Goal: Information Seeking & Learning: Compare options

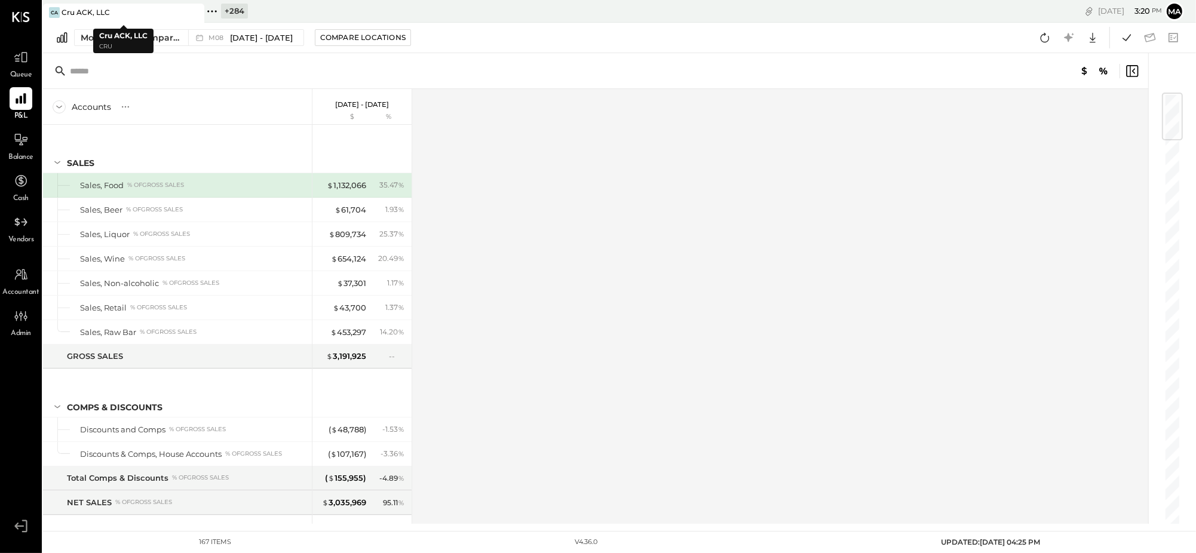
click at [193, 8] on icon at bounding box center [193, 12] width 15 height 14
click at [53, 8] on icon at bounding box center [51, 12] width 16 height 16
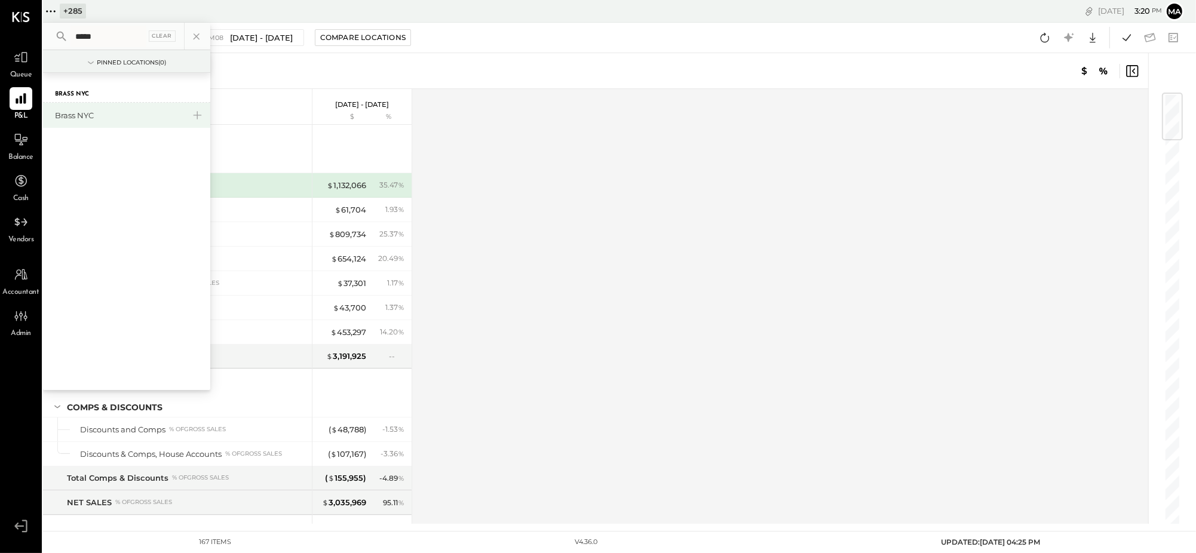
type input "*****"
click at [84, 115] on div "Brass NYC" at bounding box center [119, 115] width 129 height 11
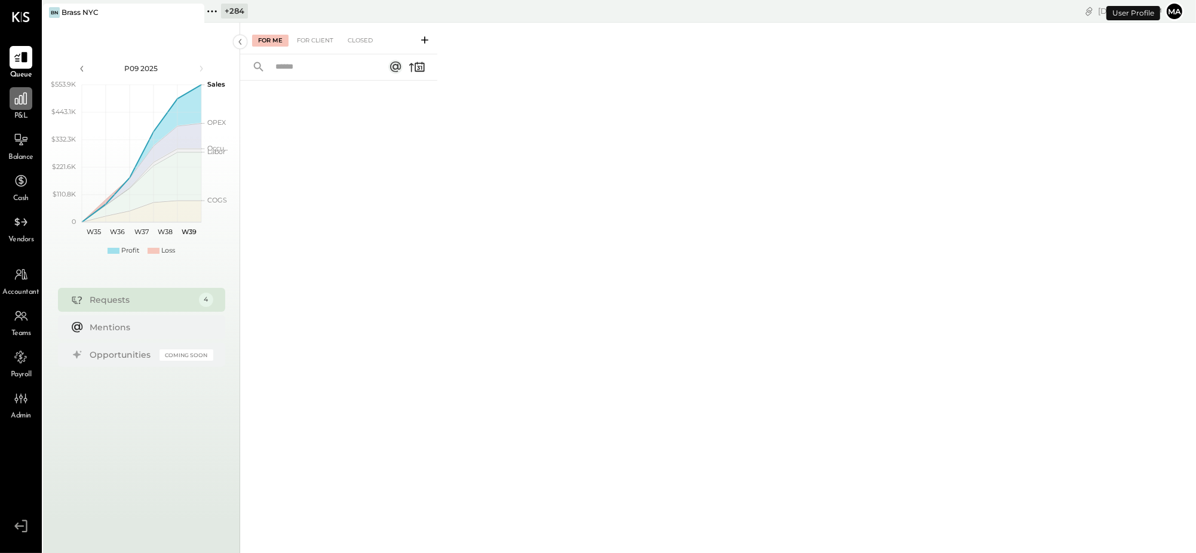
click at [10, 105] on div at bounding box center [21, 98] width 23 height 23
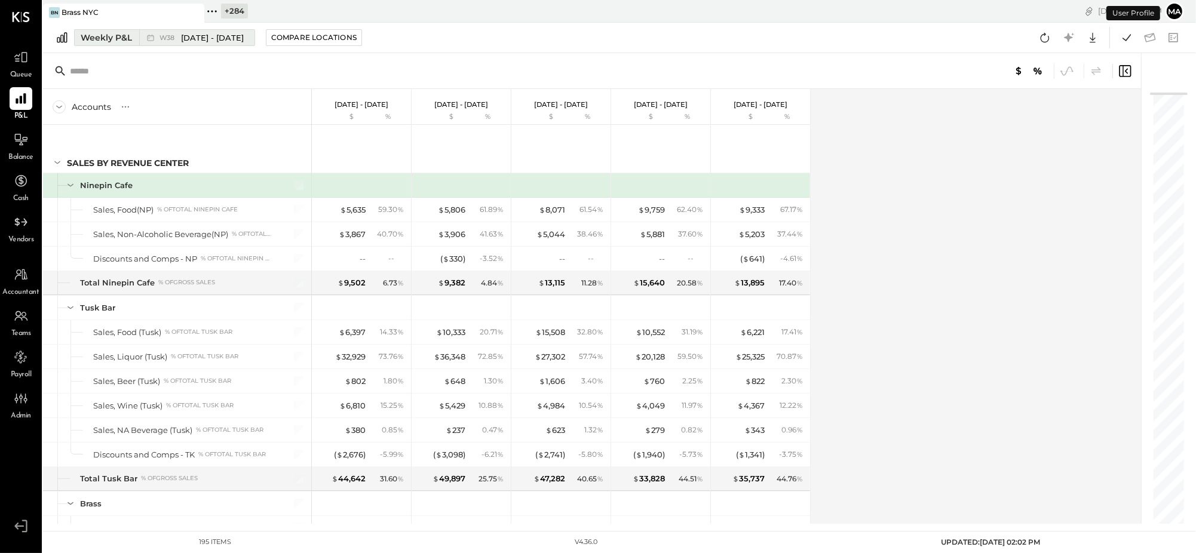
click at [209, 39] on span "[DATE] - [DATE]" at bounding box center [212, 37] width 63 height 11
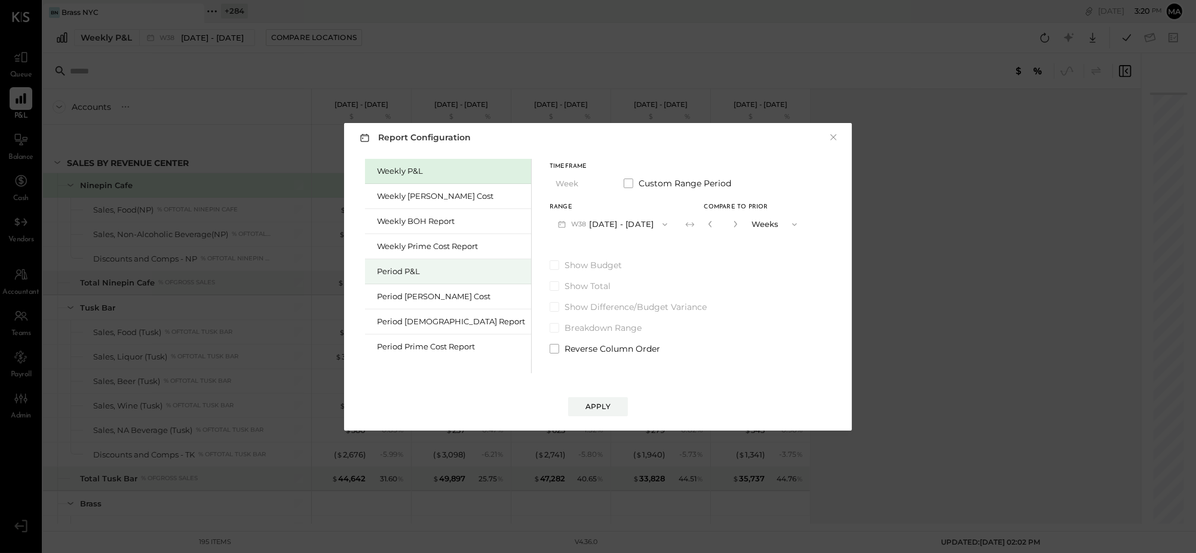
click at [415, 264] on div "Period P&L" at bounding box center [448, 271] width 166 height 25
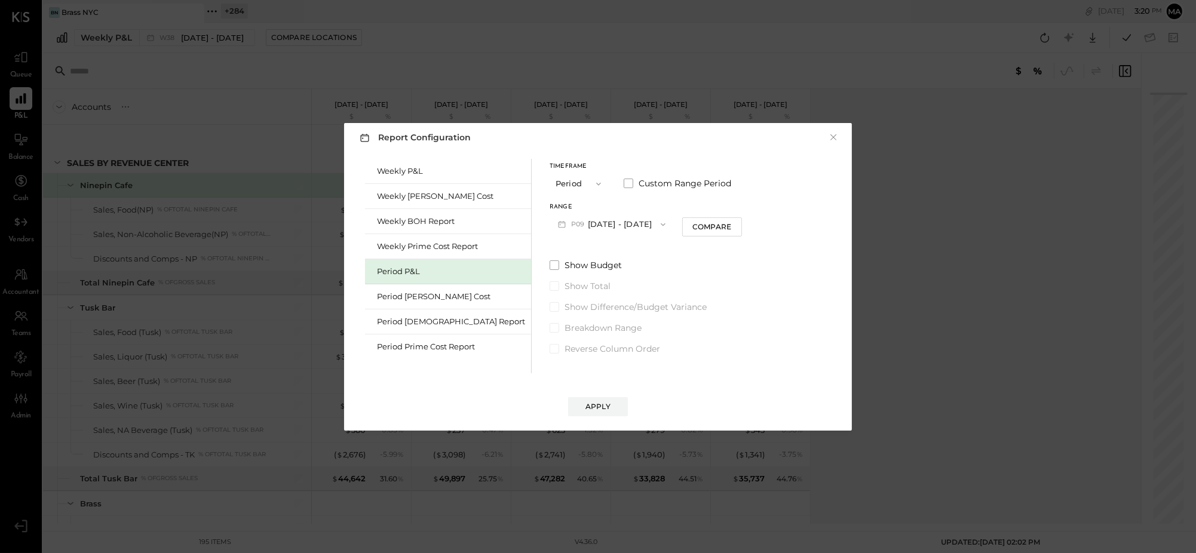
click at [592, 224] on button "P09 [DATE] - [DATE]" at bounding box center [612, 224] width 124 height 22
click at [593, 255] on span "[DATE] - [DATE]" at bounding box center [606, 251] width 57 height 10
click at [694, 226] on div "Compare" at bounding box center [712, 227] width 39 height 10
click at [730, 223] on icon "button" at bounding box center [733, 223] width 7 height 7
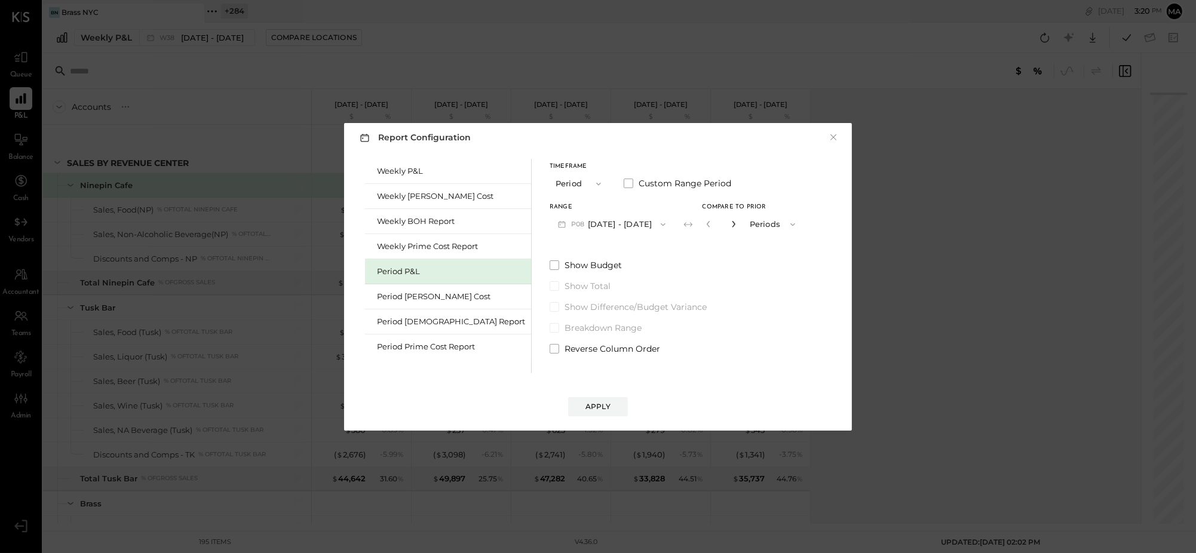
type input "*"
click at [594, 405] on div "Apply" at bounding box center [598, 407] width 25 height 10
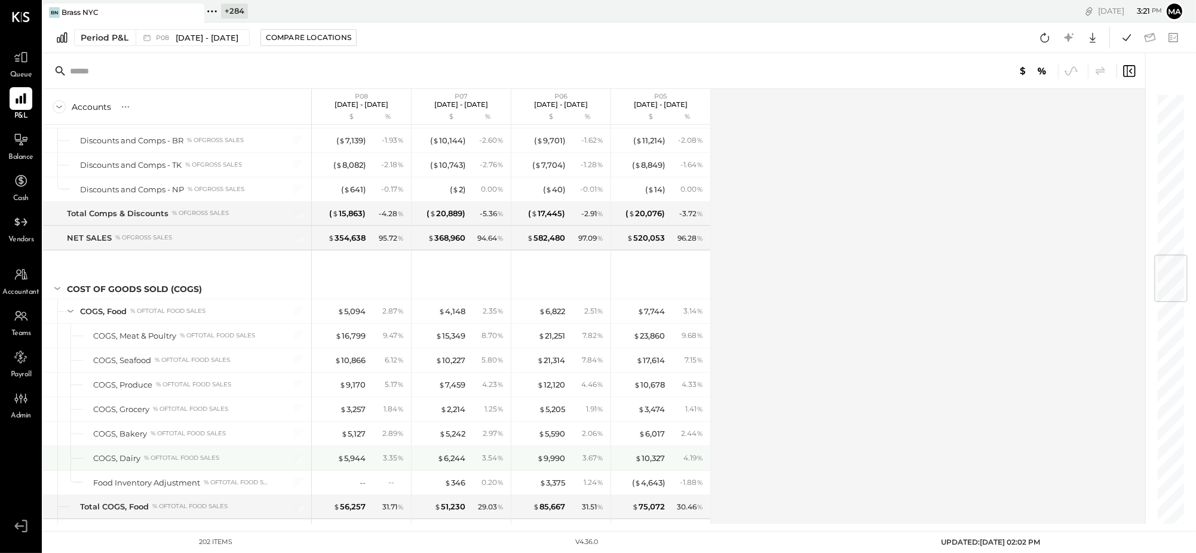
scroll to position [1382, 0]
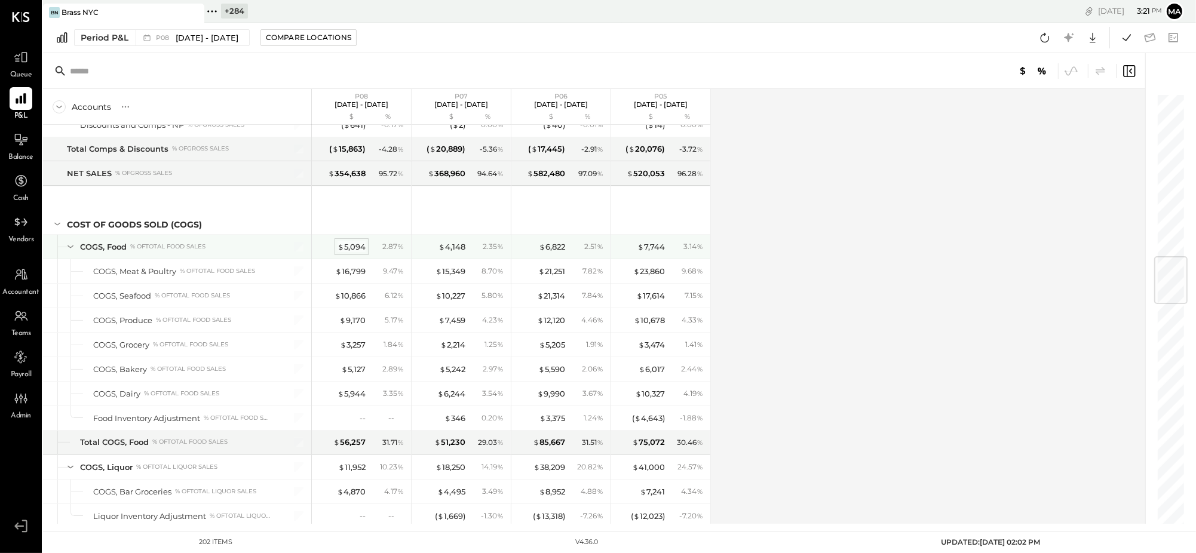
click at [354, 252] on div "$ 5,094" at bounding box center [352, 246] width 28 height 11
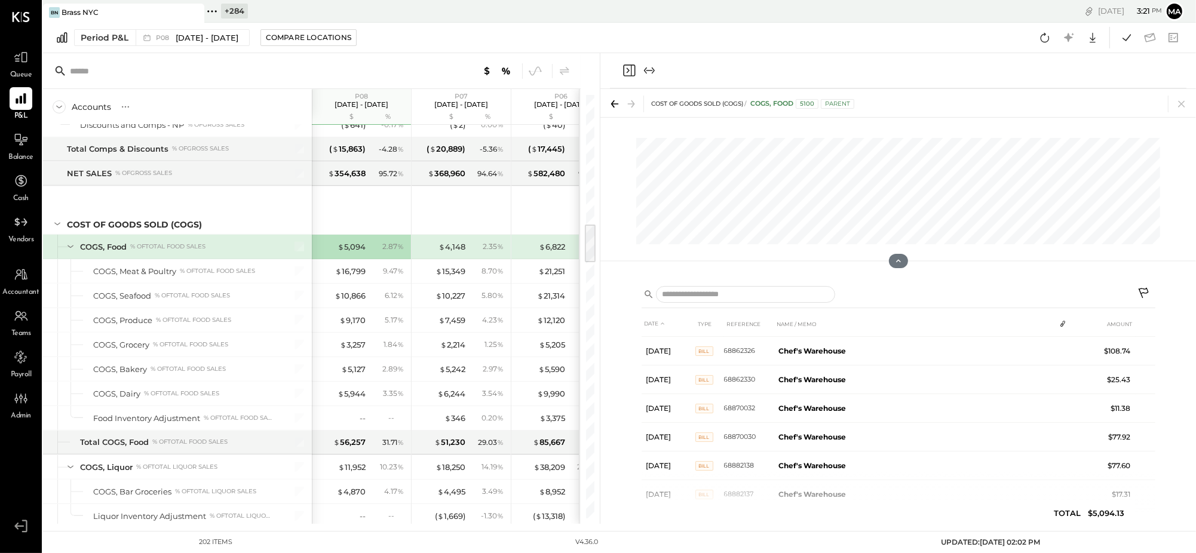
scroll to position [501, 0]
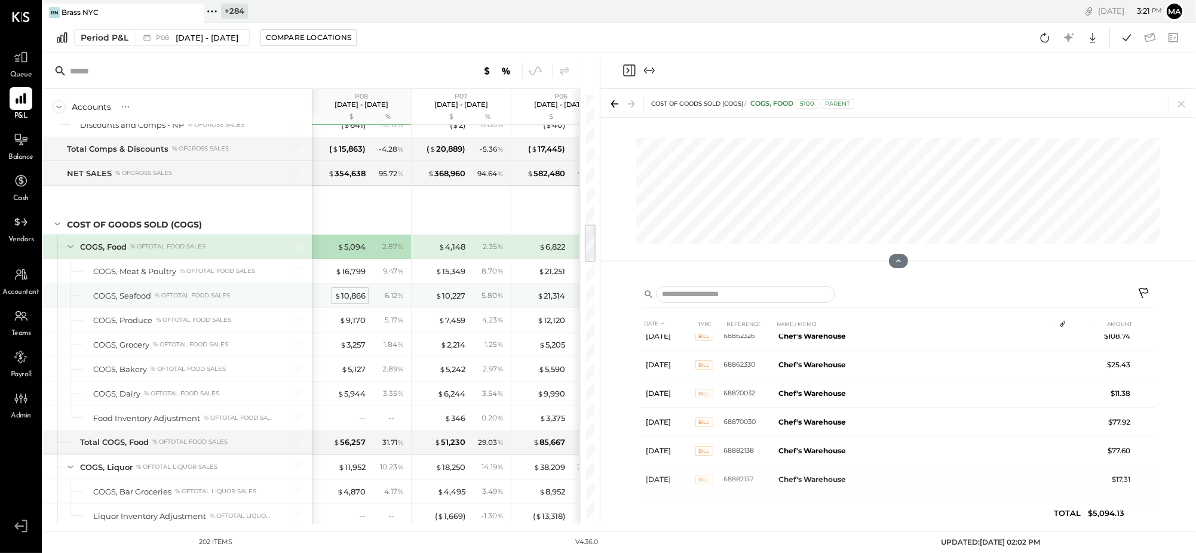
click at [354, 296] on div "$ 10,866" at bounding box center [350, 295] width 31 height 11
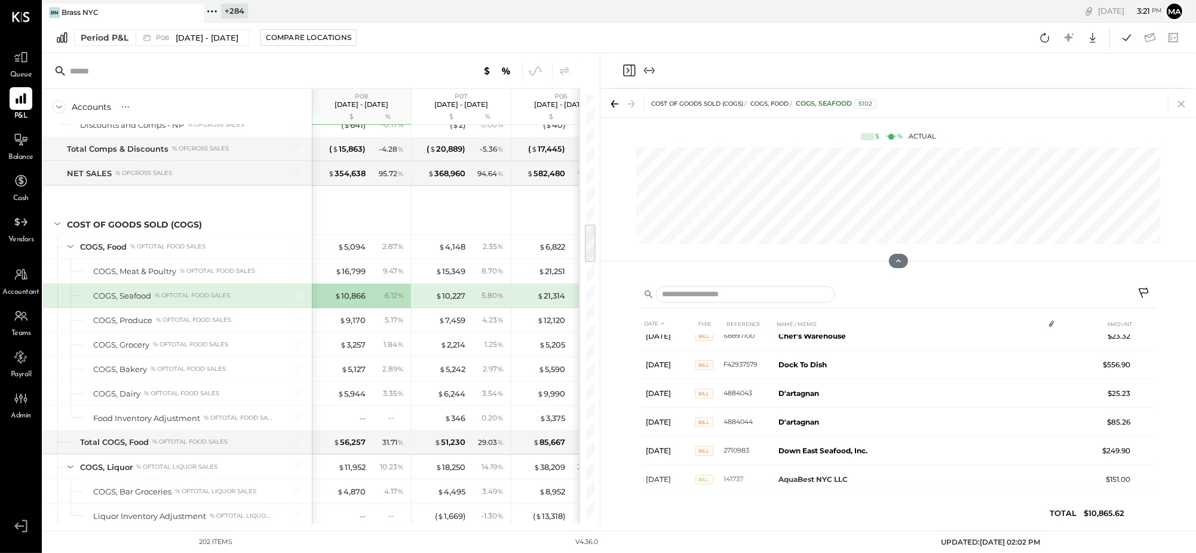
click at [1182, 104] on icon at bounding box center [1181, 104] width 7 height 7
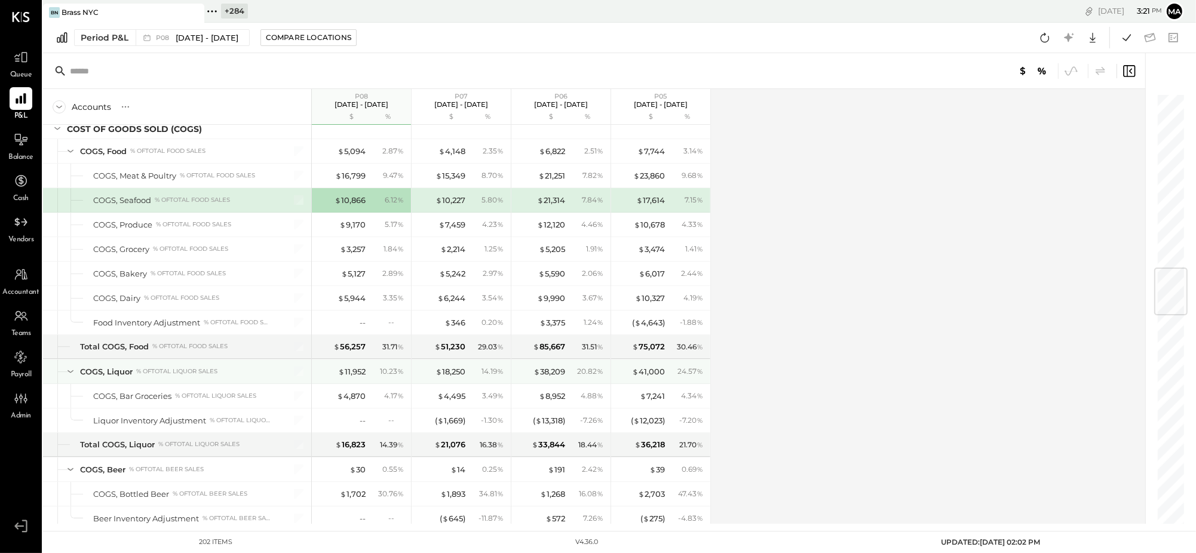
scroll to position [1483, 0]
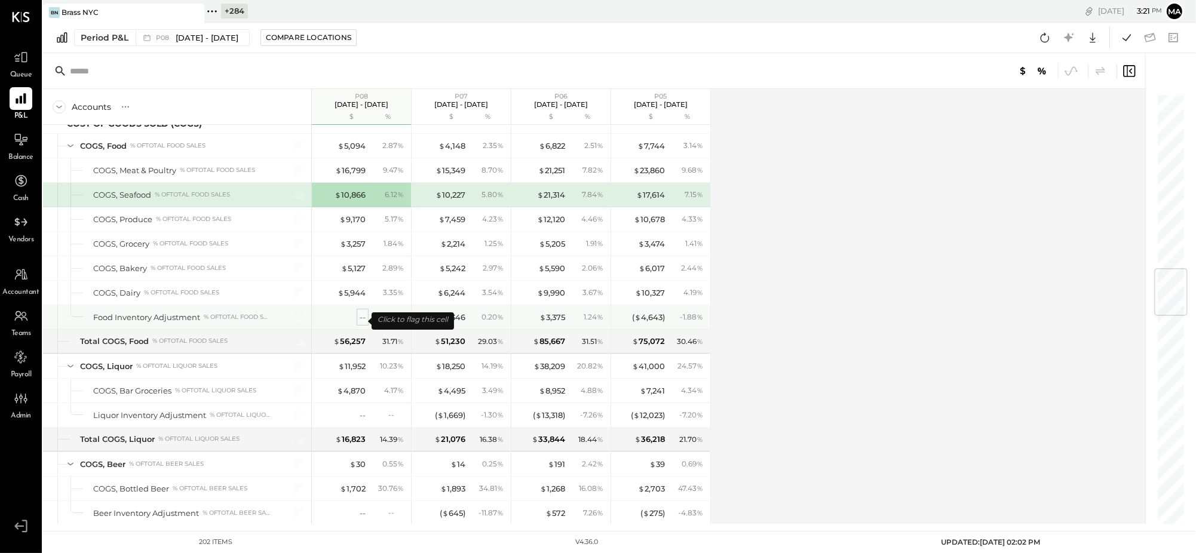
click at [360, 320] on div "--" at bounding box center [363, 317] width 6 height 11
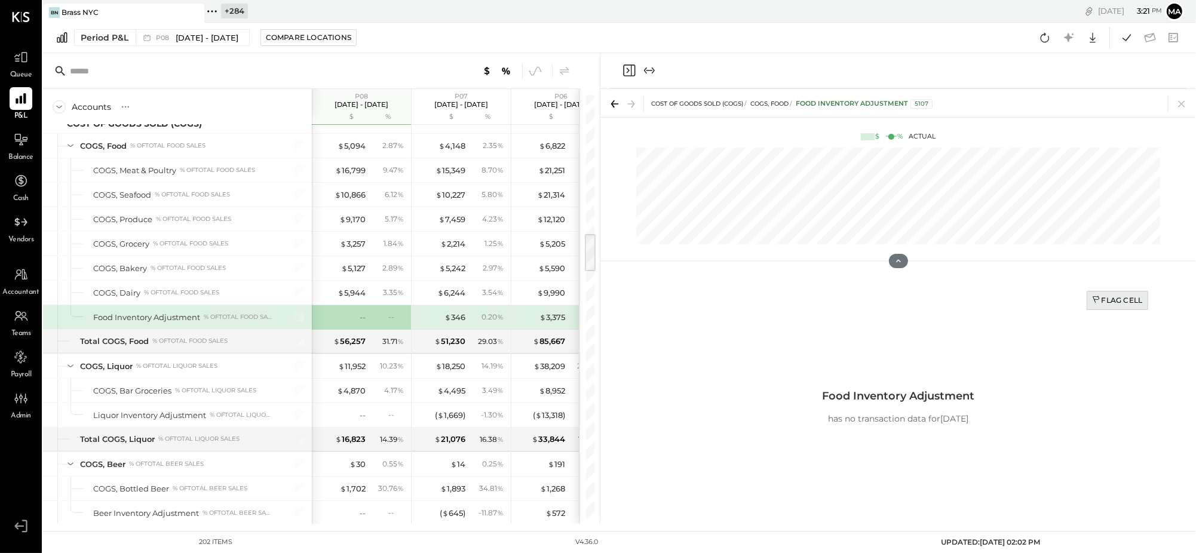
click at [1114, 299] on div "Flag Cell" at bounding box center [1117, 300] width 51 height 10
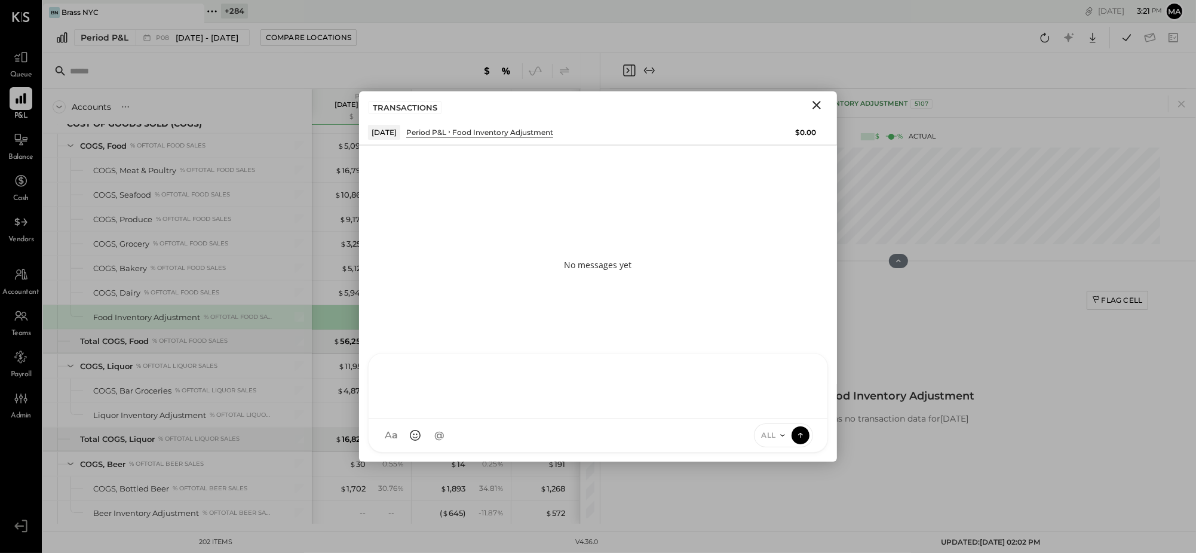
click at [713, 409] on div at bounding box center [598, 385] width 435 height 48
type input "*****"
click at [781, 431] on icon at bounding box center [783, 436] width 10 height 10
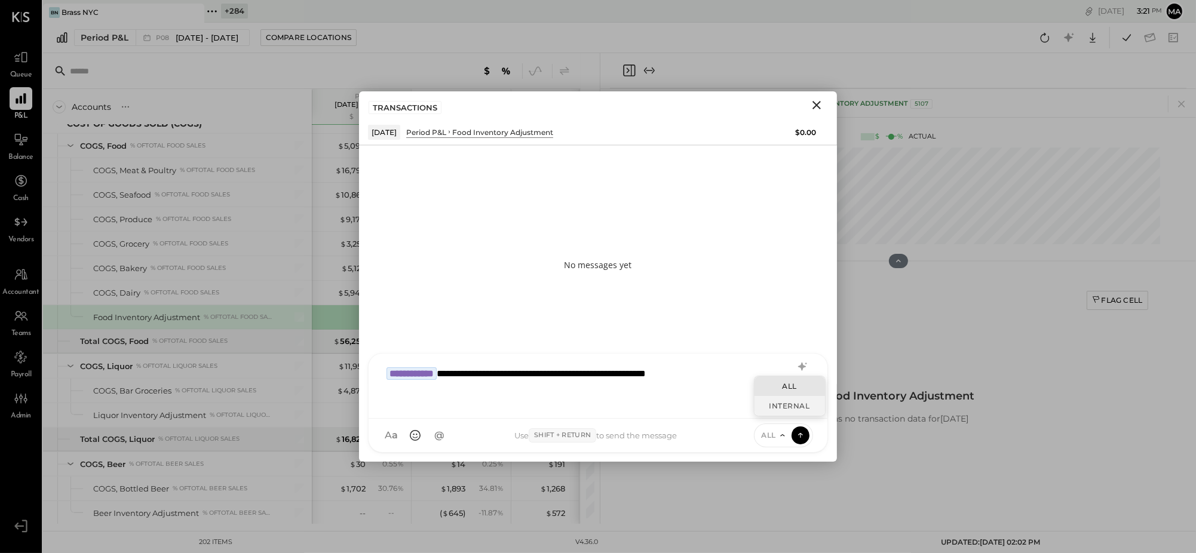
click at [774, 408] on div "INTERNAL" at bounding box center [790, 406] width 71 height 20
click at [801, 434] on icon at bounding box center [800, 435] width 11 height 12
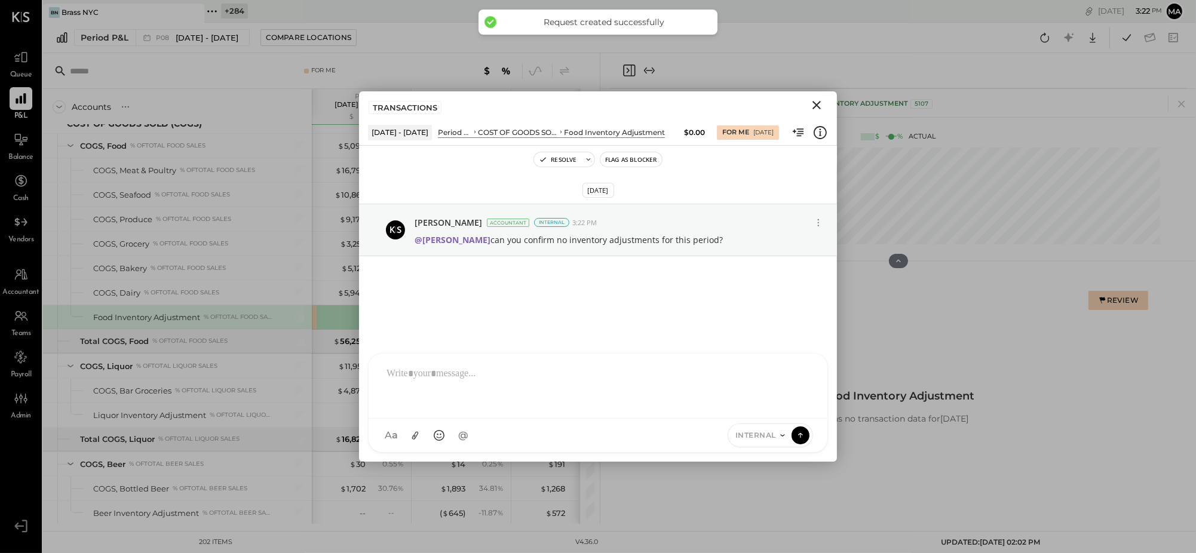
click at [819, 103] on icon "Close" at bounding box center [817, 105] width 8 height 8
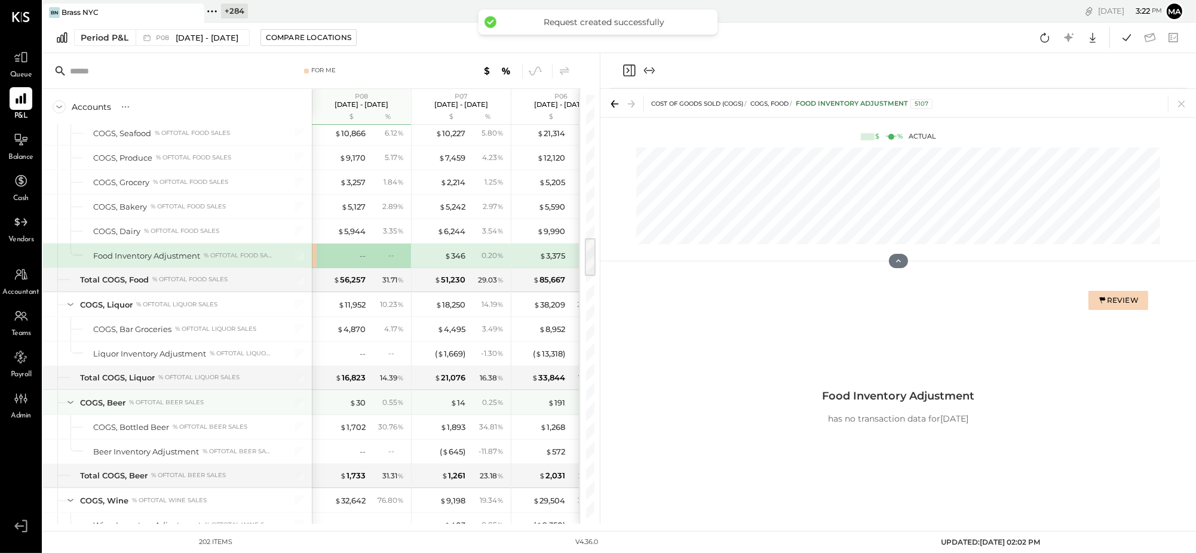
scroll to position [1558, 0]
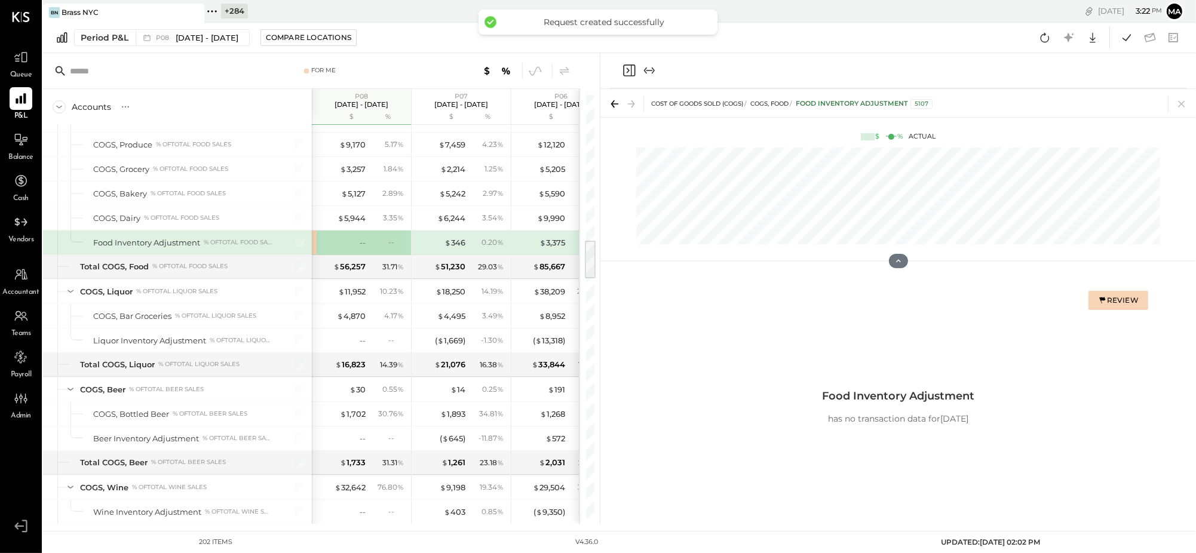
click at [596, 127] on div "For Me Accounts S % GL P08 [DATE] - [DATE] $ % P07 [DATE] - [DATE] $ % P06 [DAT…" at bounding box center [321, 288] width 557 height 471
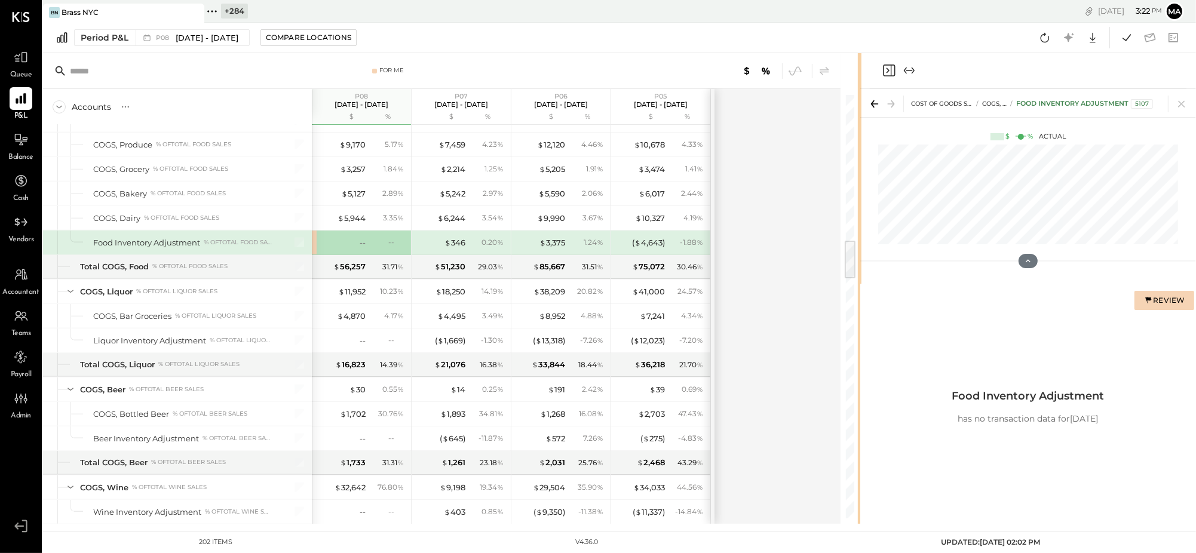
drag, startPoint x: 599, startPoint y: 128, endPoint x: 855, endPoint y: 161, distance: 258.4
click at [860, 161] on div "For Me Accounts S % GL P08 [DATE] - [DATE] $ % P07 [DATE] - [DATE] $ % P06 [DAT…" at bounding box center [619, 288] width 1153 height 471
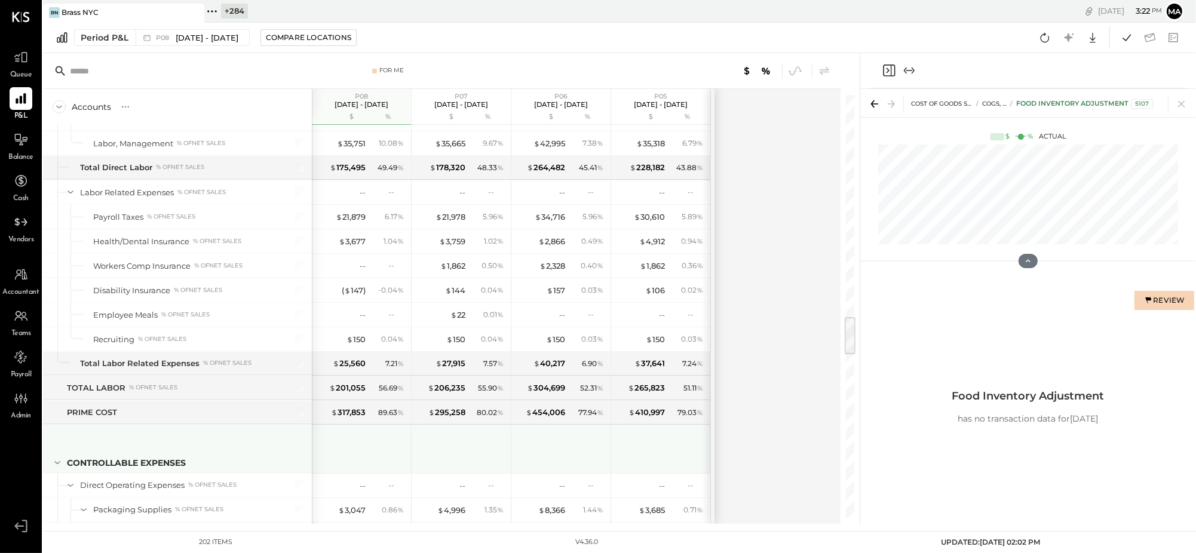
scroll to position [2369, 0]
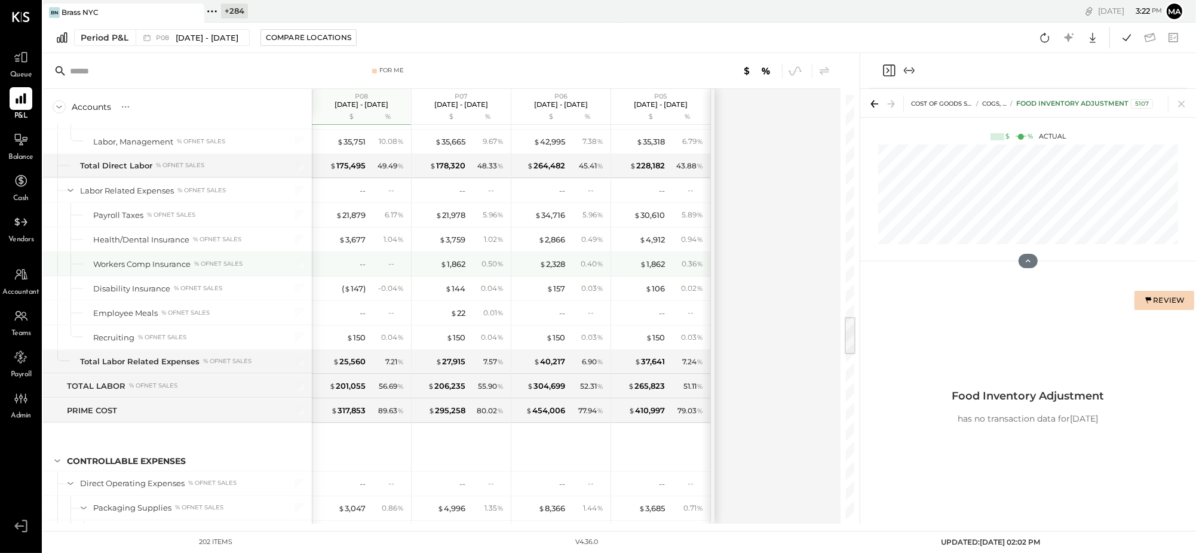
click at [391, 268] on div "--" at bounding box center [396, 264] width 16 height 10
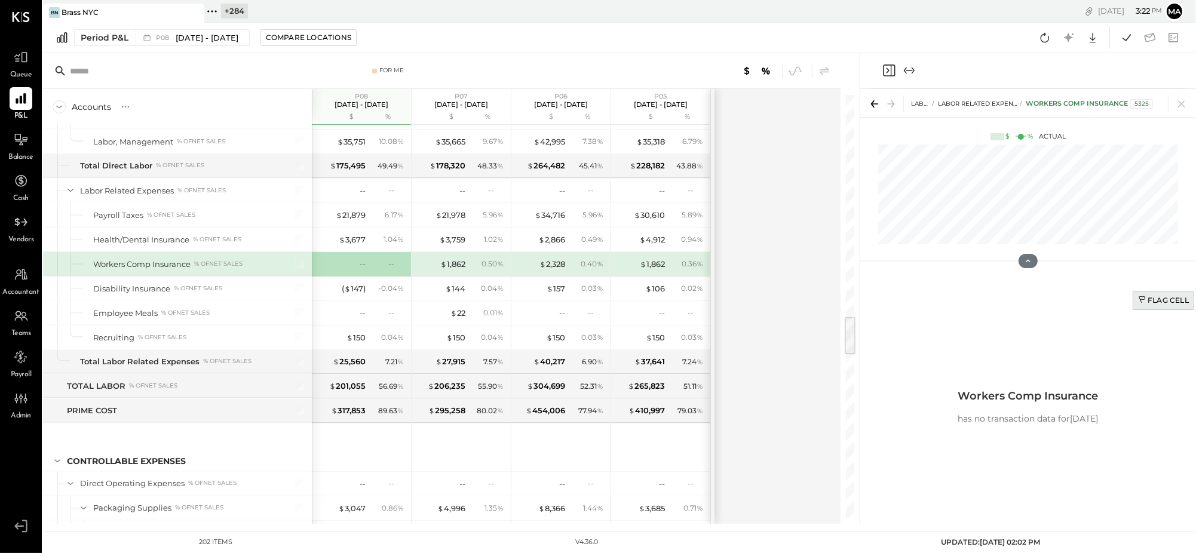
click at [1171, 296] on div "Flag Cell" at bounding box center [1163, 300] width 51 height 10
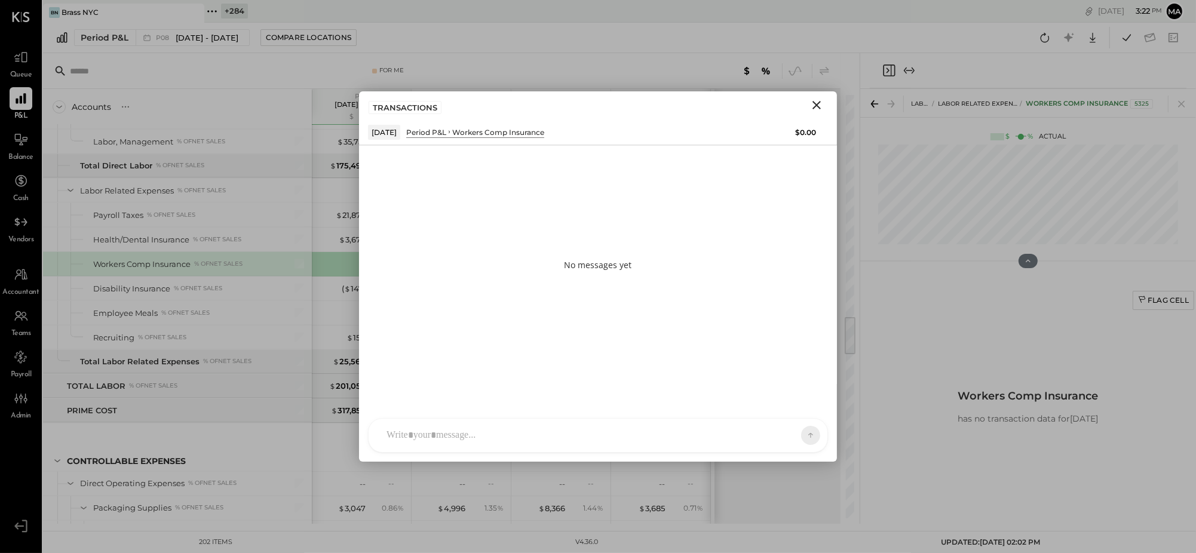
click at [736, 435] on div at bounding box center [588, 435] width 414 height 26
type input "*****"
click at [780, 434] on icon at bounding box center [783, 436] width 10 height 10
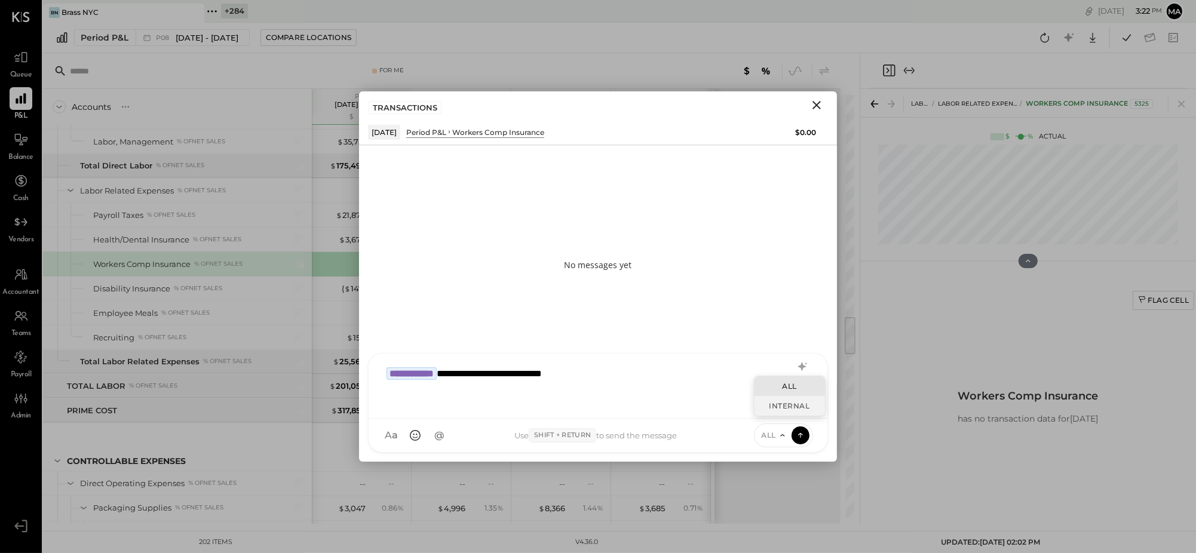
click at [779, 406] on div "INTERNAL" at bounding box center [790, 406] width 71 height 20
click at [802, 433] on icon at bounding box center [800, 435] width 11 height 12
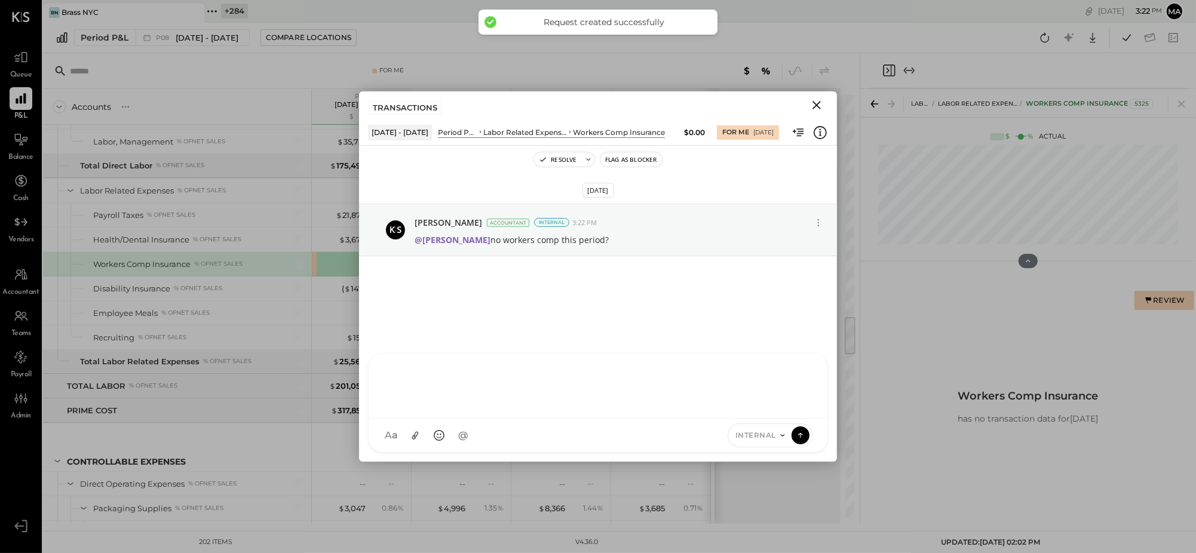
drag, startPoint x: 817, startPoint y: 101, endPoint x: 742, endPoint y: 150, distance: 89.3
click at [817, 101] on icon "Close" at bounding box center [817, 105] width 14 height 14
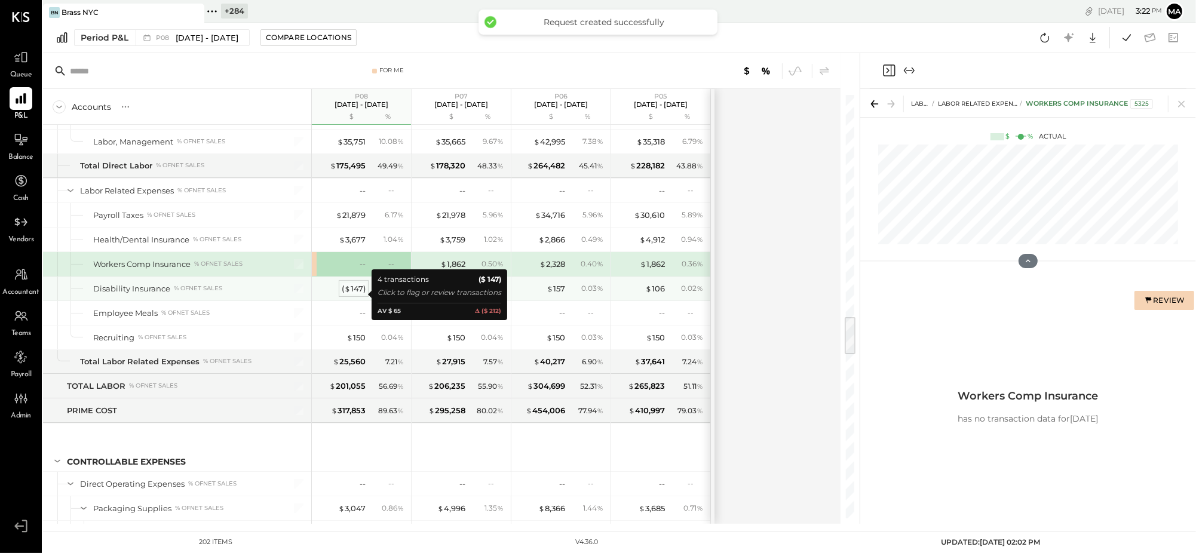
click at [352, 295] on div "( $ 147 )" at bounding box center [354, 288] width 24 height 11
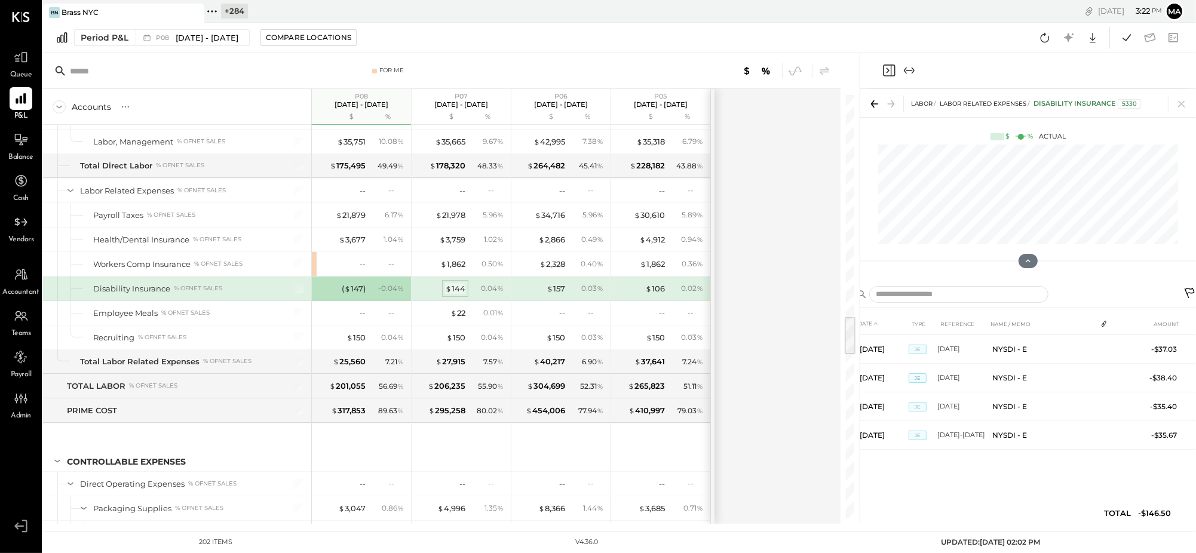
click at [460, 293] on div "$ 144" at bounding box center [455, 288] width 20 height 11
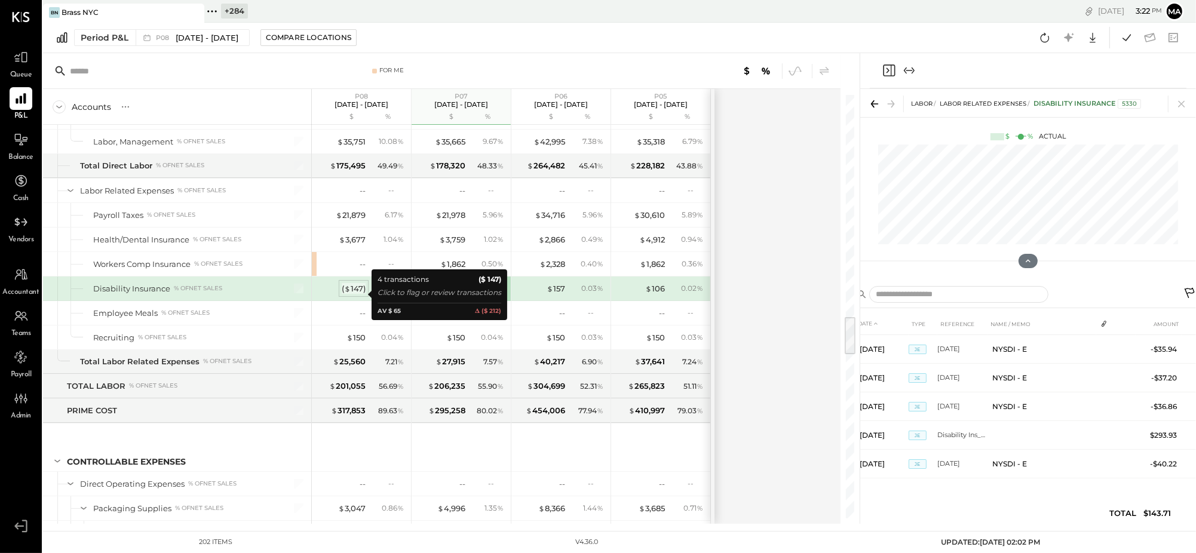
click at [357, 293] on div "( $ 147 )" at bounding box center [354, 288] width 24 height 11
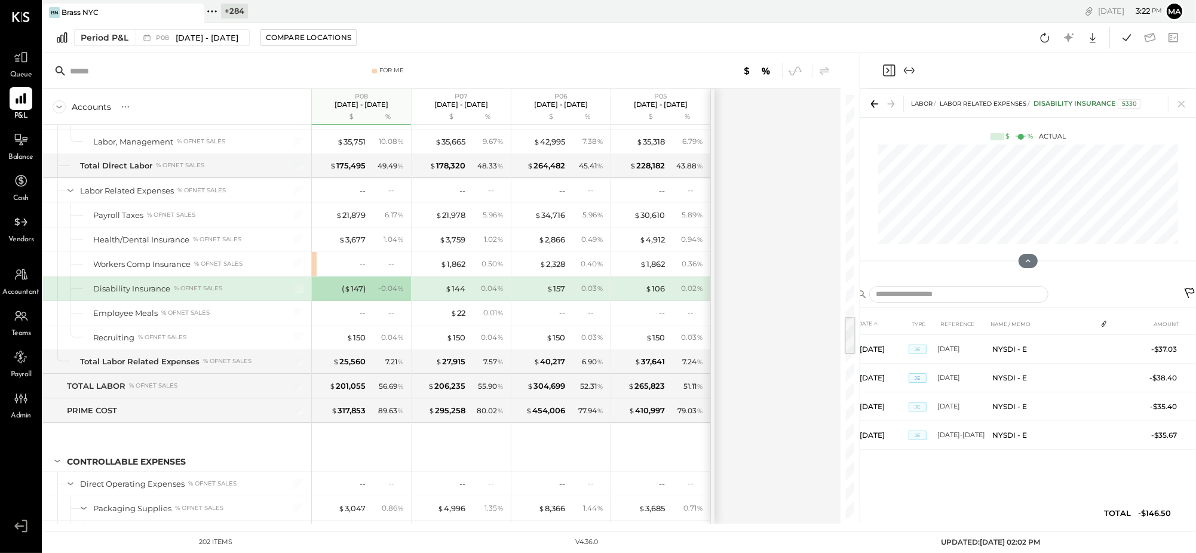
click at [1187, 293] on icon at bounding box center [1190, 293] width 10 height 10
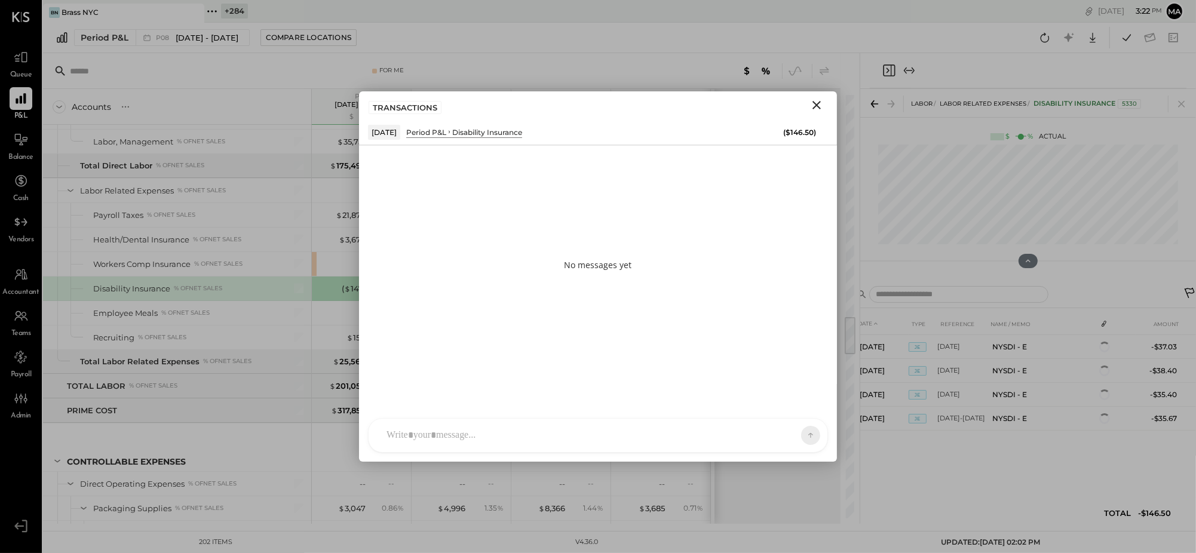
click at [688, 436] on div at bounding box center [598, 435] width 459 height 33
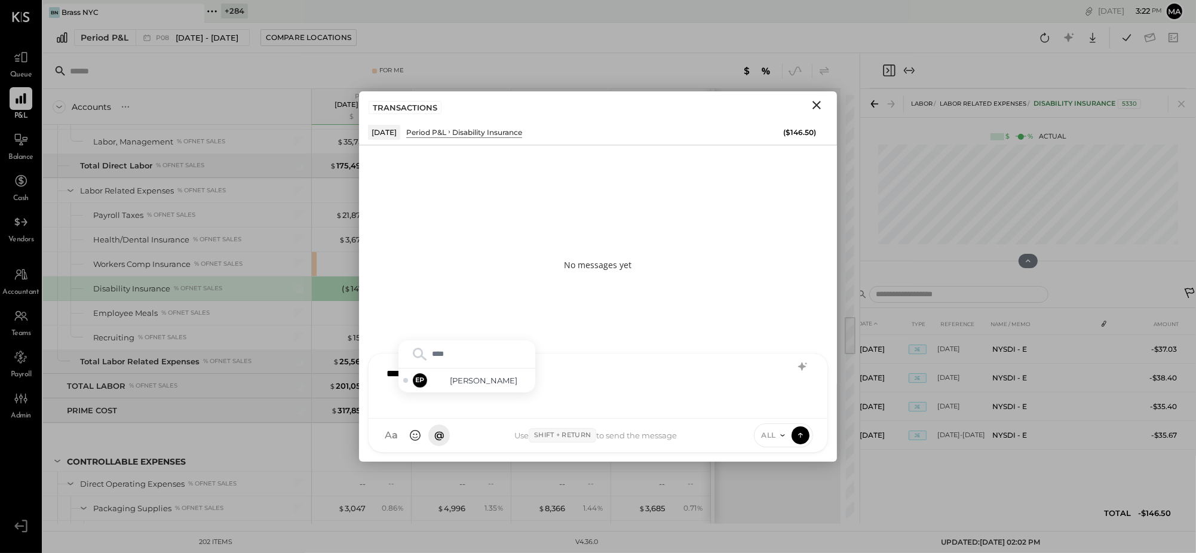
type input "*****"
click at [569, 374] on div "**********" at bounding box center [598, 385] width 435 height 48
click at [568, 374] on div "**********" at bounding box center [598, 385] width 435 height 48
click at [770, 436] on span "ALL" at bounding box center [769, 435] width 15 height 10
click at [770, 399] on div "INTERNAL" at bounding box center [790, 406] width 71 height 20
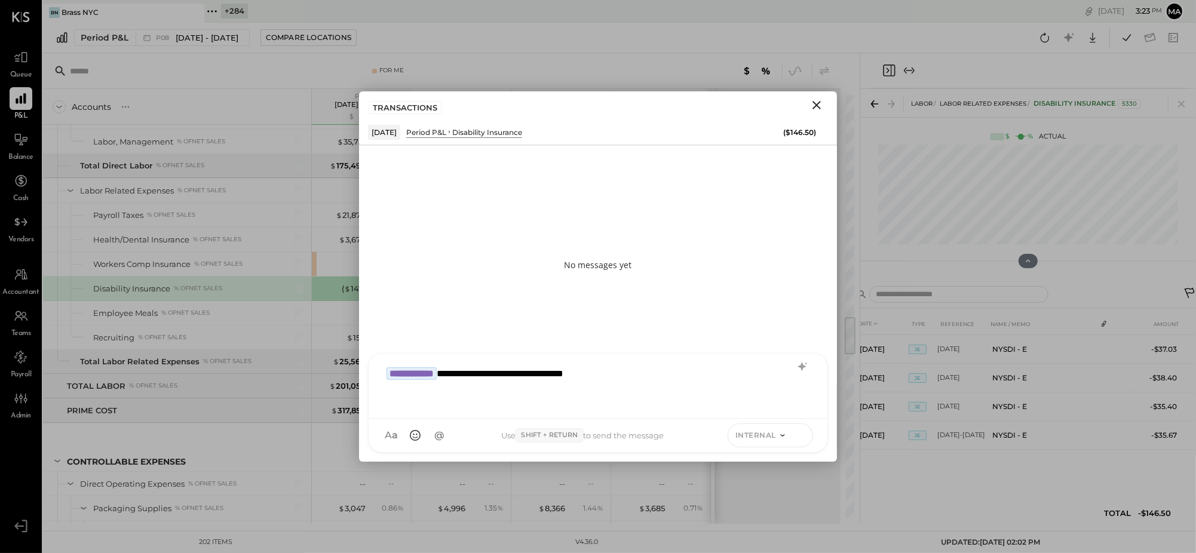
click at [803, 437] on icon at bounding box center [800, 435] width 11 height 12
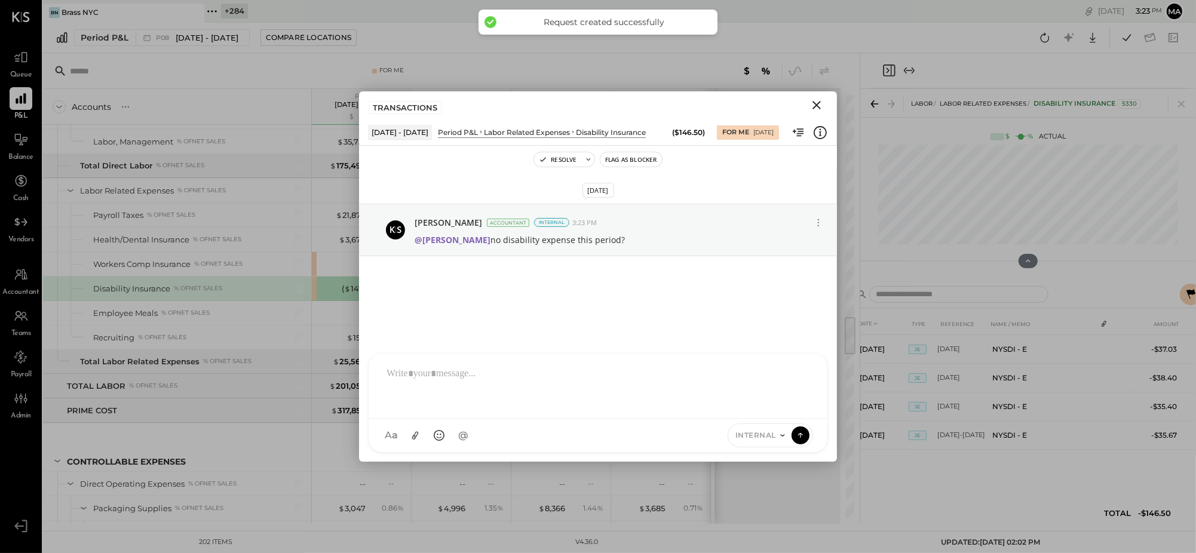
click at [815, 103] on icon "Close" at bounding box center [817, 105] width 14 height 14
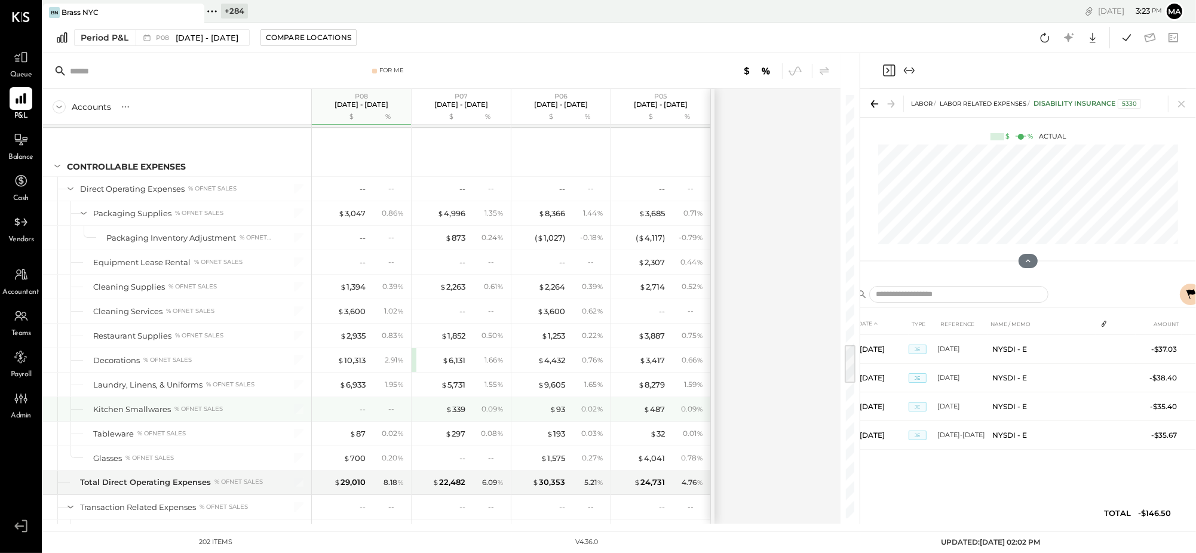
scroll to position [2669, 0]
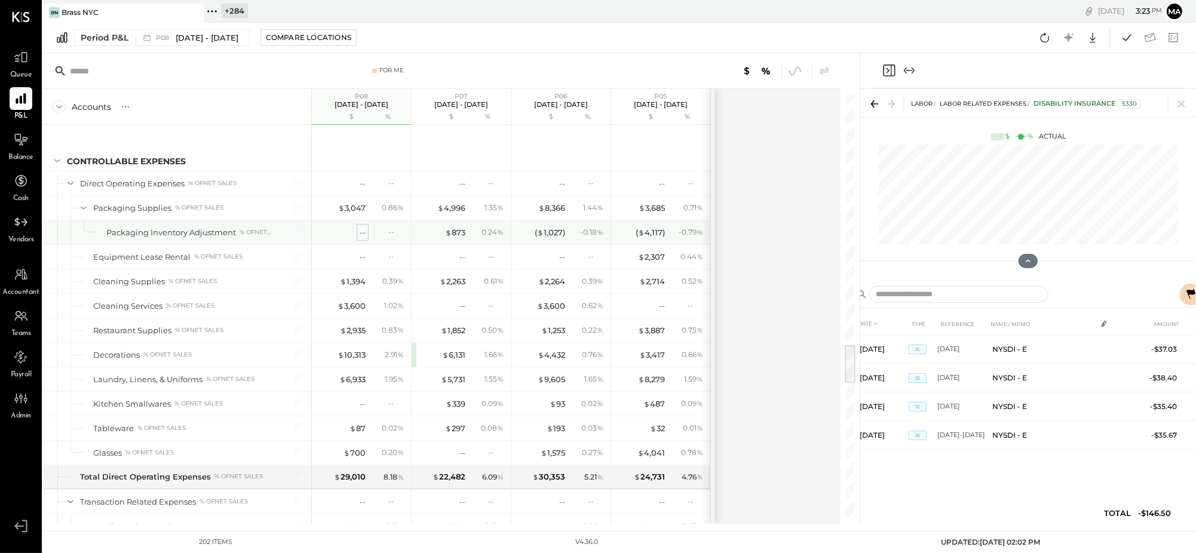
click at [364, 238] on div "--" at bounding box center [363, 232] width 6 height 11
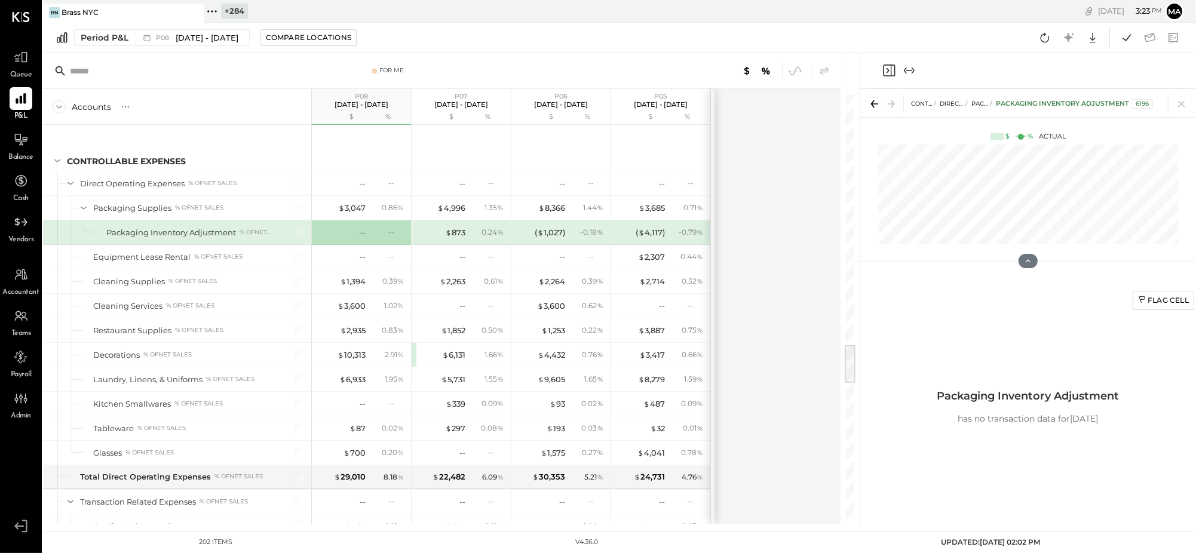
drag, startPoint x: 1168, startPoint y: 296, endPoint x: 1079, endPoint y: 330, distance: 95.3
click at [1168, 296] on div "Flag Cell" at bounding box center [1163, 300] width 51 height 10
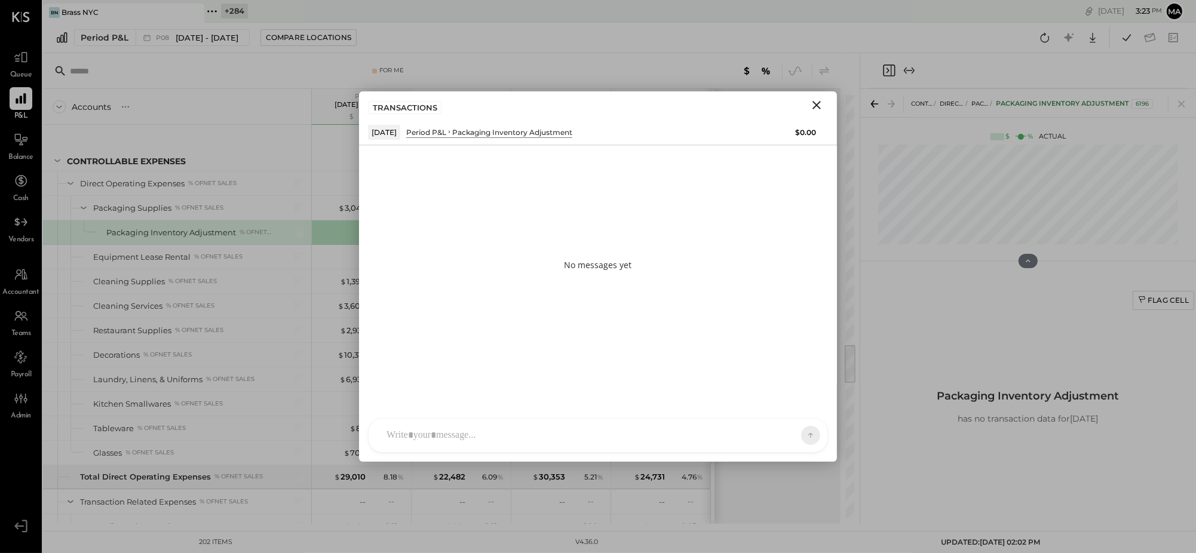
click at [679, 435] on div at bounding box center [598, 435] width 459 height 33
type input "*****"
click at [772, 433] on span "ALL" at bounding box center [769, 435] width 15 height 10
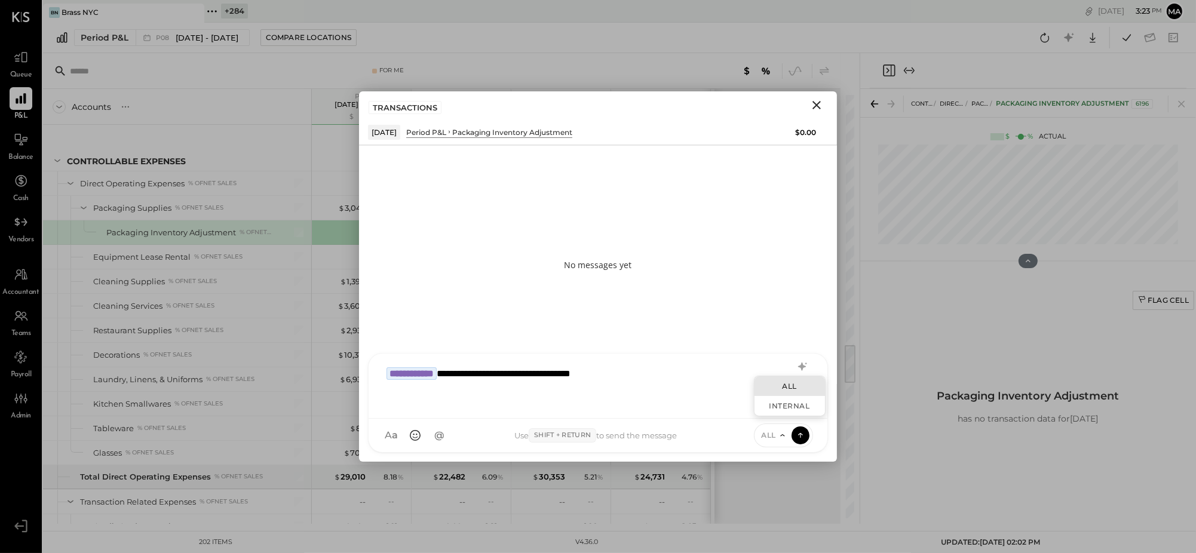
click at [774, 405] on div "INTERNAL" at bounding box center [790, 406] width 71 height 20
click at [463, 373] on div "**********" at bounding box center [598, 385] width 435 height 48
click at [798, 434] on icon at bounding box center [800, 435] width 11 height 12
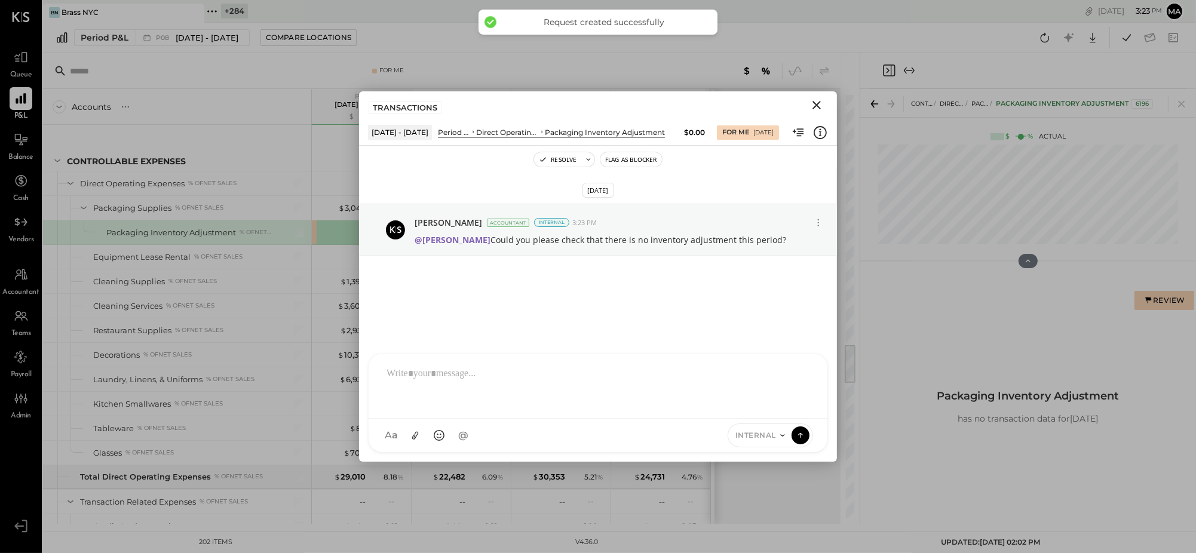
click at [819, 104] on icon "Close" at bounding box center [817, 105] width 8 height 8
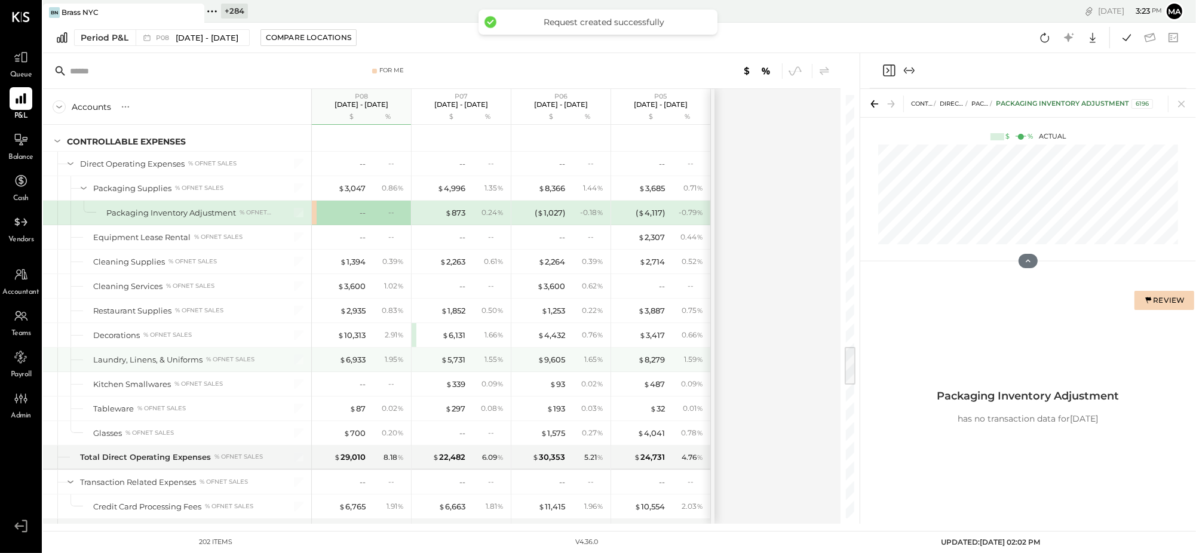
scroll to position [2720, 0]
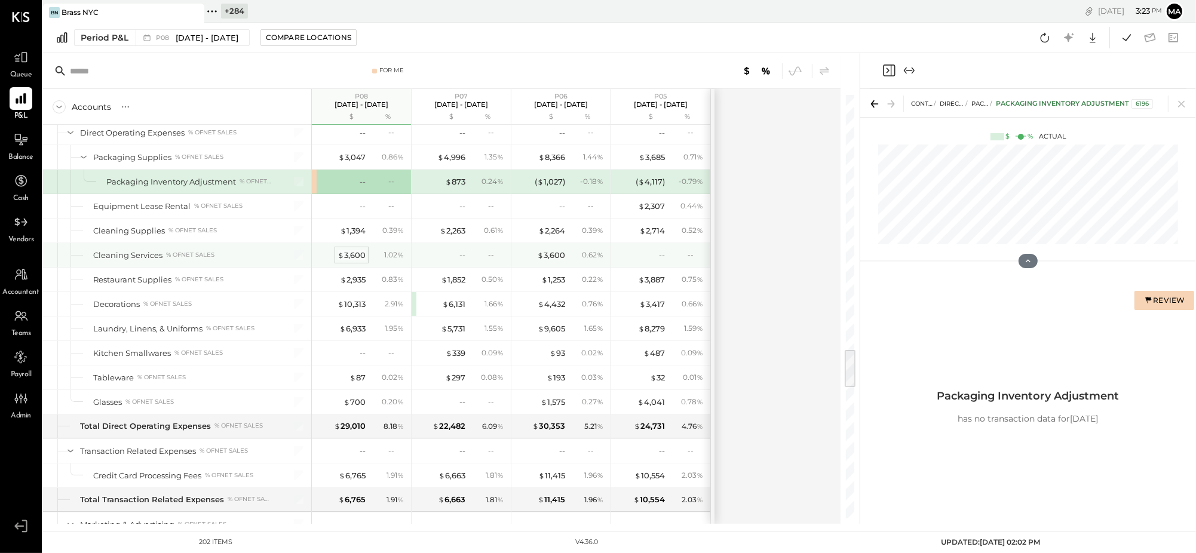
click at [353, 259] on div "$ 3,600" at bounding box center [352, 255] width 28 height 11
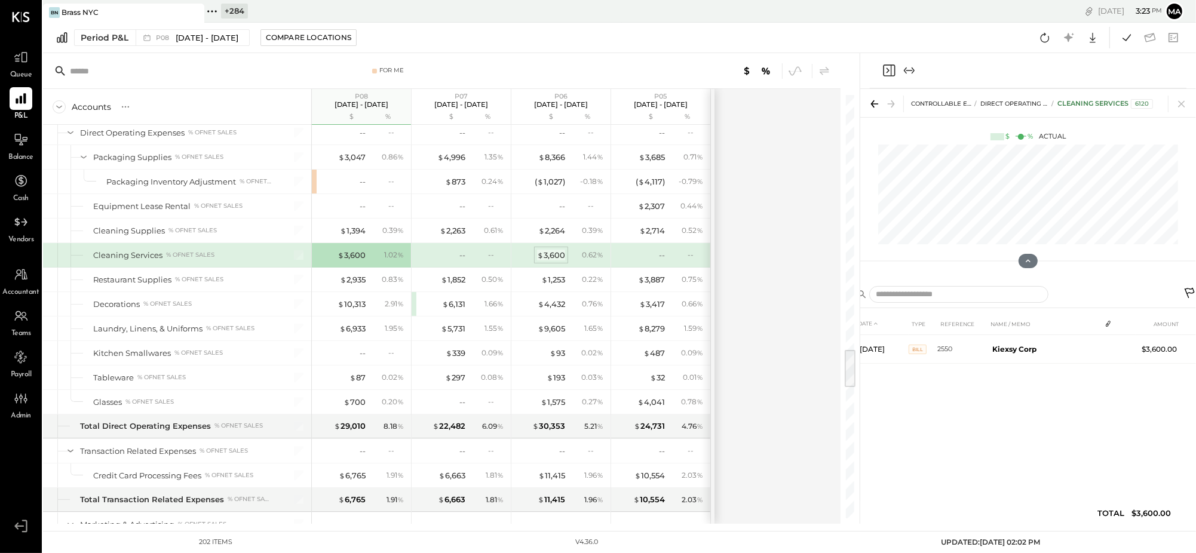
click at [545, 261] on div "$ 3,600" at bounding box center [551, 255] width 28 height 11
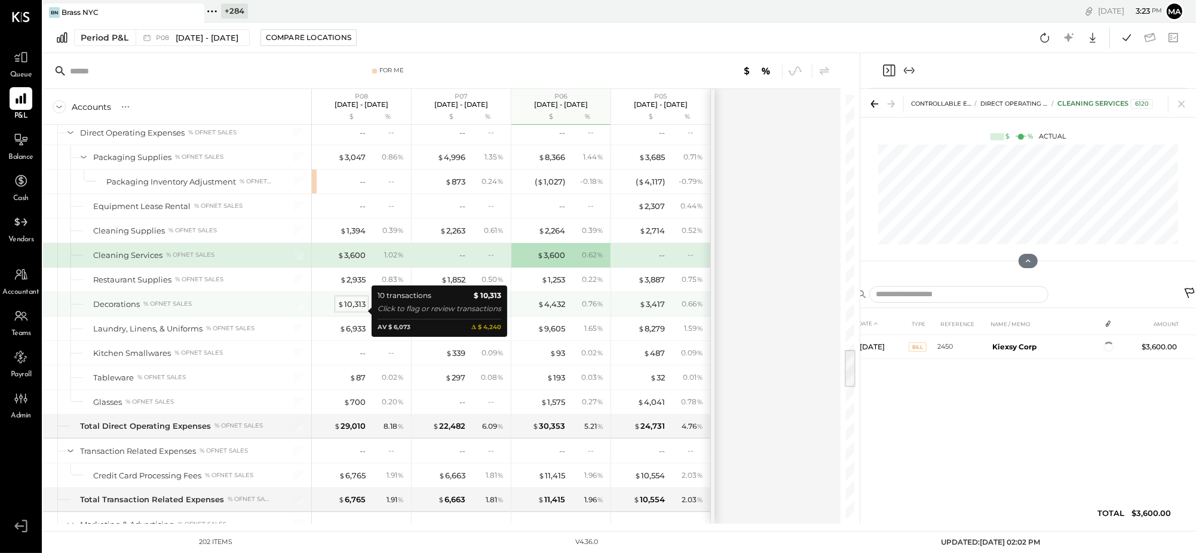
click at [353, 310] on div "$ 10,313" at bounding box center [352, 304] width 28 height 11
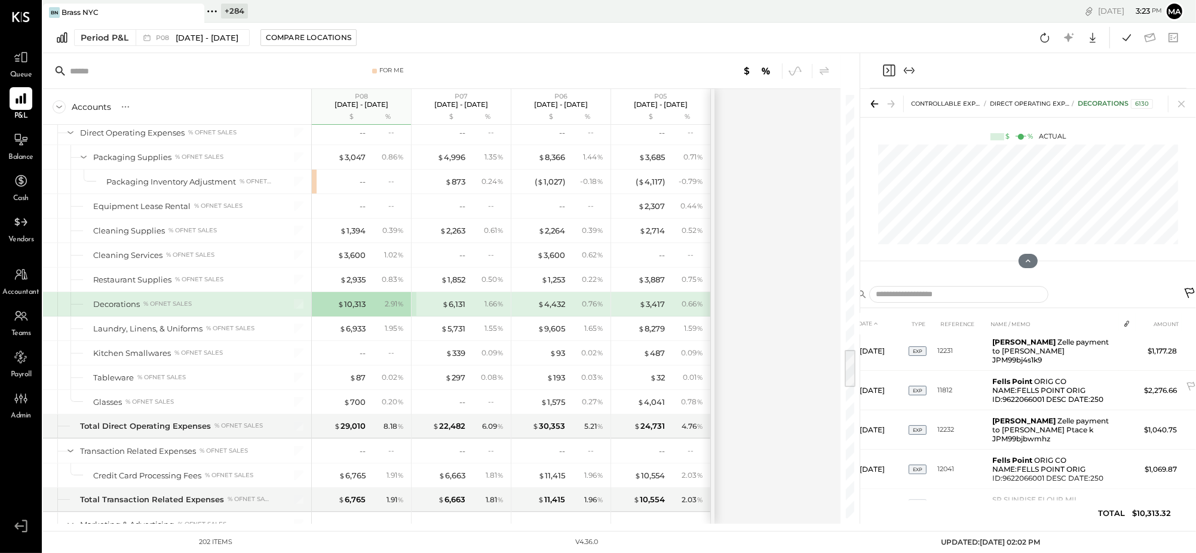
scroll to position [194, 0]
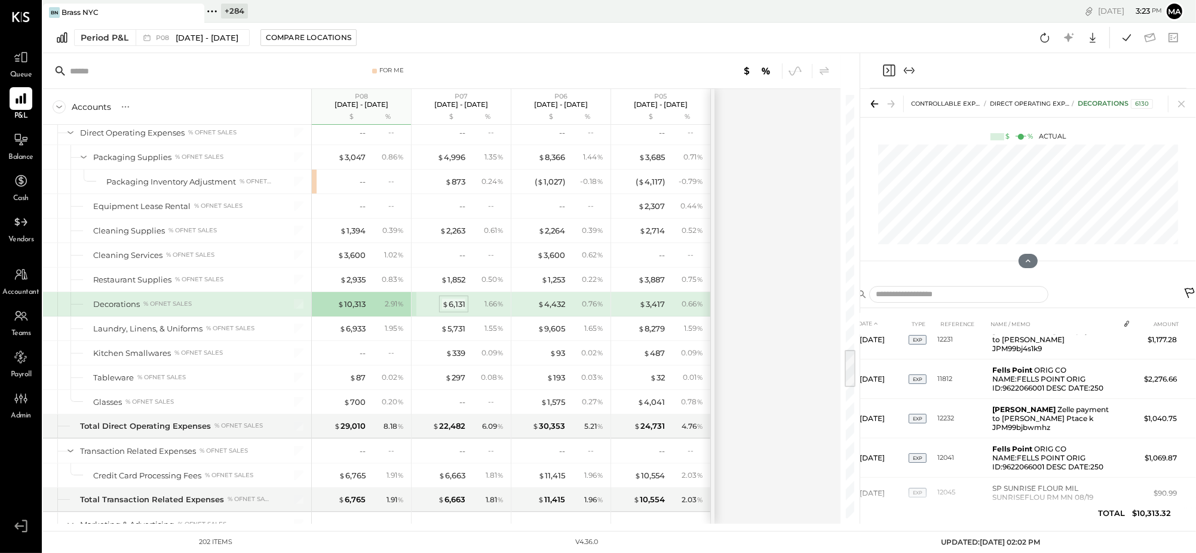
click at [463, 310] on div "$ 6,131" at bounding box center [453, 304] width 23 height 11
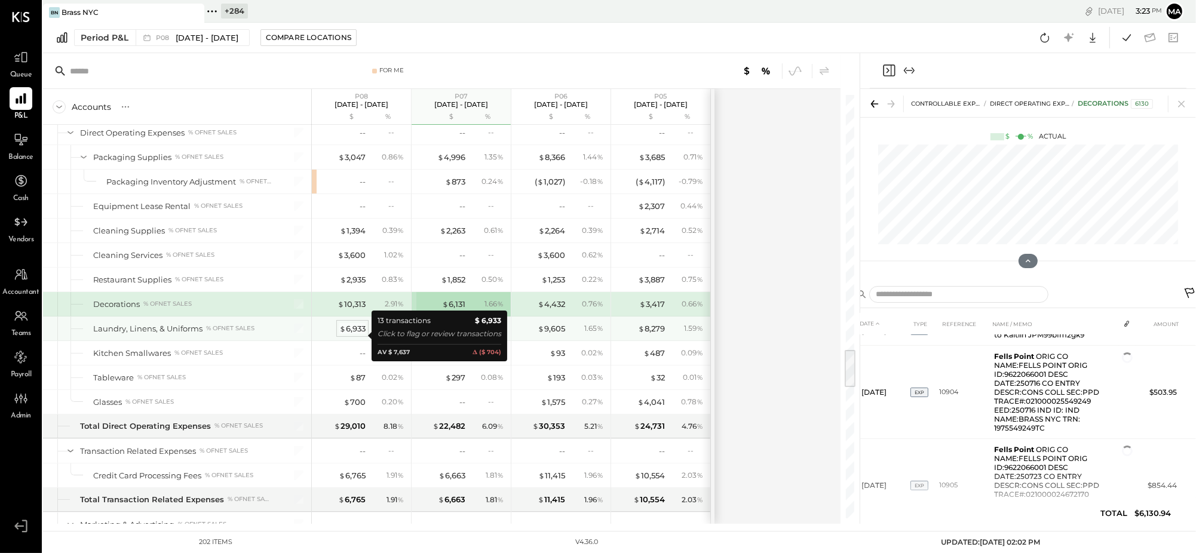
click at [354, 334] on div "$ 6,933" at bounding box center [352, 328] width 26 height 11
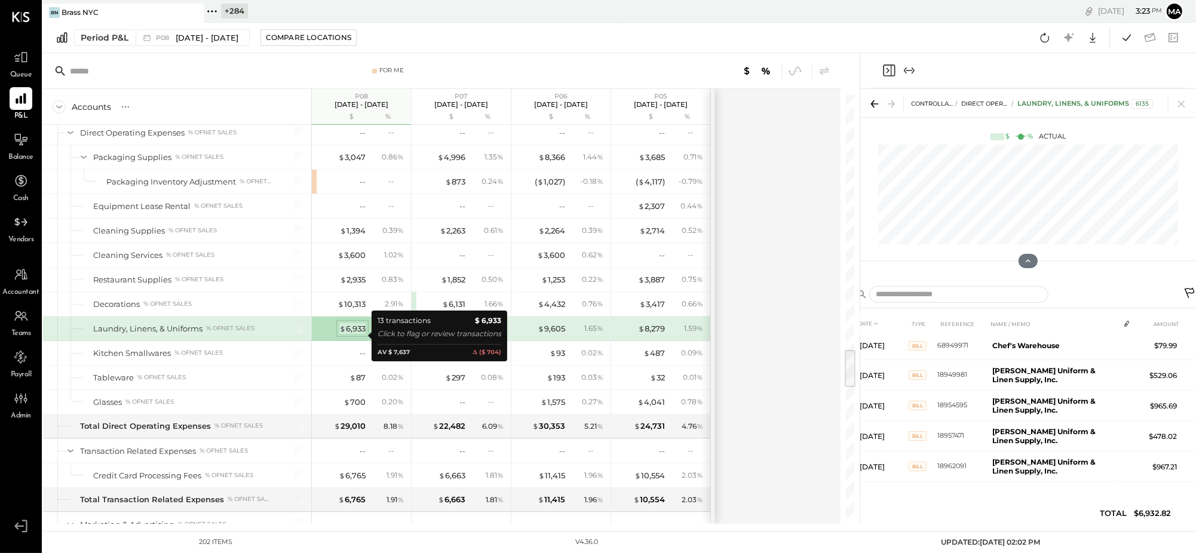
scroll to position [174, 0]
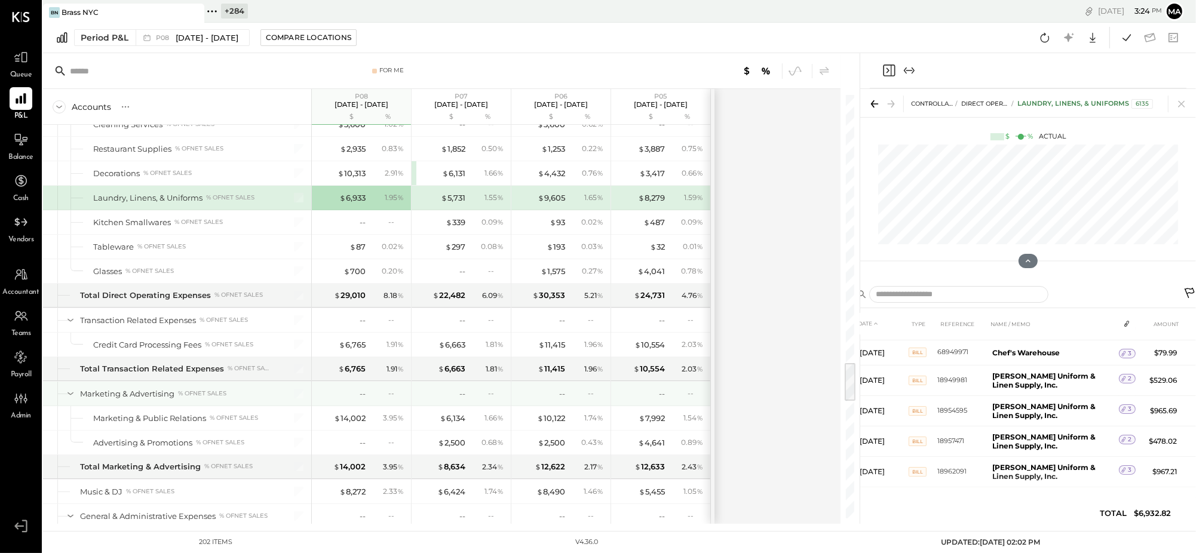
scroll to position [2875, 0]
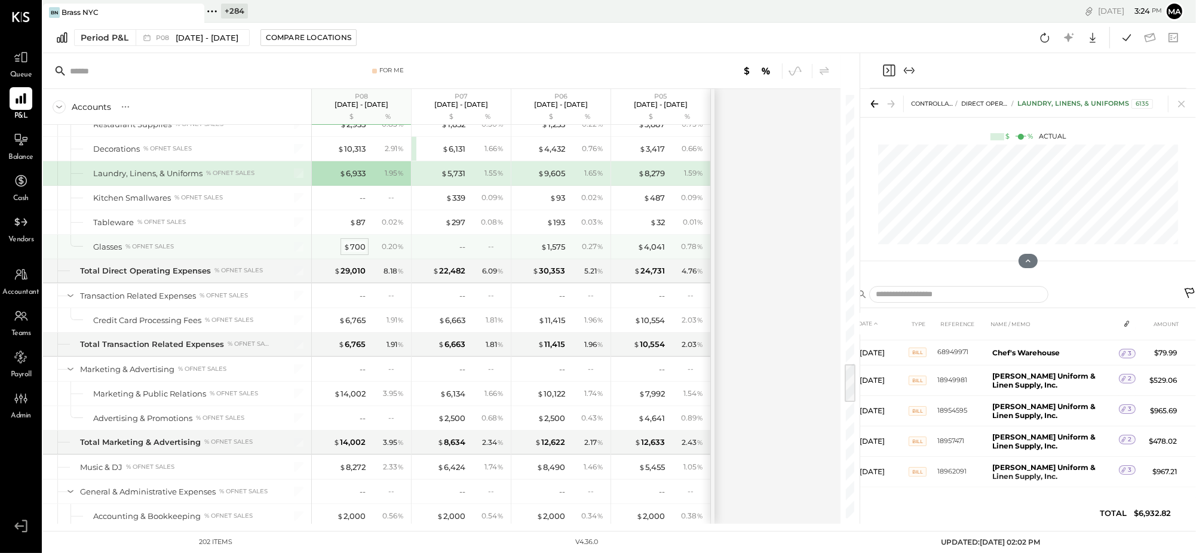
click at [354, 250] on div "$ 700" at bounding box center [355, 246] width 22 height 11
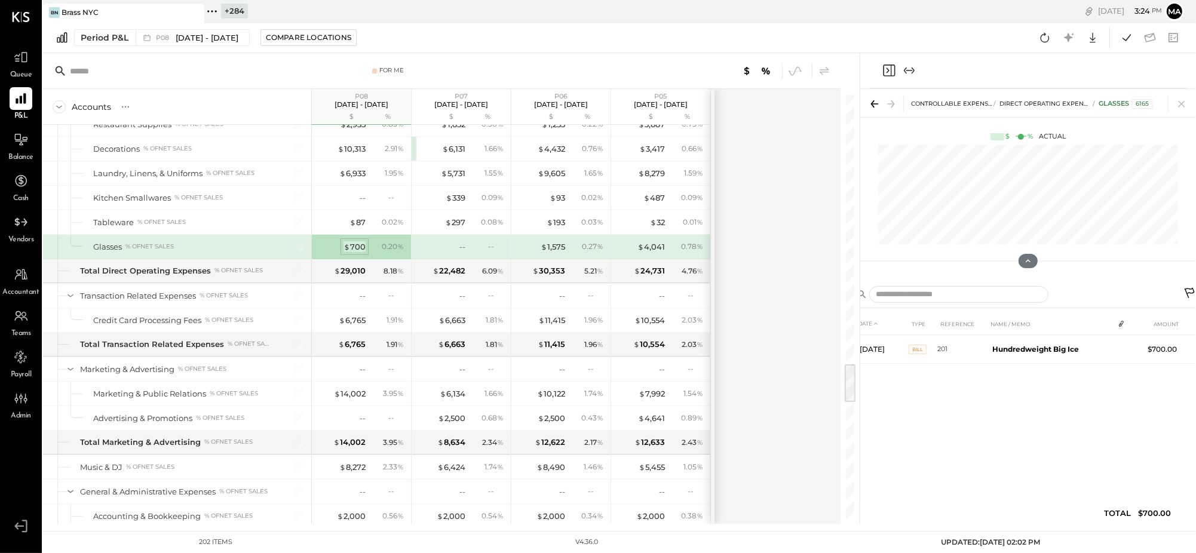
scroll to position [0, 0]
click at [1126, 347] on div "1" at bounding box center [1122, 349] width 17 height 10
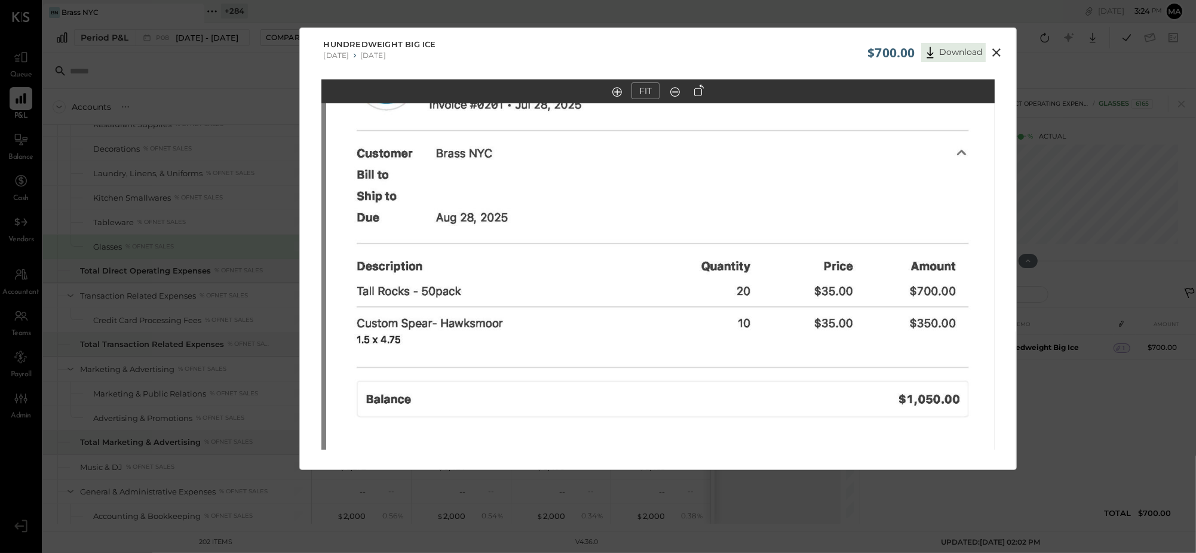
drag, startPoint x: 706, startPoint y: 203, endPoint x: 710, endPoint y: 409, distance: 206.8
click at [710, 409] on img at bounding box center [662, 456] width 673 height 872
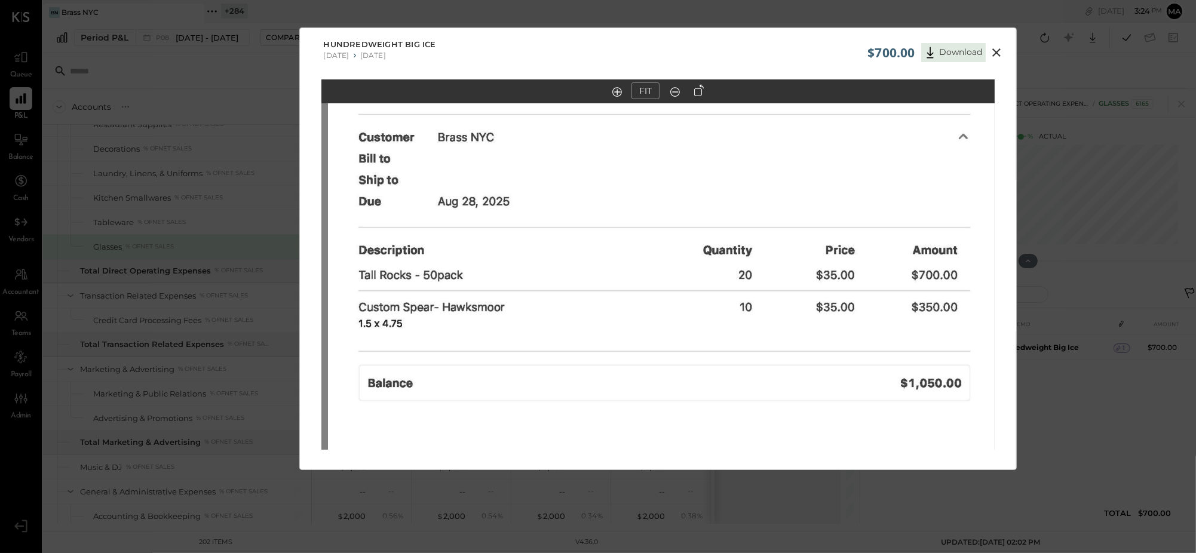
drag, startPoint x: 642, startPoint y: 194, endPoint x: 644, endPoint y: 177, distance: 16.2
click at [644, 177] on img at bounding box center [664, 440] width 673 height 872
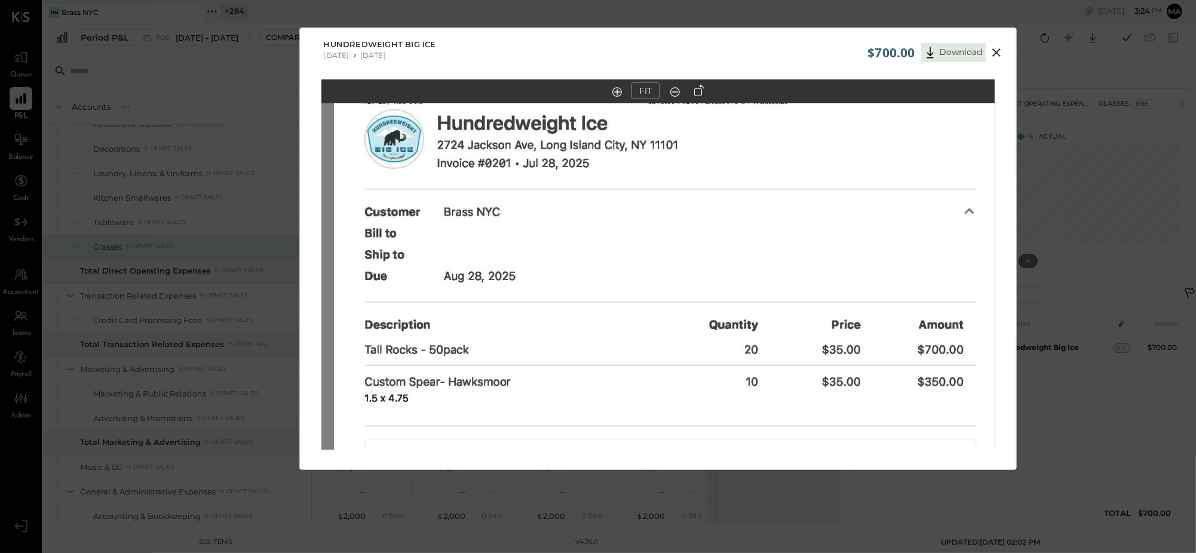
drag, startPoint x: 652, startPoint y: 195, endPoint x: 658, endPoint y: 269, distance: 74.3
click at [658, 269] on img at bounding box center [670, 515] width 673 height 872
click at [997, 50] on icon at bounding box center [997, 52] width 14 height 14
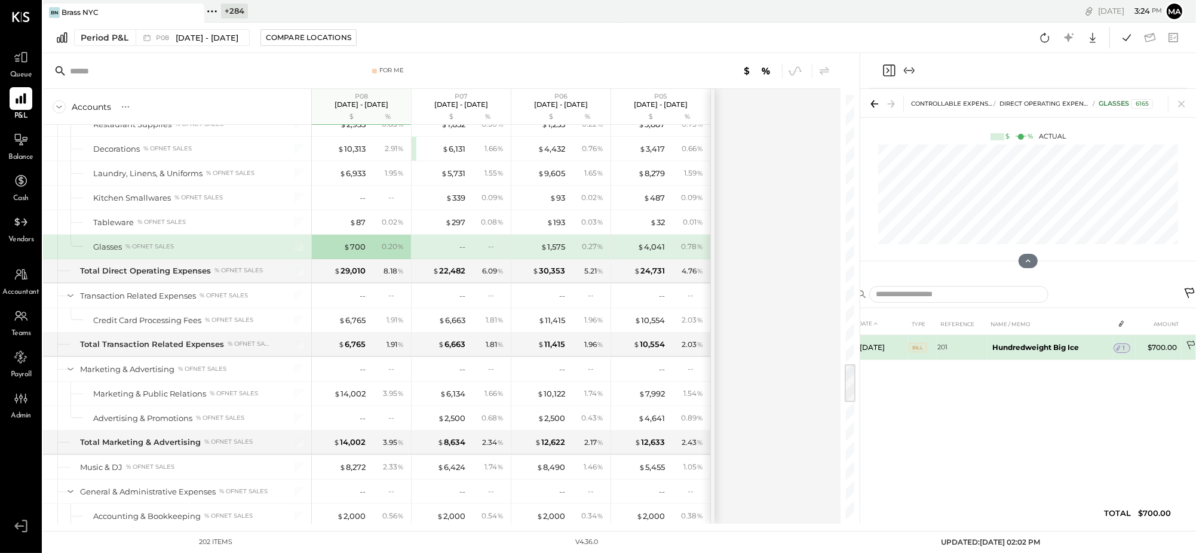
click at [1190, 344] on icon at bounding box center [1192, 347] width 12 height 12
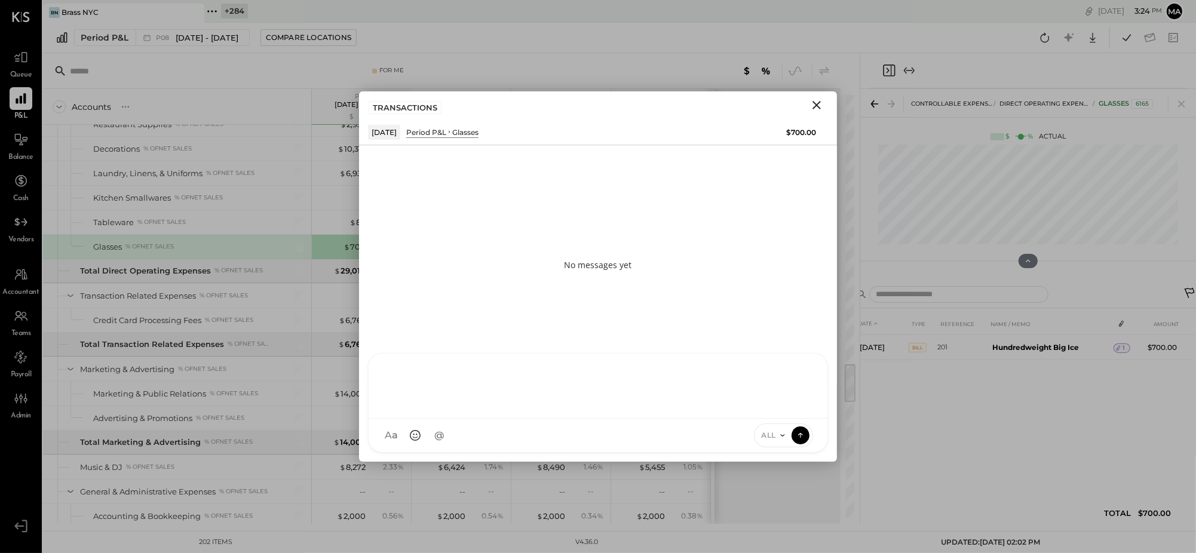
click at [691, 419] on div at bounding box center [598, 386] width 459 height 65
type input "*****"
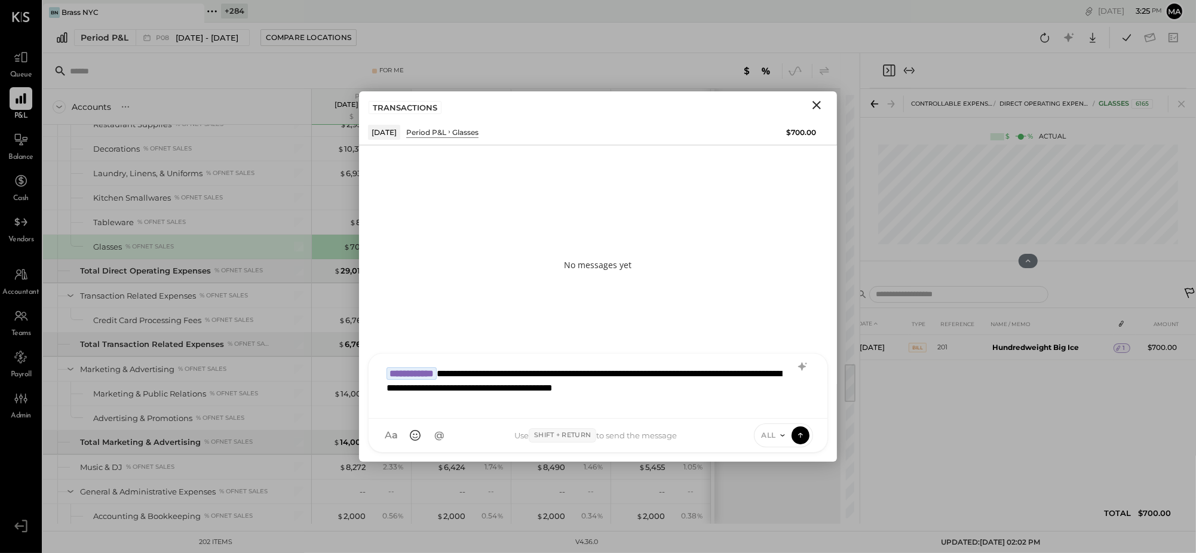
click at [780, 433] on icon at bounding box center [783, 436] width 10 height 10
click at [779, 400] on div "INTERNAL" at bounding box center [790, 406] width 71 height 20
click at [803, 434] on icon at bounding box center [800, 435] width 11 height 12
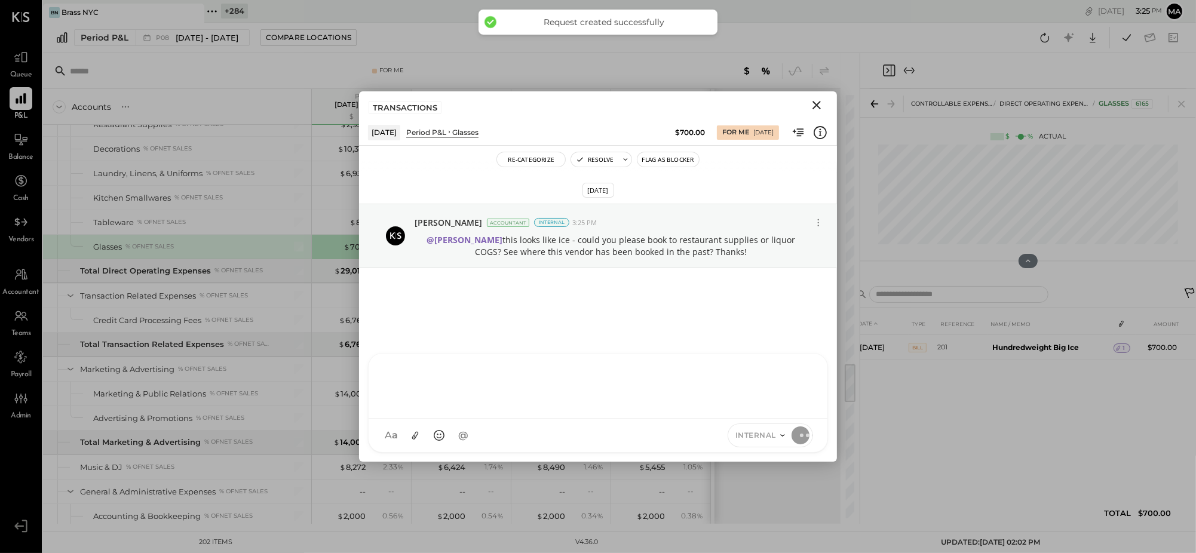
click at [820, 105] on icon "Close" at bounding box center [817, 105] width 14 height 14
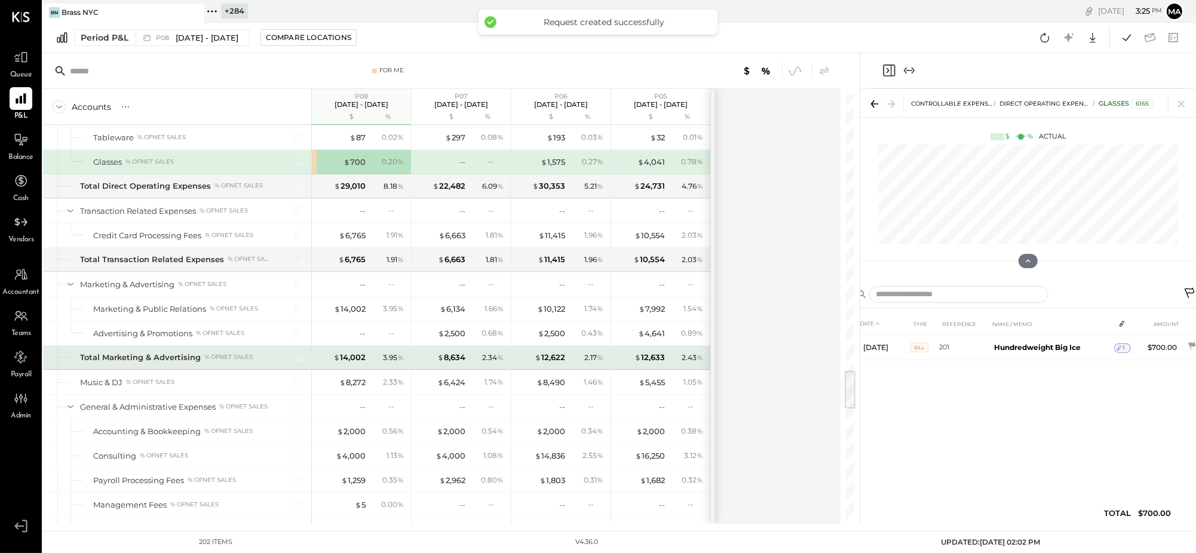
scroll to position [2967, 0]
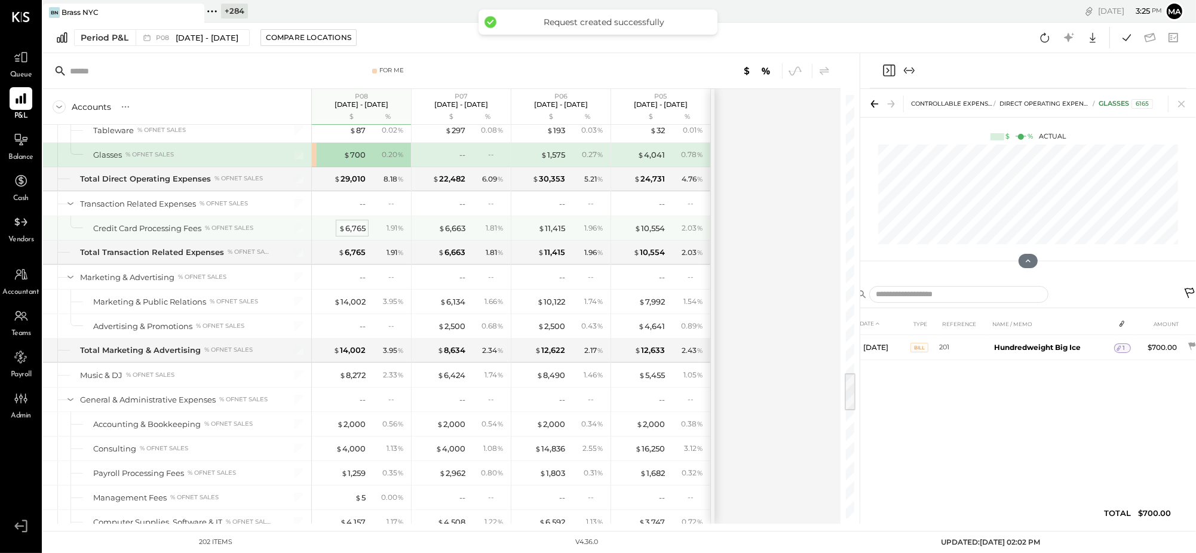
click at [353, 231] on div "$ 6,765" at bounding box center [352, 228] width 27 height 11
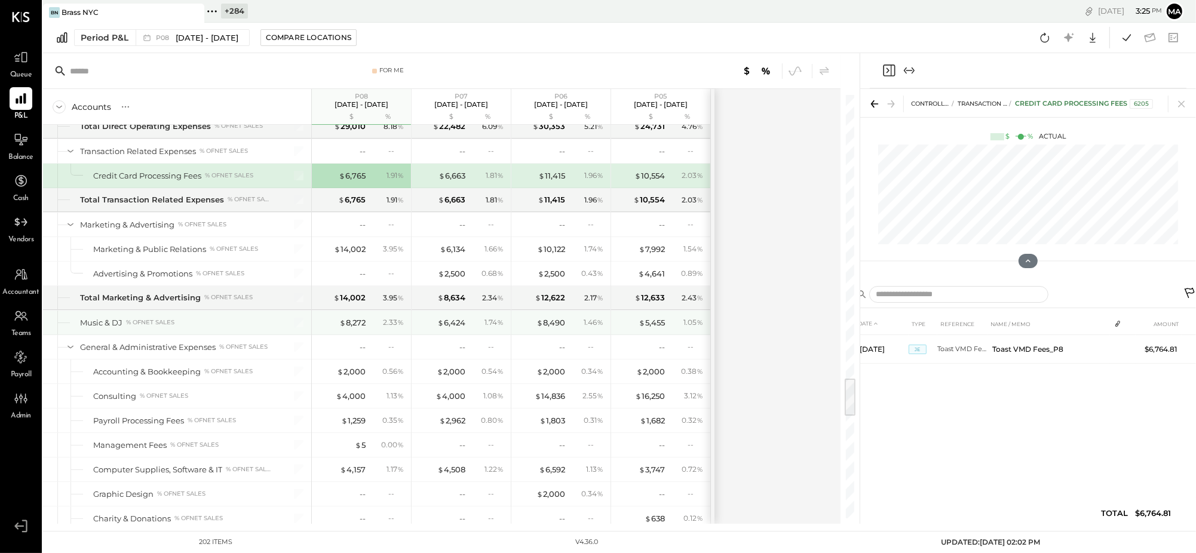
scroll to position [3033, 0]
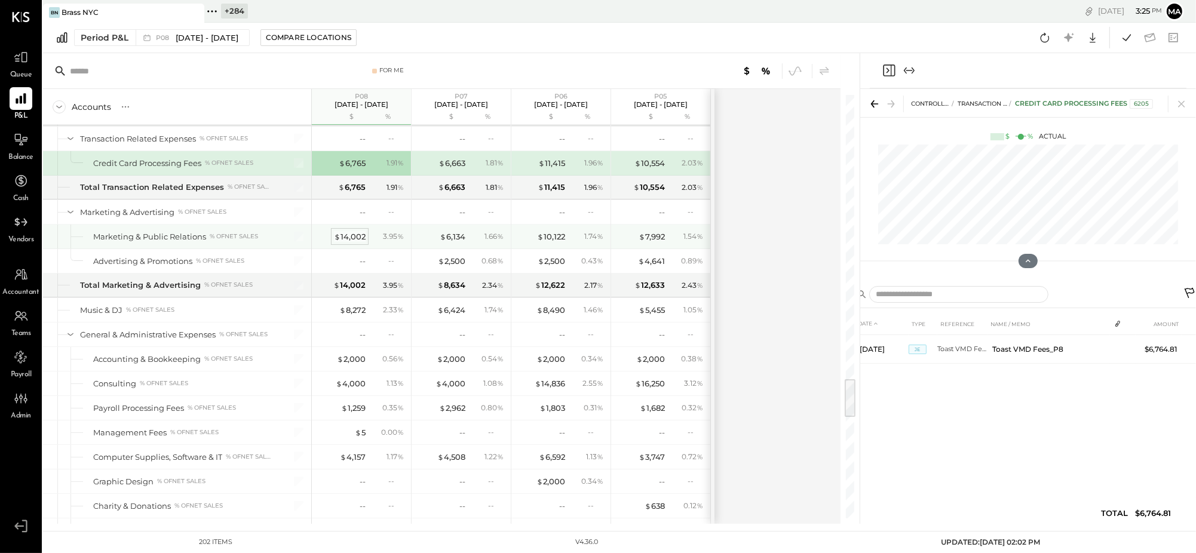
click at [351, 241] on div "$ 14,002" at bounding box center [350, 236] width 32 height 11
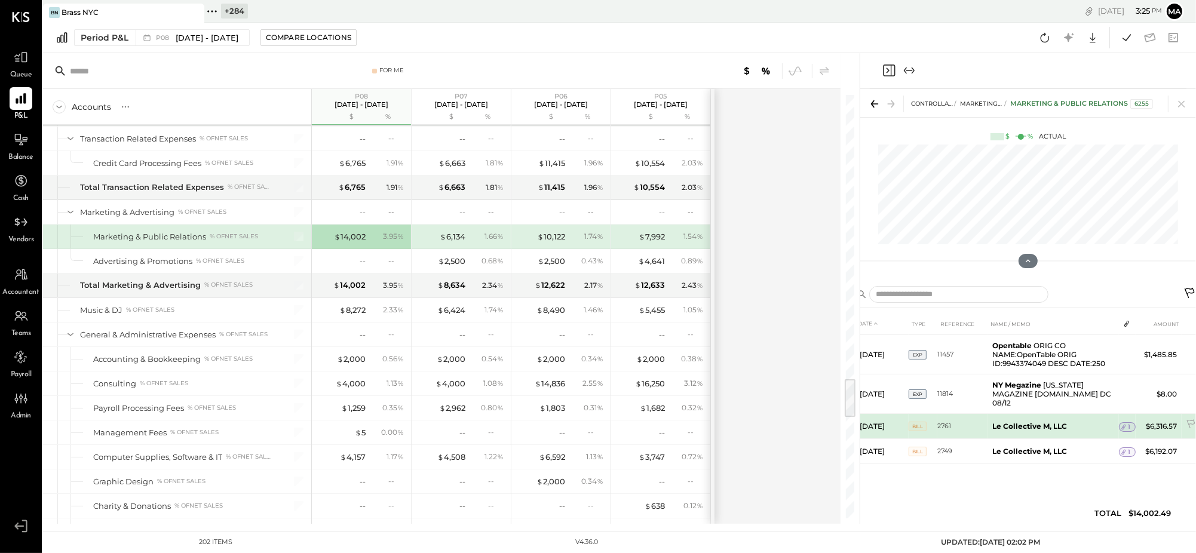
click at [1125, 423] on icon at bounding box center [1124, 427] width 8 height 8
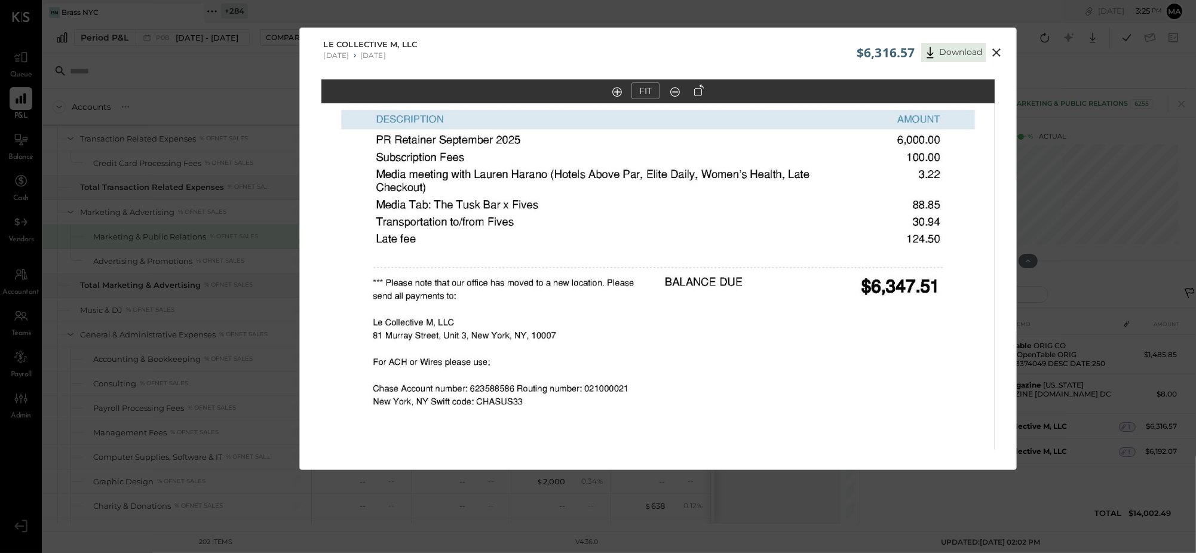
click at [998, 52] on icon at bounding box center [997, 52] width 14 height 14
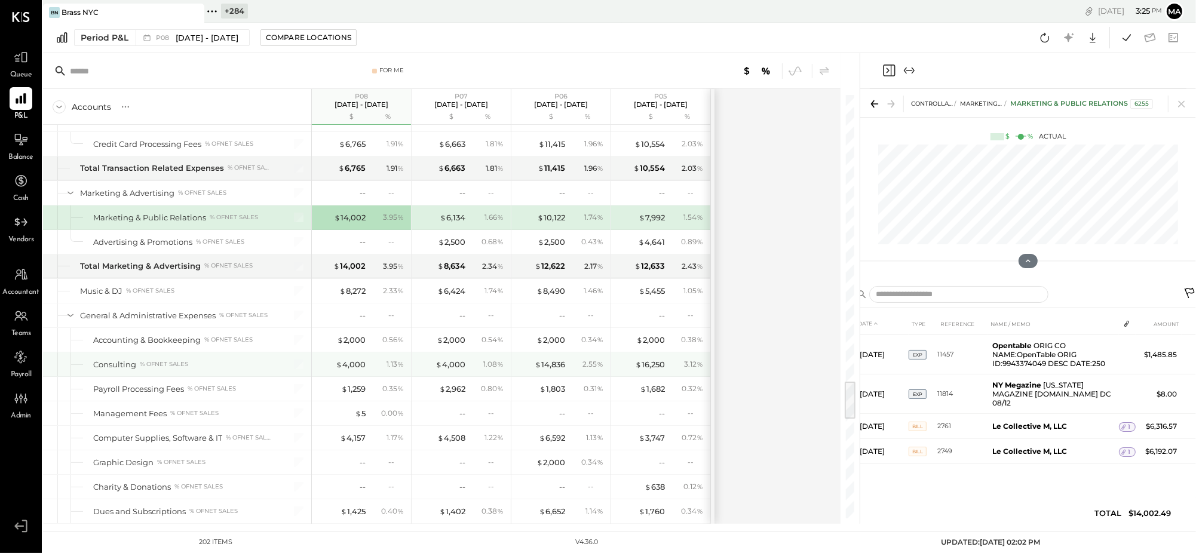
scroll to position [3076, 0]
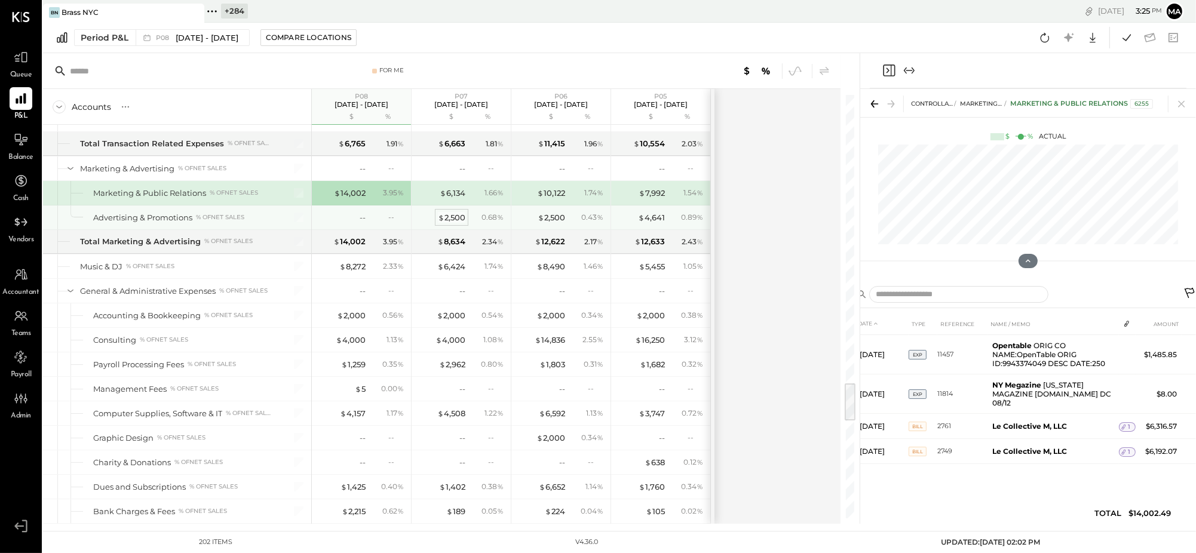
click at [455, 223] on div "$ 2,500" at bounding box center [451, 217] width 27 height 11
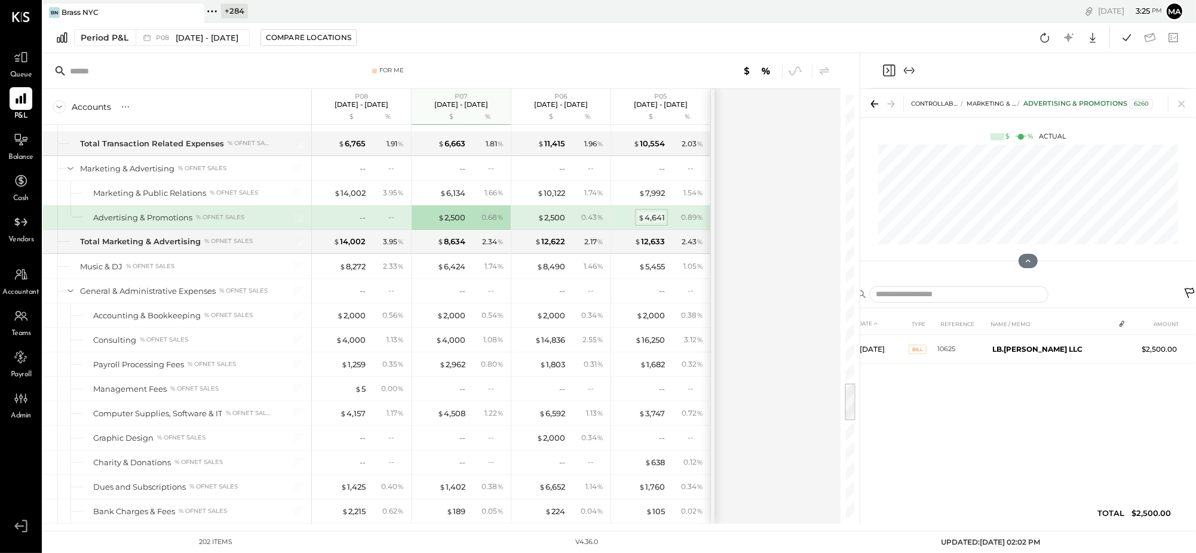
click at [657, 223] on div "$ 4,641" at bounding box center [651, 217] width 27 height 11
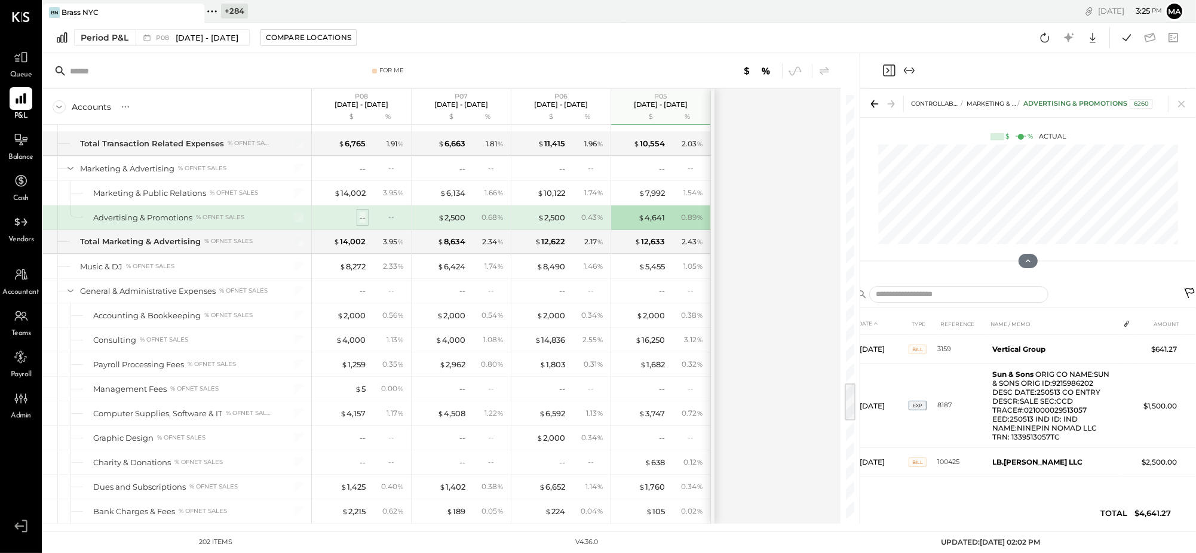
click at [365, 223] on div "--" at bounding box center [363, 217] width 6 height 11
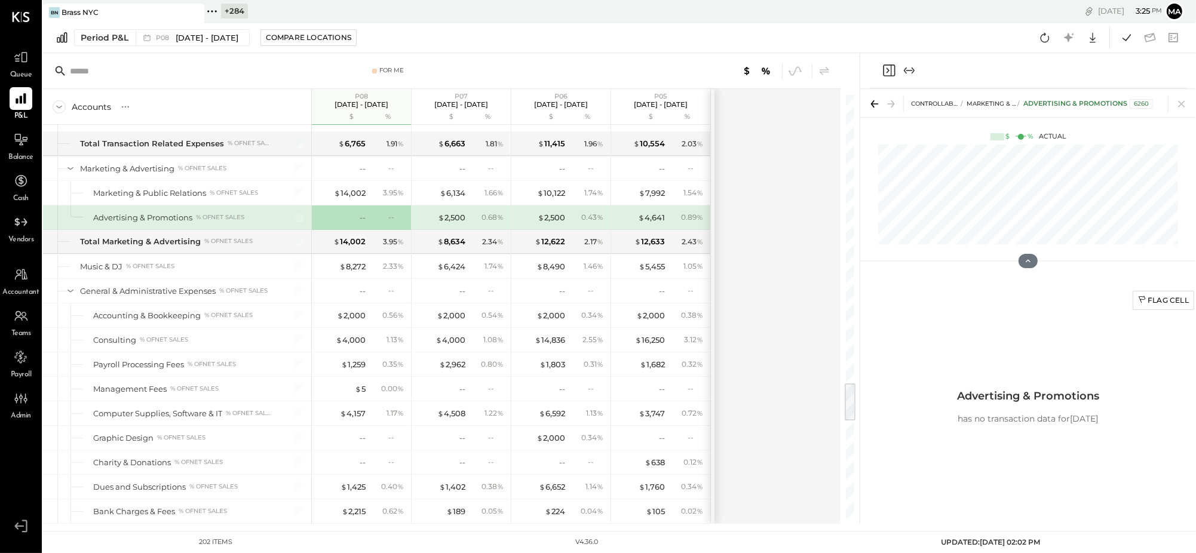
drag, startPoint x: 1164, startPoint y: 298, endPoint x: 1043, endPoint y: 320, distance: 123.3
click at [1164, 298] on div "Flag Cell" at bounding box center [1163, 300] width 51 height 10
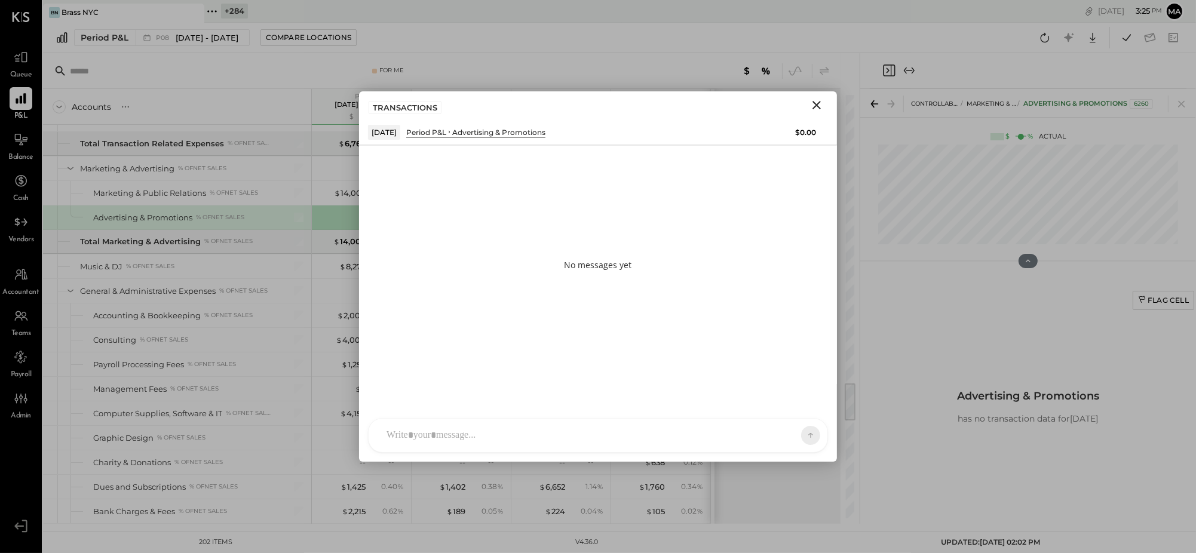
click at [690, 424] on div at bounding box center [588, 435] width 414 height 26
type input "*****"
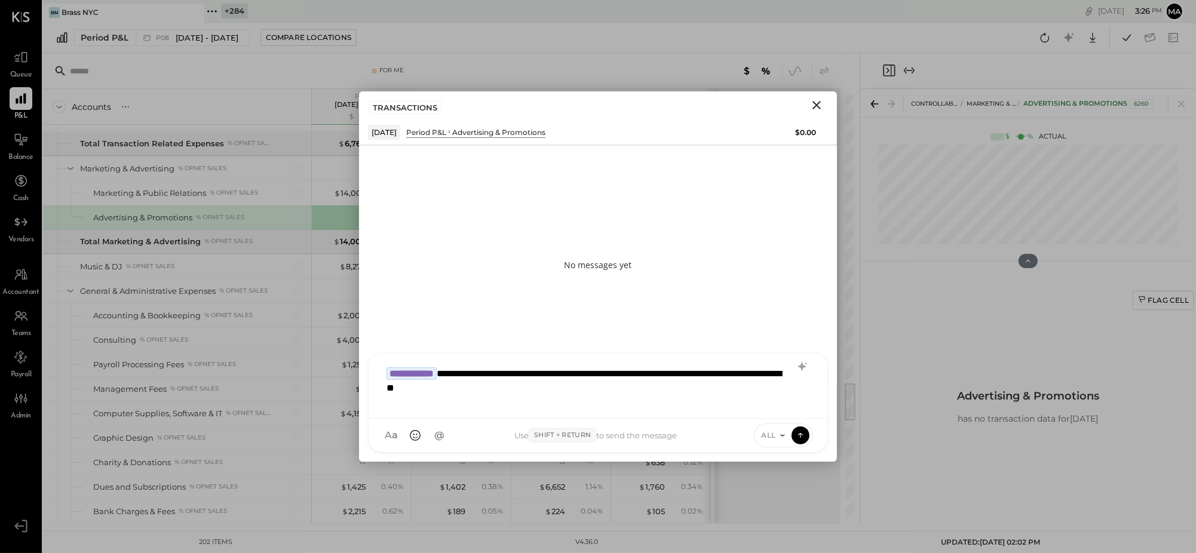
click at [400, 389] on div "**********" at bounding box center [598, 385] width 435 height 48
click at [774, 437] on span "ALL" at bounding box center [769, 435] width 15 height 10
click at [776, 407] on div "INTERNAL" at bounding box center [790, 406] width 71 height 20
click at [801, 436] on icon at bounding box center [800, 435] width 11 height 12
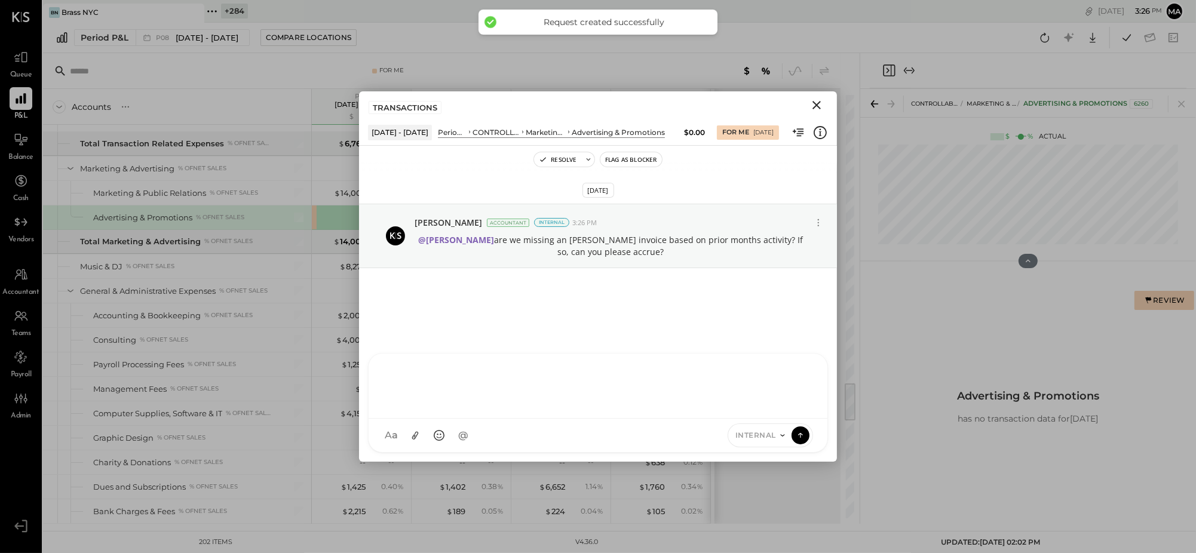
click at [818, 103] on icon "Close" at bounding box center [817, 105] width 8 height 8
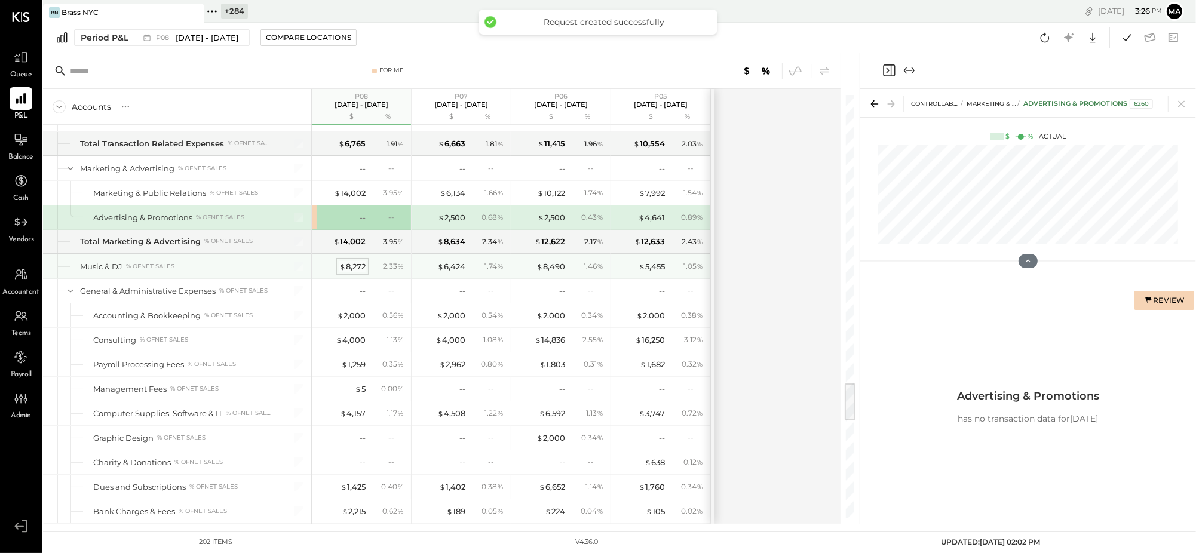
click at [354, 272] on div "$ 8,272" at bounding box center [352, 266] width 26 height 11
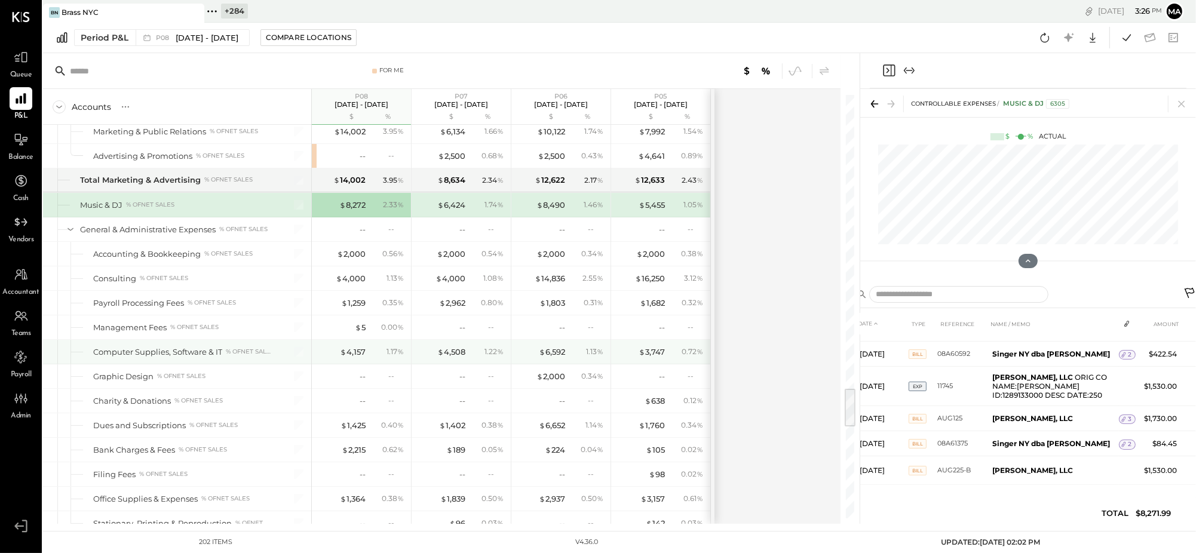
scroll to position [3141, 0]
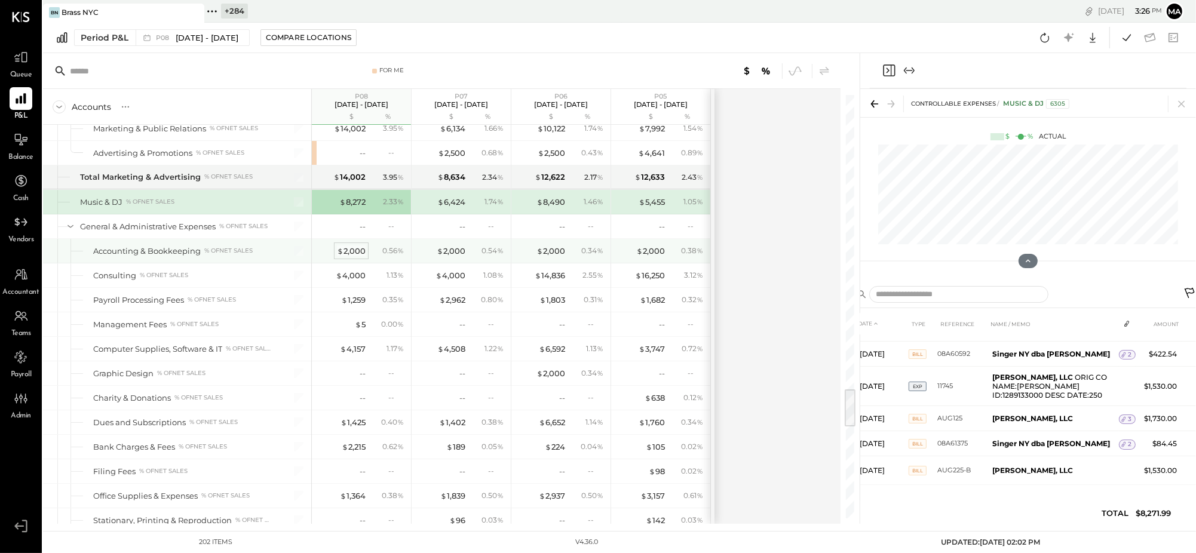
click at [359, 257] on div "$ 2,000" at bounding box center [351, 251] width 29 height 11
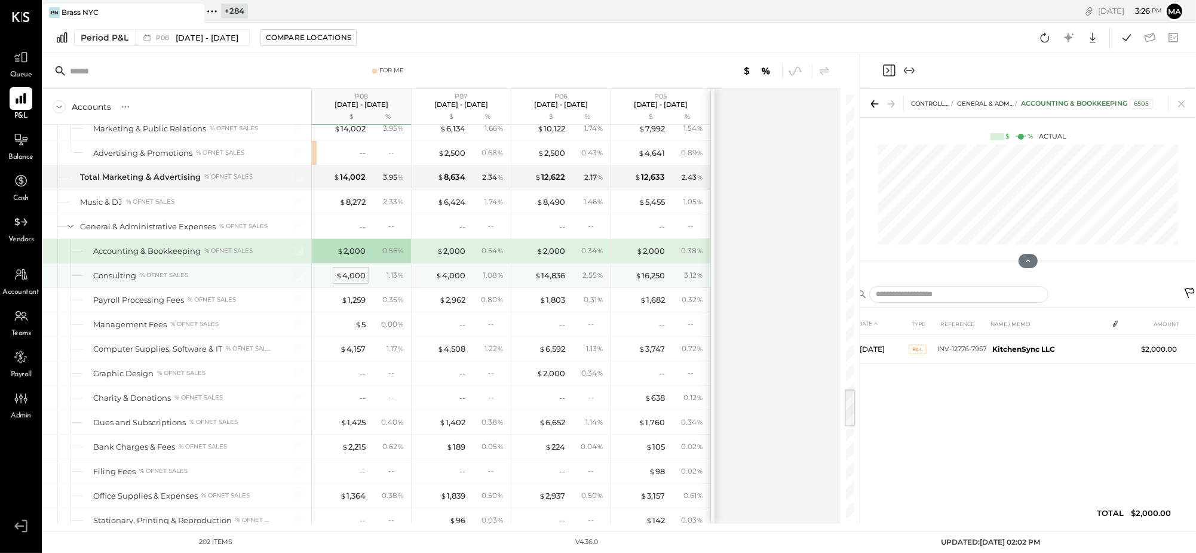
click at [358, 281] on div "$ 4,000" at bounding box center [351, 275] width 30 height 11
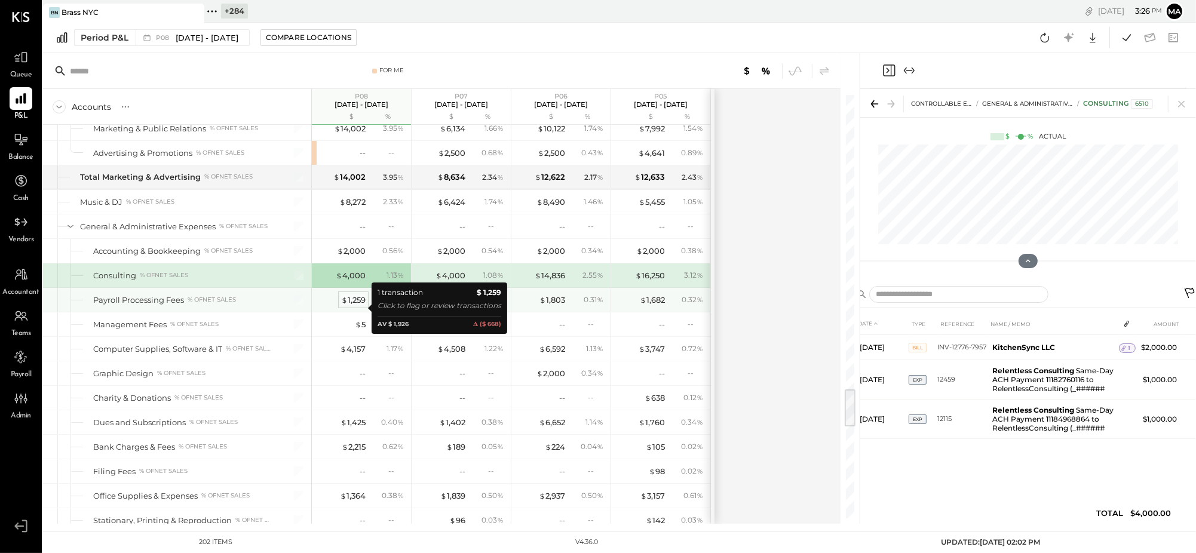
click at [355, 306] on div "$ 1,259" at bounding box center [353, 300] width 24 height 11
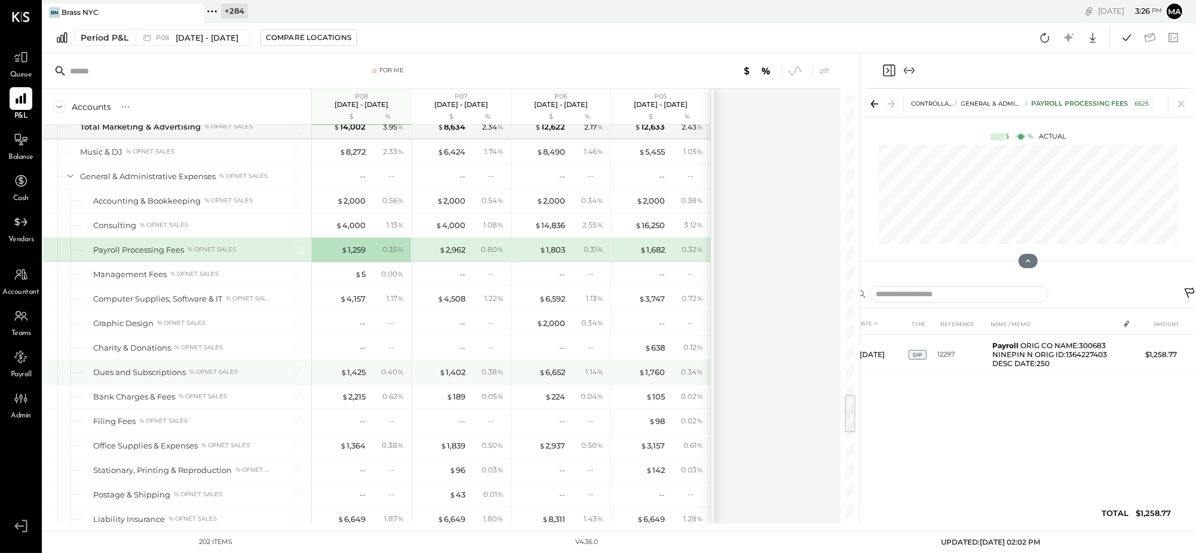
scroll to position [3204, 0]
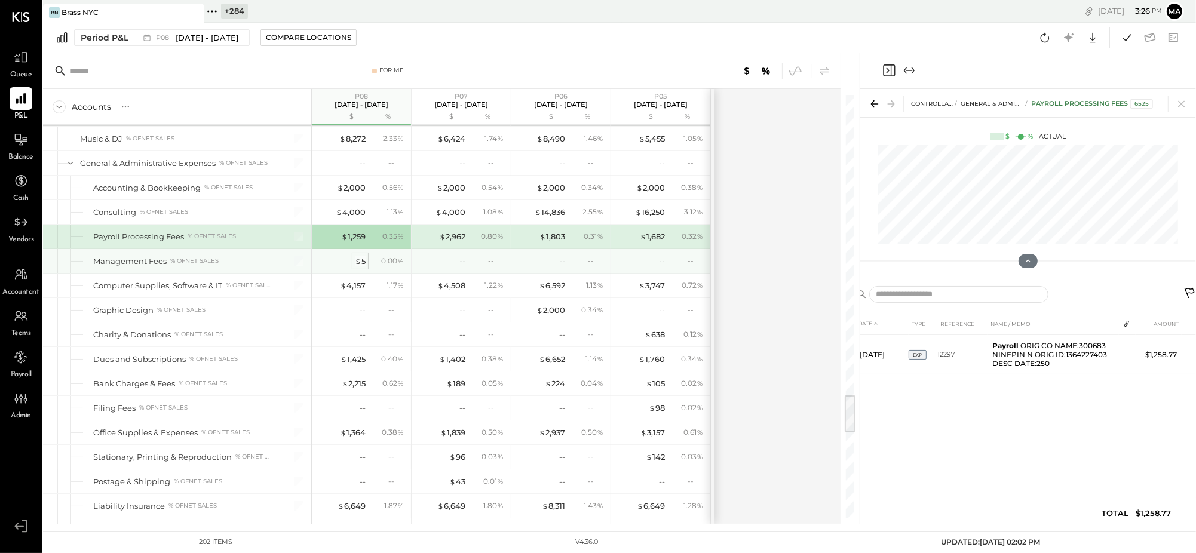
click at [363, 267] on div "$ 5" at bounding box center [360, 261] width 11 height 11
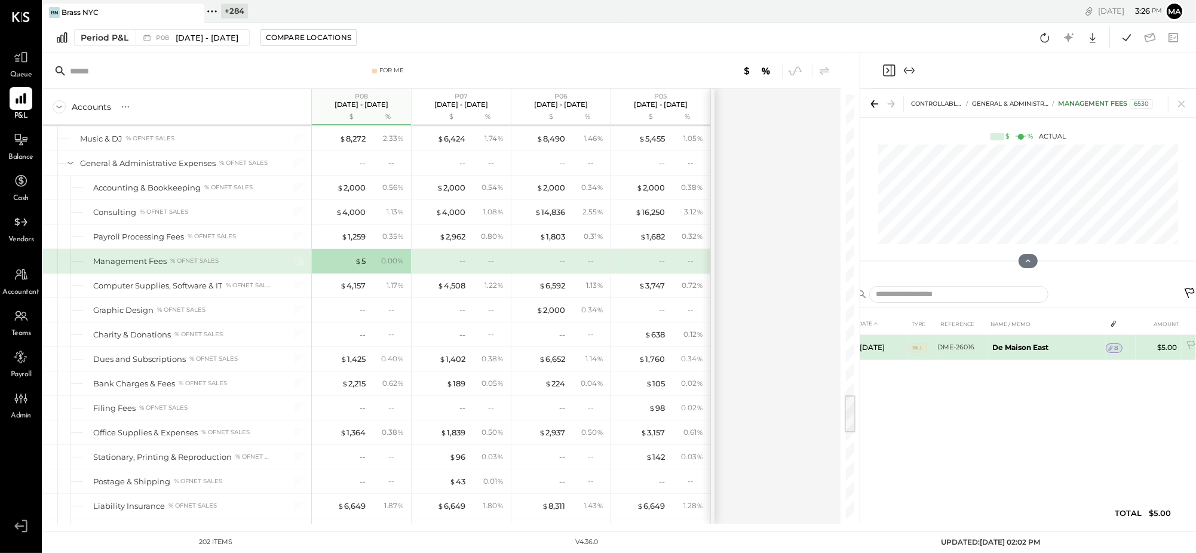
click at [1119, 346] on span "8" at bounding box center [1117, 348] width 4 height 8
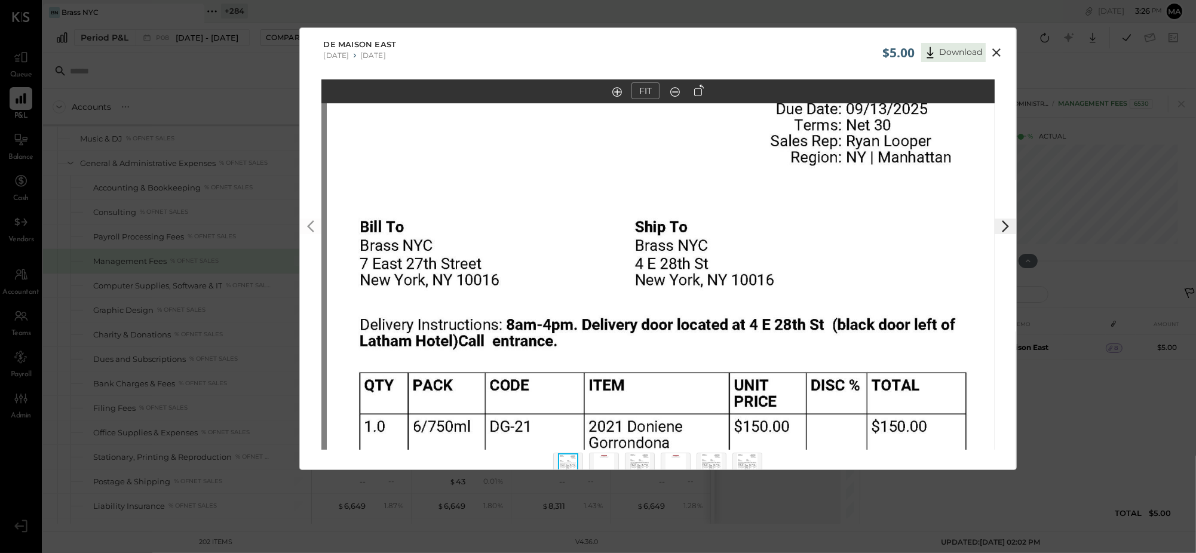
drag, startPoint x: 659, startPoint y: 244, endPoint x: 666, endPoint y: 406, distance: 162.1
click at [667, 474] on div "$5.00 Download De Maison East [DATE] [DATE] FIT" at bounding box center [598, 276] width 1196 height 553
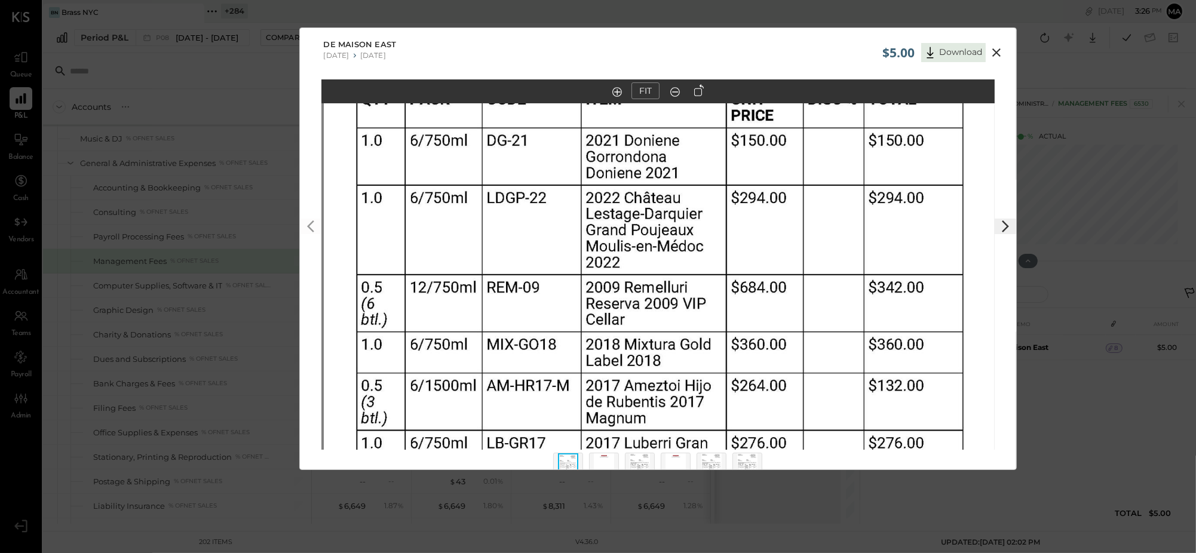
drag, startPoint x: 669, startPoint y: 246, endPoint x: 647, endPoint y: 35, distance: 211.4
click at [647, 36] on div "$5.00 Download De Maison East [DATE] [DATE] FIT" at bounding box center [658, 248] width 718 height 443
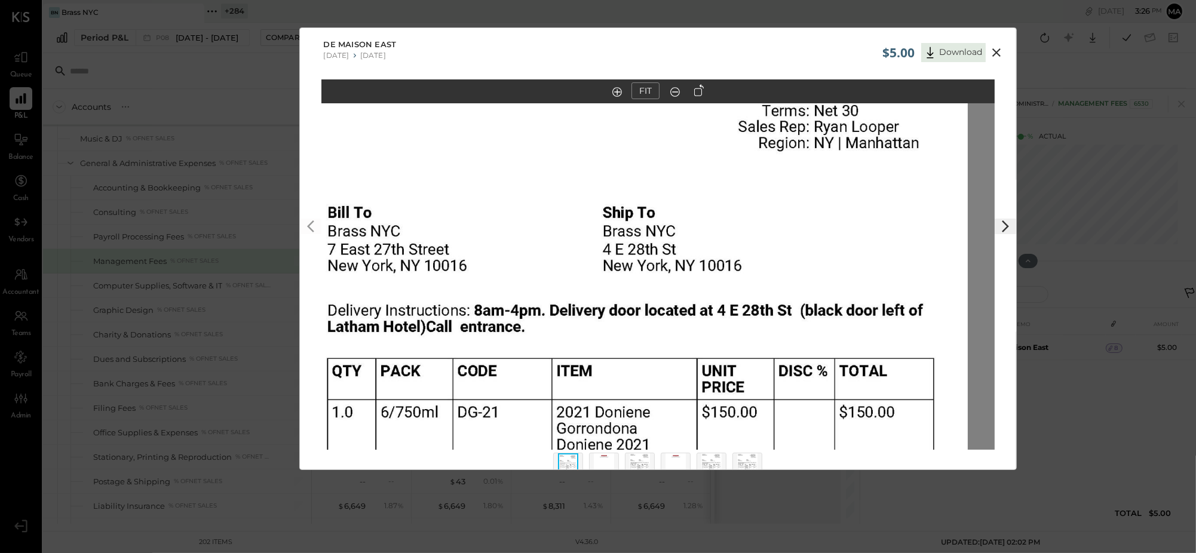
click at [602, 458] on img at bounding box center [604, 467] width 20 height 26
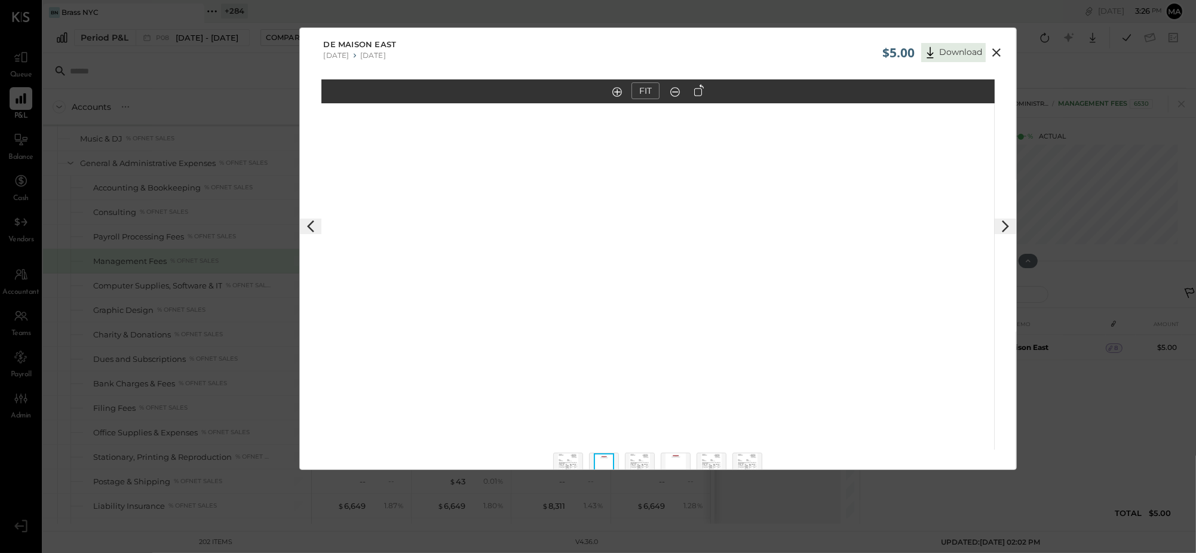
click at [650, 457] on img at bounding box center [640, 467] width 20 height 26
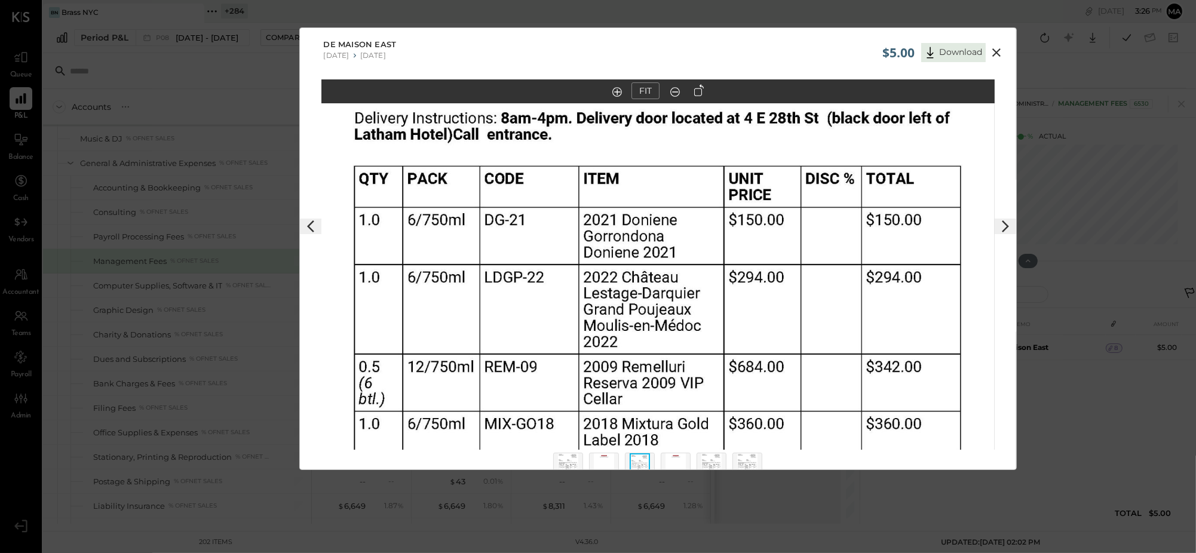
click at [682, 460] on img at bounding box center [676, 467] width 20 height 26
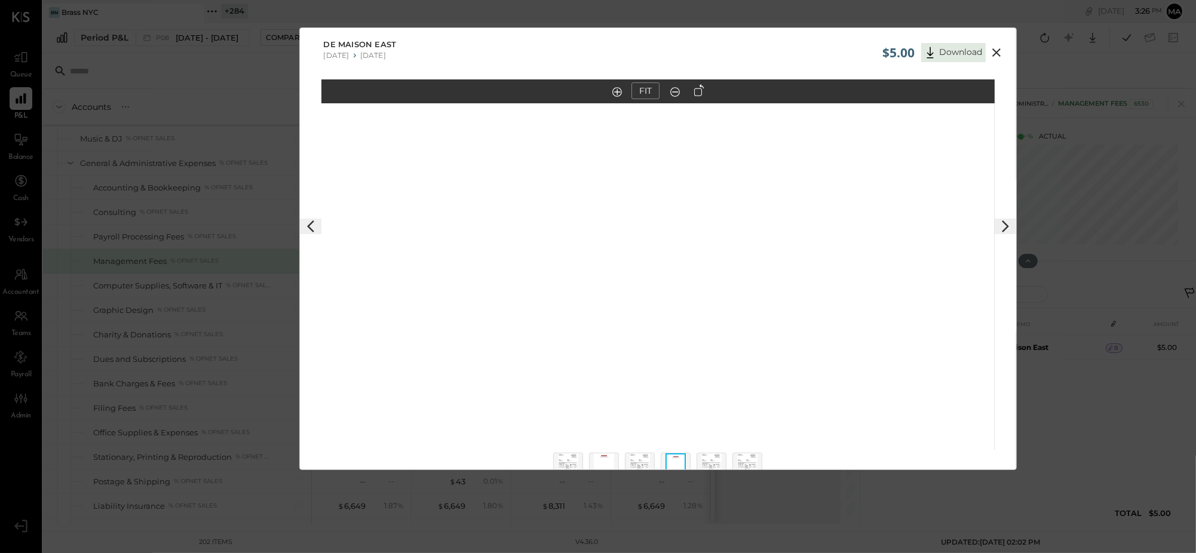
click at [711, 460] on img at bounding box center [712, 467] width 20 height 26
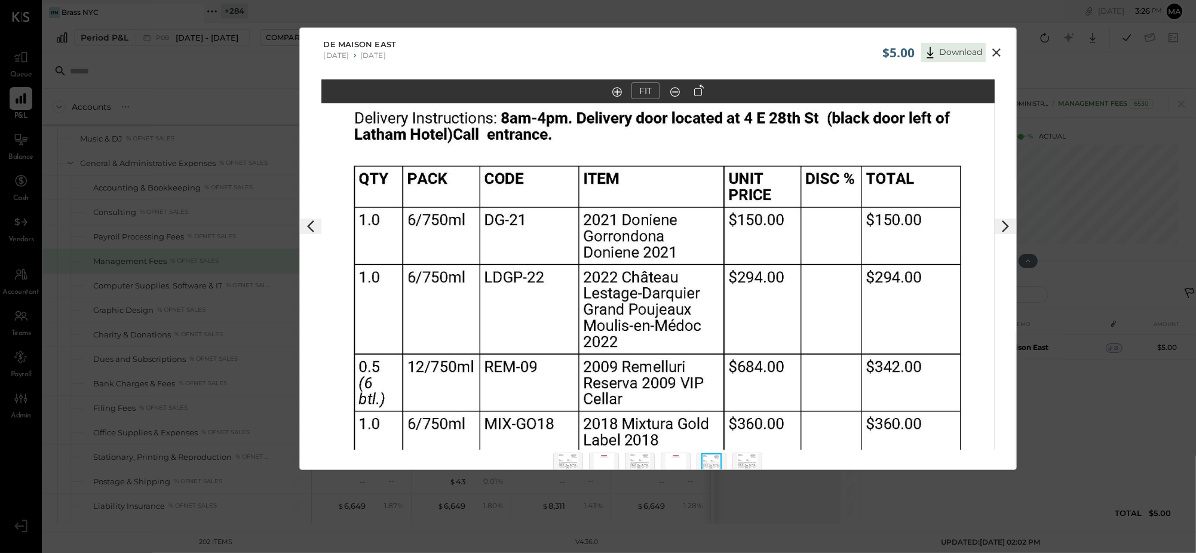
click at [746, 459] on img at bounding box center [747, 467] width 20 height 26
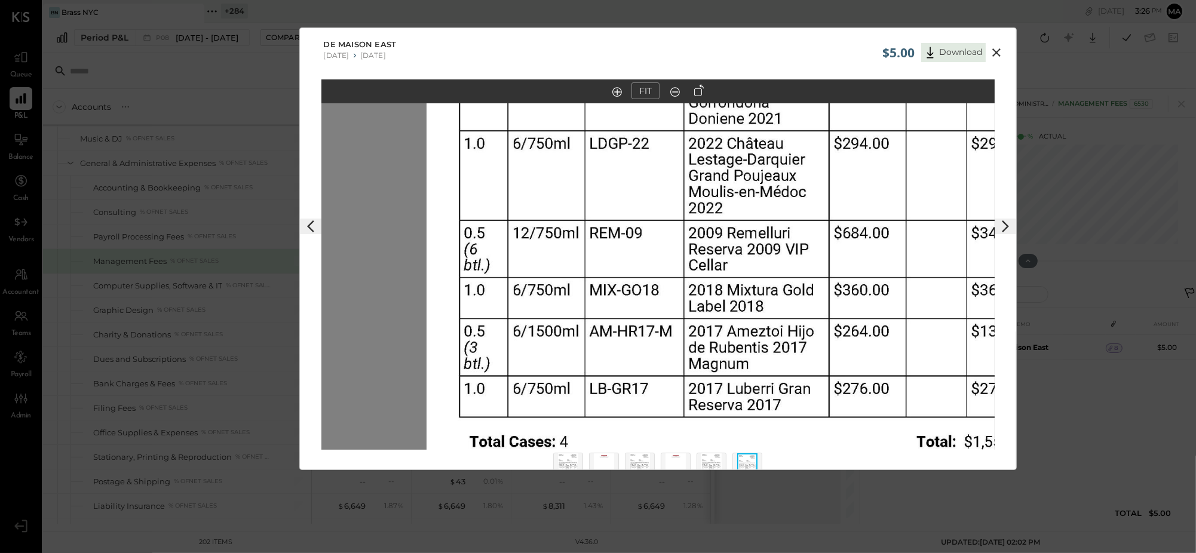
scroll to position [8, 0]
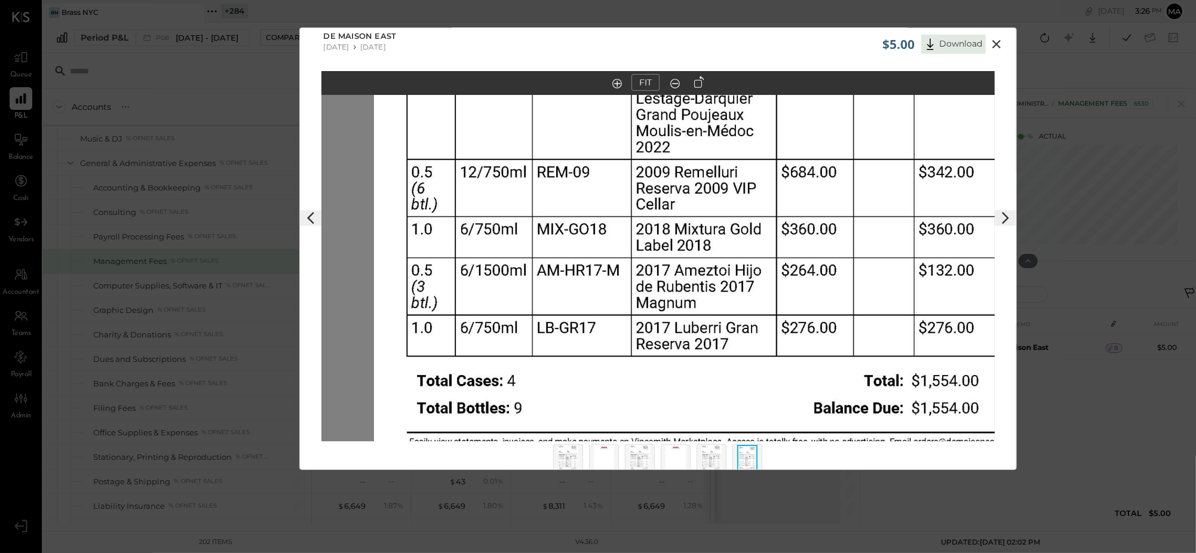
click at [684, 247] on img at bounding box center [710, 54] width 673 height 872
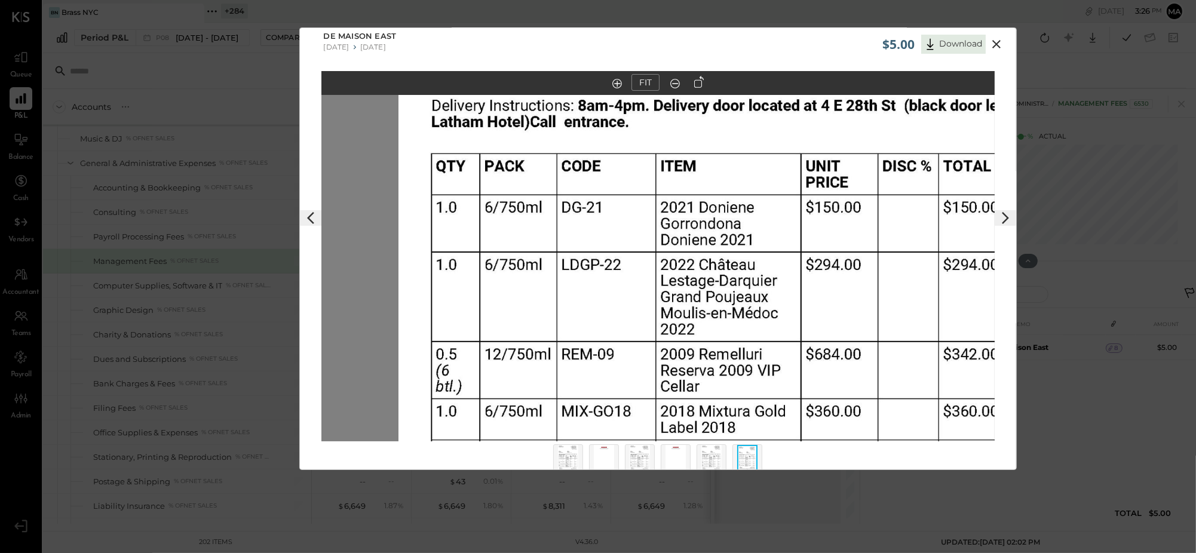
drag, startPoint x: 820, startPoint y: 261, endPoint x: 844, endPoint y: 437, distance: 177.3
click at [844, 437] on img at bounding box center [735, 236] width 673 height 872
click at [996, 42] on icon at bounding box center [997, 44] width 14 height 14
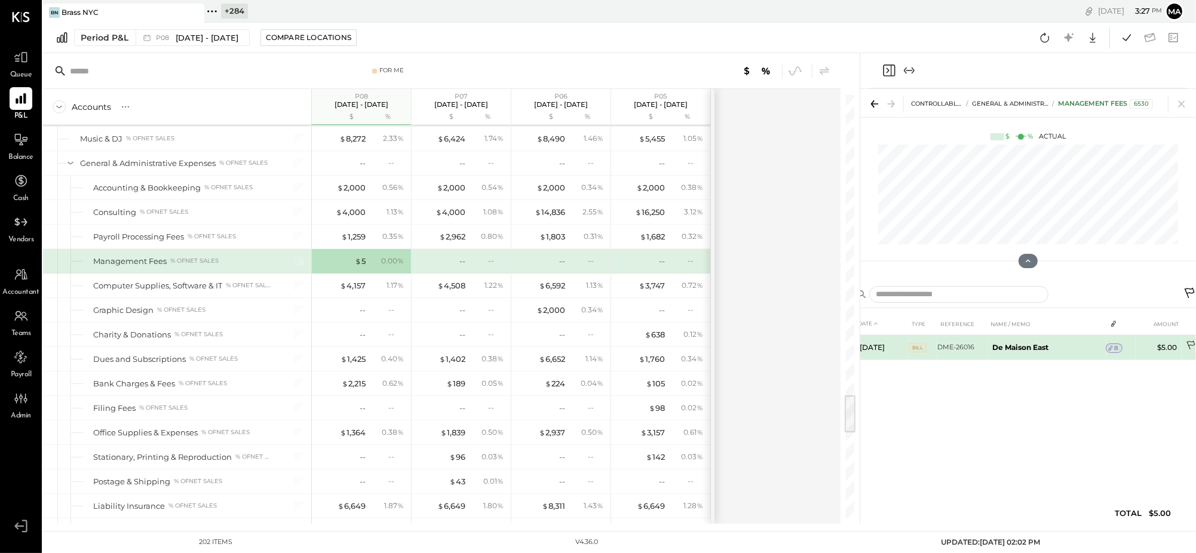
click at [1190, 342] on icon at bounding box center [1192, 347] width 12 height 12
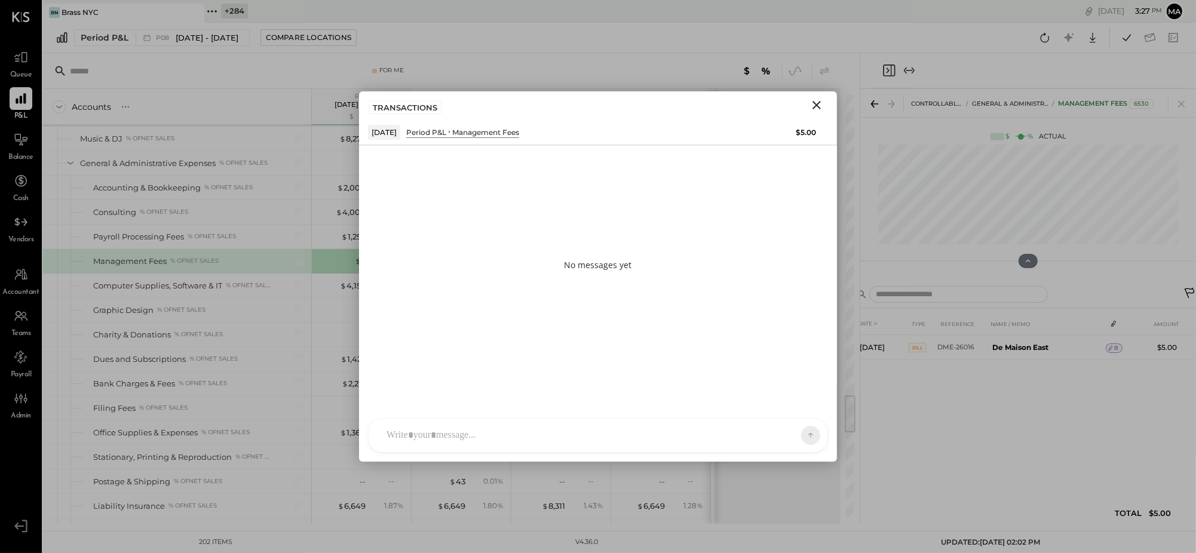
click at [767, 442] on div "ID [PERSON_NAME] Del [PERSON_NAME] [PERSON_NAME] [PERSON_NAME] E [PERSON_NAME] …" at bounding box center [598, 435] width 460 height 35
type input "*****"
click at [778, 434] on icon at bounding box center [783, 436] width 10 height 10
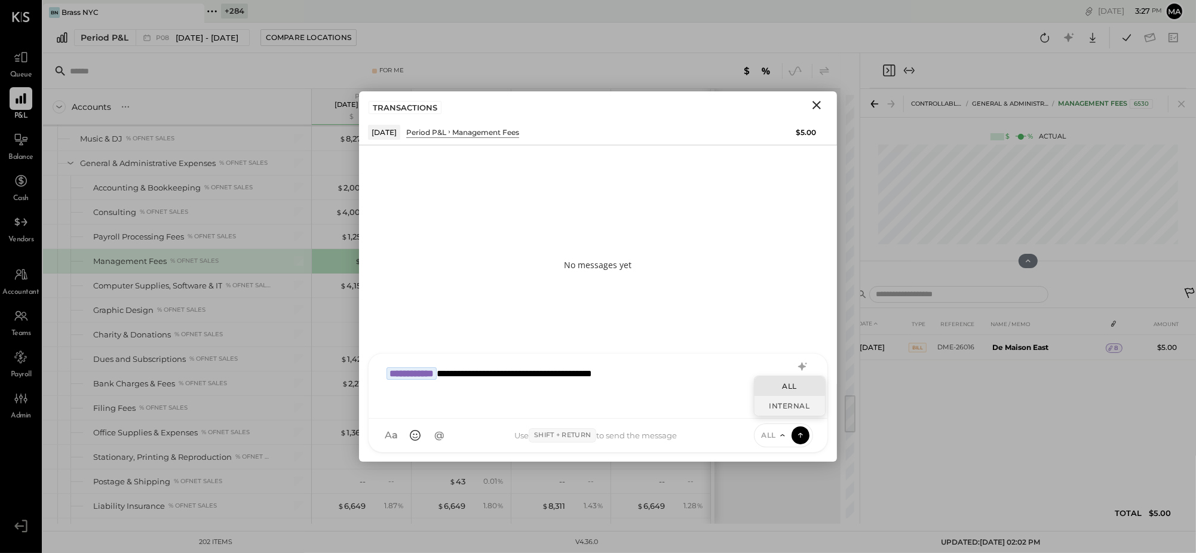
click at [776, 408] on div "INTERNAL" at bounding box center [790, 406] width 71 height 20
click at [800, 433] on icon at bounding box center [800, 435] width 11 height 12
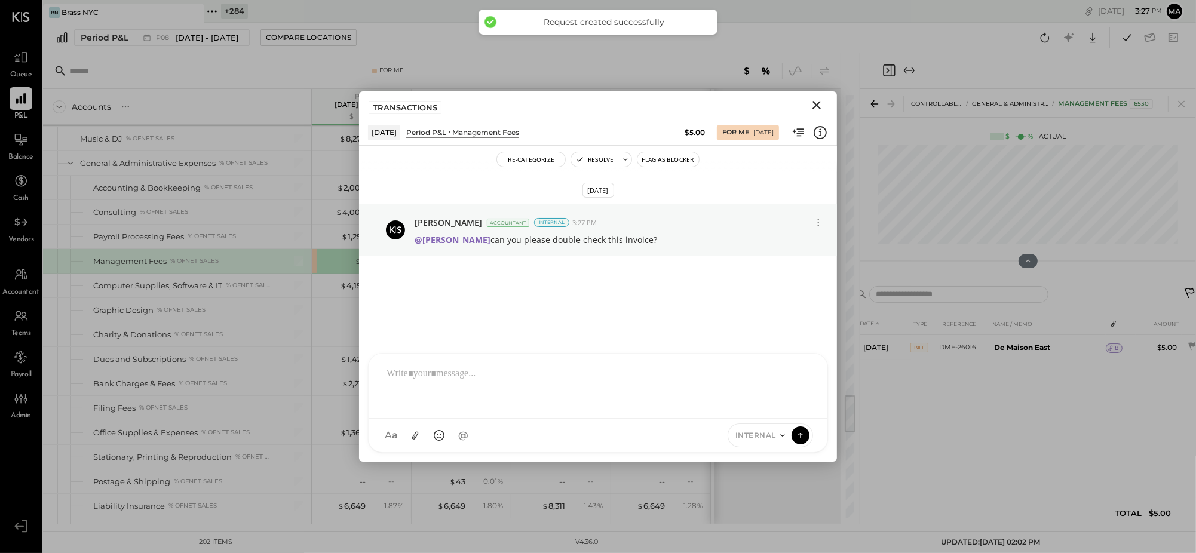
click at [815, 104] on icon "Close" at bounding box center [817, 105] width 8 height 8
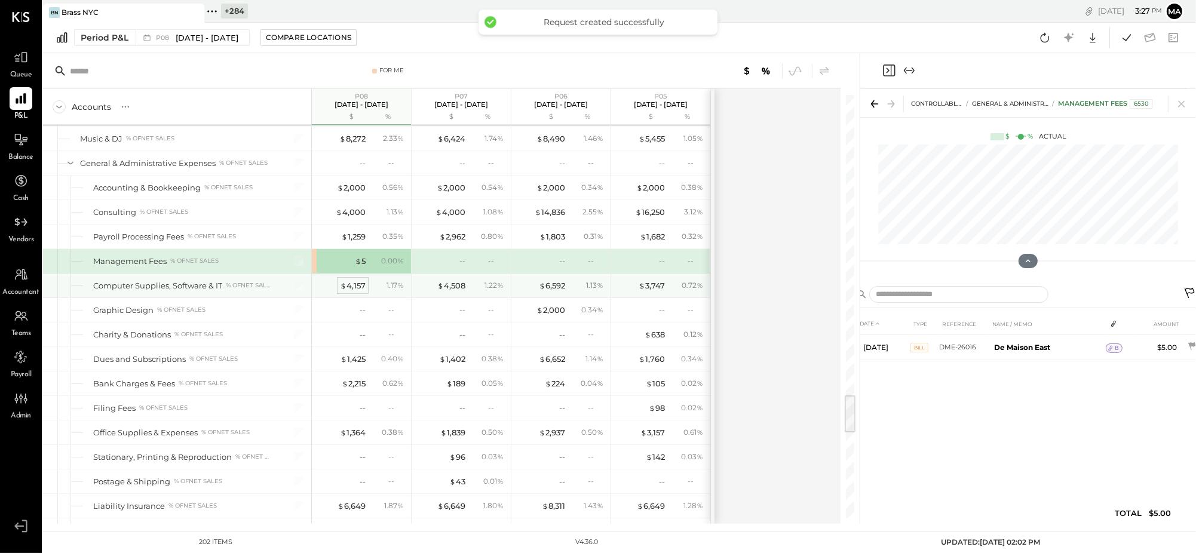
click at [350, 290] on div "$ 4,157" at bounding box center [353, 285] width 26 height 11
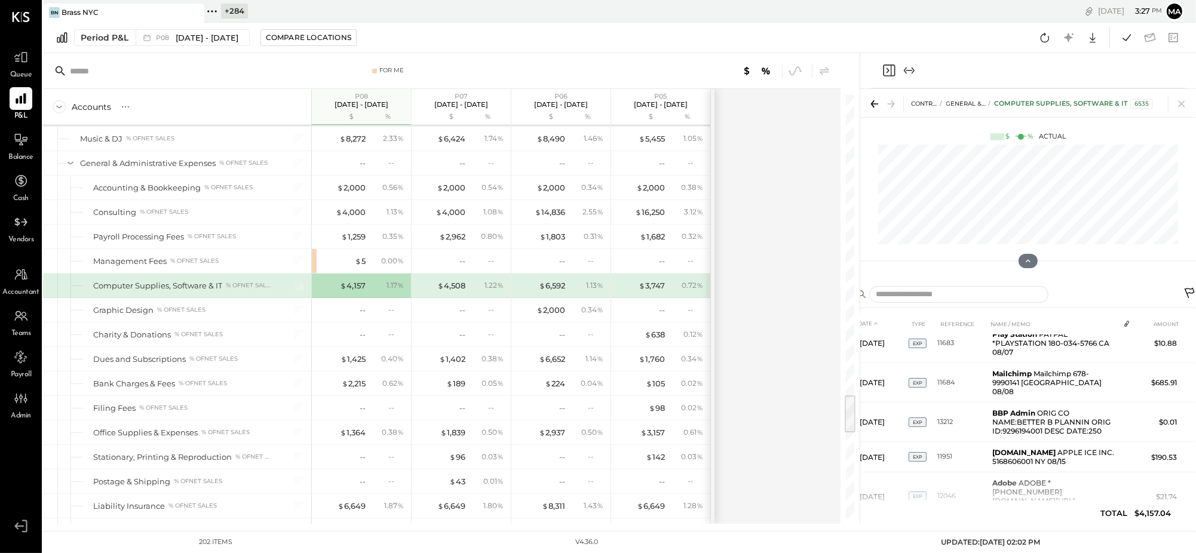
scroll to position [557, 0]
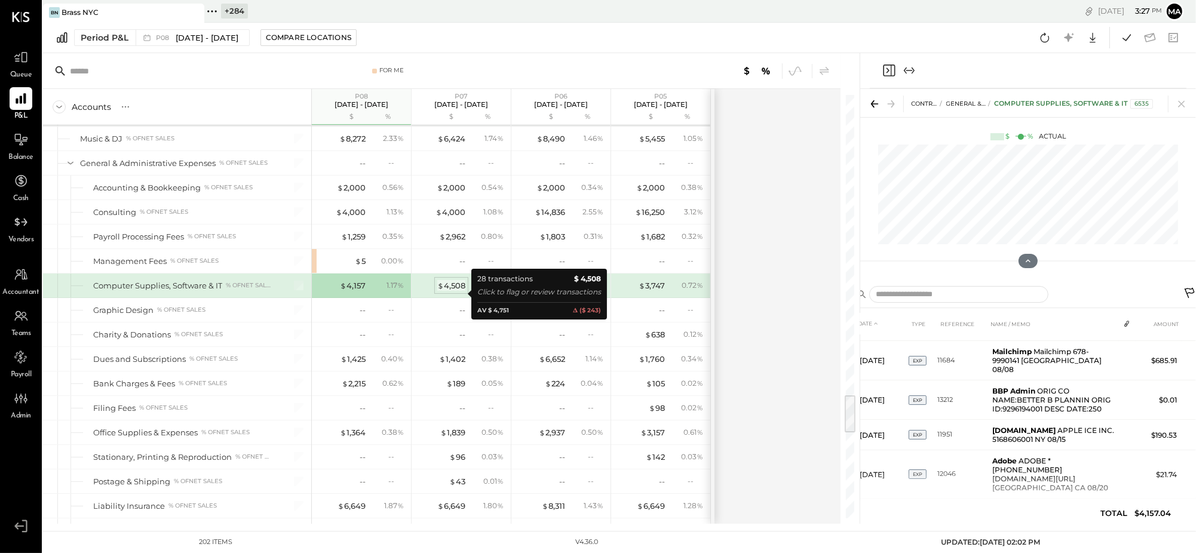
click at [455, 292] on div "$ 4,508" at bounding box center [451, 285] width 28 height 11
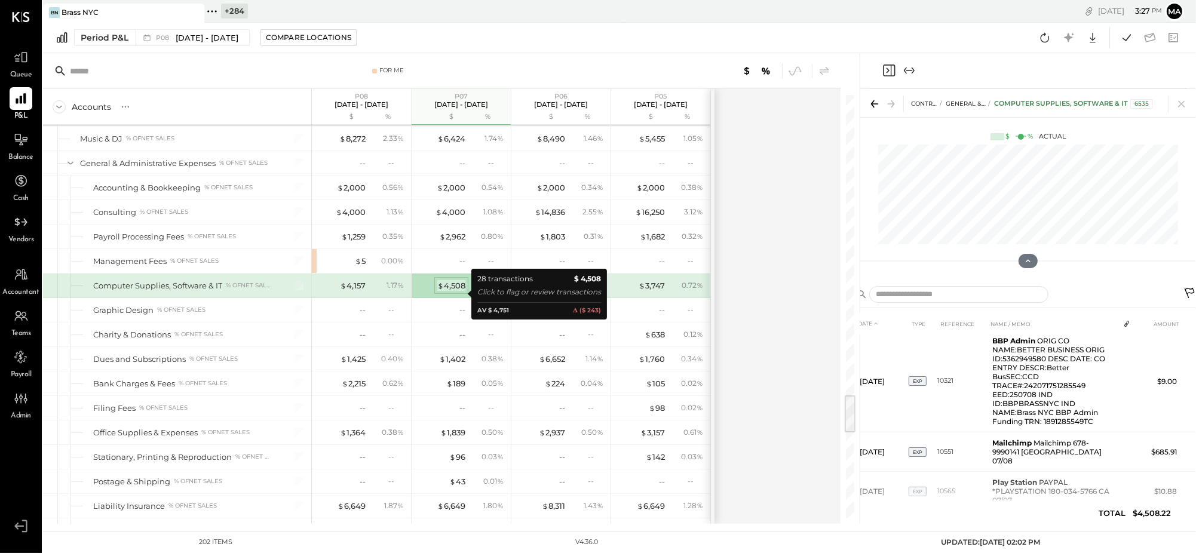
scroll to position [636, 0]
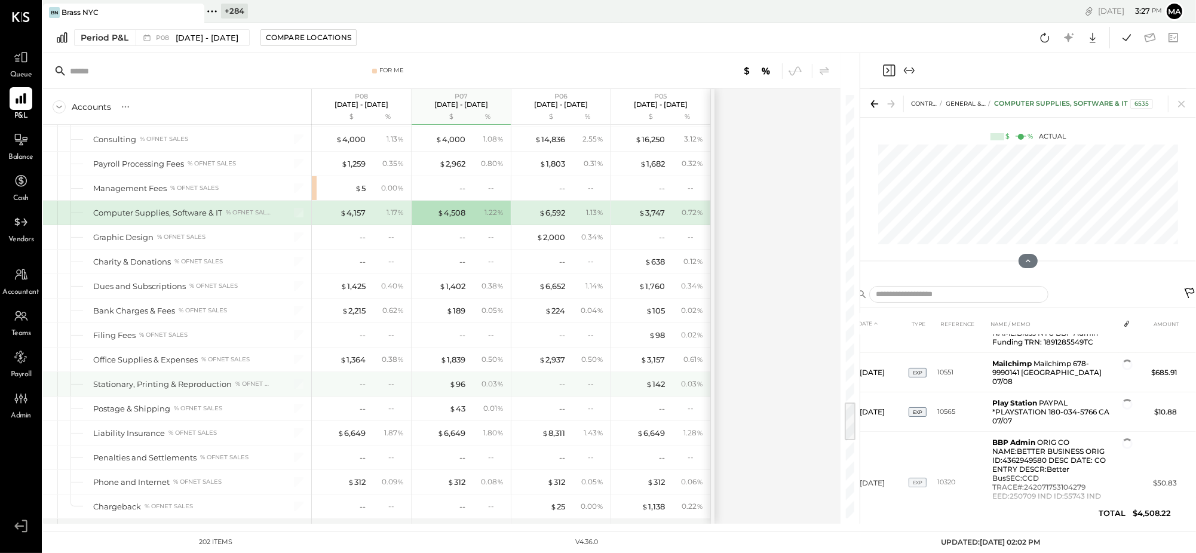
scroll to position [3285, 0]
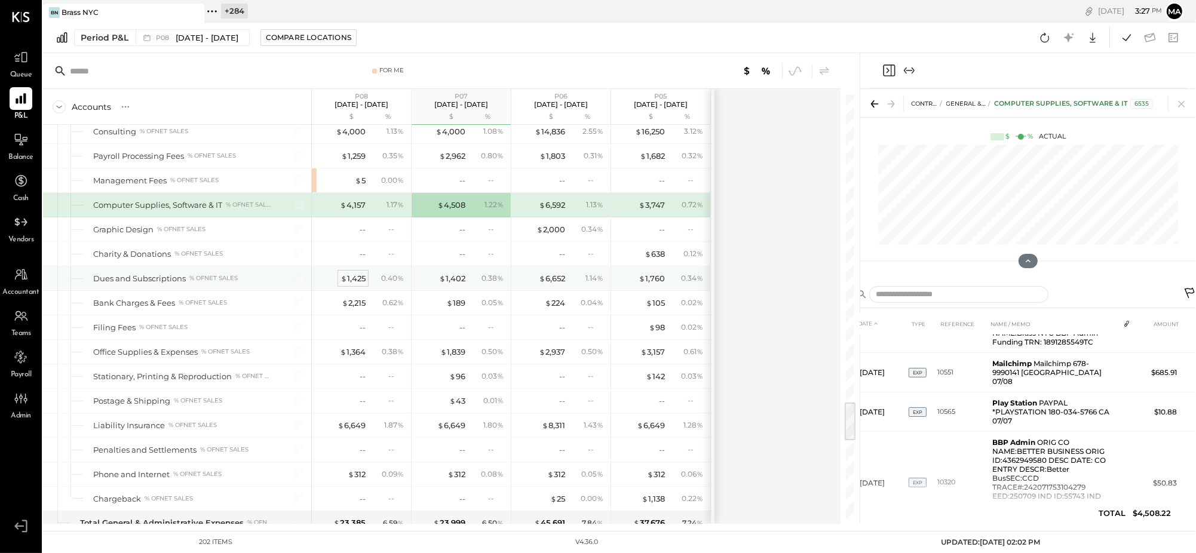
click at [357, 284] on div "$ 1,425" at bounding box center [353, 278] width 25 height 11
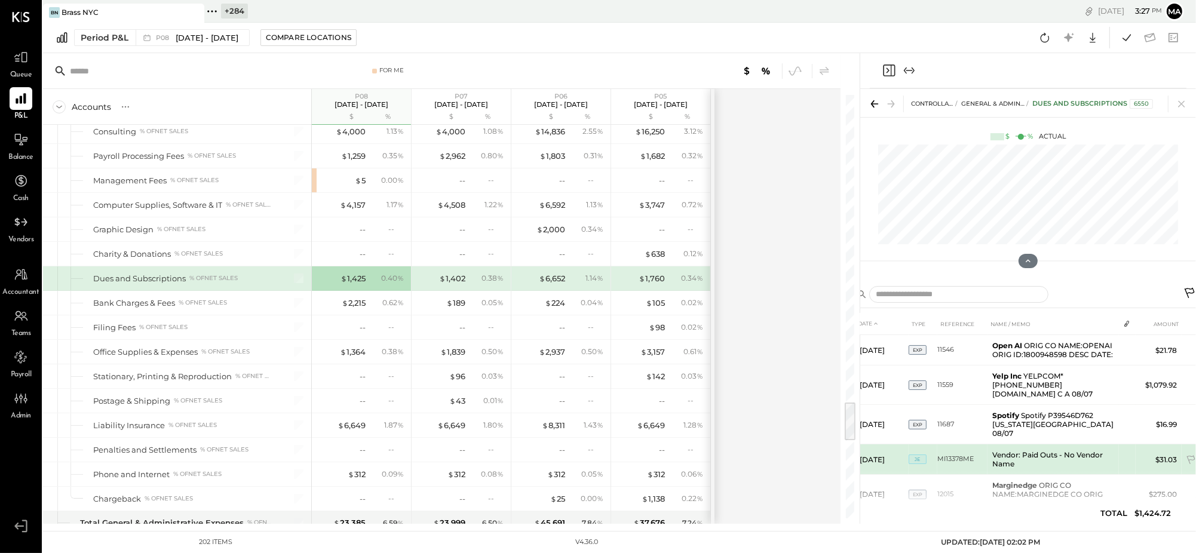
scroll to position [10, 0]
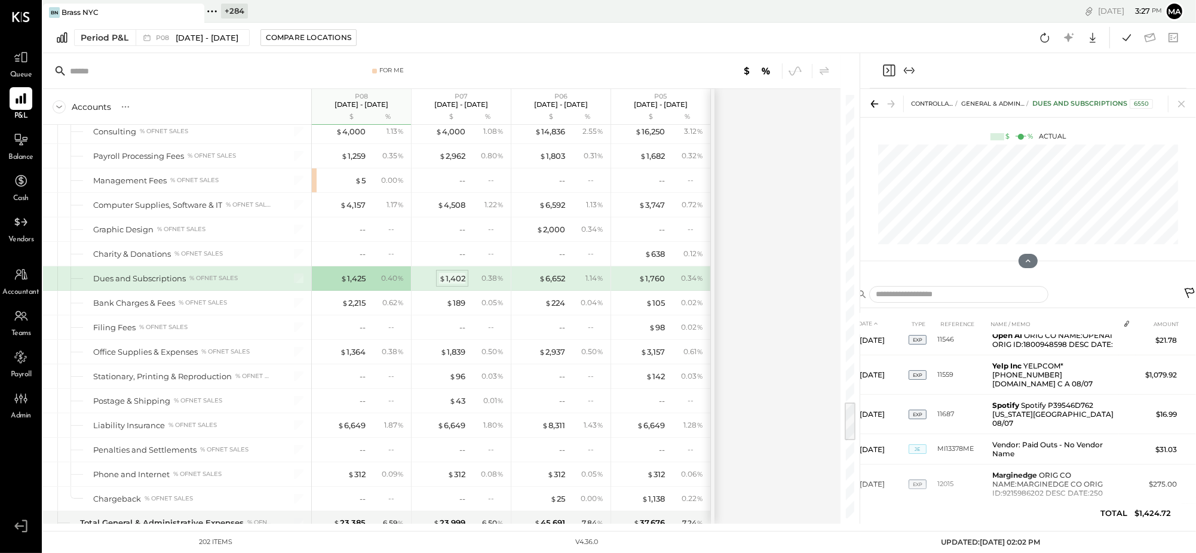
click at [454, 284] on div "$ 1,402" at bounding box center [452, 278] width 26 height 11
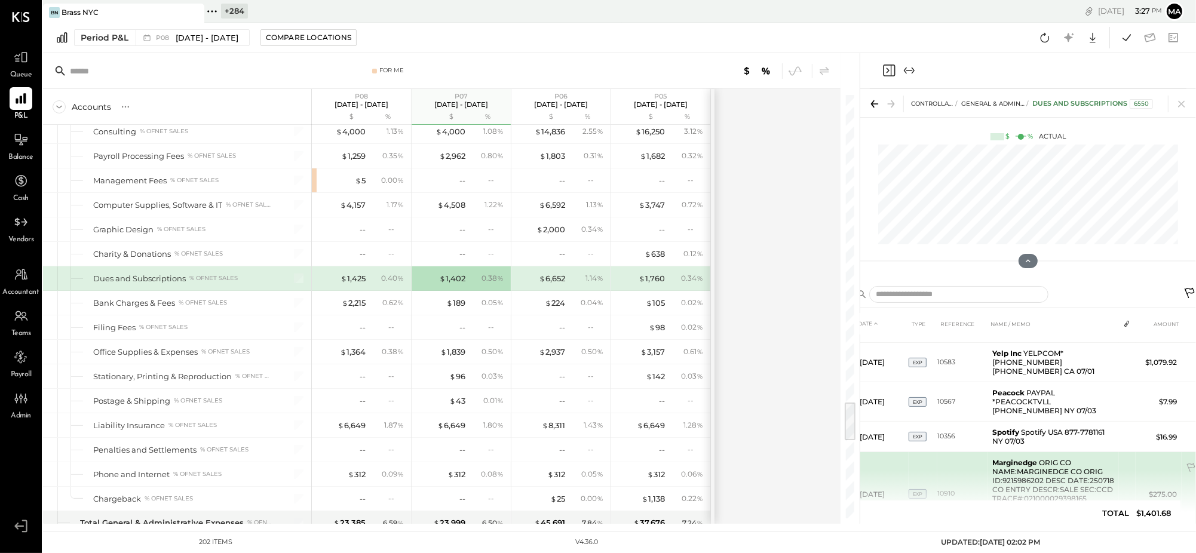
scroll to position [122, 0]
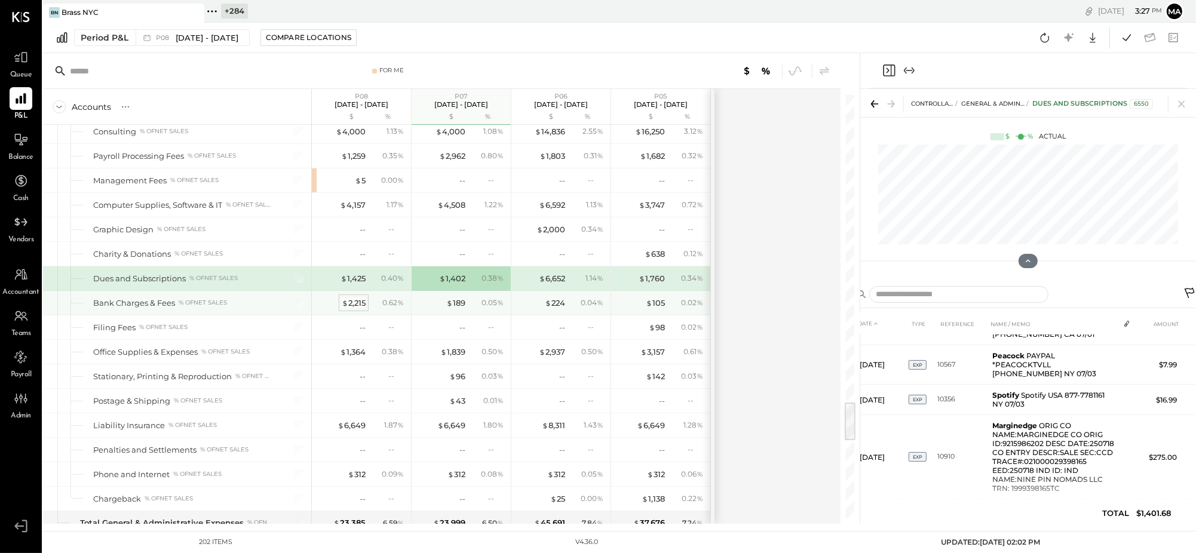
click at [353, 309] on div "$ 2,215" at bounding box center [354, 303] width 24 height 11
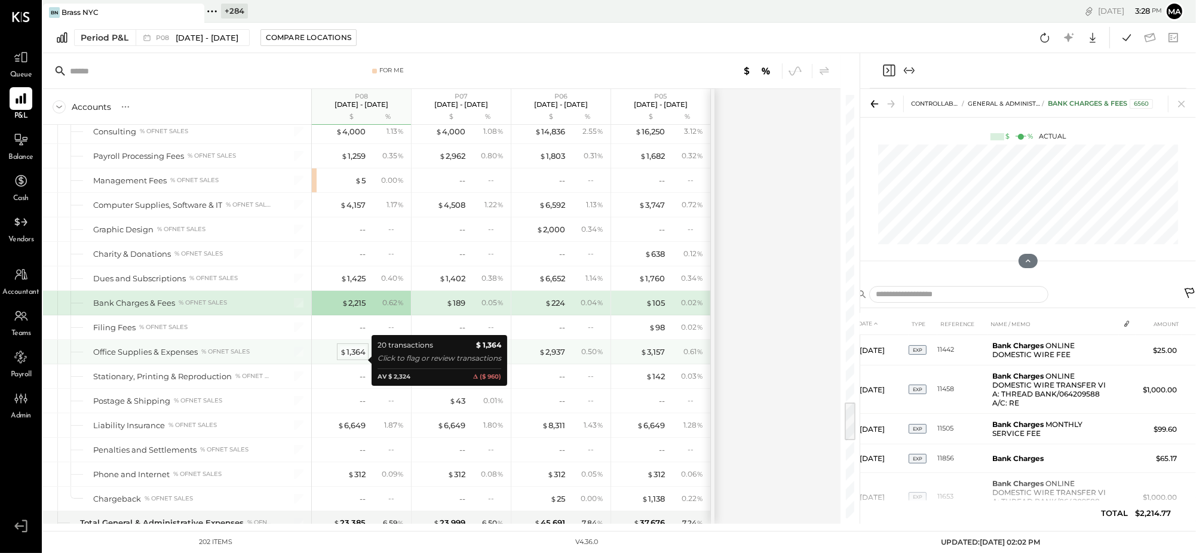
click at [357, 358] on div "$ 1,364" at bounding box center [353, 352] width 26 height 11
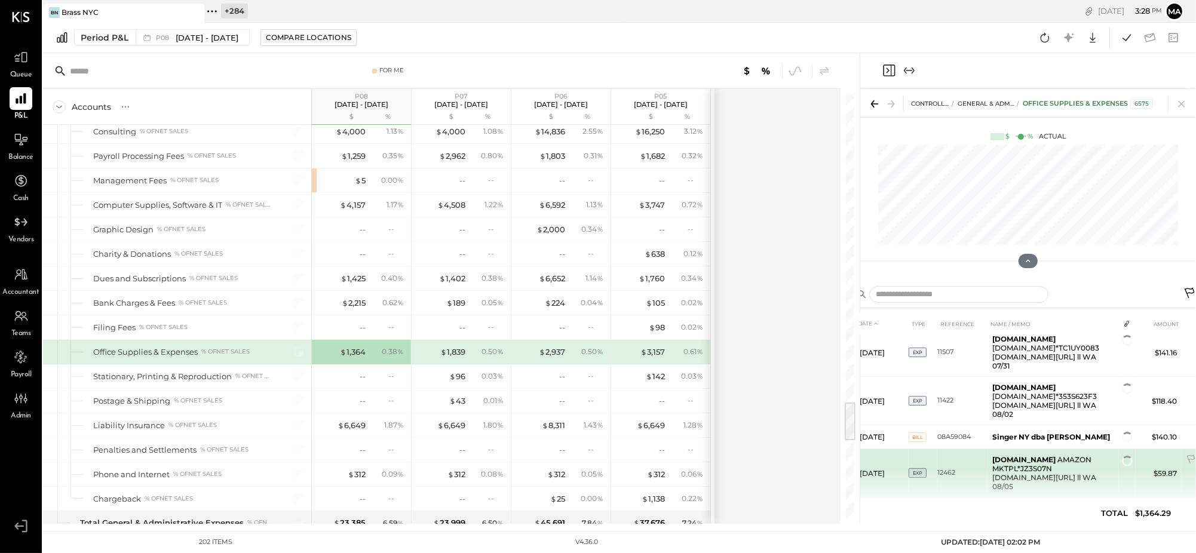
scroll to position [135, 0]
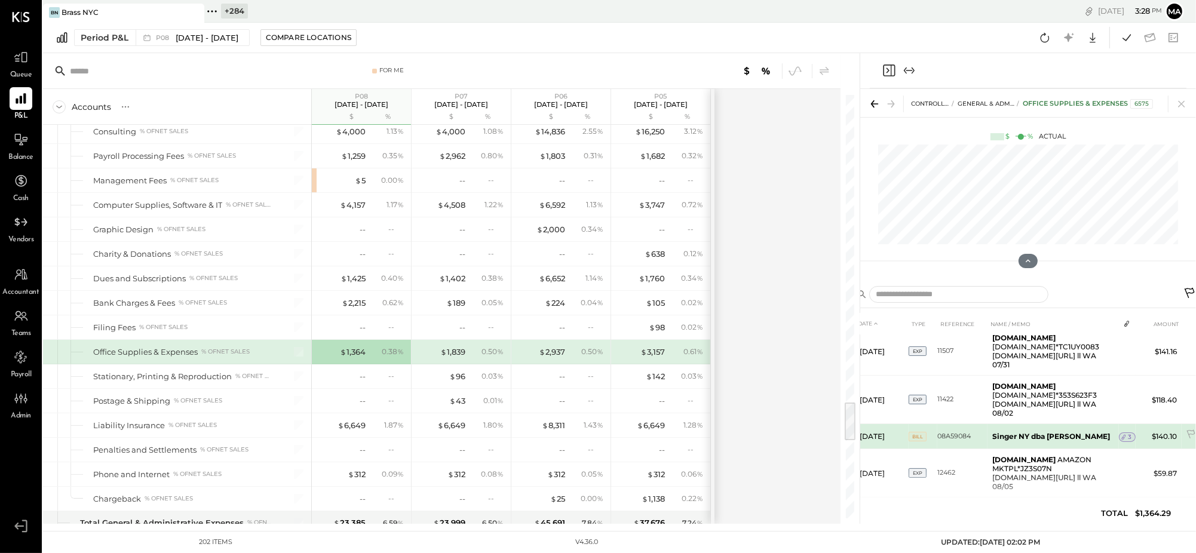
click at [1128, 433] on span "3" at bounding box center [1130, 437] width 4 height 8
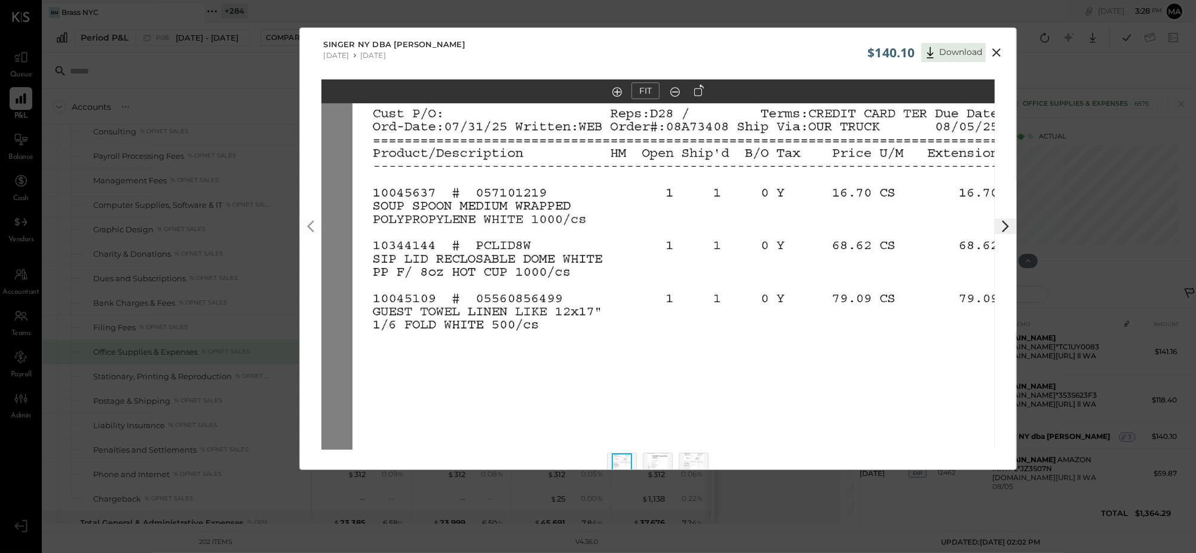
drag, startPoint x: 658, startPoint y: 238, endPoint x: 689, endPoint y: 271, distance: 45.2
click at [689, 271] on img at bounding box center [689, 289] width 673 height 872
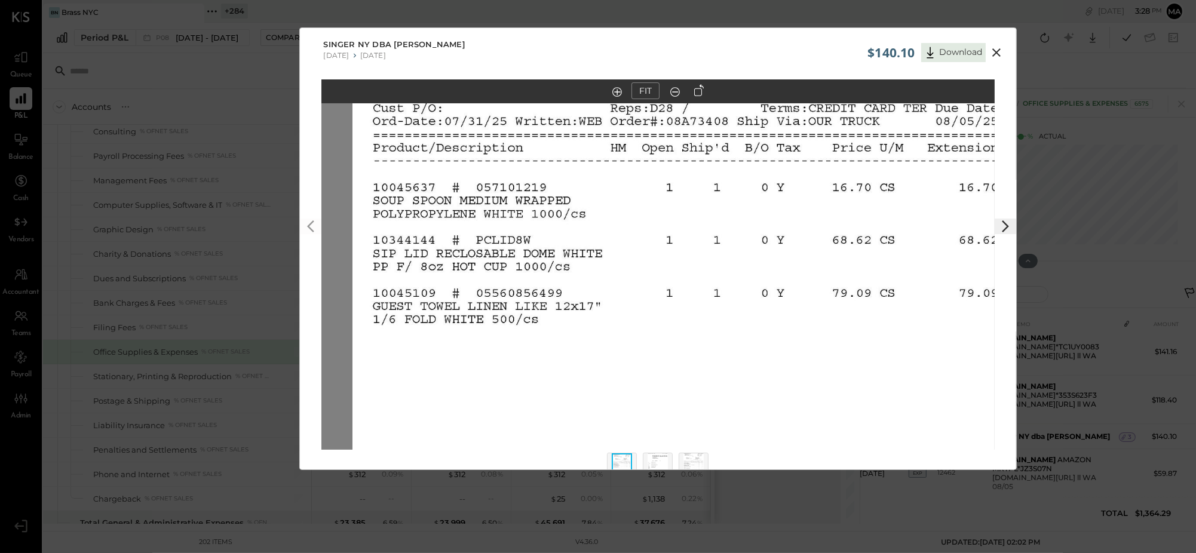
click at [997, 51] on icon at bounding box center [997, 52] width 8 height 8
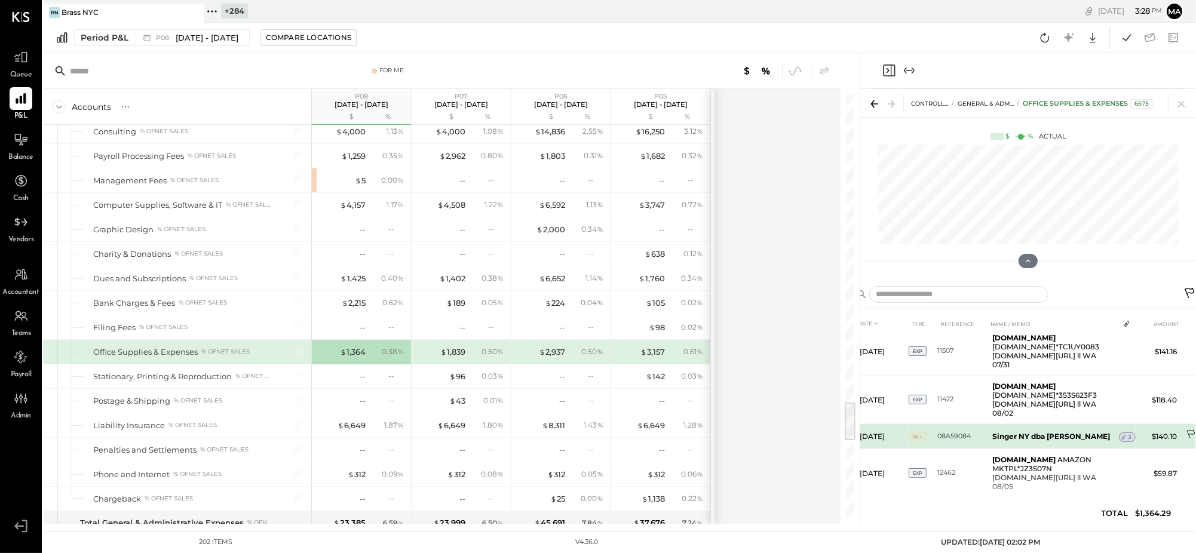
click at [1189, 430] on icon at bounding box center [1192, 436] width 12 height 12
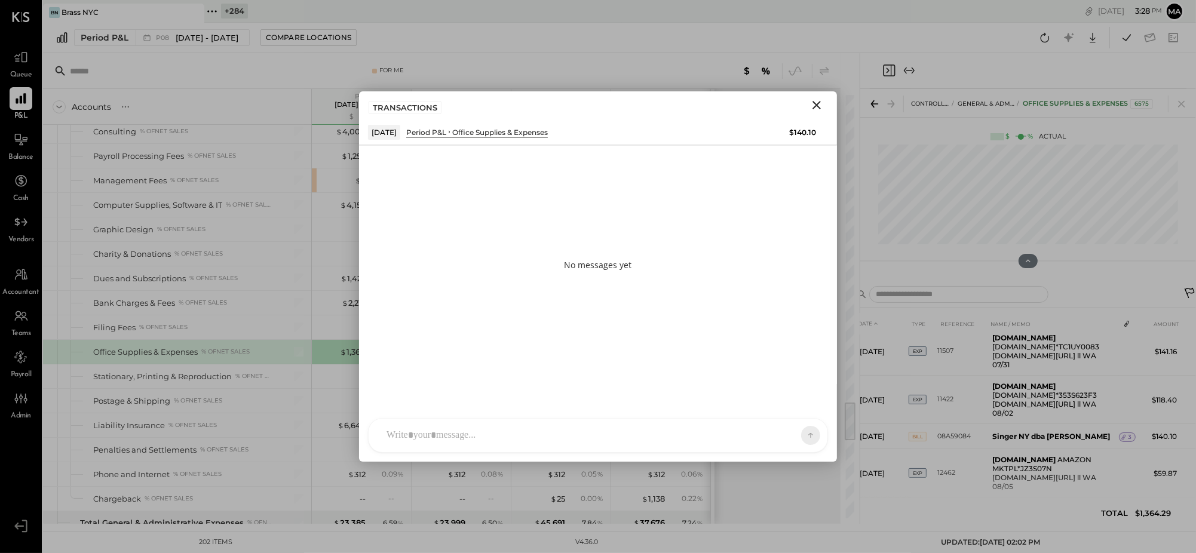
click at [759, 431] on div at bounding box center [598, 435] width 459 height 33
type input "*****"
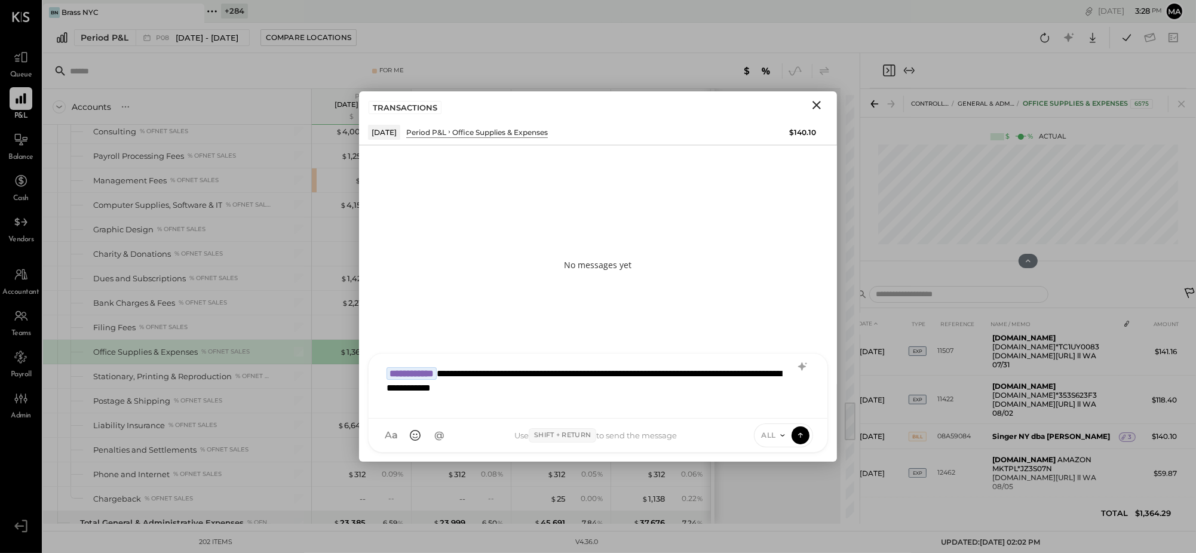
click at [773, 430] on span "ALL" at bounding box center [769, 435] width 15 height 10
click at [782, 405] on div "INTERNAL" at bounding box center [790, 406] width 71 height 20
click at [803, 433] on icon at bounding box center [800, 435] width 11 height 12
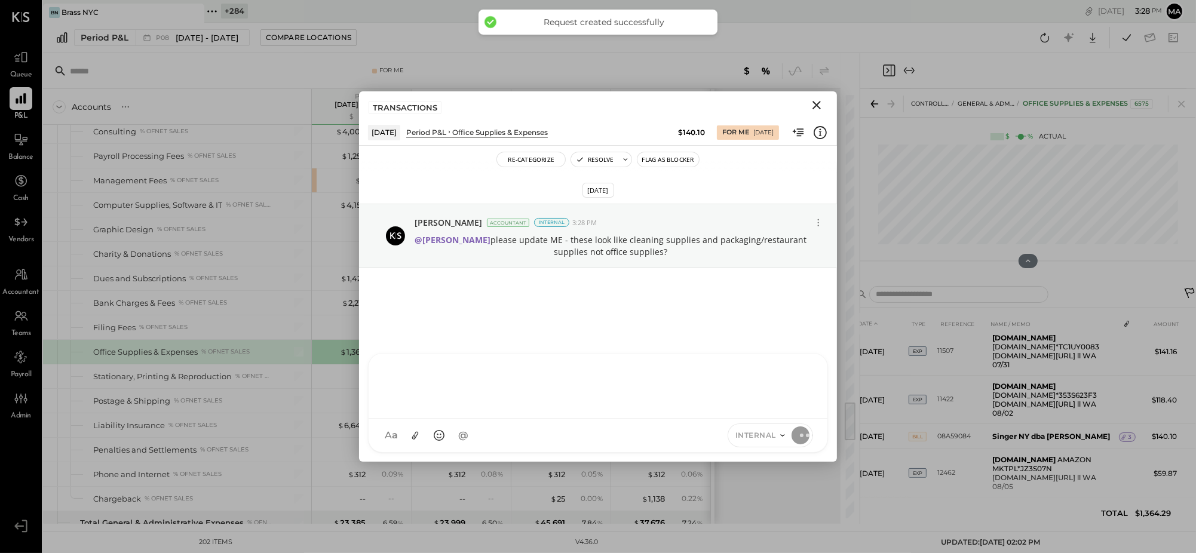
click at [817, 105] on icon "Close" at bounding box center [817, 105] width 8 height 8
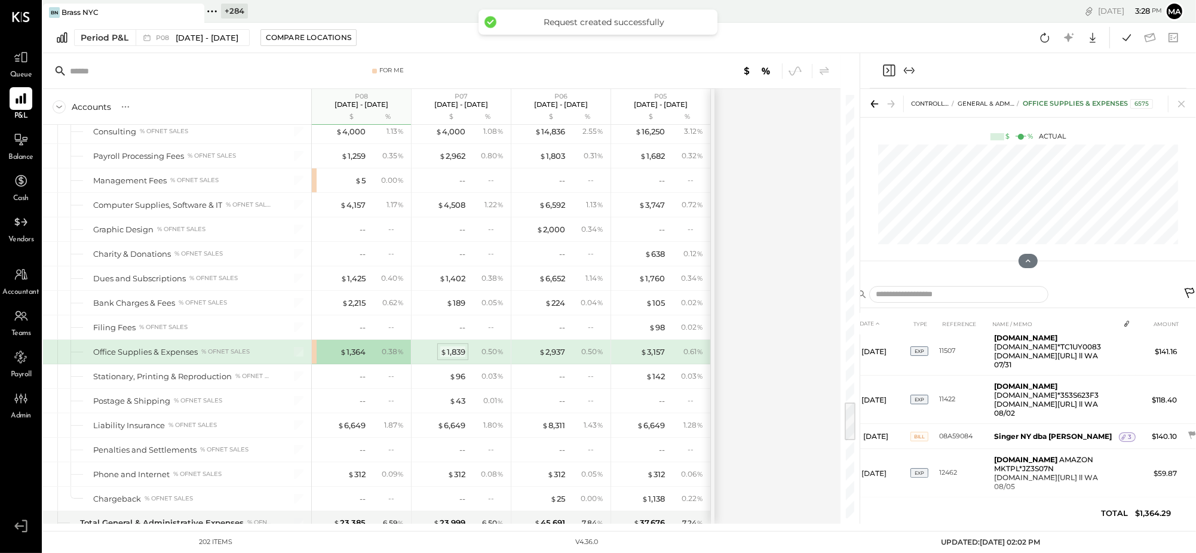
click at [454, 358] on div "$ 1,839" at bounding box center [452, 352] width 25 height 11
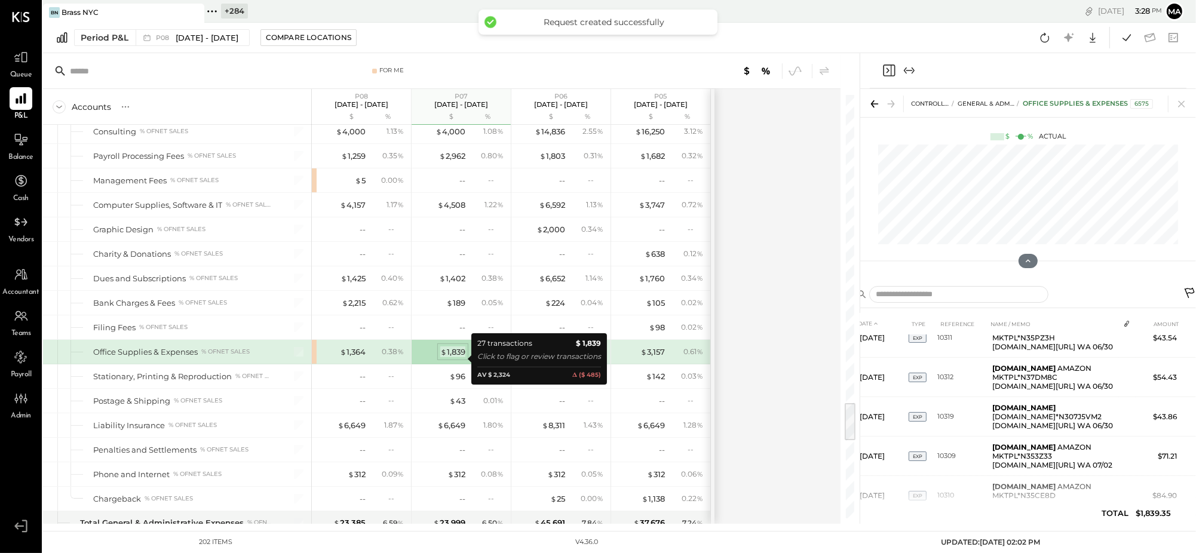
scroll to position [144, 0]
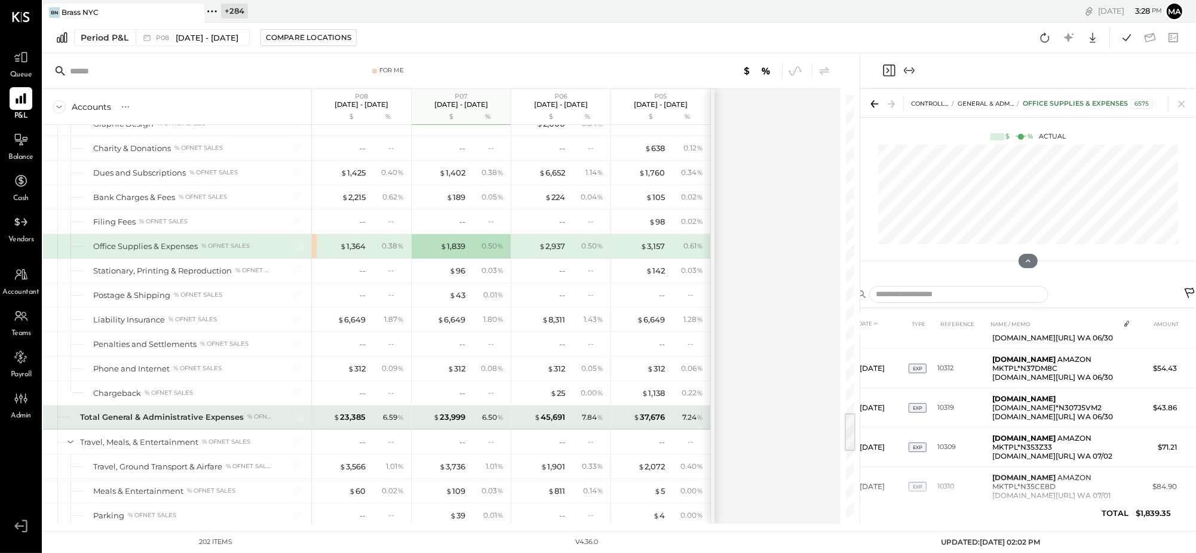
scroll to position [3397, 0]
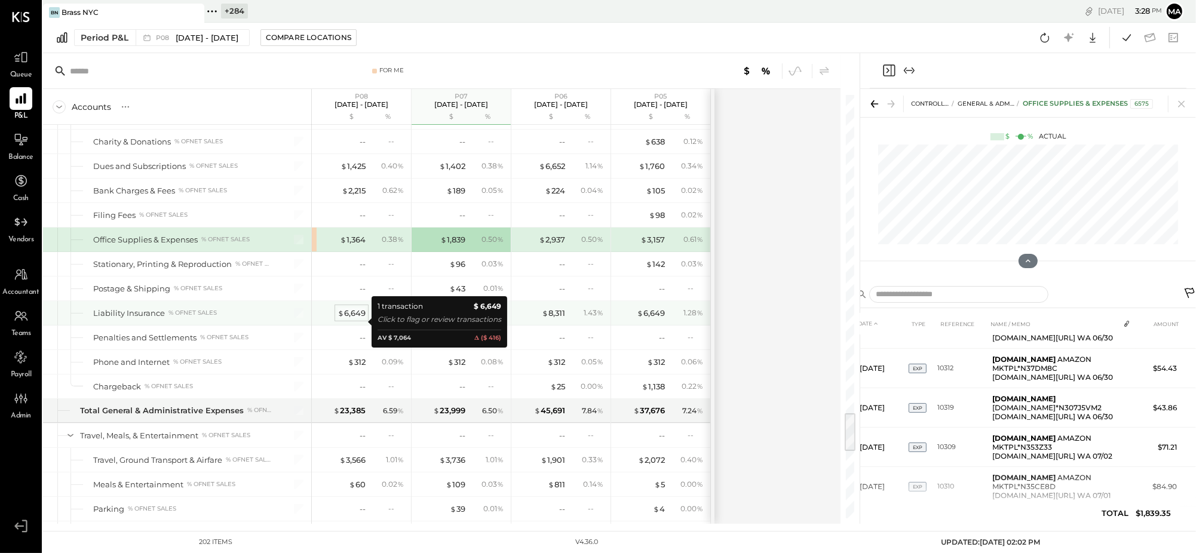
click at [348, 319] on div "$ 6,649" at bounding box center [352, 313] width 28 height 11
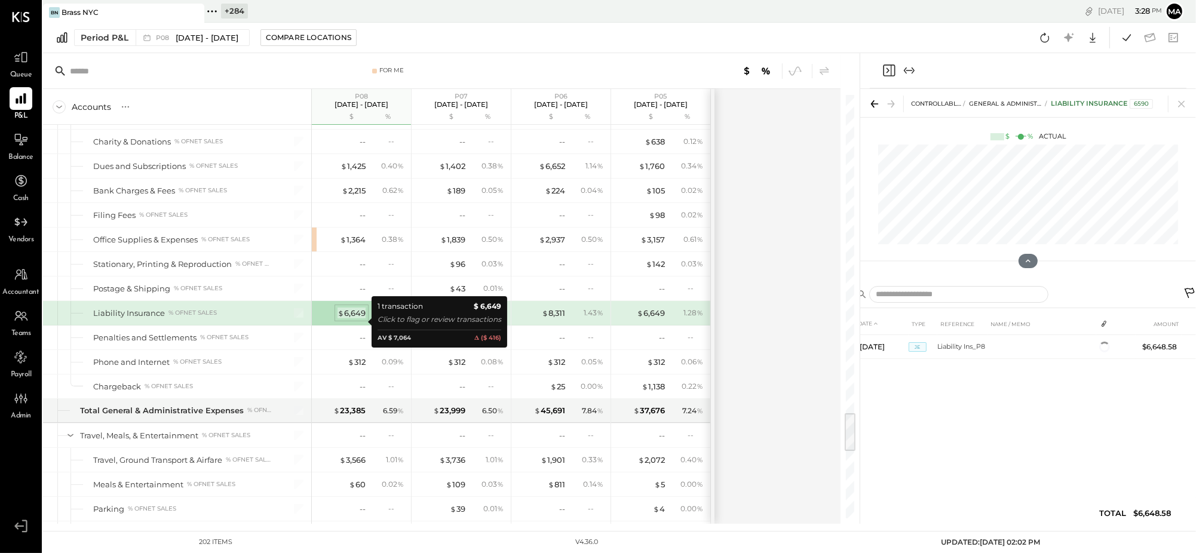
scroll to position [0, 0]
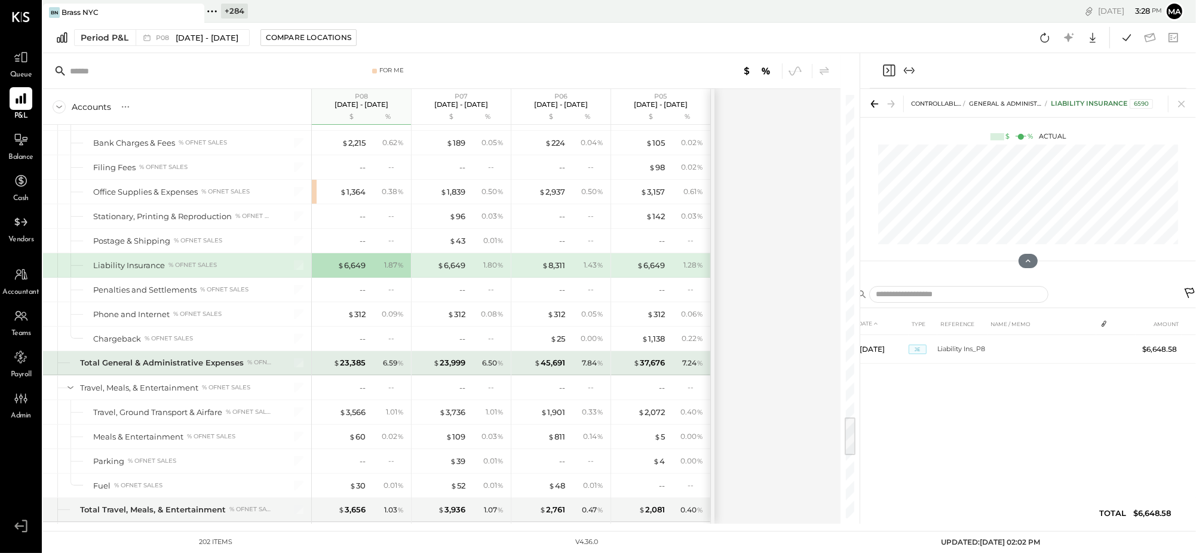
scroll to position [3446, 0]
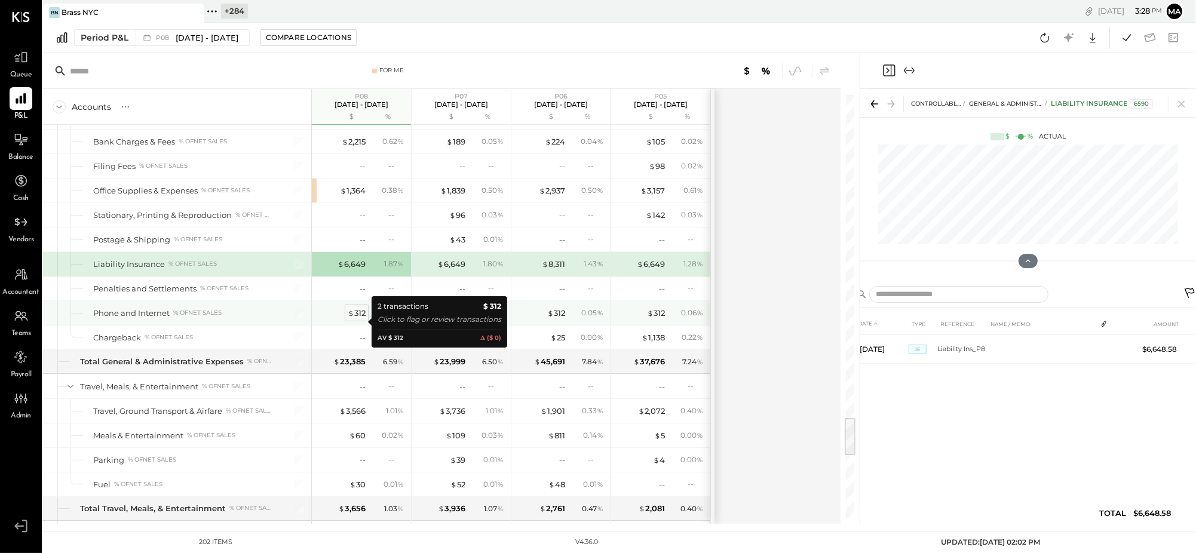
click at [360, 319] on div "$ 312" at bounding box center [357, 313] width 18 height 11
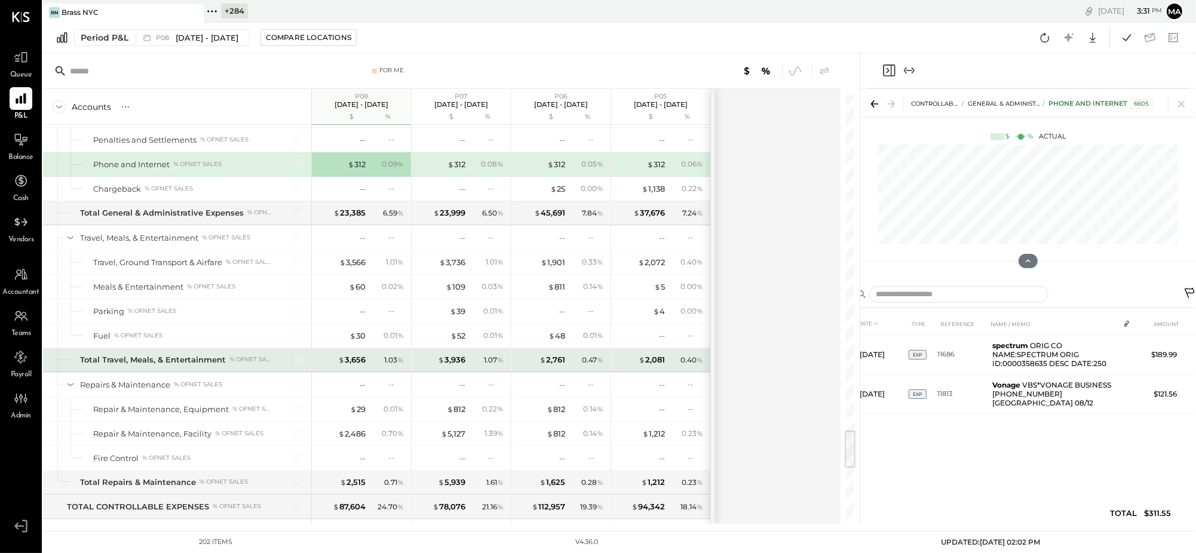
scroll to position [3624, 0]
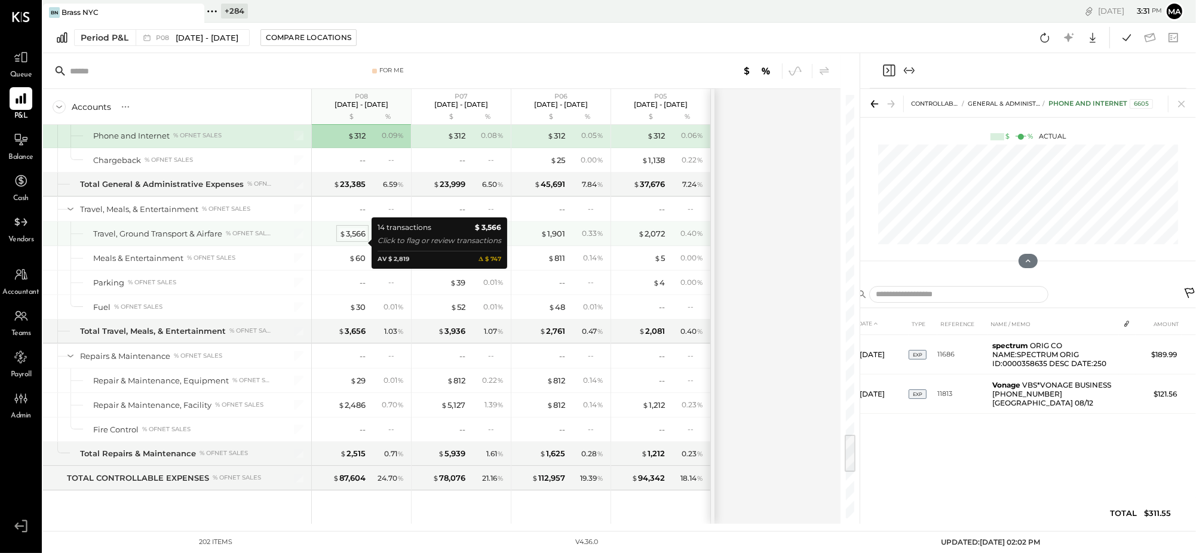
click at [354, 240] on div "$ 3,566" at bounding box center [352, 233] width 26 height 11
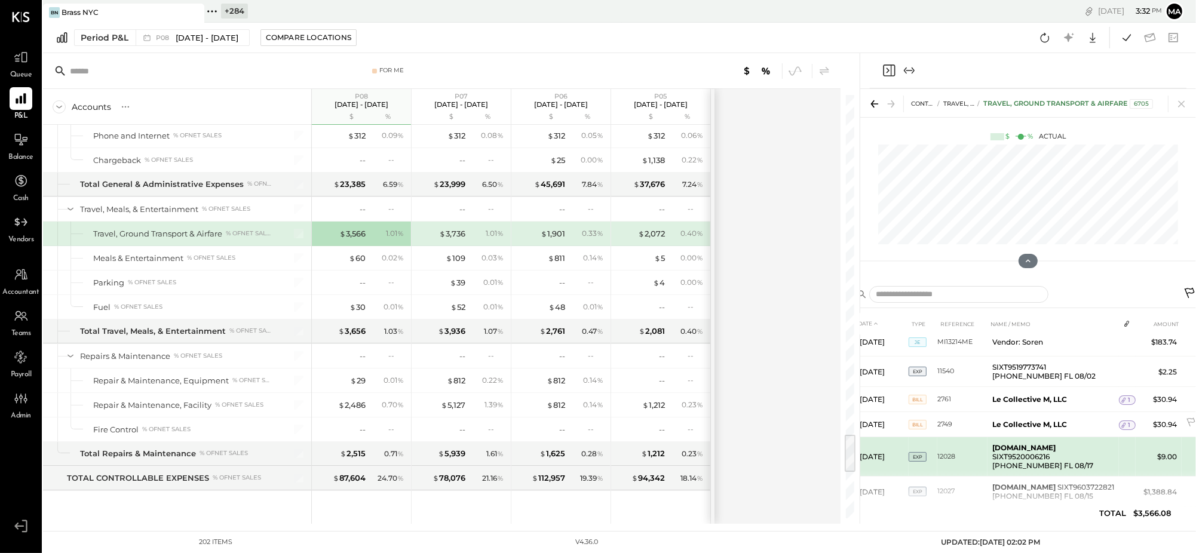
scroll to position [259, 0]
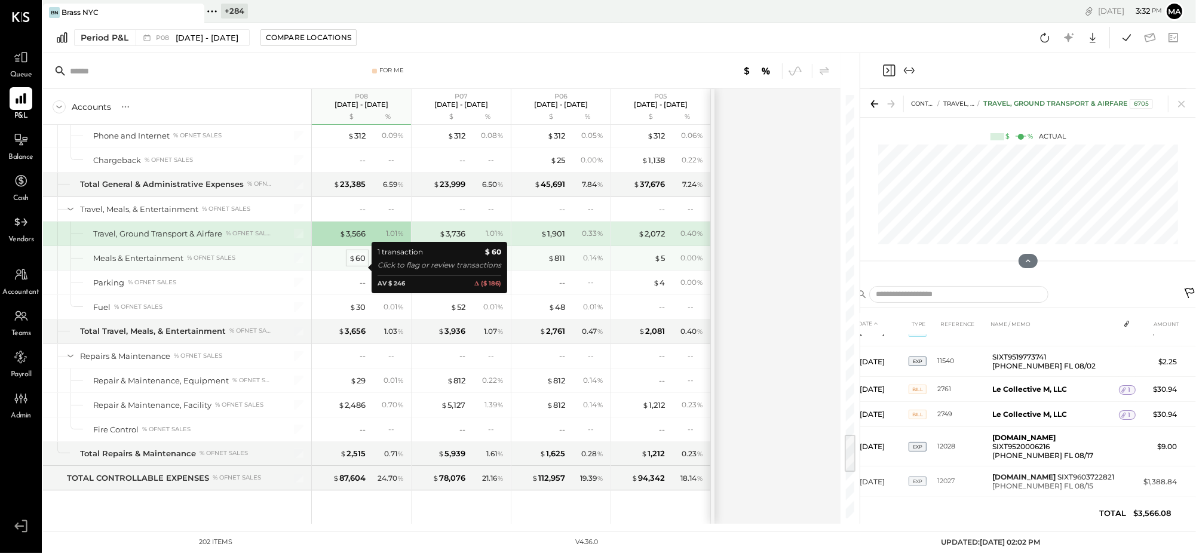
click at [358, 264] on div "$ 60" at bounding box center [357, 258] width 17 height 11
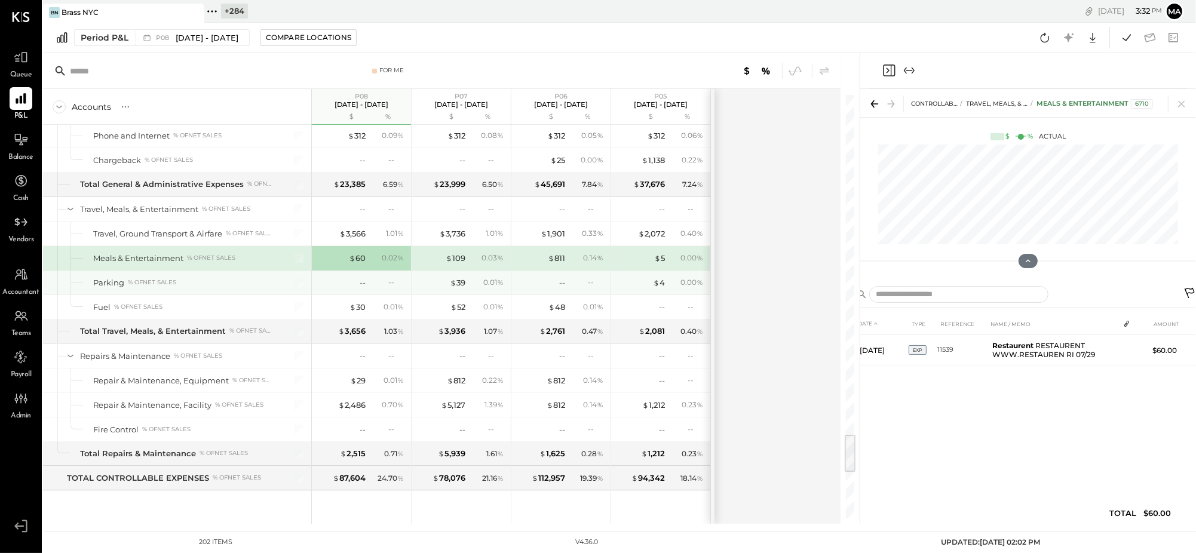
scroll to position [0, 0]
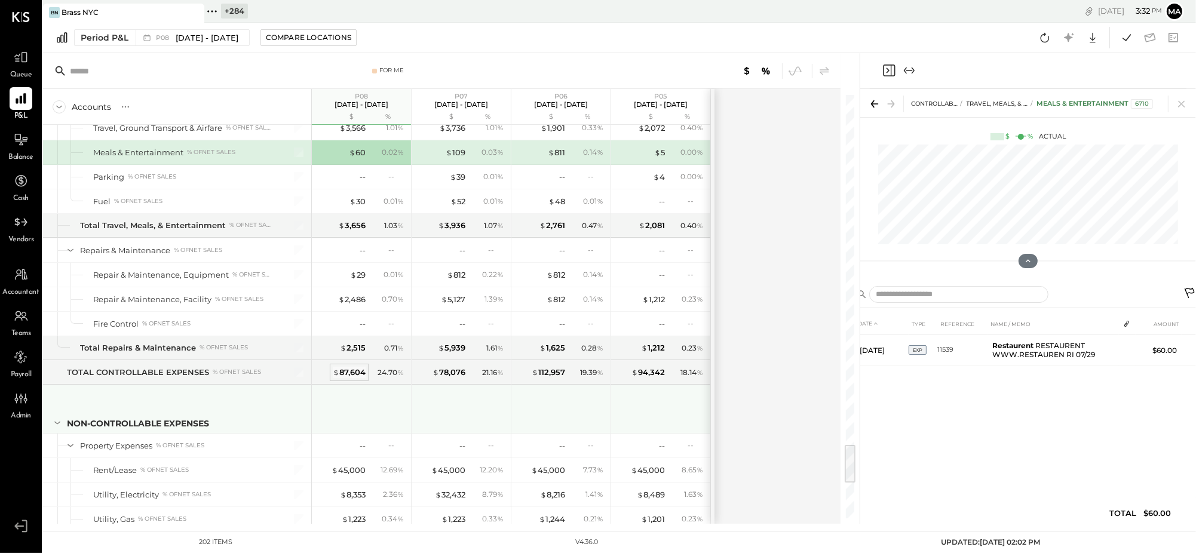
scroll to position [3757, 0]
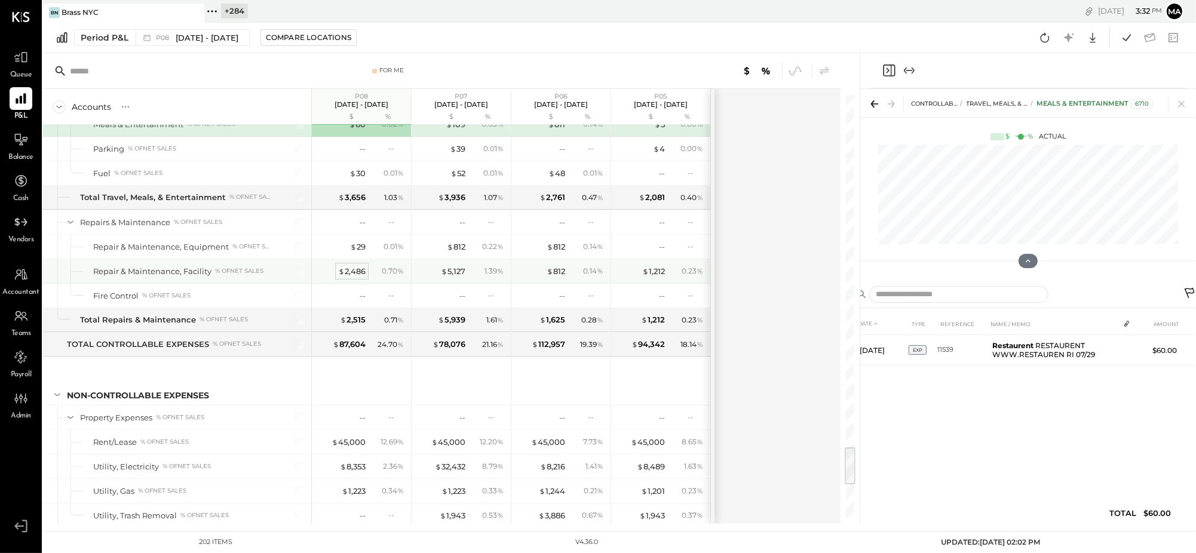
click at [355, 277] on div "$ 2,486" at bounding box center [351, 271] width 27 height 11
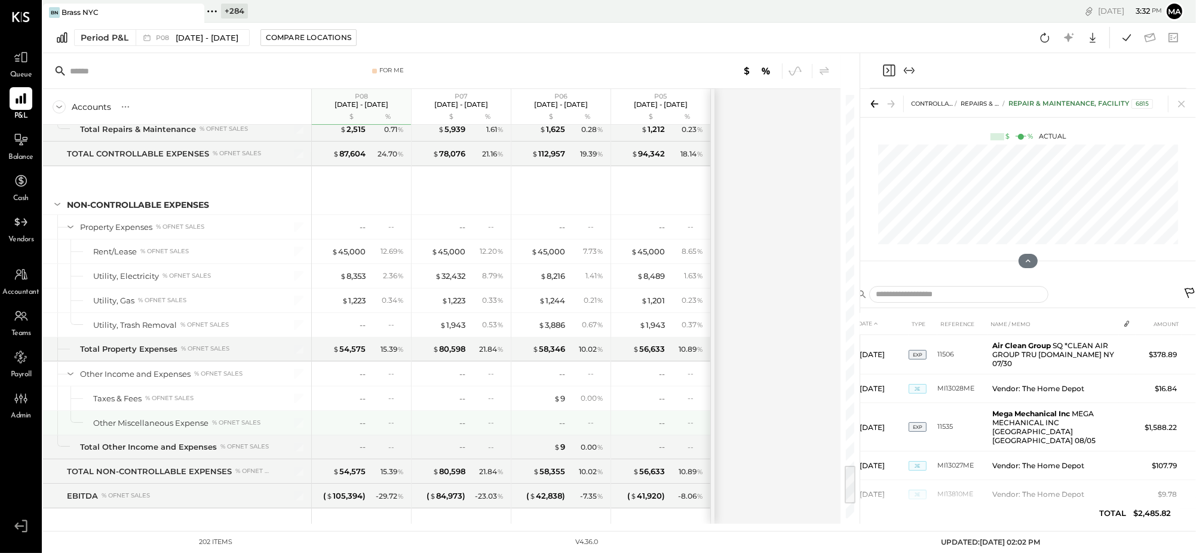
scroll to position [3983, 0]
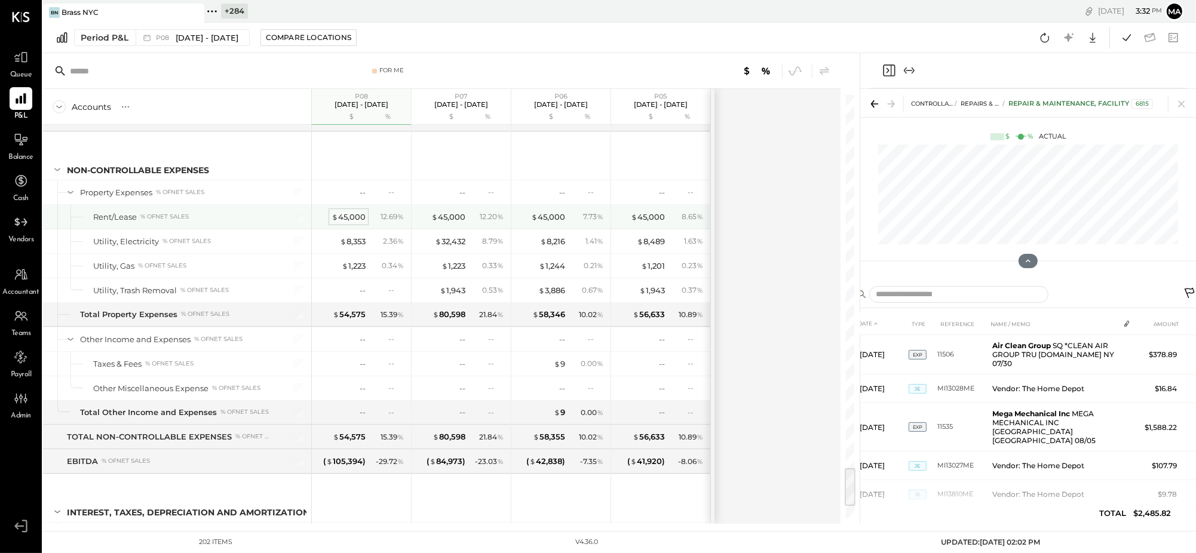
click at [351, 223] on div "$ 45,000" at bounding box center [349, 217] width 34 height 11
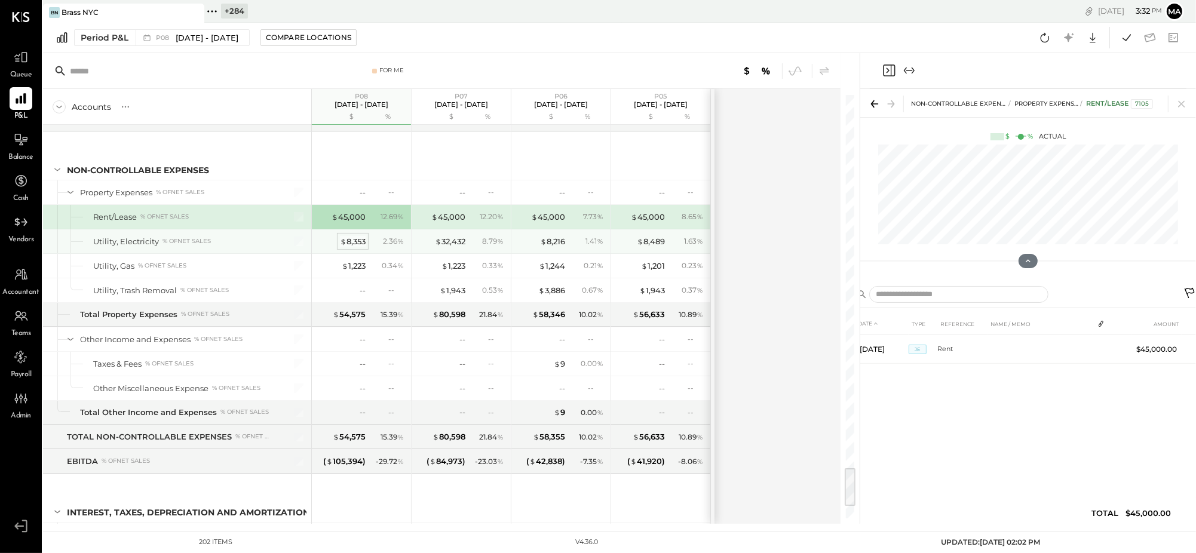
click at [350, 247] on div "$ 8,353" at bounding box center [353, 241] width 26 height 11
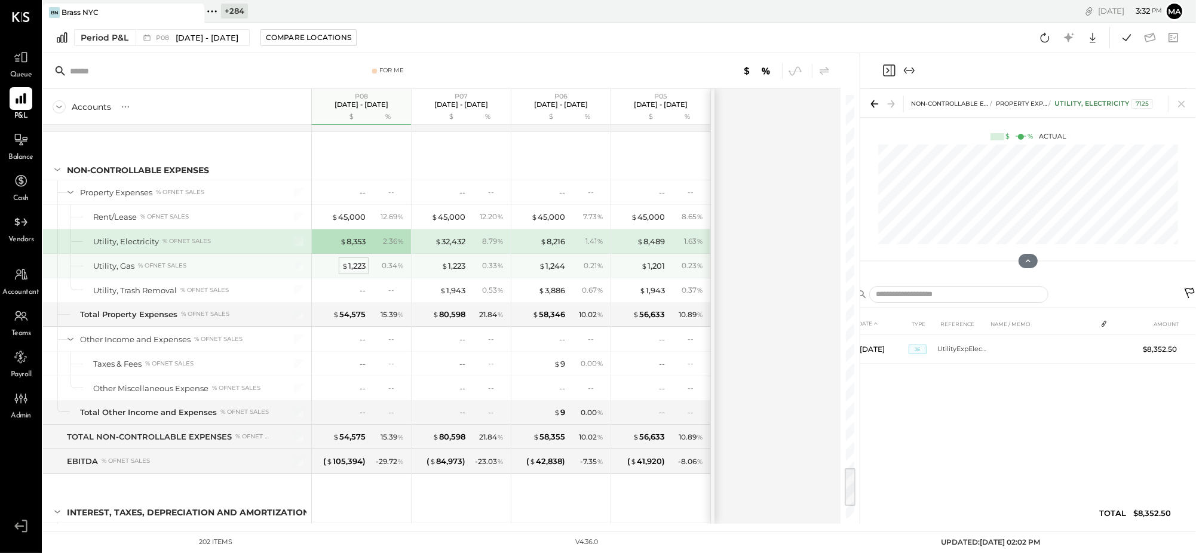
click at [354, 272] on div "$ 1,223" at bounding box center [354, 266] width 24 height 11
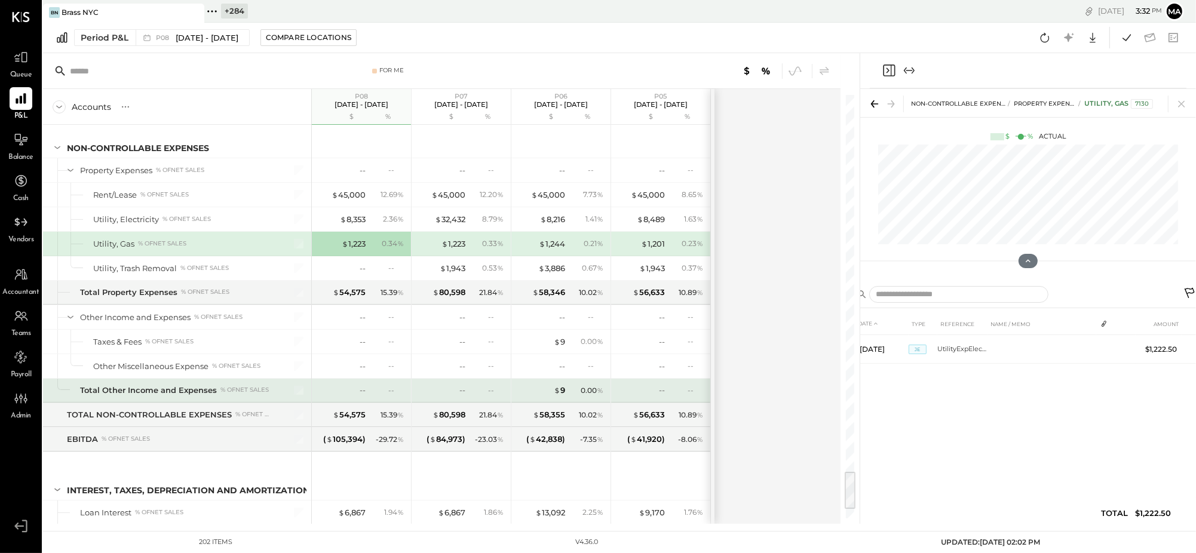
scroll to position [4033, 0]
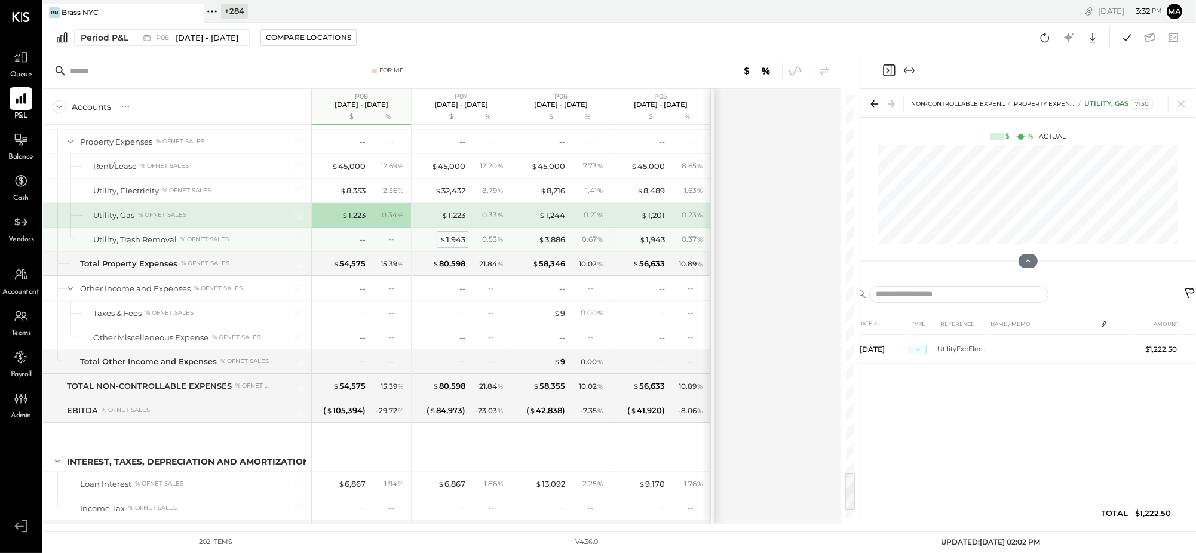
click at [452, 246] on div "$ 1,943" at bounding box center [453, 239] width 26 height 11
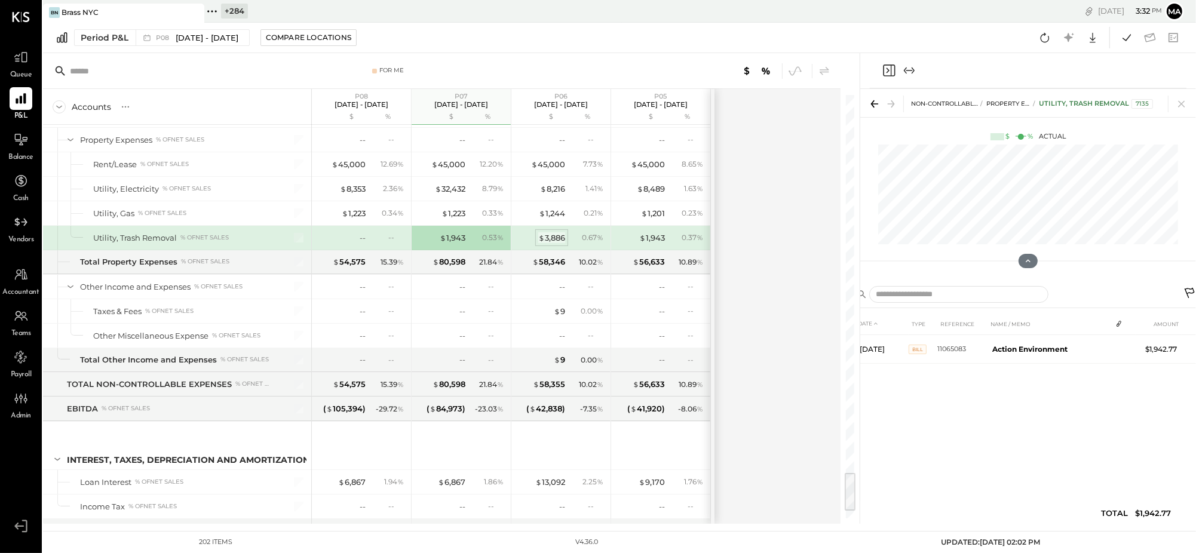
scroll to position [4036, 0]
click at [550, 243] on div "$ 3,886" at bounding box center [551, 236] width 27 height 11
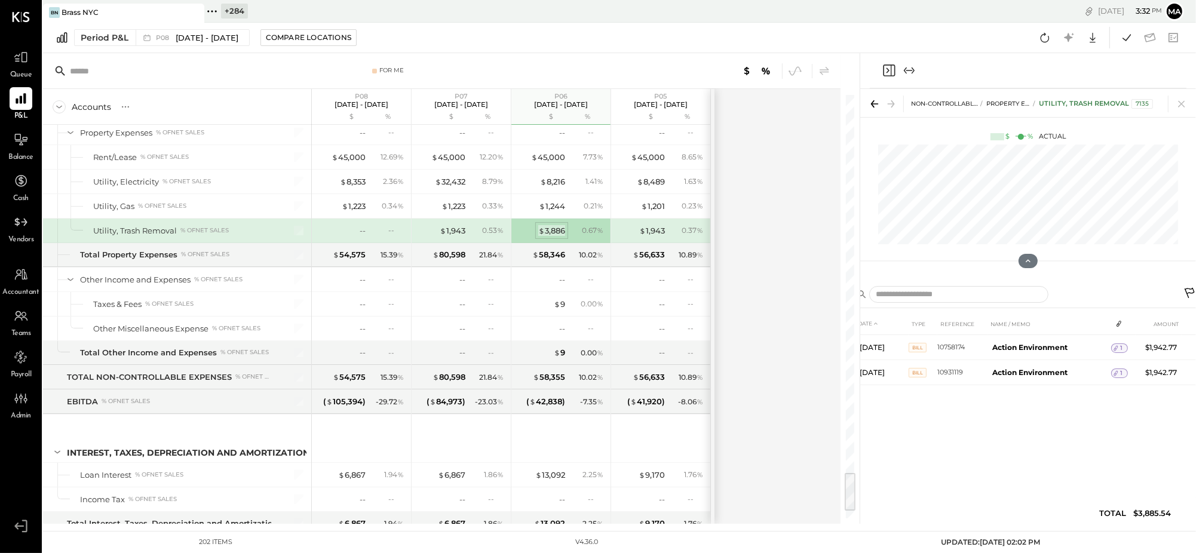
scroll to position [4034, 0]
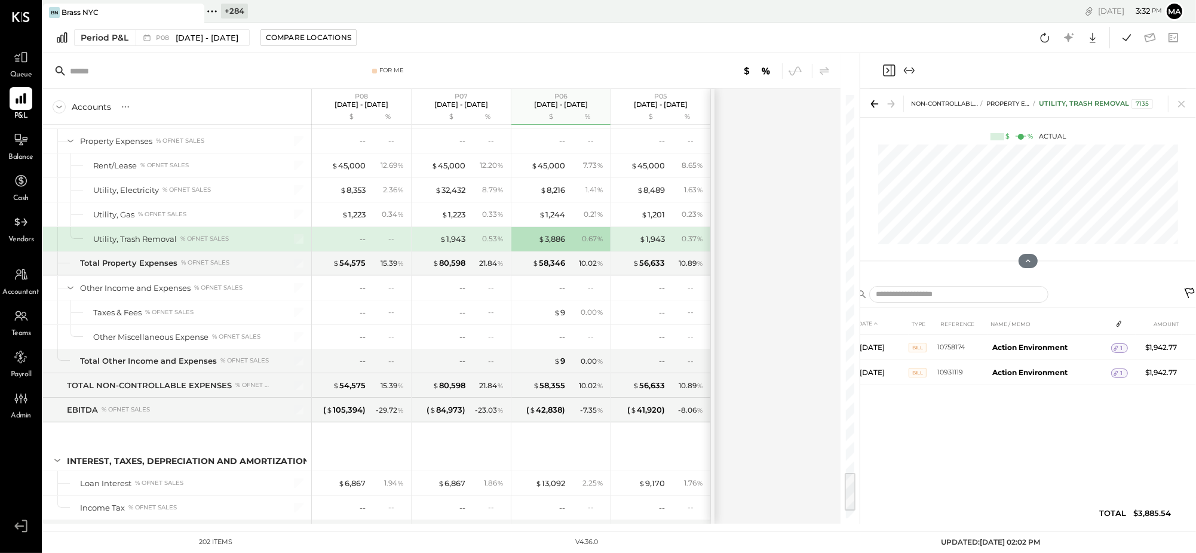
click at [382, 244] on div "--" at bounding box center [388, 239] width 39 height 10
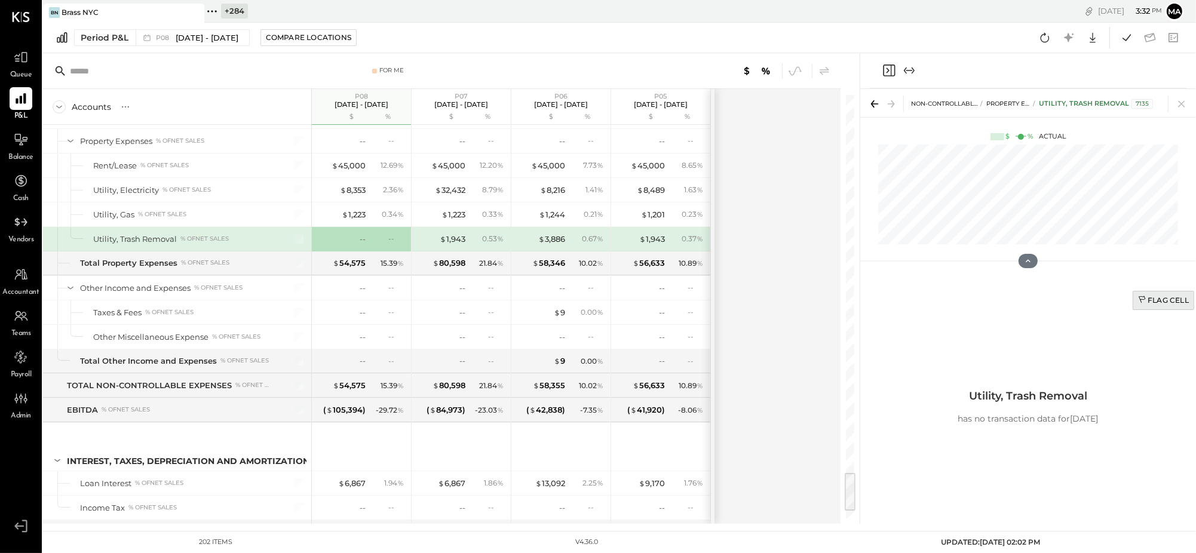
click at [1162, 297] on div "Flag Cell" at bounding box center [1163, 300] width 51 height 10
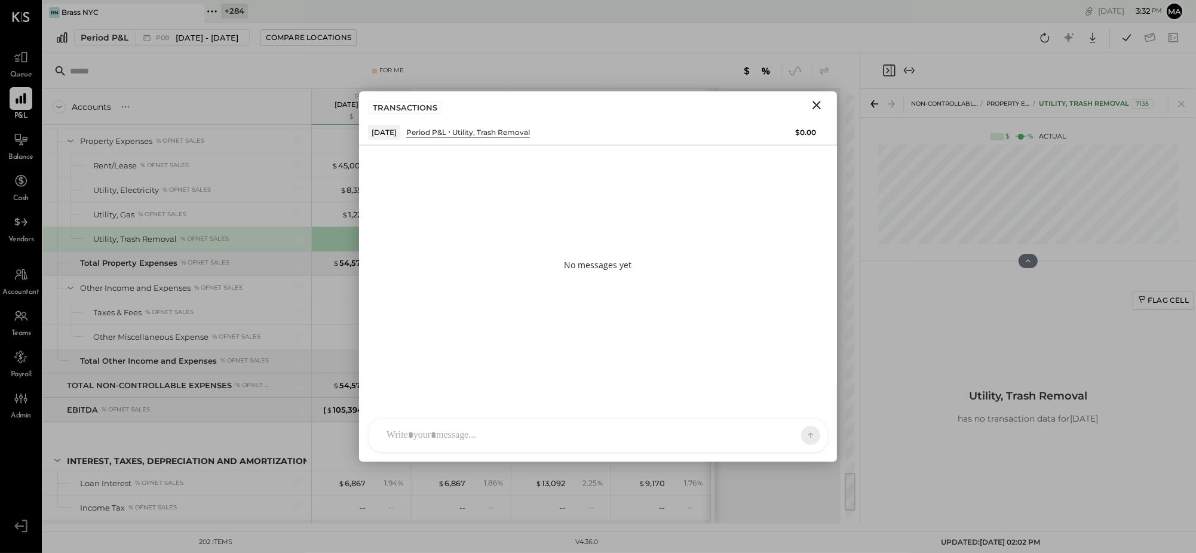
click at [738, 430] on div at bounding box center [598, 435] width 459 height 33
type input "*****"
click at [776, 433] on div "ALL" at bounding box center [773, 435] width 37 height 10
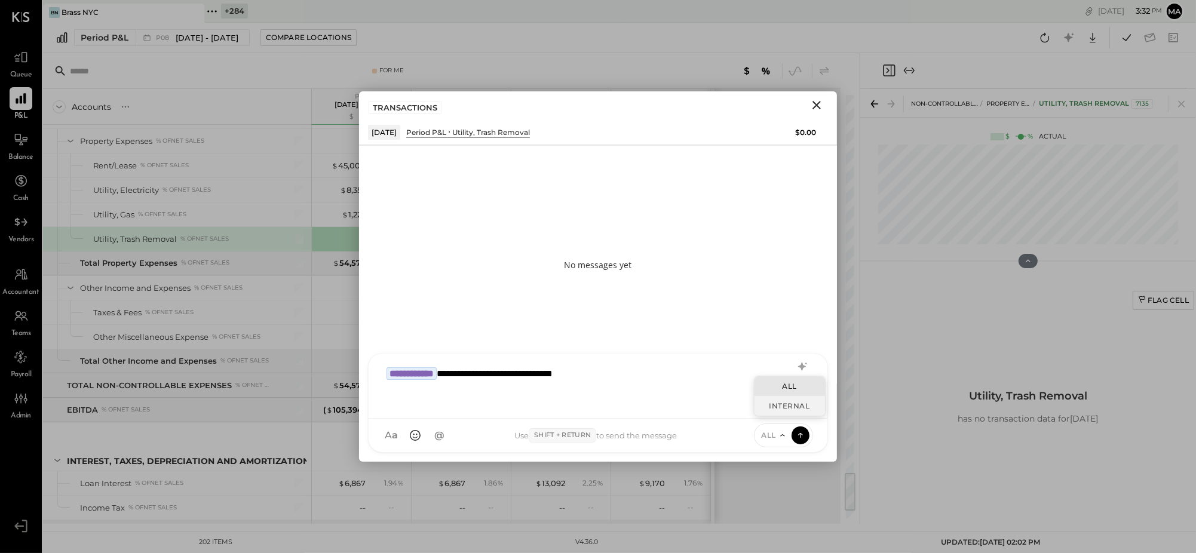
click at [773, 404] on div "INTERNAL" at bounding box center [790, 406] width 71 height 20
click at [803, 433] on icon at bounding box center [800, 435] width 11 height 12
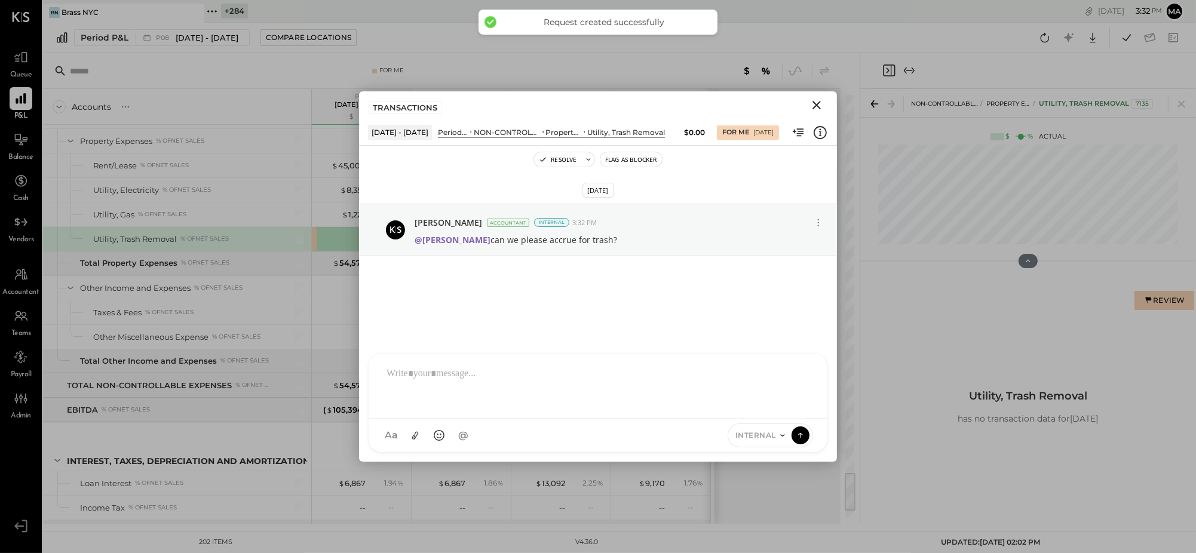
drag, startPoint x: 814, startPoint y: 104, endPoint x: 540, endPoint y: 224, distance: 299.4
click at [810, 107] on icon "Close" at bounding box center [817, 105] width 14 height 14
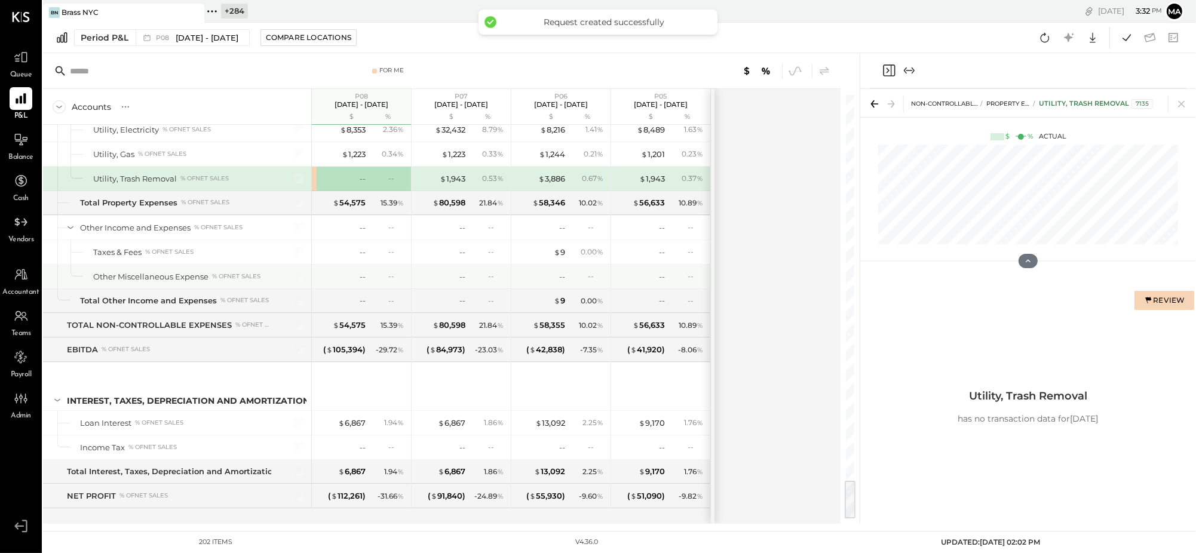
scroll to position [4120, 0]
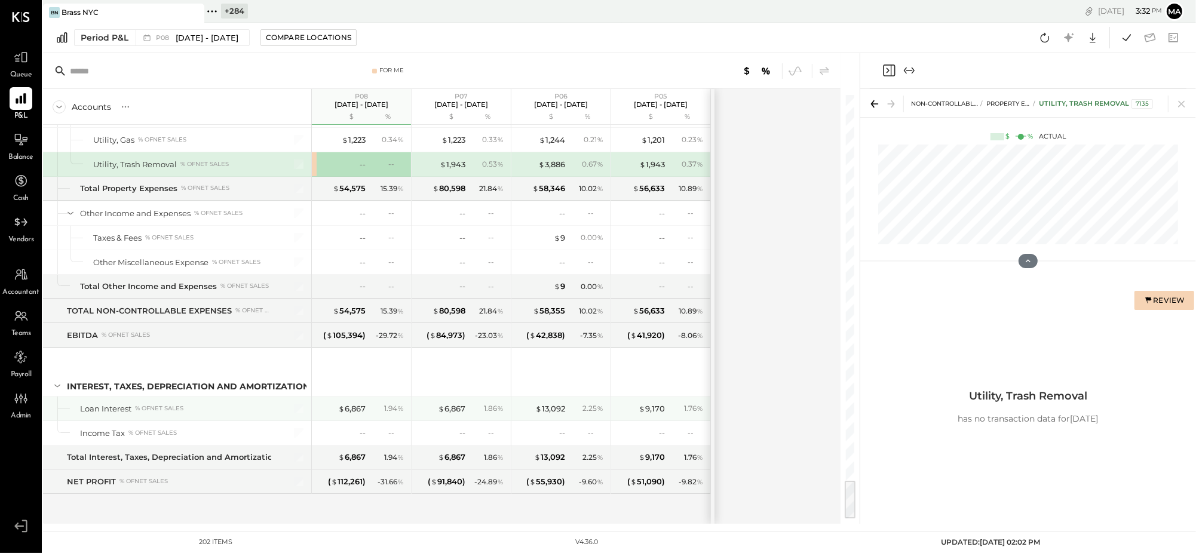
click at [355, 402] on div "$ 6,867 1.94 %" at bounding box center [363, 409] width 90 height 24
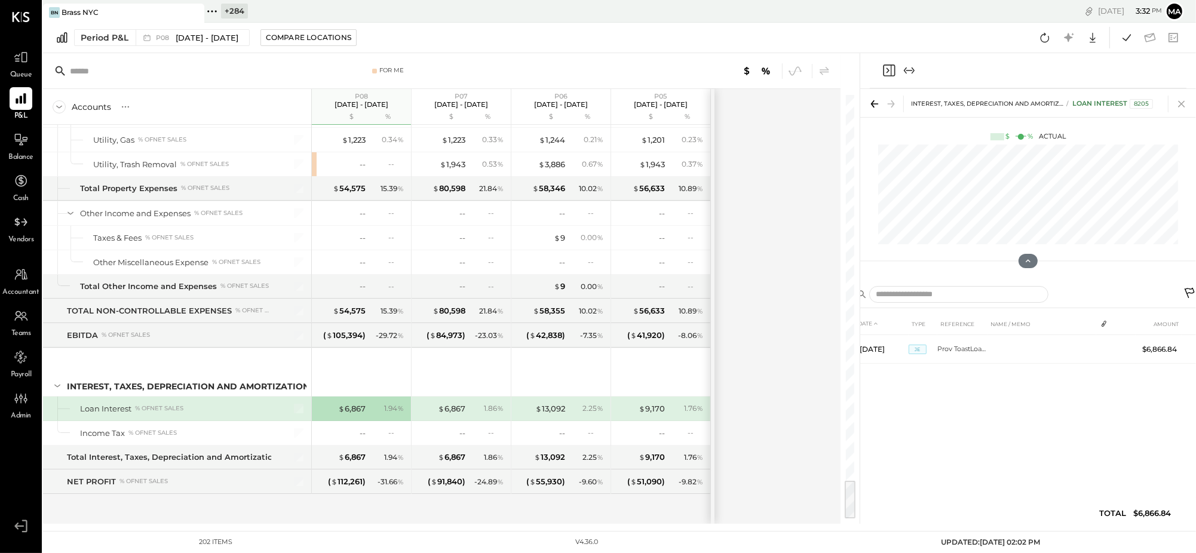
click at [1183, 102] on icon at bounding box center [1182, 104] width 17 height 17
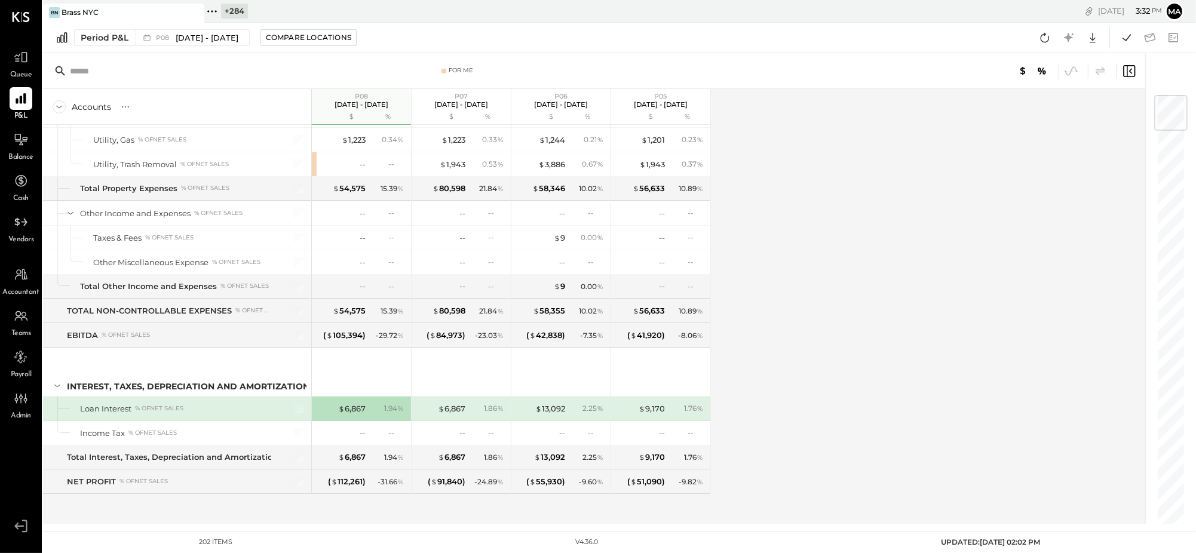
click at [212, 11] on icon at bounding box center [212, 11] width 2 height 2
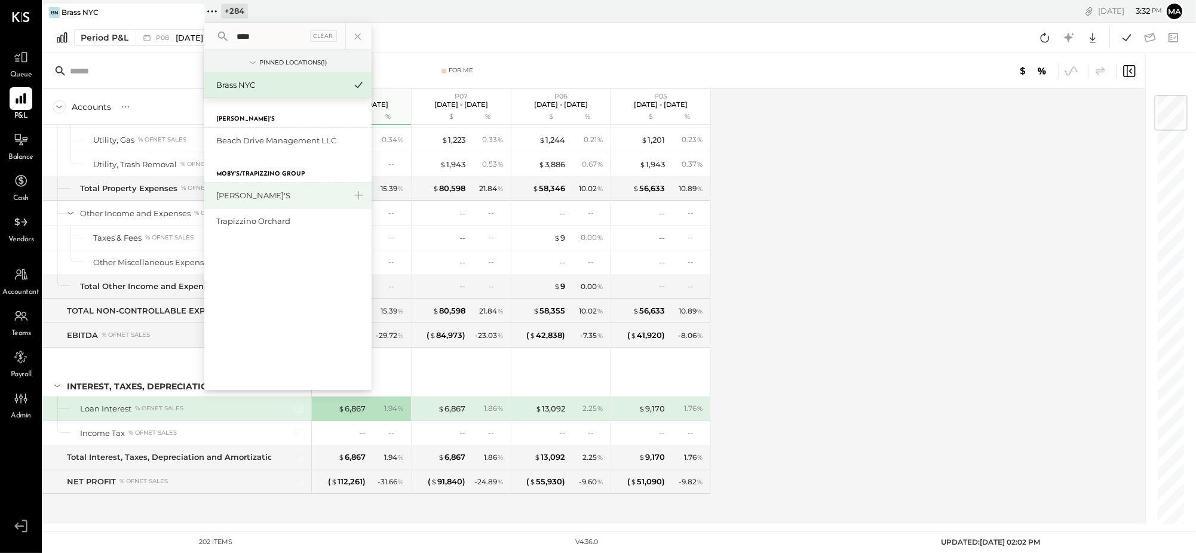
type input "****"
click at [258, 192] on div "[PERSON_NAME]'s" at bounding box center [280, 195] width 129 height 11
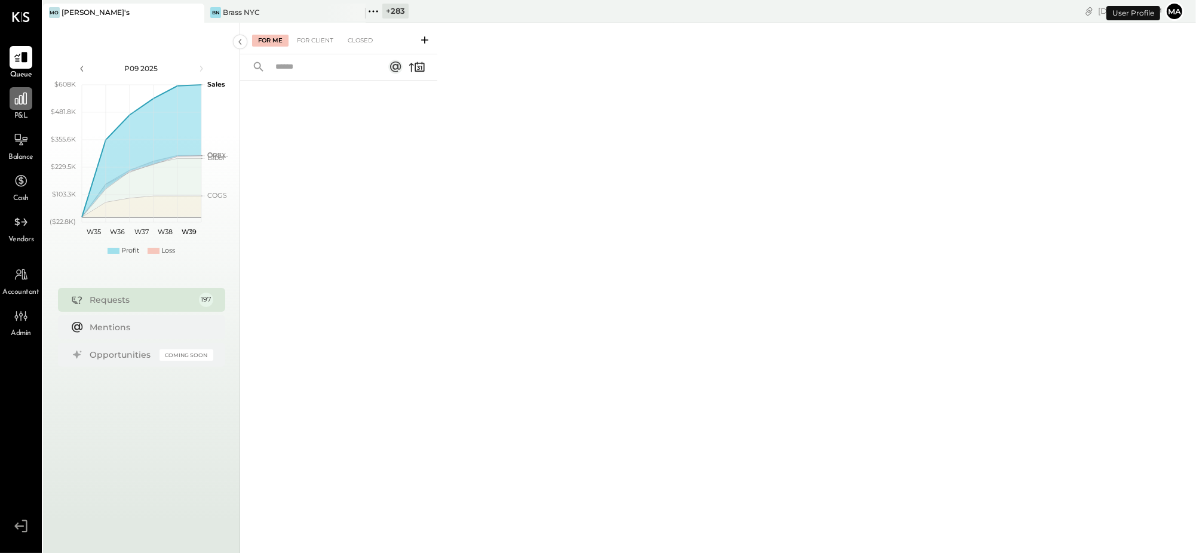
click at [27, 102] on icon at bounding box center [21, 99] width 16 height 16
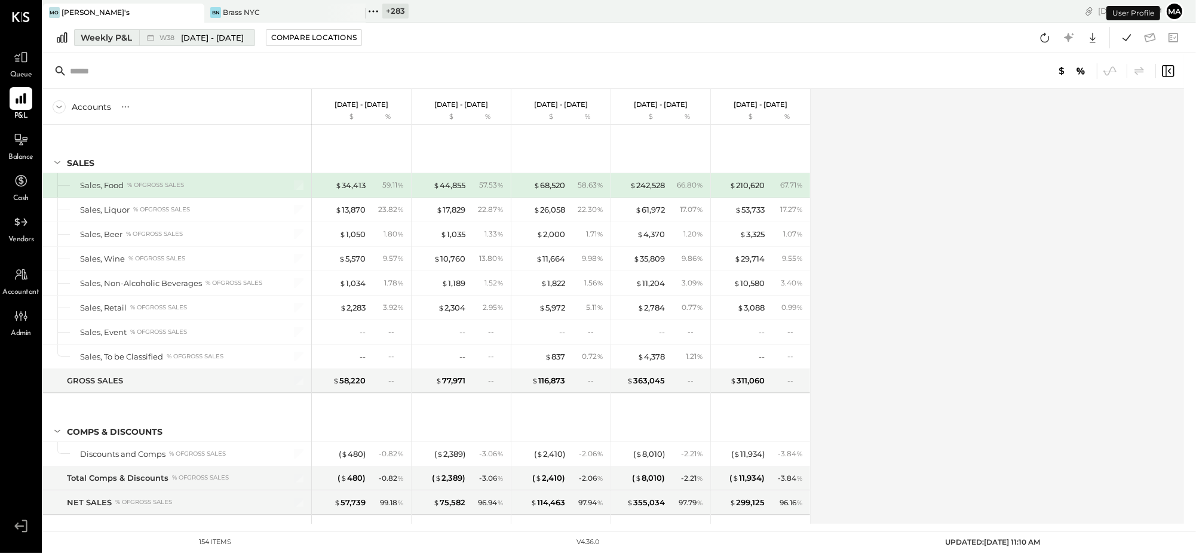
click at [147, 36] on icon at bounding box center [150, 38] width 7 height 7
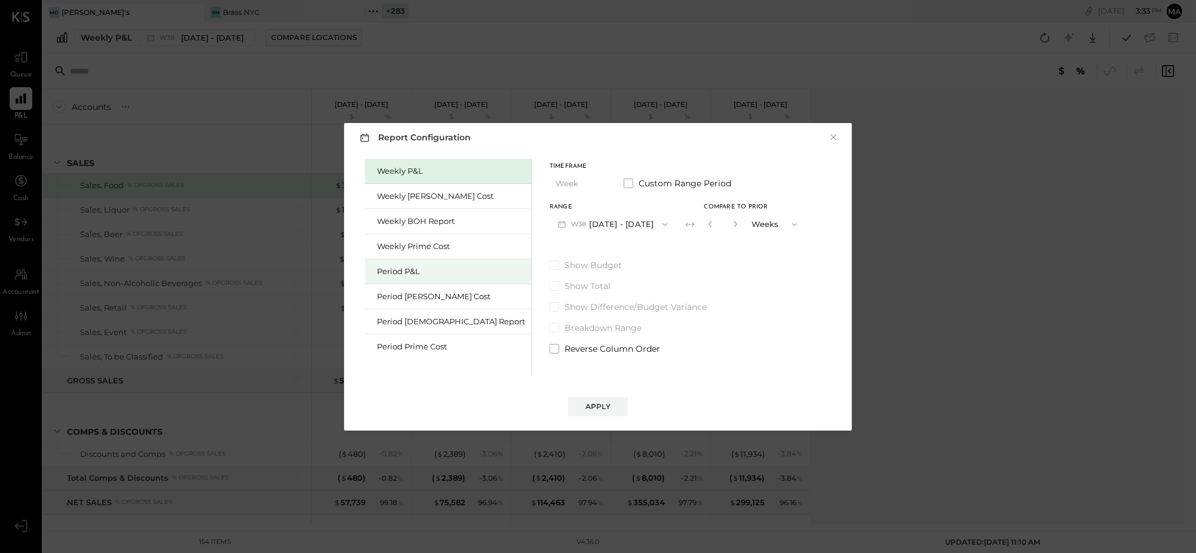
click at [415, 271] on div "Period P&L" at bounding box center [451, 271] width 148 height 11
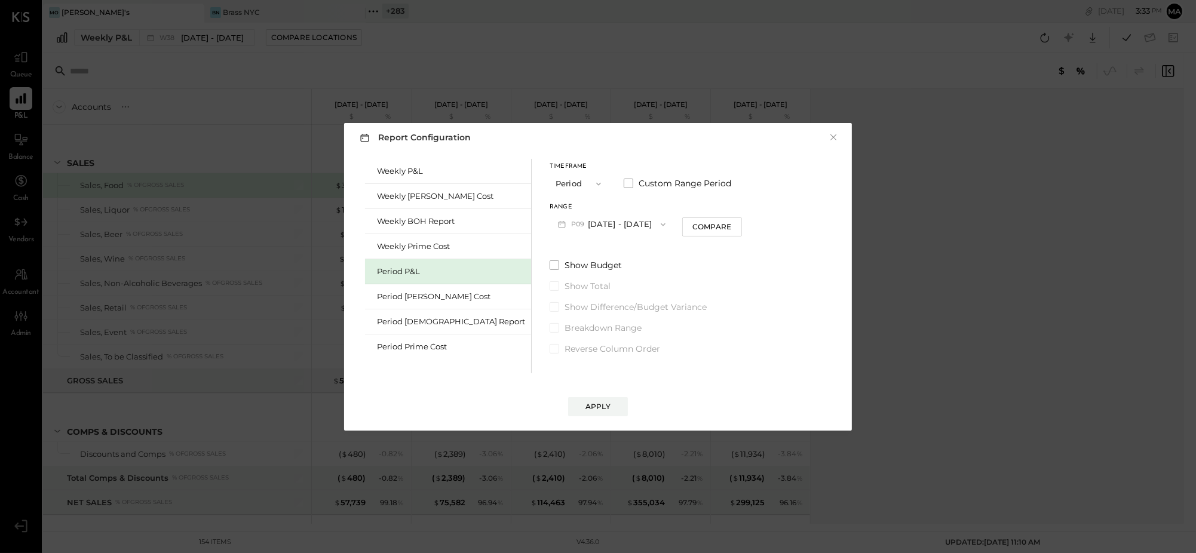
click at [574, 225] on button "P09 [DATE] - [DATE]" at bounding box center [612, 224] width 124 height 22
click at [578, 252] on span "[DATE] - [DATE]" at bounding box center [606, 251] width 57 height 10
click at [693, 223] on div "Compare" at bounding box center [712, 227] width 39 height 10
click at [730, 223] on icon "button" at bounding box center [733, 223] width 7 height 7
drag, startPoint x: 690, startPoint y: 223, endPoint x: 688, endPoint y: 283, distance: 59.2
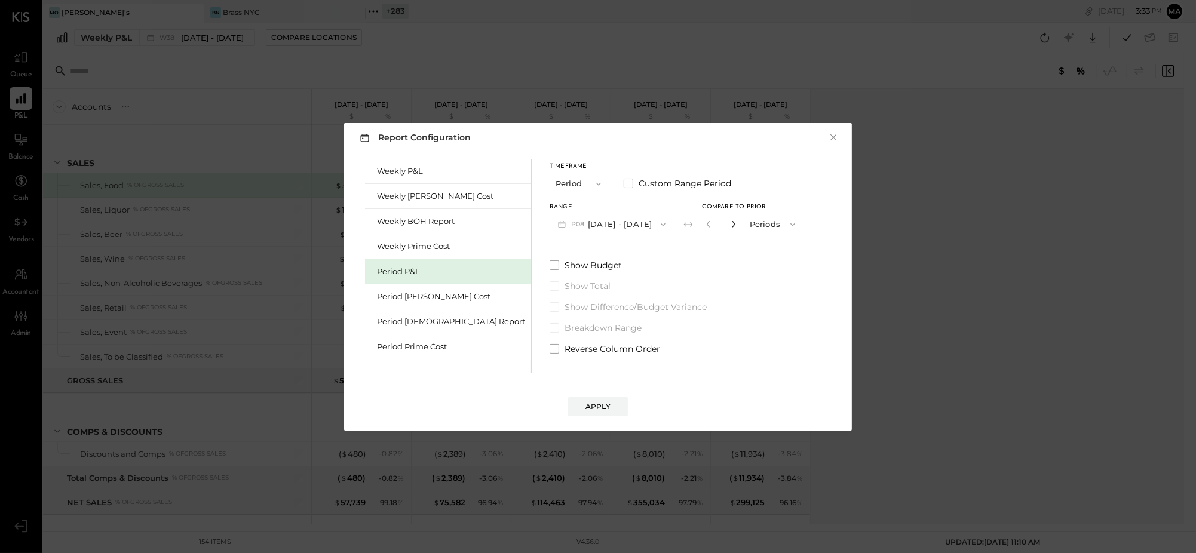
click at [730, 223] on icon "button" at bounding box center [733, 223] width 7 height 7
type input "*"
click at [606, 402] on div "Apply" at bounding box center [598, 407] width 25 height 10
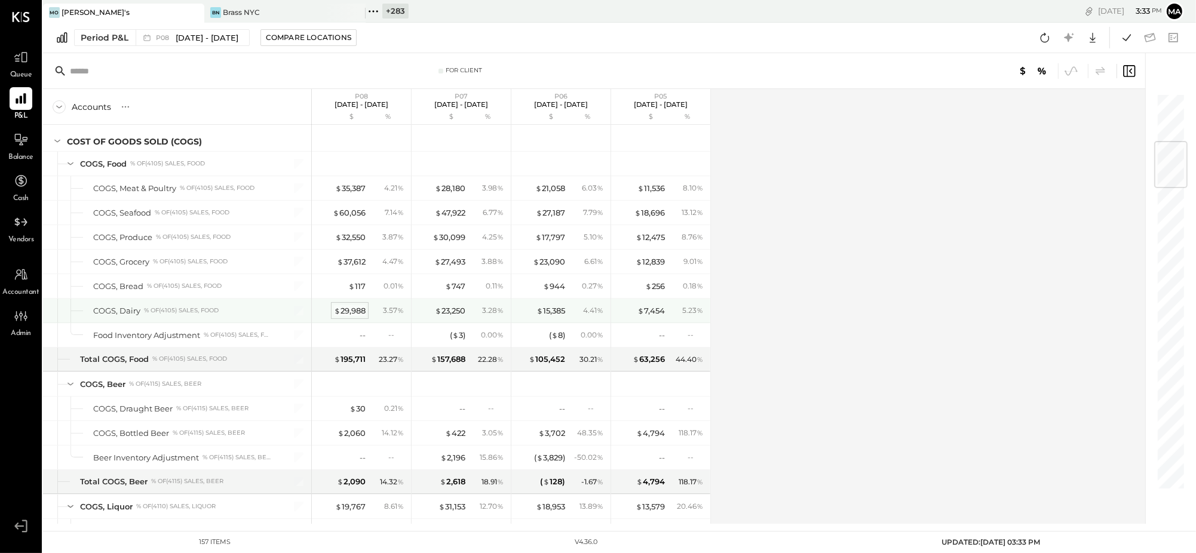
scroll to position [413, 0]
click at [358, 310] on div "$ 29,988" at bounding box center [350, 310] width 32 height 11
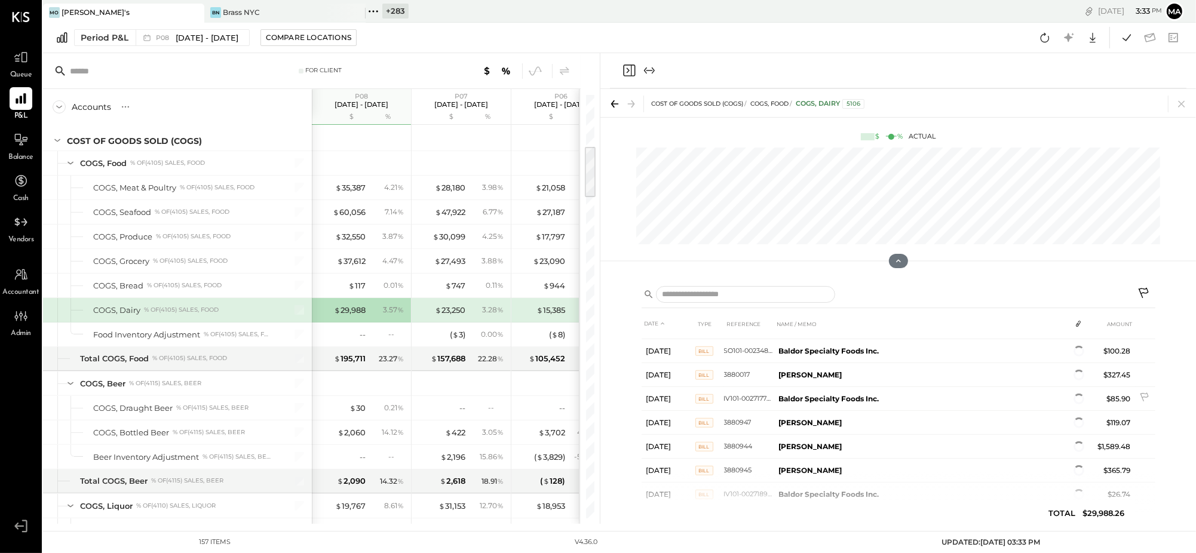
scroll to position [869, 0]
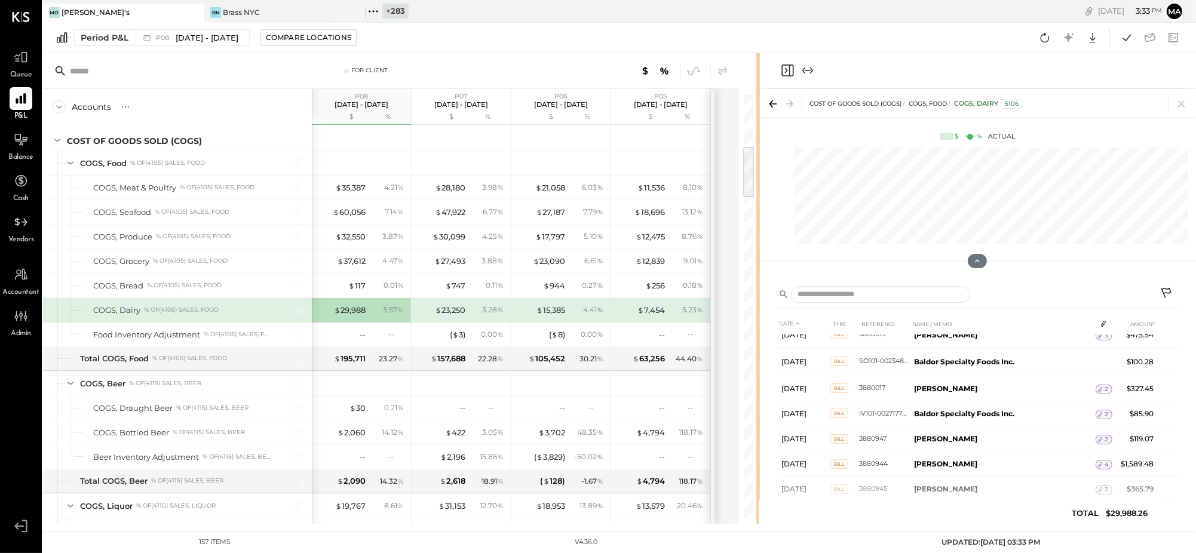
scroll to position [871, 0]
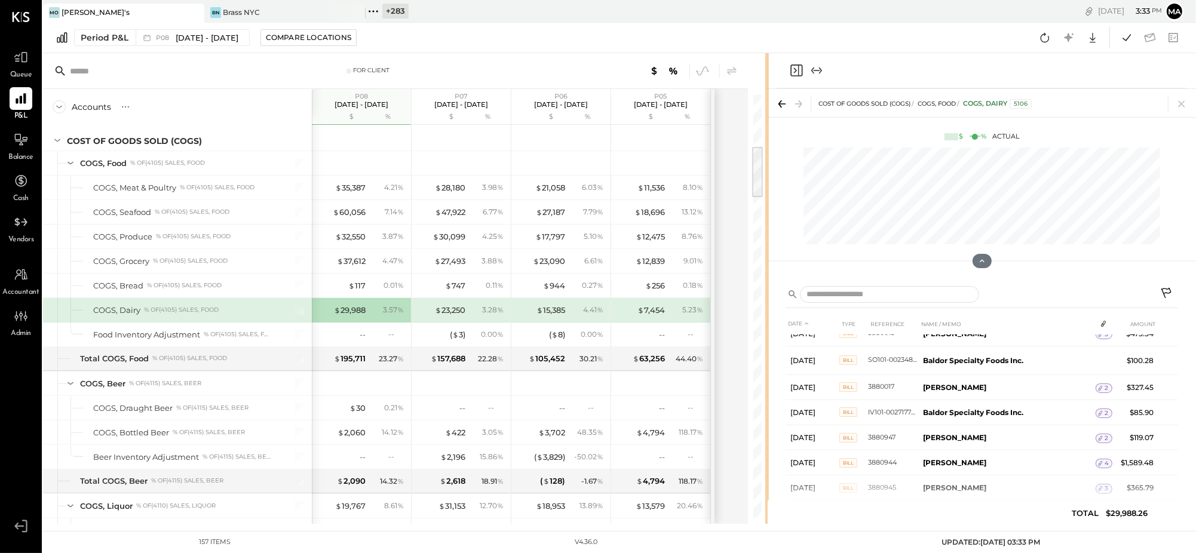
drag, startPoint x: 598, startPoint y: 363, endPoint x: 767, endPoint y: 359, distance: 169.2
click at [767, 359] on div at bounding box center [767, 288] width 4 height 471
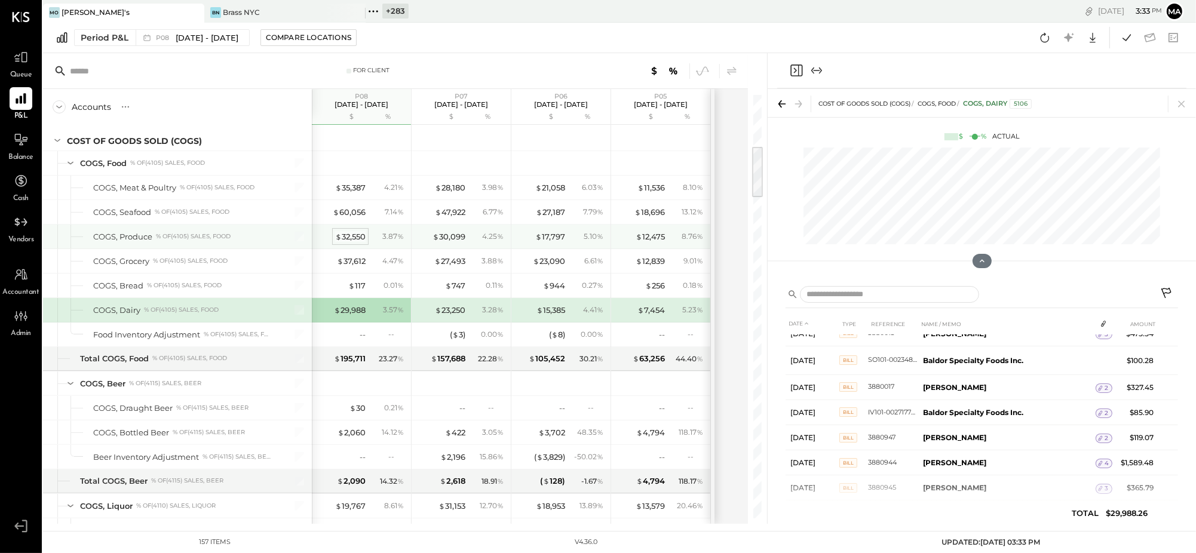
click at [347, 237] on div "$ 32,550" at bounding box center [350, 236] width 30 height 11
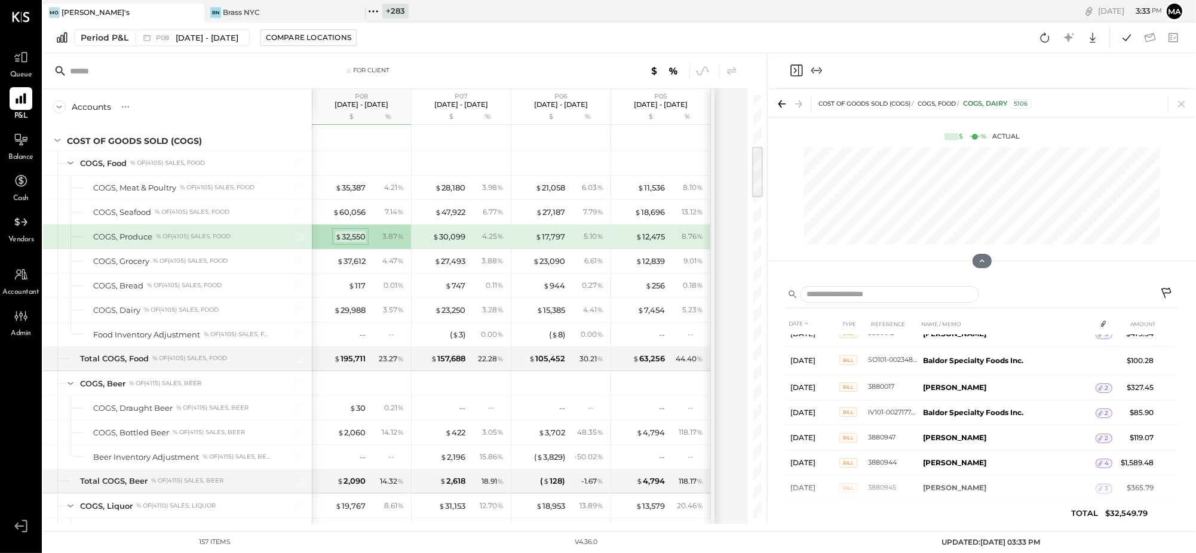
scroll to position [933, 0]
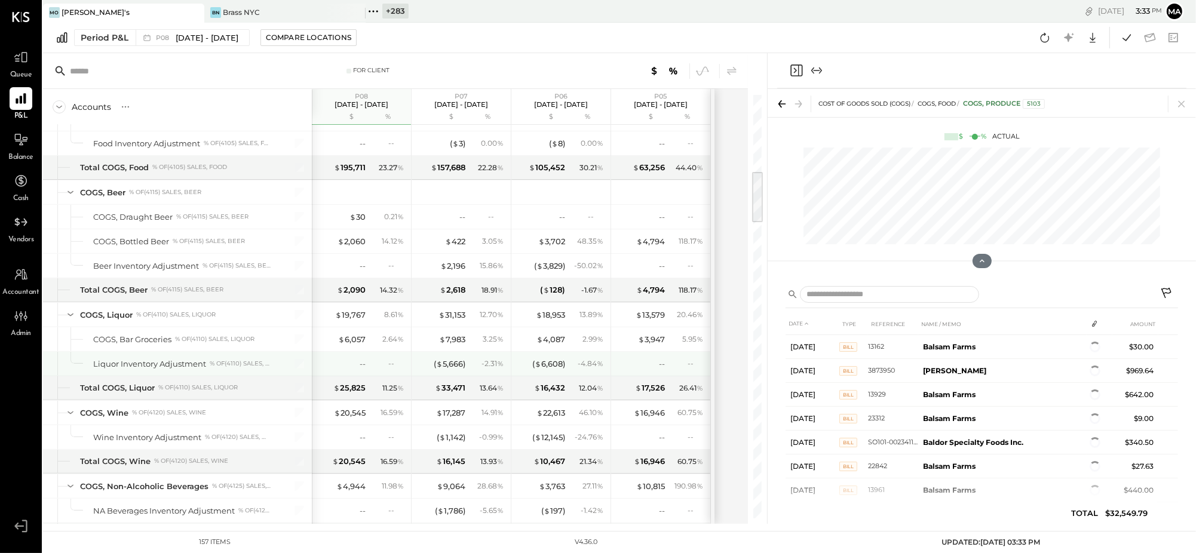
scroll to position [612, 0]
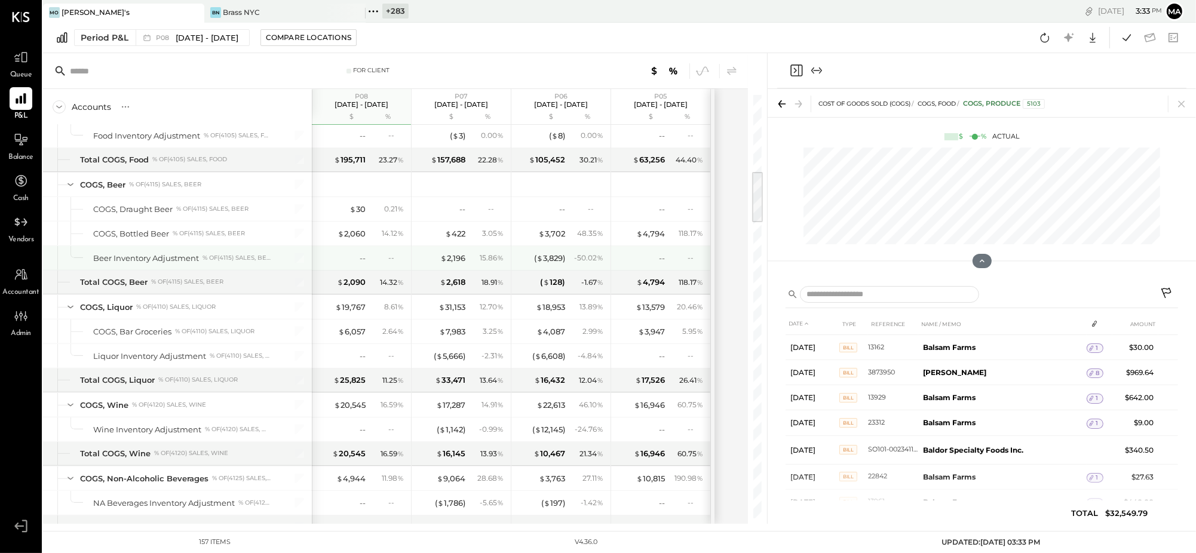
click at [394, 259] on div "--" at bounding box center [396, 258] width 16 height 10
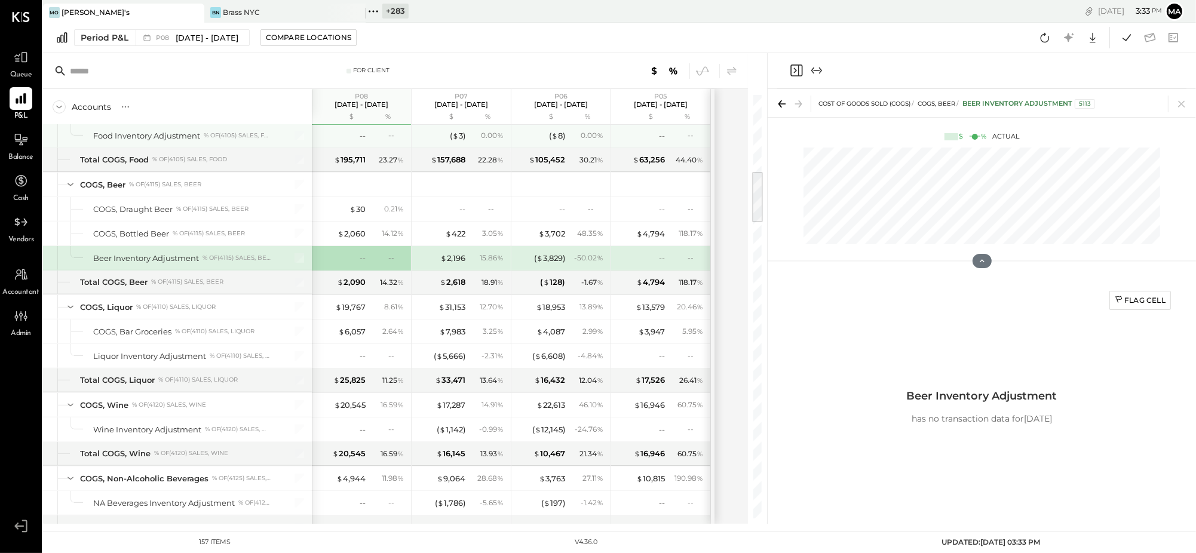
click at [390, 136] on div "--" at bounding box center [396, 135] width 16 height 10
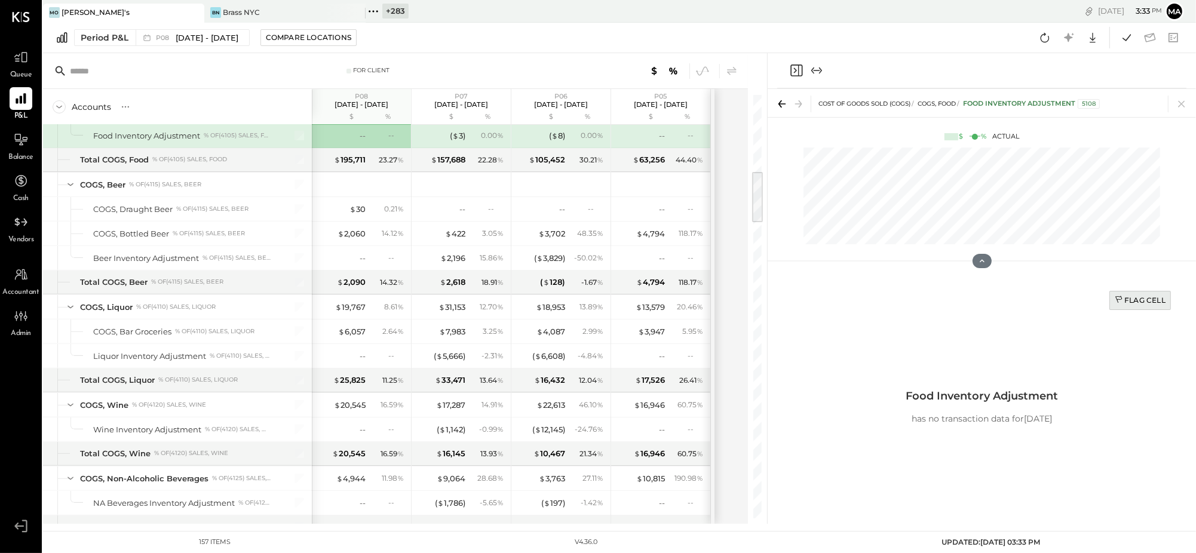
click at [1144, 298] on div "Flag Cell" at bounding box center [1140, 300] width 51 height 10
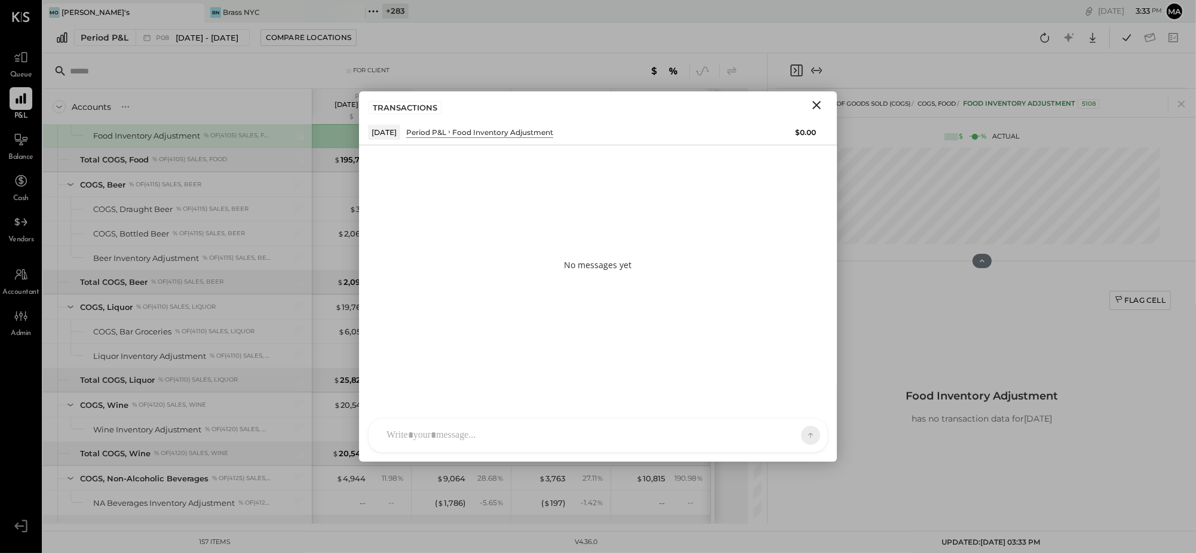
click at [767, 423] on div at bounding box center [598, 435] width 459 height 33
type input "*****"
click at [770, 437] on span "ALL" at bounding box center [769, 435] width 15 height 10
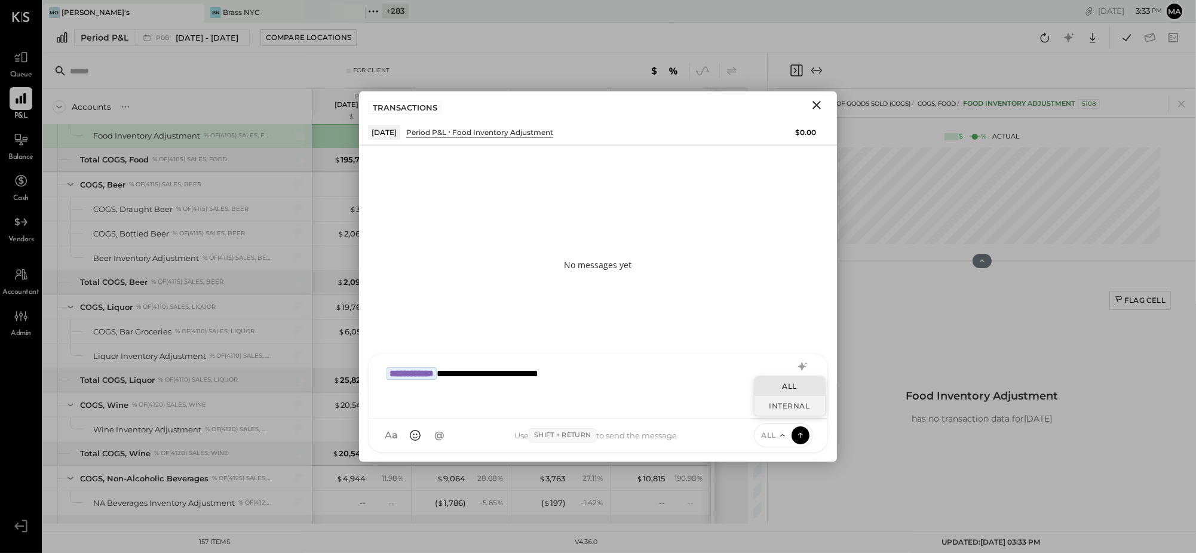
click at [776, 406] on div "INTERNAL" at bounding box center [790, 406] width 71 height 20
click at [803, 431] on icon at bounding box center [800, 435] width 11 height 12
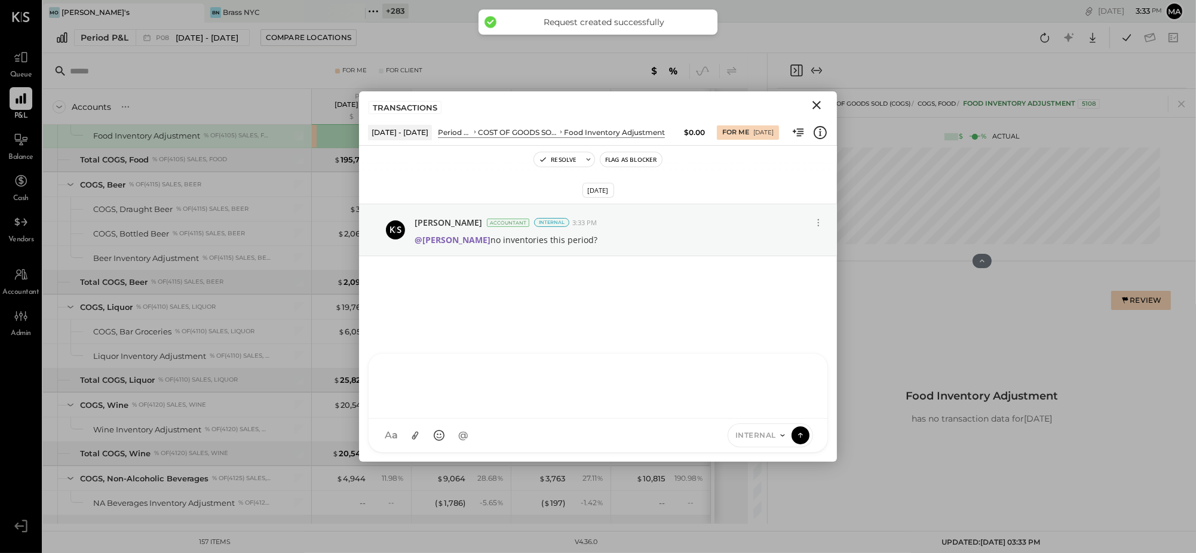
click at [816, 106] on icon "Close" at bounding box center [817, 105] width 8 height 8
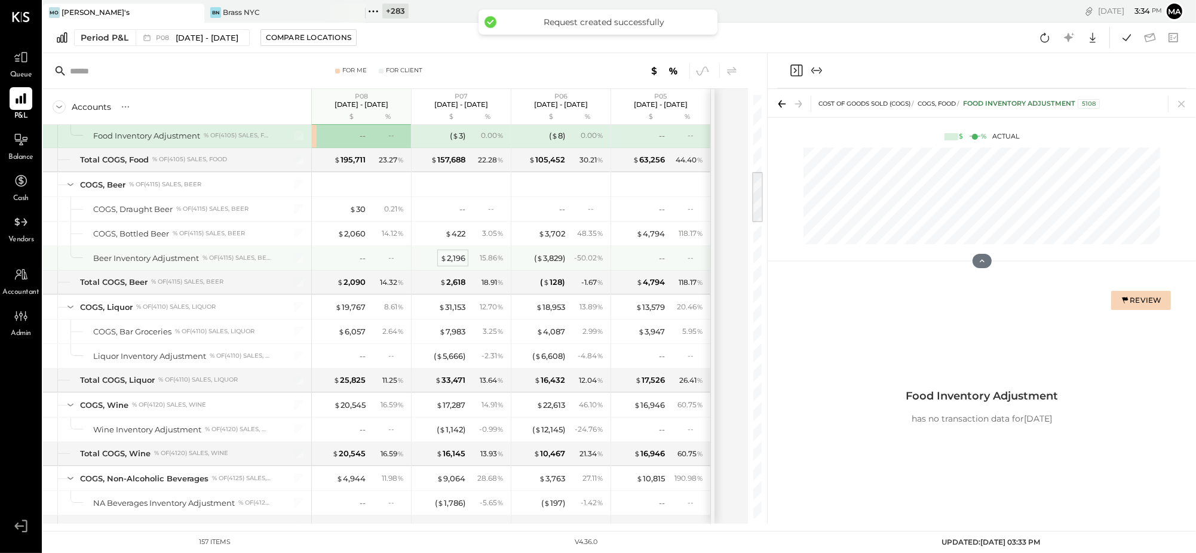
click at [455, 259] on div "$ 2,196" at bounding box center [452, 258] width 25 height 11
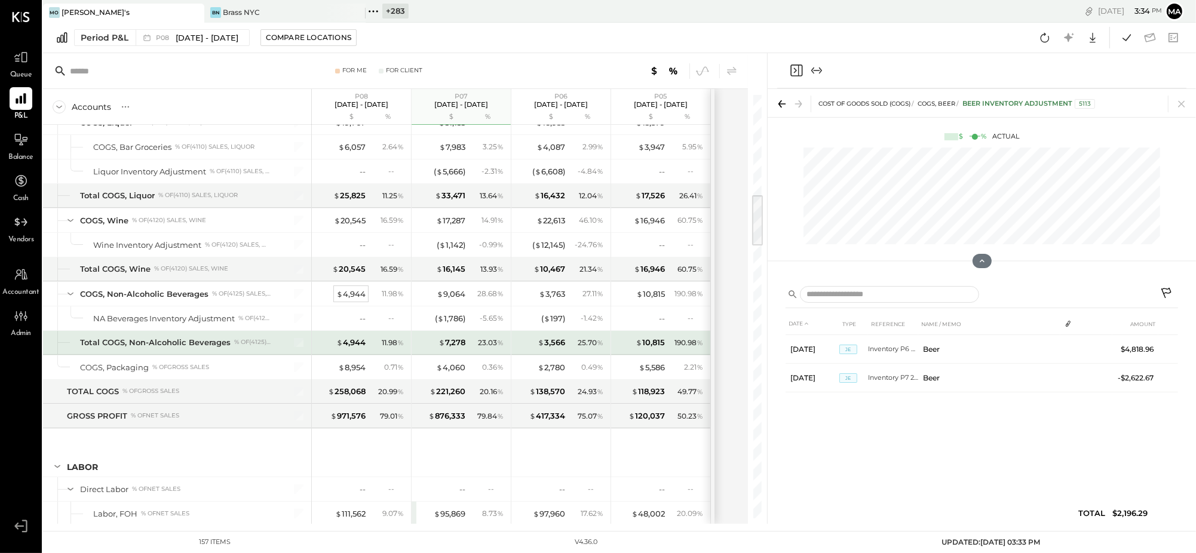
scroll to position [799, 0]
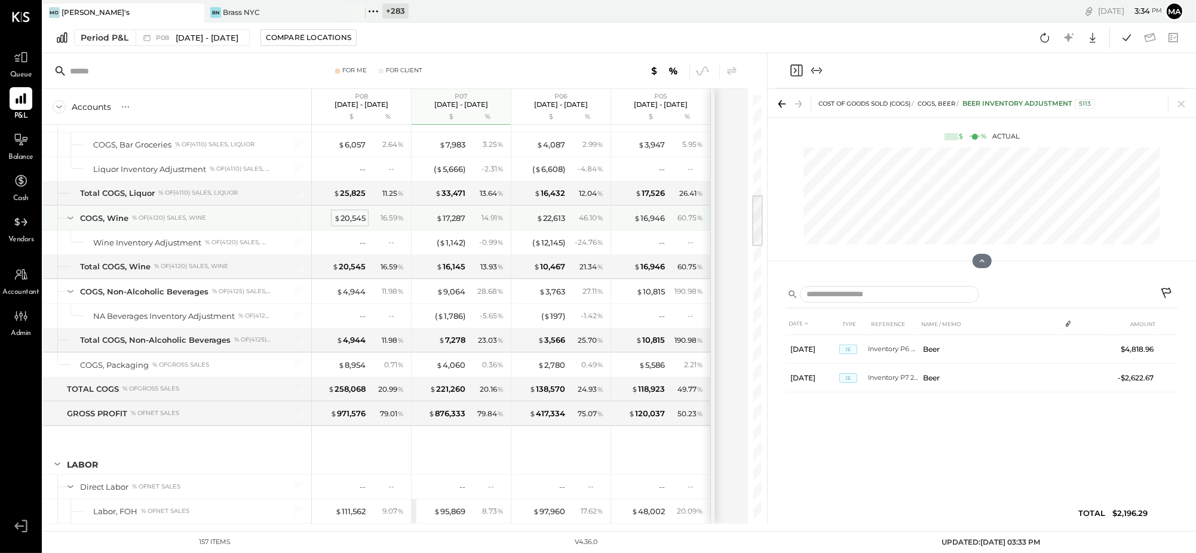
click at [354, 224] on div "$ 20,545" at bounding box center [350, 218] width 32 height 11
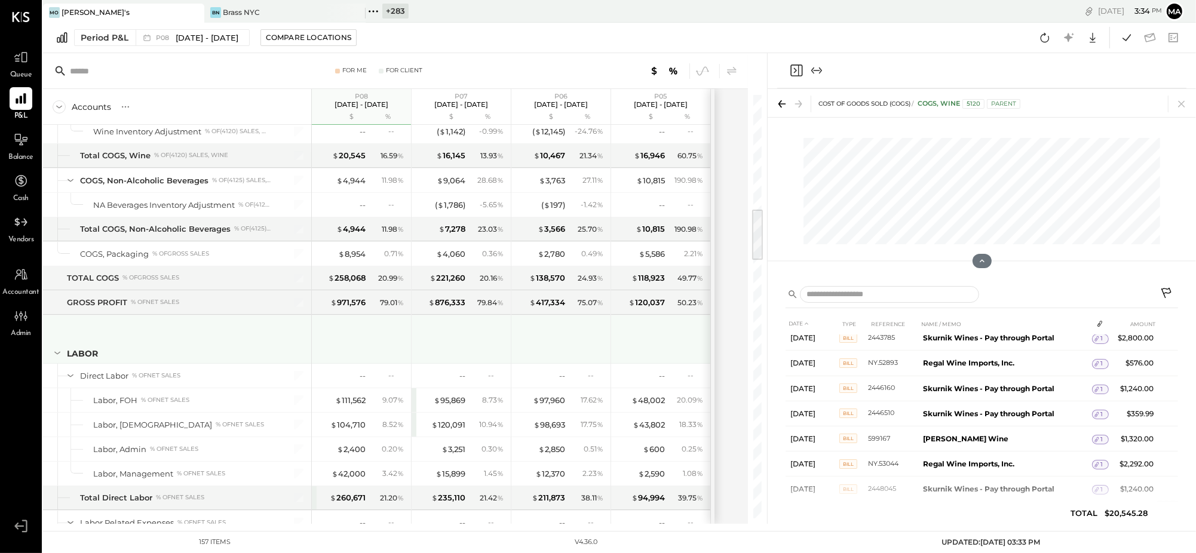
scroll to position [257, 0]
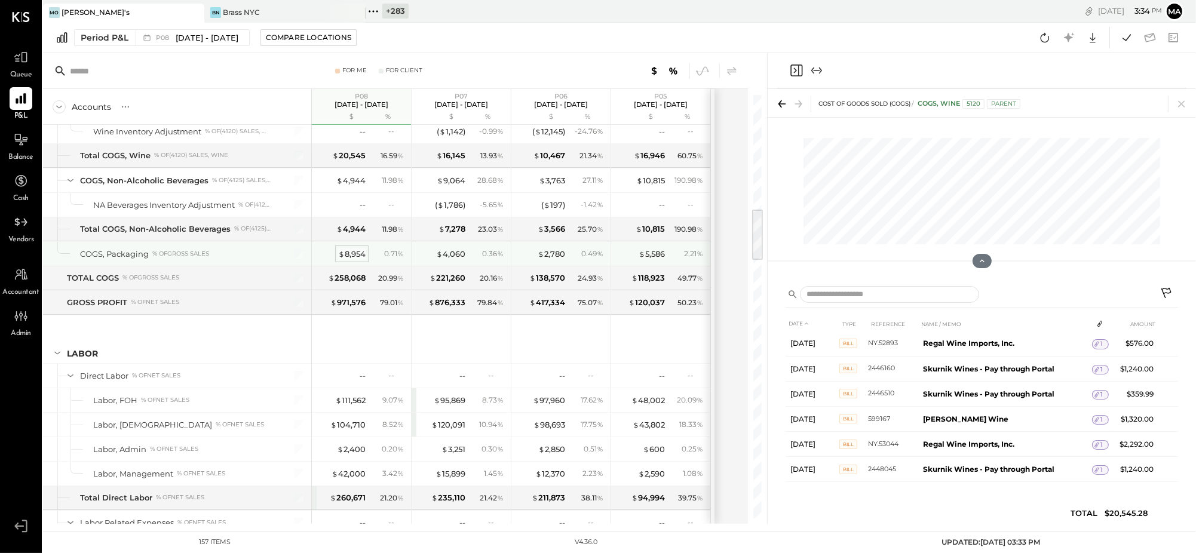
click at [346, 256] on div "$ 8,954" at bounding box center [351, 254] width 27 height 11
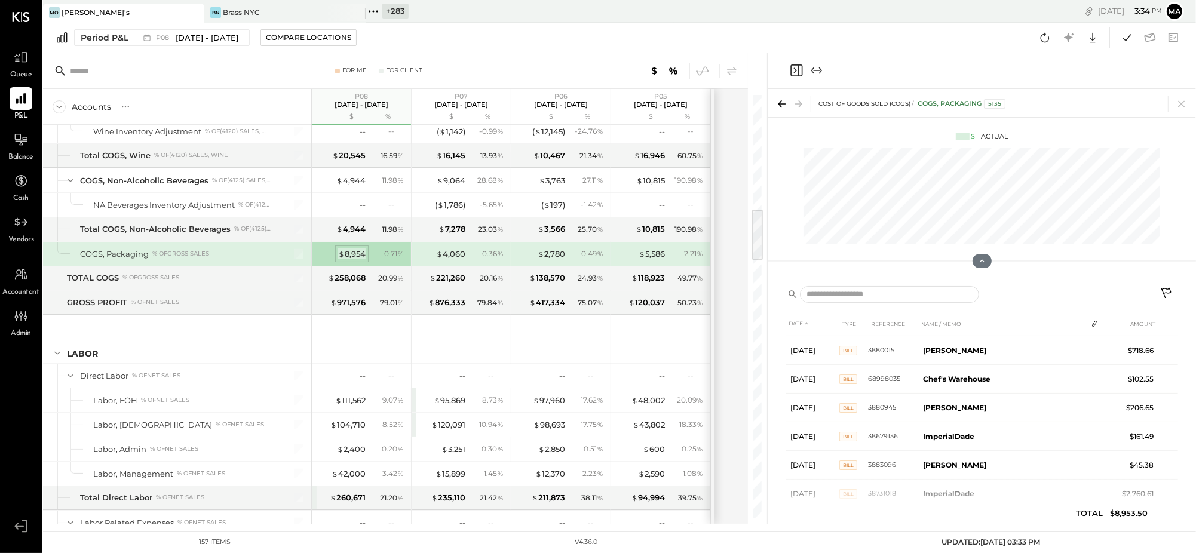
scroll to position [284, 0]
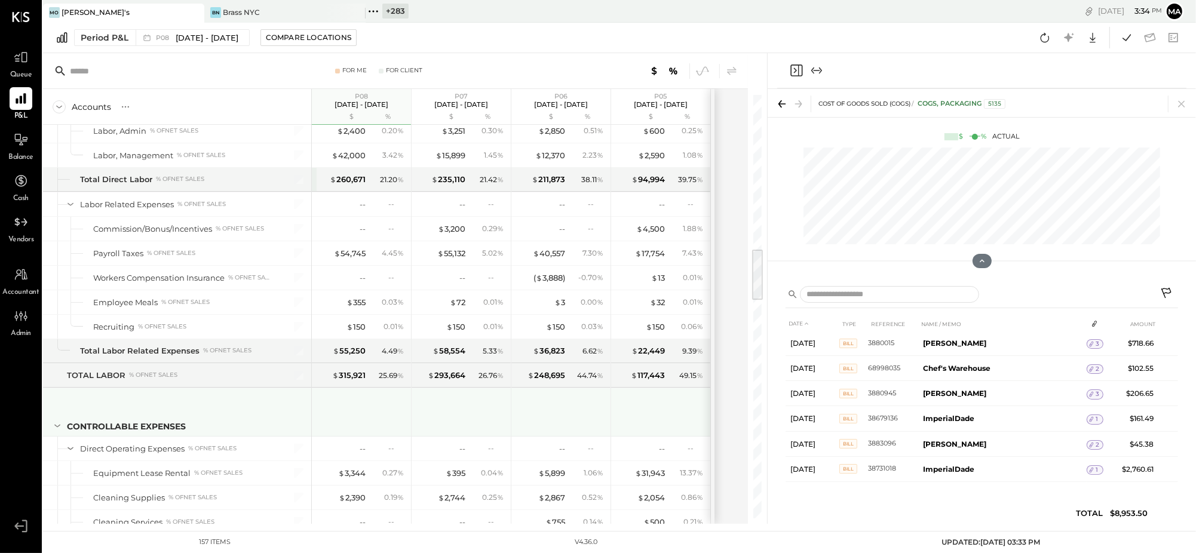
scroll to position [1230, 0]
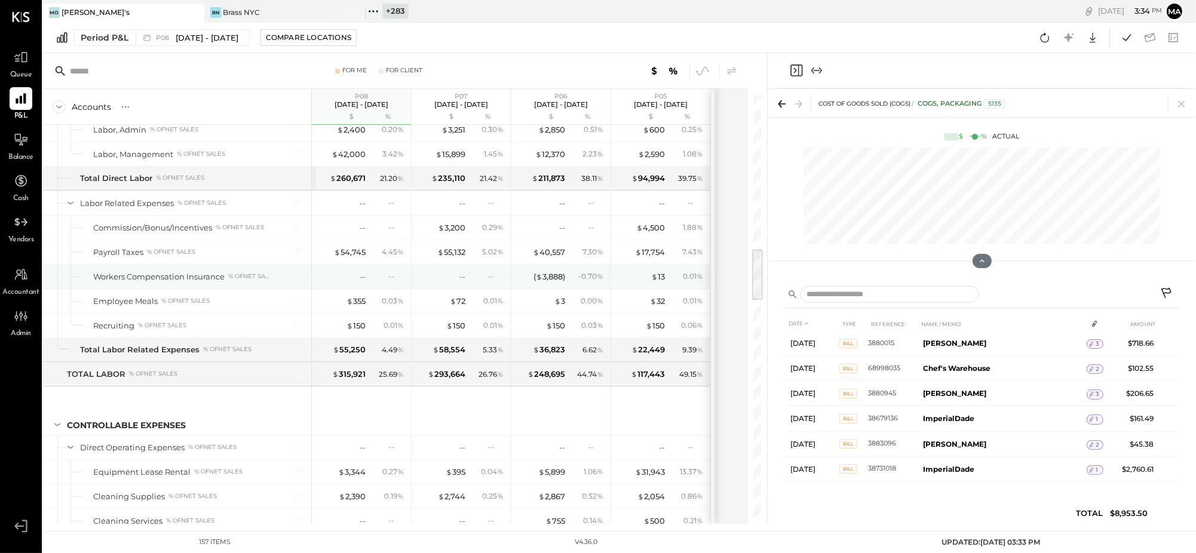
click at [367, 278] on div "-- --" at bounding box center [363, 277] width 90 height 24
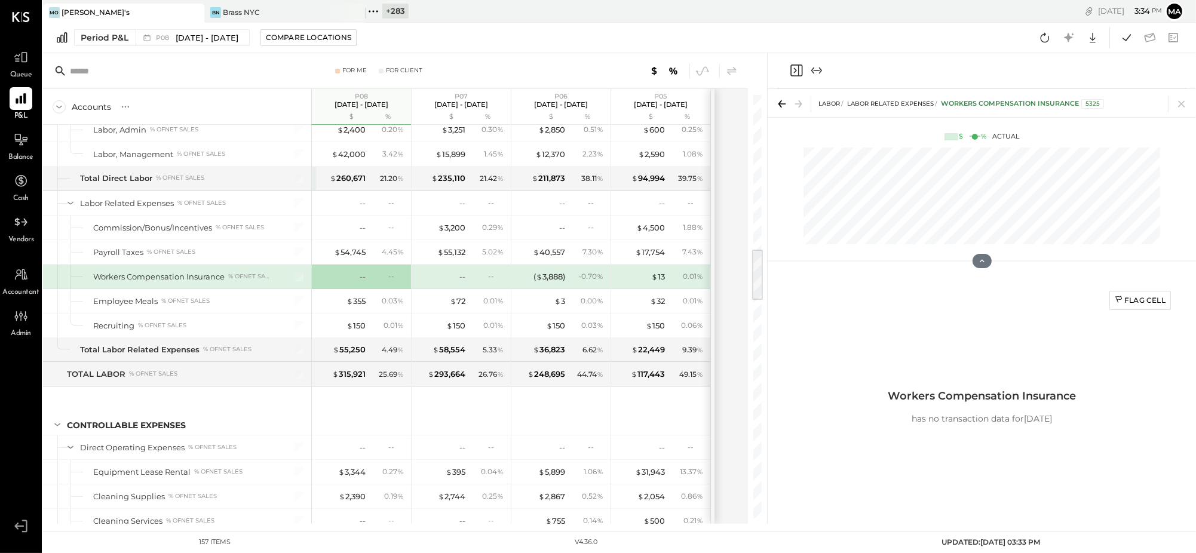
click at [397, 278] on div "--" at bounding box center [396, 276] width 16 height 10
click at [1137, 297] on div "Flag Cell" at bounding box center [1140, 300] width 51 height 10
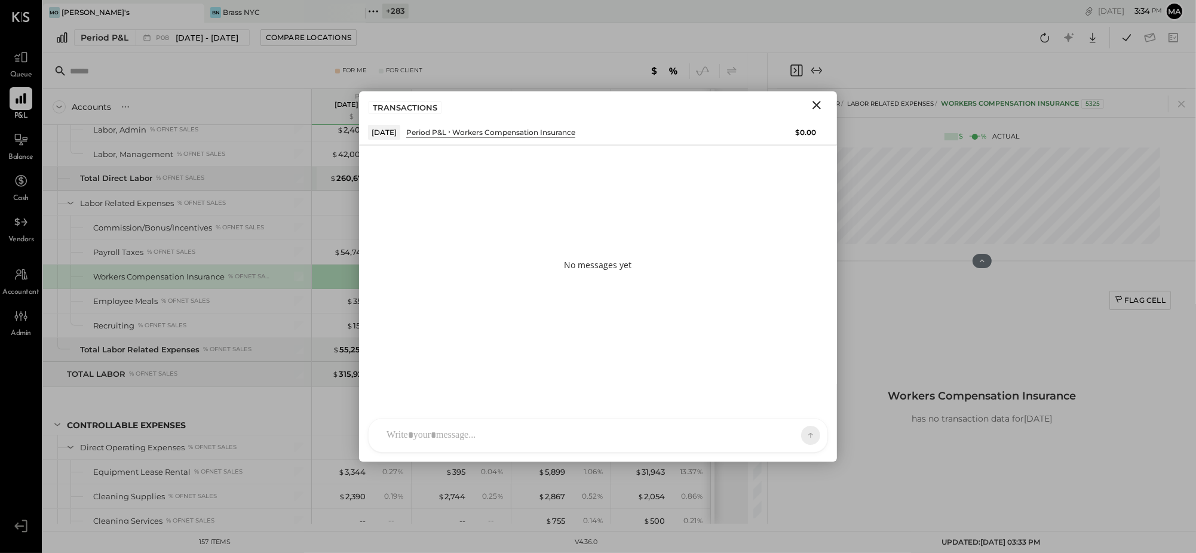
click at [666, 433] on div at bounding box center [598, 435] width 459 height 33
type input "*****"
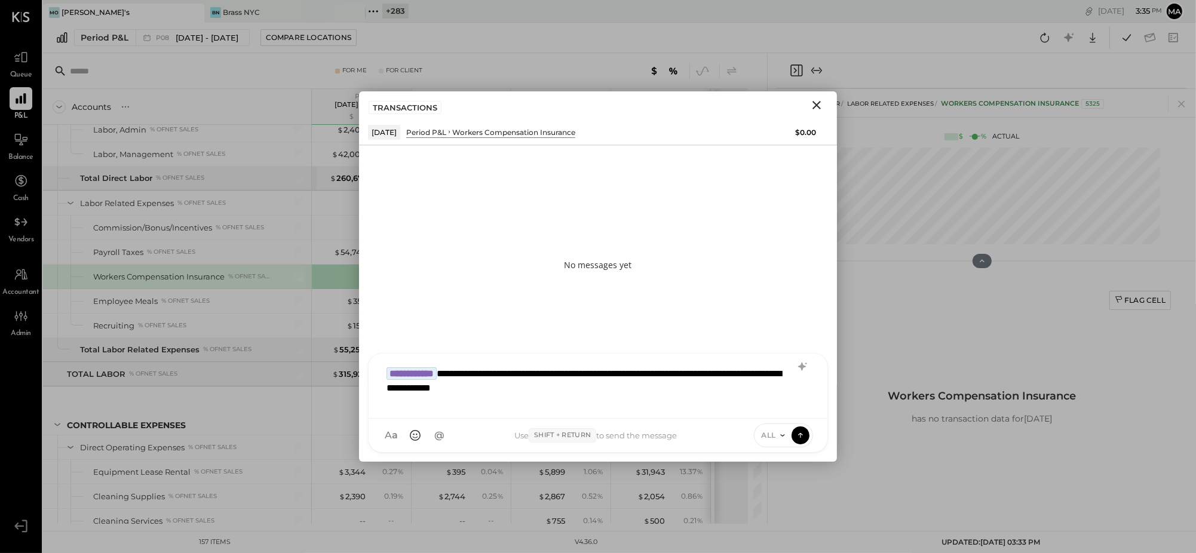
click at [770, 431] on span "ALL" at bounding box center [769, 435] width 15 height 10
click at [772, 405] on div "INTERNAL" at bounding box center [790, 406] width 71 height 20
click at [801, 433] on icon at bounding box center [800, 435] width 11 height 12
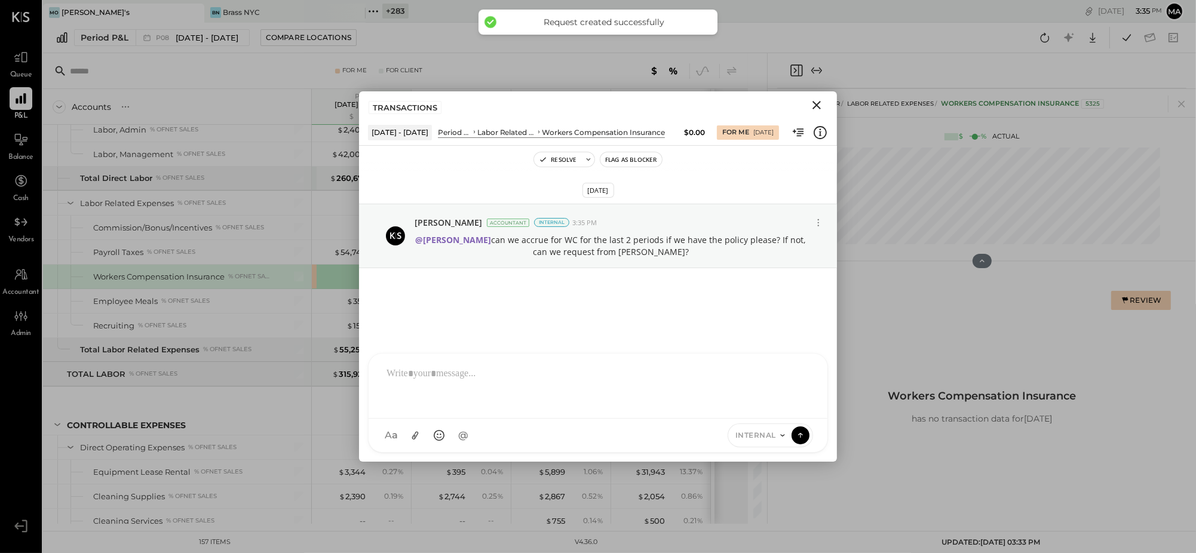
click at [817, 102] on icon "Close" at bounding box center [817, 105] width 14 height 14
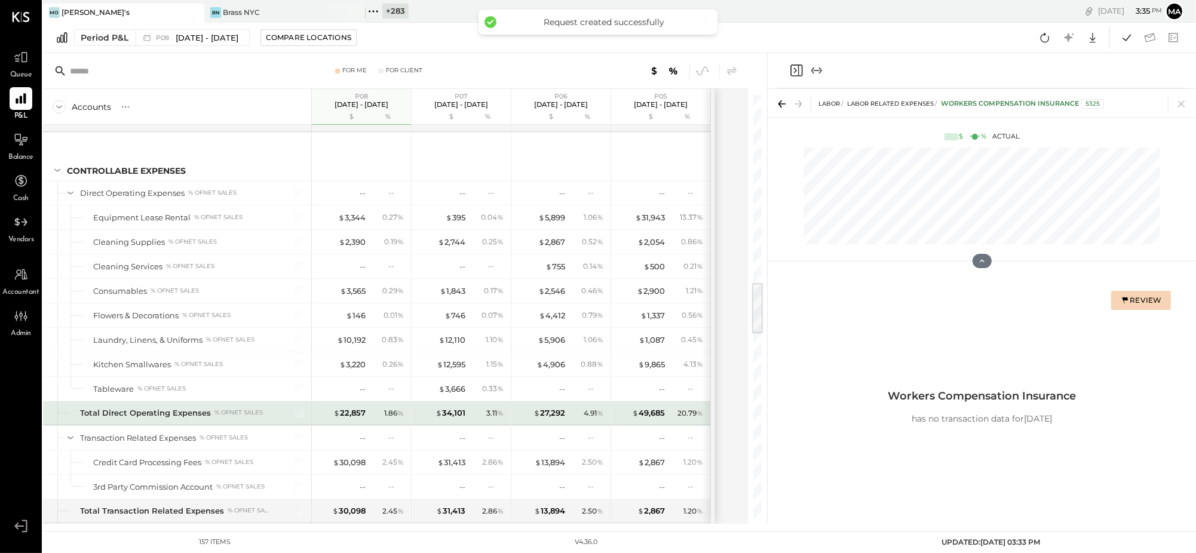
scroll to position [1494, 0]
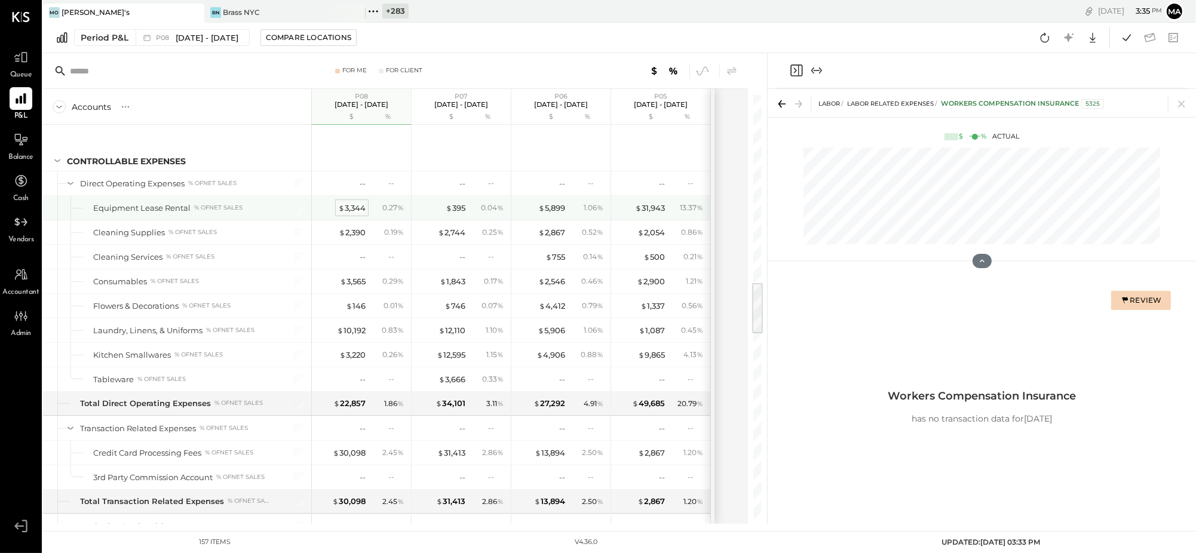
click at [347, 212] on div "$ 3,344" at bounding box center [351, 208] width 27 height 11
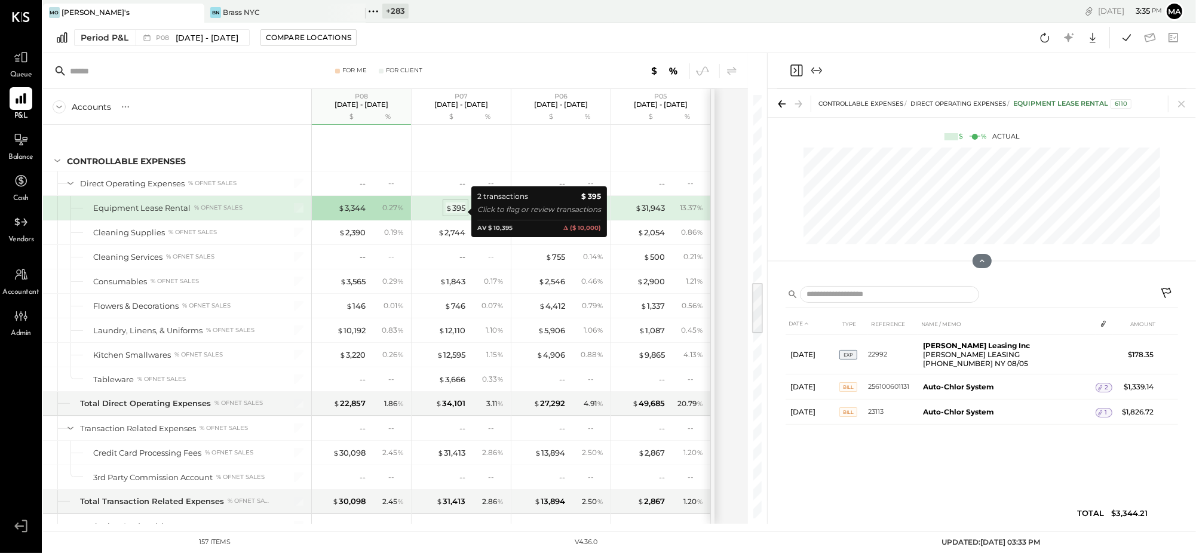
click at [456, 210] on div "$ 395" at bounding box center [456, 208] width 20 height 11
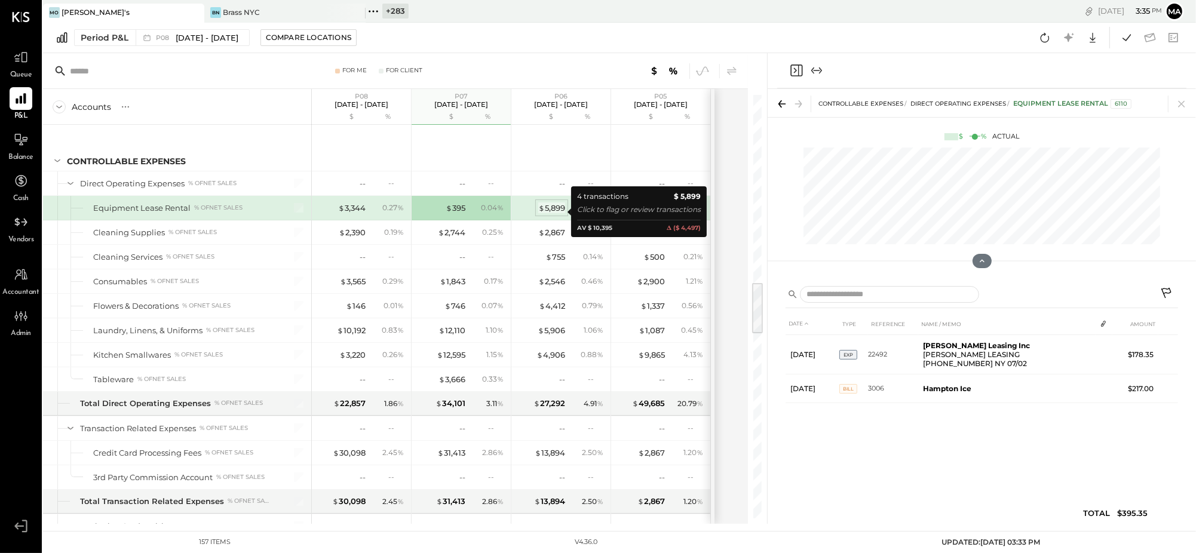
click at [553, 211] on div "$ 5,899" at bounding box center [551, 208] width 27 height 11
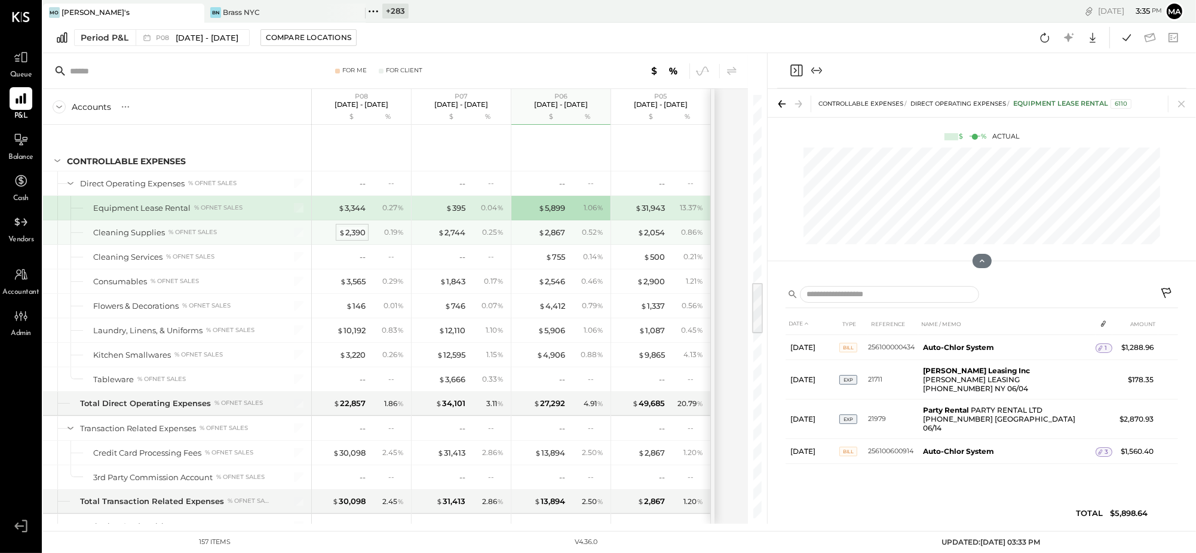
click at [349, 235] on div "$ 2,390" at bounding box center [352, 232] width 27 height 11
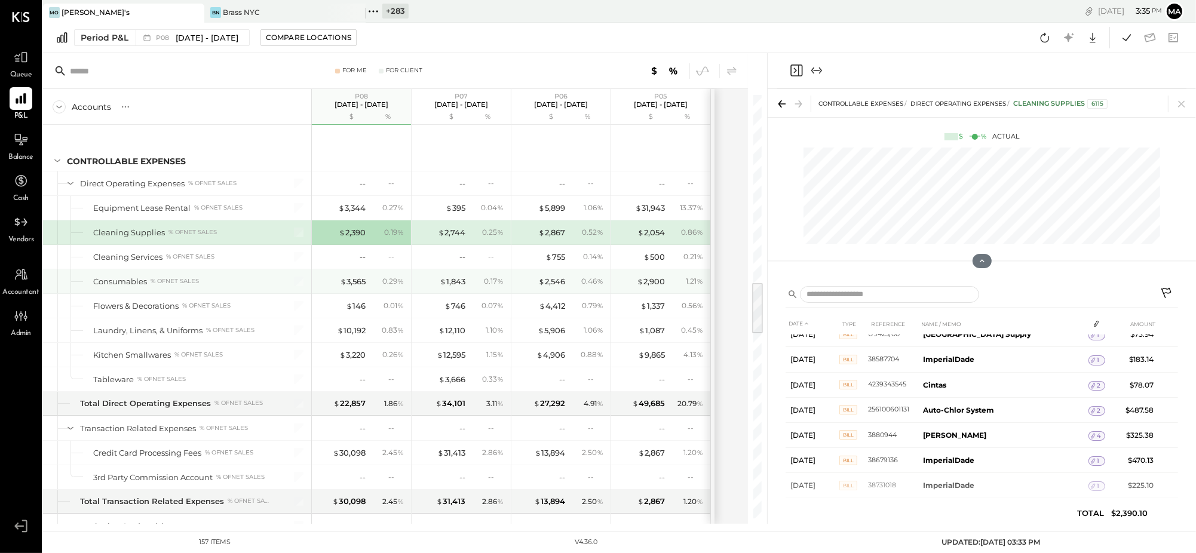
scroll to position [109, 0]
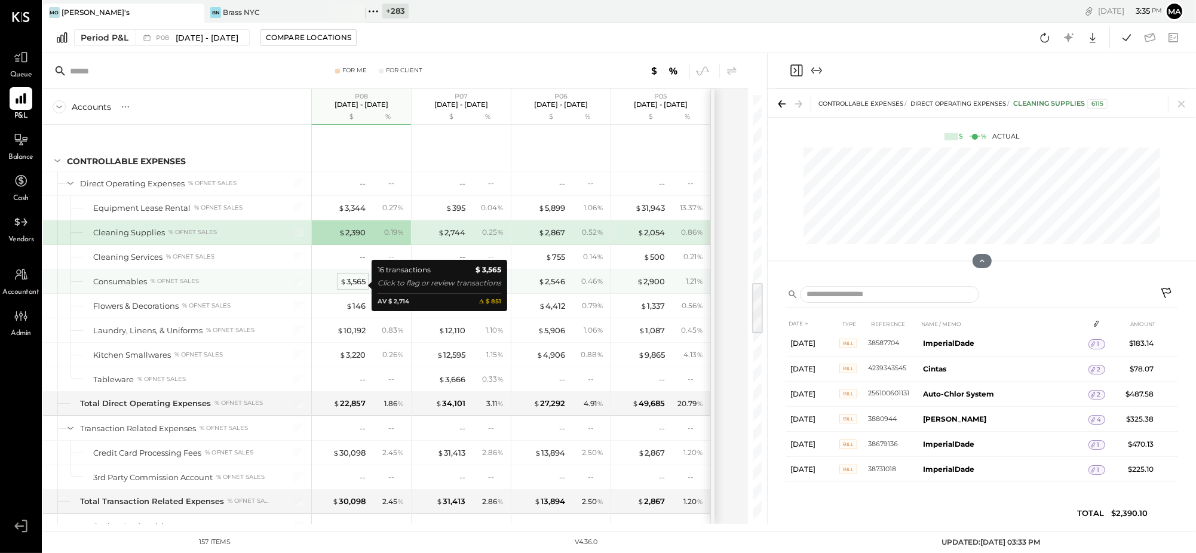
click at [351, 284] on div "$ 3,565" at bounding box center [353, 281] width 26 height 11
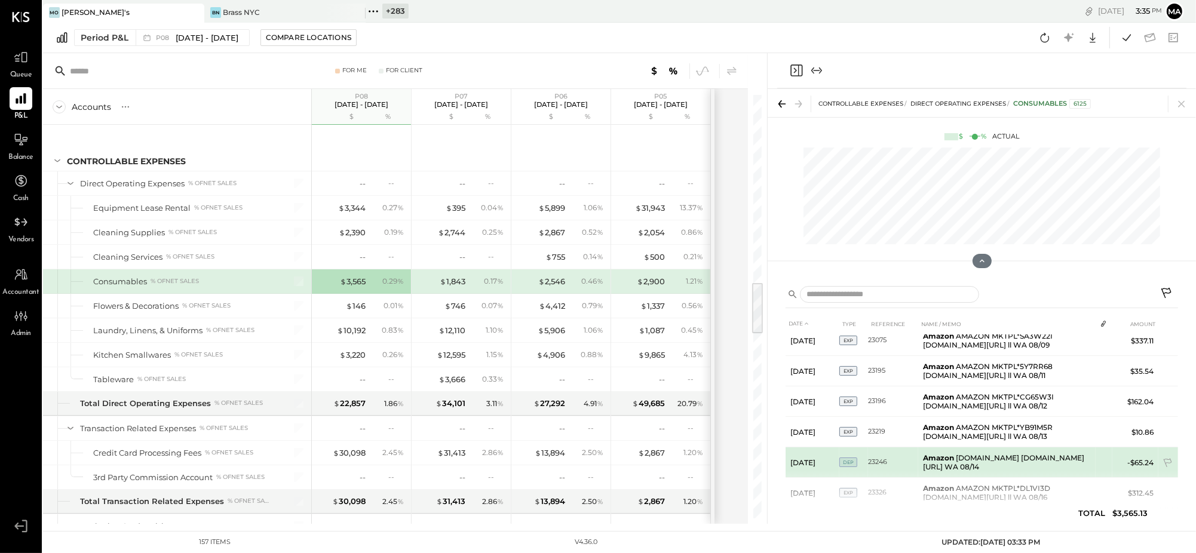
scroll to position [330, 0]
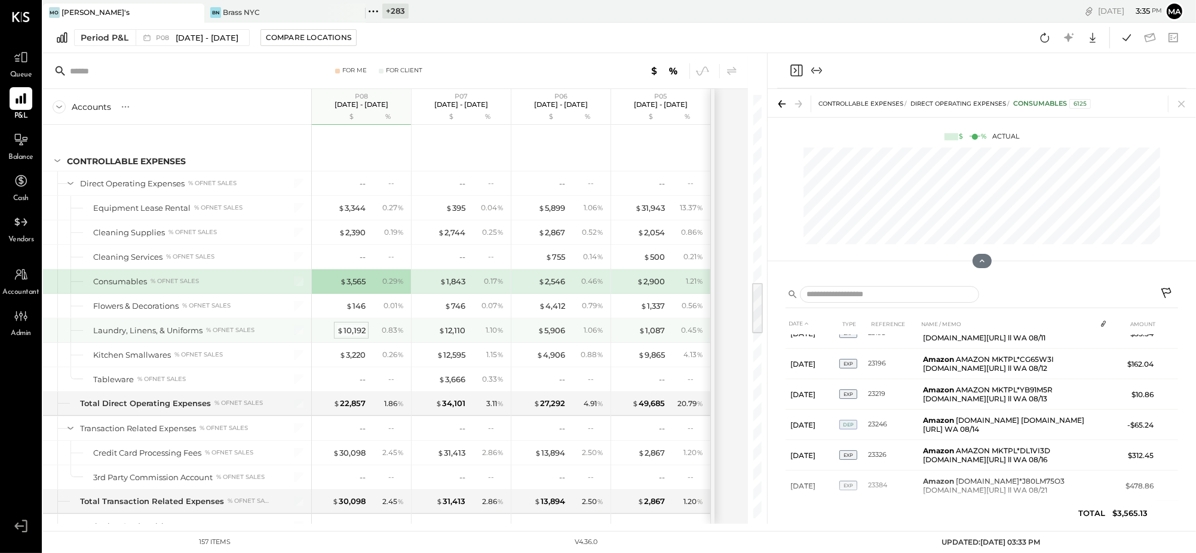
click at [365, 333] on div "$ 10,192" at bounding box center [351, 330] width 29 height 11
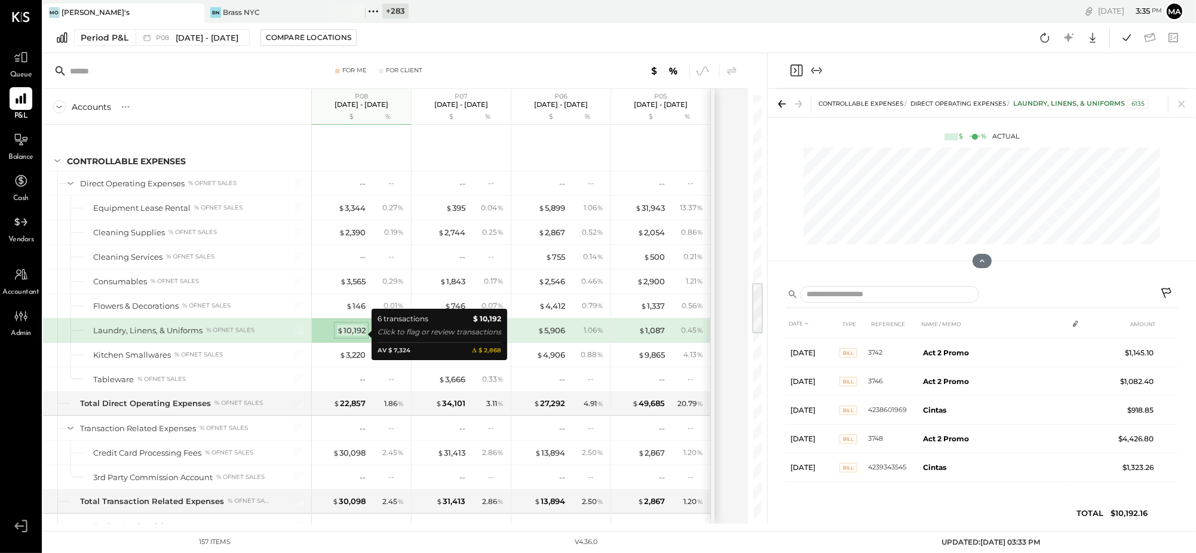
scroll to position [25, 0]
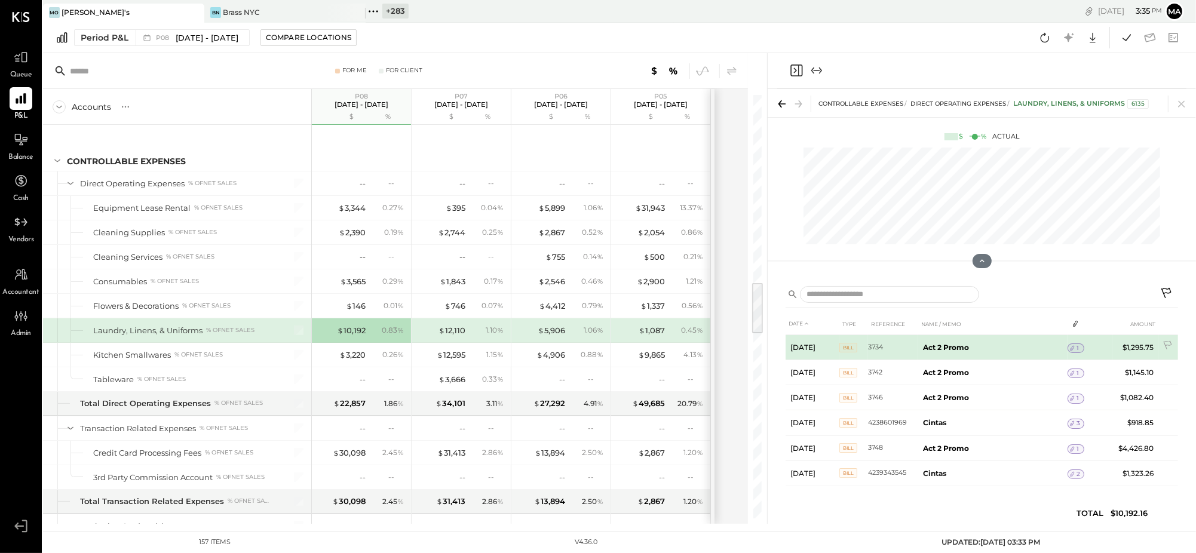
click at [1078, 347] on span "1" at bounding box center [1078, 348] width 2 height 8
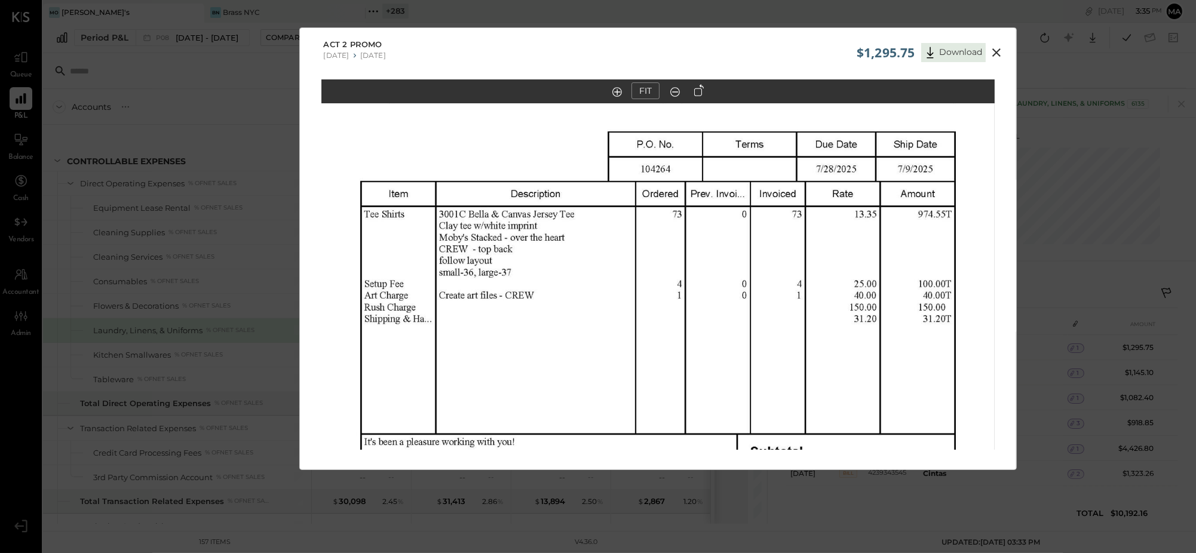
drag, startPoint x: 583, startPoint y: 240, endPoint x: 690, endPoint y: 197, distance: 115.3
click at [583, 264] on img at bounding box center [657, 276] width 673 height 872
click at [993, 52] on icon at bounding box center [997, 52] width 14 height 14
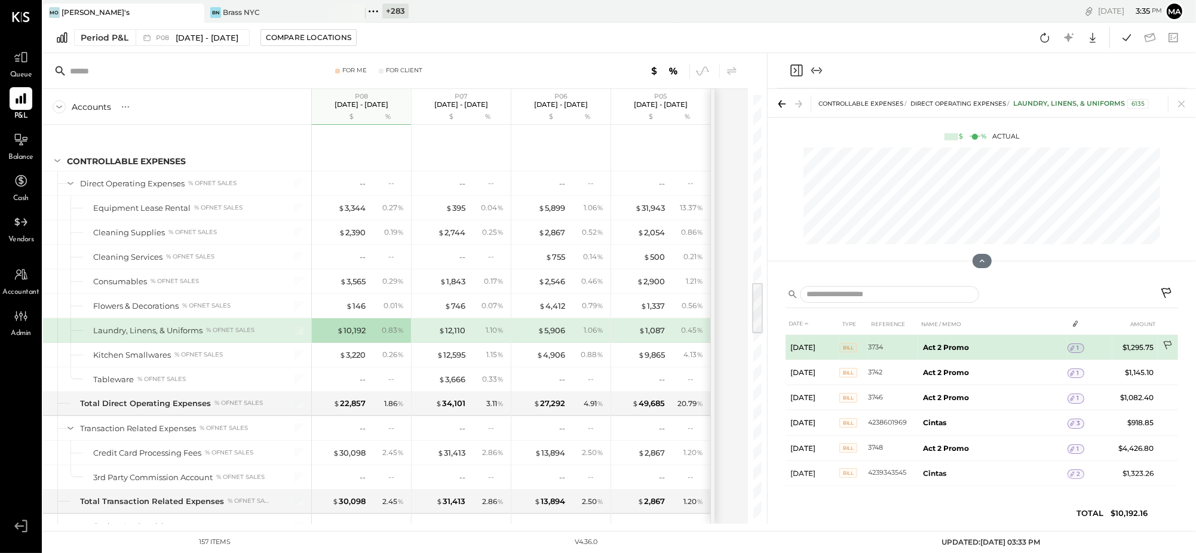
click at [1168, 341] on icon at bounding box center [1169, 347] width 12 height 12
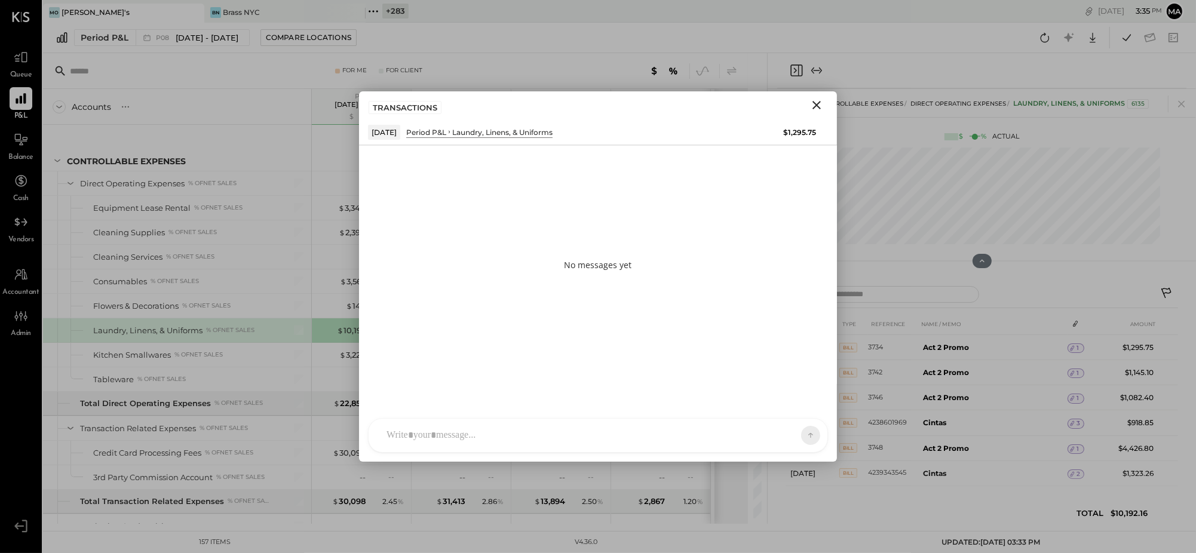
click at [707, 434] on div at bounding box center [588, 435] width 414 height 26
type input "*****"
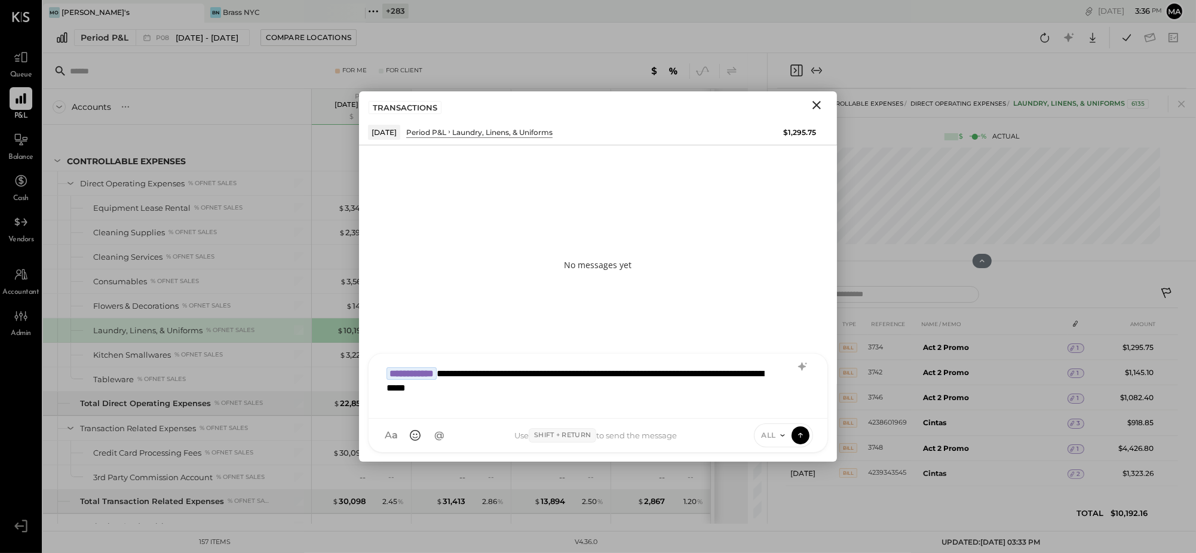
click at [774, 434] on span "ALL" at bounding box center [769, 435] width 15 height 10
click at [774, 402] on div "INTERNAL" at bounding box center [790, 406] width 71 height 20
click at [801, 433] on icon at bounding box center [800, 435] width 11 height 12
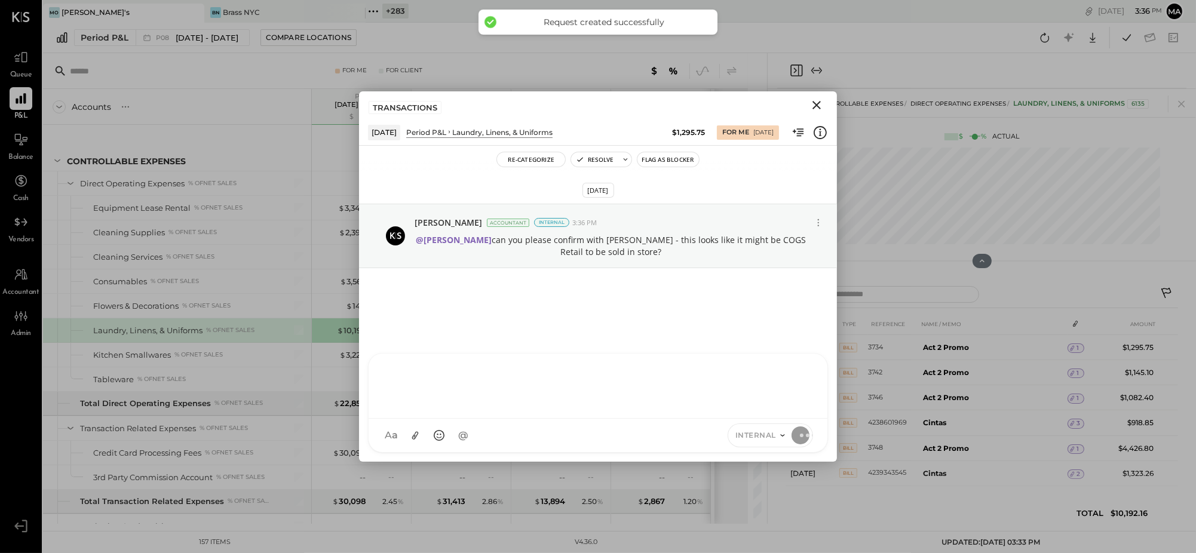
click at [817, 104] on icon "Close" at bounding box center [817, 105] width 8 height 8
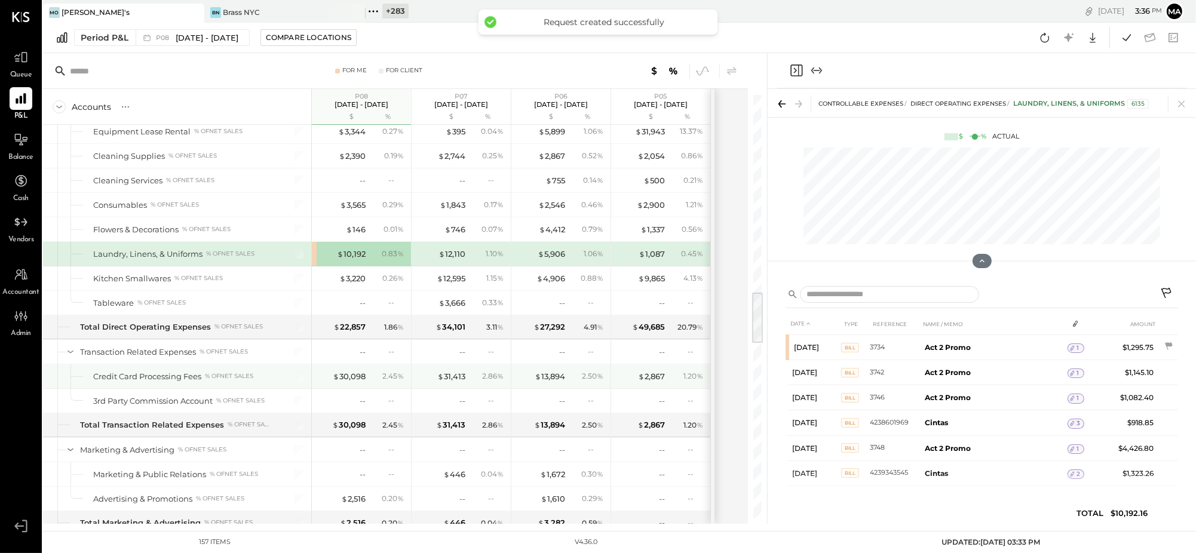
scroll to position [1585, 0]
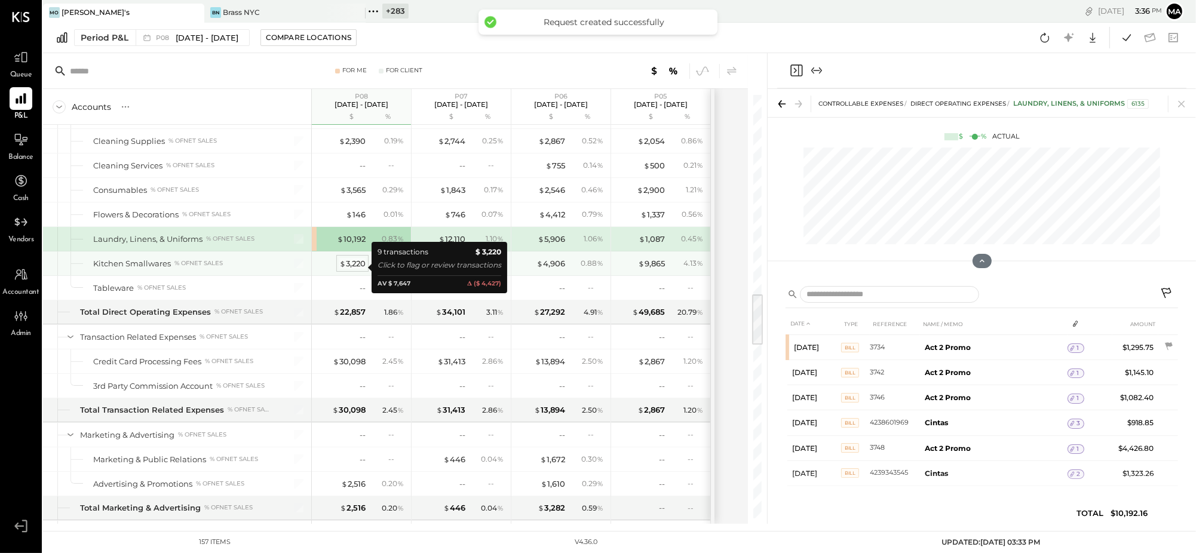
click at [351, 265] on div "$ 3,220" at bounding box center [352, 263] width 26 height 11
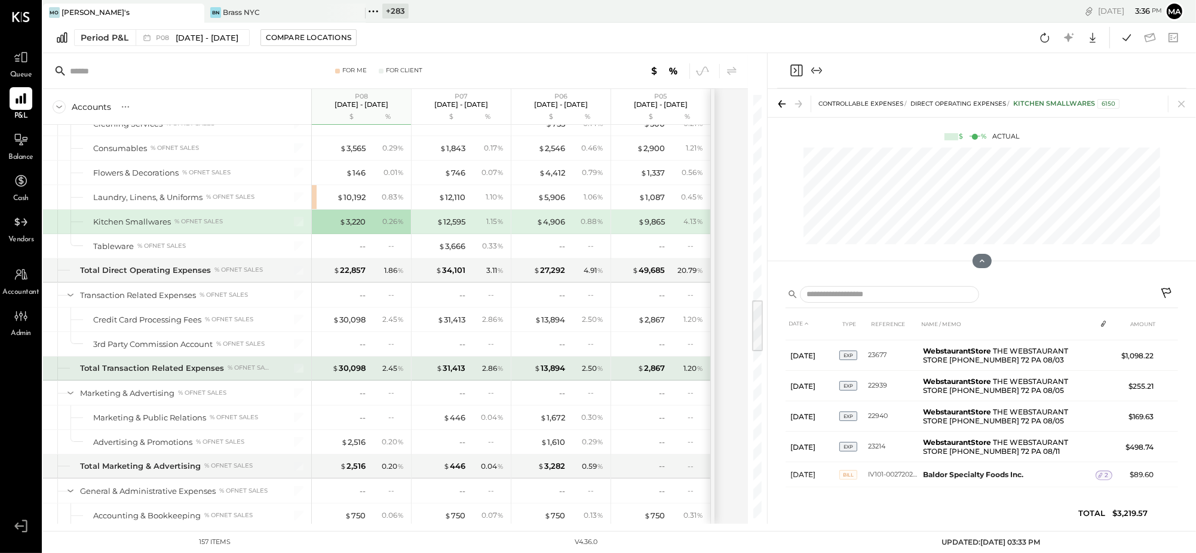
scroll to position [1625, 0]
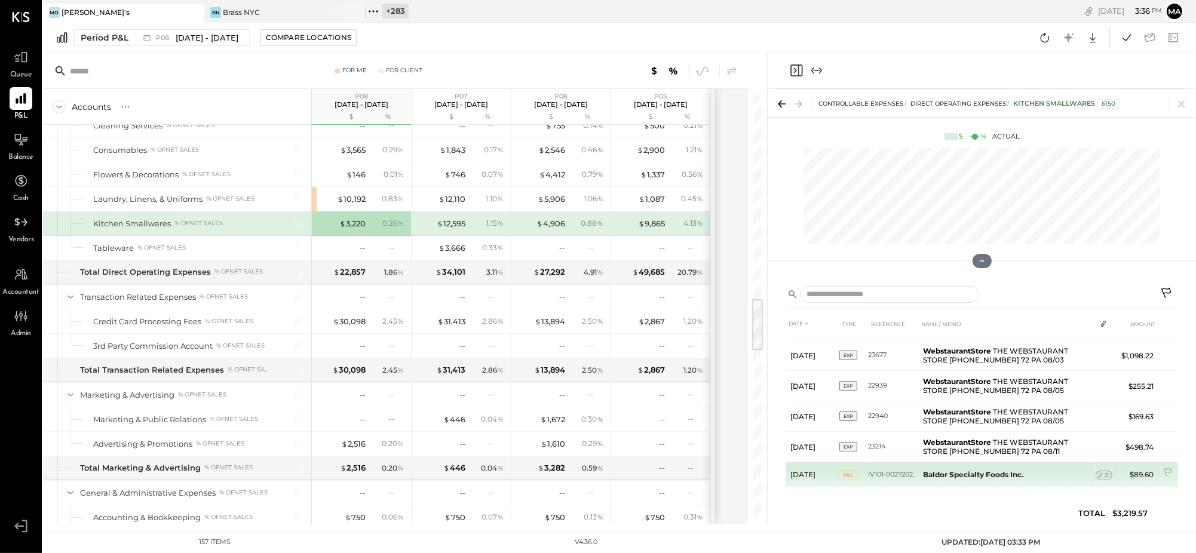
click at [1105, 471] on span "2" at bounding box center [1107, 475] width 4 height 8
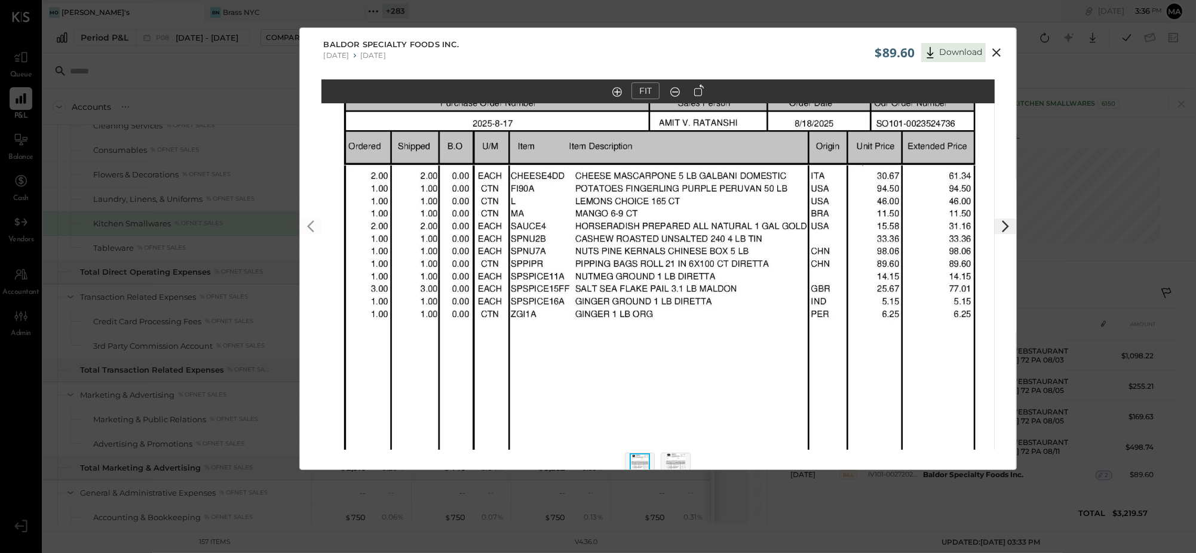
click at [997, 53] on icon at bounding box center [997, 52] width 14 height 14
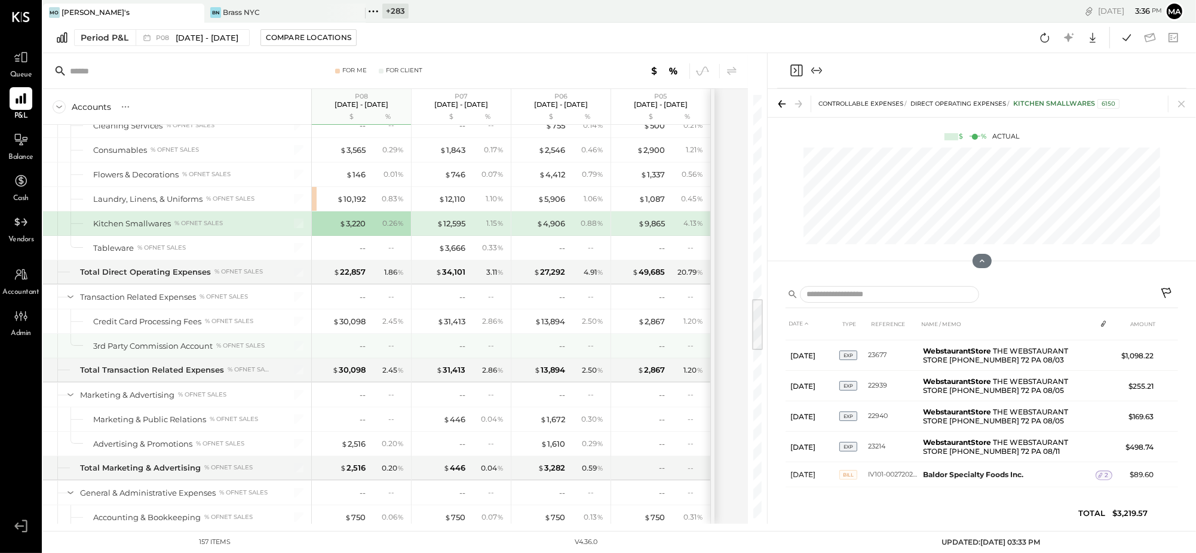
scroll to position [1624, 0]
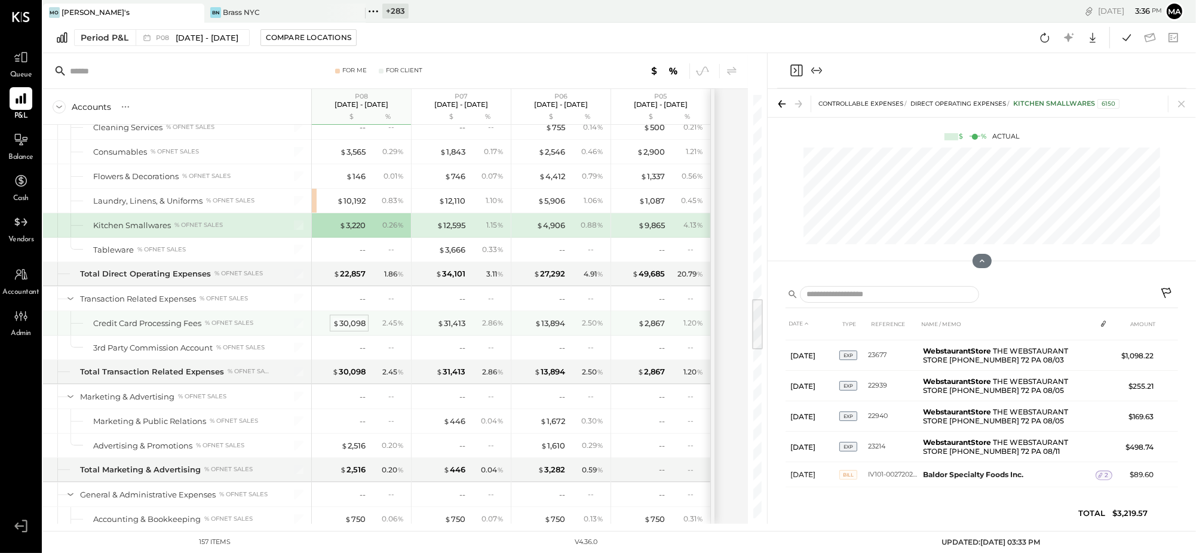
click at [353, 326] on div "$ 30,098" at bounding box center [349, 323] width 33 height 11
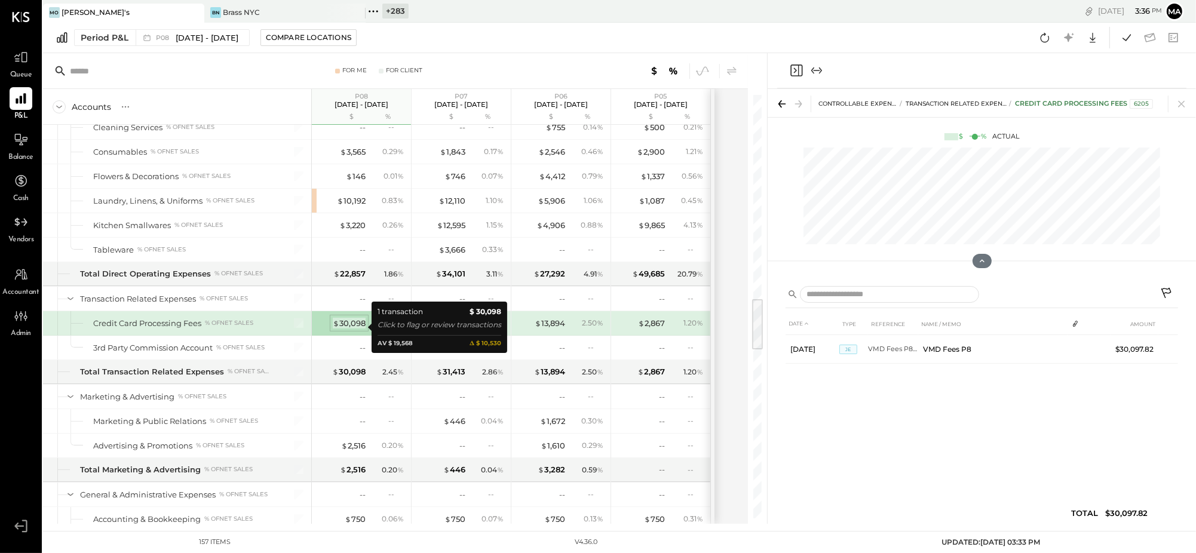
scroll to position [0, 0]
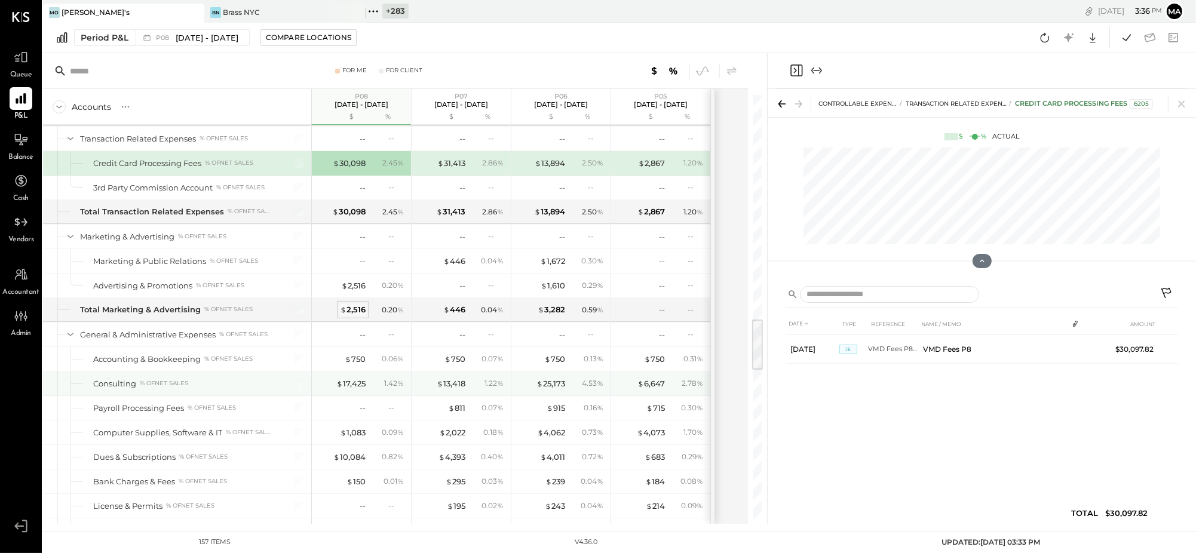
scroll to position [1794, 0]
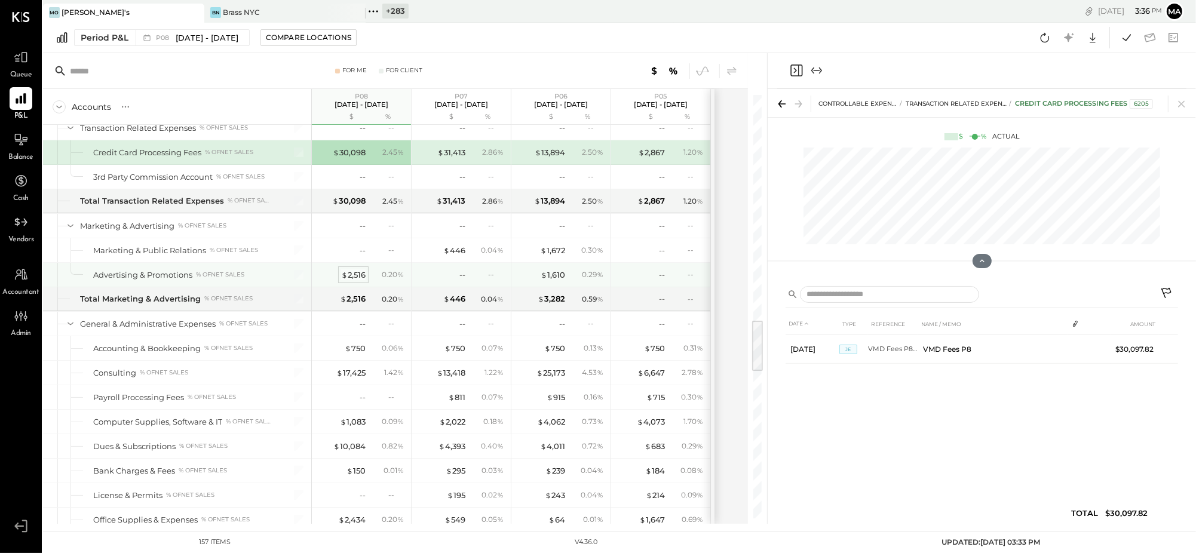
click at [357, 277] on div "$ 2,516" at bounding box center [353, 274] width 24 height 11
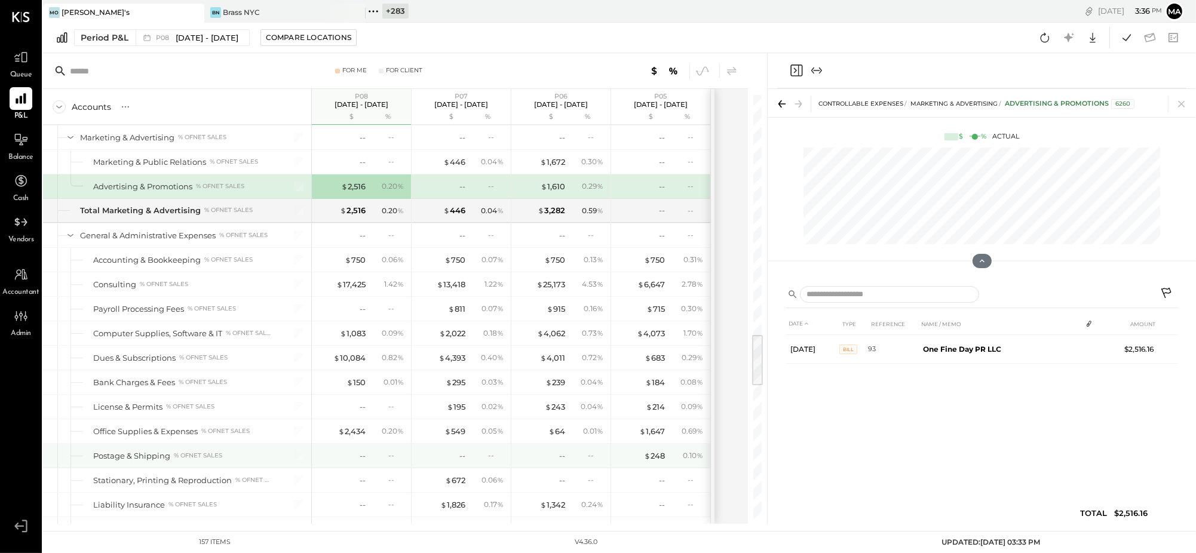
scroll to position [1916, 0]
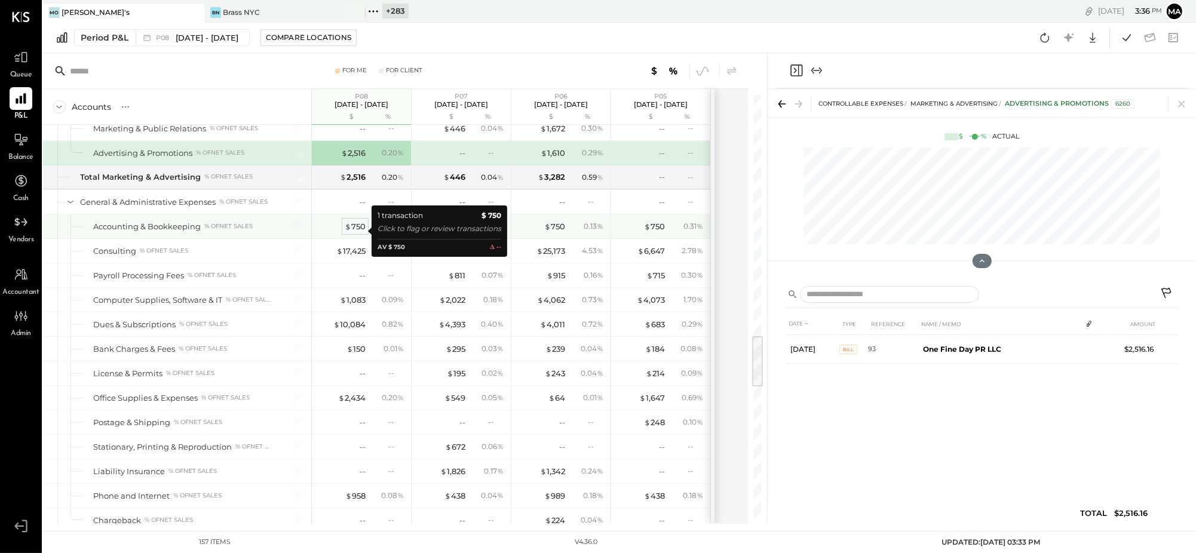
click at [359, 229] on div "$ 750" at bounding box center [355, 226] width 21 height 11
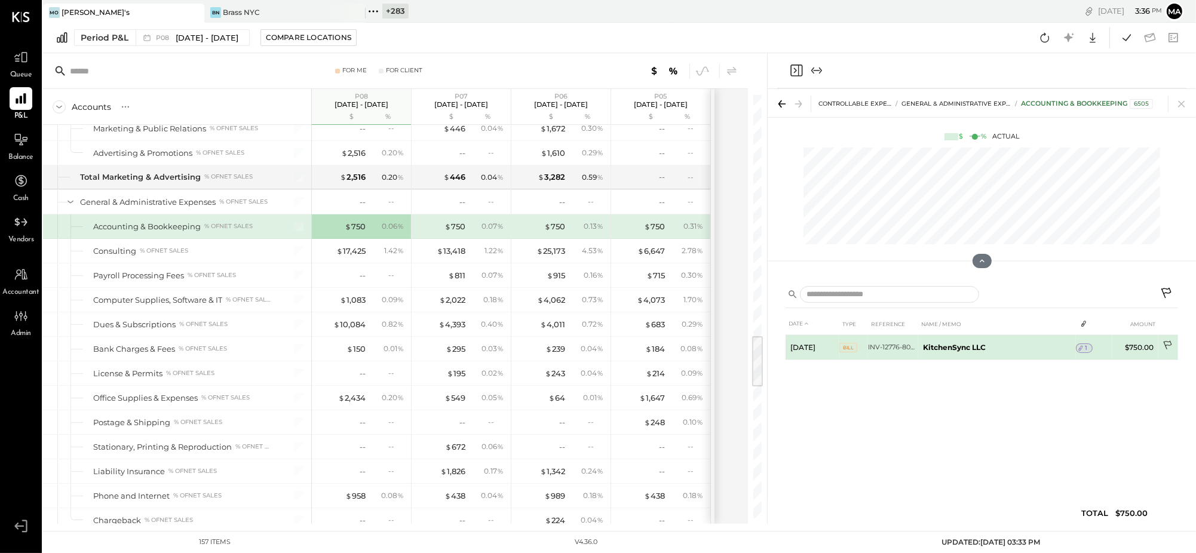
click at [1169, 343] on icon at bounding box center [1169, 347] width 12 height 12
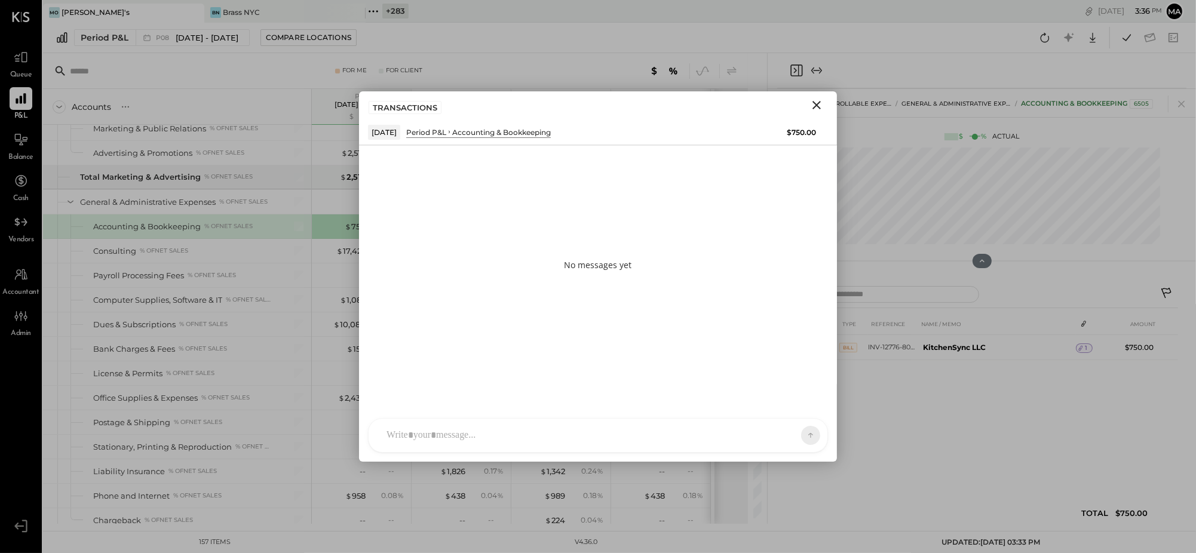
click at [598, 443] on div "N nick ID [PERSON_NAME] Del [PERSON_NAME] [PERSON_NAME] [PERSON_NAME] E [PERSON…" at bounding box center [598, 435] width 460 height 35
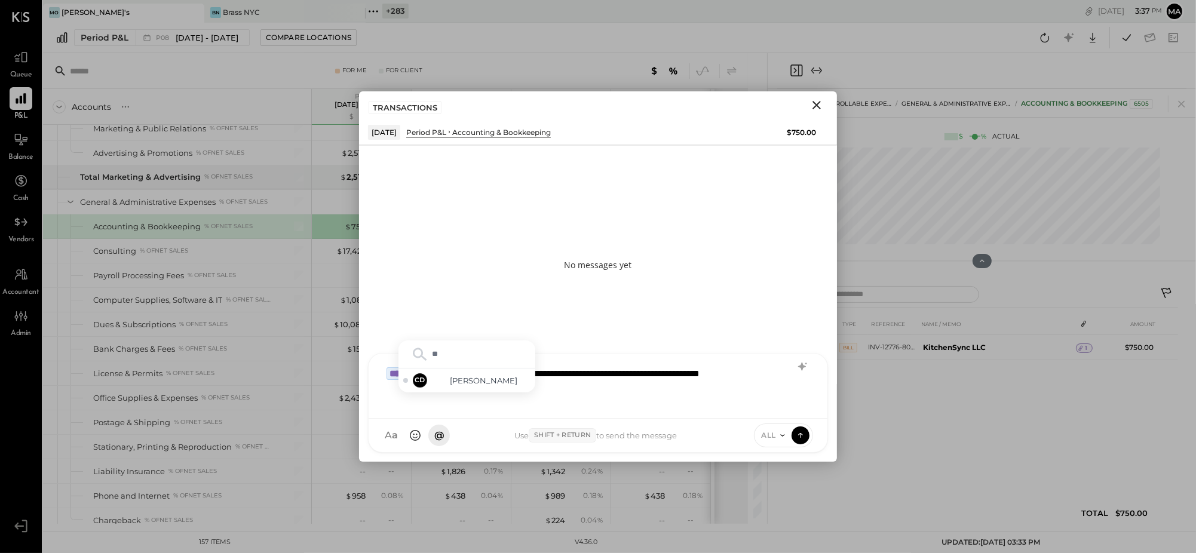
type input "*"
click at [675, 396] on div "**********" at bounding box center [598, 385] width 435 height 48
click at [781, 375] on div "**********" at bounding box center [598, 385] width 435 height 48
click at [675, 390] on div "**********" at bounding box center [598, 385] width 435 height 48
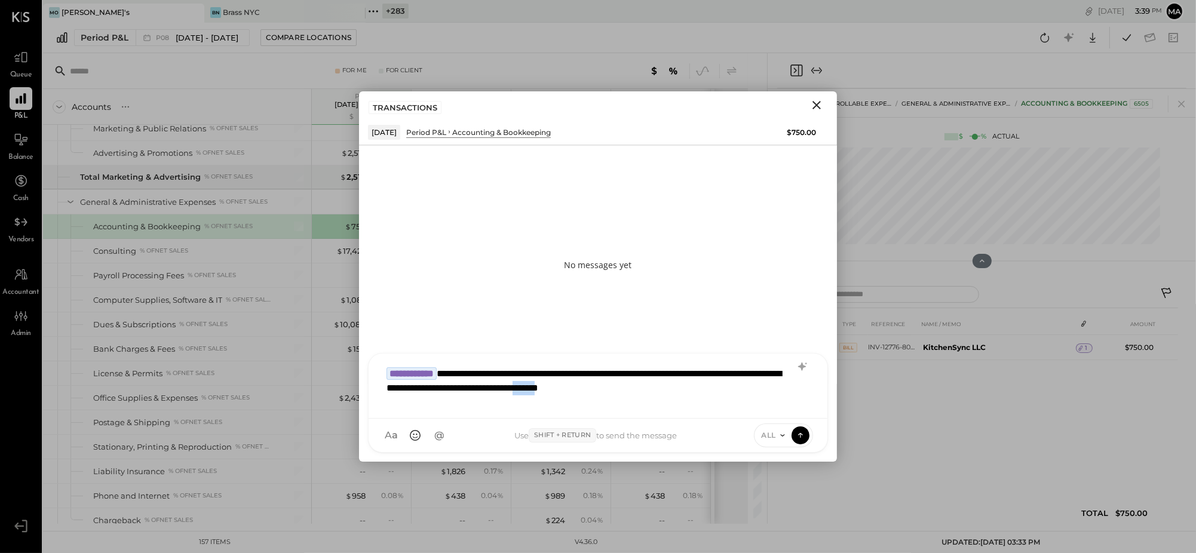
click at [780, 434] on icon at bounding box center [783, 436] width 10 height 10
click at [777, 408] on div "INTERNAL" at bounding box center [790, 406] width 71 height 20
click at [802, 436] on icon at bounding box center [800, 435] width 11 height 12
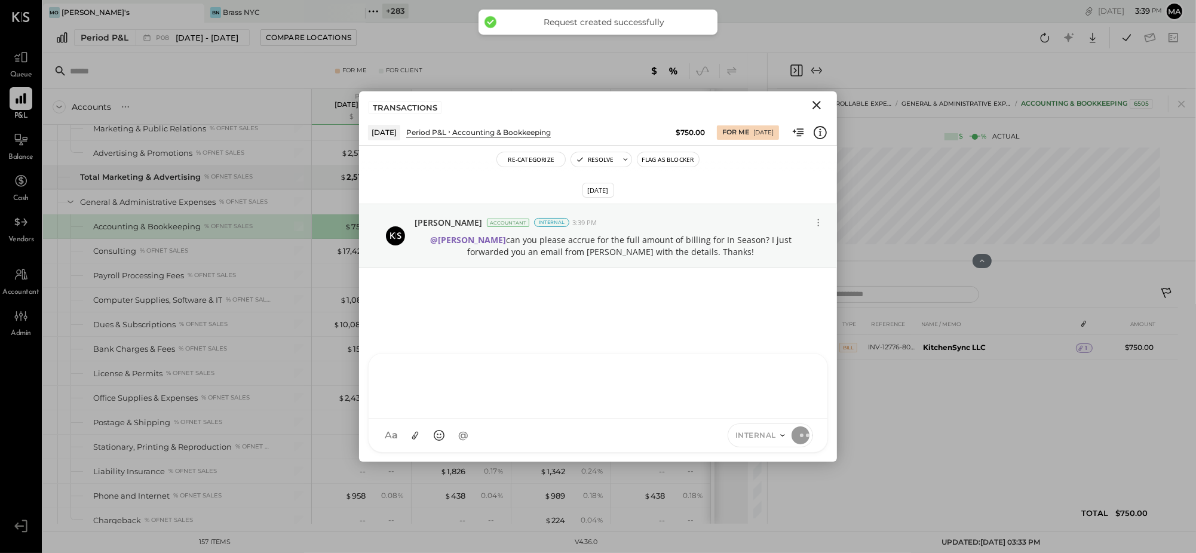
click at [820, 104] on icon "Close" at bounding box center [817, 105] width 14 height 14
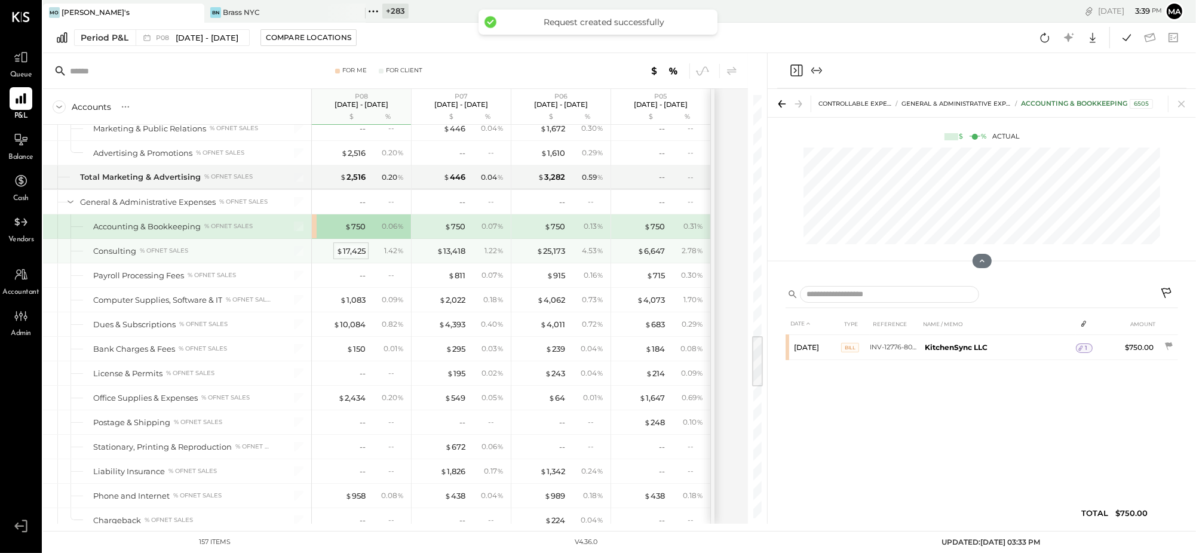
click at [356, 256] on div "$ 17,425" at bounding box center [350, 251] width 29 height 11
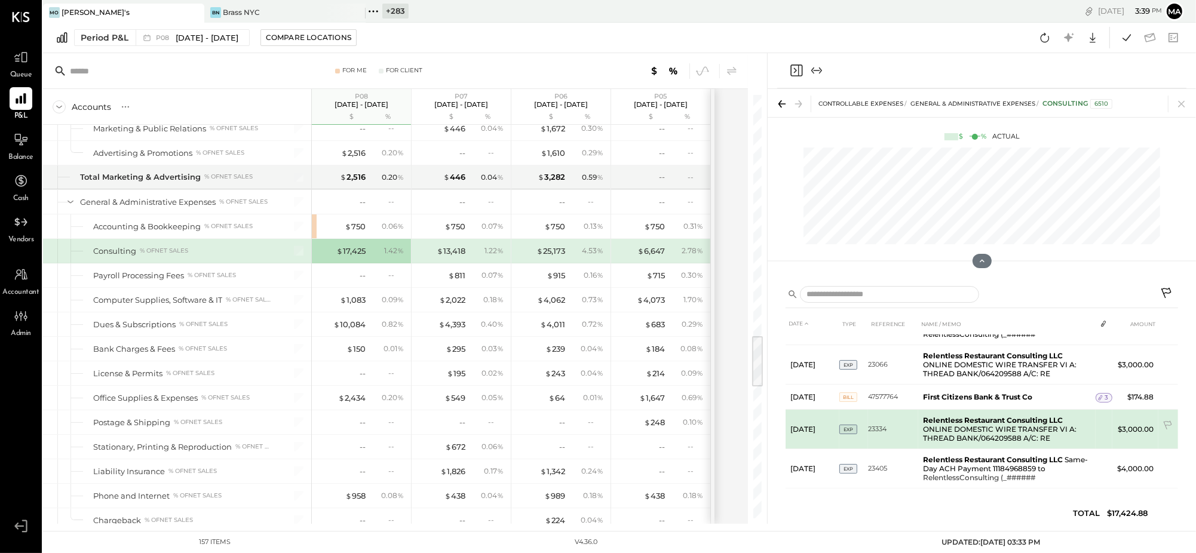
scroll to position [96, 0]
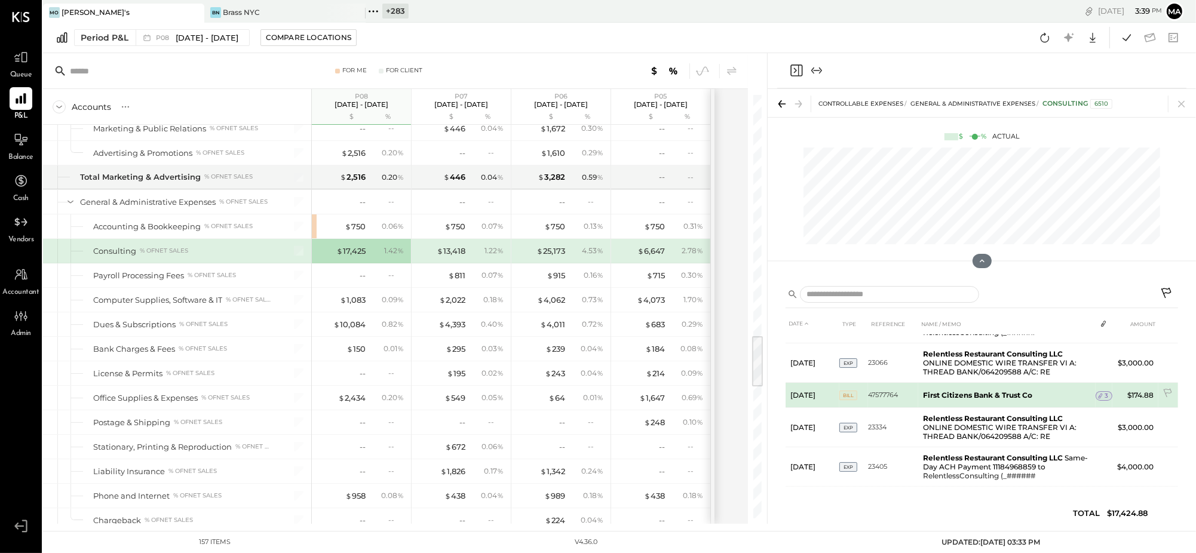
click at [1102, 392] on icon at bounding box center [1101, 396] width 8 height 8
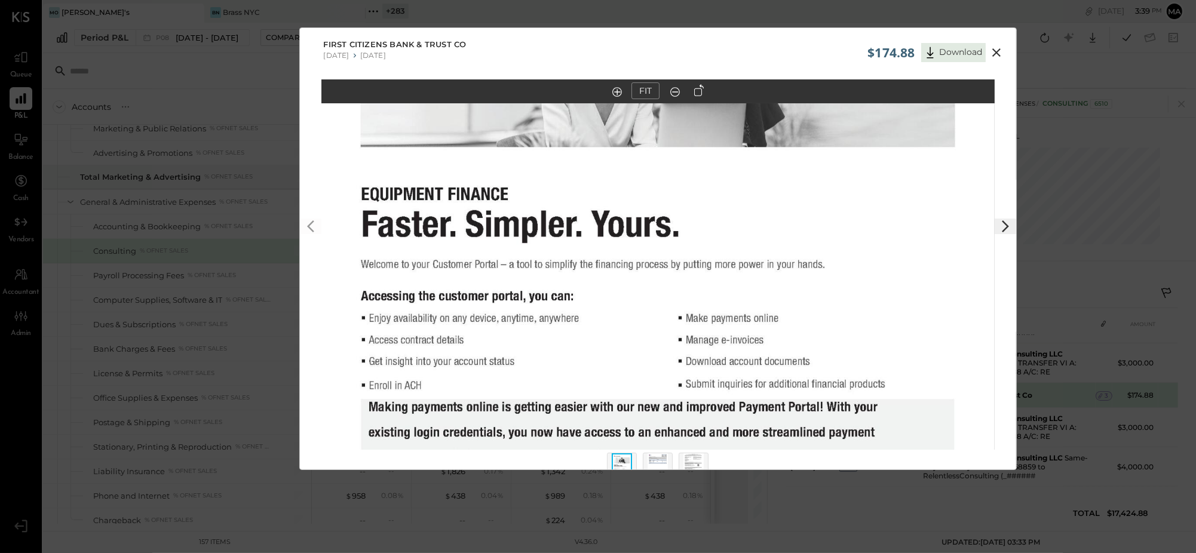
scroll to position [25, 0]
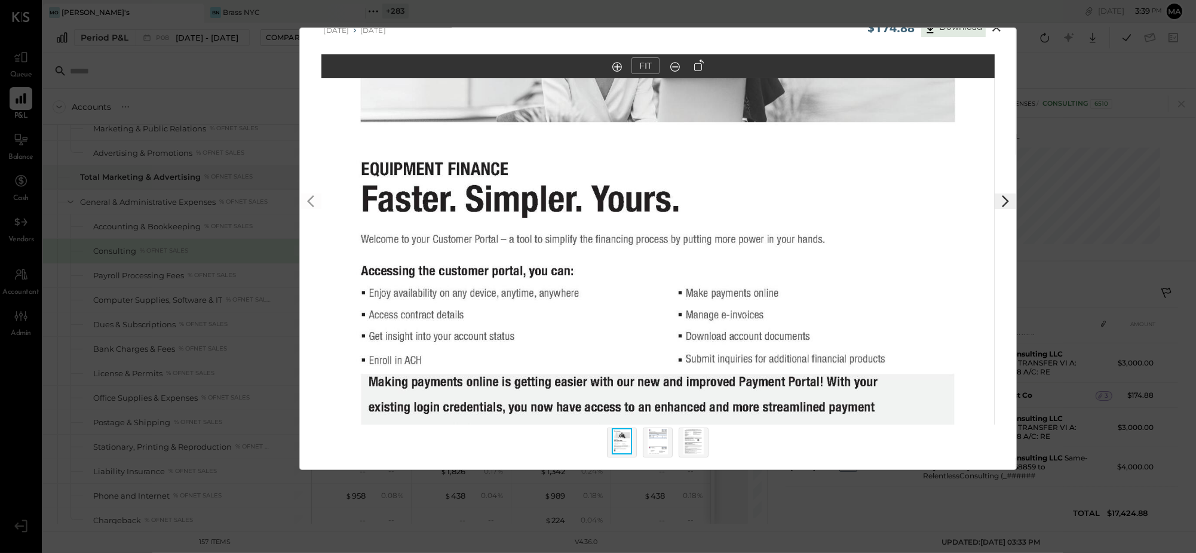
click at [660, 445] on img at bounding box center [658, 441] width 20 height 26
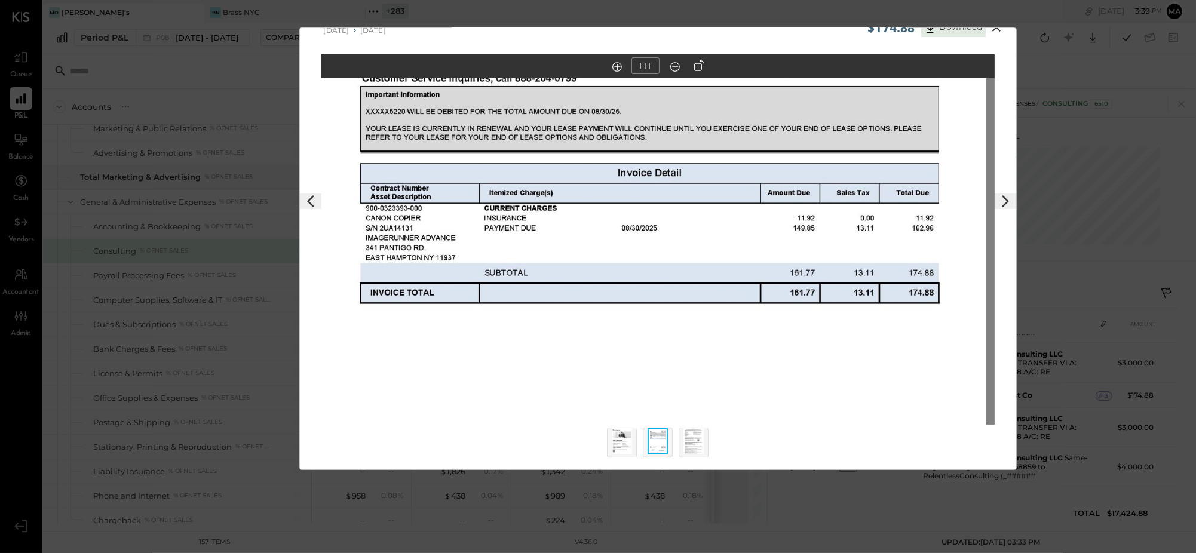
drag, startPoint x: 597, startPoint y: 255, endPoint x: 587, endPoint y: 425, distance: 170.6
click at [587, 425] on div "FIT" at bounding box center [658, 261] width 716 height 415
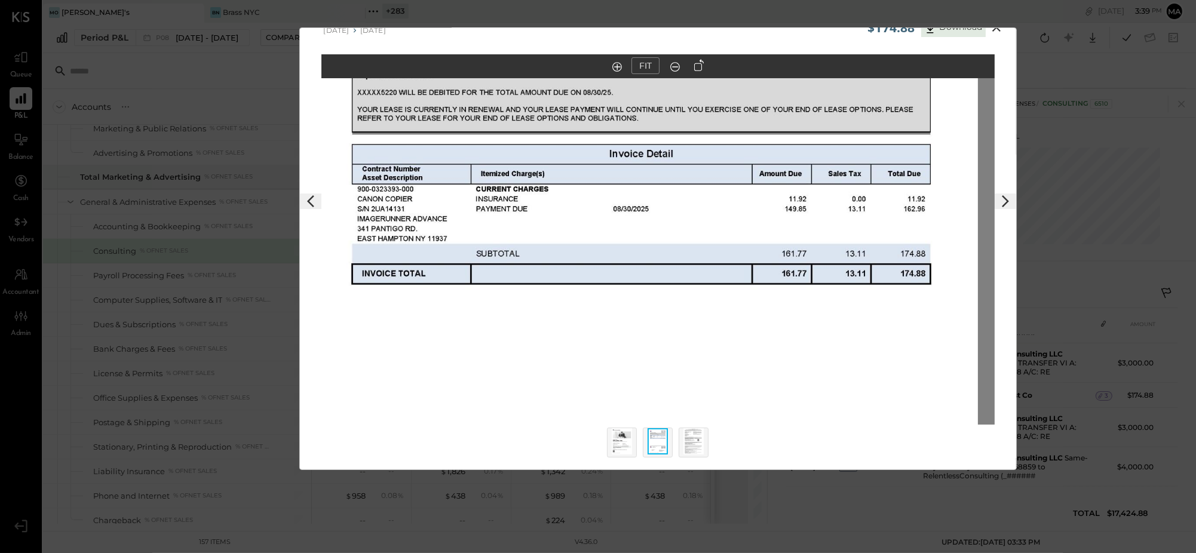
click at [577, 496] on div "$174.88 Download First Citizens Bank & Trust Co [DATE] [DATE] FIT" at bounding box center [598, 276] width 1196 height 553
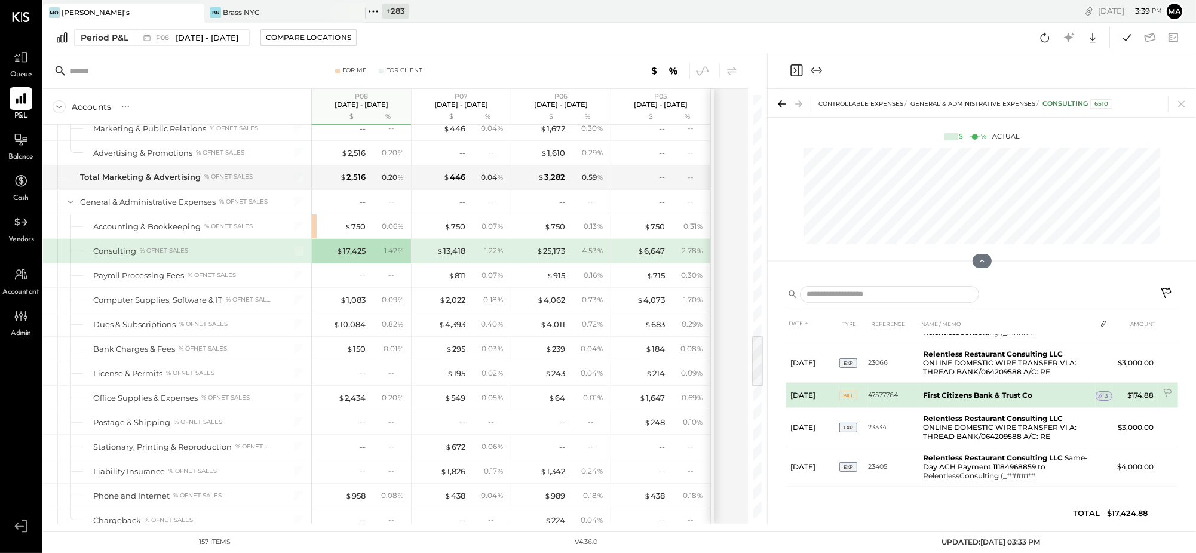
click at [1101, 386] on td "3" at bounding box center [1104, 396] width 17 height 23
click at [1105, 392] on span "3" at bounding box center [1107, 396] width 4 height 8
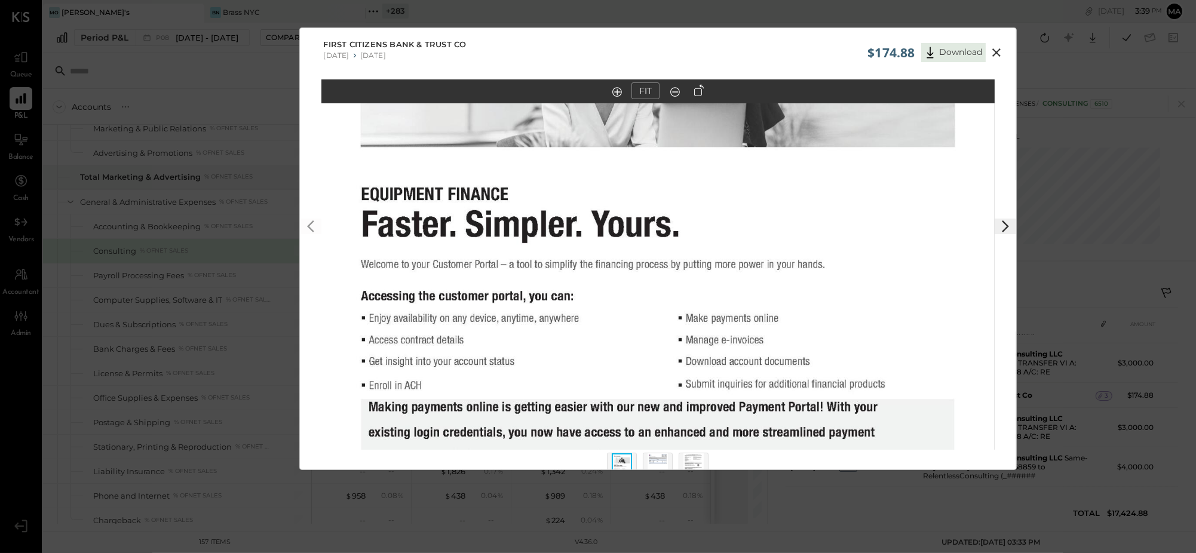
click at [663, 458] on img at bounding box center [658, 467] width 20 height 26
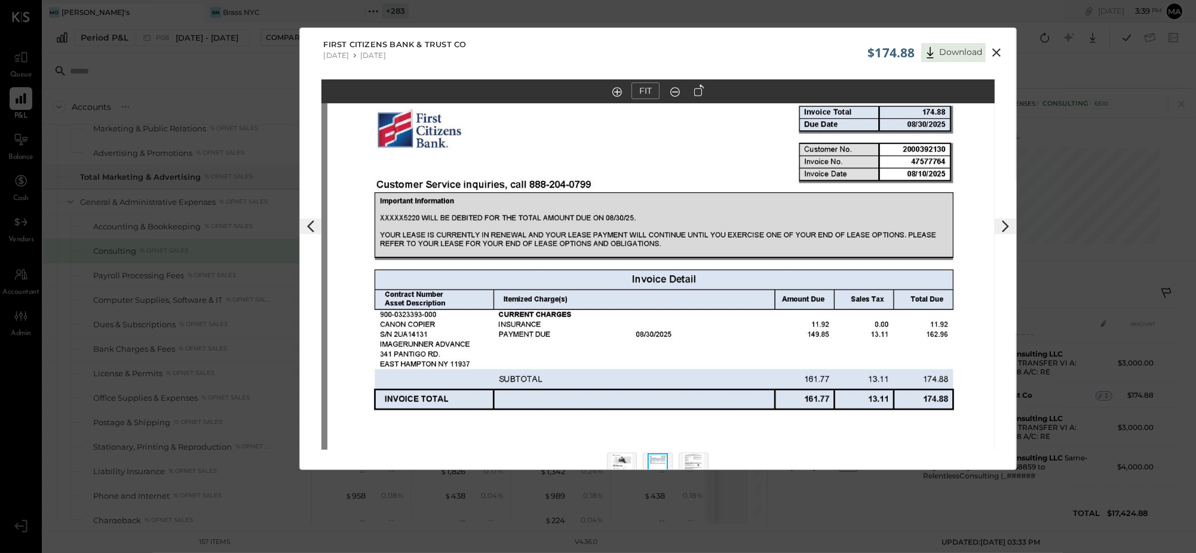
drag, startPoint x: 615, startPoint y: 134, endPoint x: 621, endPoint y: 387, distance: 252.8
click at [621, 387] on img at bounding box center [663, 502] width 673 height 872
click at [997, 52] on icon at bounding box center [997, 52] width 8 height 8
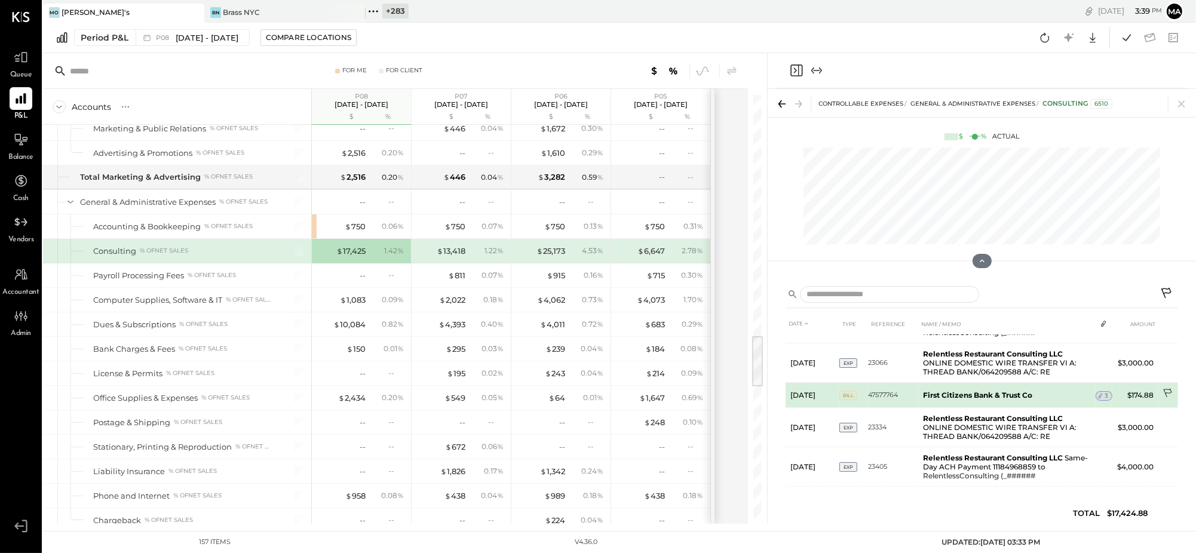
click at [1167, 389] on icon at bounding box center [1167, 393] width 8 height 9
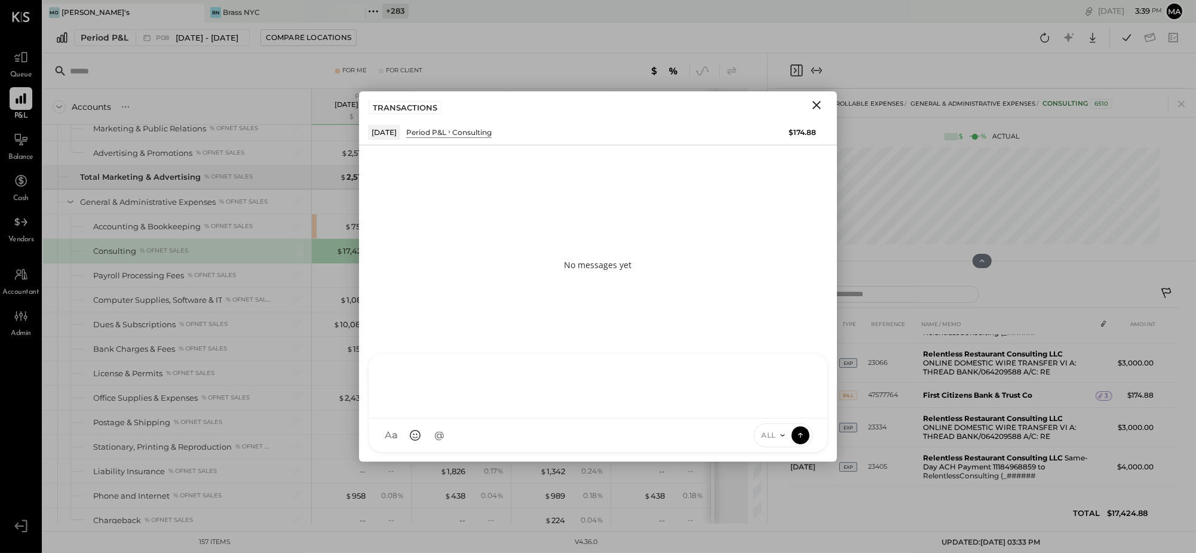
click at [644, 443] on div "N nick ID [PERSON_NAME] Del [PERSON_NAME] [PERSON_NAME] [PERSON_NAME] E [PERSON…" at bounding box center [598, 403] width 460 height 100
type input "*****"
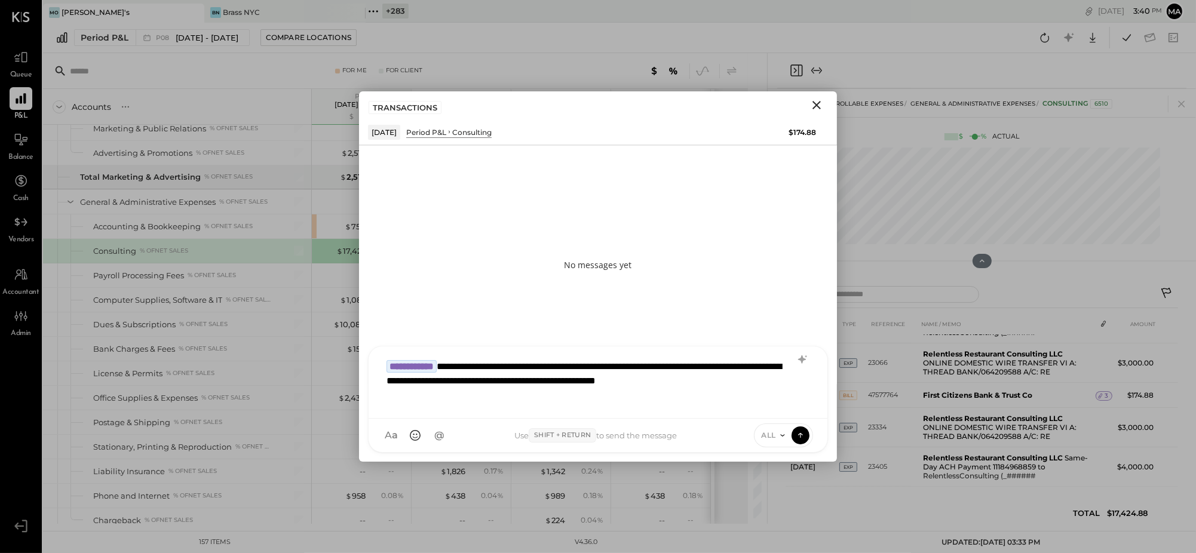
drag, startPoint x: 780, startPoint y: 431, endPoint x: 777, endPoint y: 418, distance: 14.1
click at [780, 431] on icon at bounding box center [783, 436] width 10 height 10
click at [776, 405] on div "INTERNAL" at bounding box center [790, 406] width 71 height 20
click at [800, 431] on icon at bounding box center [800, 435] width 11 height 12
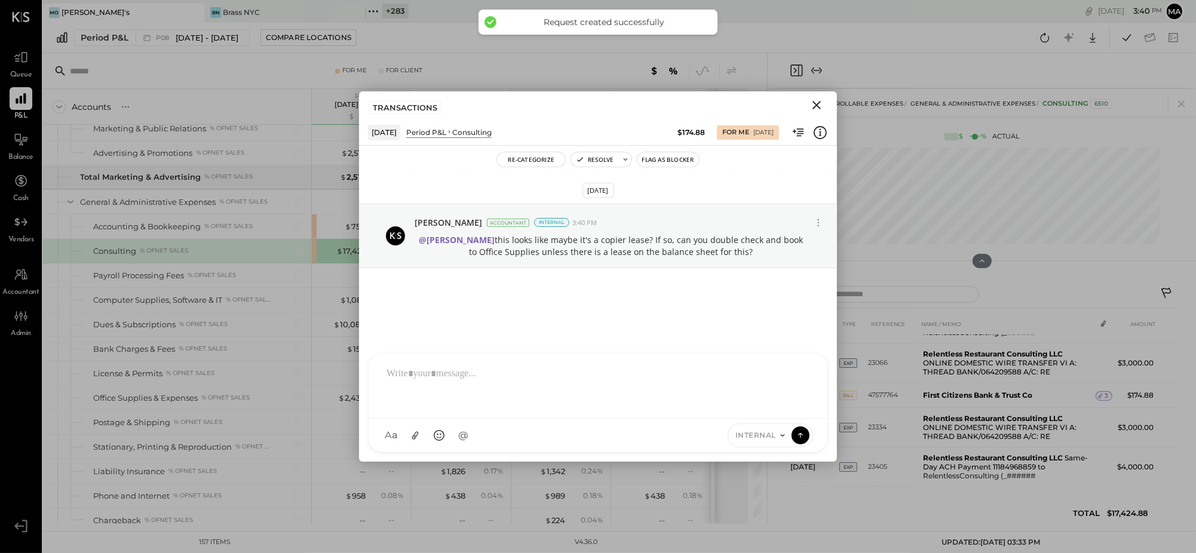
click at [816, 105] on icon "Close" at bounding box center [817, 105] width 8 height 8
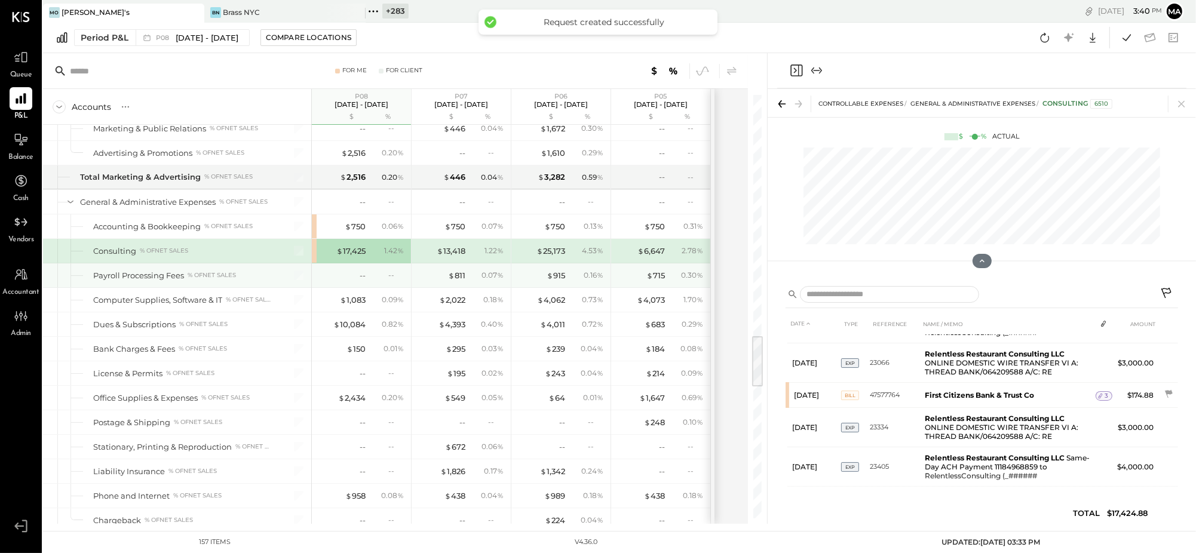
click at [392, 278] on div "--" at bounding box center [396, 275] width 16 height 10
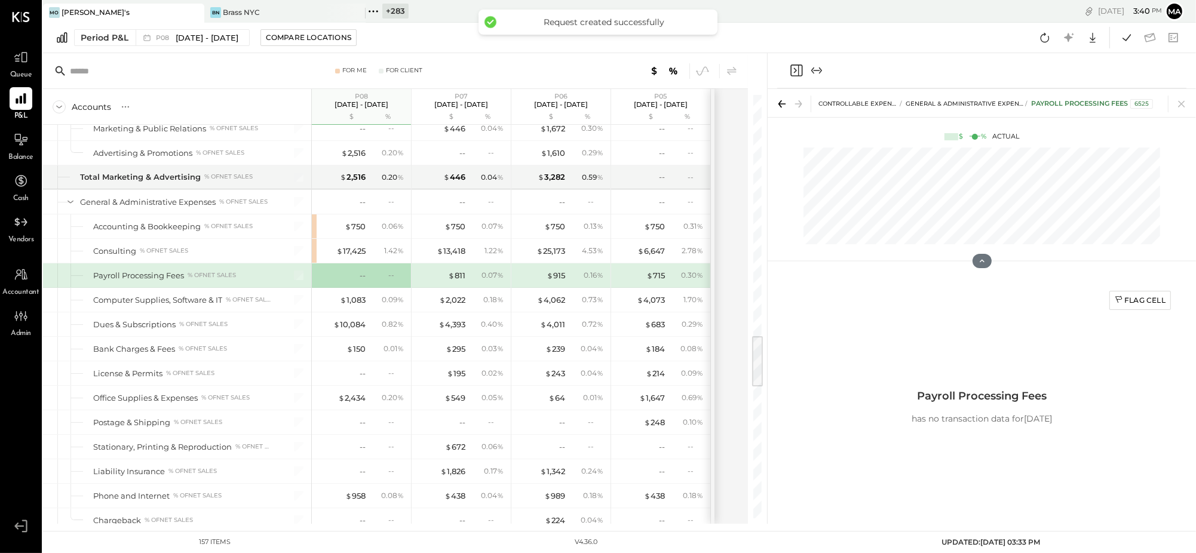
click at [392, 279] on div "--" at bounding box center [396, 275] width 16 height 10
click at [1146, 299] on div "Flag Cell" at bounding box center [1140, 300] width 51 height 10
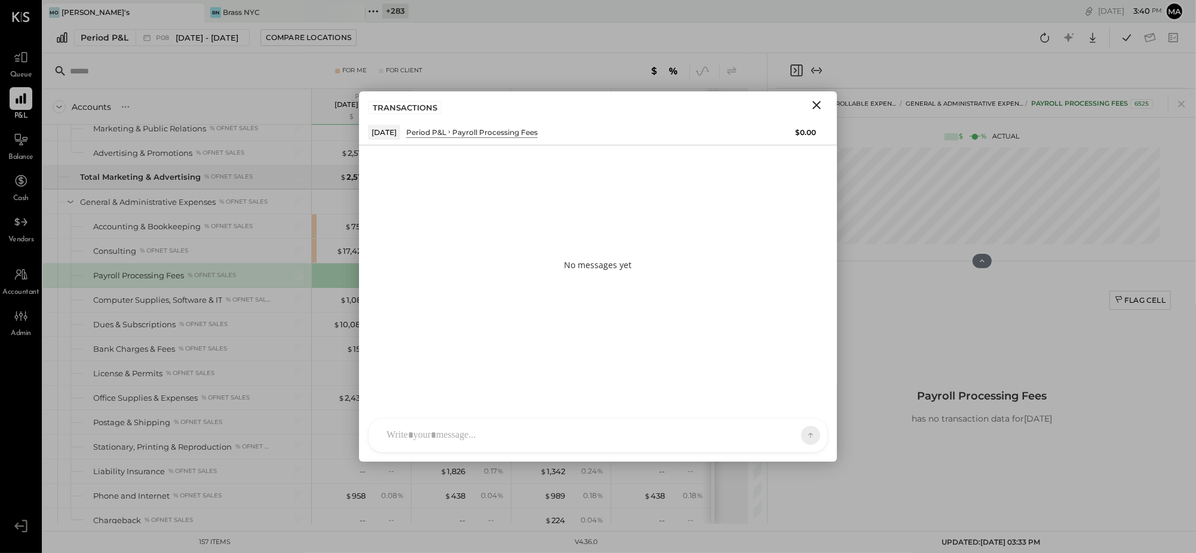
click at [719, 451] on div at bounding box center [598, 435] width 459 height 33
click at [713, 436] on div "N nick ID [PERSON_NAME] Del [PERSON_NAME] [PERSON_NAME] [PERSON_NAME] E [PERSON…" at bounding box center [598, 403] width 460 height 100
type input "*****"
click at [771, 437] on span "ALL" at bounding box center [769, 435] width 15 height 10
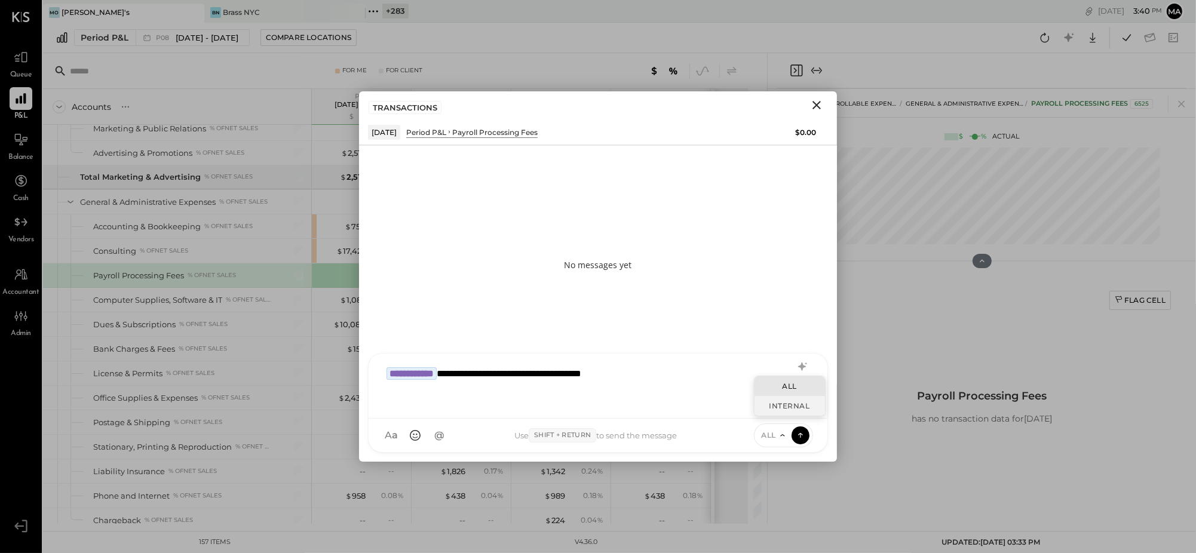
click at [773, 406] on div "INTERNAL" at bounding box center [790, 406] width 71 height 20
click at [801, 434] on icon at bounding box center [800, 435] width 1 height 5
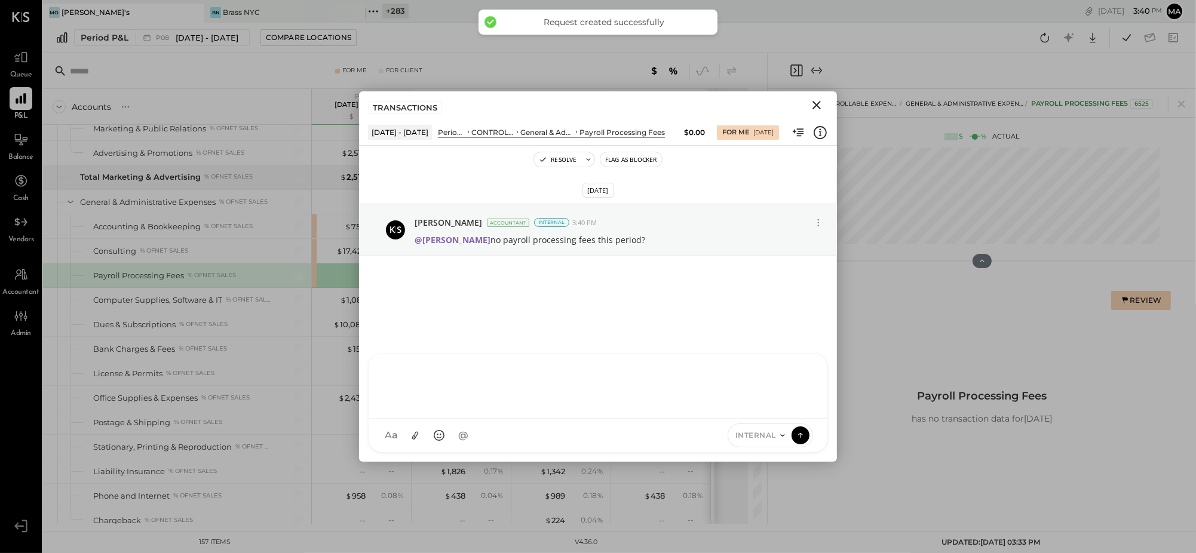
click at [821, 103] on icon "Close" at bounding box center [817, 105] width 14 height 14
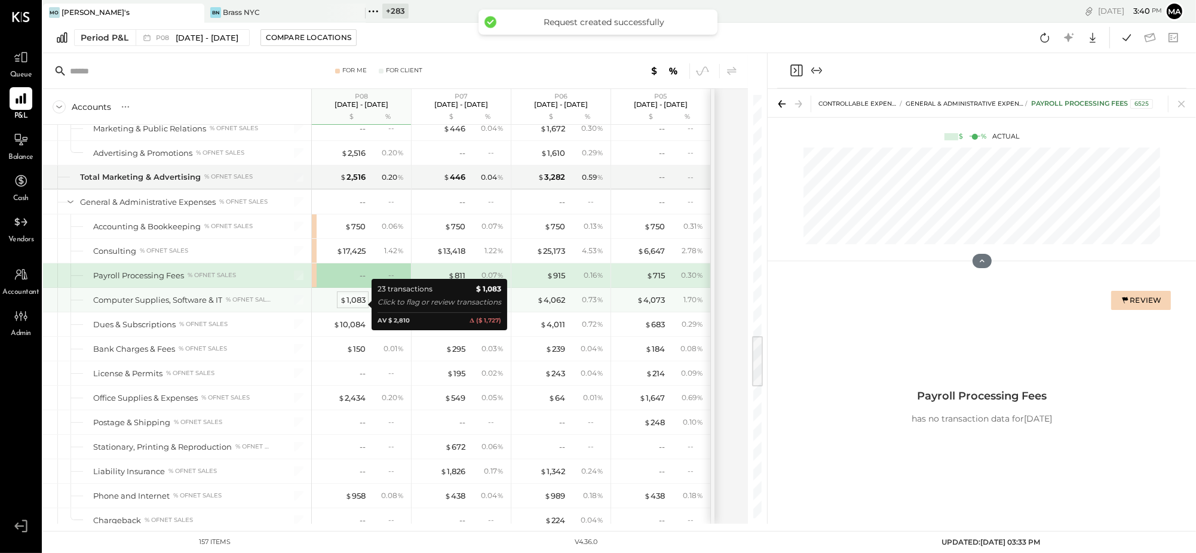
click at [350, 304] on div "$ 1,083" at bounding box center [353, 300] width 26 height 11
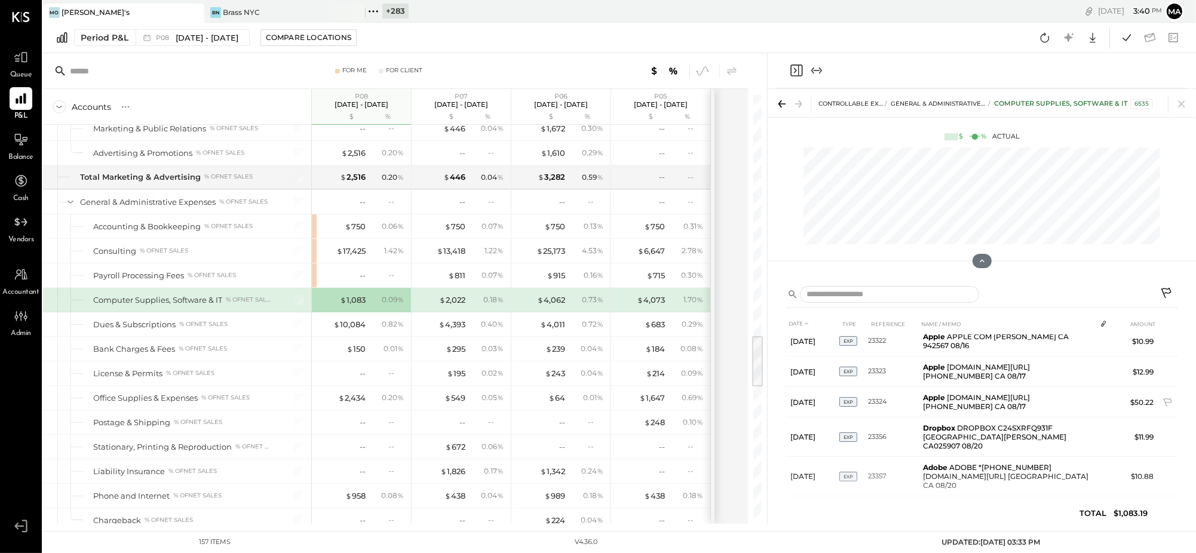
scroll to position [532, 0]
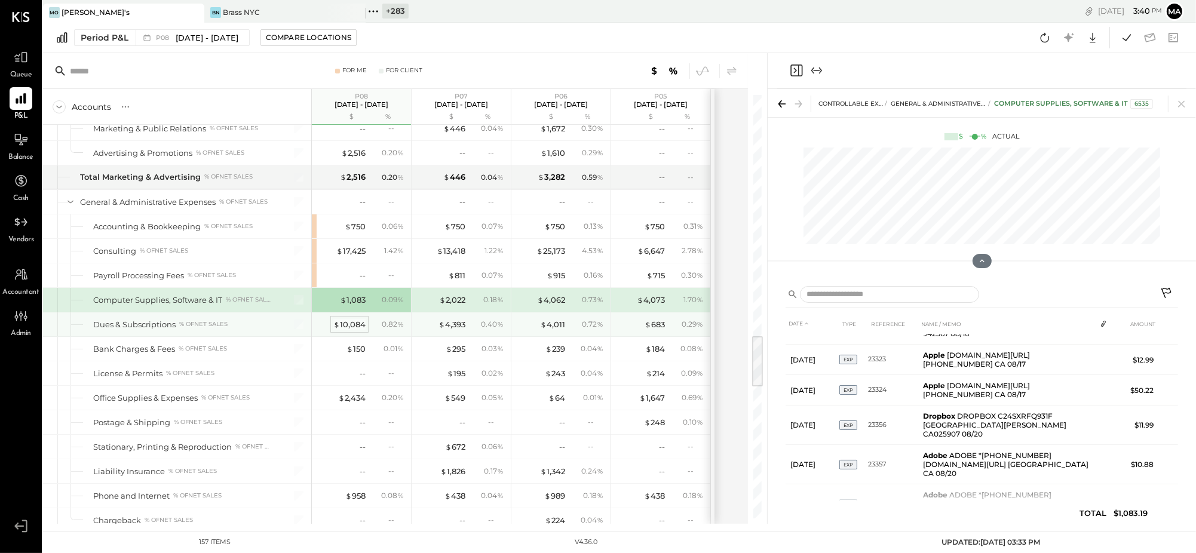
click at [353, 327] on div "$ 10,084" at bounding box center [349, 324] width 32 height 11
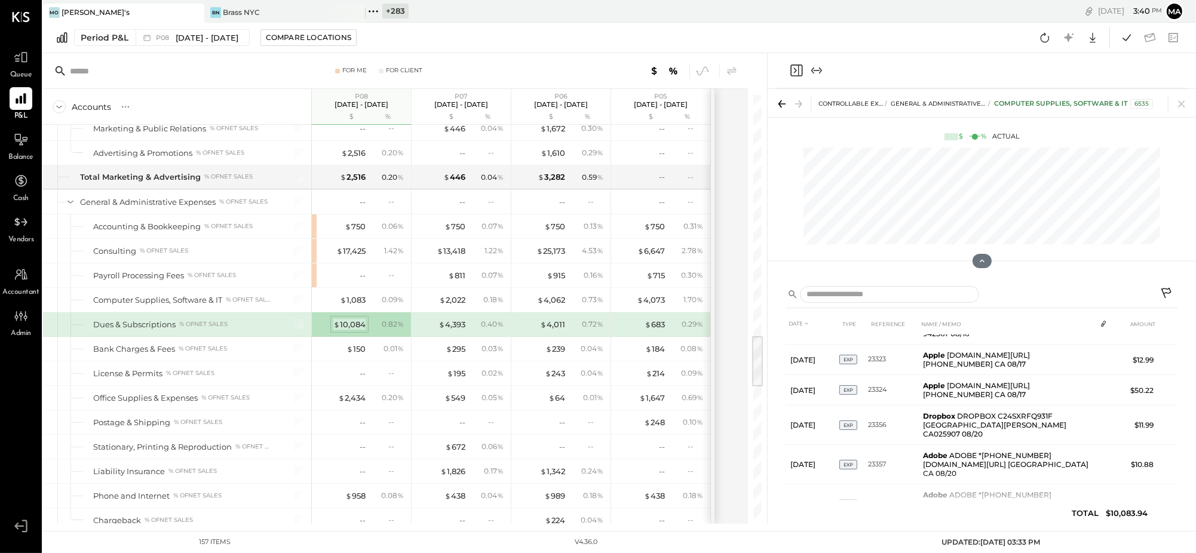
scroll to position [60, 0]
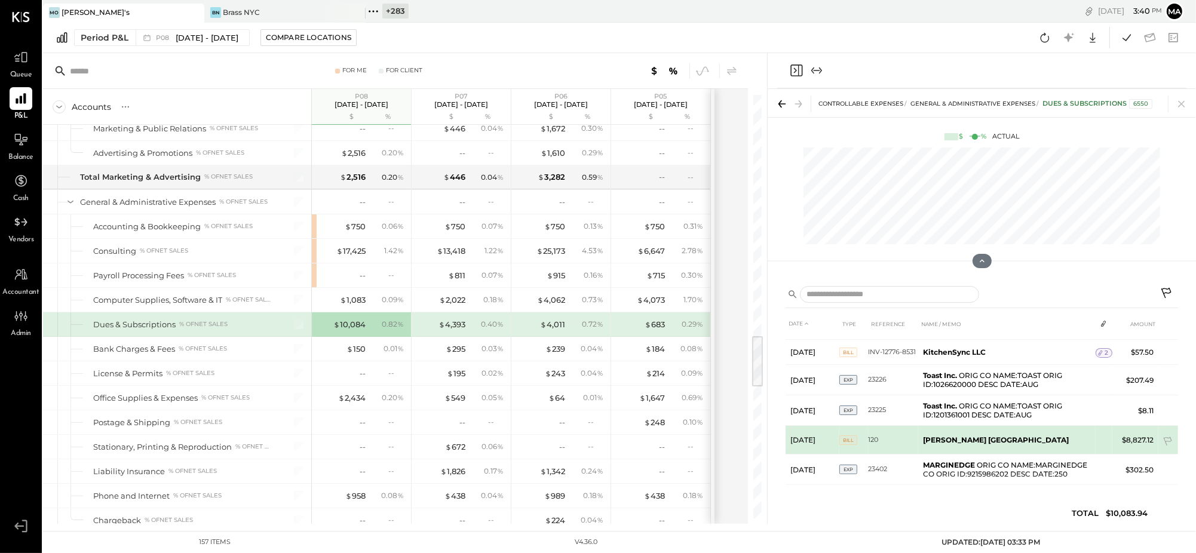
scroll to position [56, 0]
click at [1100, 436] on td at bounding box center [1104, 438] width 17 height 23
drag, startPoint x: 951, startPoint y: 438, endPoint x: 914, endPoint y: 440, distance: 37.1
click at [914, 440] on tr "[DATE] BILL 120 [PERSON_NAME] NYC $8,827.12" at bounding box center [982, 441] width 393 height 29
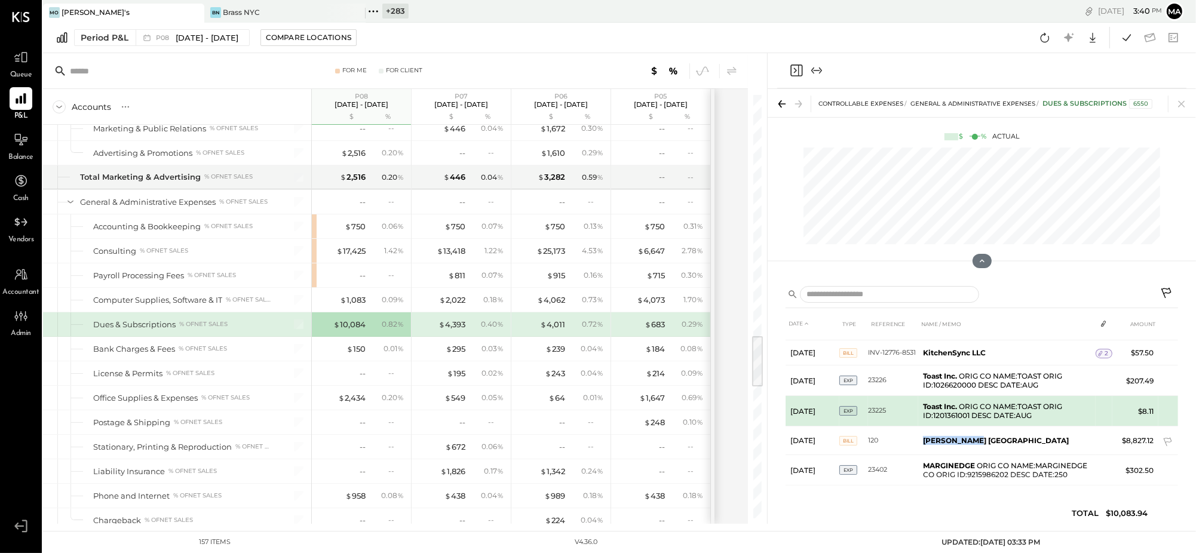
copy tr "[PERSON_NAME] [GEOGRAPHIC_DATA]"
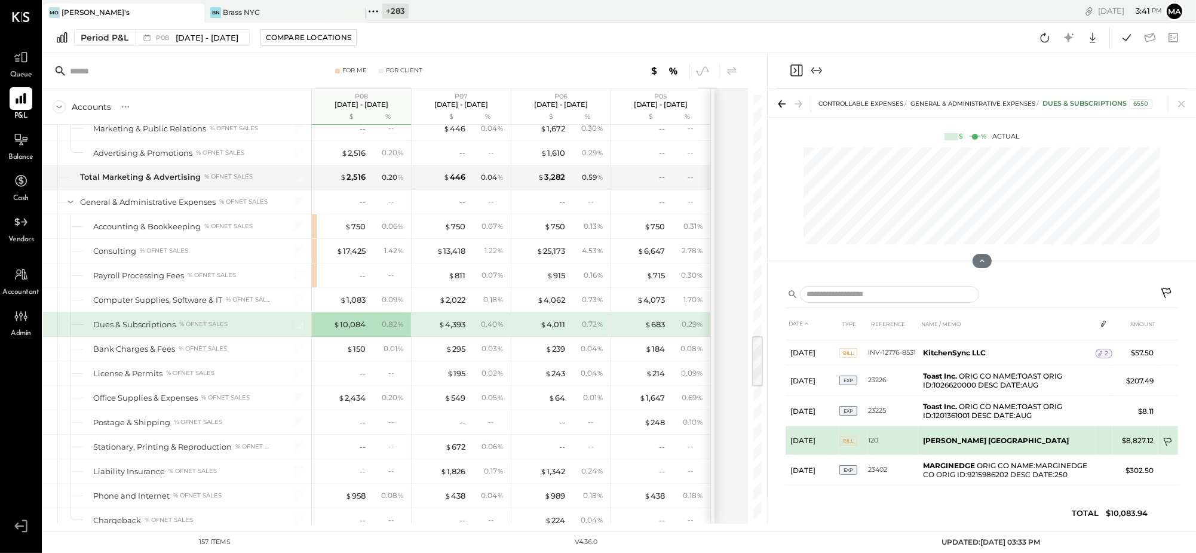
click at [1168, 434] on td at bounding box center [1169, 443] width 20 height 23
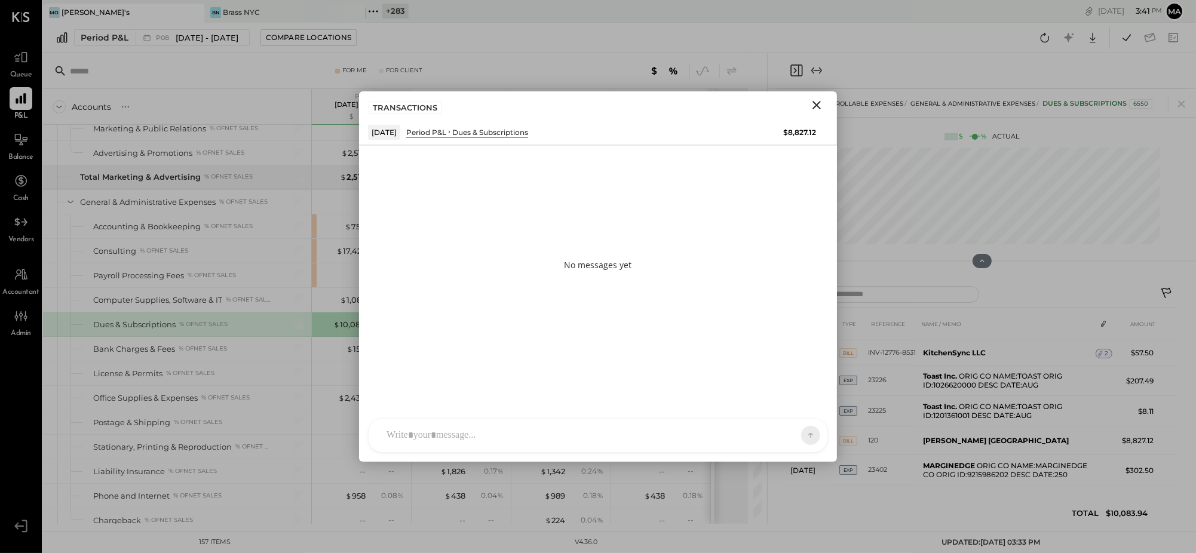
click at [770, 434] on div "N nick ID [PERSON_NAME] Del [PERSON_NAME] [PERSON_NAME] [PERSON_NAME] E [PERSON…" at bounding box center [598, 435] width 460 height 35
type input "*****"
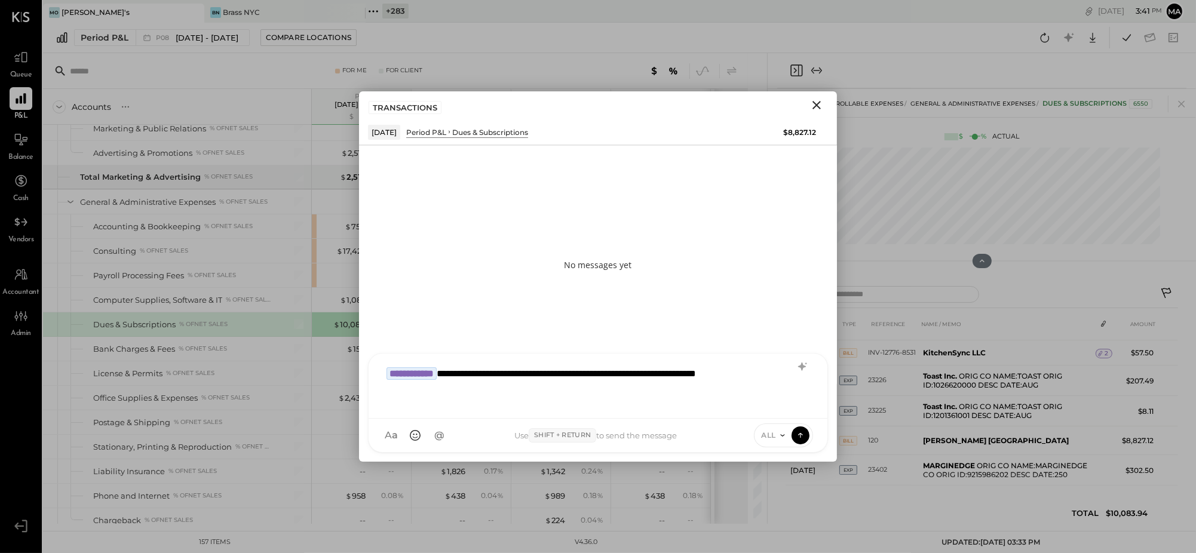
click at [770, 432] on span "ALL" at bounding box center [769, 435] width 15 height 10
click at [777, 405] on div "INTERNAL" at bounding box center [790, 406] width 71 height 20
click at [800, 434] on icon at bounding box center [800, 435] width 1 height 5
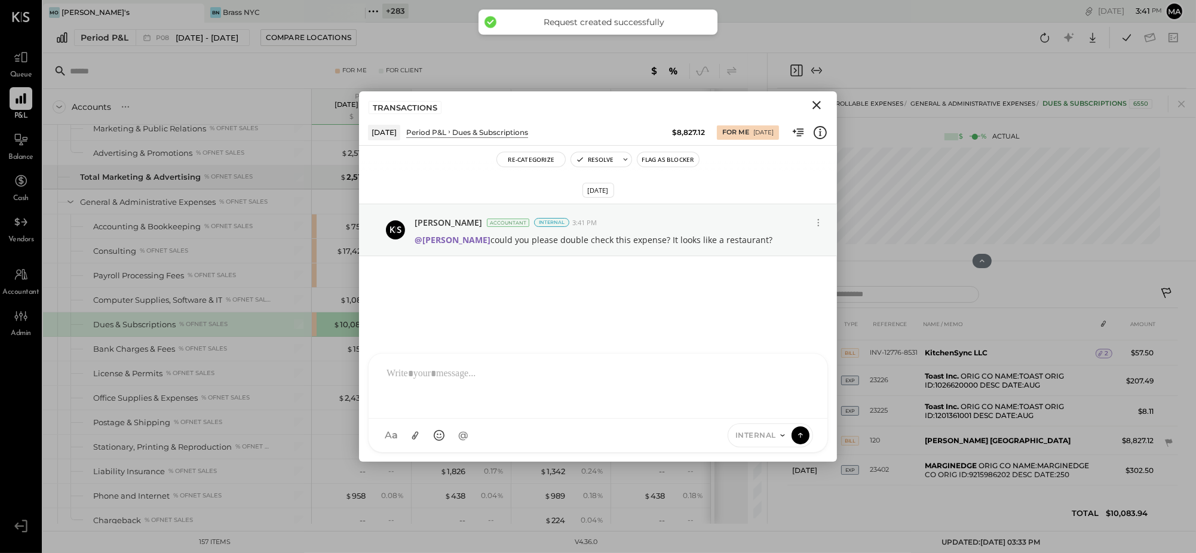
click at [814, 105] on icon "Close" at bounding box center [817, 105] width 14 height 14
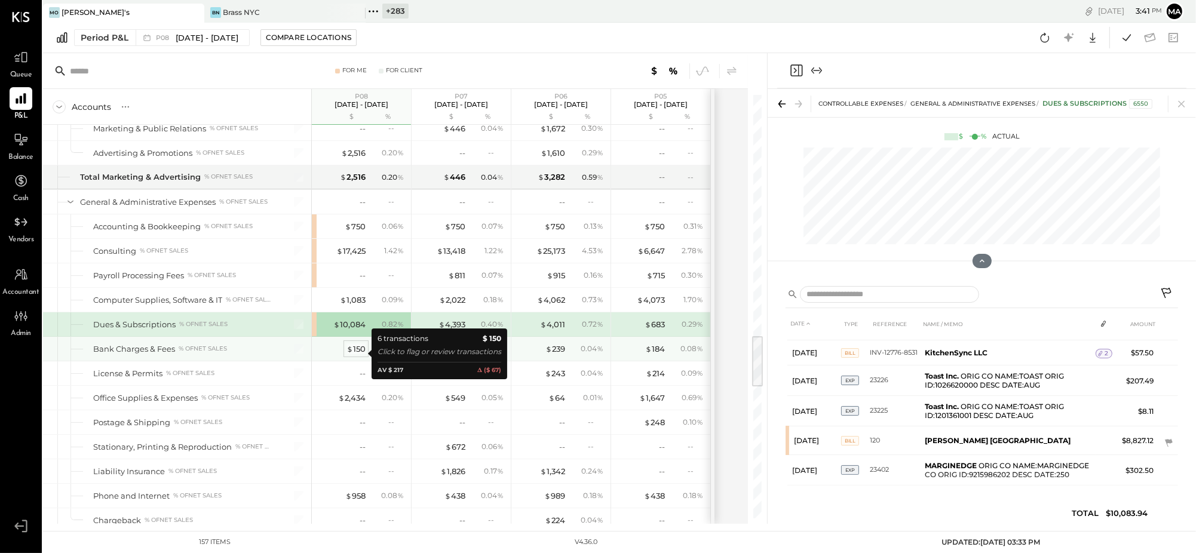
click at [359, 355] on div "$ 150" at bounding box center [356, 349] width 19 height 11
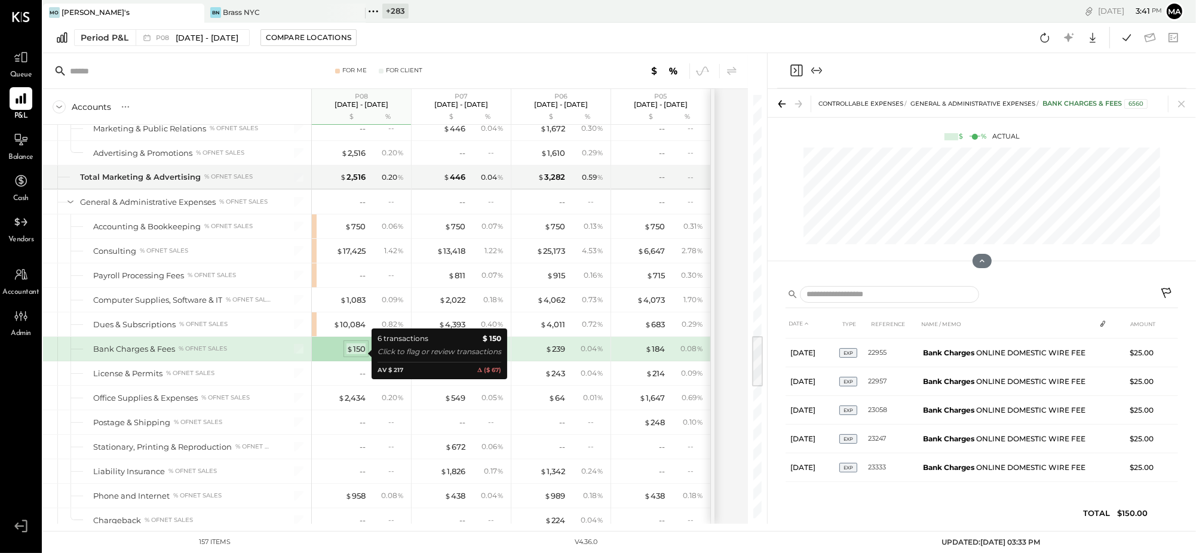
scroll to position [25, 0]
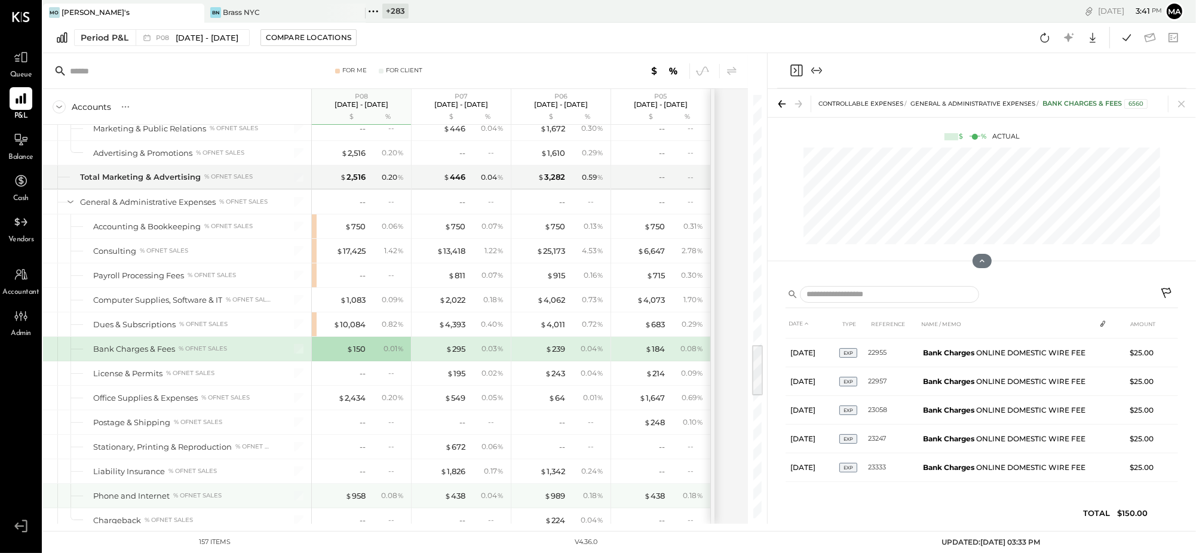
scroll to position [1999, 0]
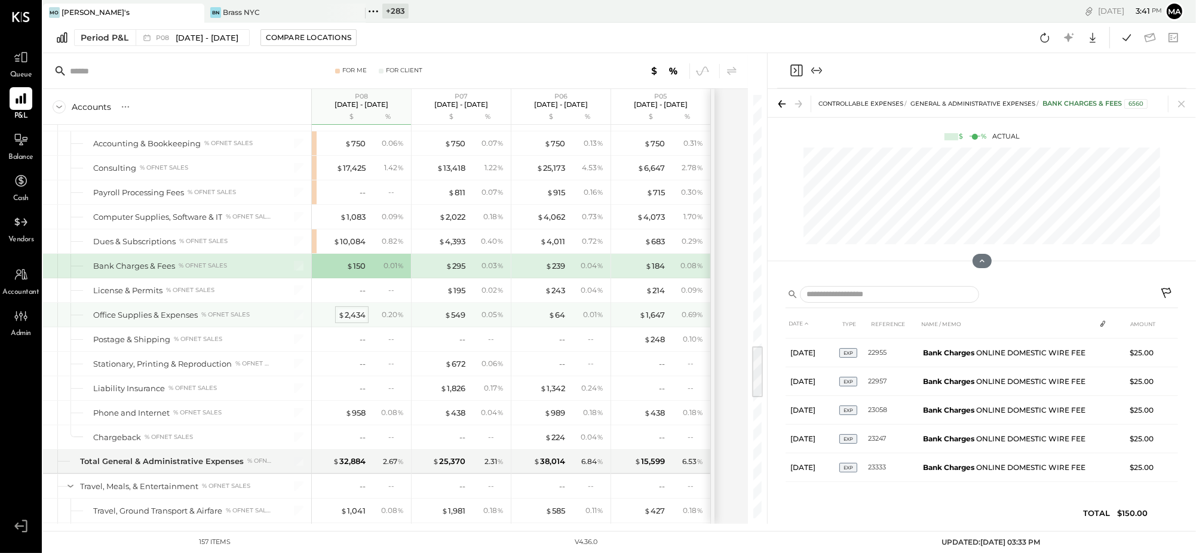
click at [352, 321] on div "$ 2,434" at bounding box center [351, 315] width 27 height 11
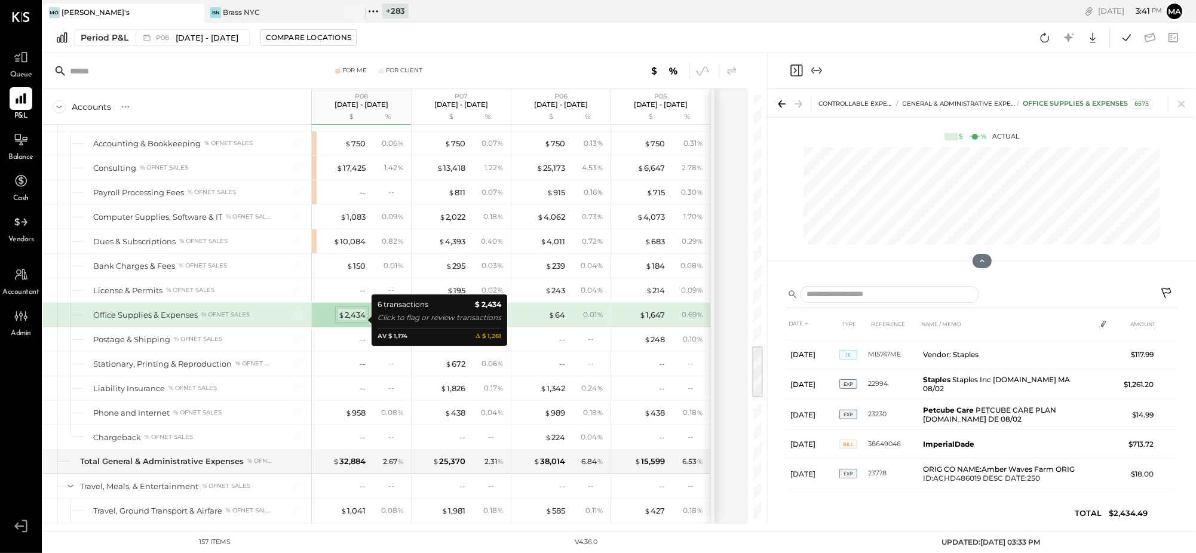
scroll to position [28, 0]
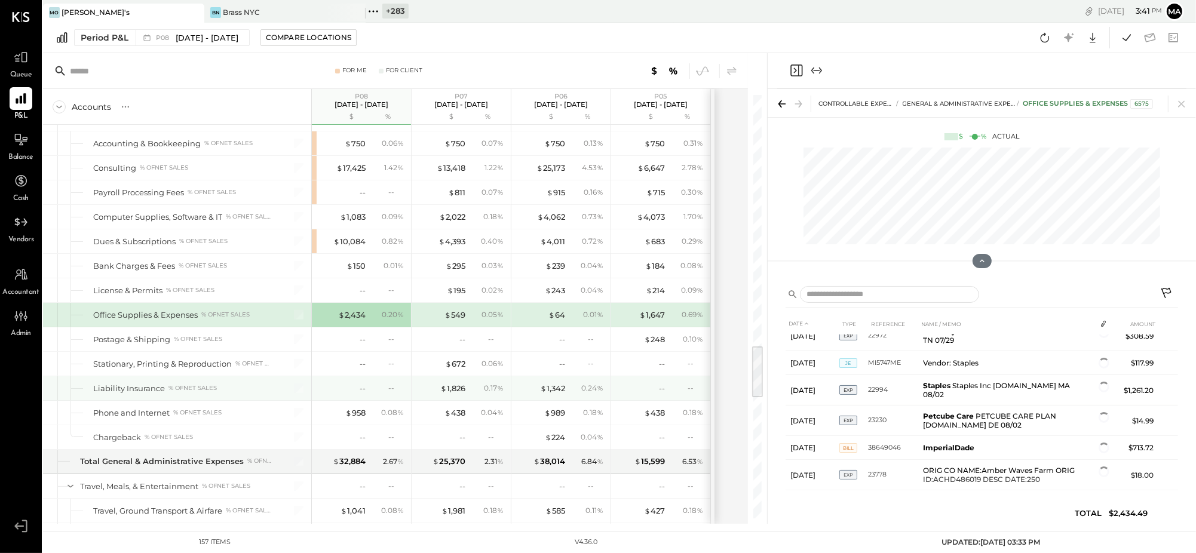
scroll to position [25, 0]
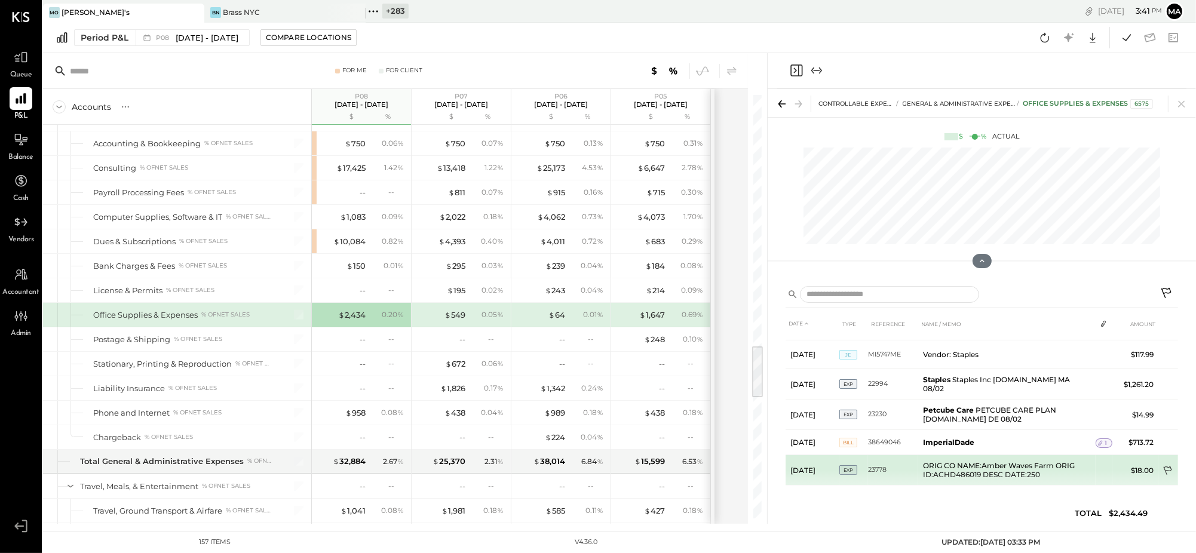
click at [1169, 466] on icon at bounding box center [1169, 472] width 12 height 12
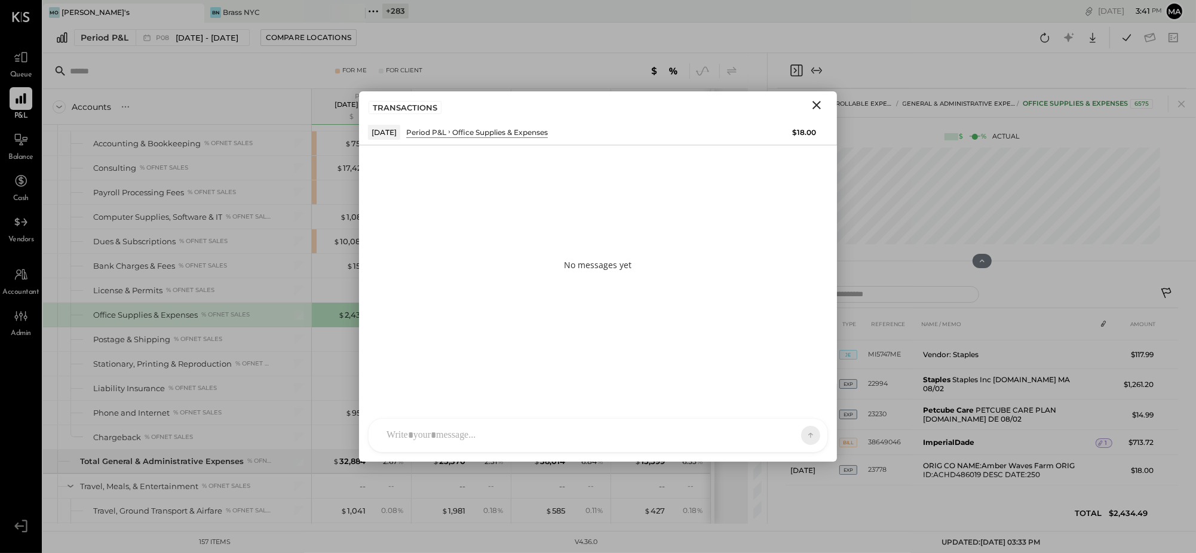
click at [720, 437] on div "N nick ID [PERSON_NAME] Del [PERSON_NAME] [PERSON_NAME] [PERSON_NAME] E [PERSON…" at bounding box center [598, 435] width 460 height 35
type input "*****"
click at [765, 433] on span "ALL" at bounding box center [769, 435] width 15 height 10
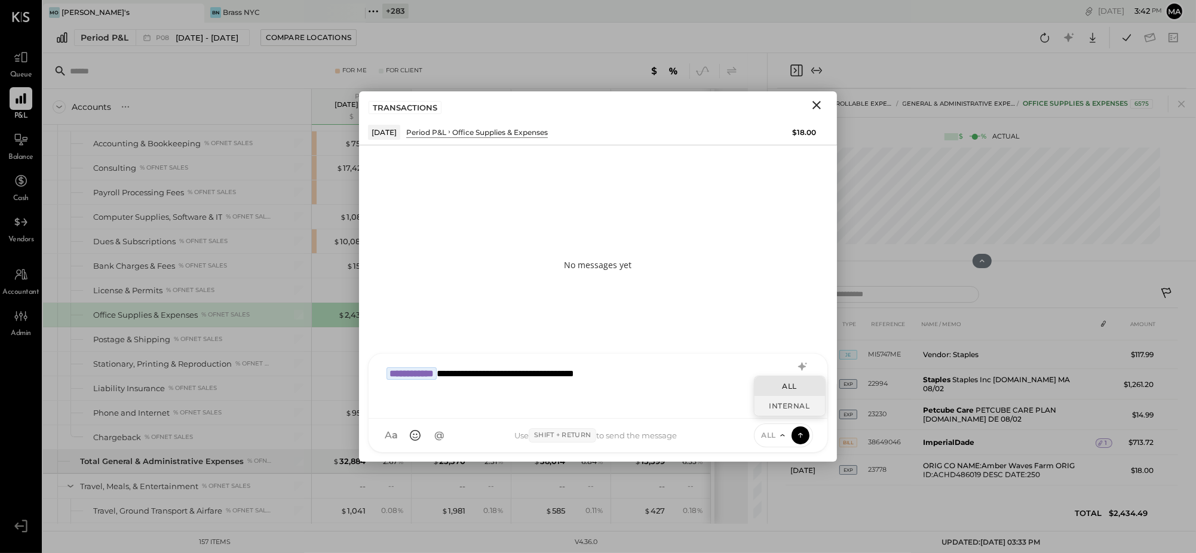
click at [766, 407] on div "INTERNAL" at bounding box center [790, 406] width 71 height 20
click at [803, 437] on icon at bounding box center [800, 435] width 11 height 12
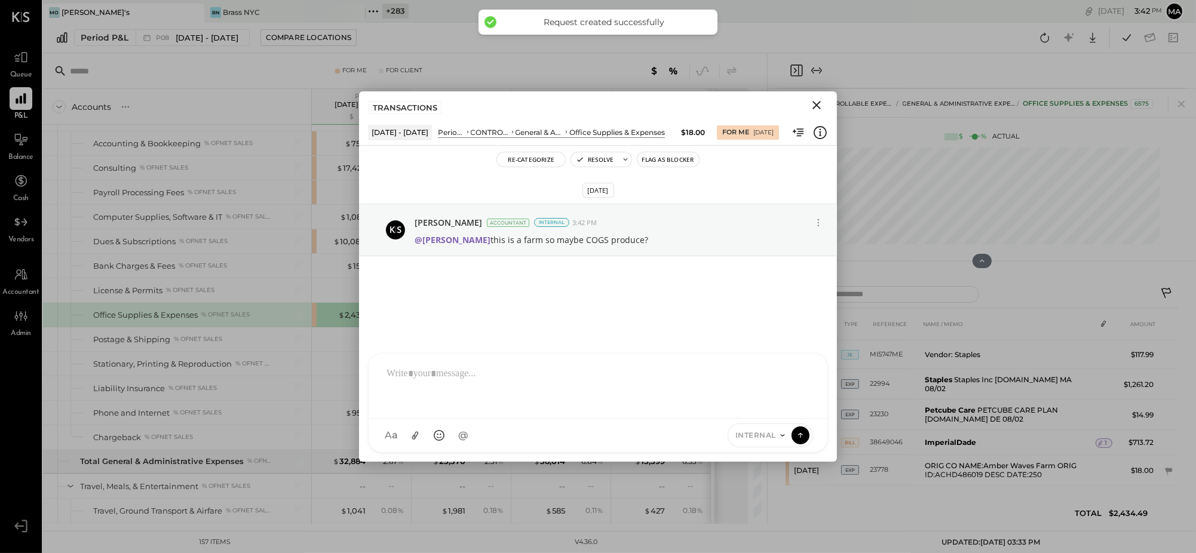
click at [816, 103] on icon "Close" at bounding box center [817, 105] width 14 height 14
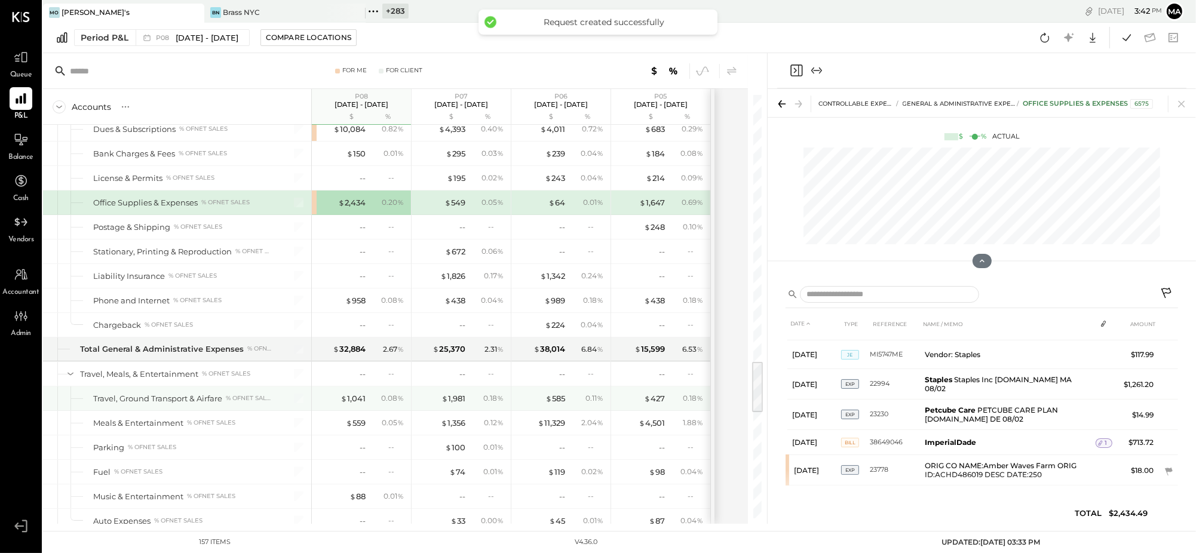
scroll to position [2123, 0]
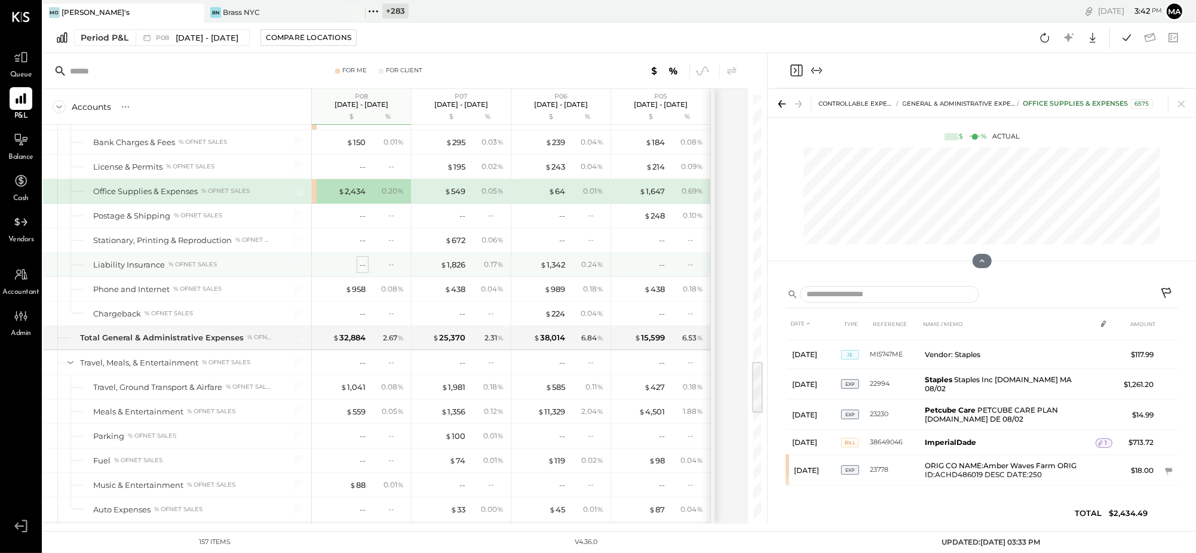
click at [365, 265] on div "--" at bounding box center [363, 264] width 6 height 11
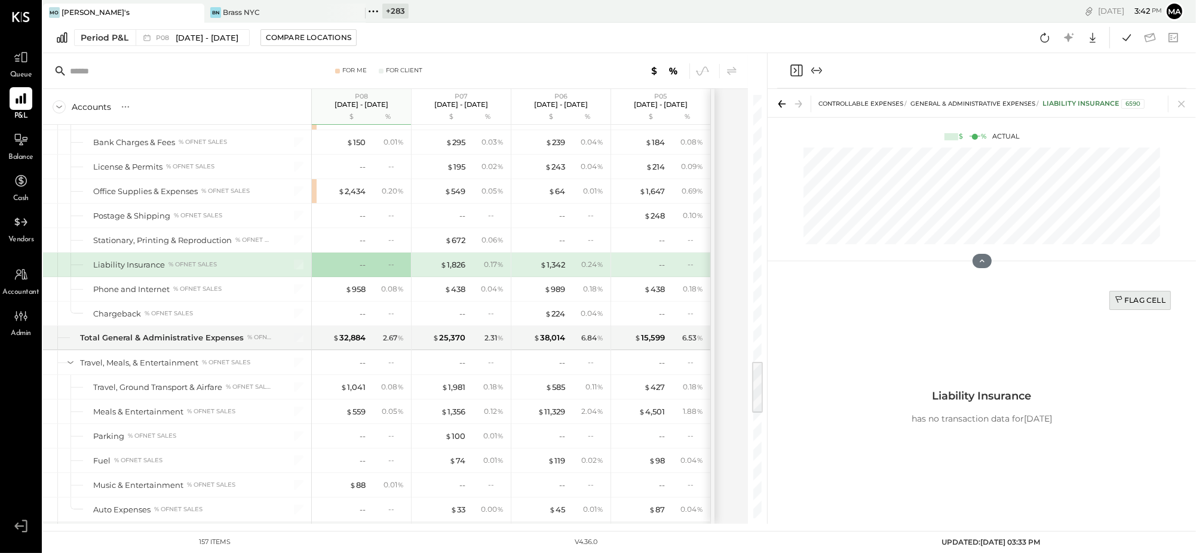
click at [1150, 294] on button "Flag Cell" at bounding box center [1141, 300] width 62 height 19
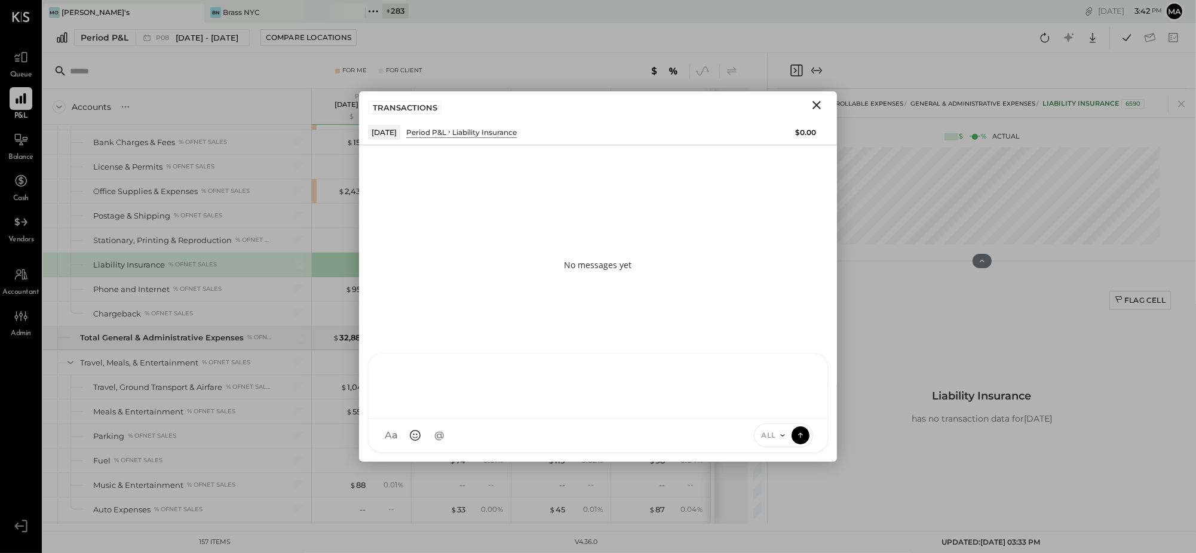
click at [752, 441] on div "N nick ID [PERSON_NAME] Del [PERSON_NAME] [PERSON_NAME] [PERSON_NAME] E [PERSON…" at bounding box center [598, 403] width 460 height 100
type input "*****"
click at [786, 435] on icon at bounding box center [783, 436] width 10 height 10
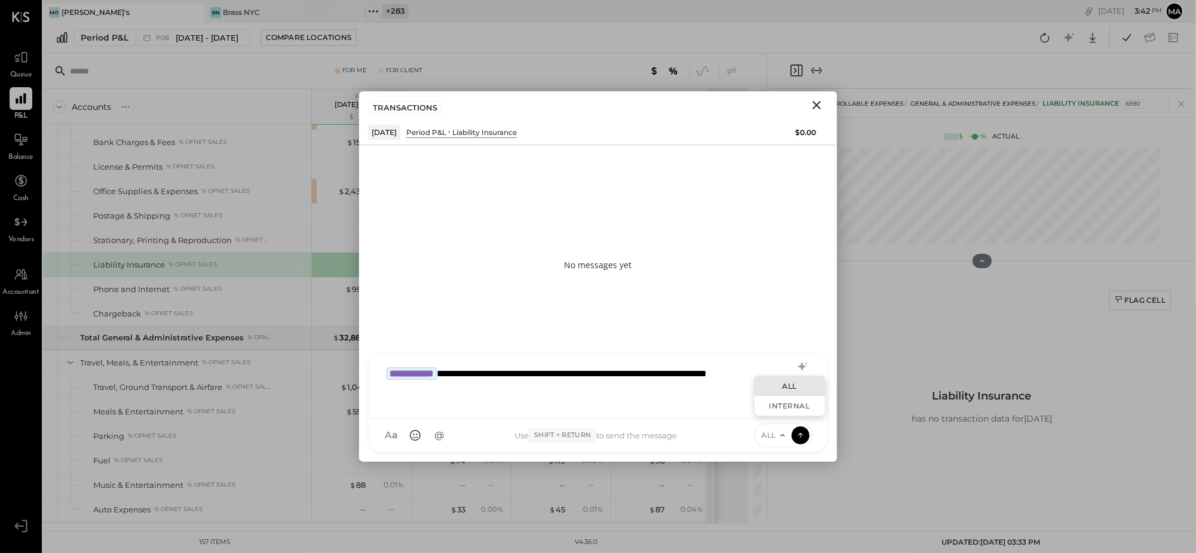
click at [780, 411] on div "INTERNAL" at bounding box center [790, 406] width 71 height 20
click at [806, 433] on button at bounding box center [801, 435] width 18 height 18
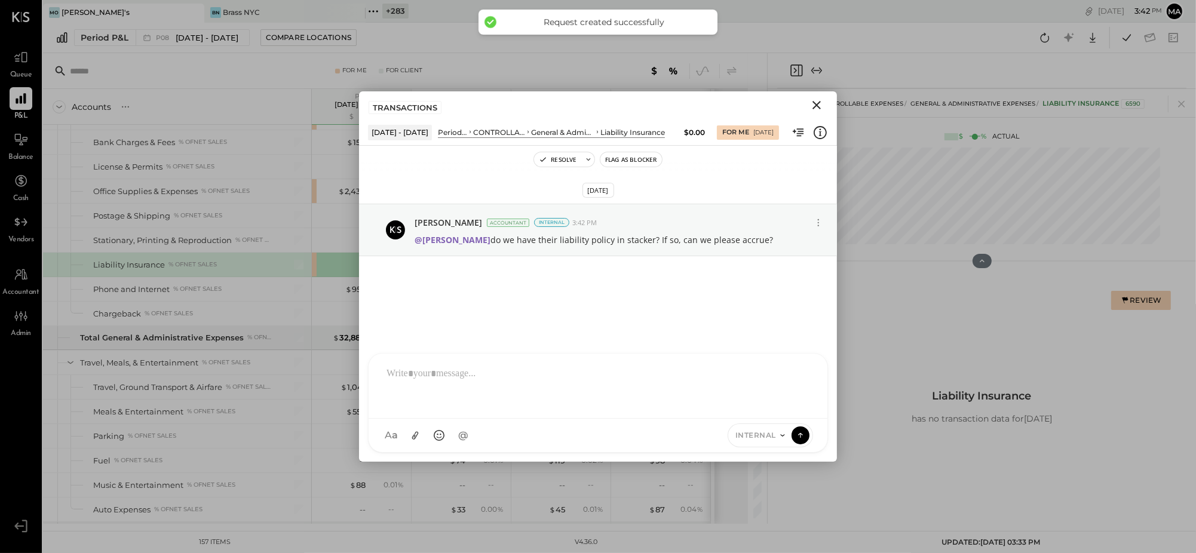
click at [819, 102] on icon "Close" at bounding box center [817, 105] width 14 height 14
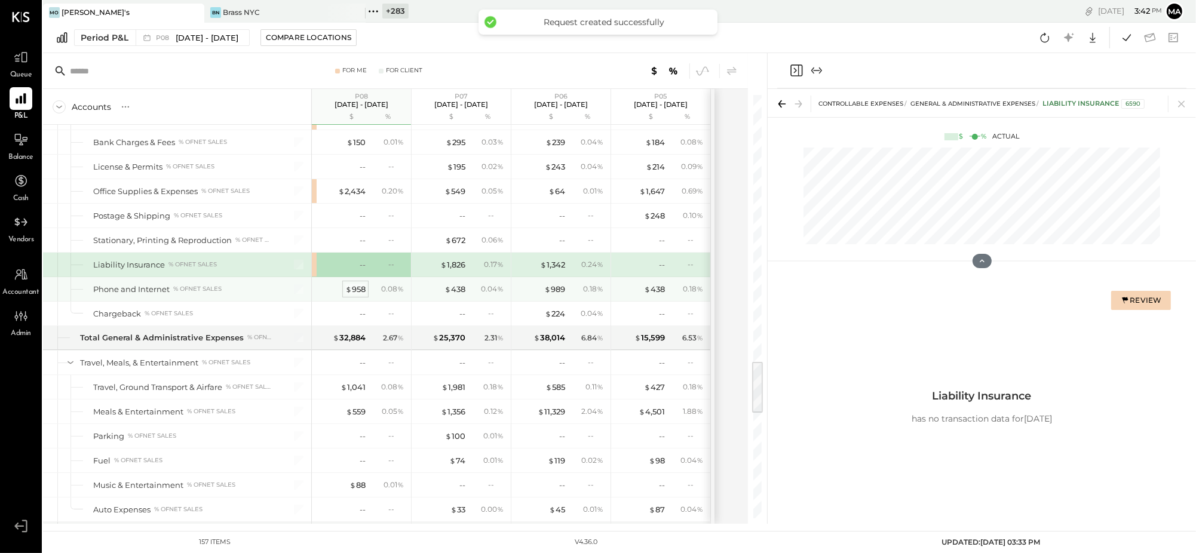
click at [356, 293] on div "$ 958" at bounding box center [355, 289] width 20 height 11
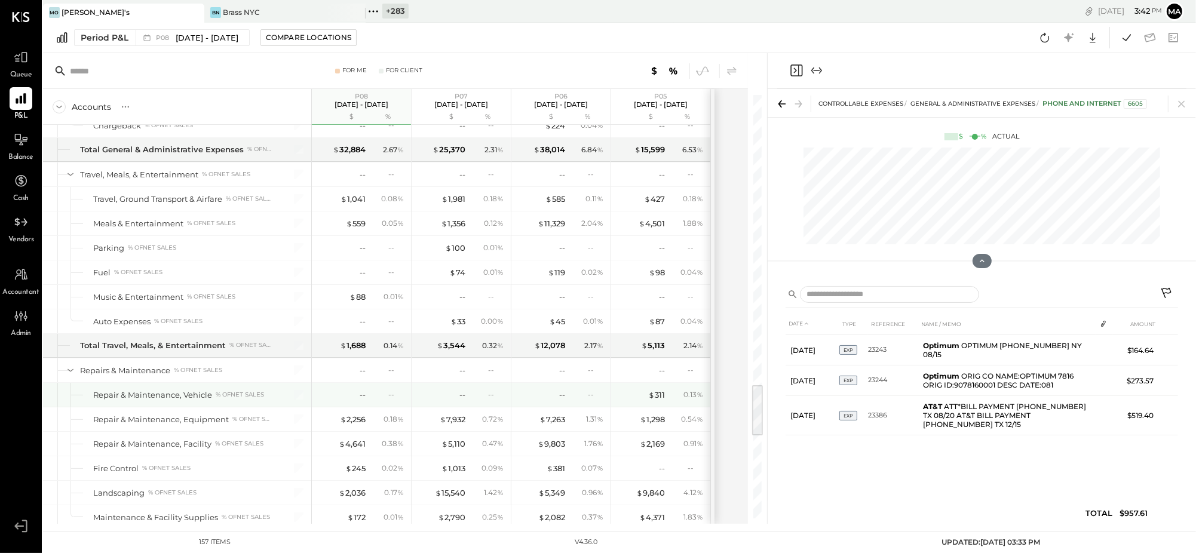
scroll to position [2317, 0]
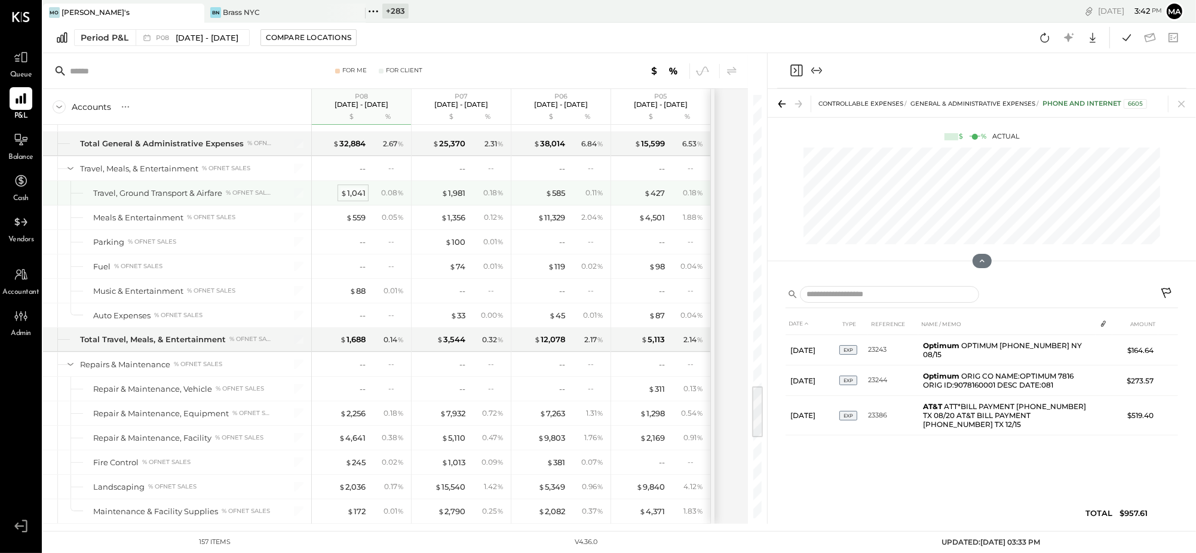
click at [360, 194] on div "$ 1,041" at bounding box center [353, 193] width 25 height 11
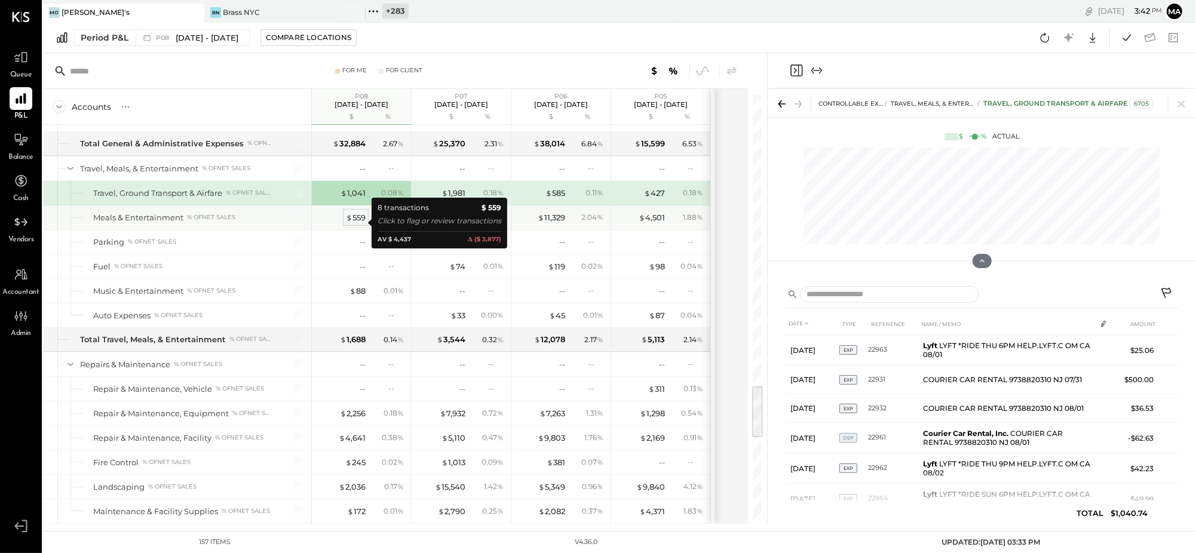
click at [359, 222] on div "$ 559" at bounding box center [356, 217] width 20 height 11
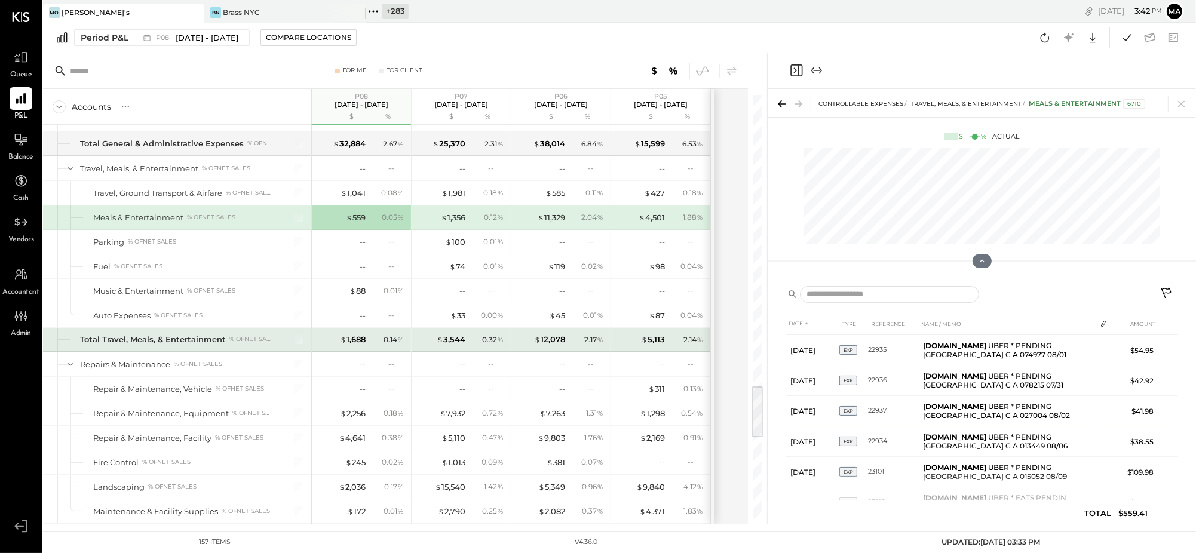
scroll to position [2382, 0]
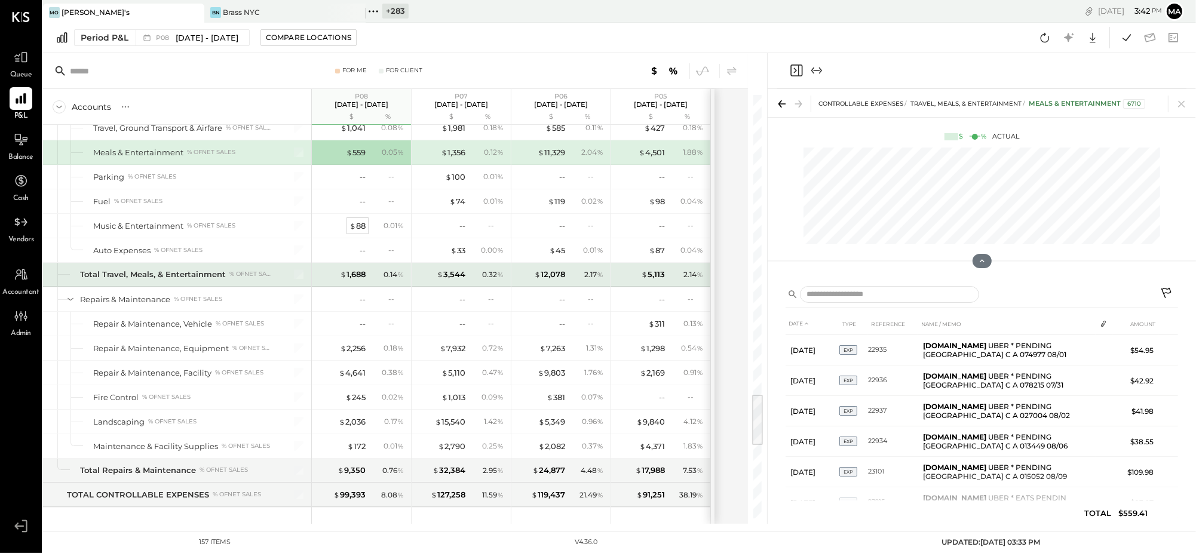
click at [357, 231] on div "$ 88" at bounding box center [358, 225] width 16 height 11
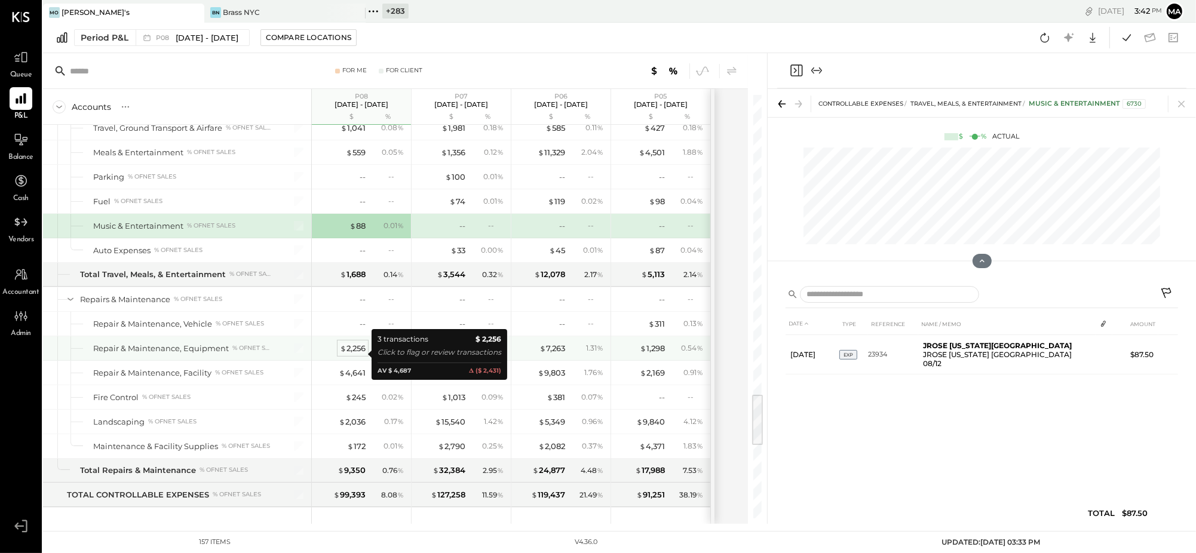
click at [356, 353] on div "$ 2,256" at bounding box center [353, 348] width 26 height 11
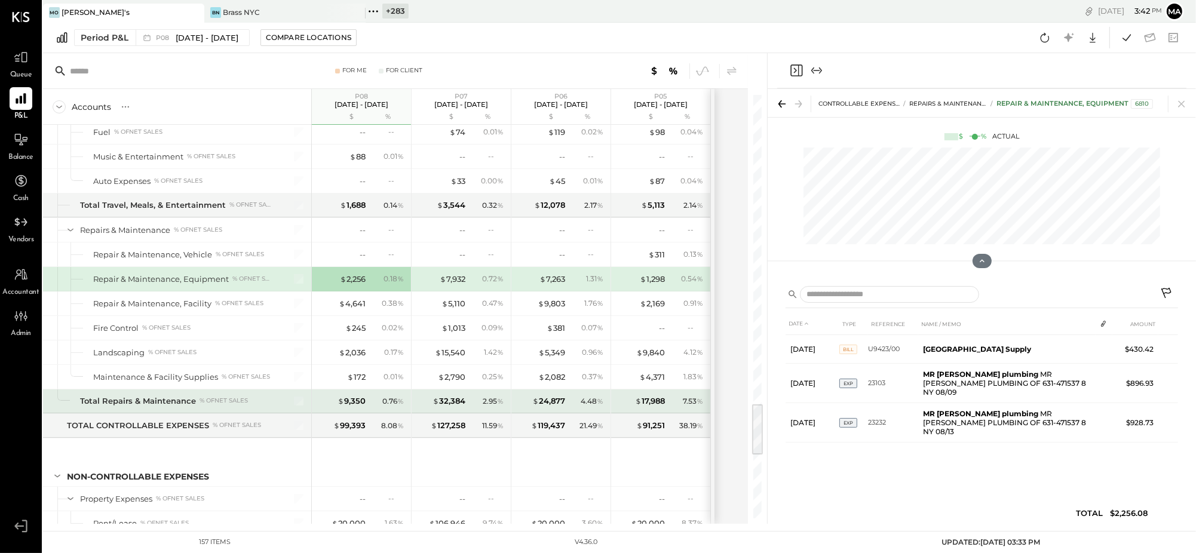
scroll to position [2458, 0]
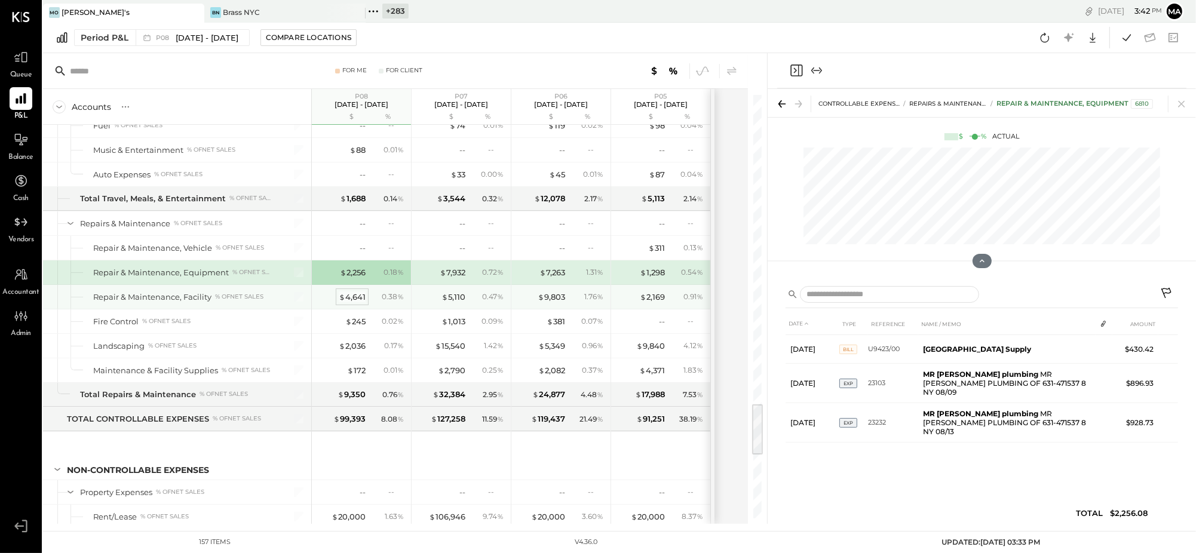
click at [356, 303] on div "$ 4,641" at bounding box center [352, 297] width 27 height 11
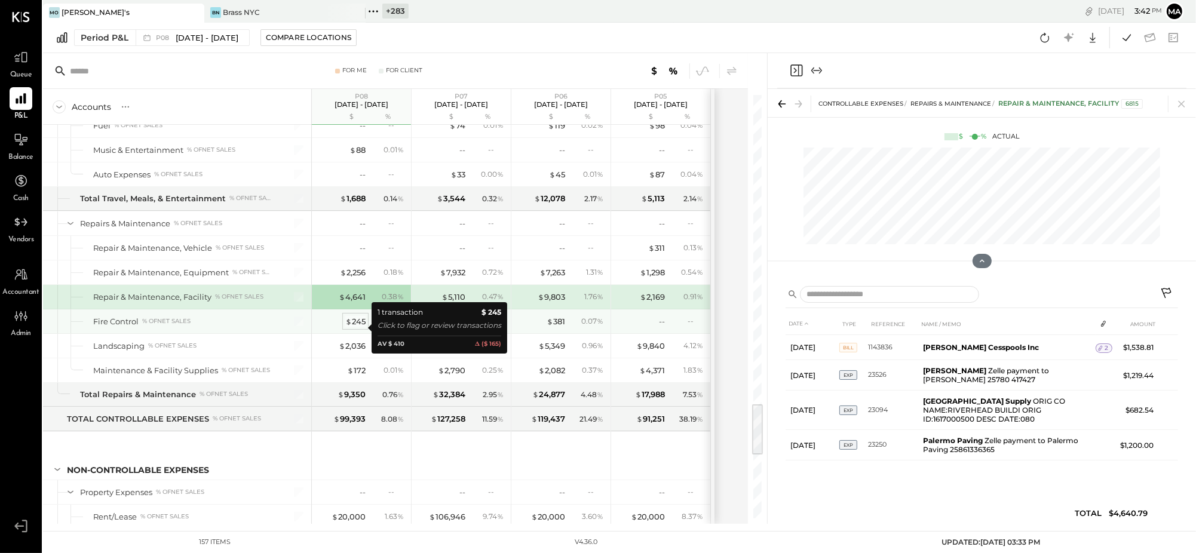
click at [359, 325] on div "$ 245" at bounding box center [355, 321] width 20 height 11
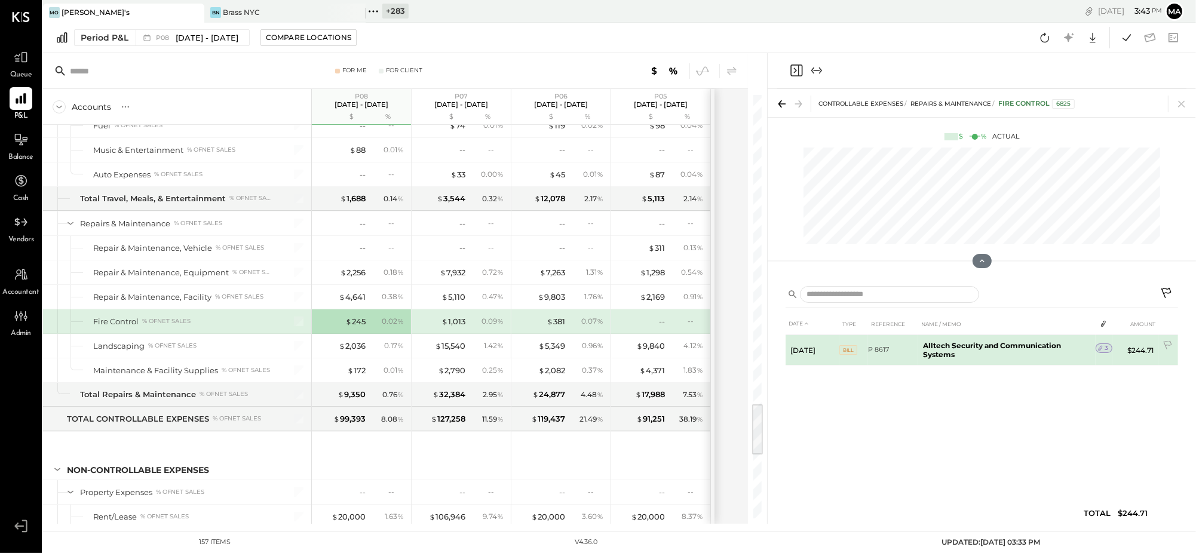
click at [1104, 345] on icon at bounding box center [1101, 348] width 8 height 8
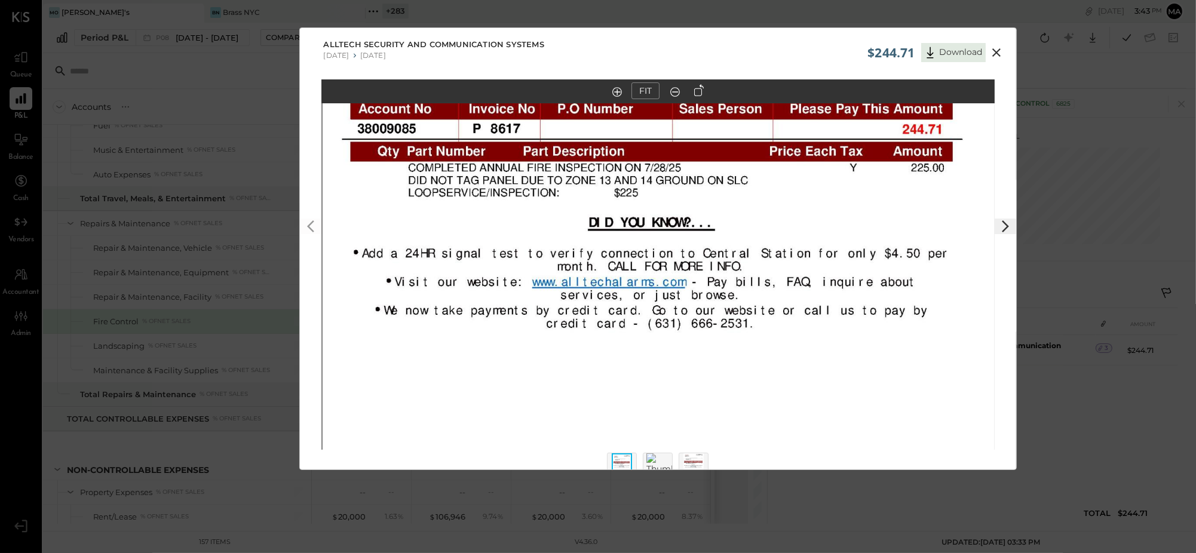
drag, startPoint x: 528, startPoint y: 207, endPoint x: 529, endPoint y: 245, distance: 38.3
click at [529, 245] on img at bounding box center [659, 281] width 673 height 872
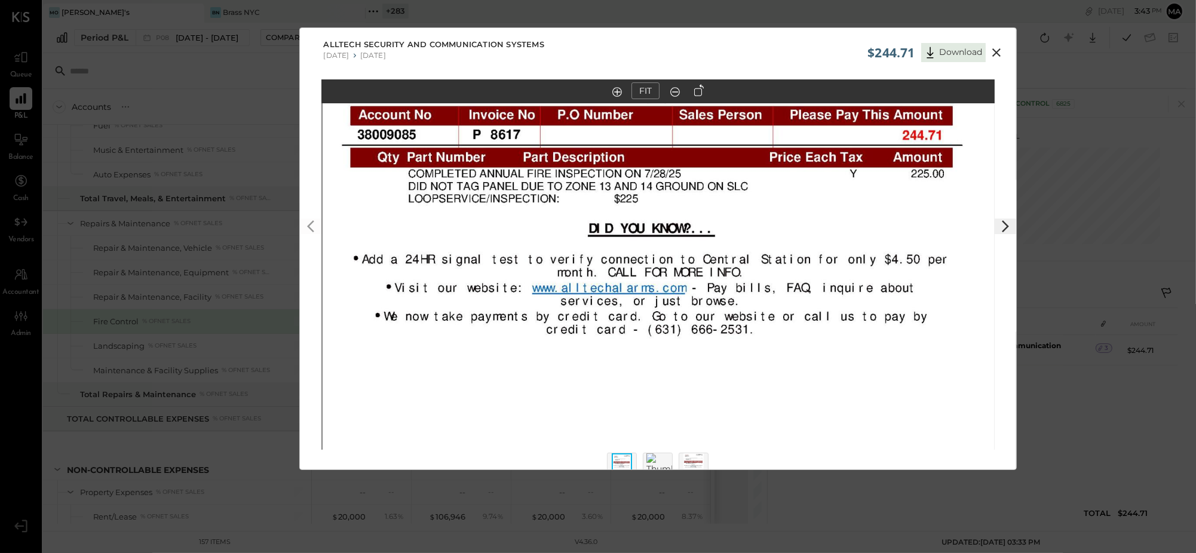
drag, startPoint x: 994, startPoint y: 50, endPoint x: 921, endPoint y: 99, distance: 88.3
click at [994, 50] on icon at bounding box center [997, 52] width 14 height 14
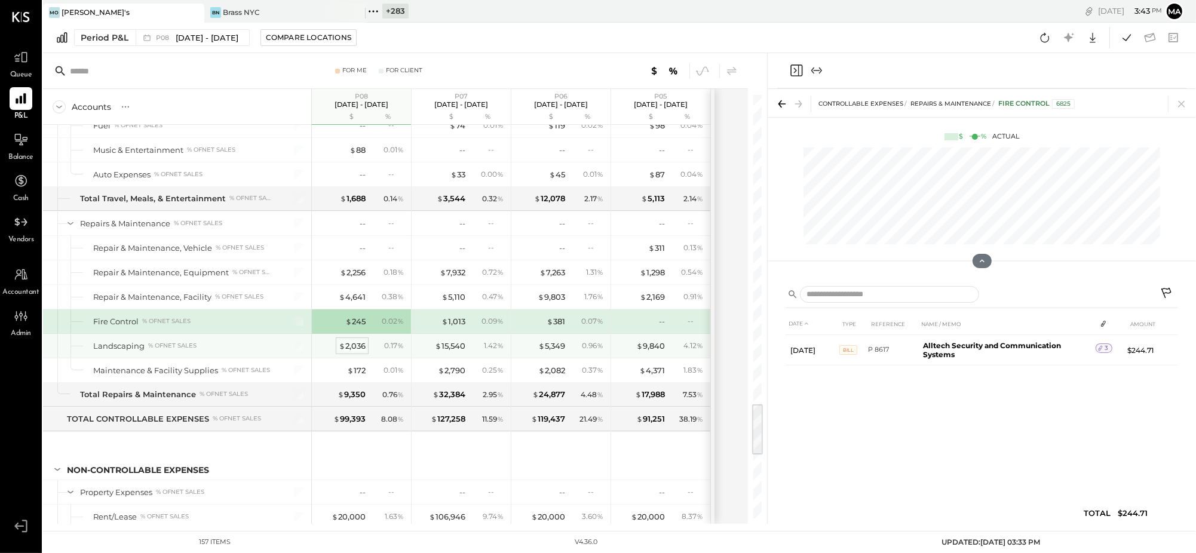
click at [354, 350] on div "$ 2,036" at bounding box center [352, 346] width 27 height 11
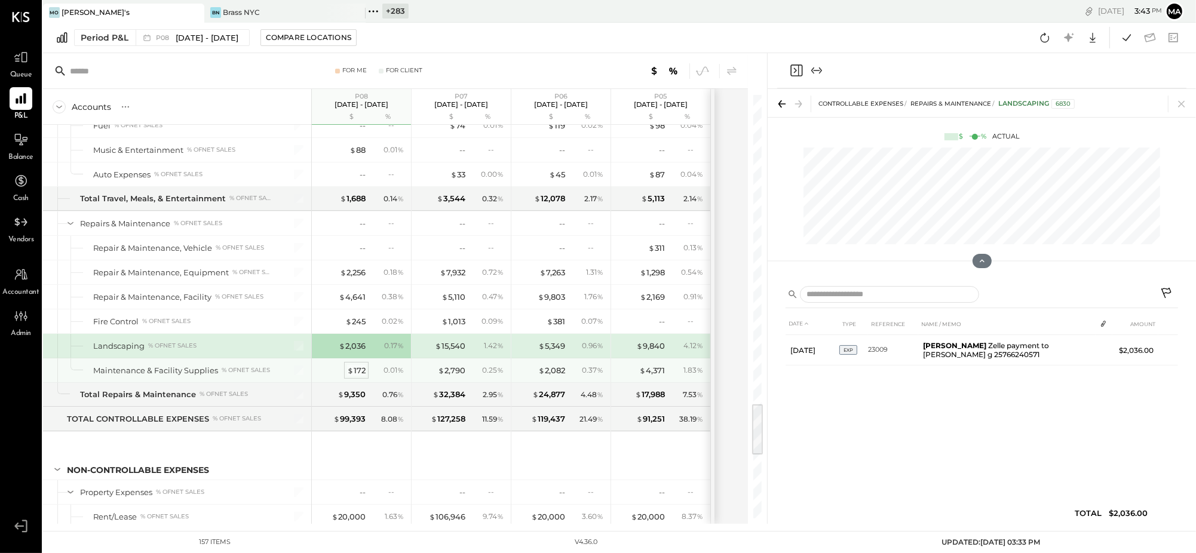
click at [357, 375] on div "$ 172" at bounding box center [356, 370] width 19 height 11
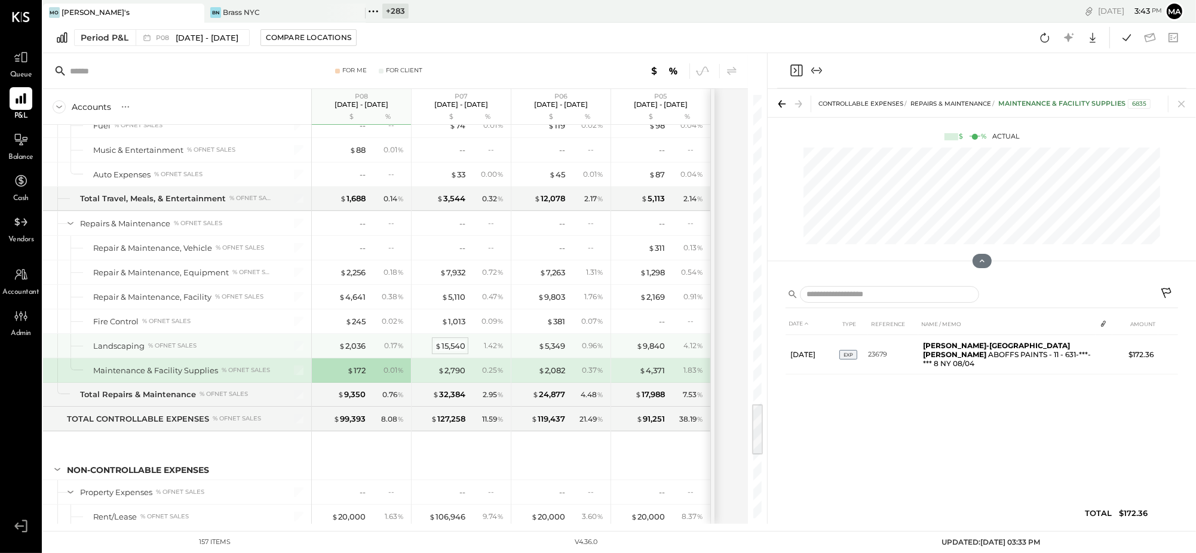
click at [450, 349] on div "$ 15,540" at bounding box center [450, 346] width 30 height 11
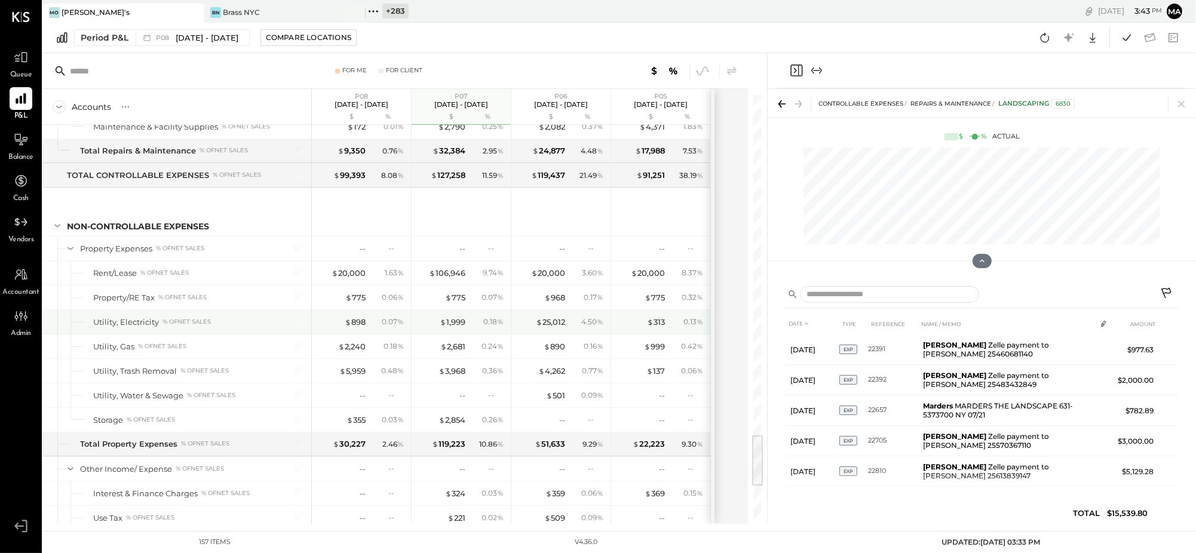
scroll to position [2764, 0]
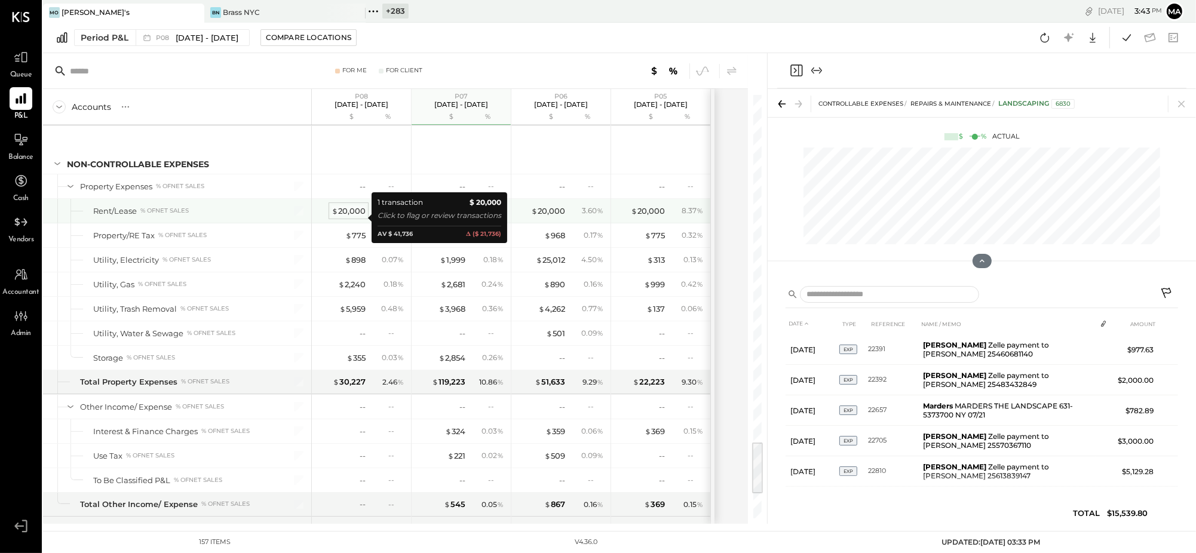
click at [352, 216] on div "$ 20,000" at bounding box center [349, 211] width 34 height 11
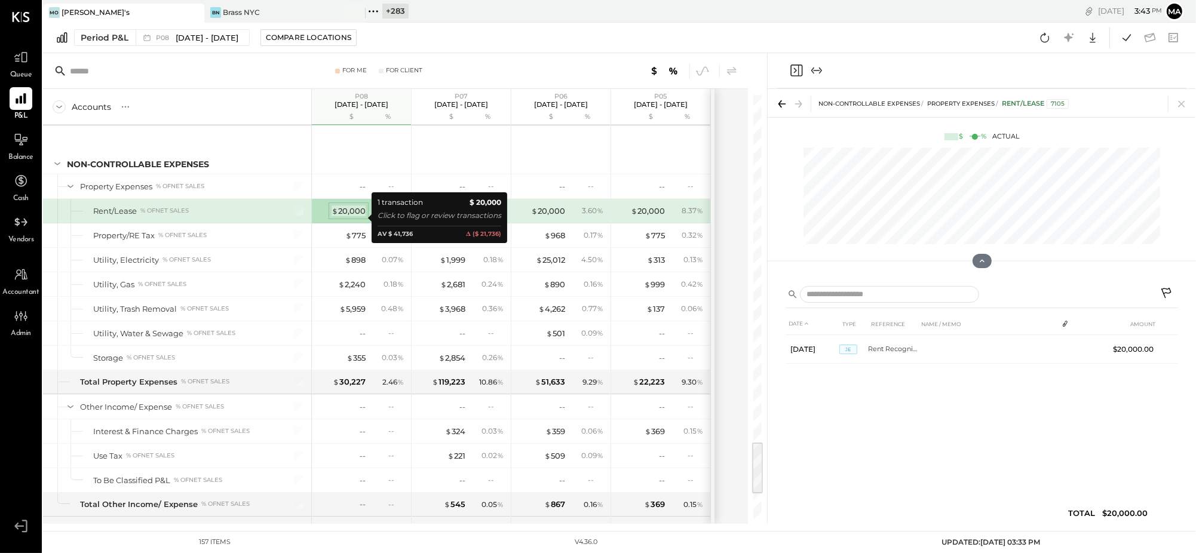
scroll to position [0, 0]
click at [447, 215] on div "$ 106,946" at bounding box center [447, 211] width 36 height 11
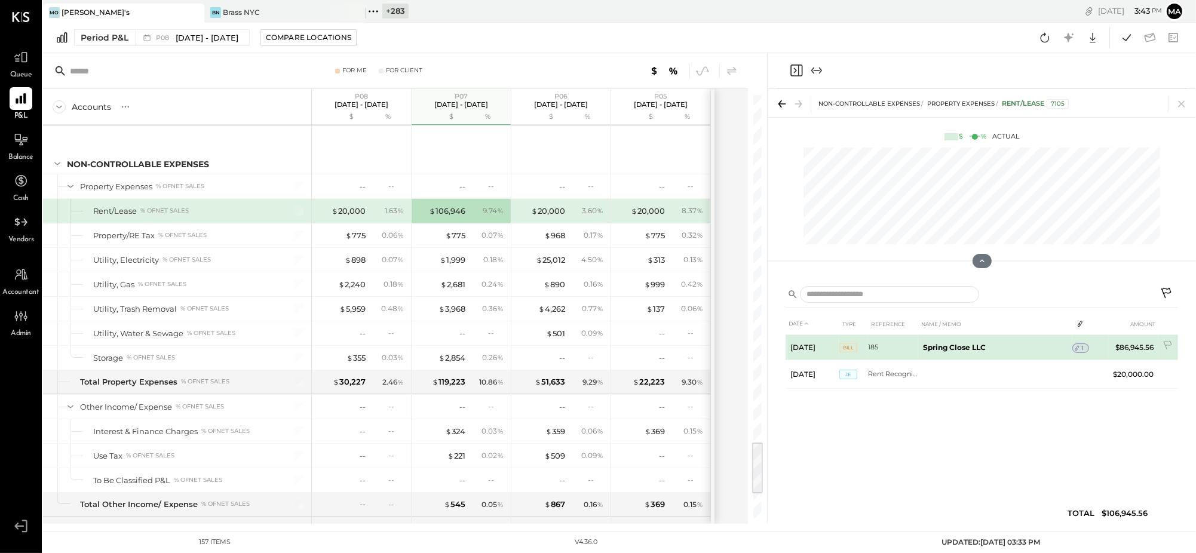
click at [1085, 345] on div "1" at bounding box center [1081, 349] width 17 height 10
click at [1080, 347] on icon at bounding box center [1077, 348] width 8 height 8
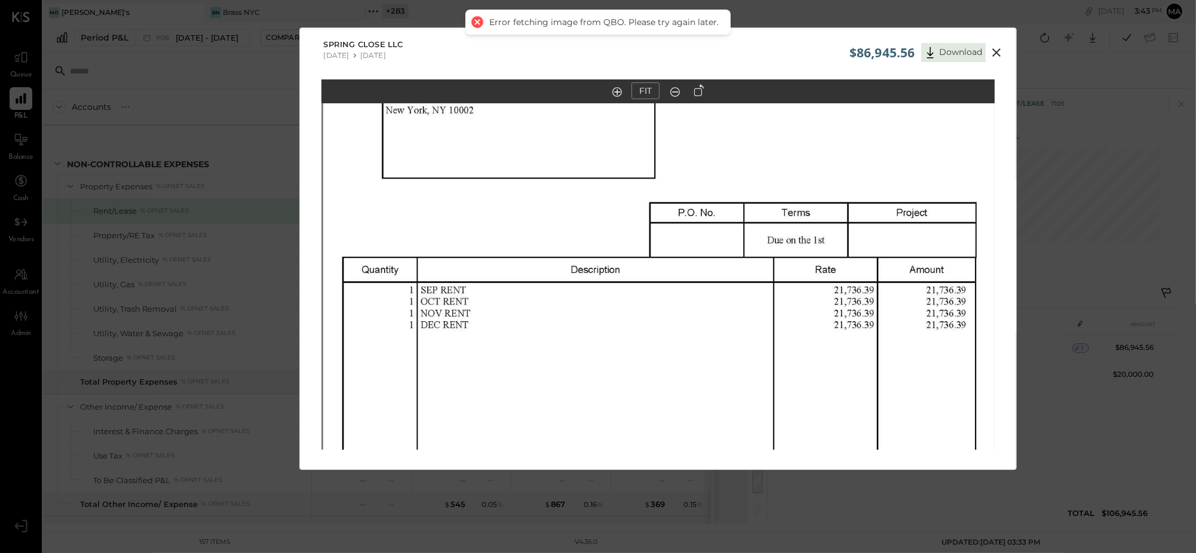
drag, startPoint x: 738, startPoint y: 221, endPoint x: 740, endPoint y: 324, distance: 102.8
click at [740, 324] on img at bounding box center [659, 352] width 673 height 872
click at [994, 53] on icon at bounding box center [997, 52] width 14 height 14
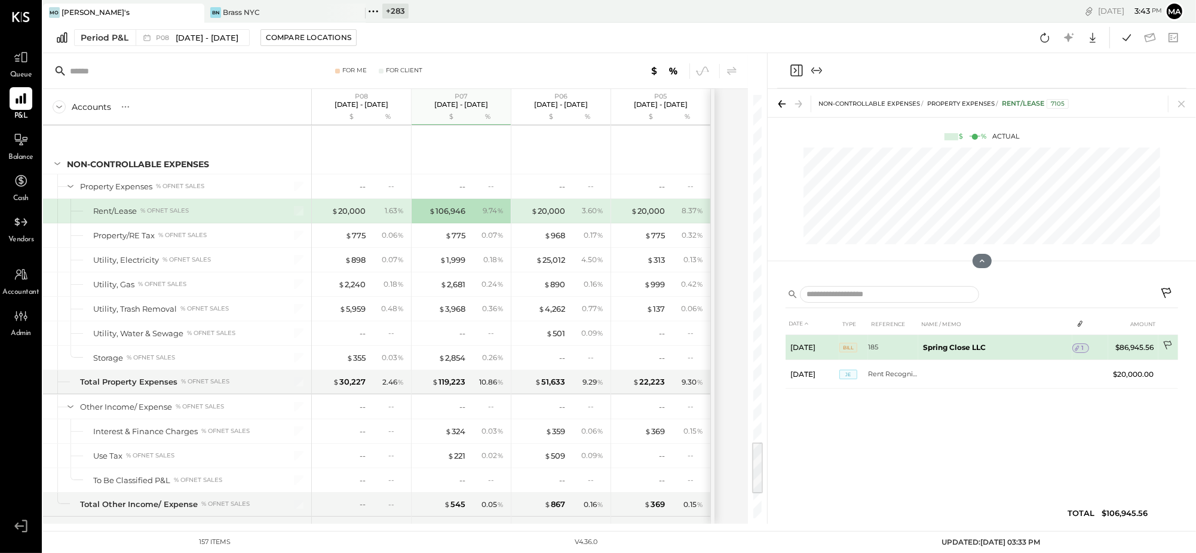
click at [1169, 344] on icon at bounding box center [1169, 347] width 12 height 12
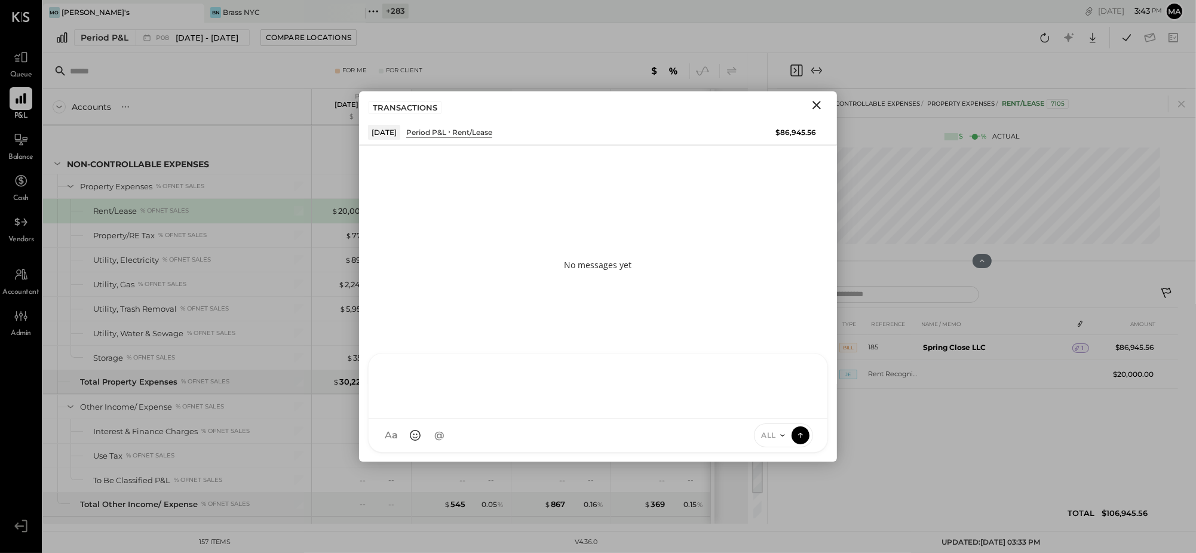
click at [694, 437] on div "N nick ID [PERSON_NAME] Del [PERSON_NAME] [PERSON_NAME] [PERSON_NAME] E [PERSON…" at bounding box center [598, 403] width 460 height 100
type input "*****"
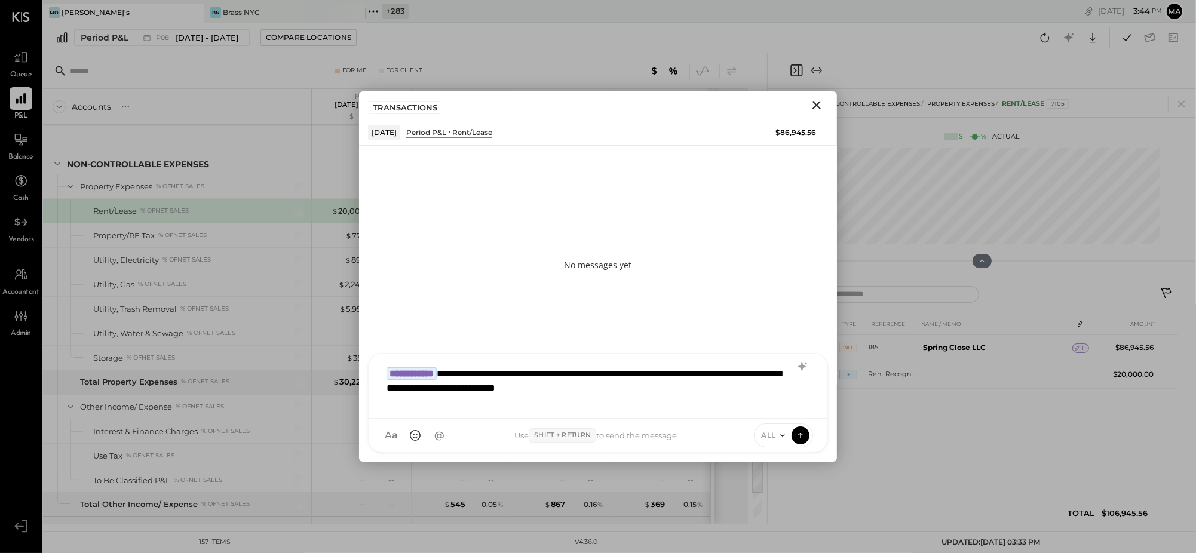
click at [778, 436] on icon at bounding box center [783, 436] width 10 height 10
click at [776, 403] on div "INTERNAL" at bounding box center [790, 406] width 71 height 20
click at [798, 434] on icon at bounding box center [800, 435] width 11 height 12
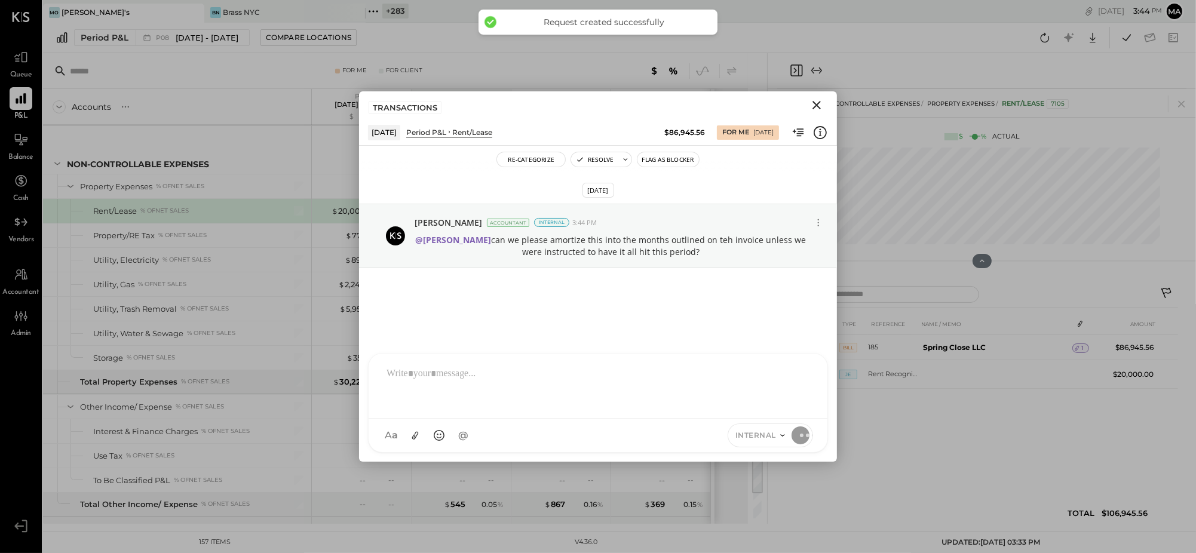
click at [816, 106] on icon "Close" at bounding box center [817, 105] width 8 height 8
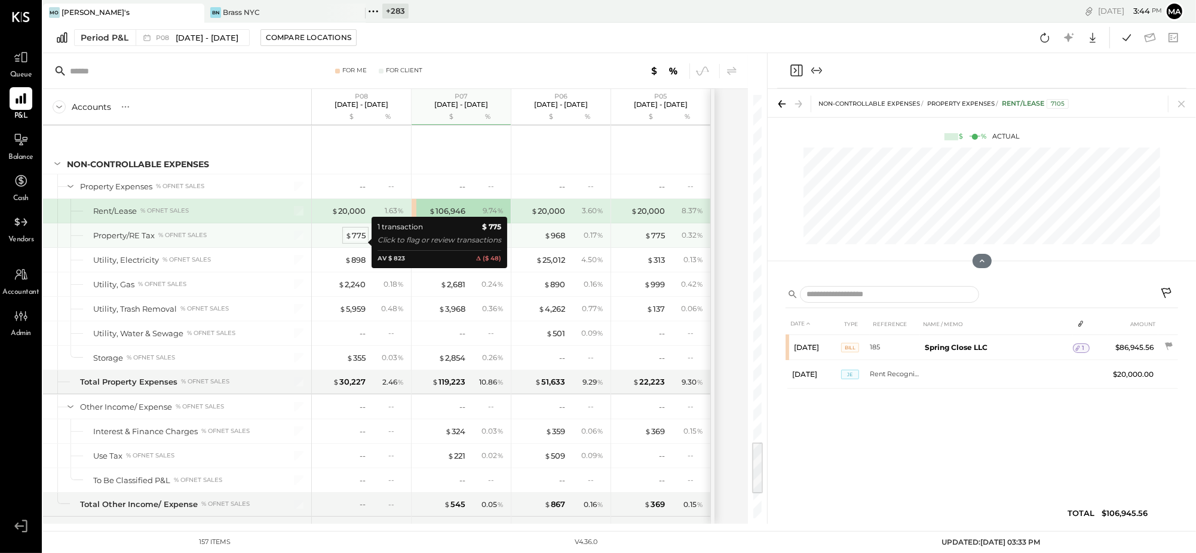
click at [360, 241] on div "$ 775" at bounding box center [355, 235] width 20 height 11
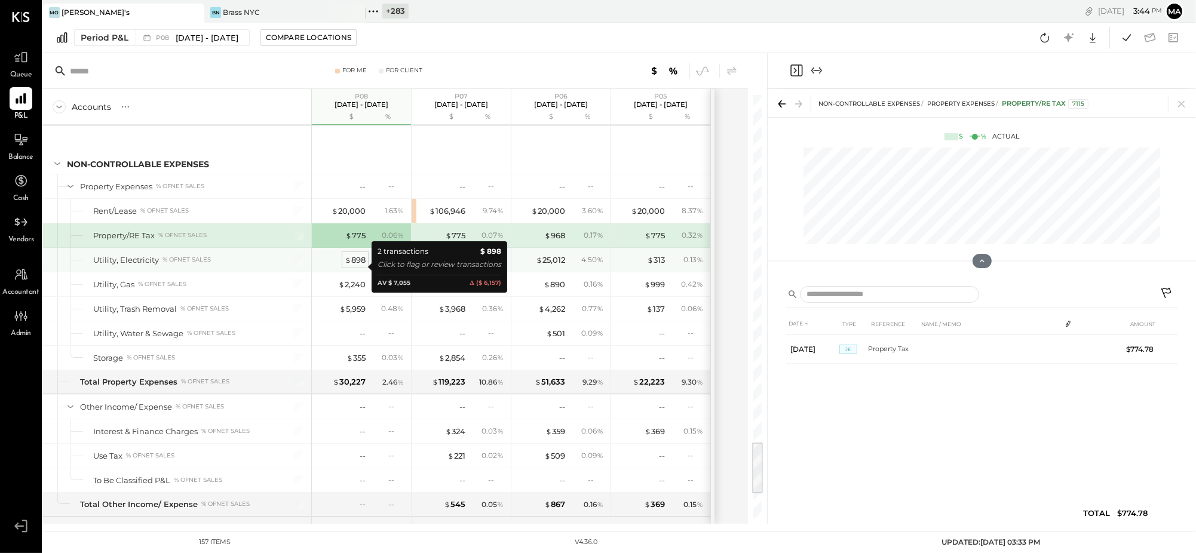
click at [354, 264] on div "$ 898" at bounding box center [355, 260] width 21 height 11
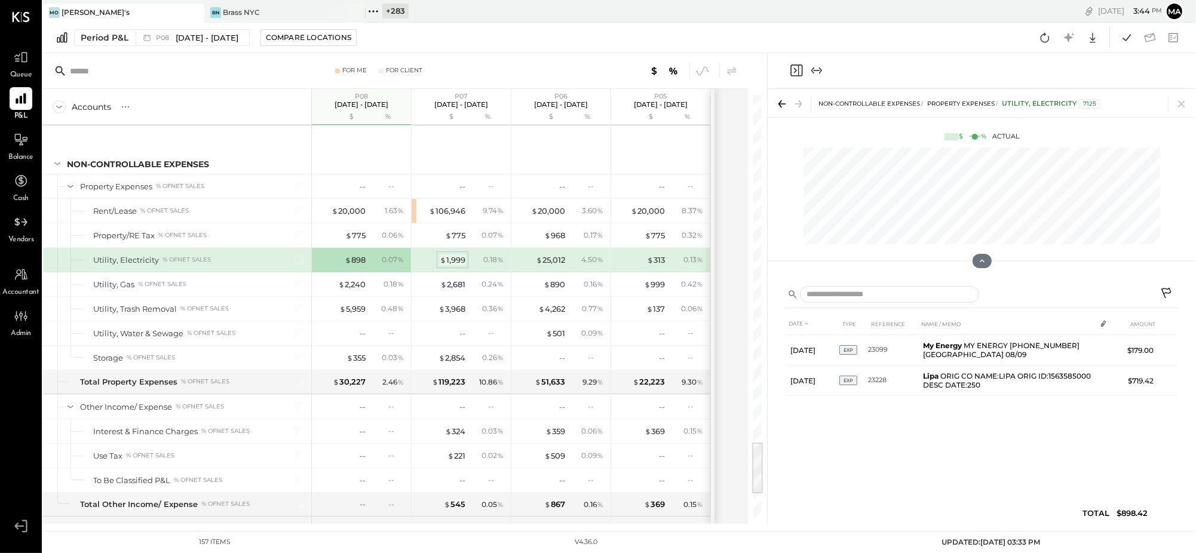
click at [453, 265] on div "$ 1,999" at bounding box center [453, 260] width 26 height 11
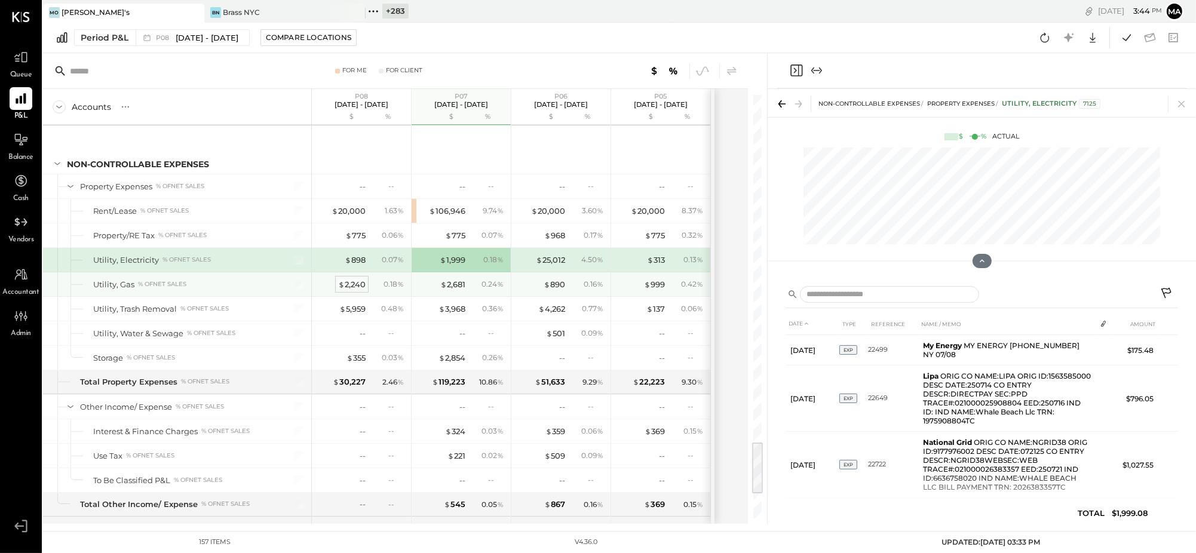
click at [351, 290] on div "$ 2,240" at bounding box center [351, 284] width 27 height 11
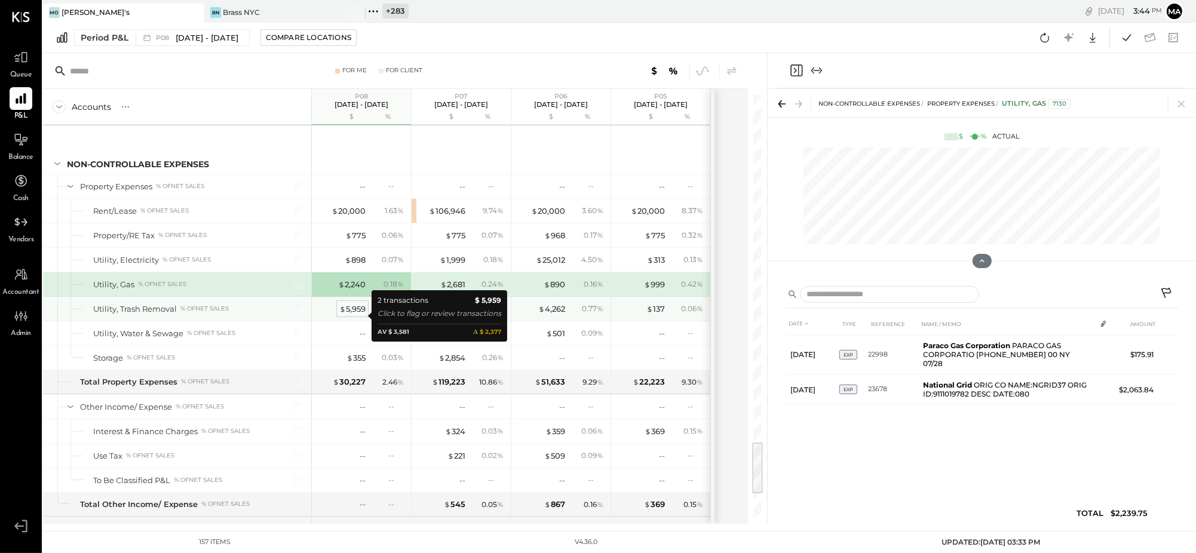
click at [352, 312] on div "$ 5,959" at bounding box center [352, 309] width 26 height 11
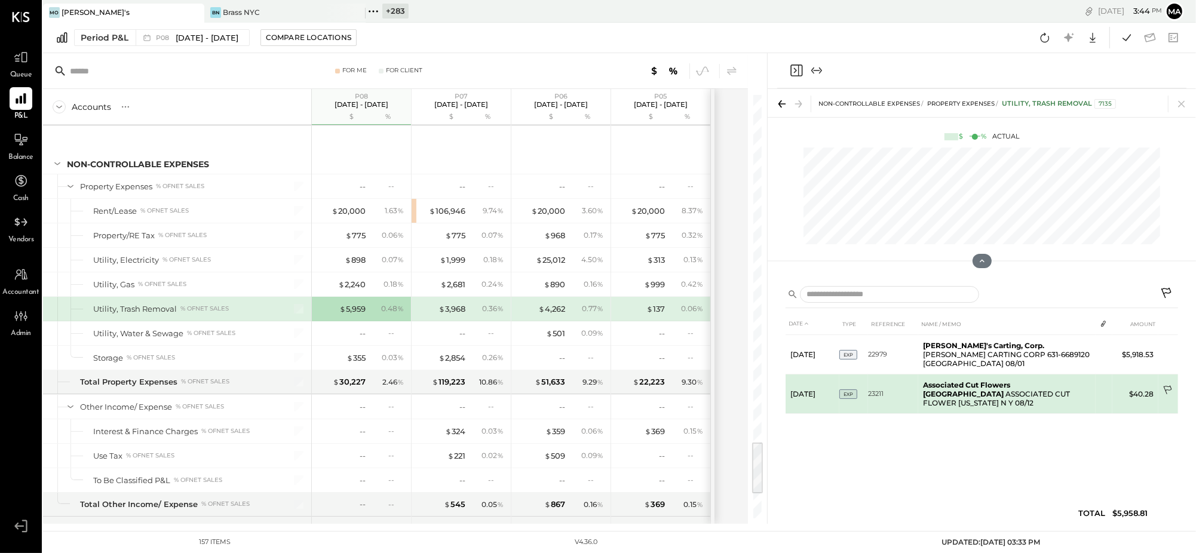
click at [1169, 386] on icon at bounding box center [1167, 390] width 8 height 9
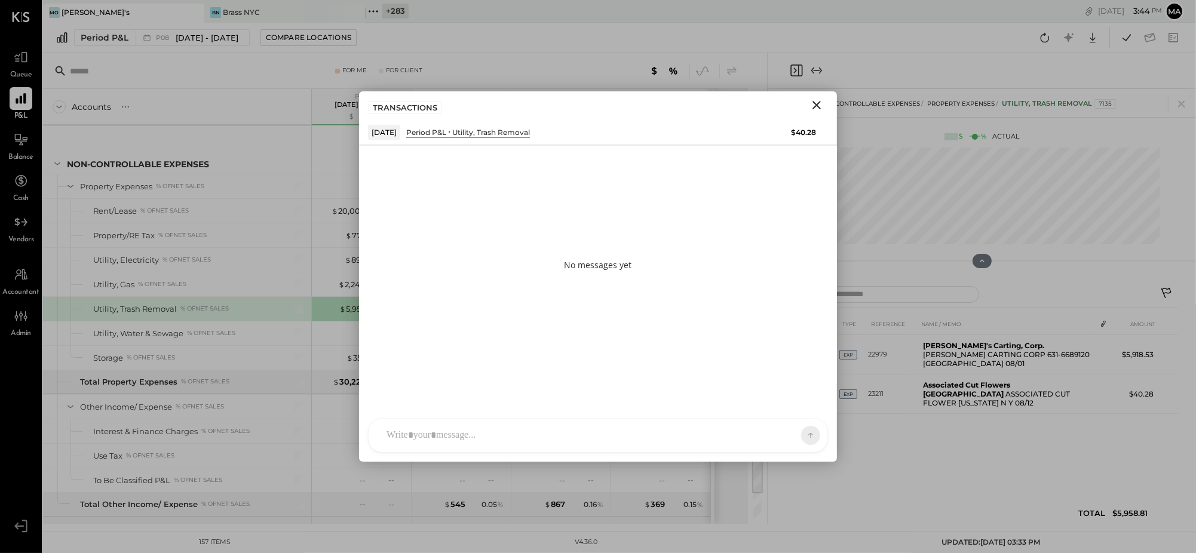
click at [743, 435] on div at bounding box center [598, 435] width 459 height 33
type input "*****"
click at [764, 433] on span "ALL" at bounding box center [769, 435] width 15 height 10
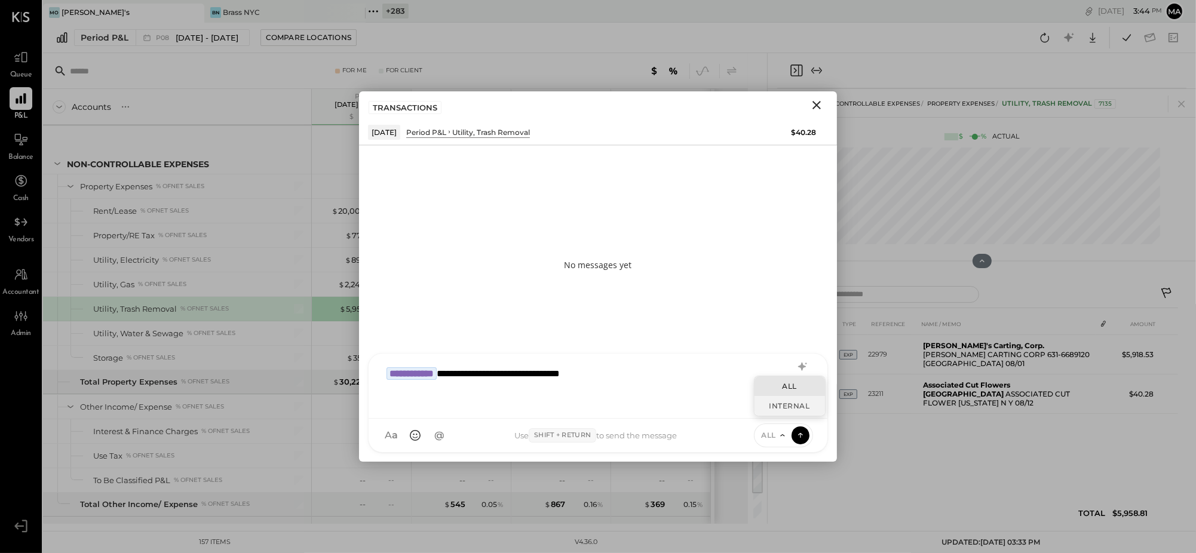
click at [773, 402] on div "INTERNAL" at bounding box center [790, 406] width 71 height 20
click at [801, 433] on icon at bounding box center [800, 434] width 5 height 2
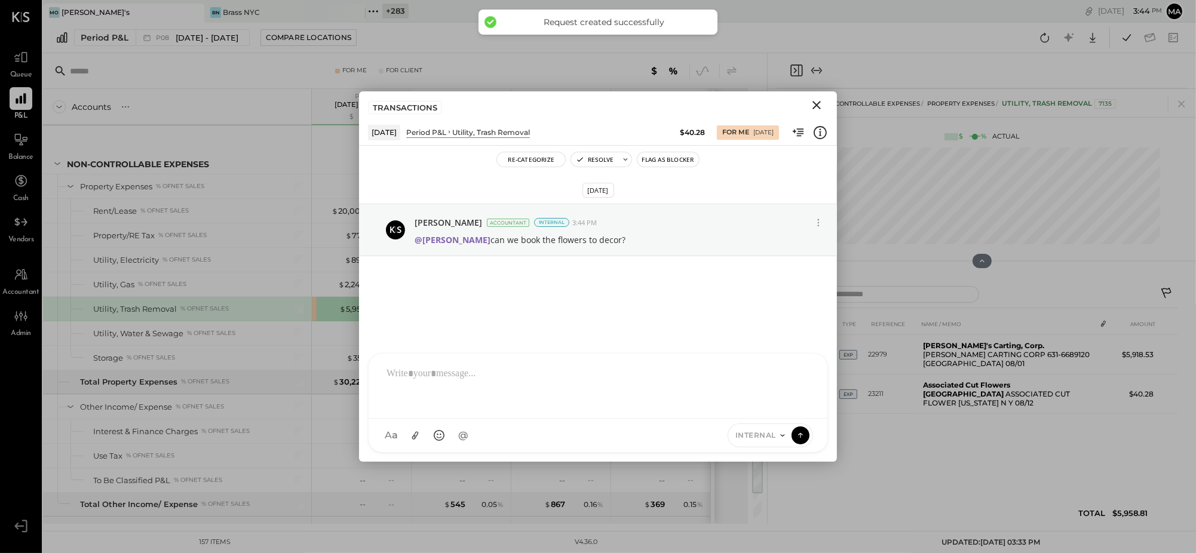
click at [813, 105] on icon "Close" at bounding box center [817, 105] width 14 height 14
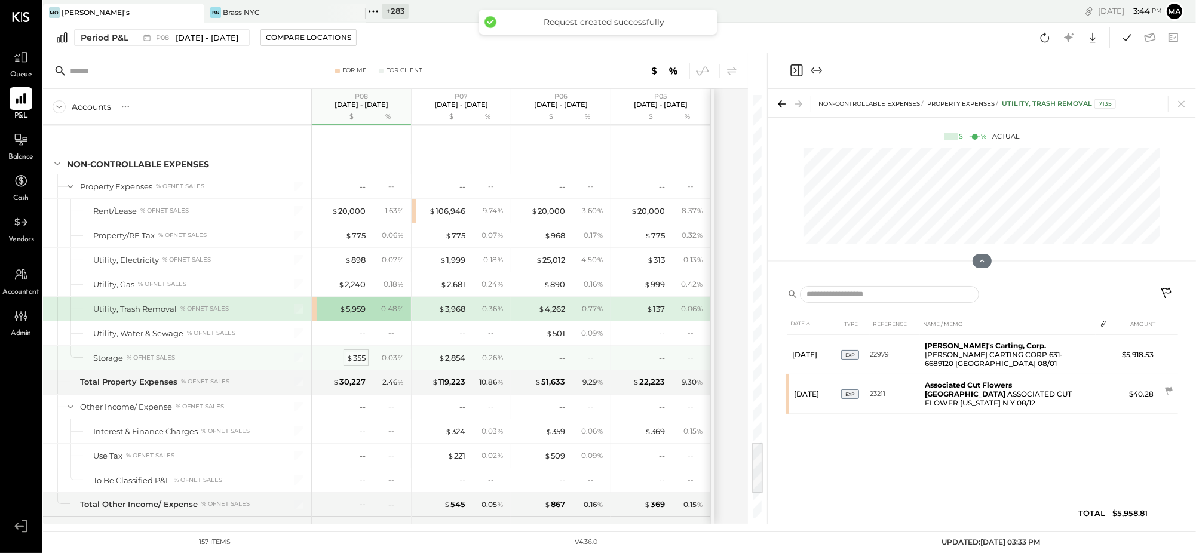
click at [357, 364] on div "$ 355" at bounding box center [356, 358] width 19 height 11
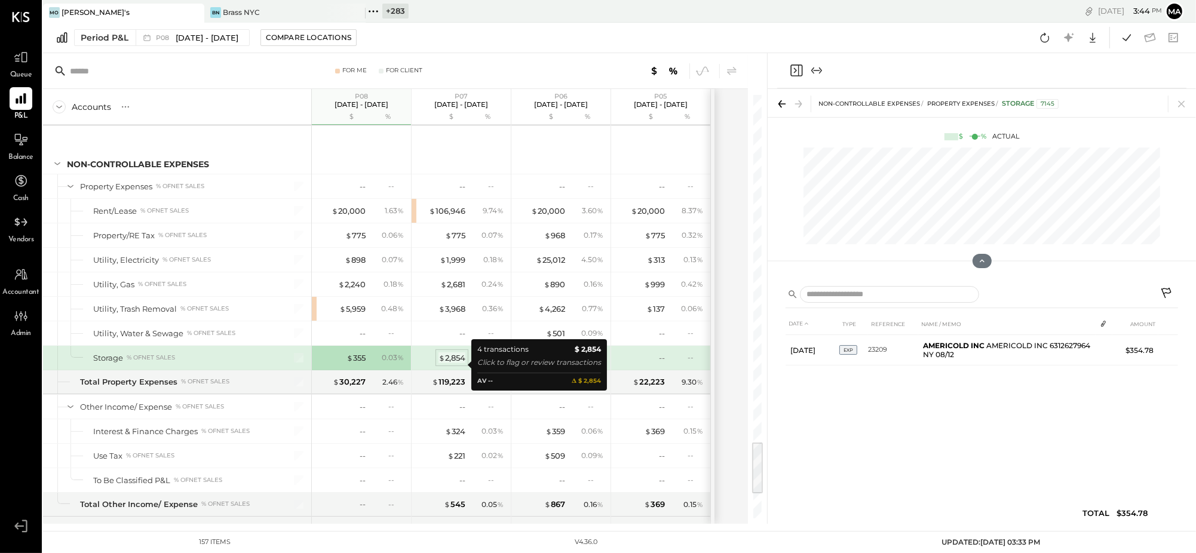
click at [454, 364] on div "$ 2,854" at bounding box center [452, 358] width 27 height 11
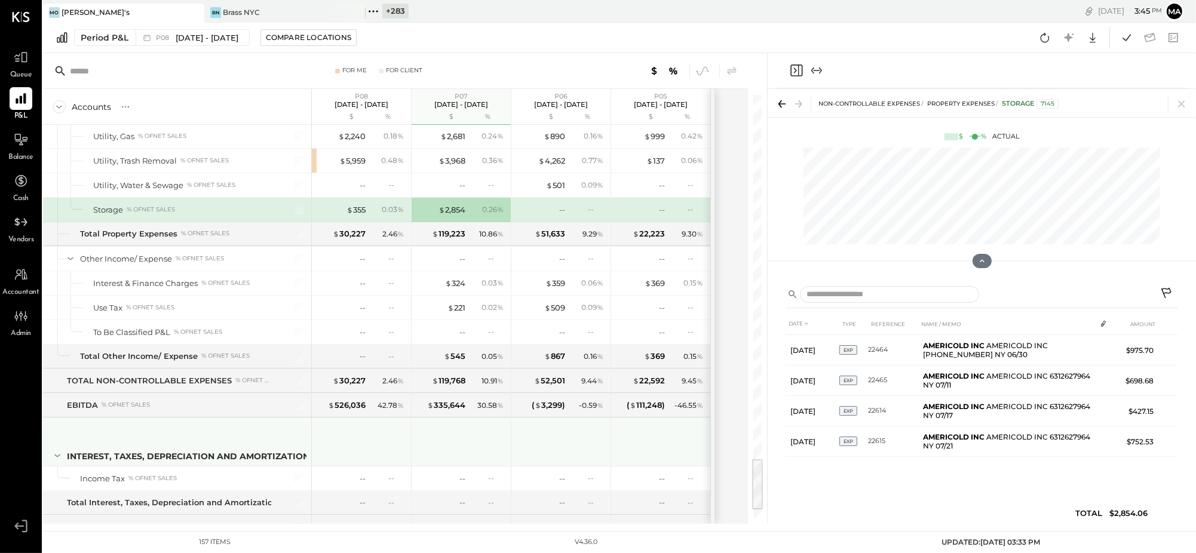
scroll to position [2920, 0]
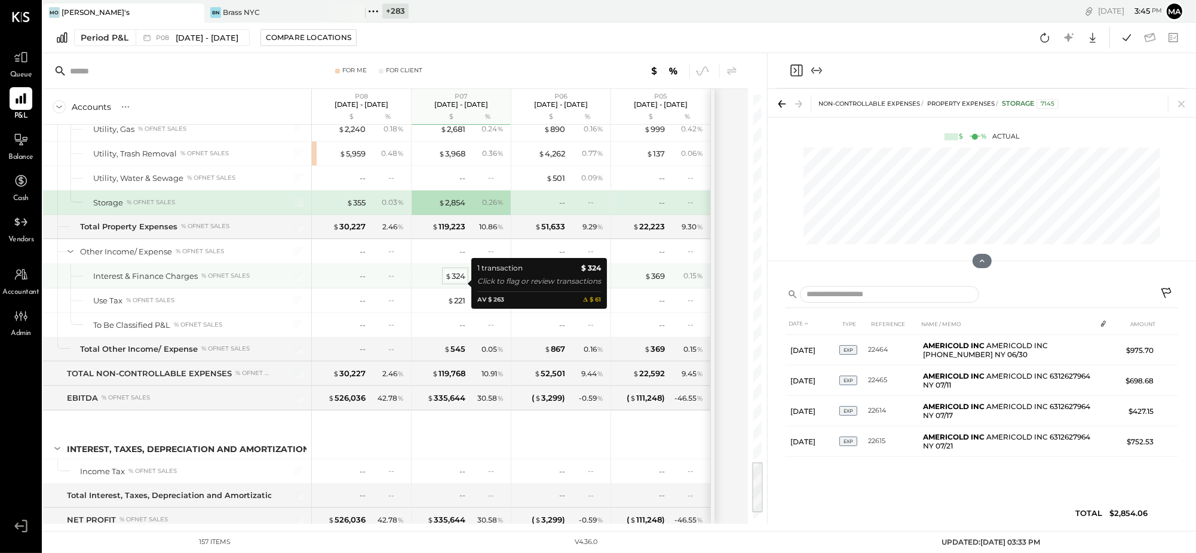
click at [459, 281] on div "$ 324" at bounding box center [455, 276] width 20 height 11
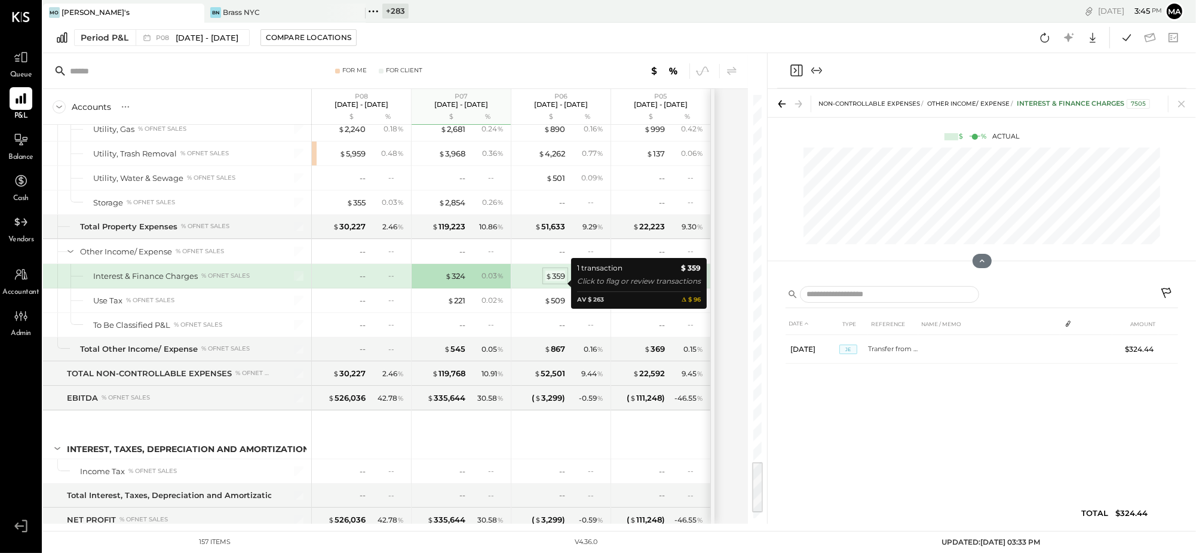
click at [551, 281] on span "$" at bounding box center [549, 276] width 7 height 10
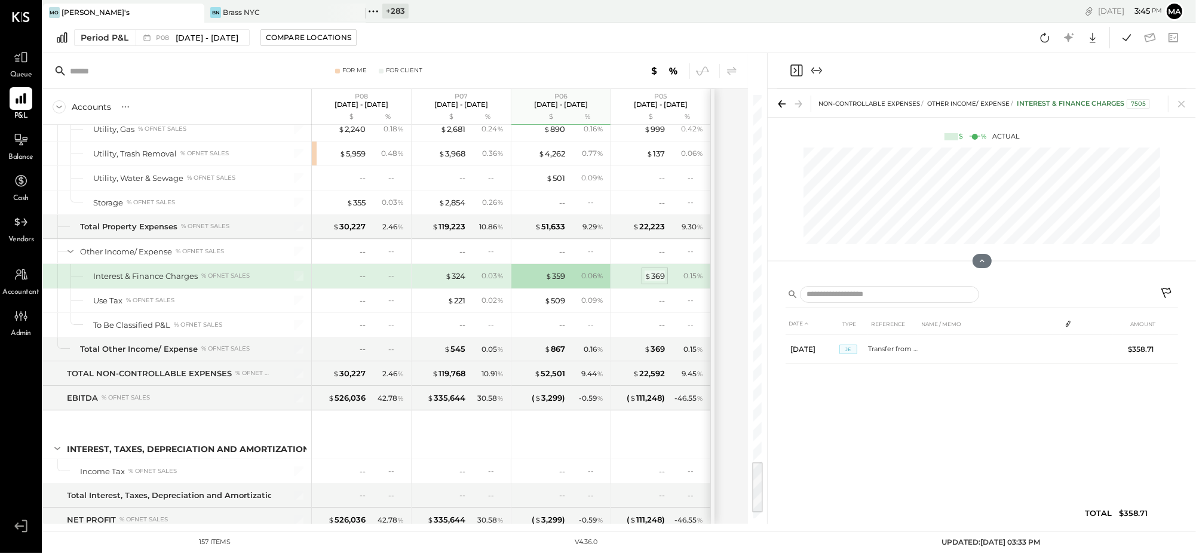
click at [659, 281] on div "$ 369" at bounding box center [655, 276] width 20 height 11
click at [362, 282] on div "--" at bounding box center [363, 276] width 6 height 11
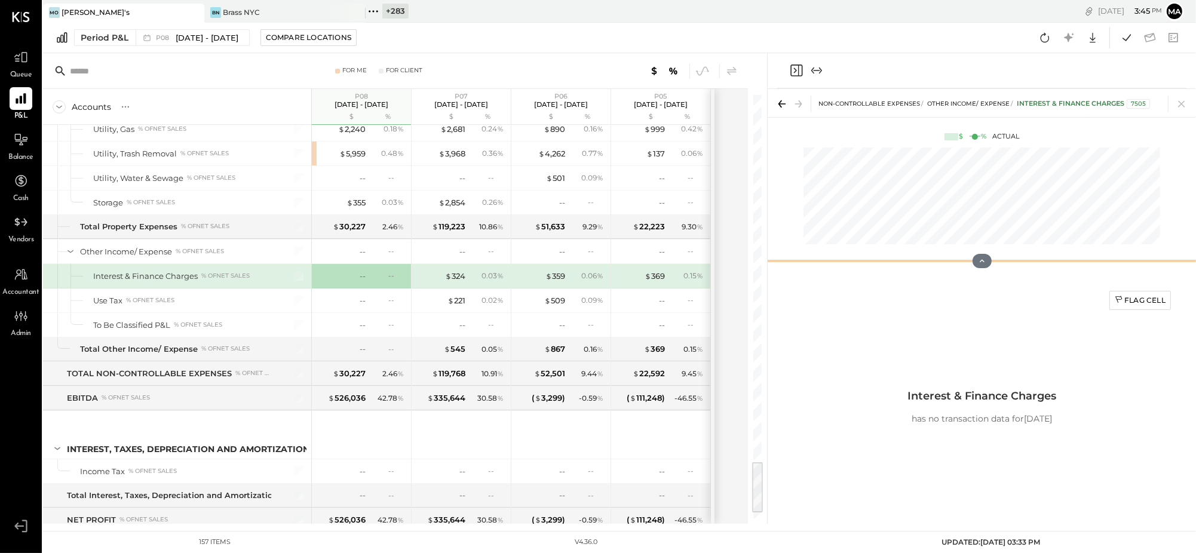
drag, startPoint x: 390, startPoint y: 283, endPoint x: 797, endPoint y: 268, distance: 407.2
click at [394, 281] on div "--" at bounding box center [396, 276] width 16 height 10
click at [1138, 298] on div "Flag Cell" at bounding box center [1140, 300] width 51 height 10
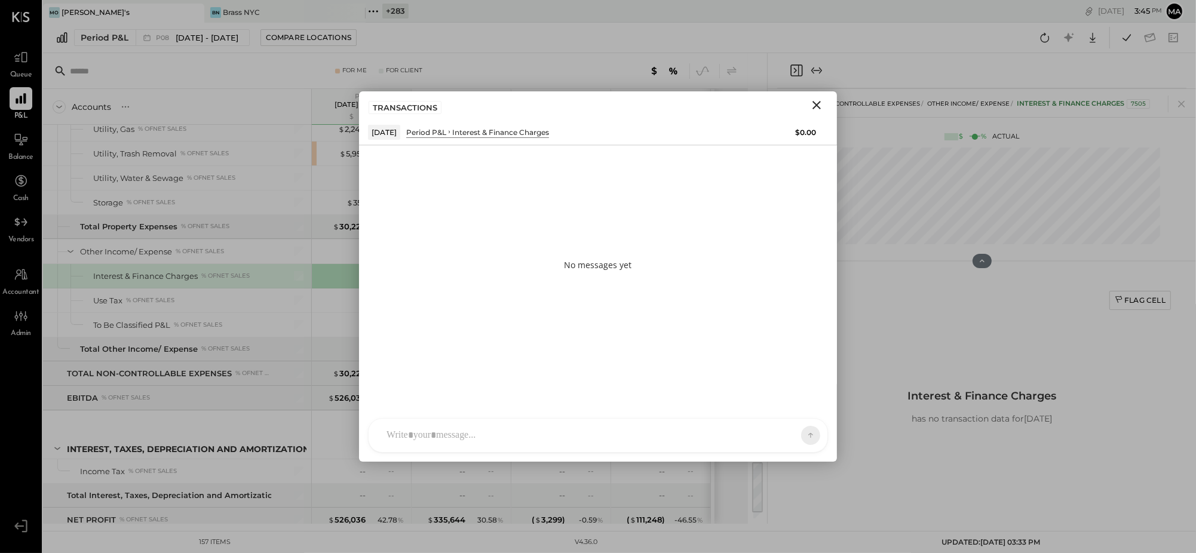
click at [718, 443] on div "N nick ID [PERSON_NAME] Del [PERSON_NAME] [PERSON_NAME] [PERSON_NAME] E [PERSON…" at bounding box center [598, 435] width 460 height 35
type input "*****"
click at [768, 434] on span "ALL" at bounding box center [769, 435] width 15 height 10
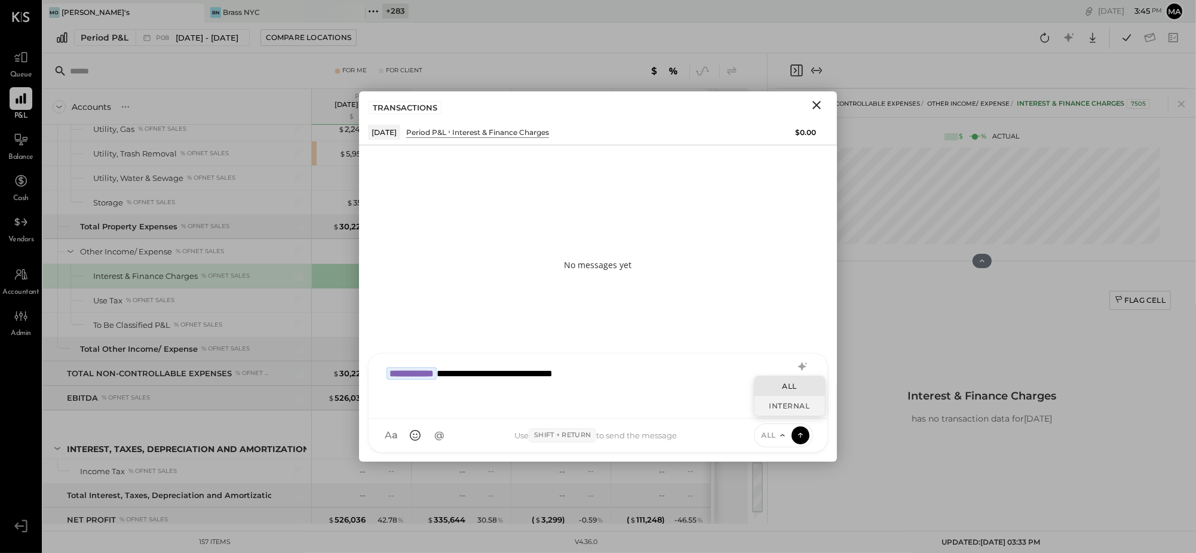
click at [779, 408] on div "INTERNAL" at bounding box center [790, 406] width 71 height 20
click at [800, 431] on icon at bounding box center [800, 435] width 11 height 12
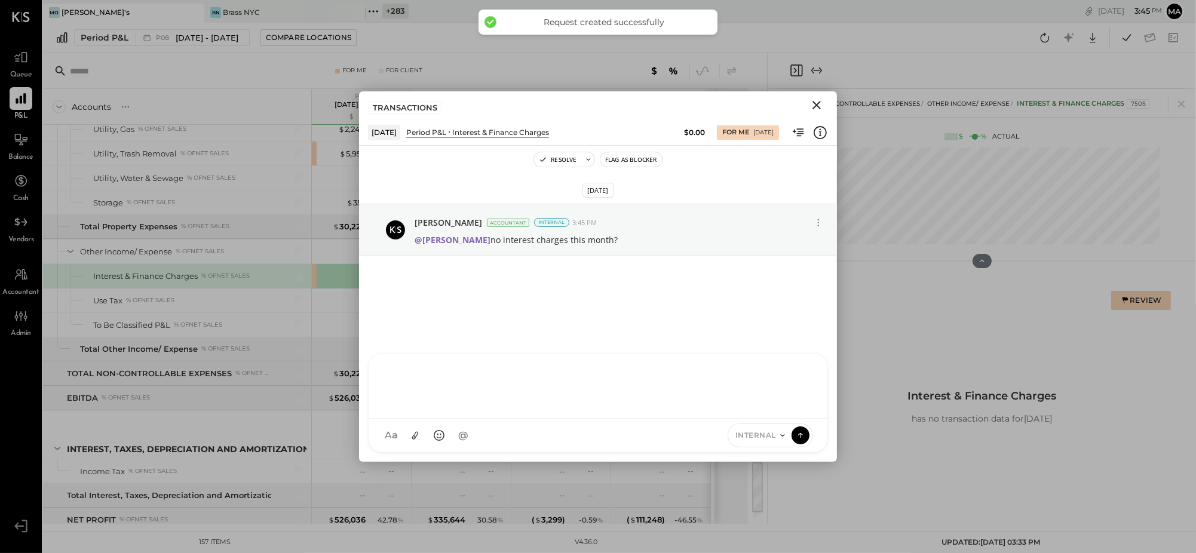
click at [819, 102] on icon "Close" at bounding box center [817, 105] width 8 height 8
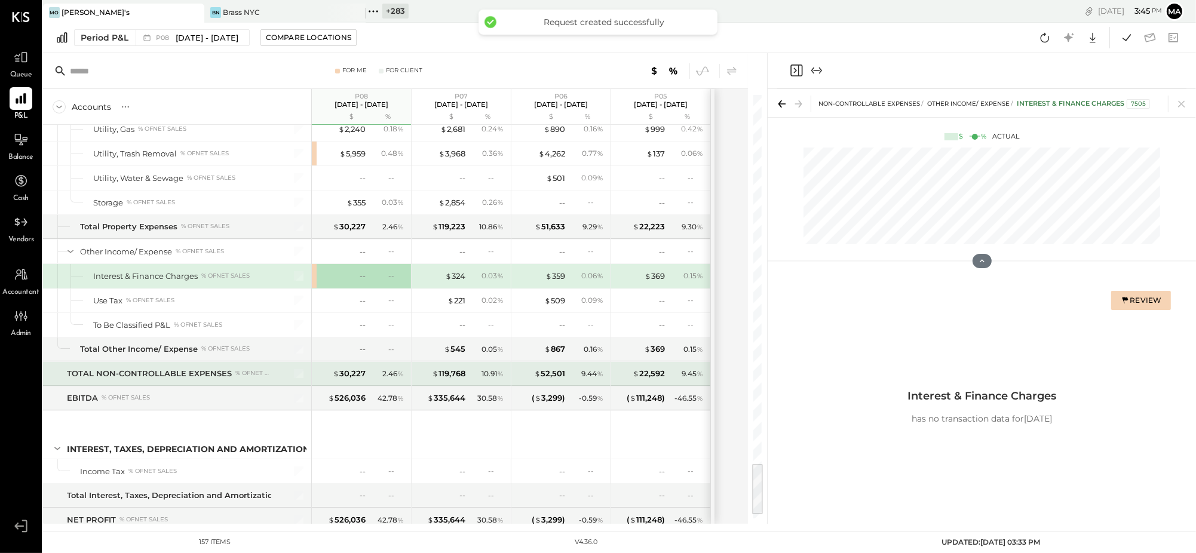
scroll to position [2966, 0]
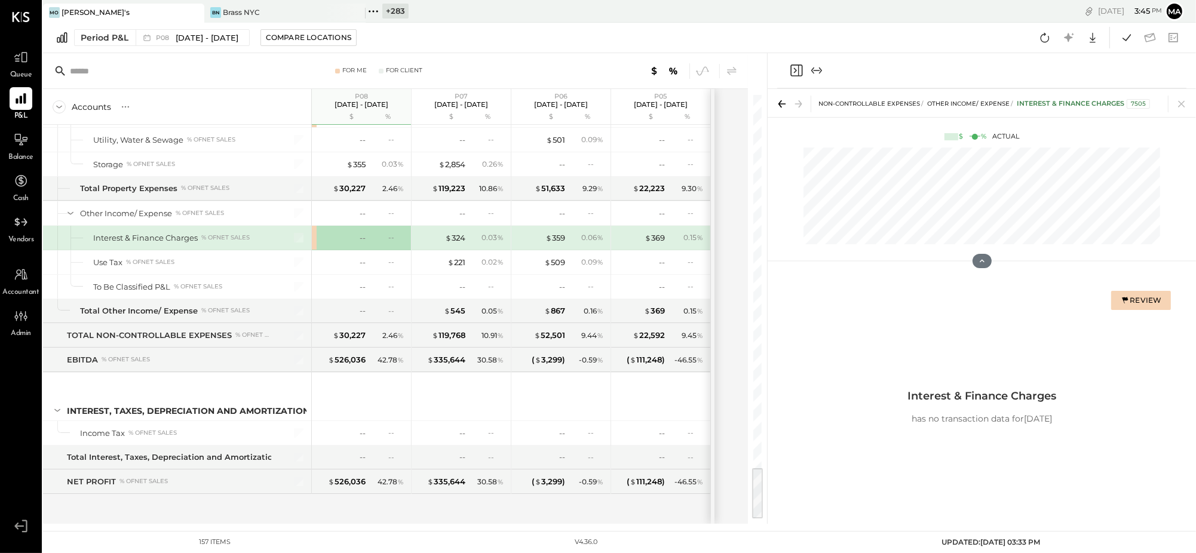
click at [374, 11] on icon at bounding box center [373, 11] width 2 height 2
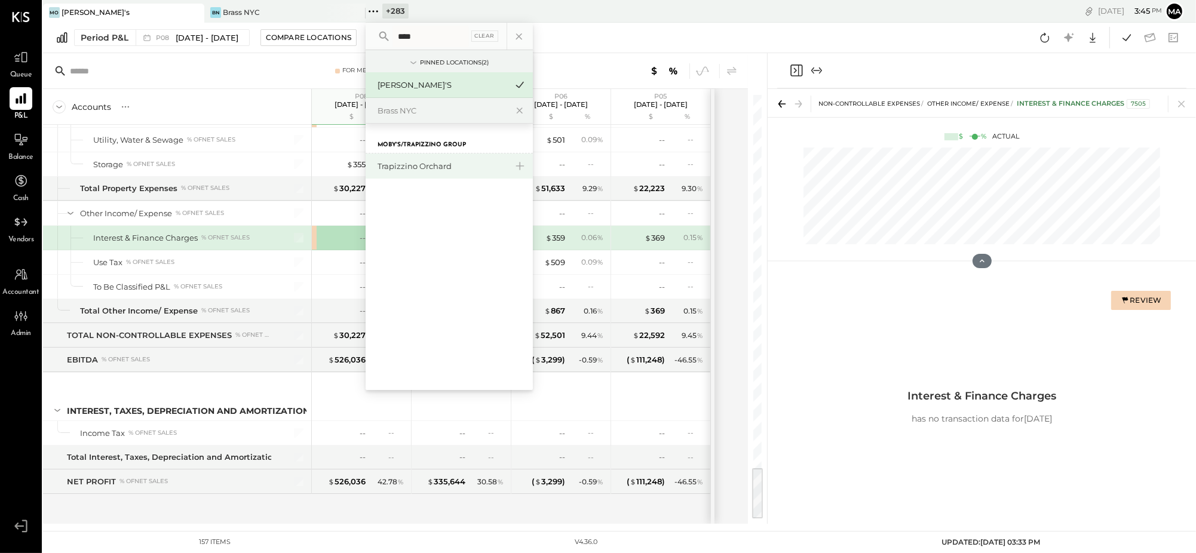
type input "****"
click at [390, 167] on div "Trapizzino Orchard" at bounding box center [442, 166] width 129 height 11
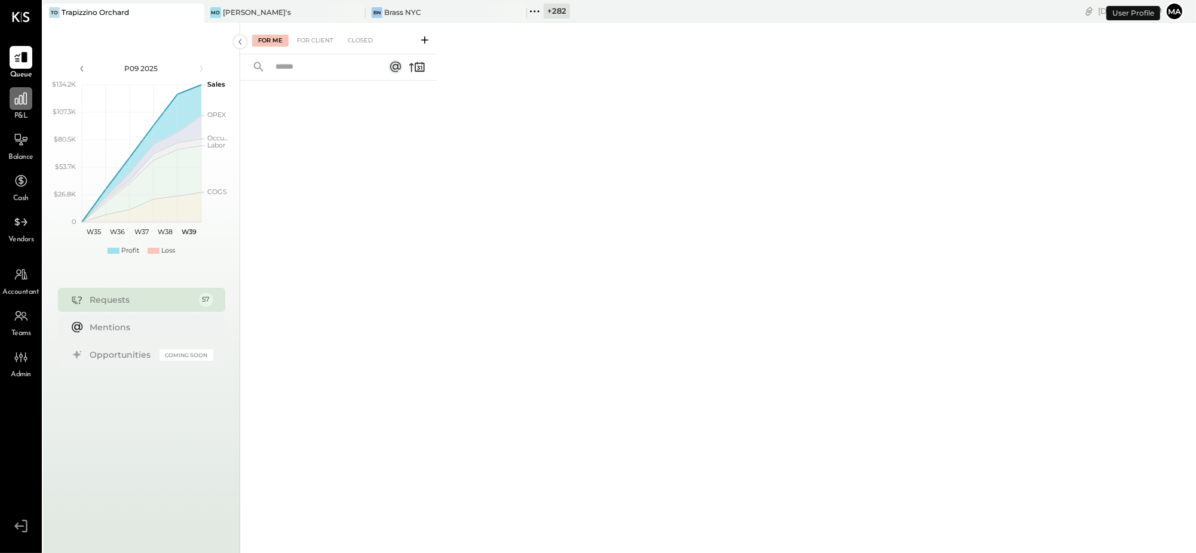
click at [27, 104] on icon at bounding box center [21, 99] width 16 height 16
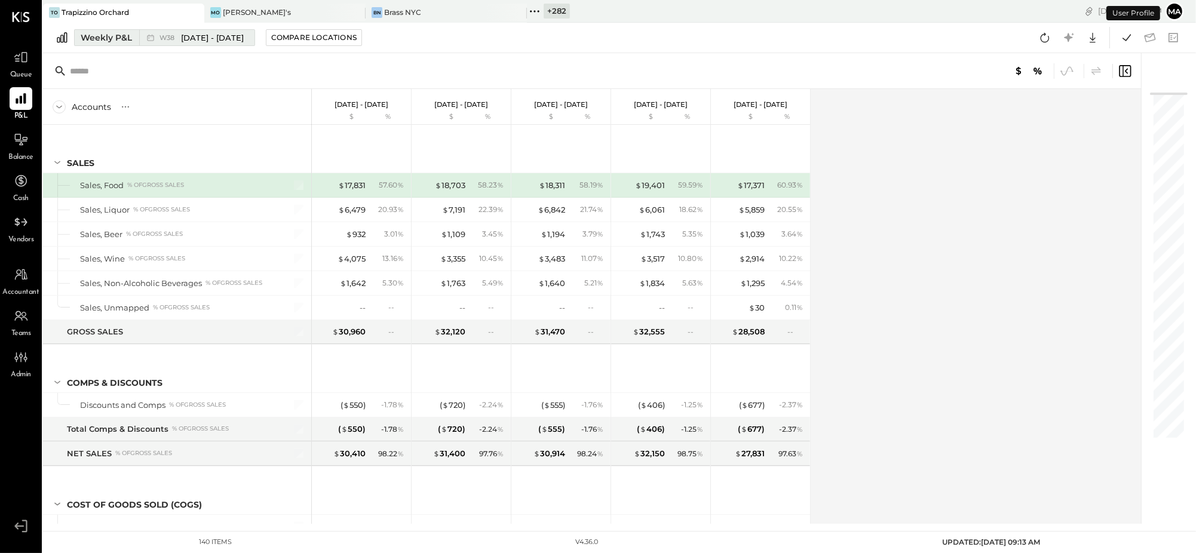
click at [179, 36] on div "W38 [DATE] - [DATE]" at bounding box center [202, 37] width 84 height 11
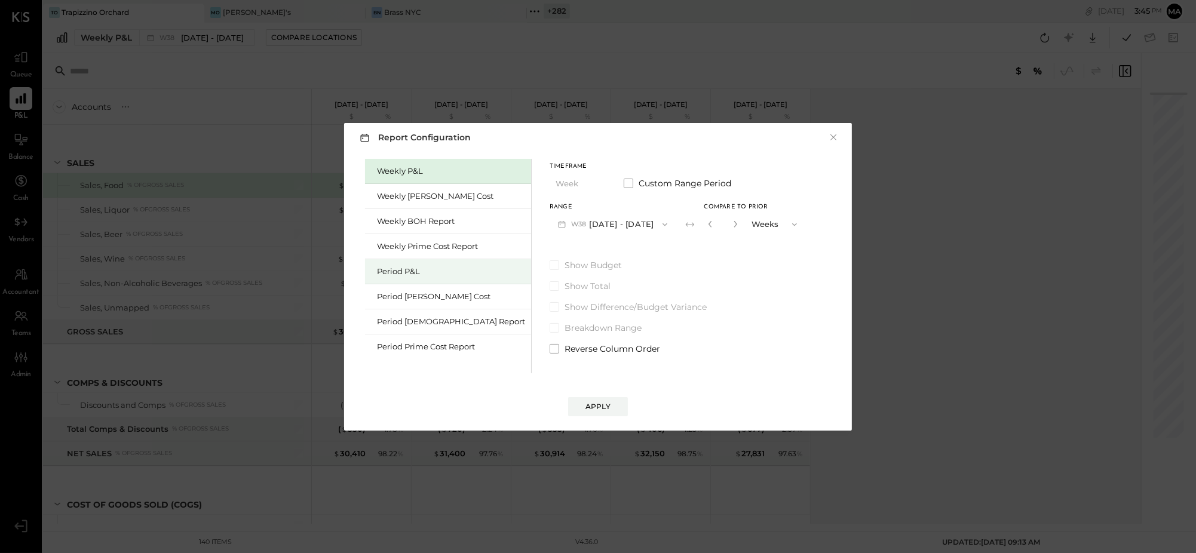
click at [416, 270] on div "Period P&L" at bounding box center [451, 271] width 148 height 11
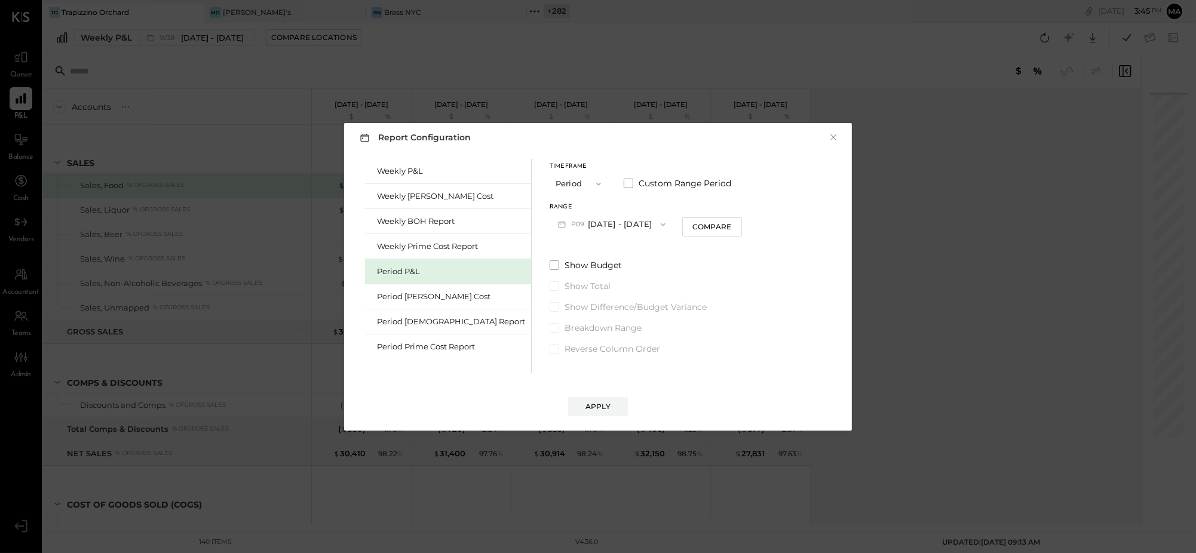
click at [567, 226] on button "P09 [DATE] - [DATE]" at bounding box center [612, 224] width 124 height 22
click at [578, 253] on span "[DATE] - [DATE]" at bounding box center [606, 251] width 57 height 10
click at [693, 226] on div "Compare" at bounding box center [712, 227] width 39 height 10
click at [730, 222] on icon "button" at bounding box center [733, 223] width 7 height 7
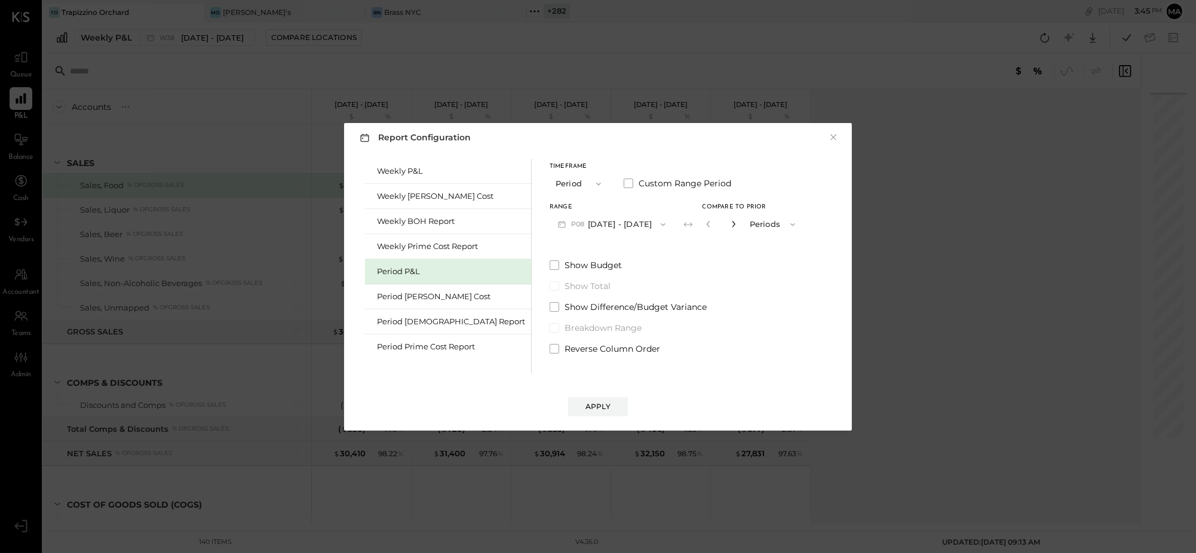
type input "*"
click at [589, 405] on div "Apply" at bounding box center [598, 407] width 25 height 10
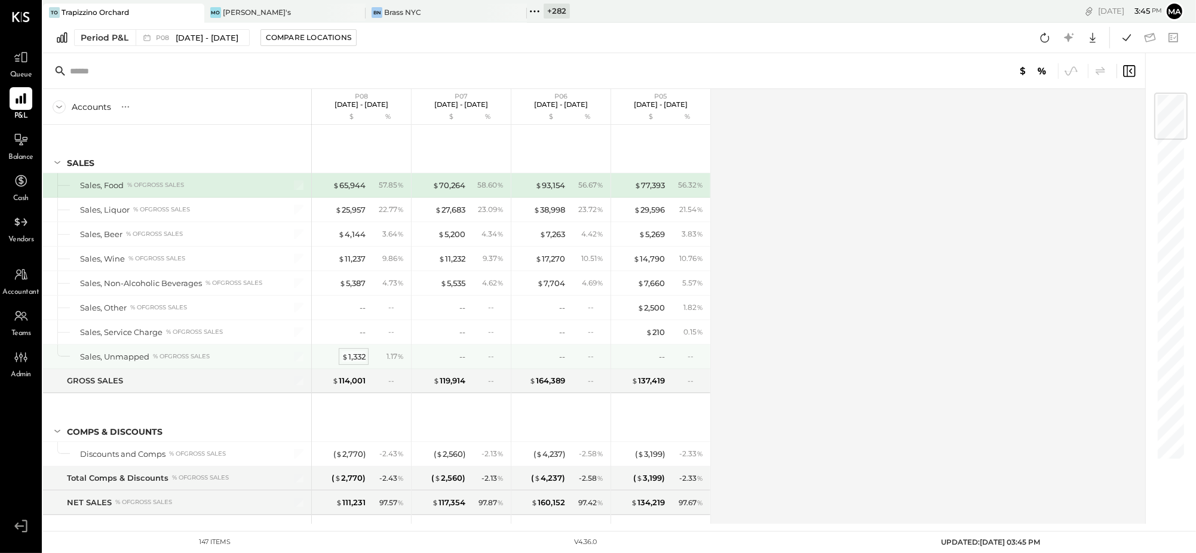
click at [351, 356] on div "$ 1,332" at bounding box center [354, 356] width 24 height 11
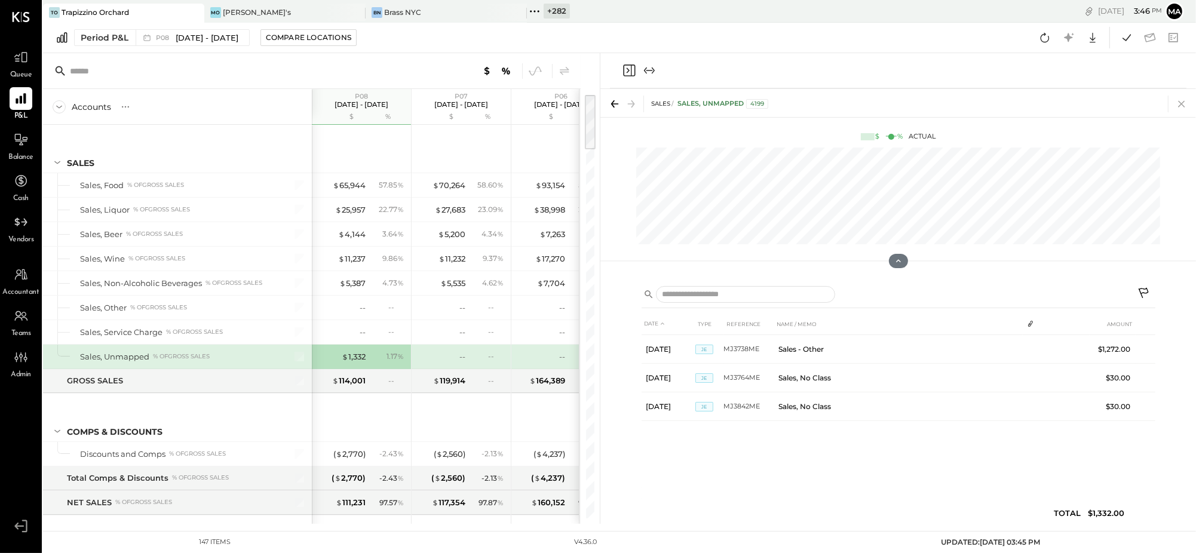
click at [1183, 102] on icon at bounding box center [1181, 104] width 7 height 7
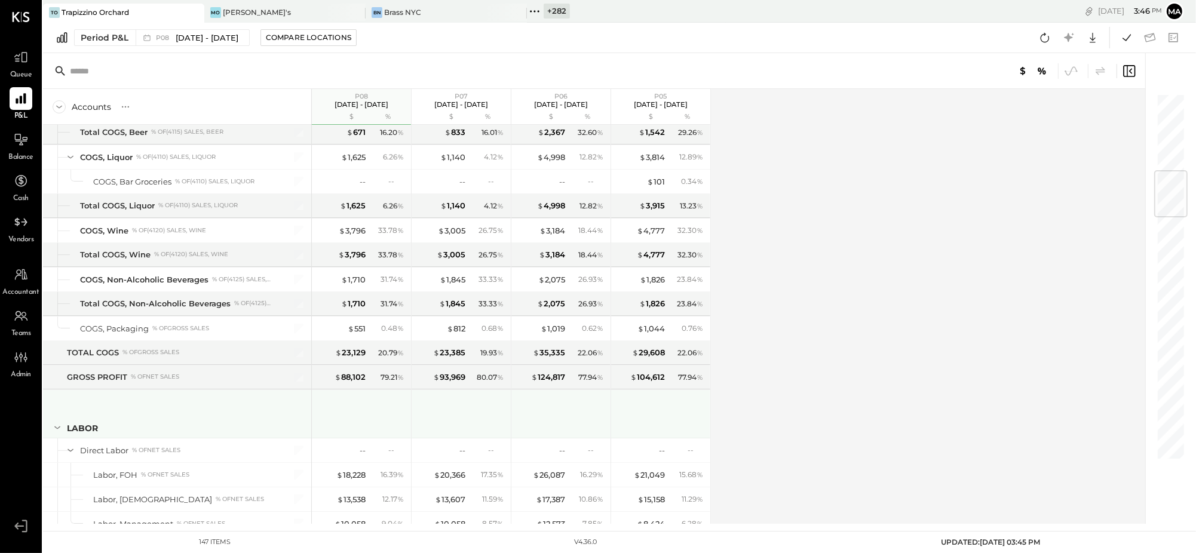
scroll to position [682, 0]
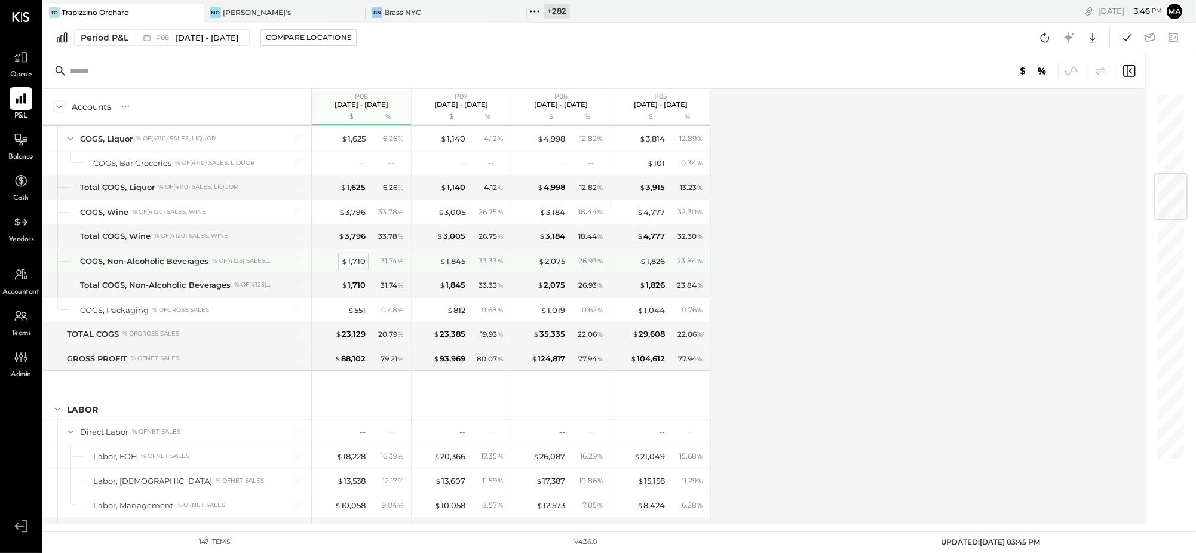
click at [359, 263] on div "$ 1,710" at bounding box center [353, 261] width 24 height 11
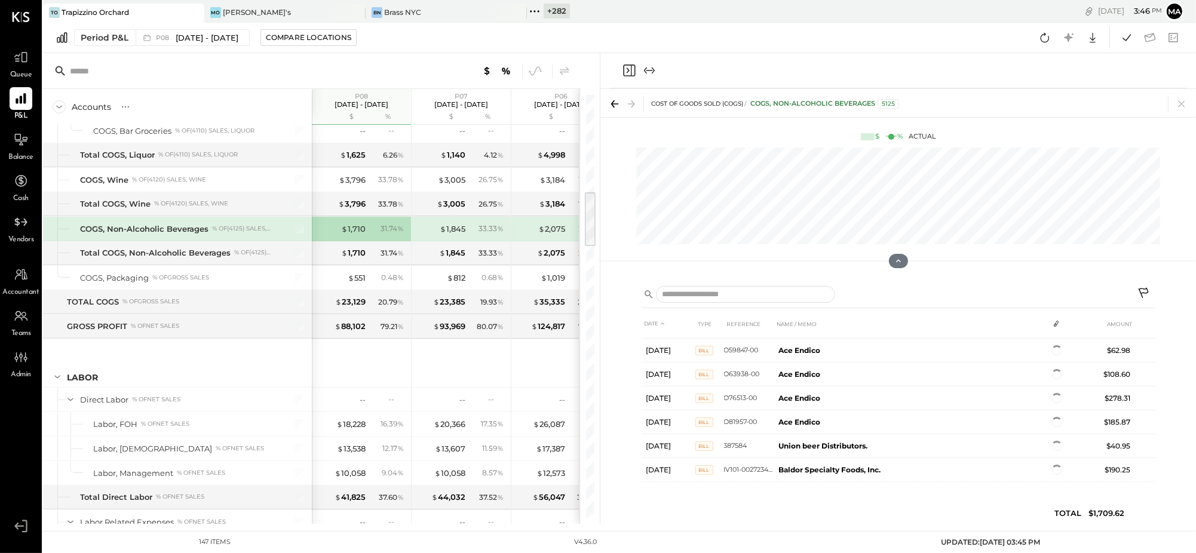
scroll to position [80, 0]
click at [597, 307] on div "Accounts S % GL P08 [DATE] - [DATE] $ % P07 [DATE] - [DATE] $ % P06 [DATE] - [D…" at bounding box center [321, 288] width 557 height 471
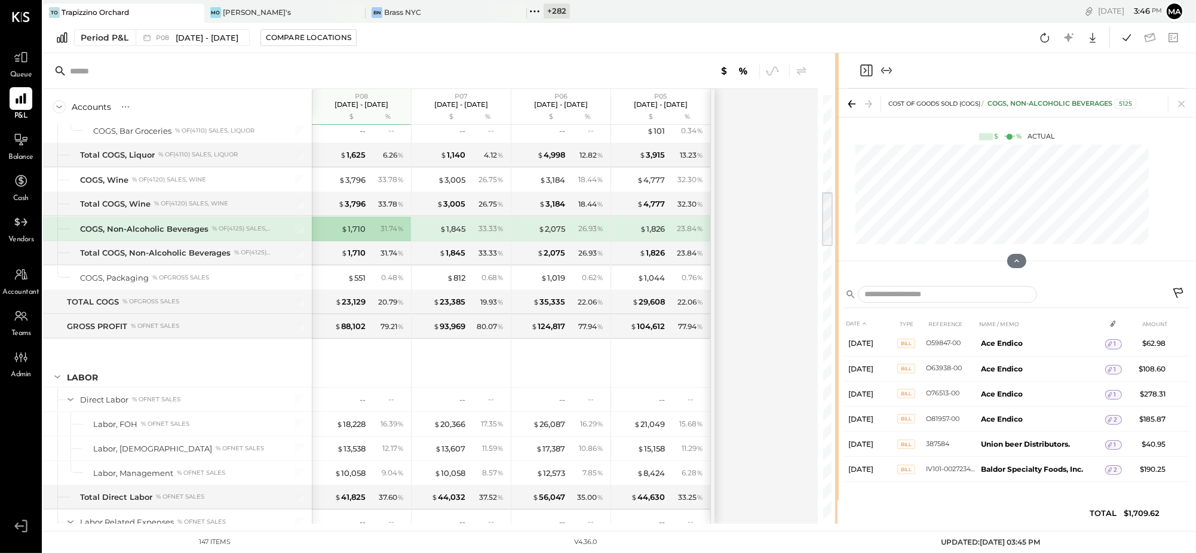
drag, startPoint x: 598, startPoint y: 307, endPoint x: 808, endPoint y: 293, distance: 211.3
click at [837, 292] on div "Accounts S % GL P08 [DATE] - [DATE] $ % P07 [DATE] - [DATE] $ % P06 [DATE] - [D…" at bounding box center [619, 288] width 1153 height 471
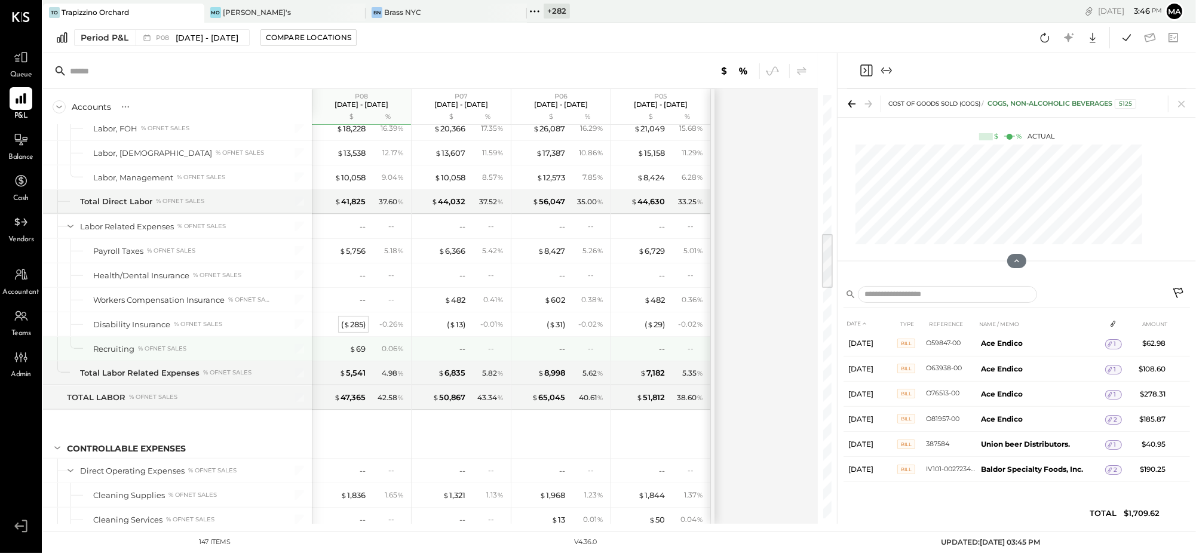
scroll to position [1023, 0]
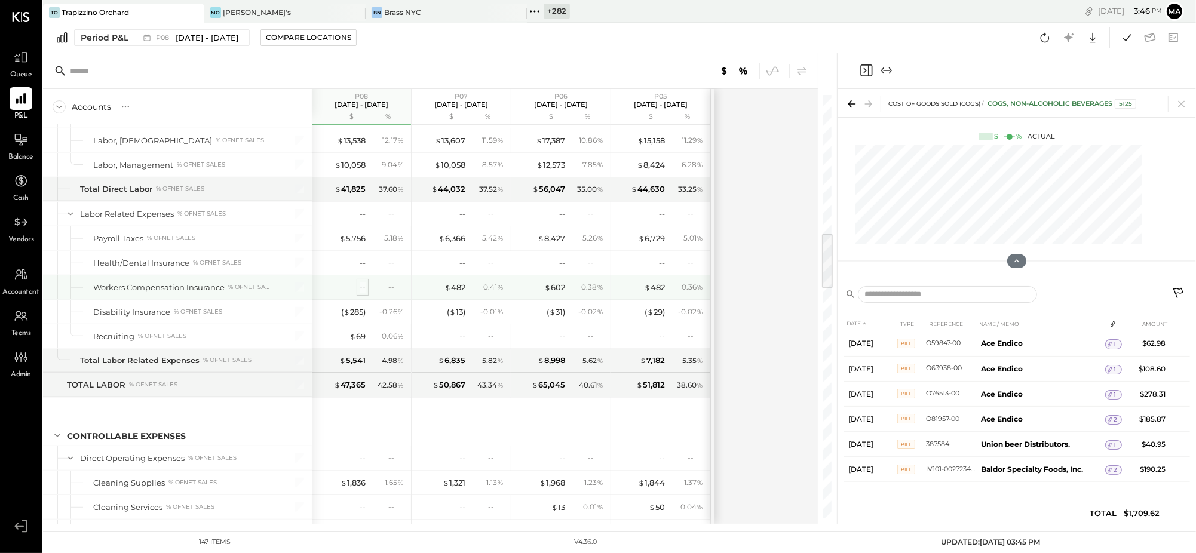
click at [365, 286] on div "--" at bounding box center [363, 287] width 6 height 11
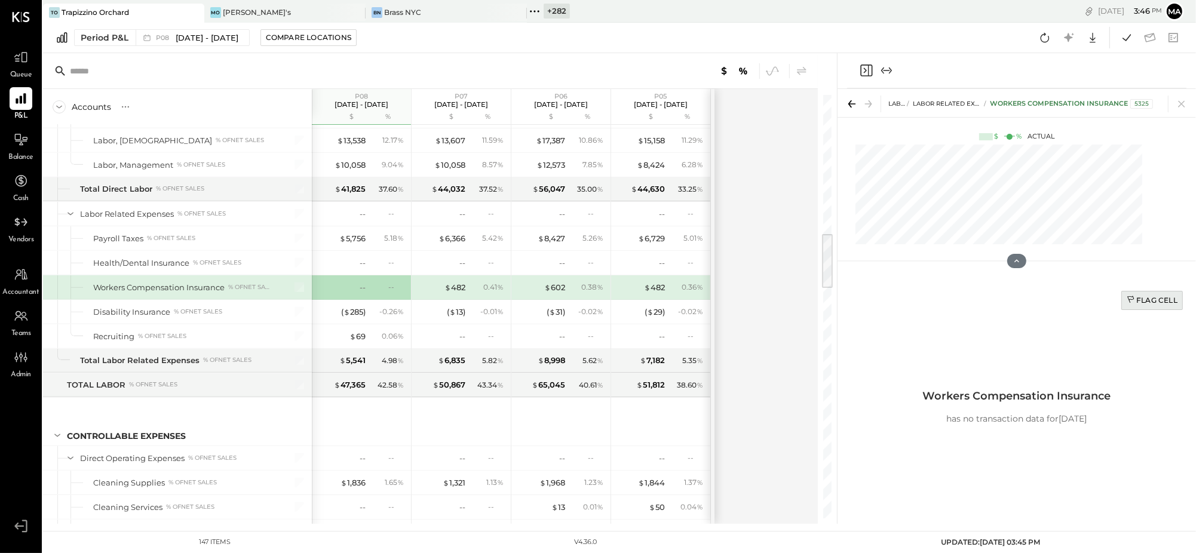
click at [1135, 302] on icon at bounding box center [1132, 301] width 10 height 10
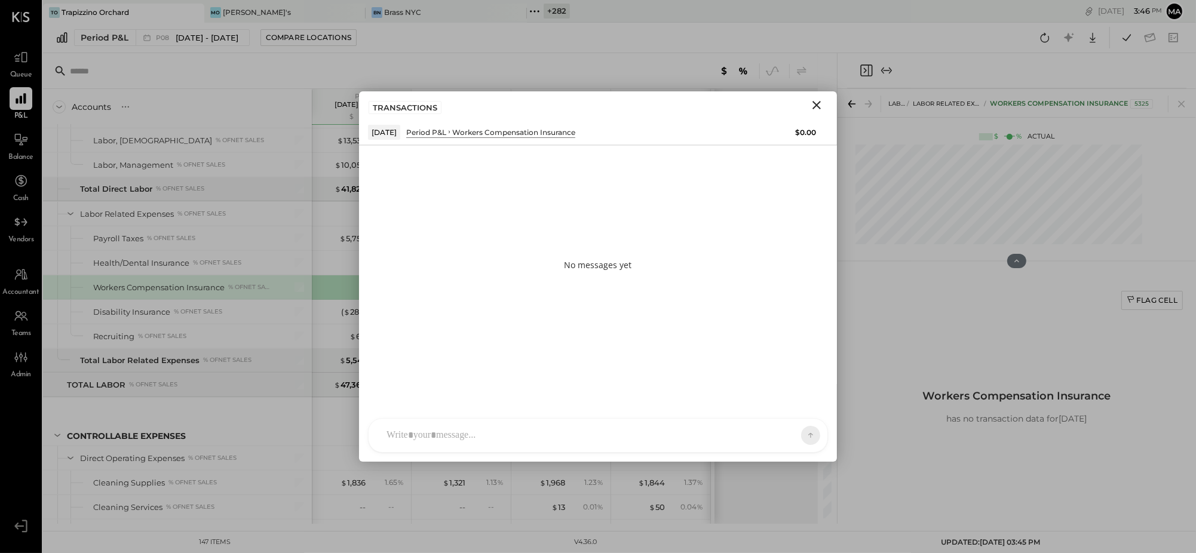
click at [695, 430] on div at bounding box center [588, 435] width 414 height 26
type input "*****"
click at [778, 434] on icon at bounding box center [783, 436] width 10 height 10
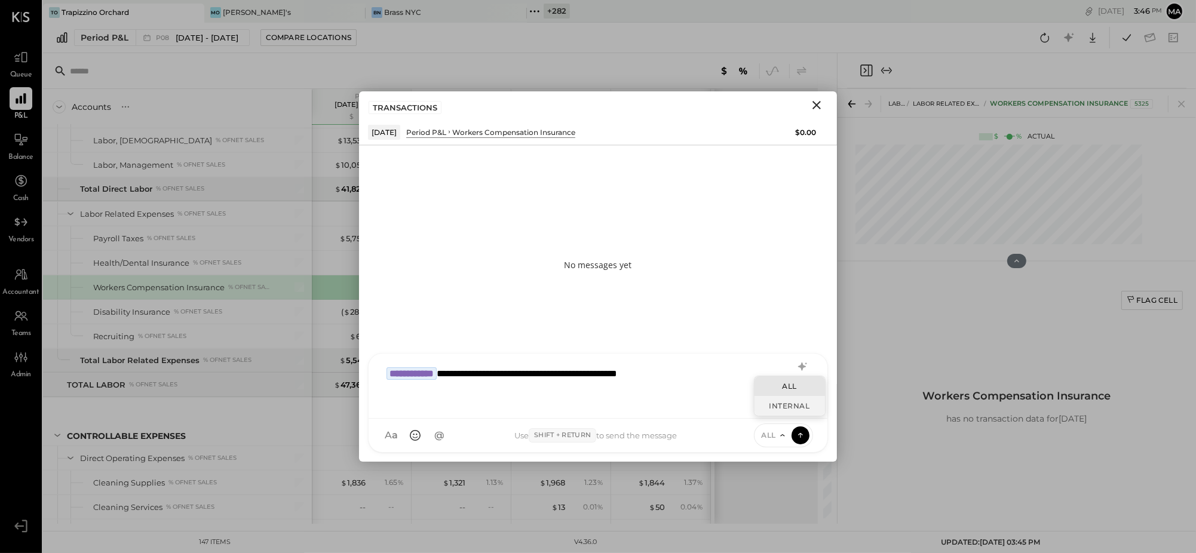
click at [780, 406] on div "INTERNAL" at bounding box center [790, 406] width 71 height 20
click at [797, 432] on icon at bounding box center [800, 435] width 11 height 12
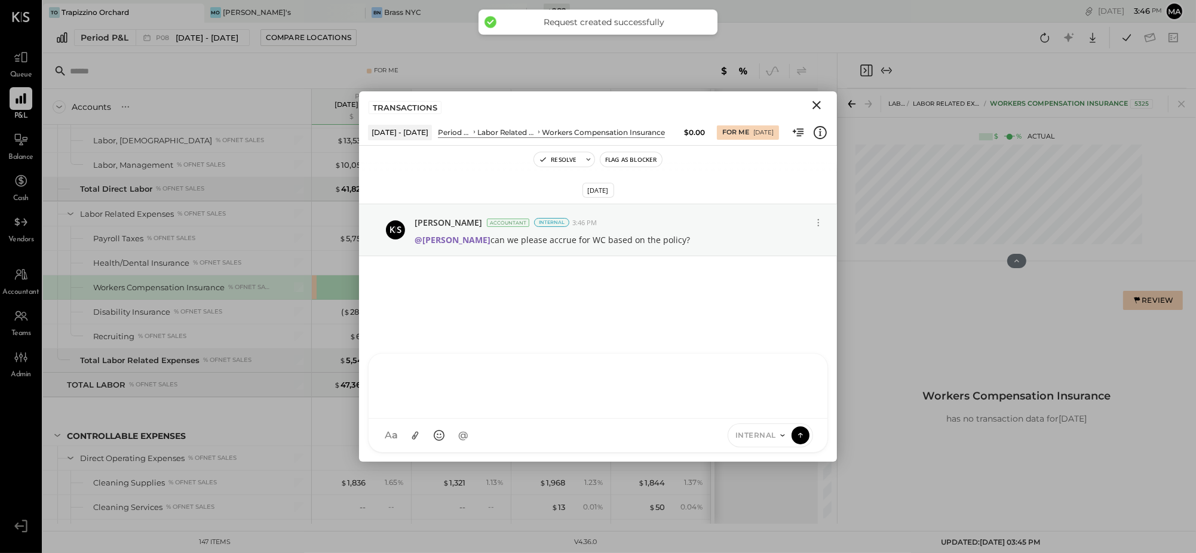
click at [816, 102] on icon "Close" at bounding box center [817, 105] width 14 height 14
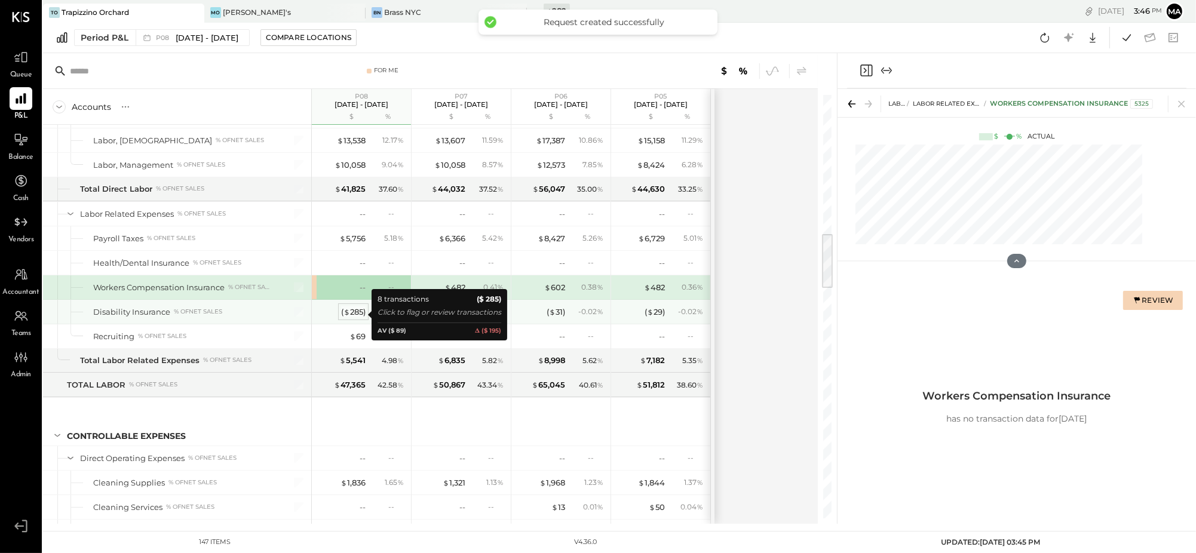
click at [354, 314] on div "( $ 285 )" at bounding box center [353, 312] width 24 height 11
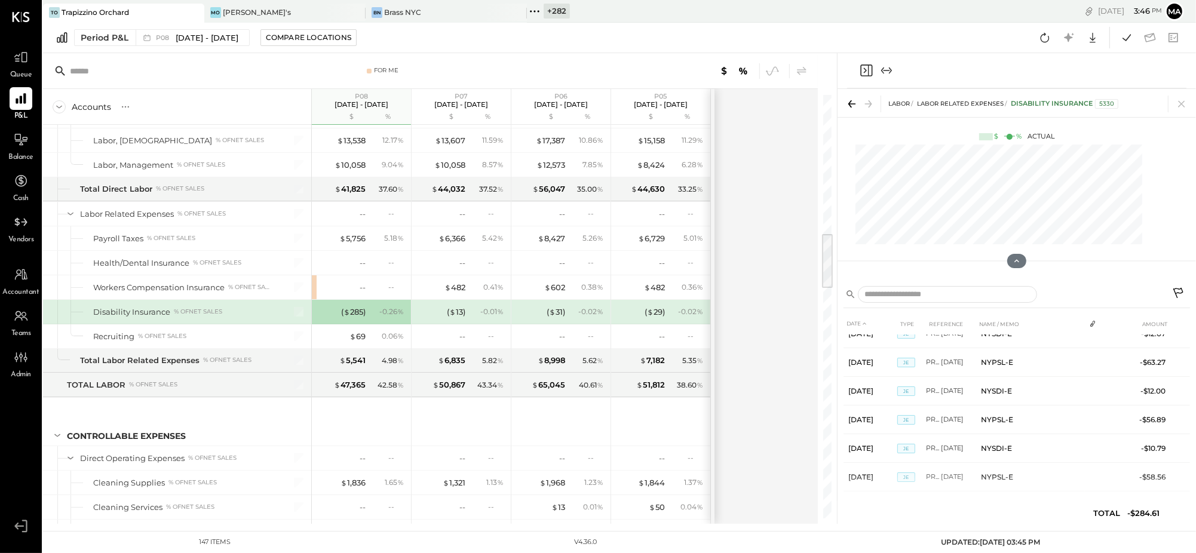
scroll to position [82, 0]
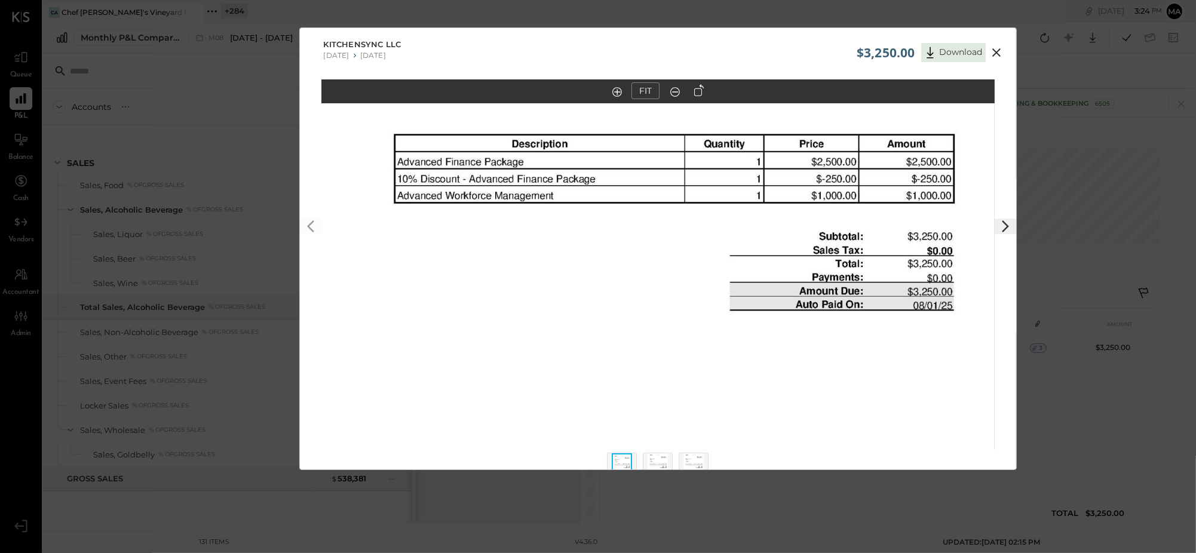
scroll to position [1869, 0]
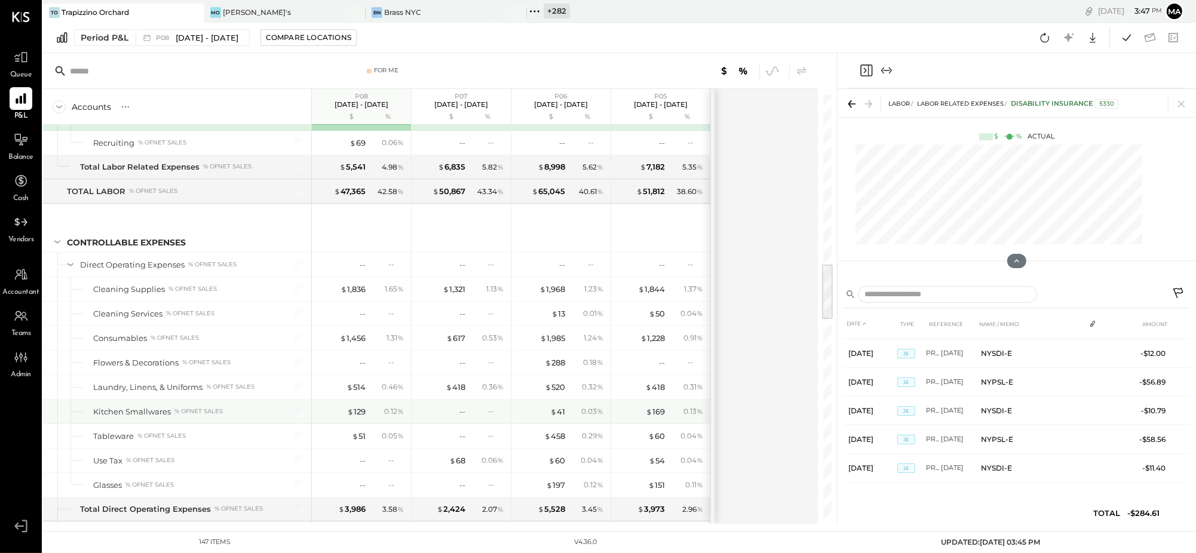
scroll to position [1249, 0]
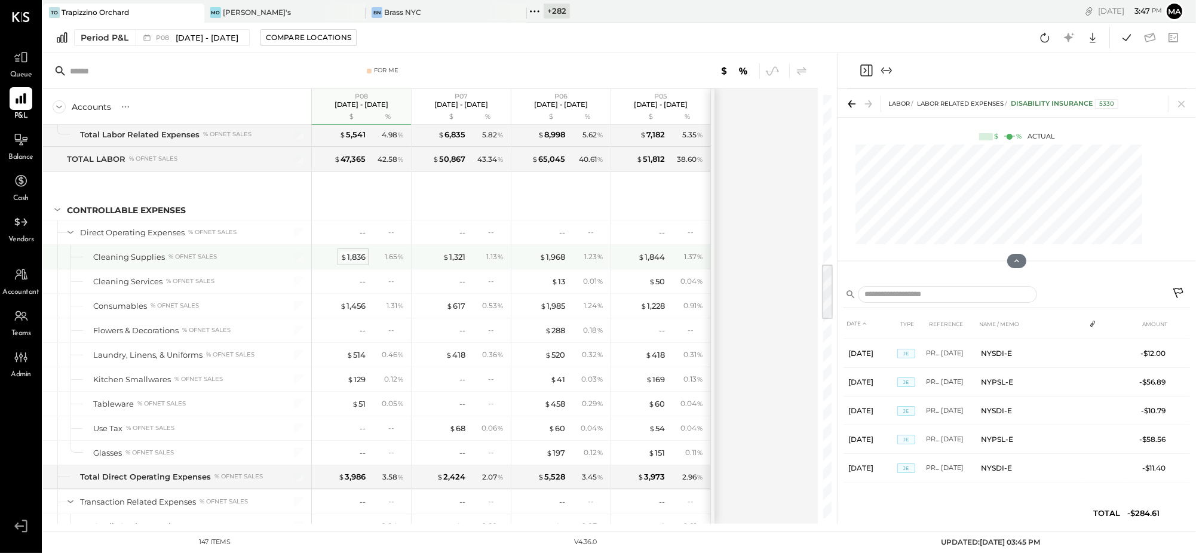
click at [356, 259] on div "$ 1,836" at bounding box center [353, 257] width 25 height 11
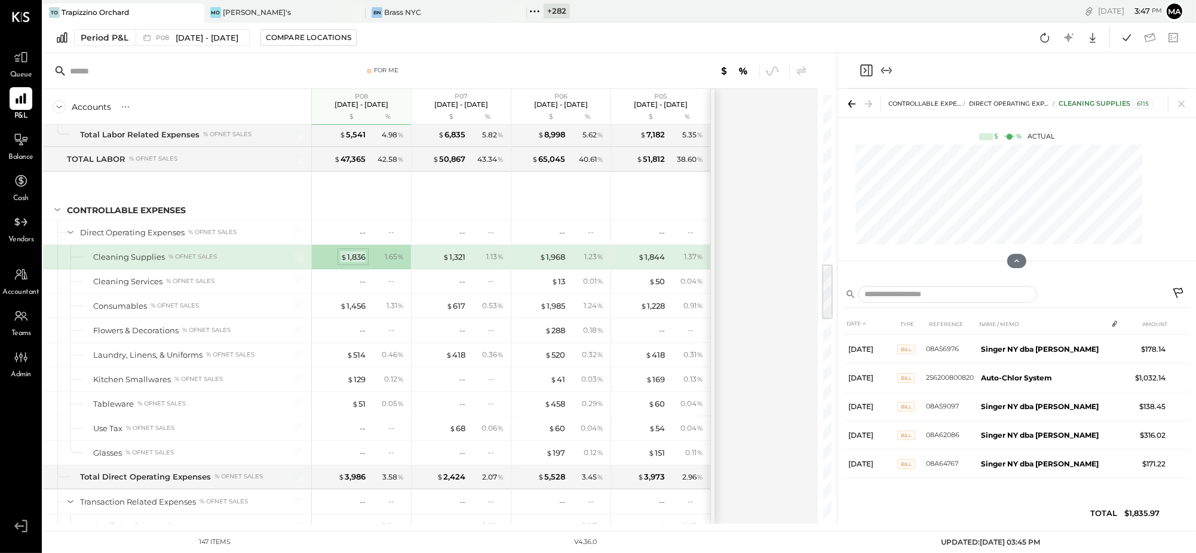
scroll to position [0, 0]
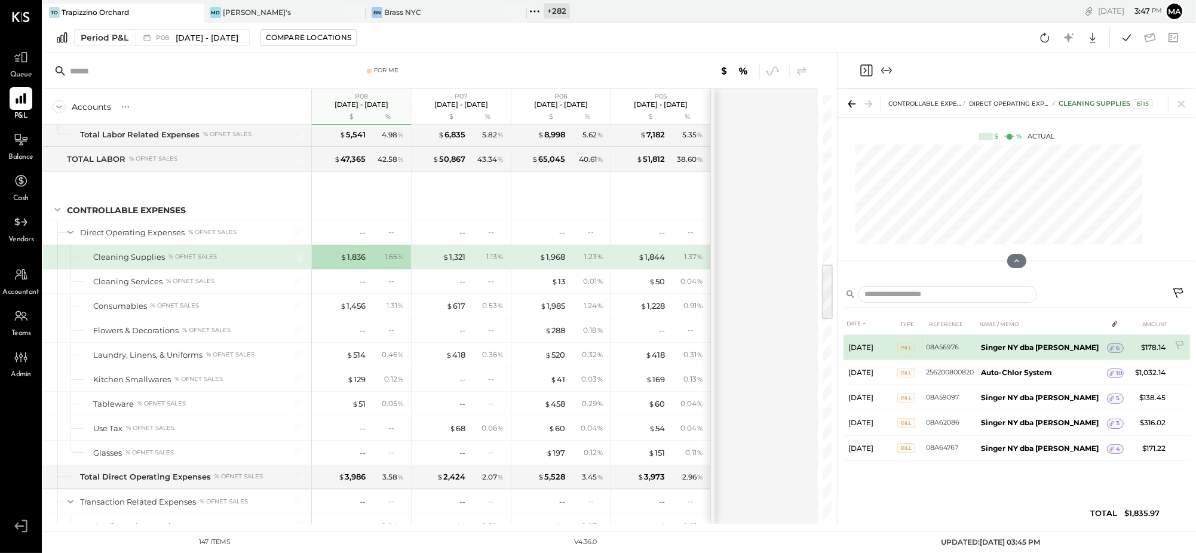
click at [1116, 347] on span "6" at bounding box center [1118, 348] width 4 height 8
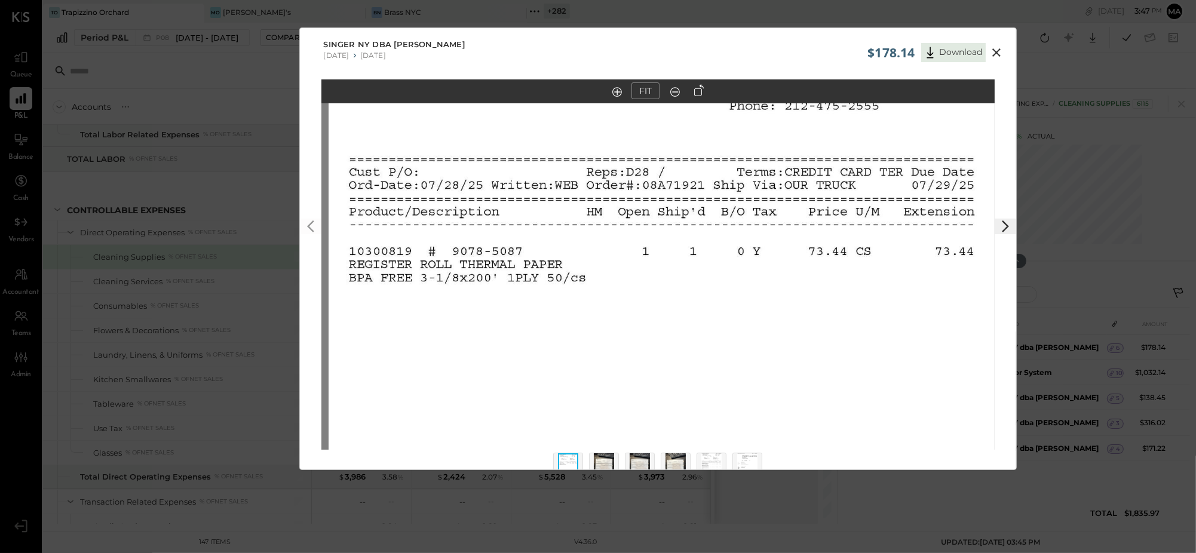
drag, startPoint x: 727, startPoint y: 164, endPoint x: 758, endPoint y: 242, distance: 84.2
click at [735, 261] on img at bounding box center [665, 348] width 673 height 872
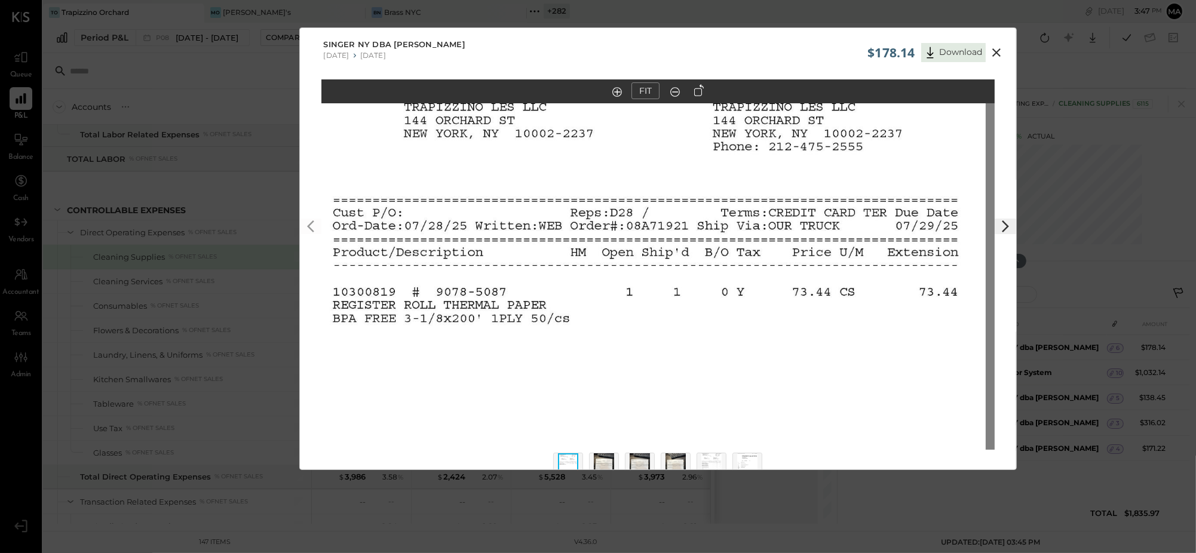
drag, startPoint x: 813, startPoint y: 178, endPoint x: 797, endPoint y: 220, distance: 45.6
click at [797, 220] on img at bounding box center [649, 388] width 673 height 872
click at [607, 460] on img at bounding box center [604, 467] width 20 height 26
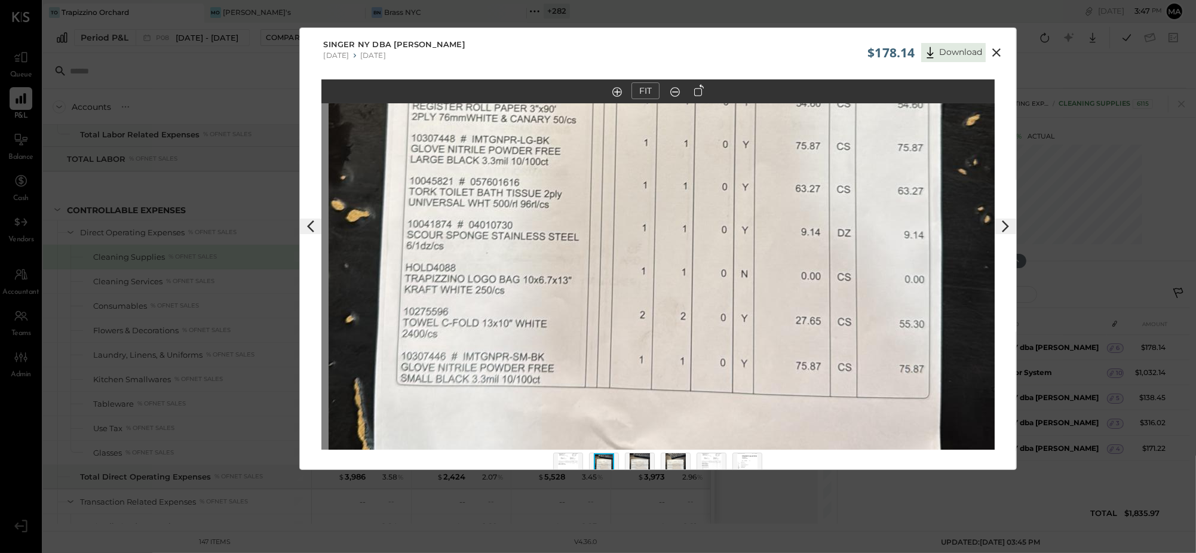
drag, startPoint x: 706, startPoint y: 354, endPoint x: 712, endPoint y: 226, distance: 128.6
click at [713, 224] on img at bounding box center [665, 130] width 672 height 1195
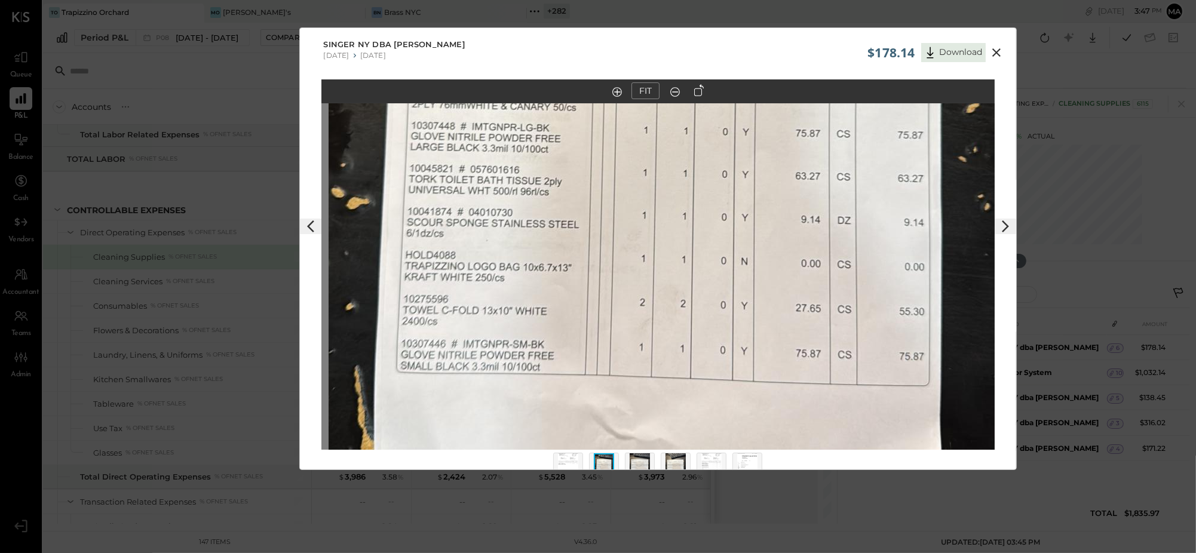
click at [997, 50] on icon at bounding box center [997, 52] width 14 height 14
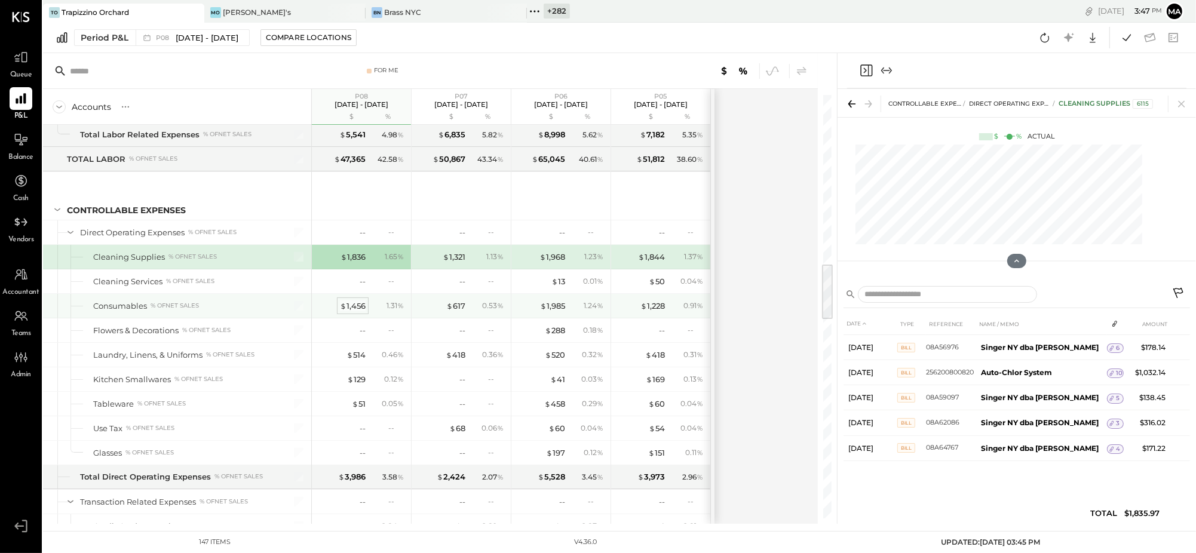
click at [362, 308] on div "$ 1,456" at bounding box center [353, 306] width 26 height 11
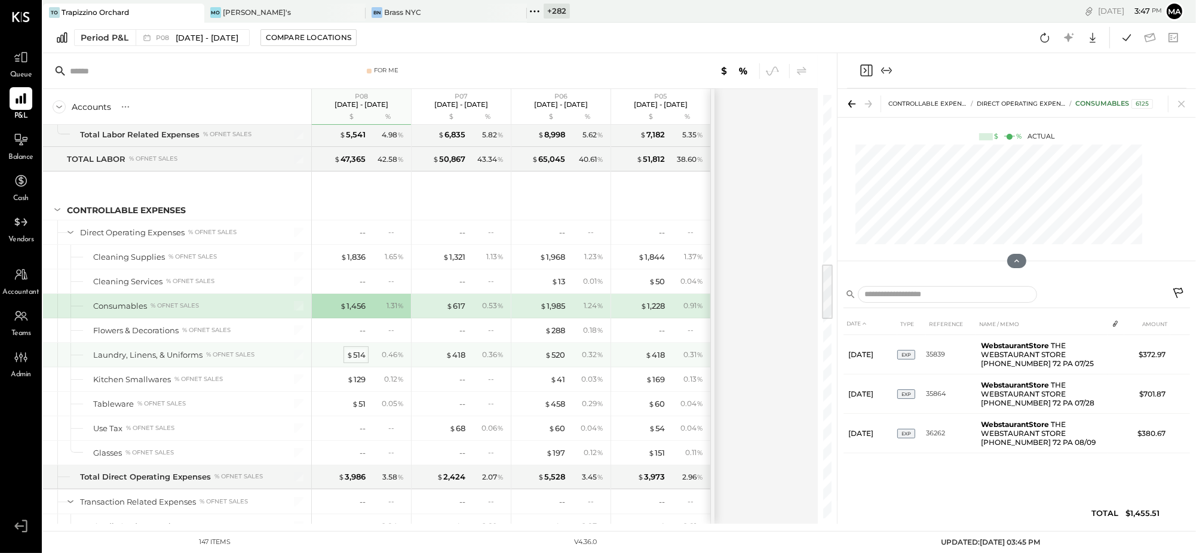
click at [356, 359] on div "$ 514" at bounding box center [356, 355] width 19 height 11
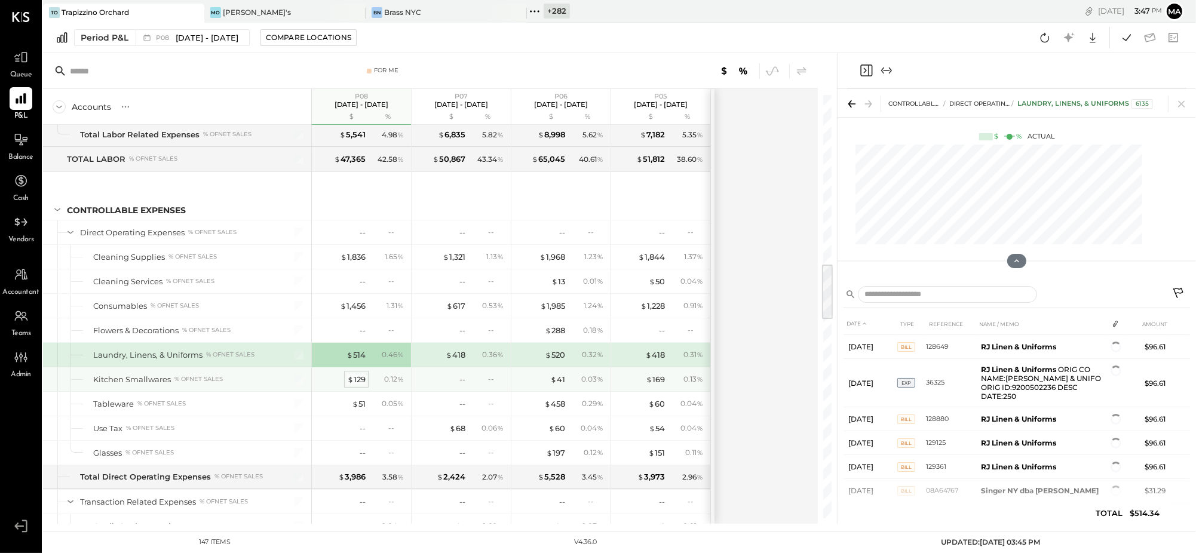
click at [359, 382] on div "$ 129" at bounding box center [356, 379] width 19 height 11
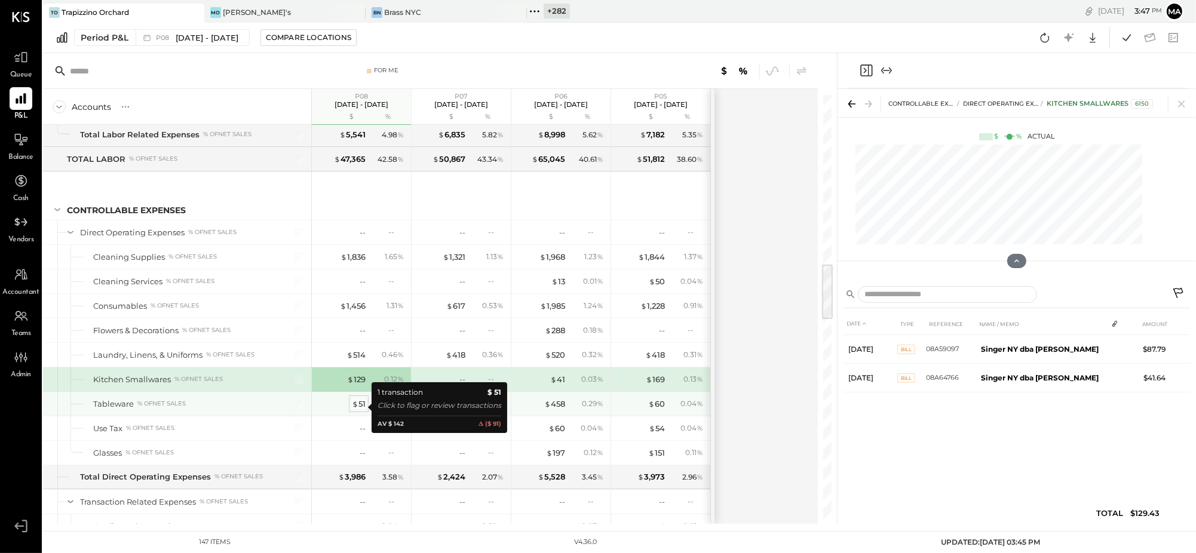
click at [357, 406] on span "$" at bounding box center [355, 404] width 7 height 10
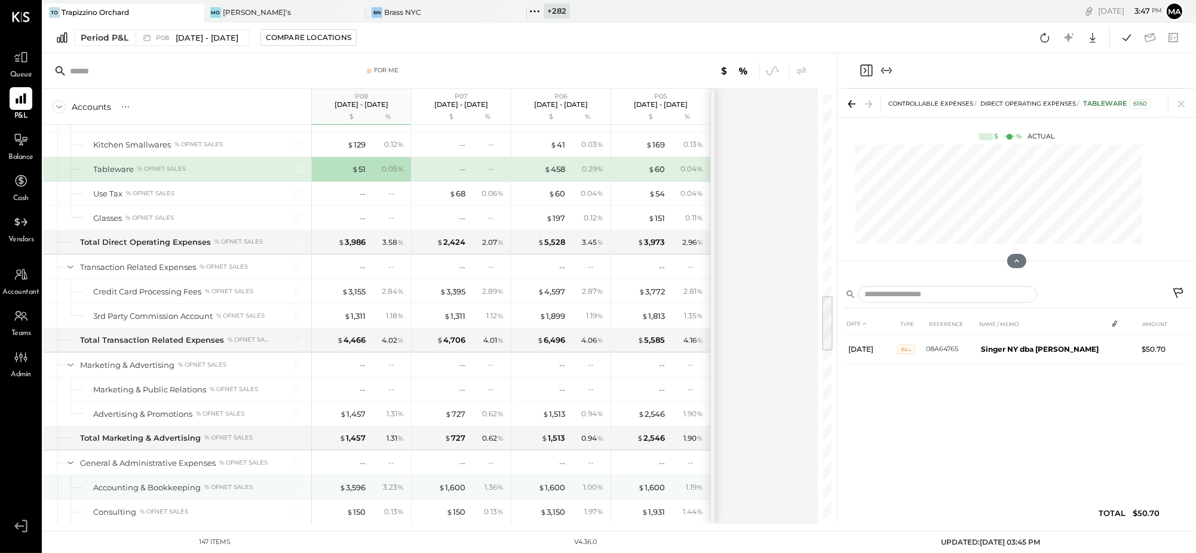
scroll to position [1545, 0]
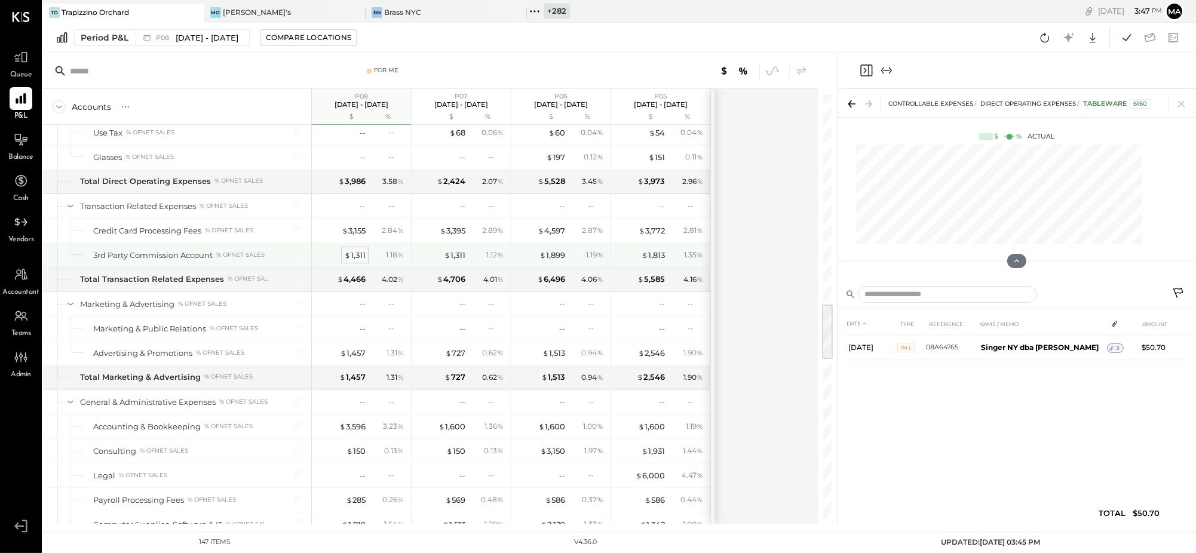
click at [356, 259] on div "$ 1,311" at bounding box center [355, 255] width 22 height 11
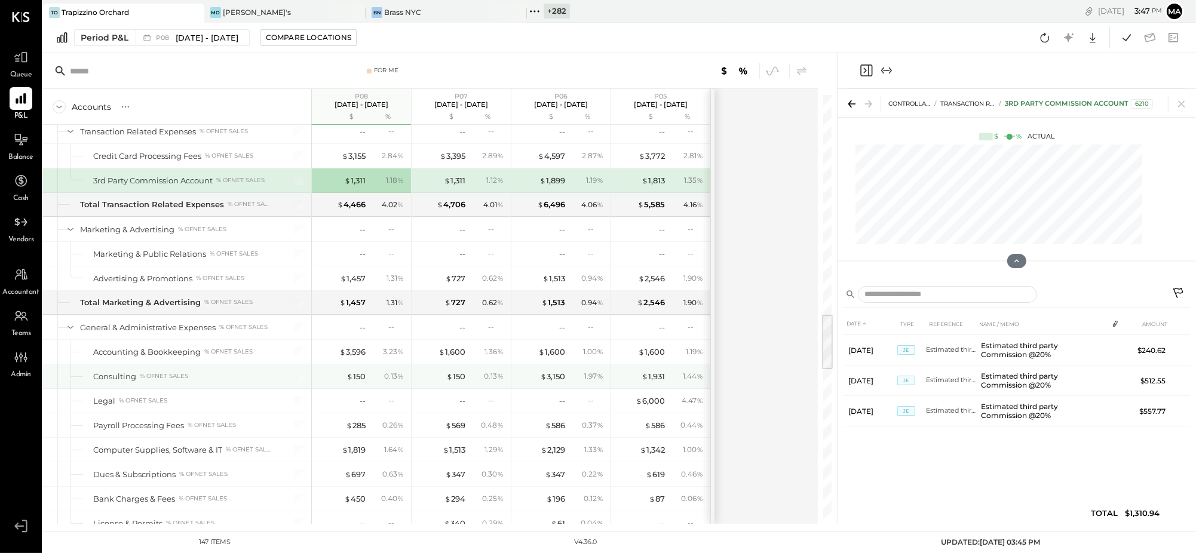
scroll to position [1621, 0]
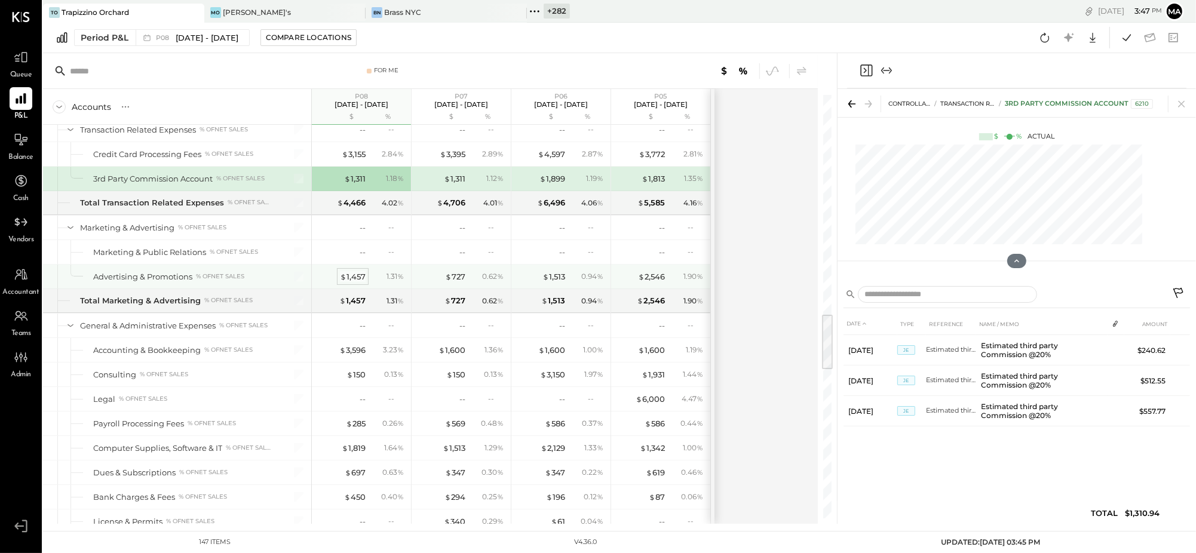
click at [354, 282] on div "$ 1,457" at bounding box center [353, 276] width 26 height 11
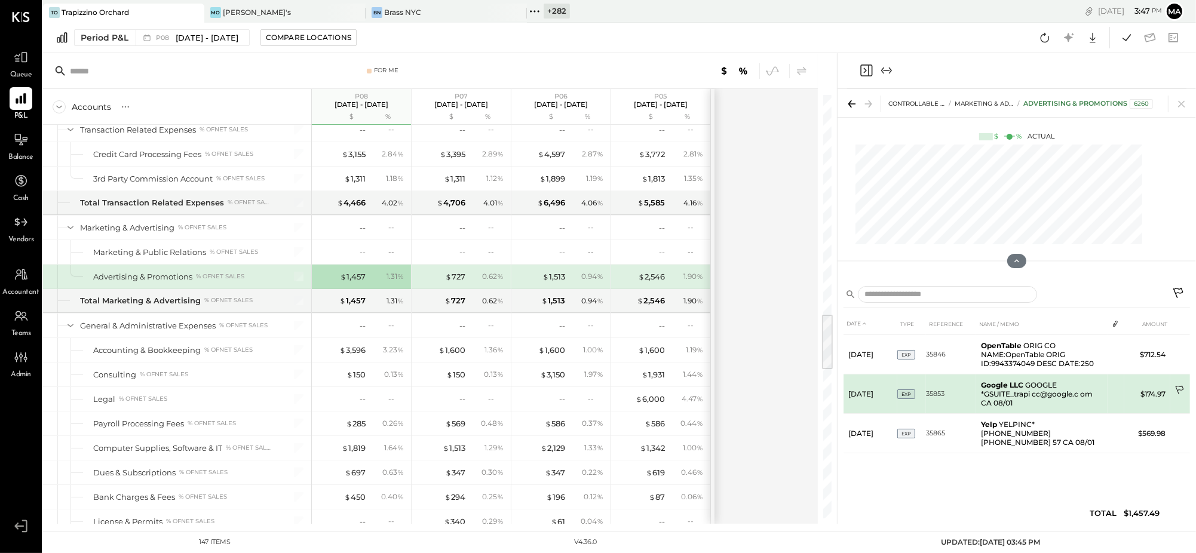
click at [1179, 383] on td at bounding box center [1181, 391] width 20 height 23
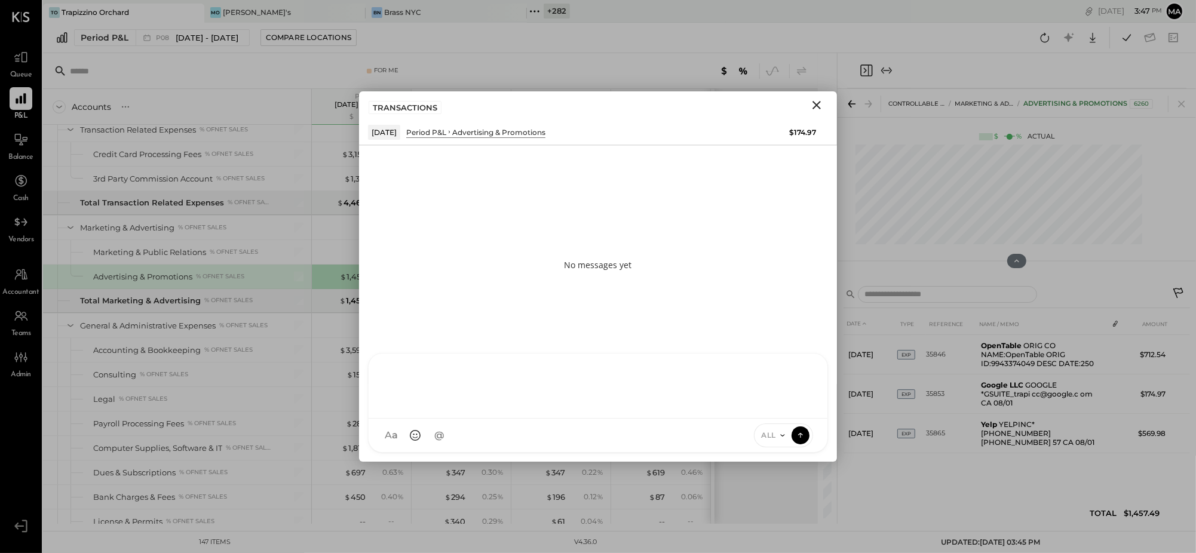
click at [728, 437] on div "ID Iris Del Rocio Albarrán Millán TP Tarang Padia E eric EP Erika Perez N nick …" at bounding box center [598, 403] width 460 height 100
type input "*****"
click at [780, 431] on icon at bounding box center [783, 436] width 10 height 10
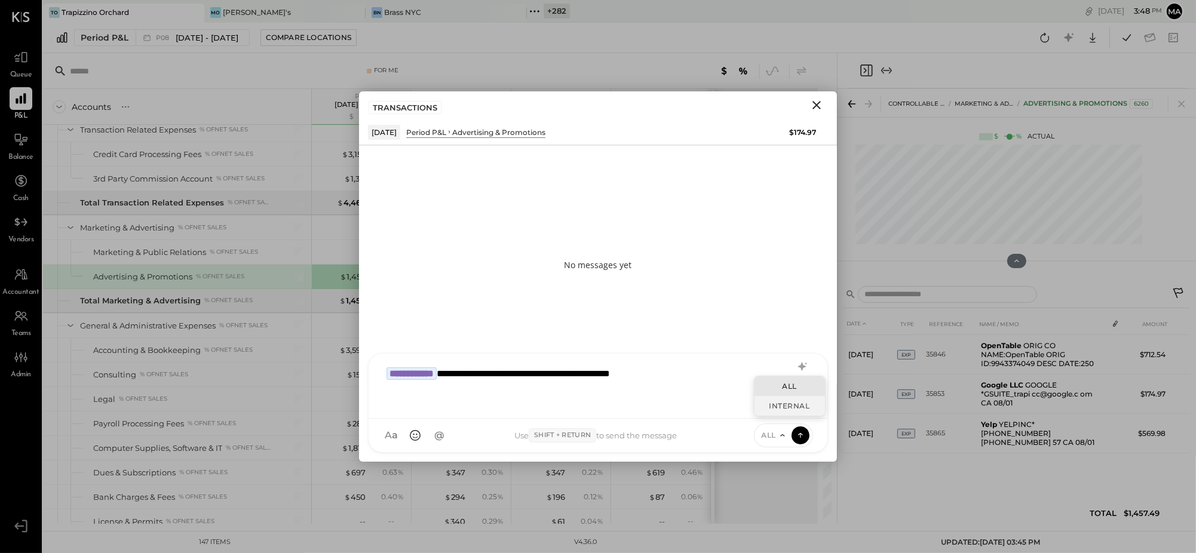
click at [772, 403] on div "INTERNAL" at bounding box center [790, 406] width 71 height 20
click at [803, 436] on icon at bounding box center [800, 435] width 11 height 12
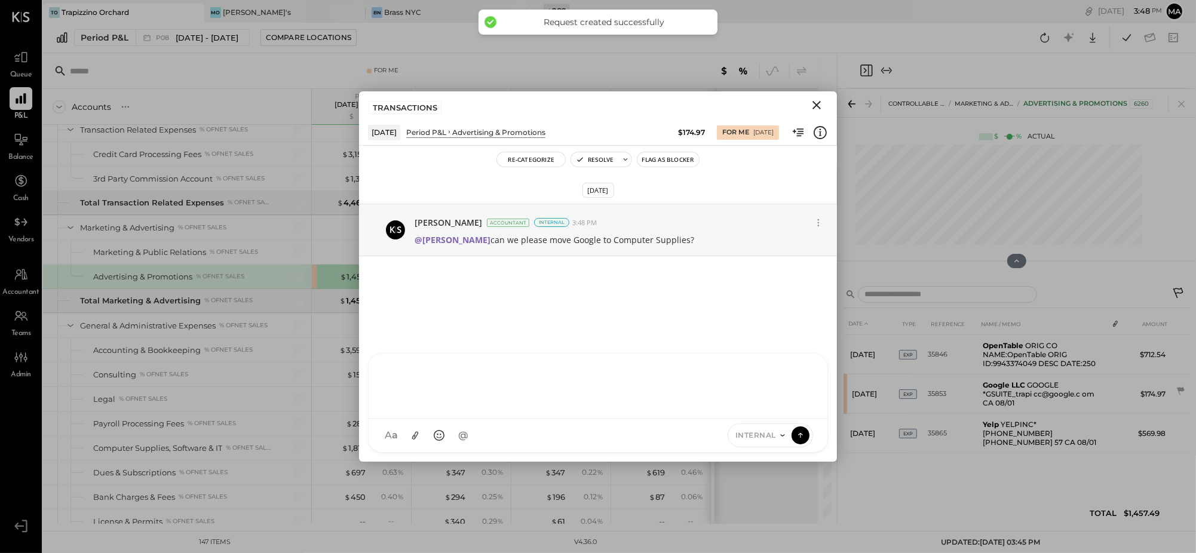
click at [817, 103] on icon "Close" at bounding box center [817, 105] width 14 height 14
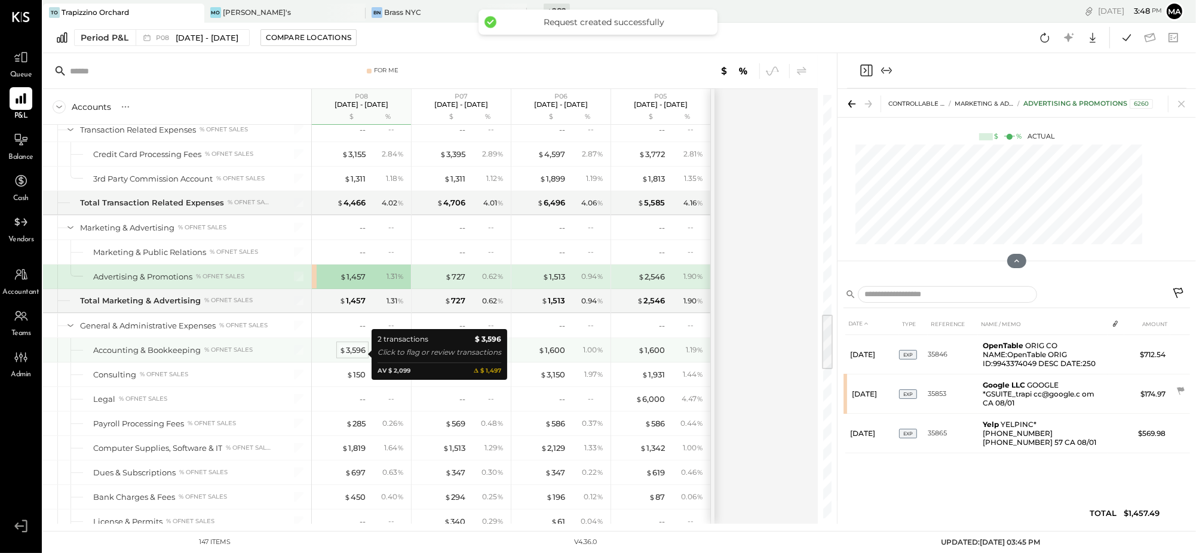
click at [352, 356] on div "$ 3,596" at bounding box center [352, 350] width 26 height 11
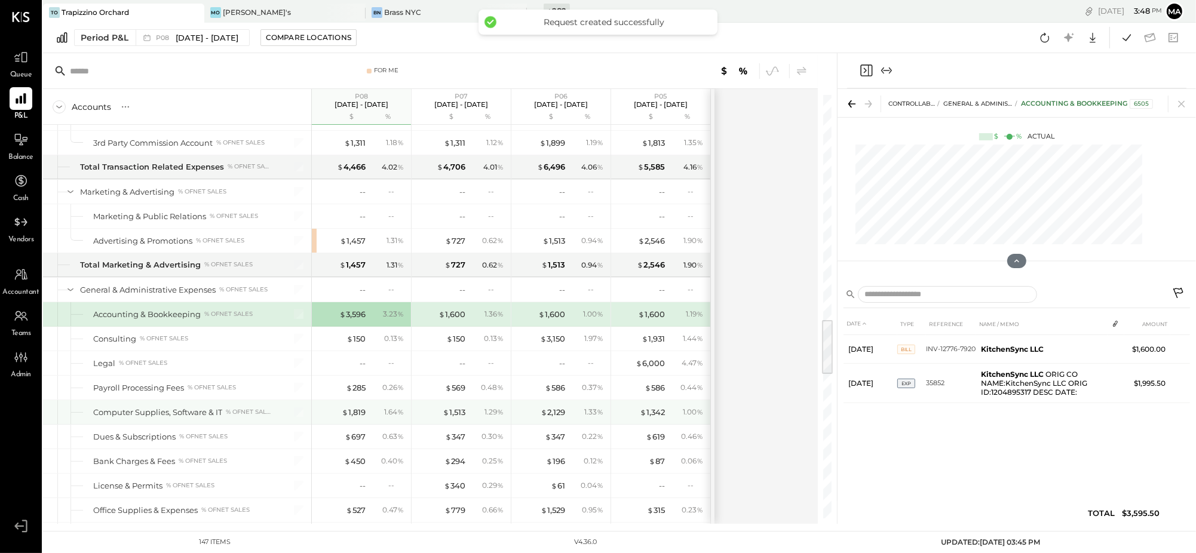
scroll to position [1666, 0]
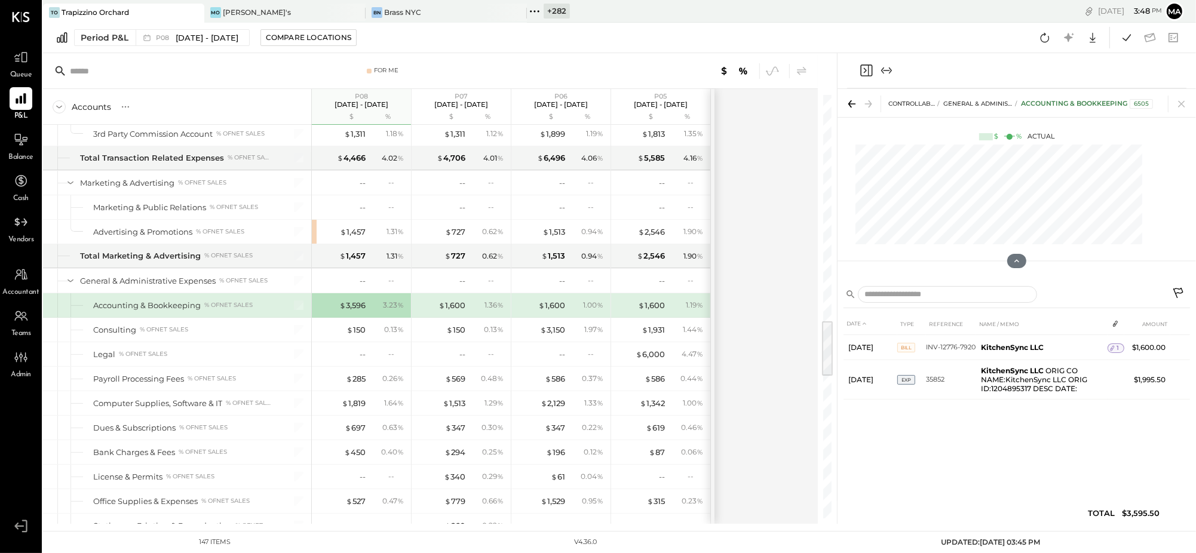
click at [1179, 289] on icon at bounding box center [1179, 293] width 10 height 10
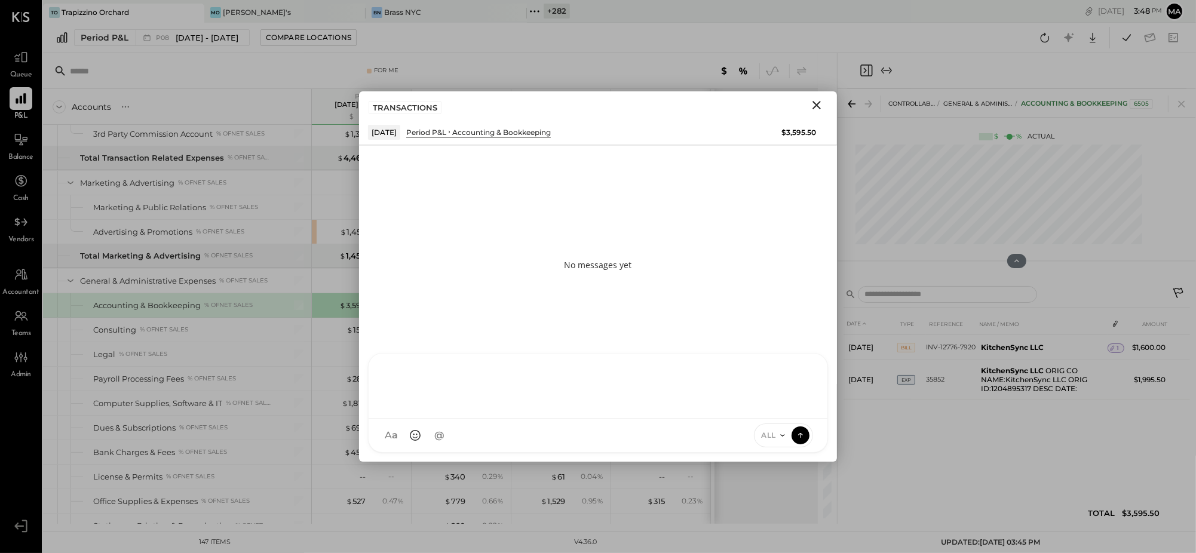
click at [558, 438] on div "ID Iris Del Rocio Albarrán Millán TP Tarang Padia E eric EP Erika Perez N nick …" at bounding box center [598, 403] width 460 height 100
type input "*****"
click at [777, 439] on div "ALL" at bounding box center [773, 435] width 37 height 10
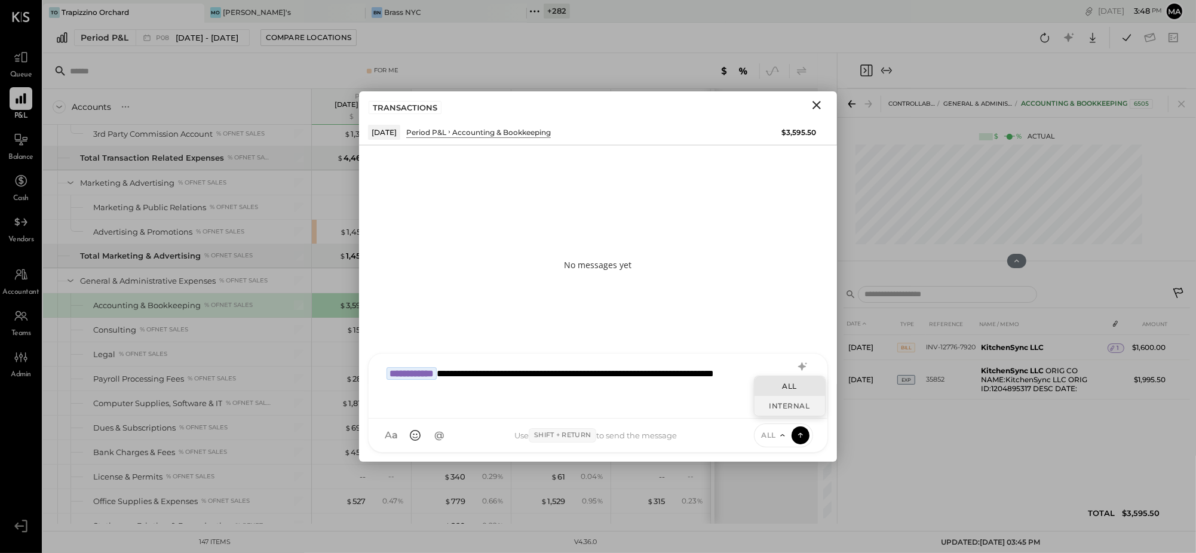
click at [778, 404] on div "INTERNAL" at bounding box center [790, 406] width 71 height 20
click at [804, 434] on icon at bounding box center [800, 435] width 11 height 12
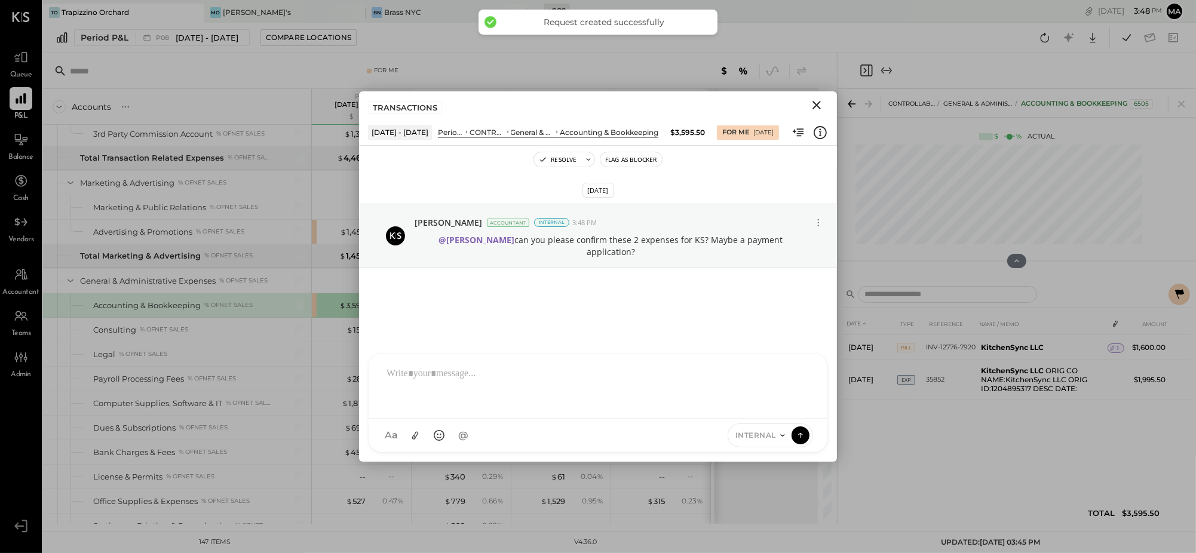
click at [821, 103] on icon "Close" at bounding box center [817, 105] width 14 height 14
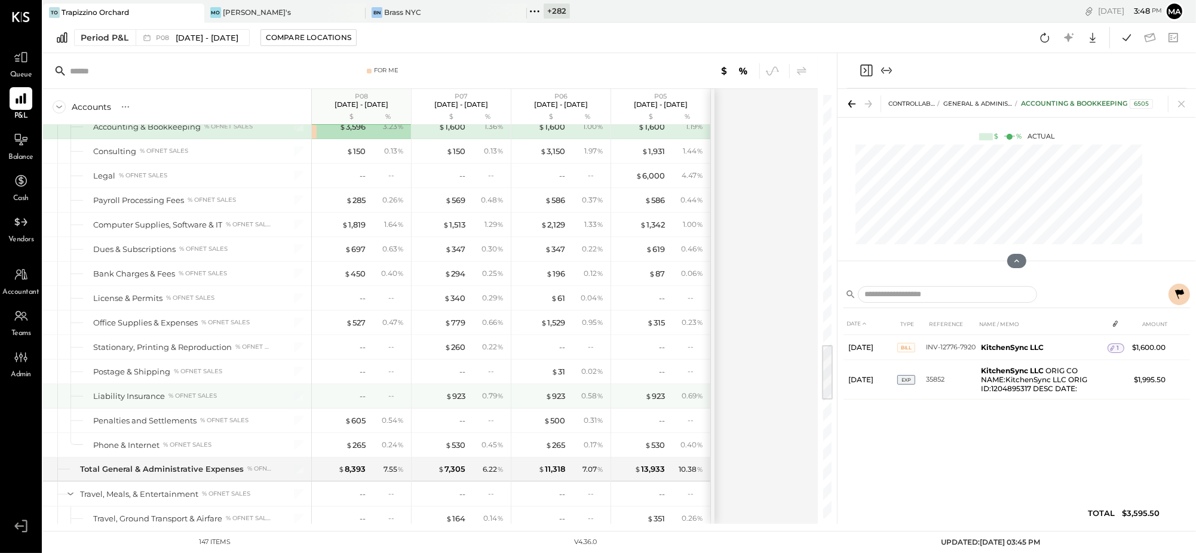
scroll to position [1845, 0]
click at [362, 255] on div "$ 697" at bounding box center [355, 248] width 21 height 11
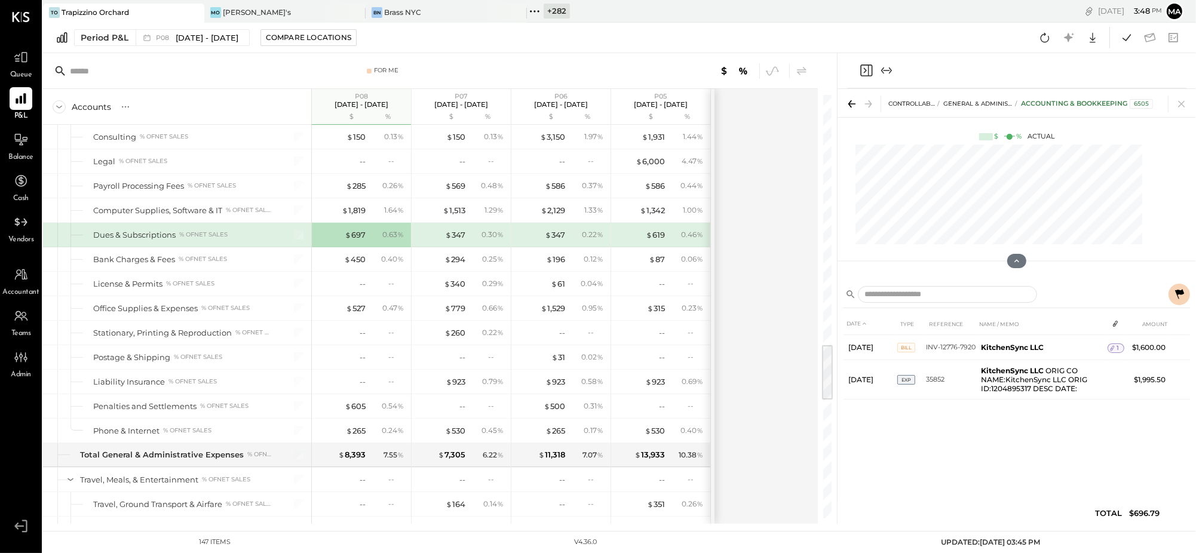
click at [357, 247] on div "$ 697 0.63 %" at bounding box center [363, 235] width 90 height 24
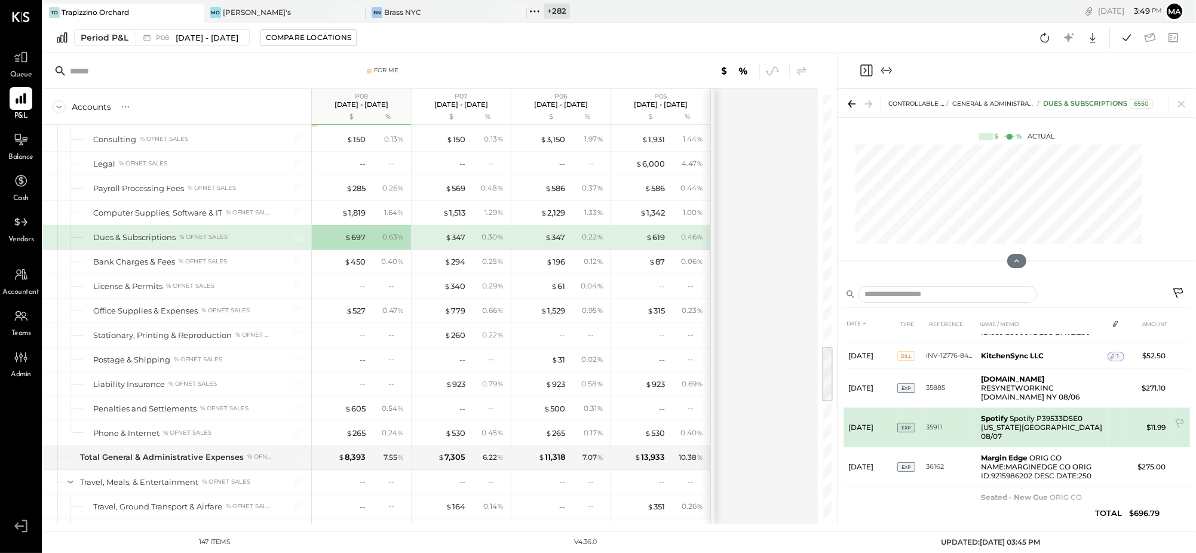
scroll to position [53, 0]
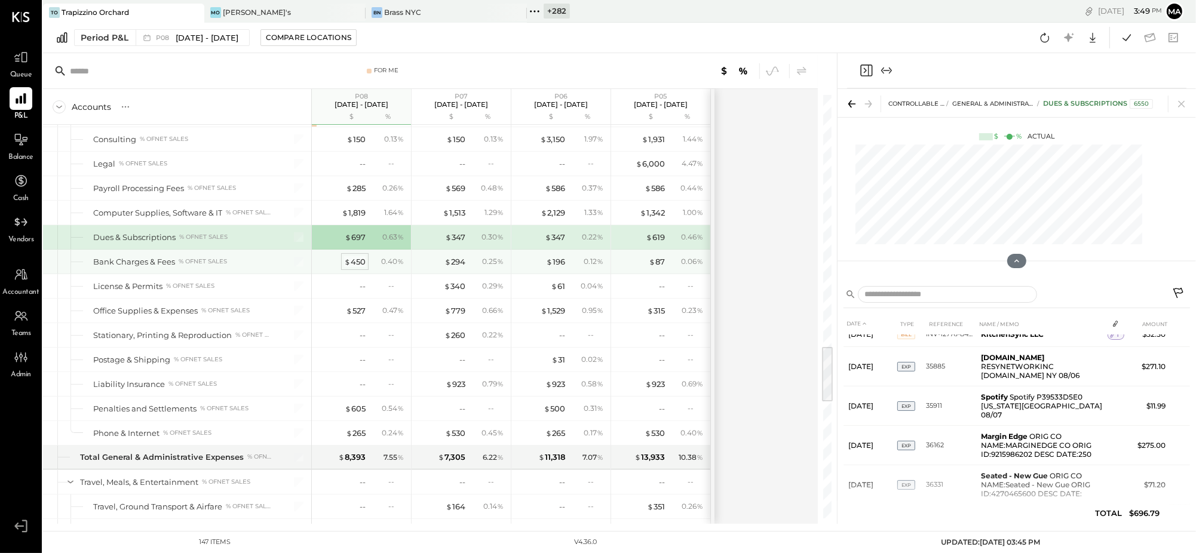
click at [358, 264] on div "$ 450" at bounding box center [355, 261] width 22 height 11
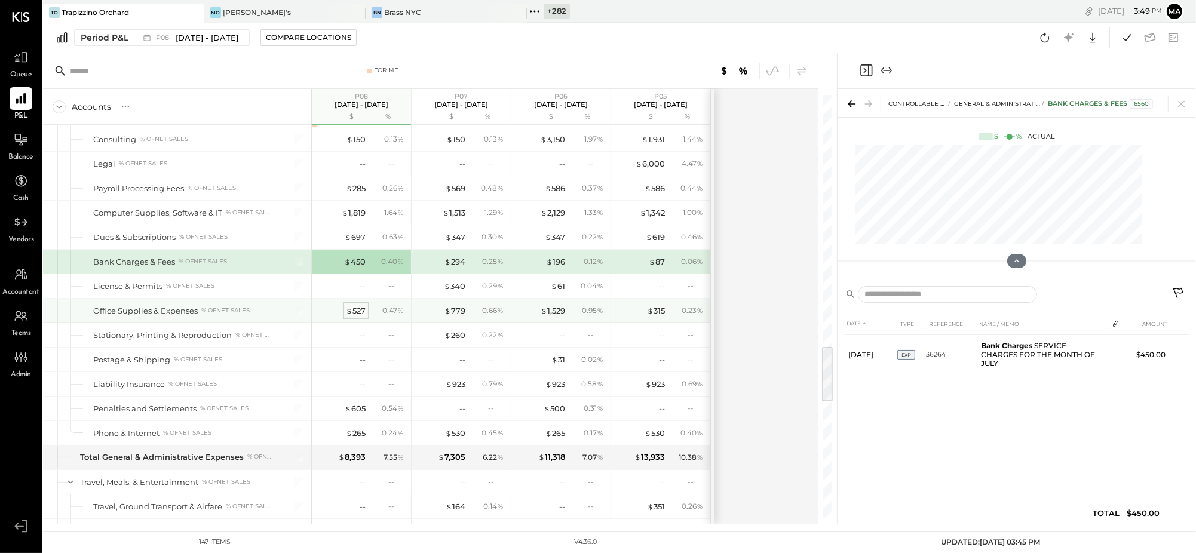
click at [355, 314] on div "$ 527" at bounding box center [356, 310] width 20 height 11
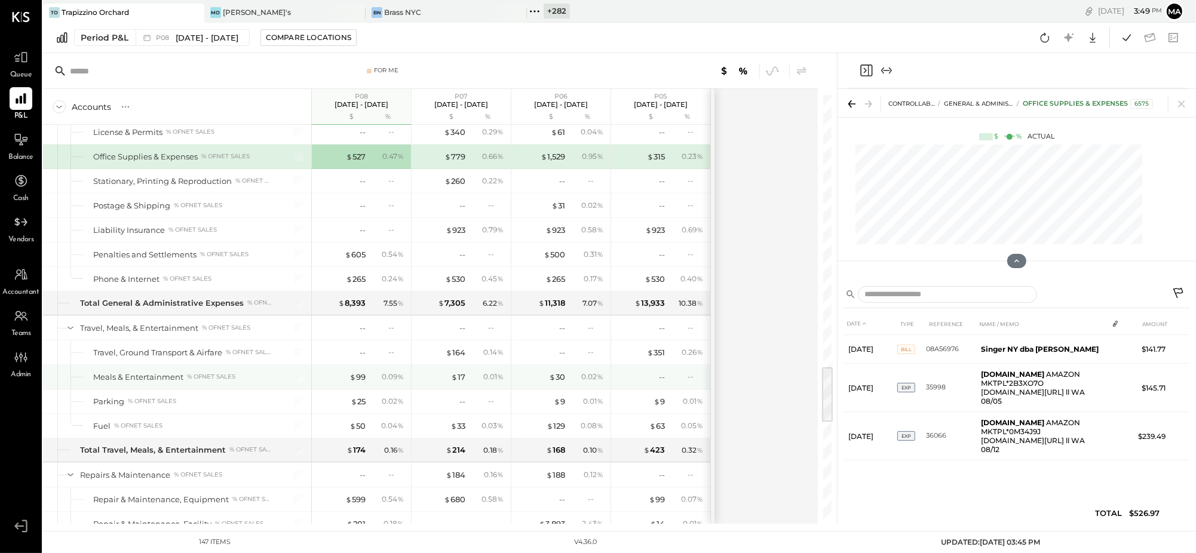
scroll to position [2013, 0]
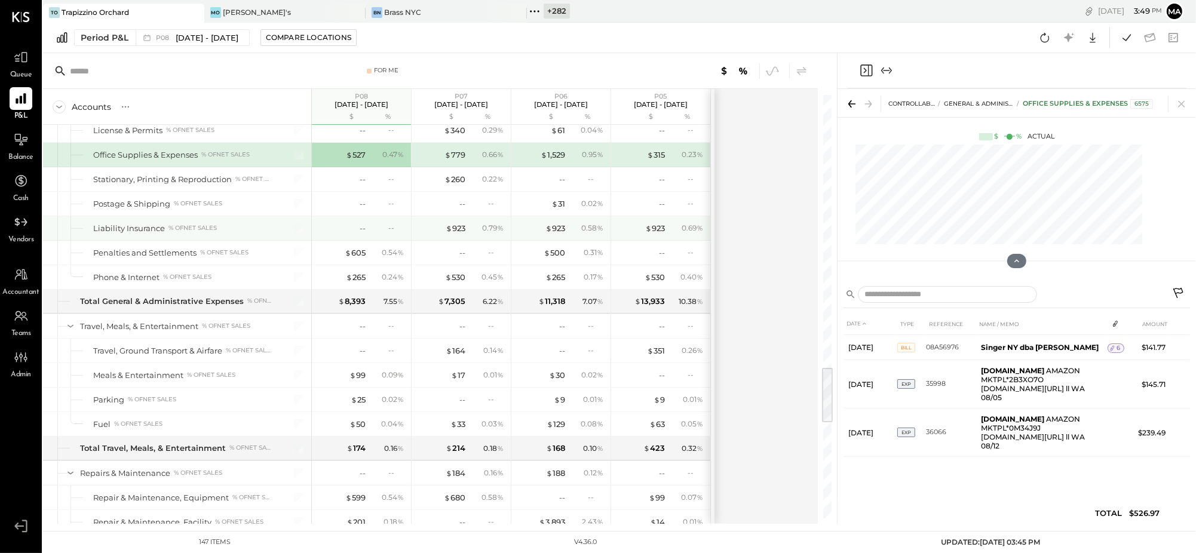
click at [391, 231] on div "--" at bounding box center [396, 228] width 16 height 10
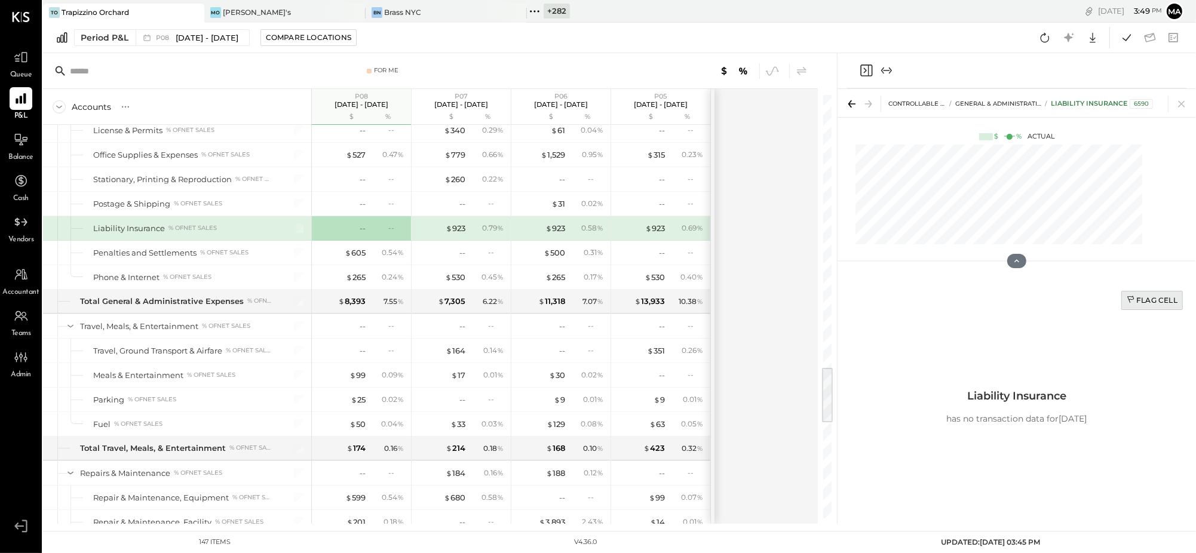
click at [1156, 301] on div "Flag Cell" at bounding box center [1152, 300] width 51 height 10
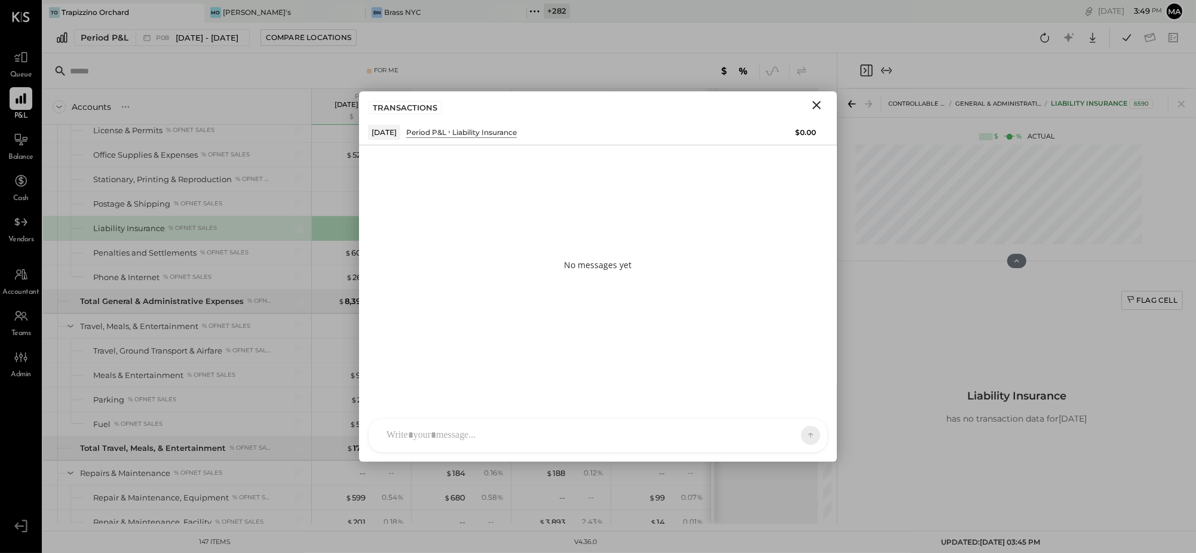
click at [759, 430] on div at bounding box center [598, 435] width 459 height 33
type input "*****"
click at [771, 437] on span "ALL" at bounding box center [769, 435] width 15 height 10
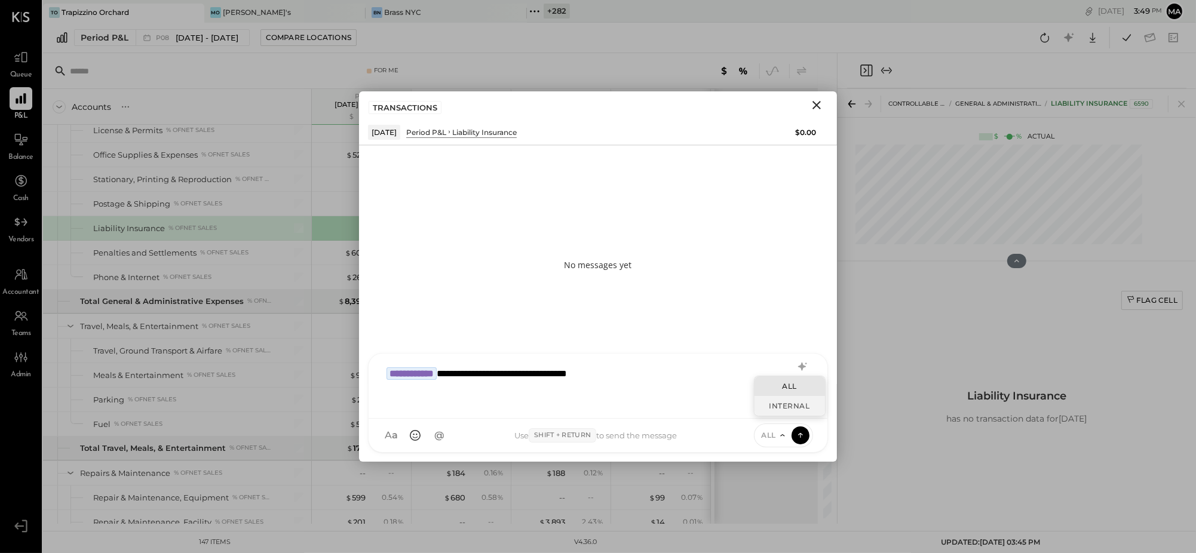
click at [773, 408] on div "INTERNAL" at bounding box center [790, 406] width 71 height 20
click at [806, 436] on icon at bounding box center [800, 435] width 11 height 12
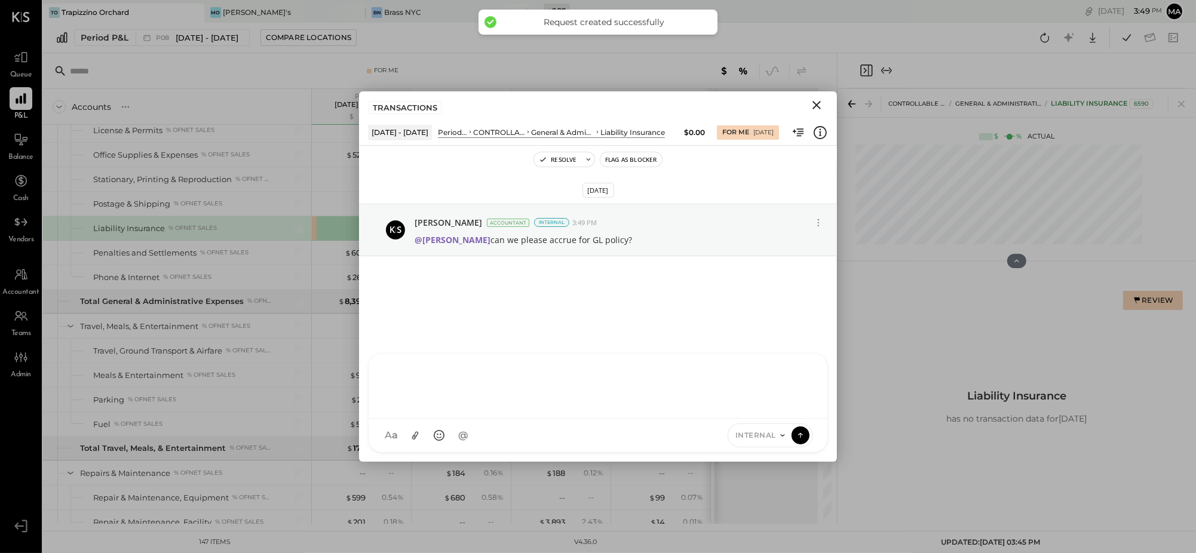
click at [813, 102] on icon "Close" at bounding box center [817, 105] width 8 height 8
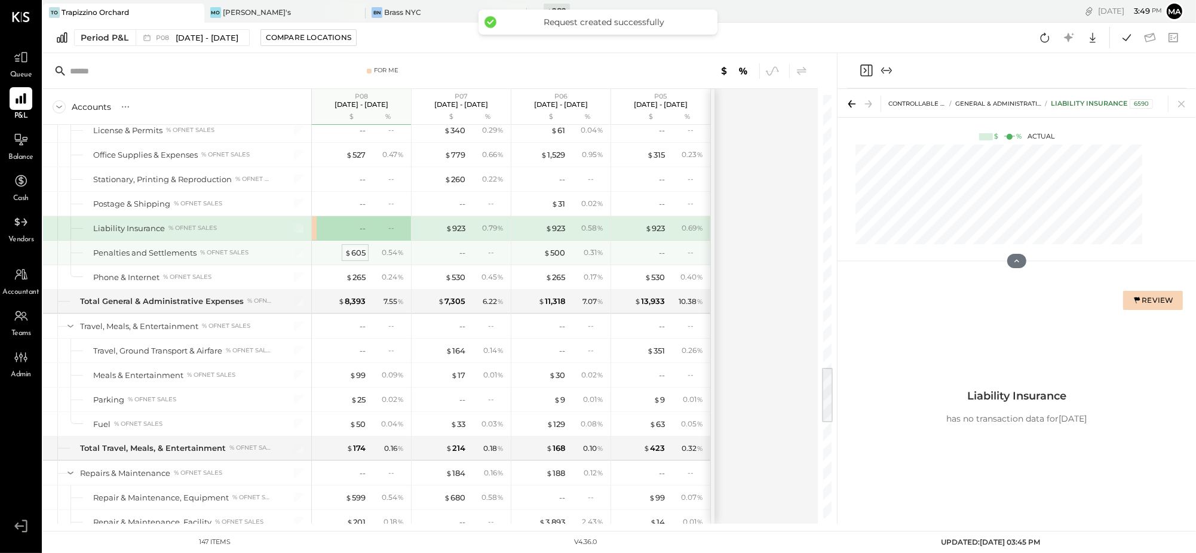
click at [361, 254] on div "$ 605" at bounding box center [355, 252] width 21 height 11
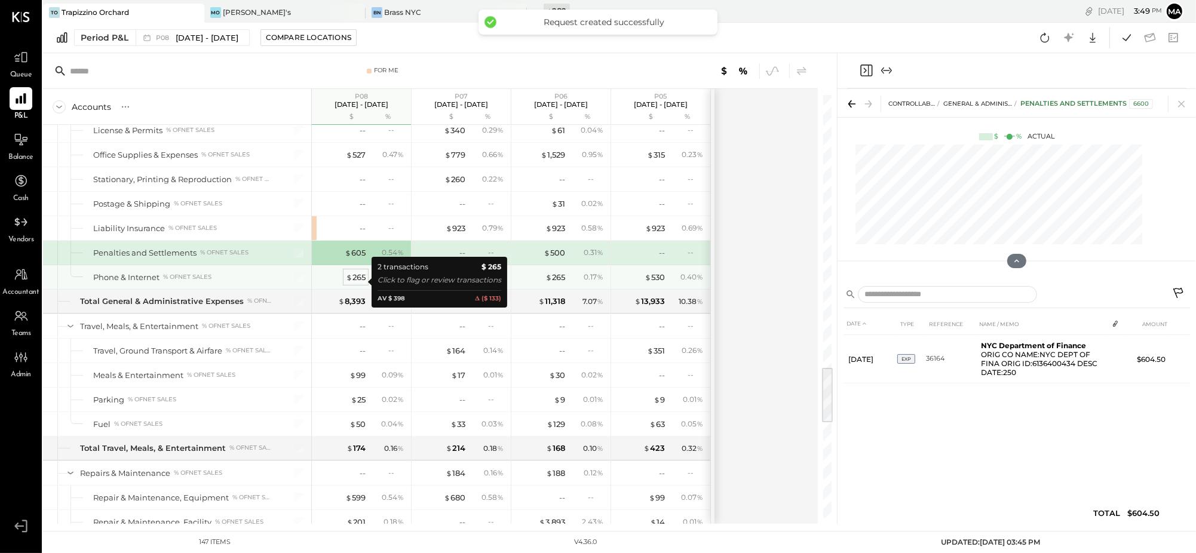
click at [353, 278] on div "$ 265" at bounding box center [356, 277] width 20 height 11
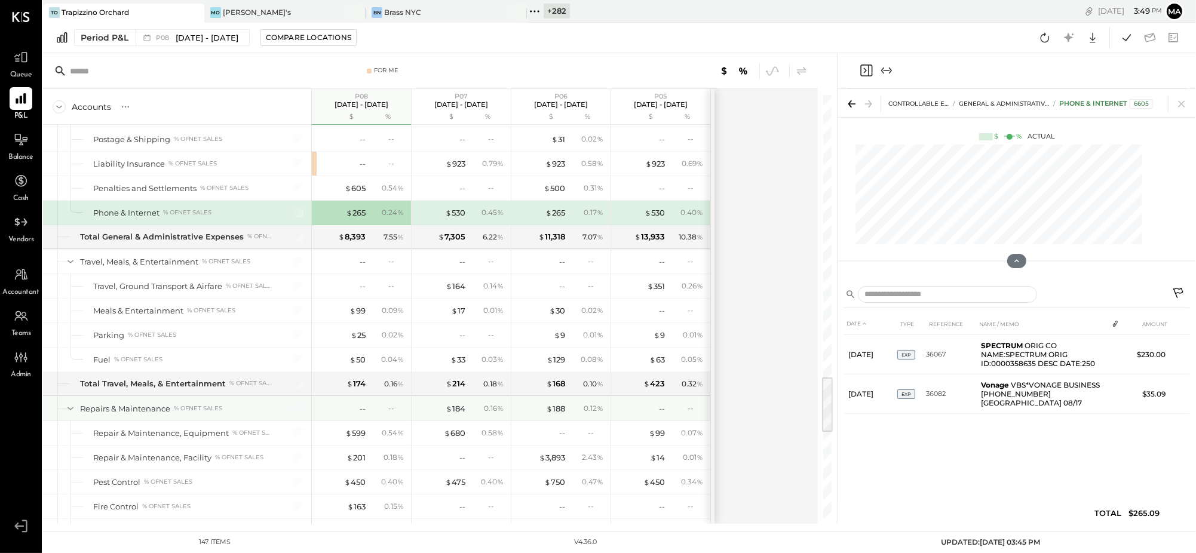
scroll to position [2081, 0]
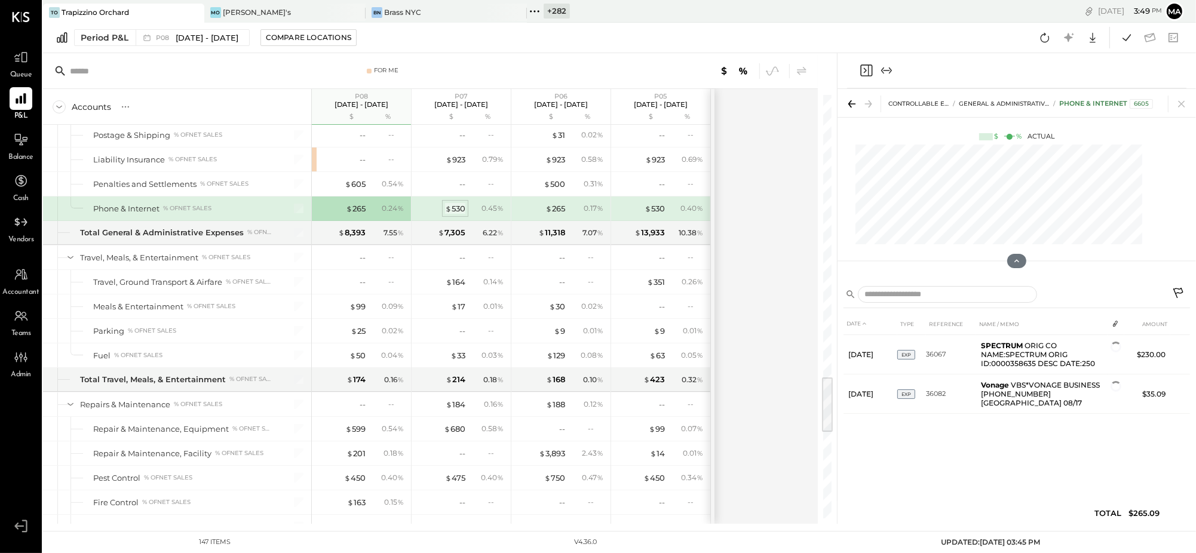
click at [453, 213] on div "$ 530" at bounding box center [455, 208] width 20 height 11
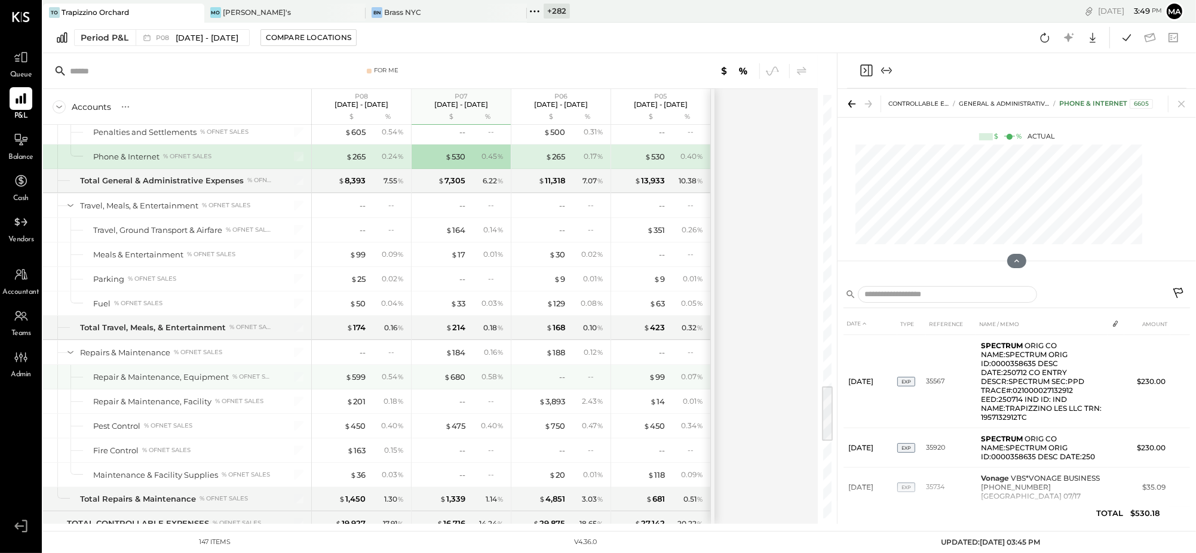
scroll to position [2154, 0]
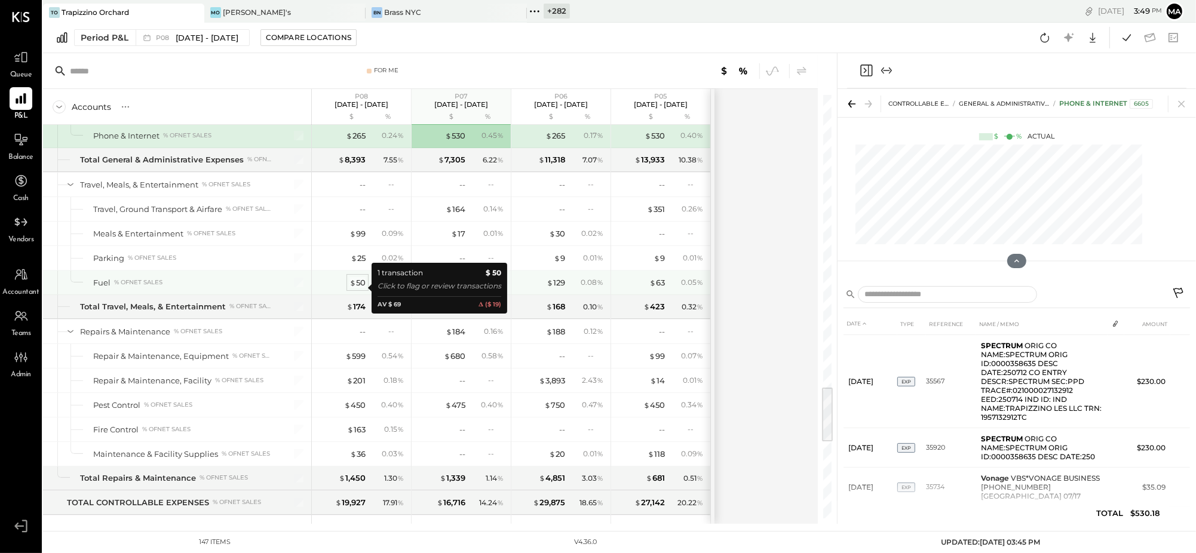
click at [360, 287] on div "$ 50" at bounding box center [358, 282] width 16 height 11
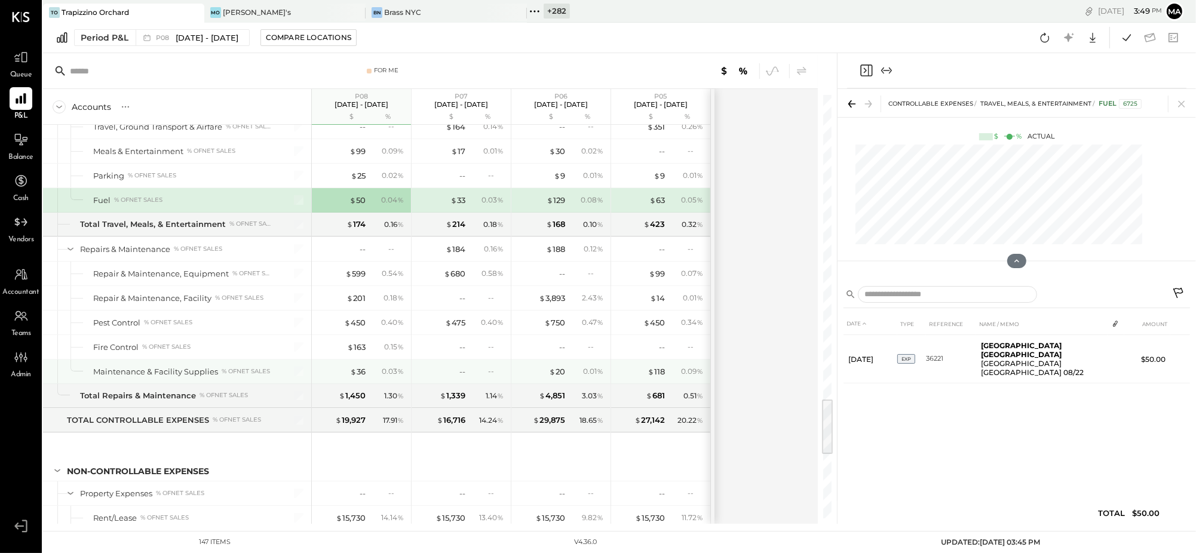
scroll to position [2243, 0]
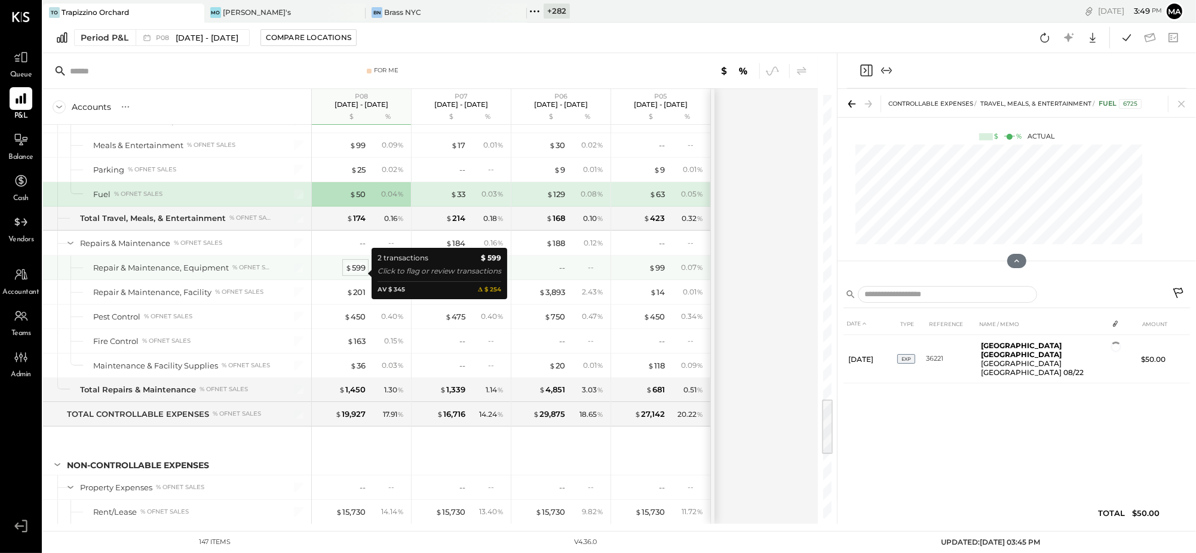
click at [359, 273] on div "$ 599" at bounding box center [355, 267] width 20 height 11
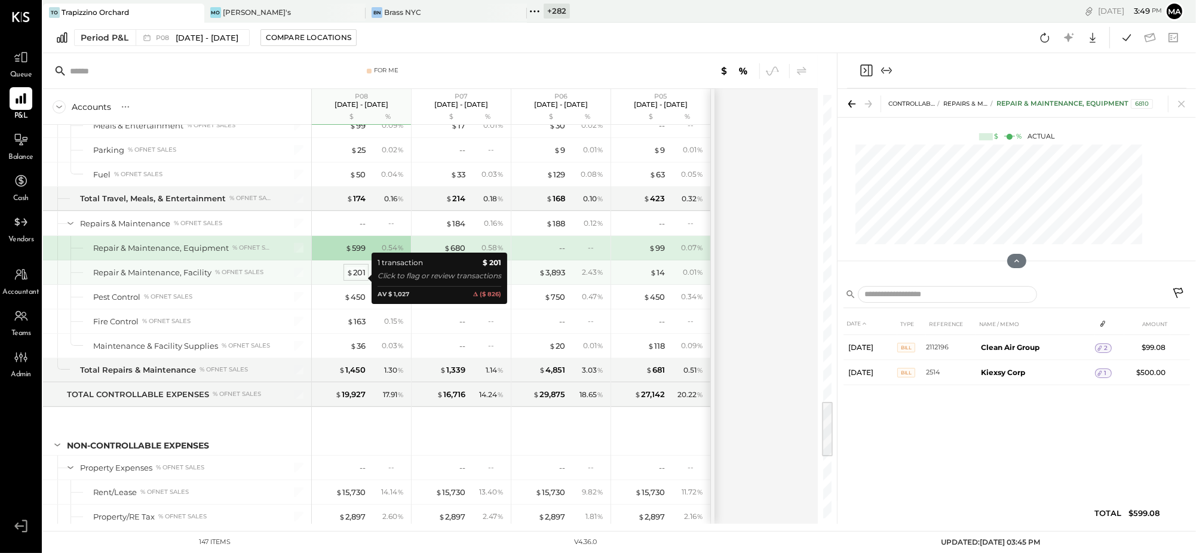
scroll to position [2264, 0]
click at [359, 274] on div "$ 201" at bounding box center [356, 271] width 19 height 11
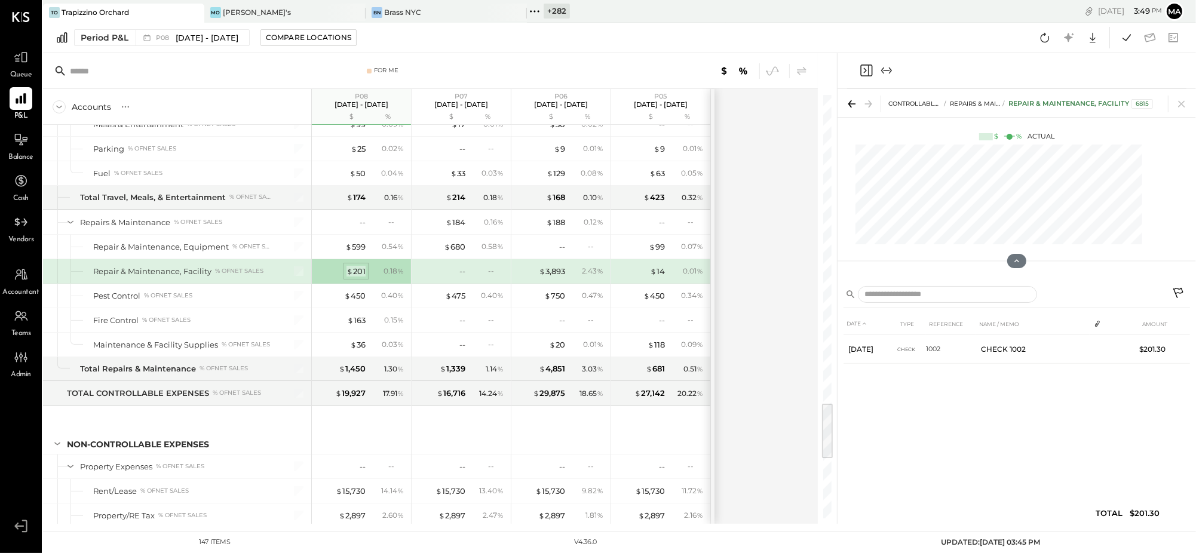
scroll to position [2273, 0]
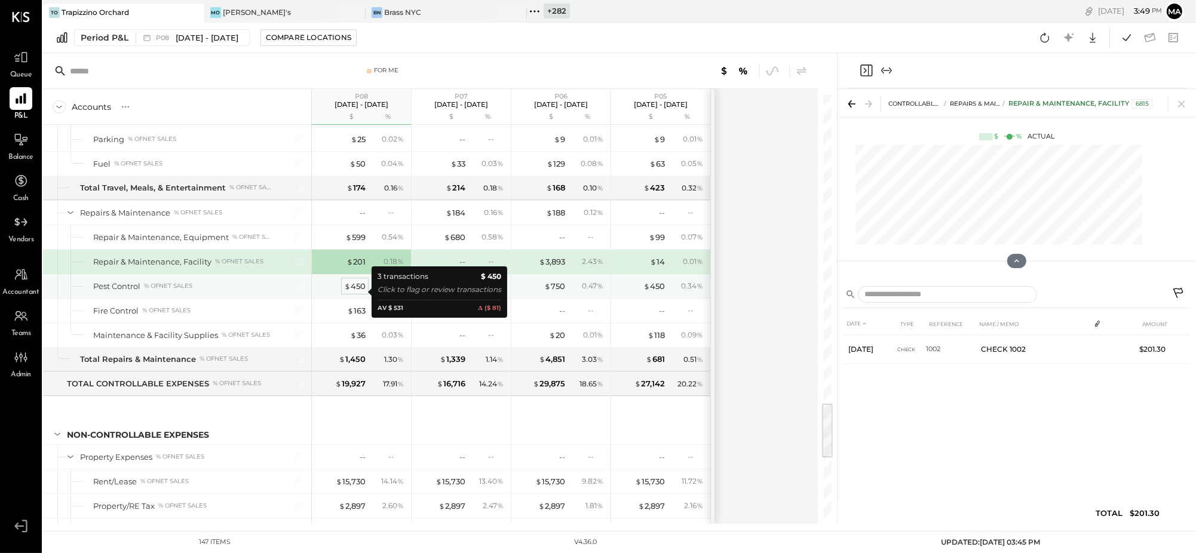
click at [359, 292] on div "$ 450" at bounding box center [355, 286] width 22 height 11
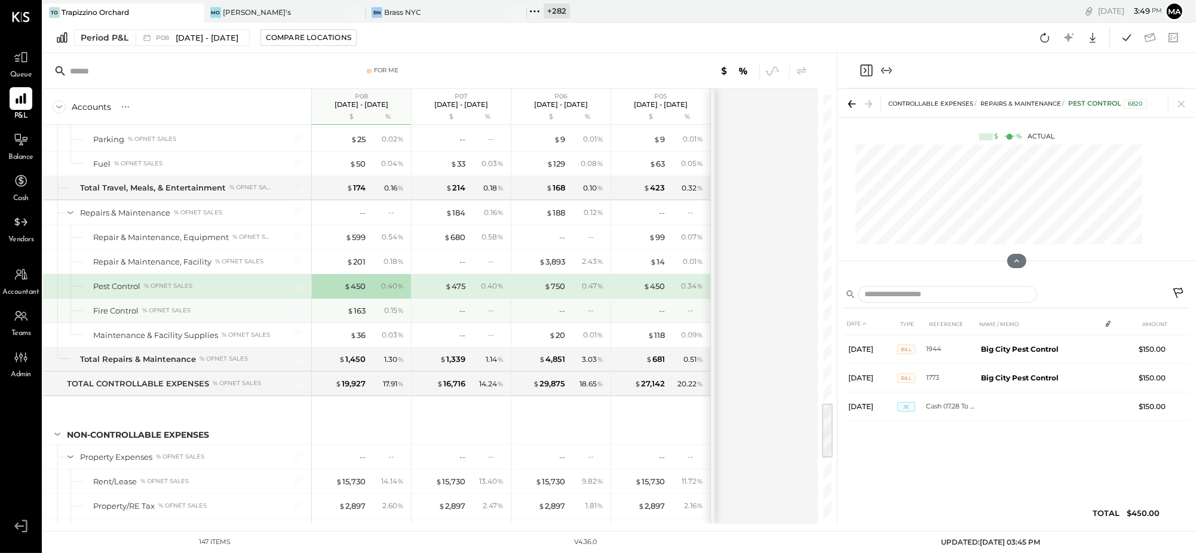
click at [359, 309] on div "$ 163 0.15 %" at bounding box center [363, 311] width 90 height 24
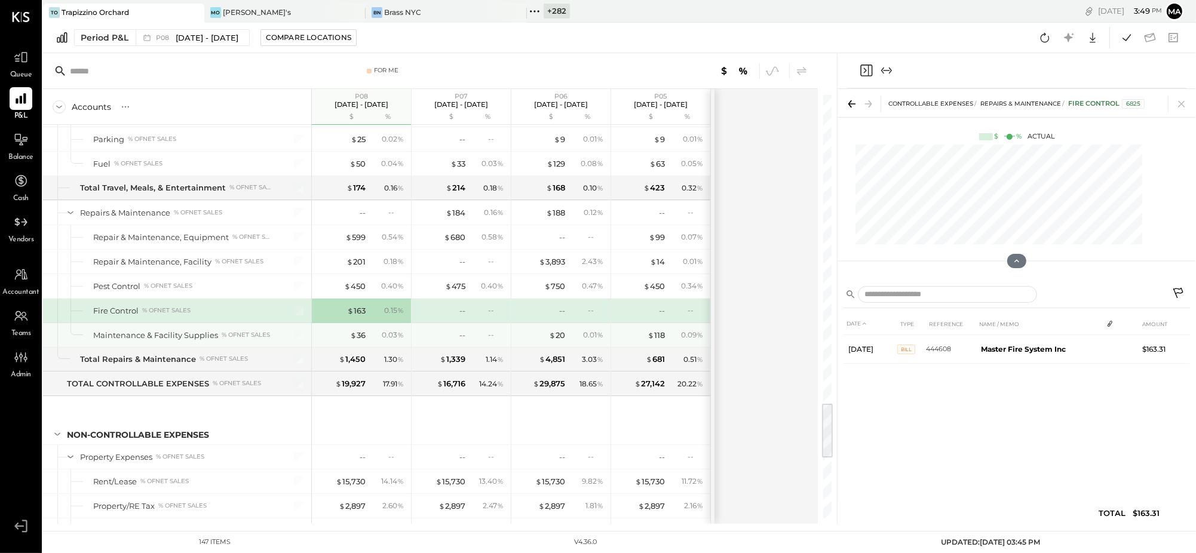
click at [359, 341] on div "$ 36" at bounding box center [358, 335] width 16 height 11
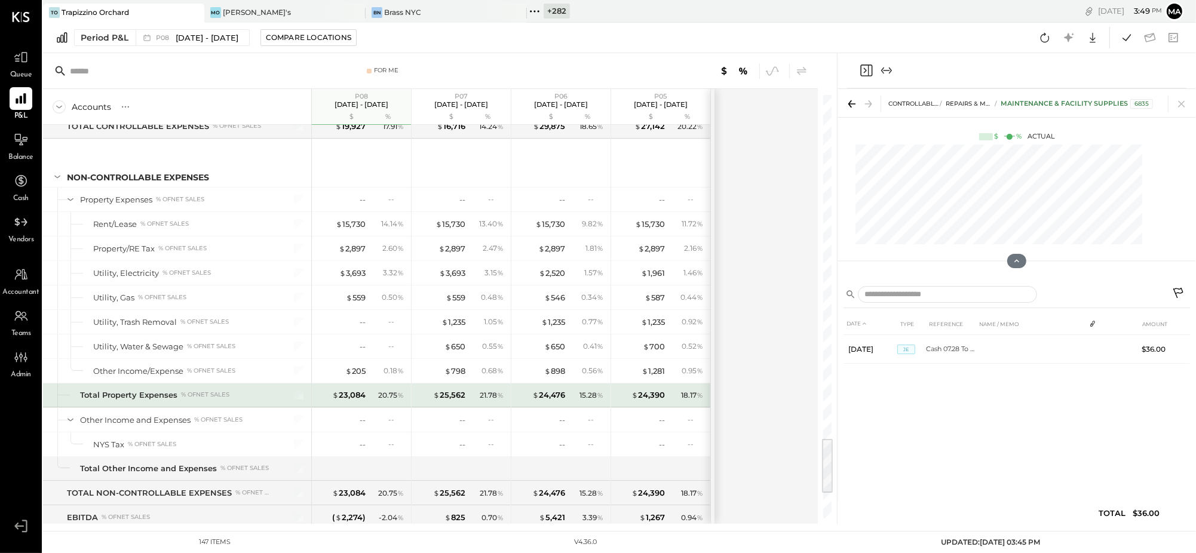
scroll to position [2542, 0]
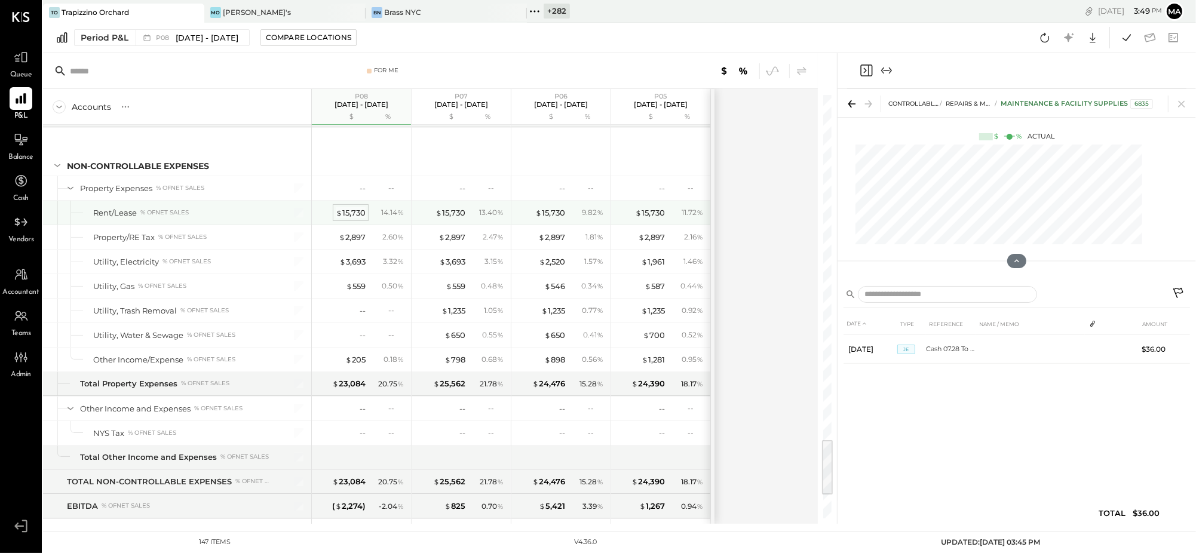
click at [351, 218] on div "$ 15,730" at bounding box center [351, 212] width 30 height 11
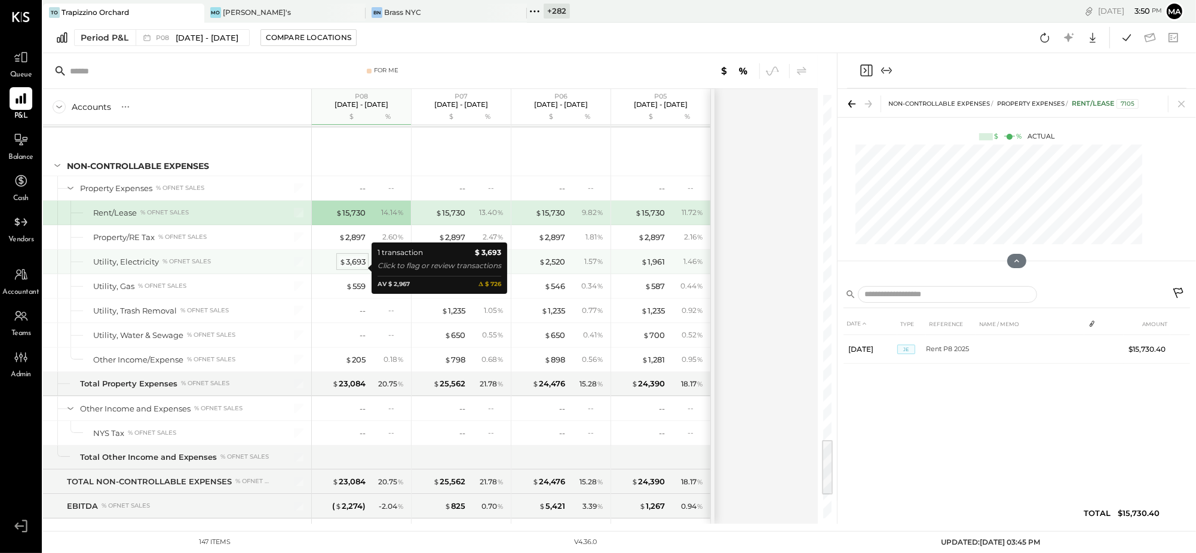
click at [355, 268] on div "$ 3,693" at bounding box center [352, 261] width 26 height 11
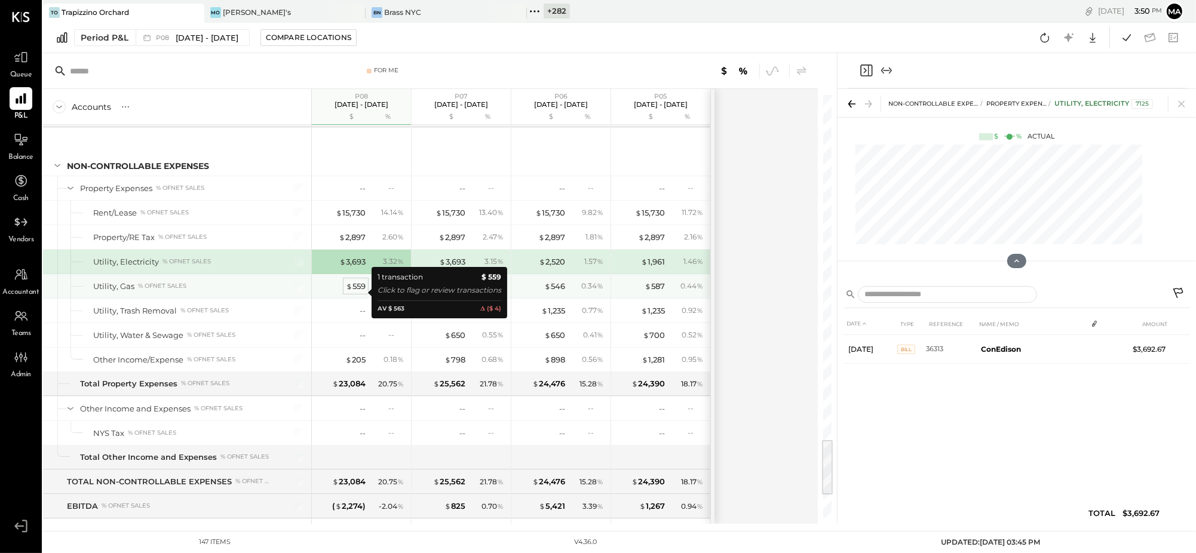
click at [356, 290] on div "$ 559" at bounding box center [356, 286] width 20 height 11
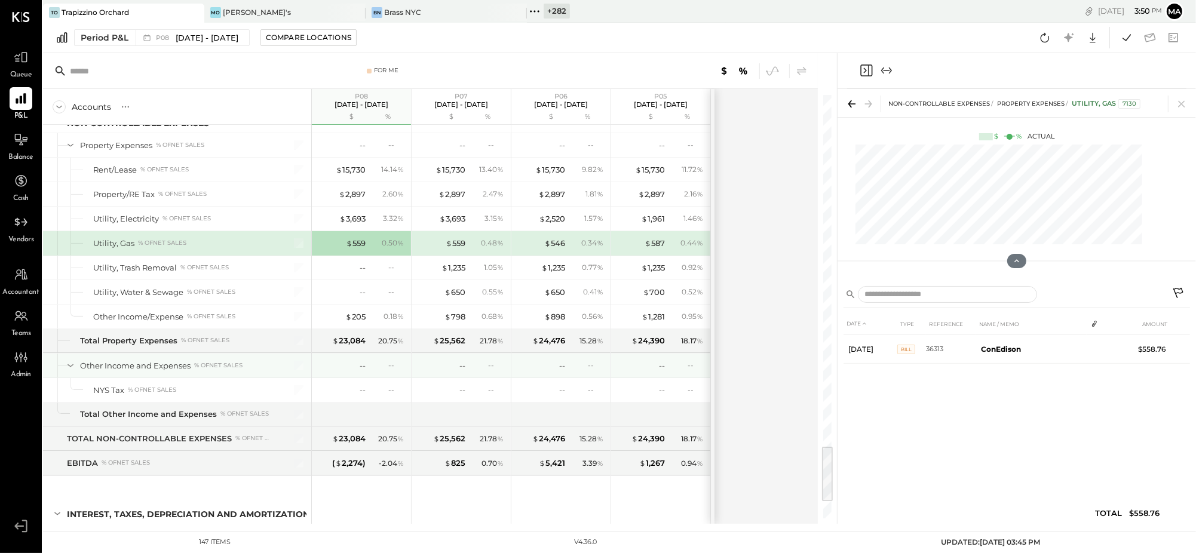
scroll to position [2618, 0]
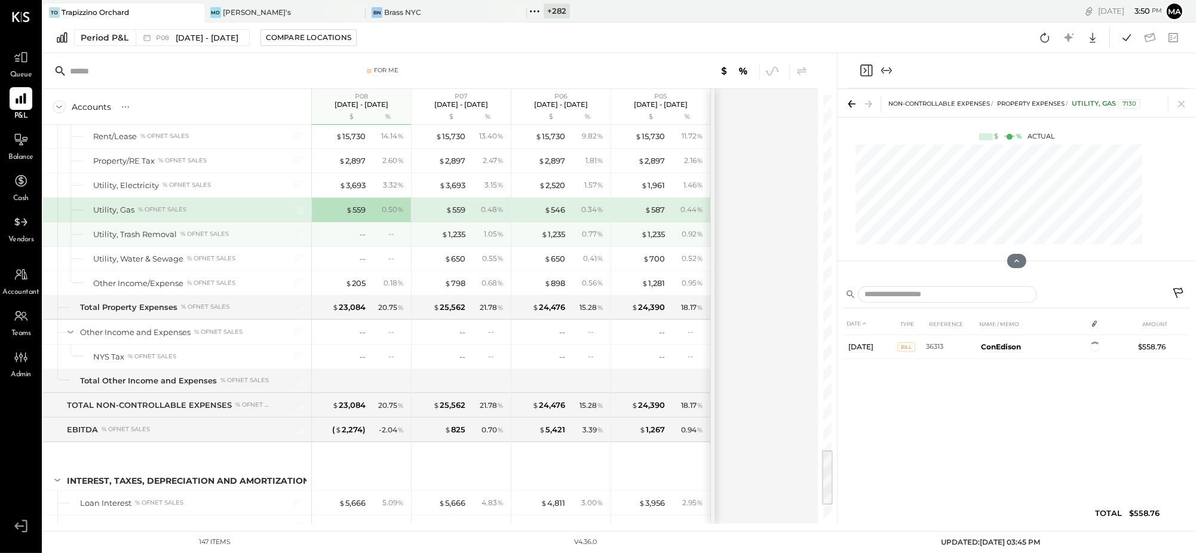
click at [378, 238] on div "--" at bounding box center [388, 234] width 39 height 10
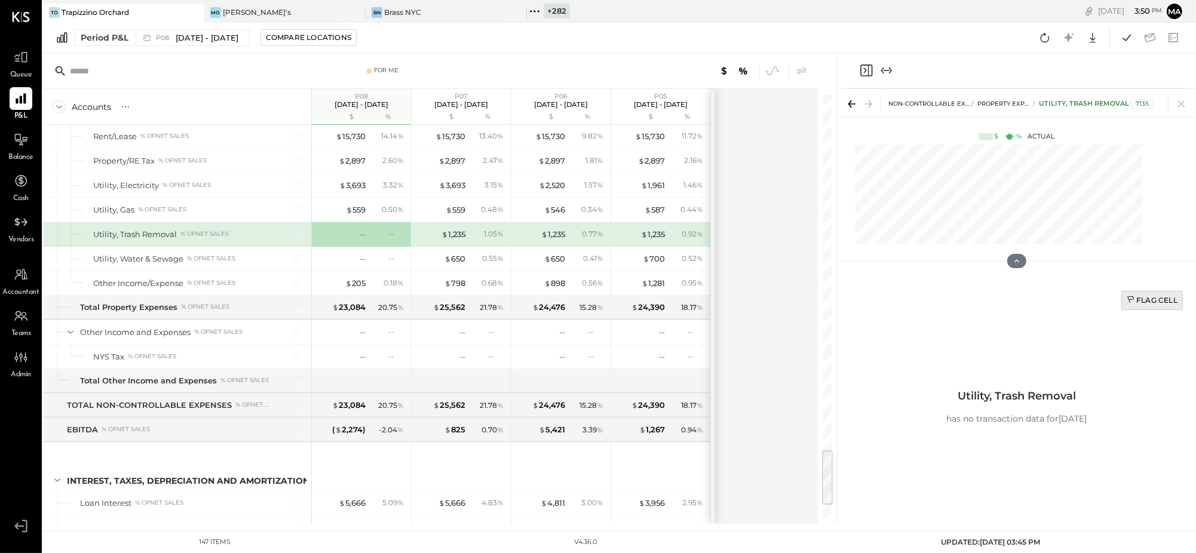
click at [1148, 302] on div "Flag Cell" at bounding box center [1152, 300] width 51 height 10
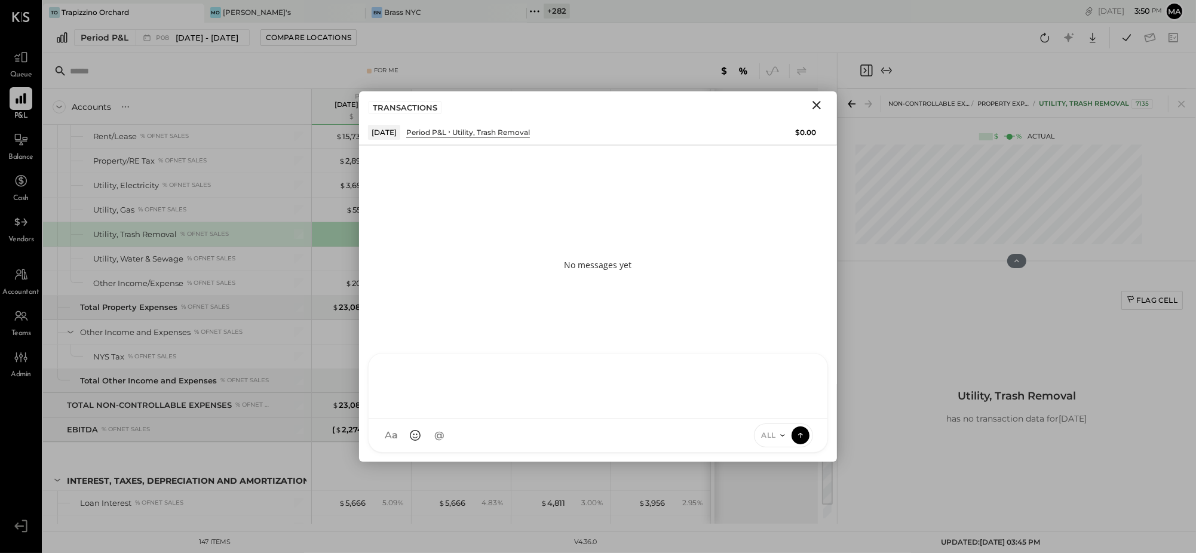
click at [648, 419] on div at bounding box center [598, 386] width 459 height 65
type input "*****"
click at [780, 434] on icon at bounding box center [783, 436] width 10 height 10
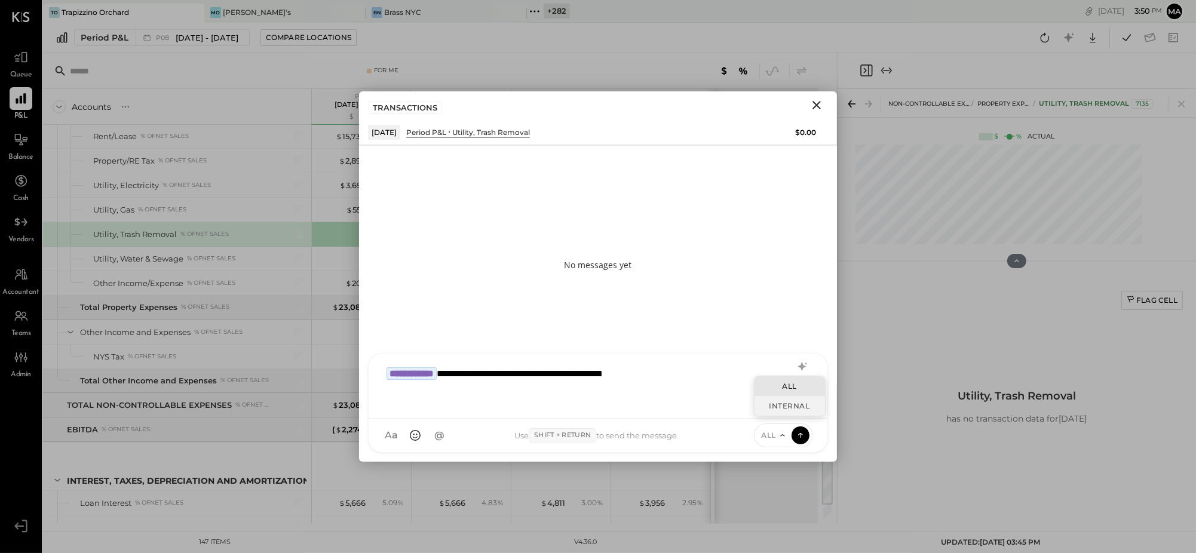
click at [777, 408] on div "INTERNAL" at bounding box center [790, 406] width 71 height 20
click at [798, 437] on icon at bounding box center [800, 435] width 11 height 12
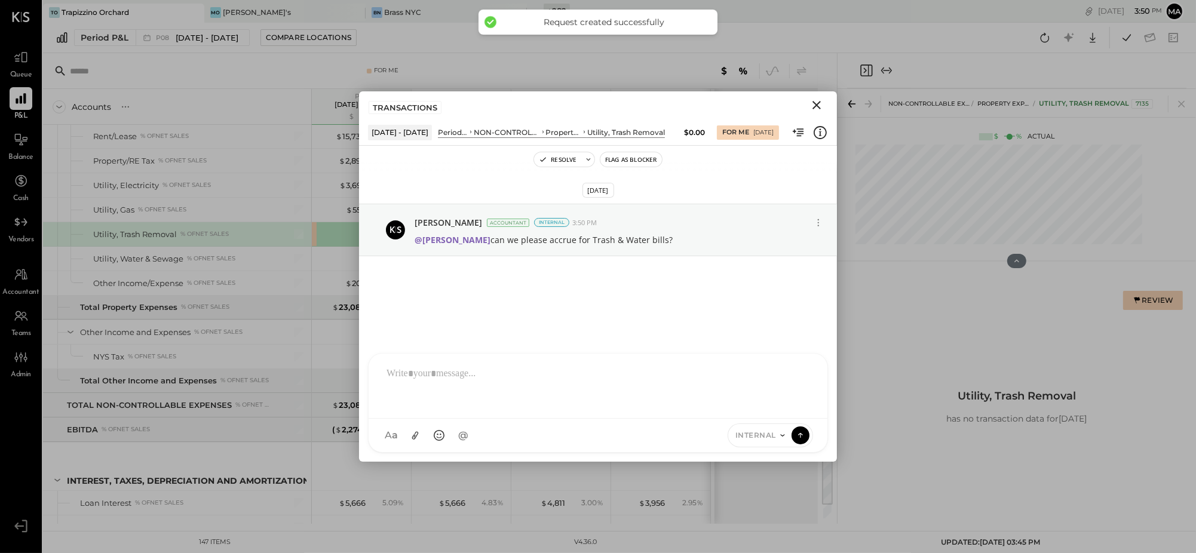
drag, startPoint x: 823, startPoint y: 102, endPoint x: 621, endPoint y: 208, distance: 228.3
click at [823, 102] on icon "Close" at bounding box center [817, 105] width 14 height 14
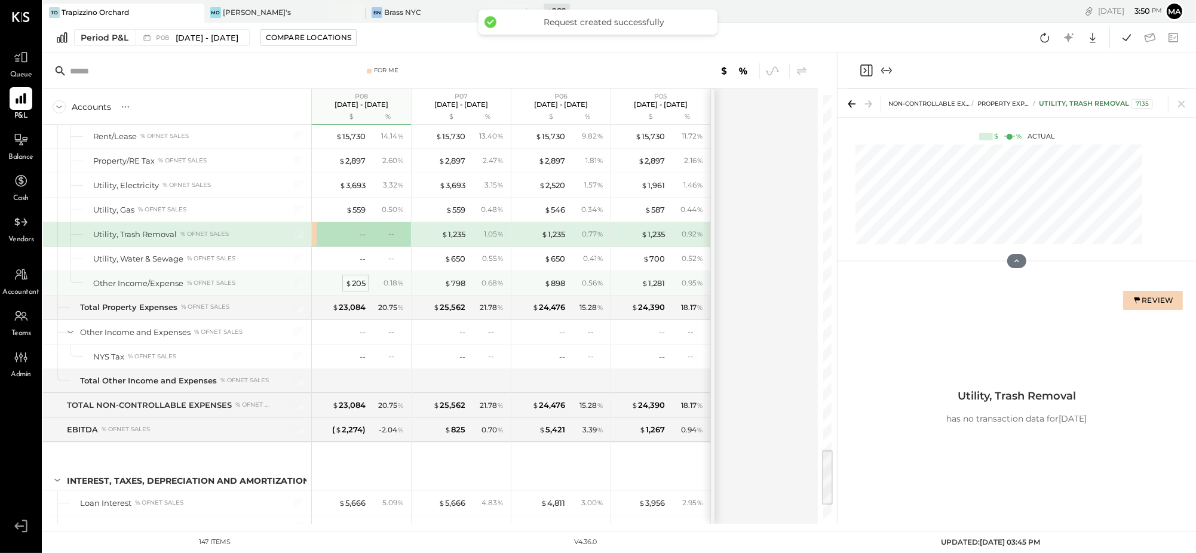
click at [359, 287] on div "$ 205" at bounding box center [355, 283] width 20 height 11
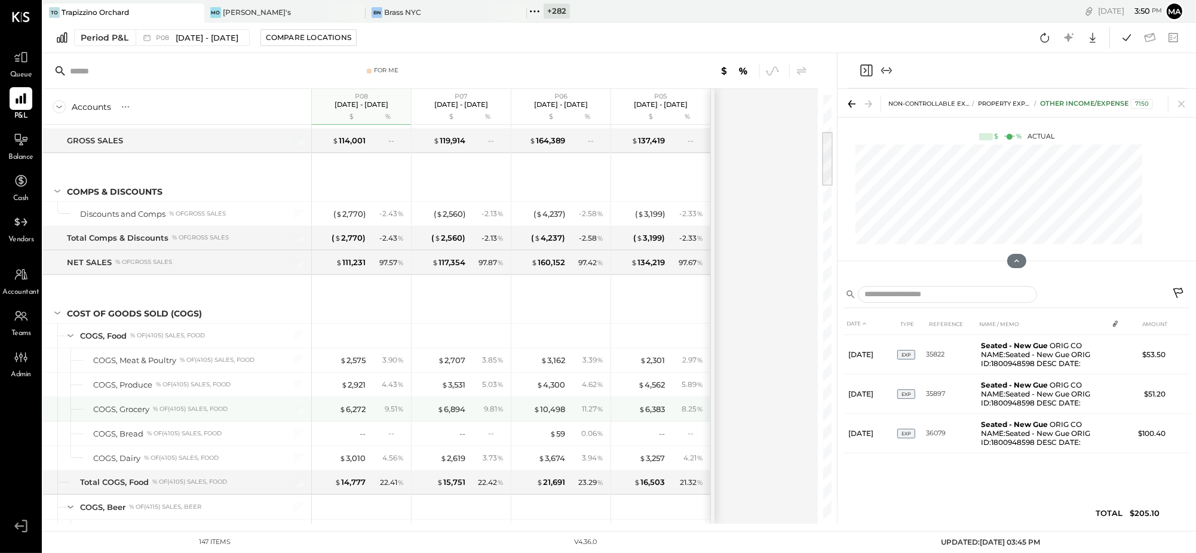
scroll to position [317, 0]
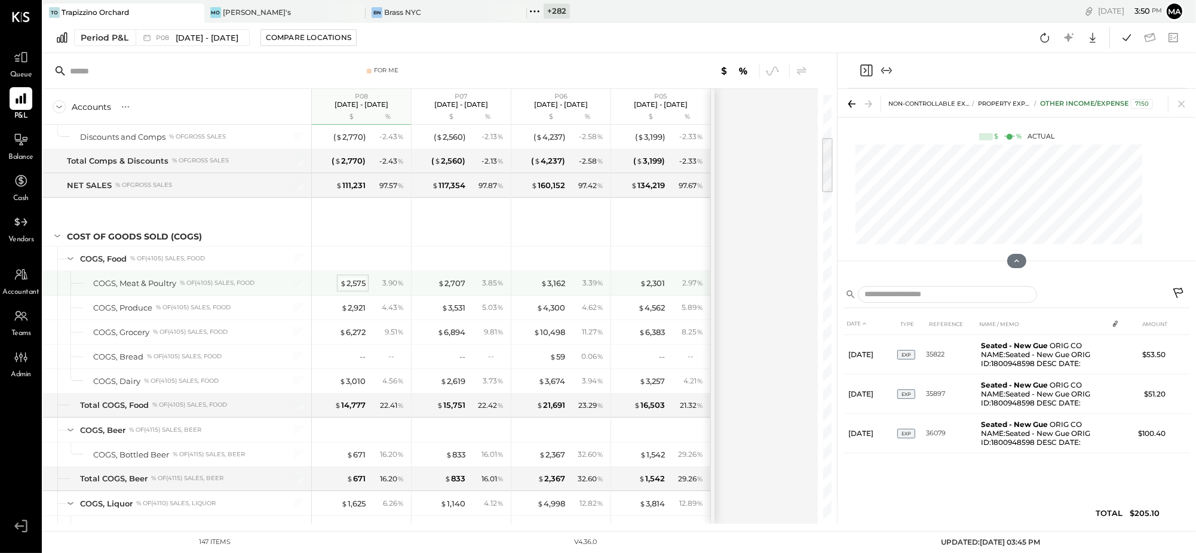
click at [351, 284] on div "$ 2,575" at bounding box center [353, 283] width 26 height 11
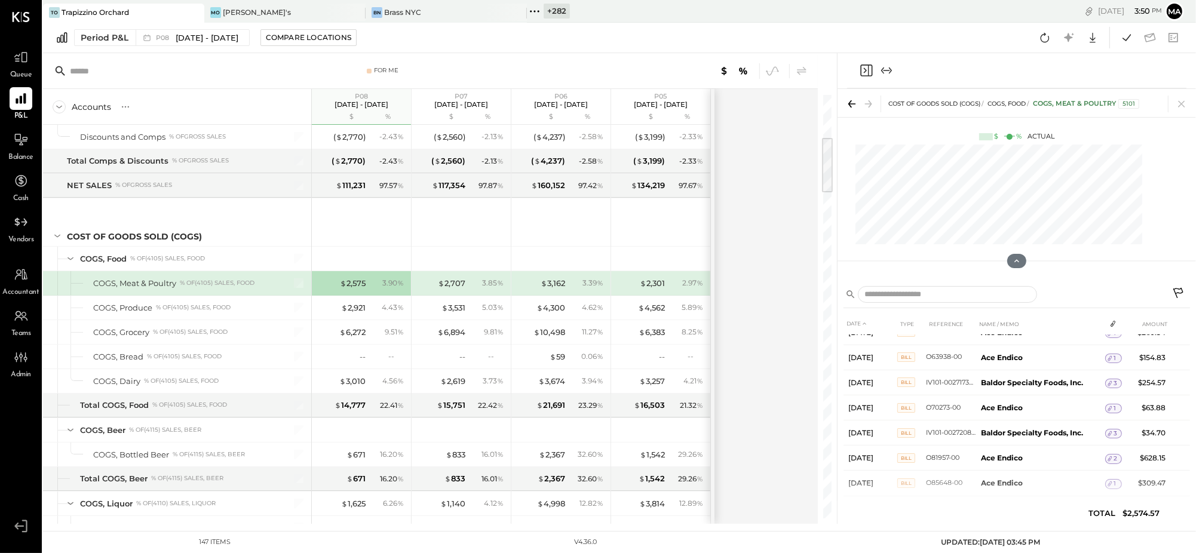
scroll to position [130, 0]
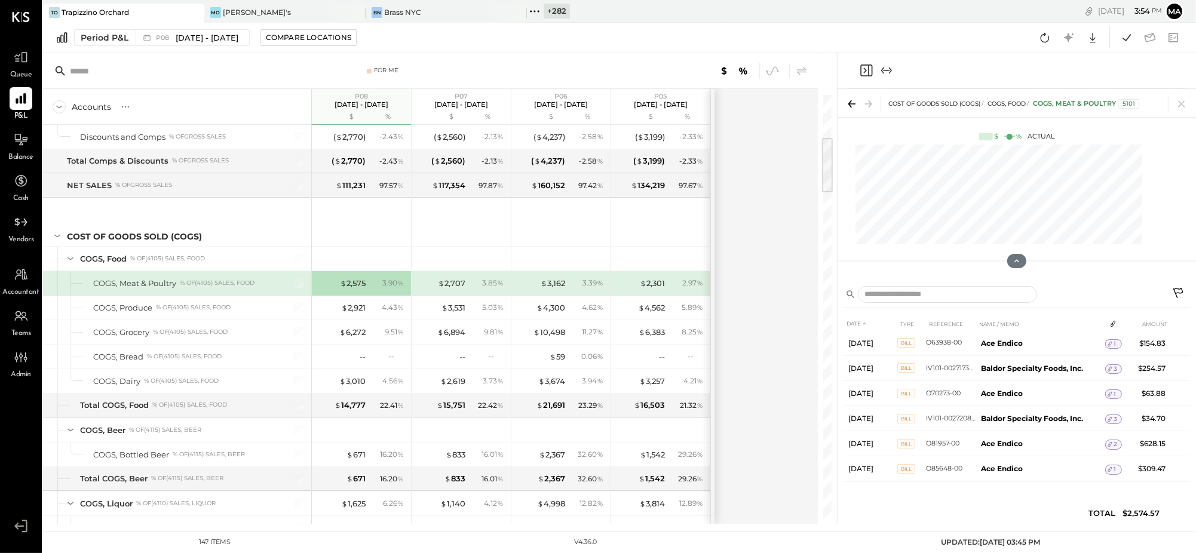
click at [194, 10] on icon at bounding box center [193, 12] width 15 height 14
click at [192, 12] on icon at bounding box center [193, 12] width 15 height 14
click at [53, 9] on icon at bounding box center [51, 12] width 16 height 16
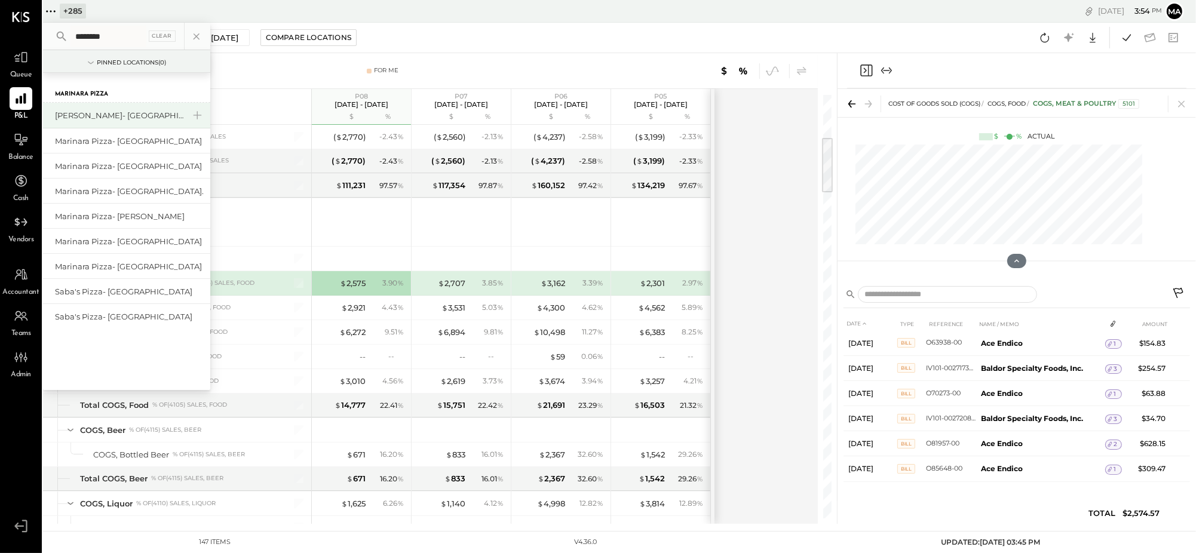
type input "********"
click at [128, 114] on div "[PERSON_NAME]- [GEOGRAPHIC_DATA]" at bounding box center [119, 115] width 129 height 11
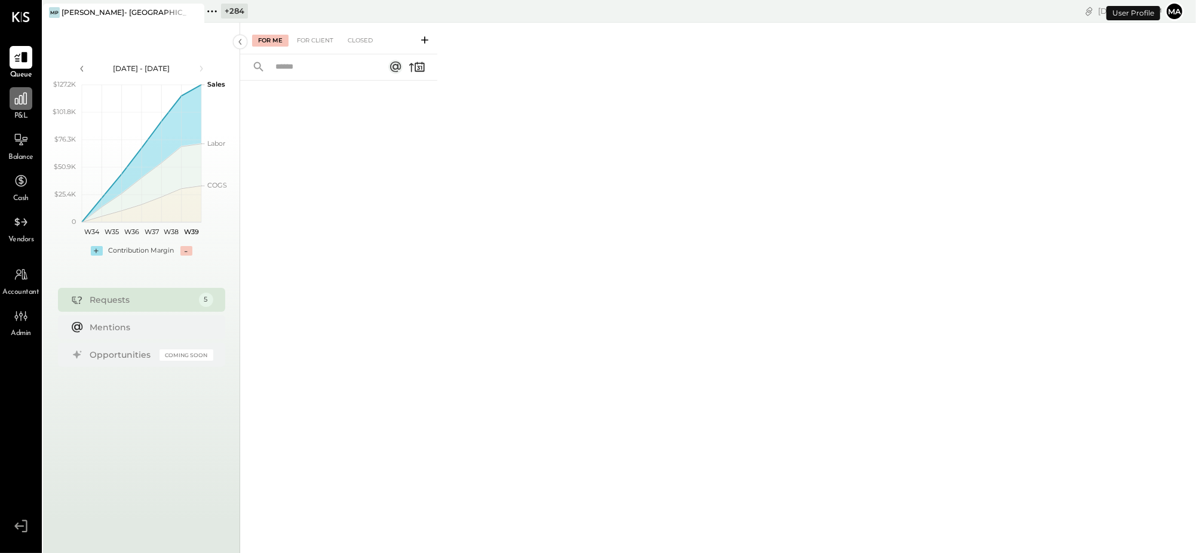
click at [29, 96] on div at bounding box center [21, 98] width 23 height 23
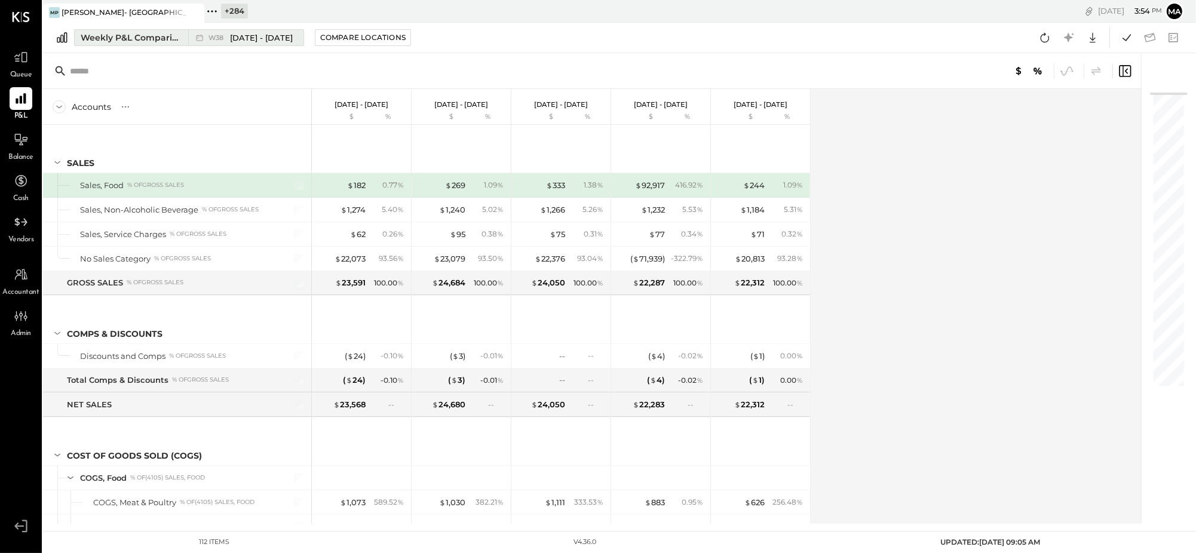
click at [189, 36] on div "W38 [DATE] - [DATE]" at bounding box center [242, 38] width 109 height 16
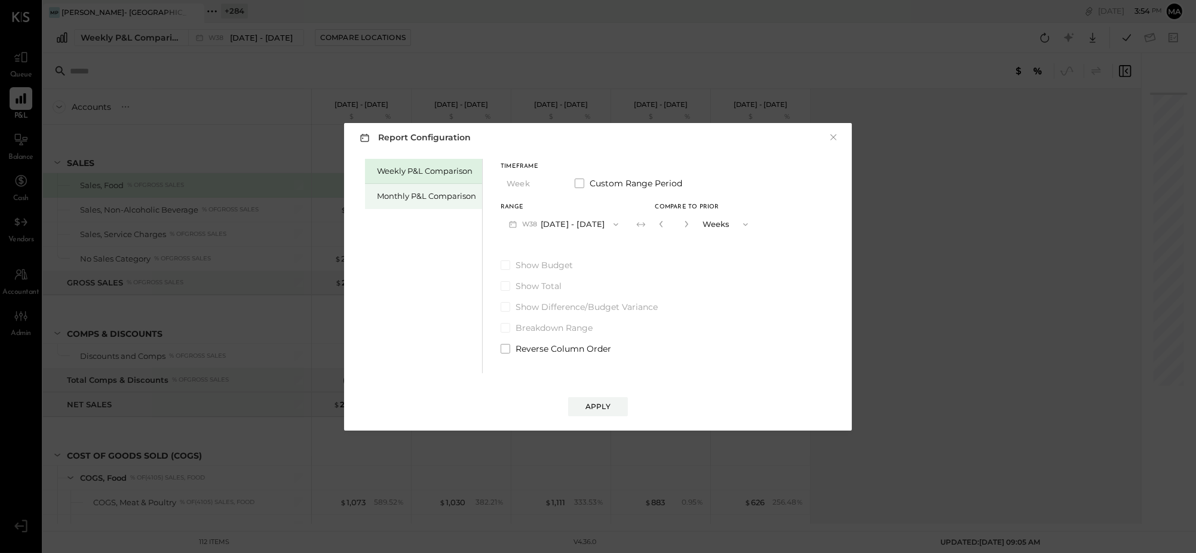
click at [449, 195] on div "Monthly P&L Comparison" at bounding box center [426, 196] width 99 height 11
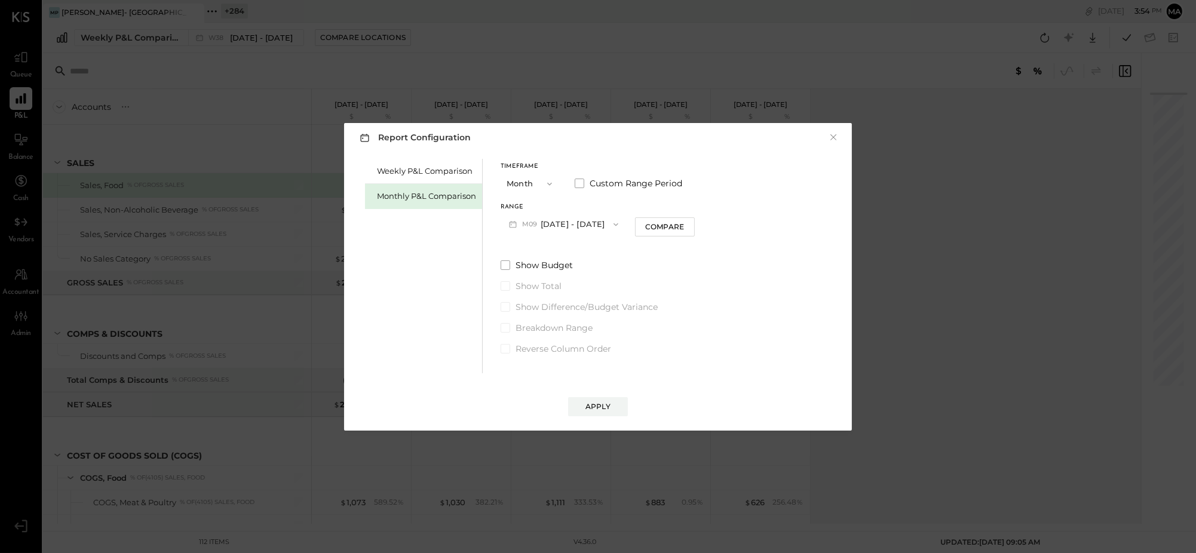
click at [547, 182] on icon "button" at bounding box center [550, 184] width 10 height 10
click at [519, 247] on span "Year" at bounding box center [518, 248] width 16 height 8
click at [546, 184] on icon "button" at bounding box center [550, 184] width 10 height 10
click at [525, 182] on span "Month" at bounding box center [522, 184] width 24 height 8
click at [566, 222] on button "M09 Sep 1 - 30, 2025" at bounding box center [564, 224] width 126 height 22
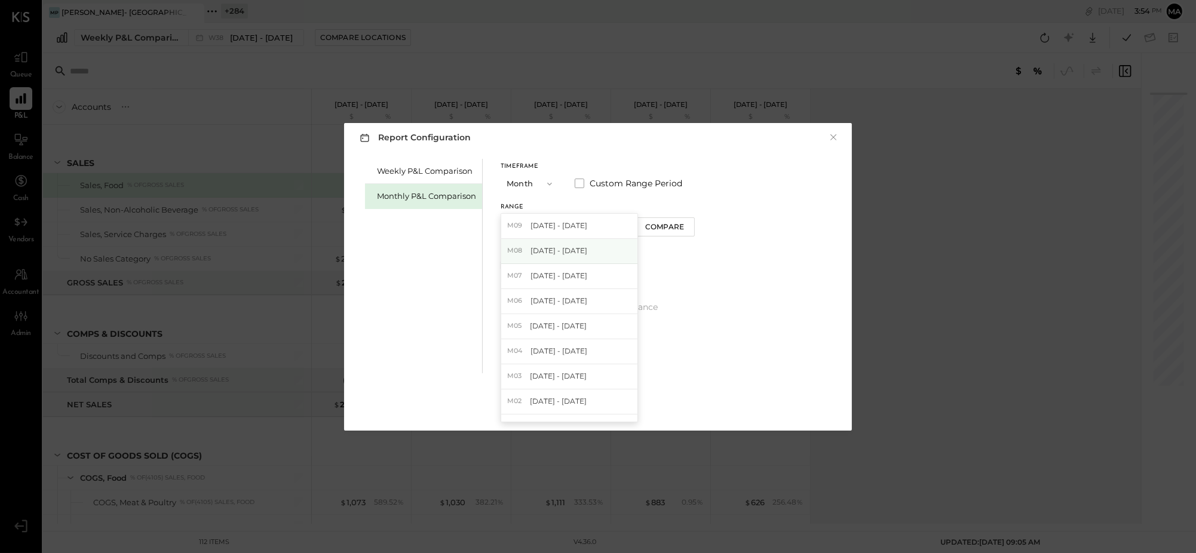
click at [563, 249] on span "[DATE] - [DATE]" at bounding box center [559, 251] width 57 height 10
click at [654, 224] on div "Compare" at bounding box center [664, 227] width 39 height 10
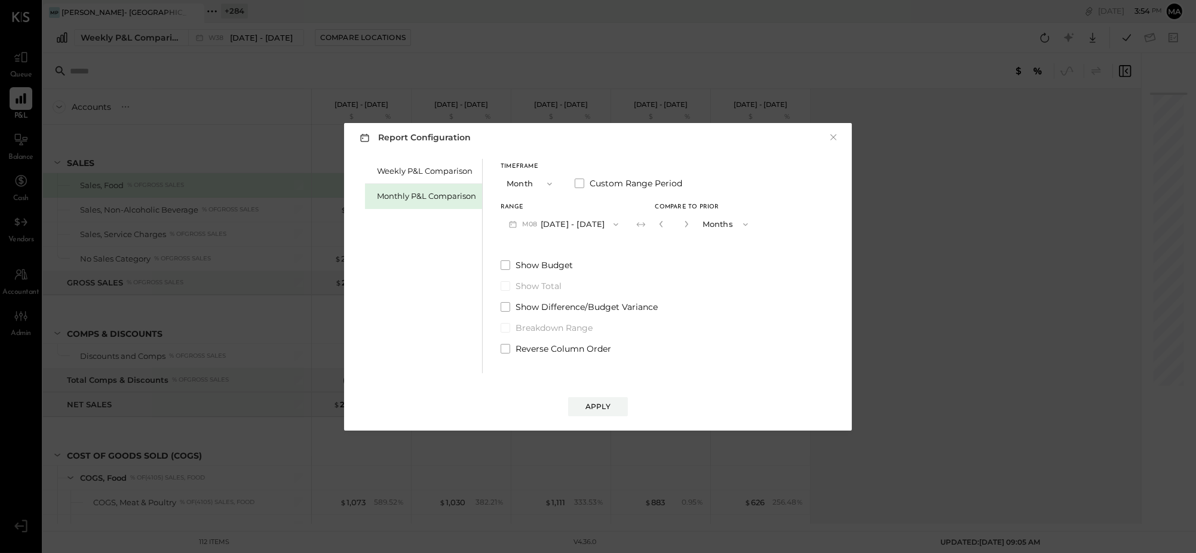
click at [547, 185] on icon "button" at bounding box center [550, 184] width 10 height 10
click at [529, 228] on div "YTD" at bounding box center [530, 227] width 59 height 22
click at [535, 180] on button "YTD" at bounding box center [531, 184] width 60 height 22
click at [519, 226] on span "YTD" at bounding box center [516, 226] width 12 height 8
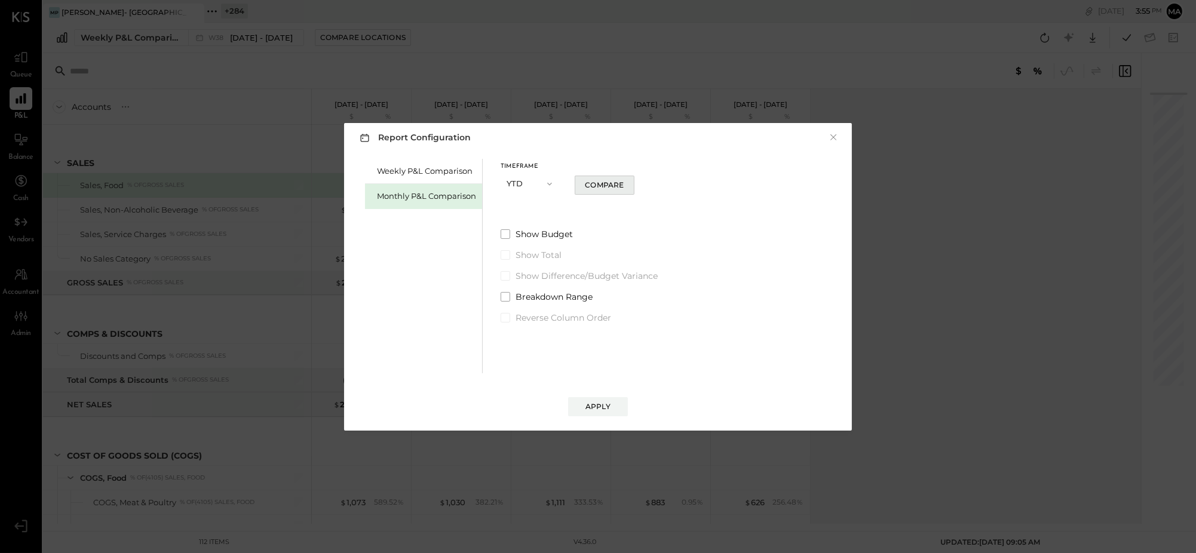
click at [601, 182] on div "Compare" at bounding box center [604, 185] width 39 height 10
click at [593, 185] on icon "button" at bounding box center [595, 183] width 7 height 7
type input "*"
click at [593, 402] on div "Apply" at bounding box center [598, 407] width 25 height 10
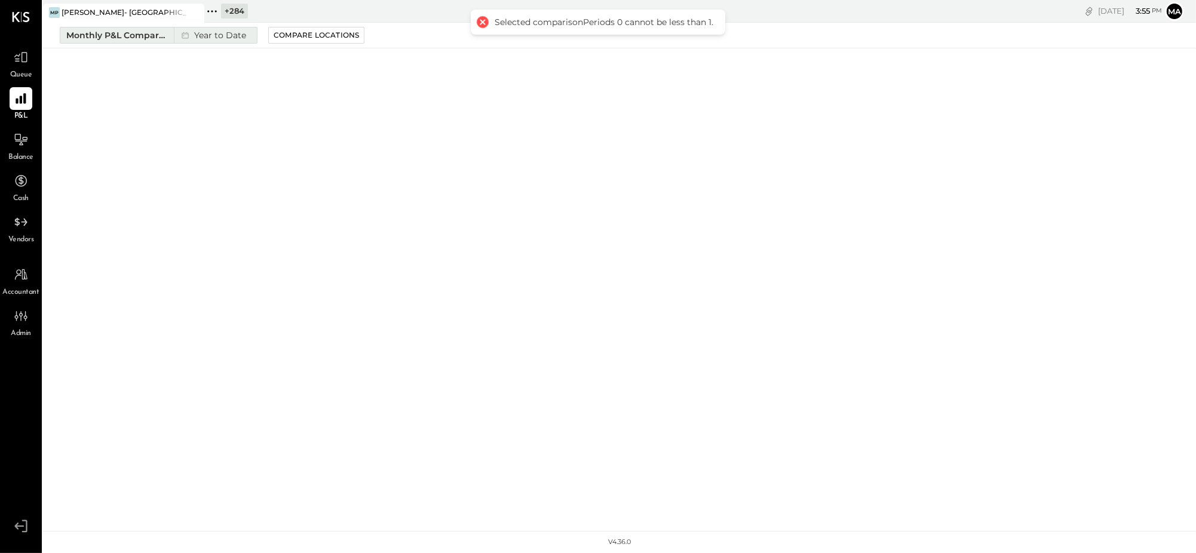
click at [151, 34] on div "Monthly P&L Comparison" at bounding box center [116, 35] width 100 height 12
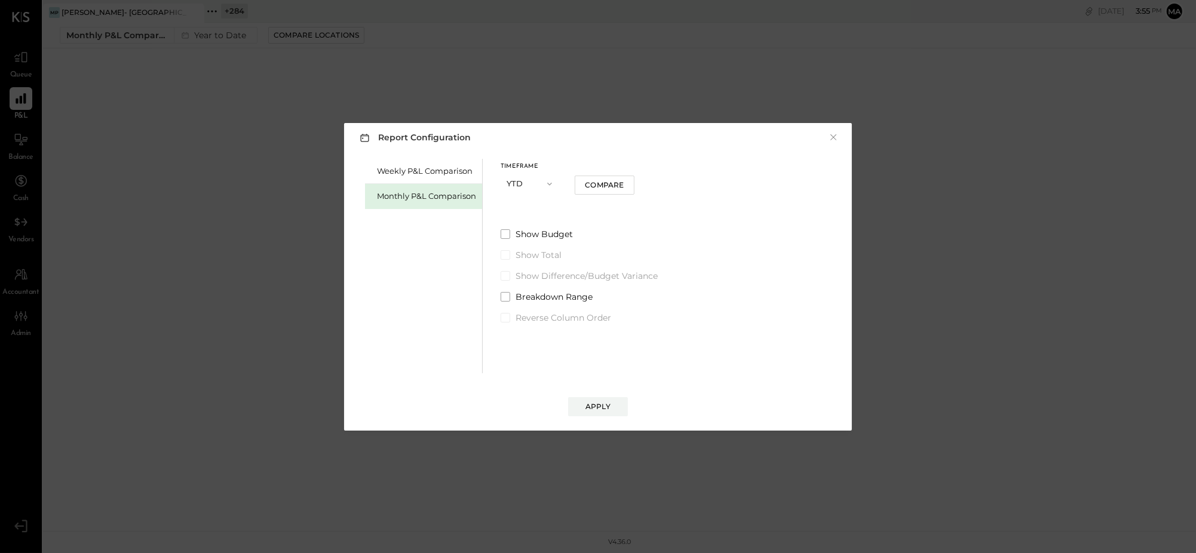
click at [545, 182] on icon "button" at bounding box center [550, 184] width 10 height 10
click at [593, 187] on div "Compare" at bounding box center [604, 185] width 39 height 10
click at [437, 174] on div "Weekly P&L Comparison" at bounding box center [426, 171] width 99 height 11
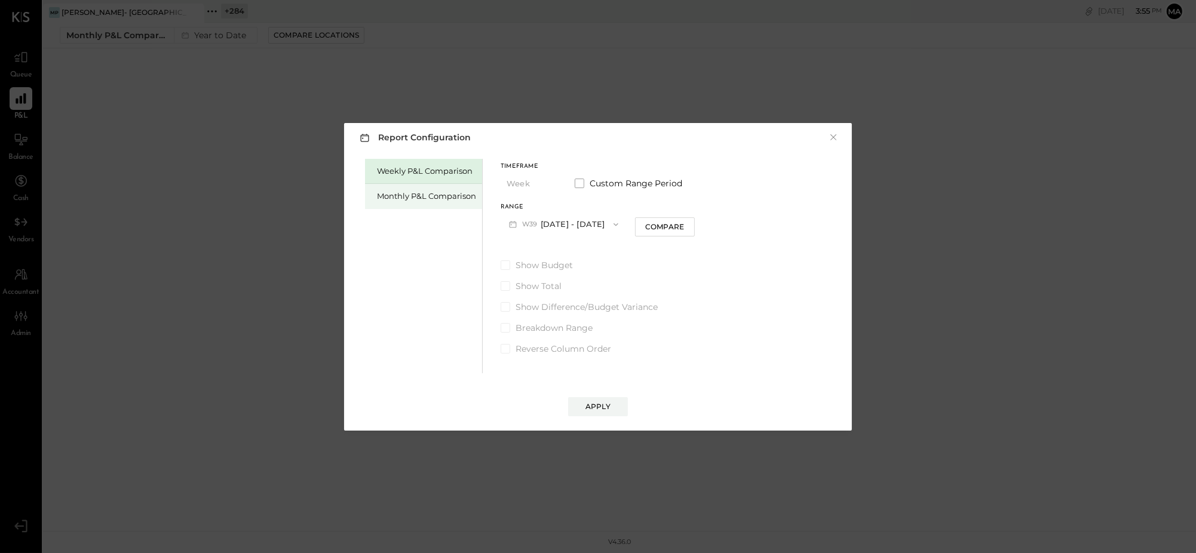
click at [434, 194] on div "Monthly P&L Comparison" at bounding box center [426, 196] width 99 height 11
click at [546, 183] on icon "button" at bounding box center [550, 184] width 10 height 10
click at [526, 229] on div "YTD" at bounding box center [530, 227] width 59 height 22
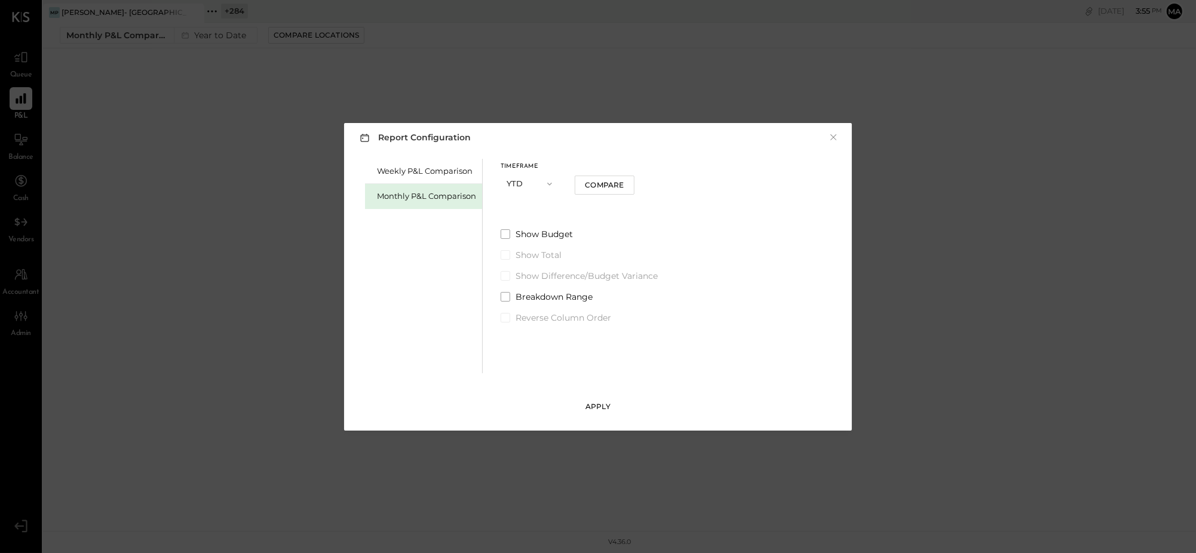
click at [599, 406] on div "Apply" at bounding box center [598, 407] width 25 height 10
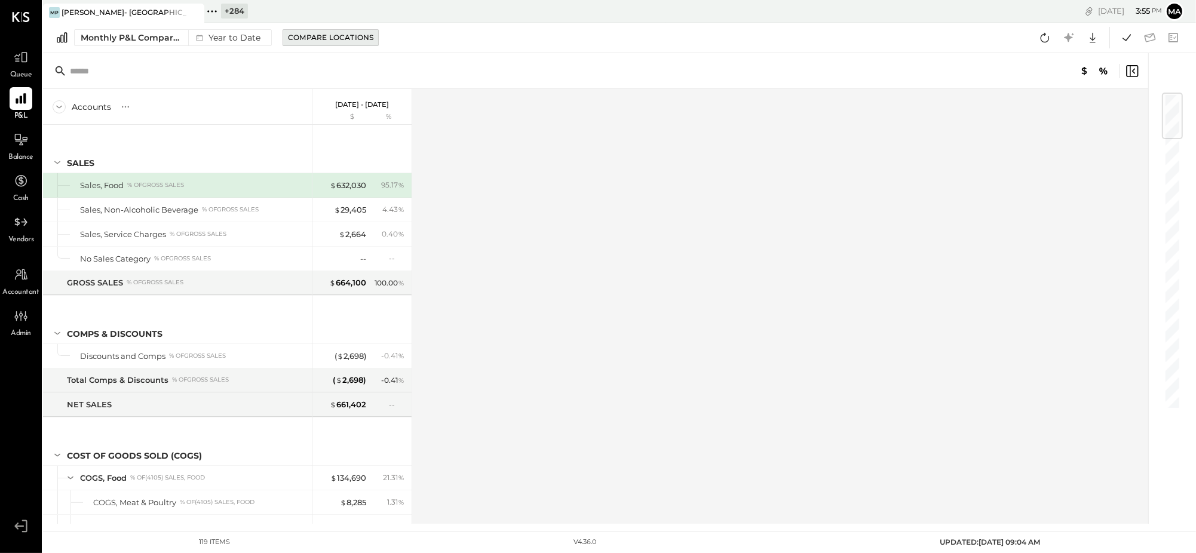
click at [305, 34] on div "Compare Locations" at bounding box center [330, 37] width 85 height 10
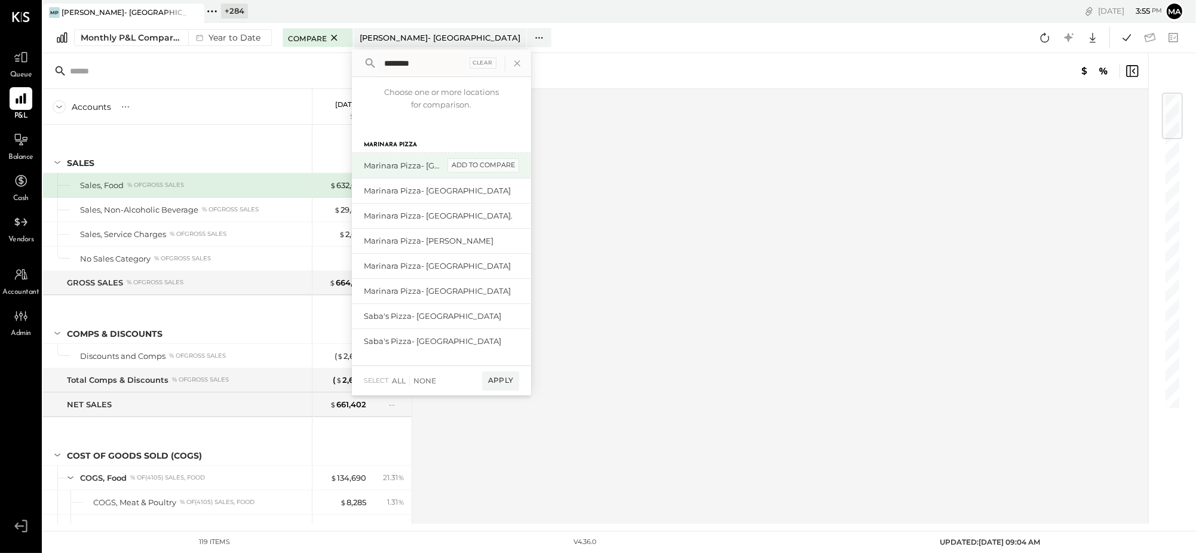
type input "********"
click at [491, 161] on div "add to compare" at bounding box center [484, 165] width 72 height 14
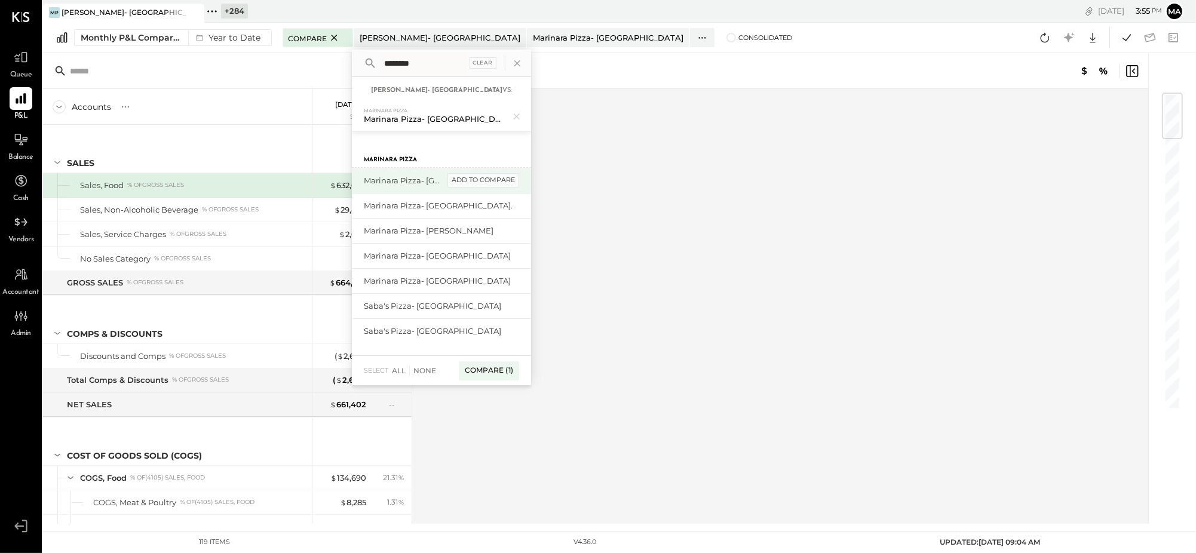
click at [498, 176] on div "add to compare" at bounding box center [484, 180] width 72 height 14
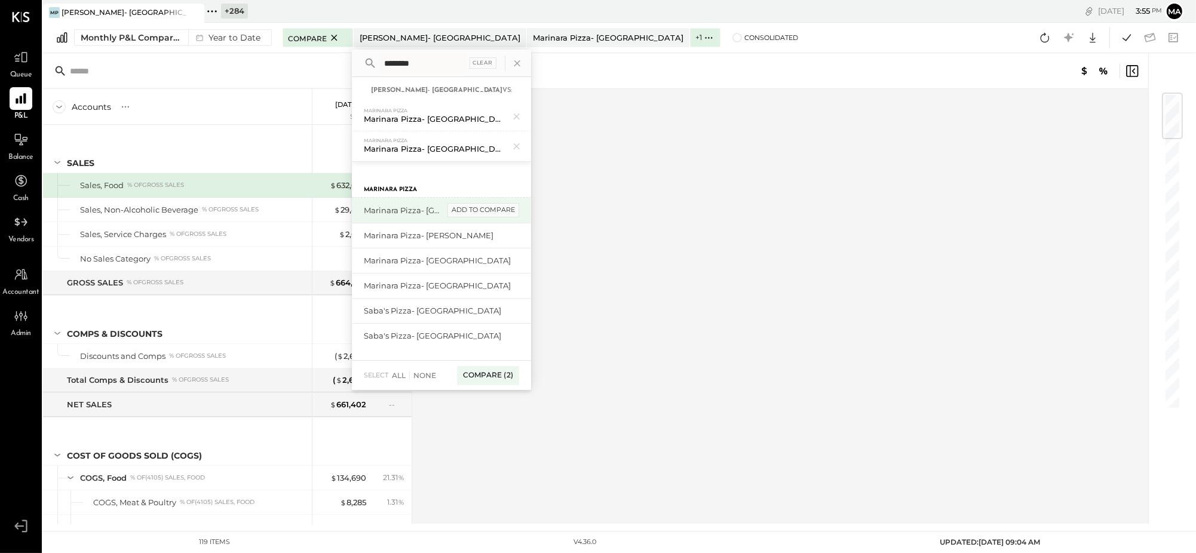
click at [497, 210] on div "add to compare" at bounding box center [484, 210] width 72 height 14
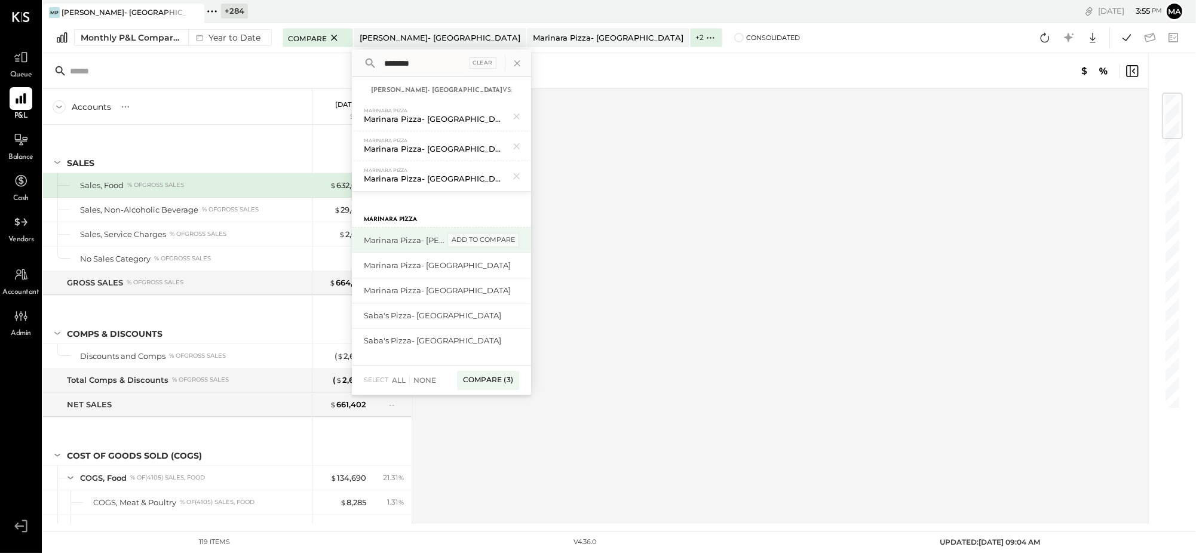
click at [497, 238] on div "add to compare" at bounding box center [484, 240] width 72 height 14
click at [500, 267] on div "add to compare" at bounding box center [484, 270] width 72 height 14
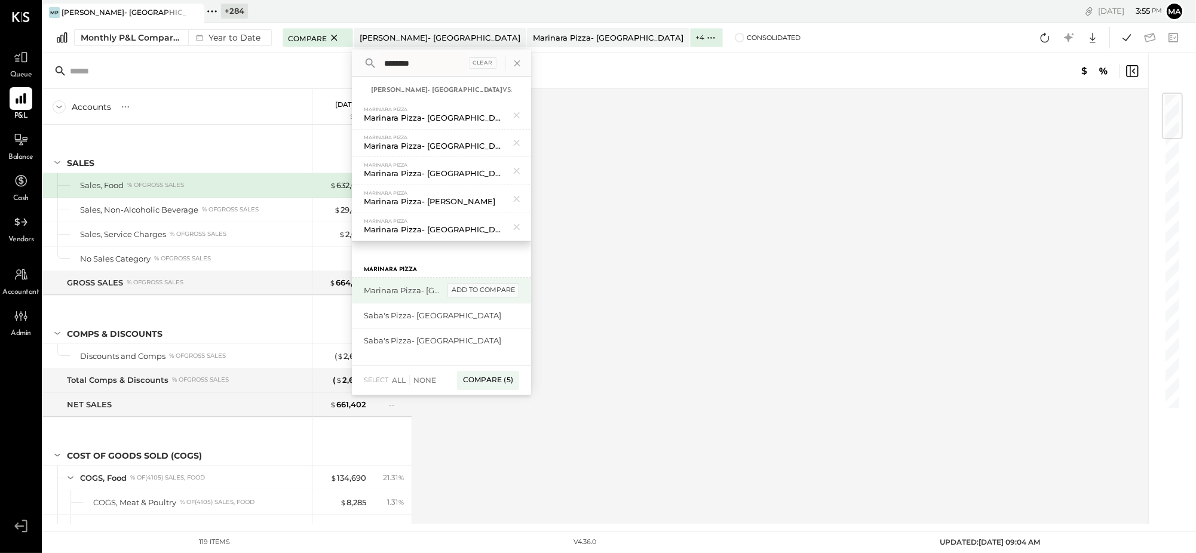
click at [499, 285] on div "add to compare" at bounding box center [484, 290] width 72 height 14
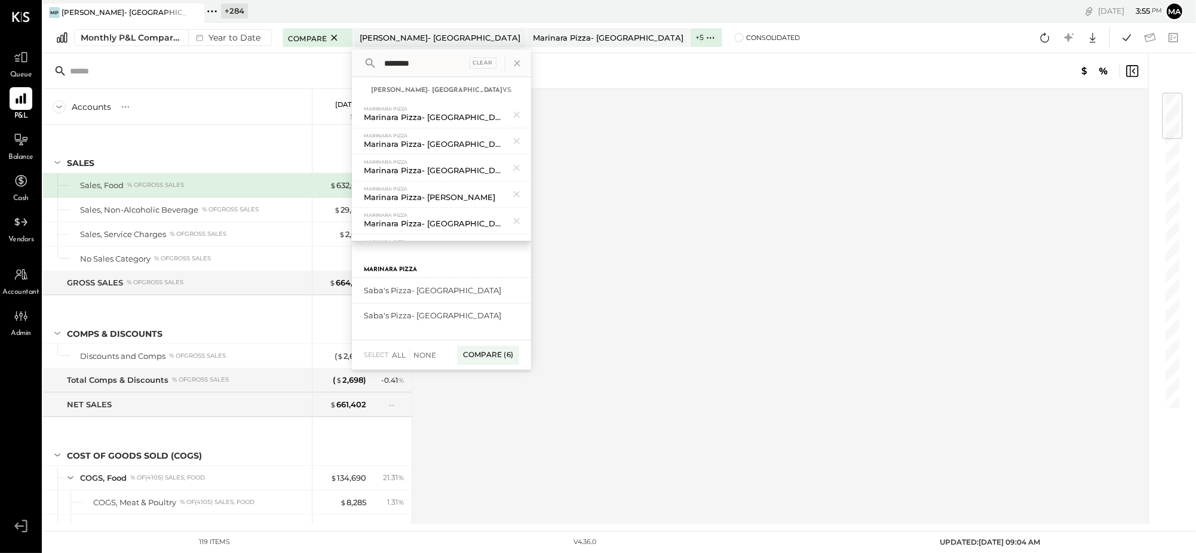
scroll to position [20, 0]
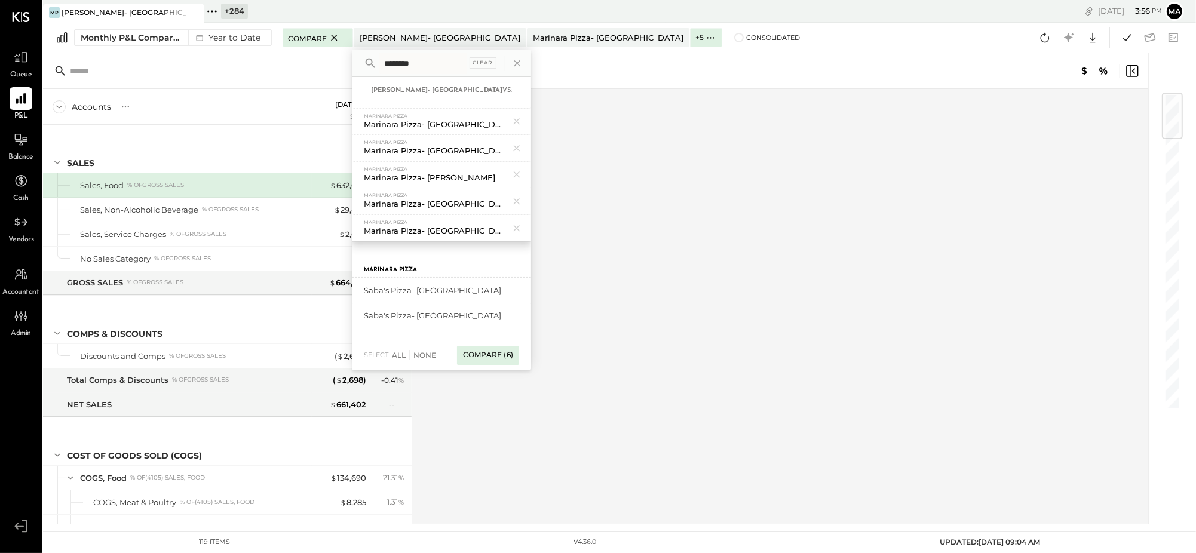
click at [486, 354] on div "Compare (6)" at bounding box center [488, 355] width 62 height 19
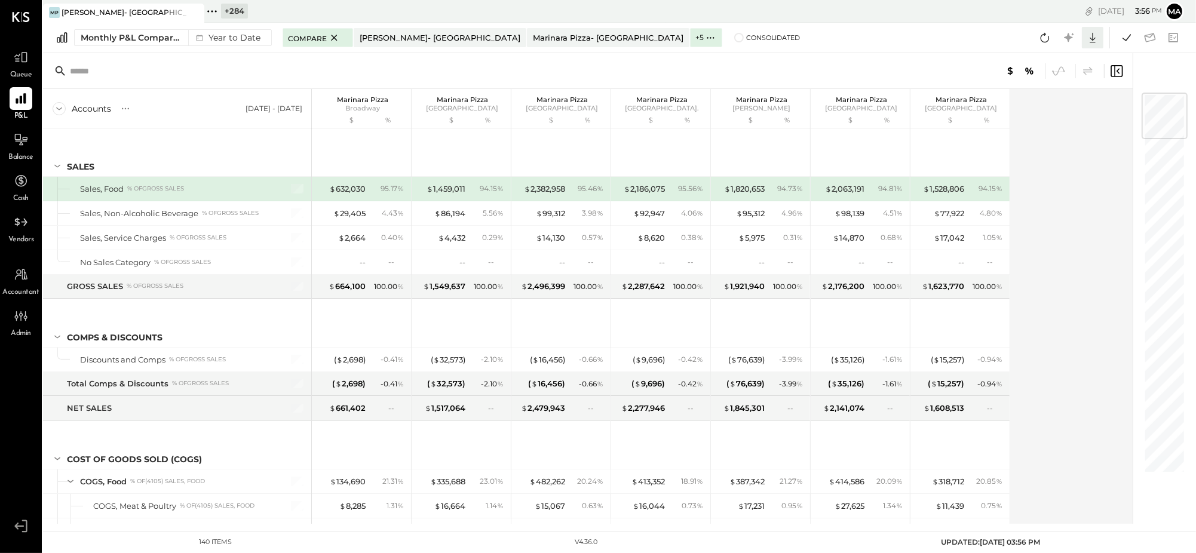
click at [1096, 34] on icon at bounding box center [1093, 38] width 16 height 16
click at [1049, 100] on div "Excel" at bounding box center [1056, 107] width 96 height 25
click at [213, 11] on icon at bounding box center [212, 12] width 16 height 16
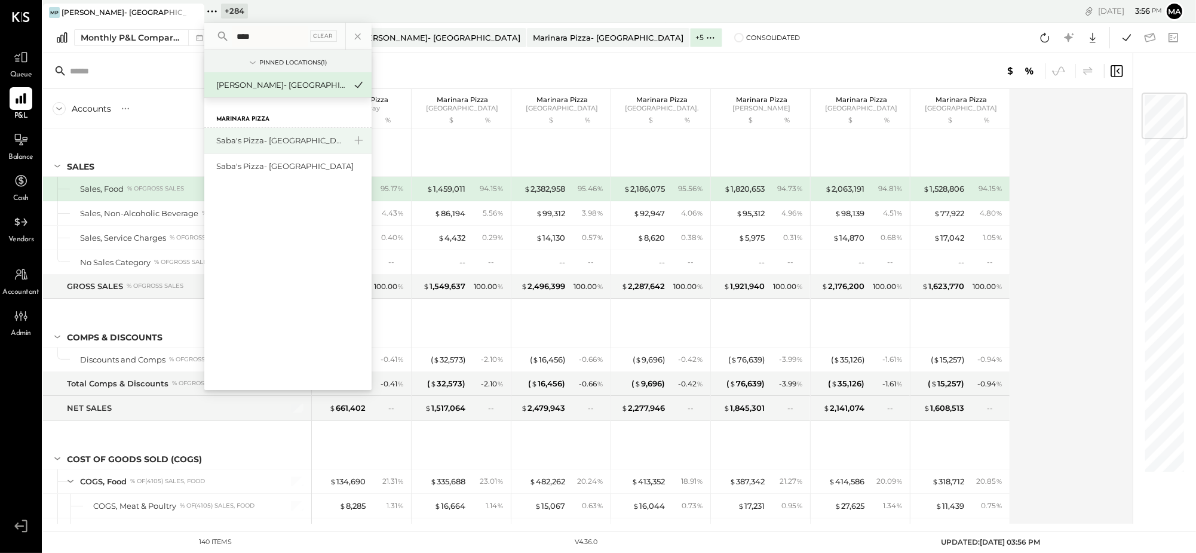
type input "****"
click at [259, 137] on div "Saba's Pizza- [GEOGRAPHIC_DATA]" at bounding box center [280, 140] width 129 height 11
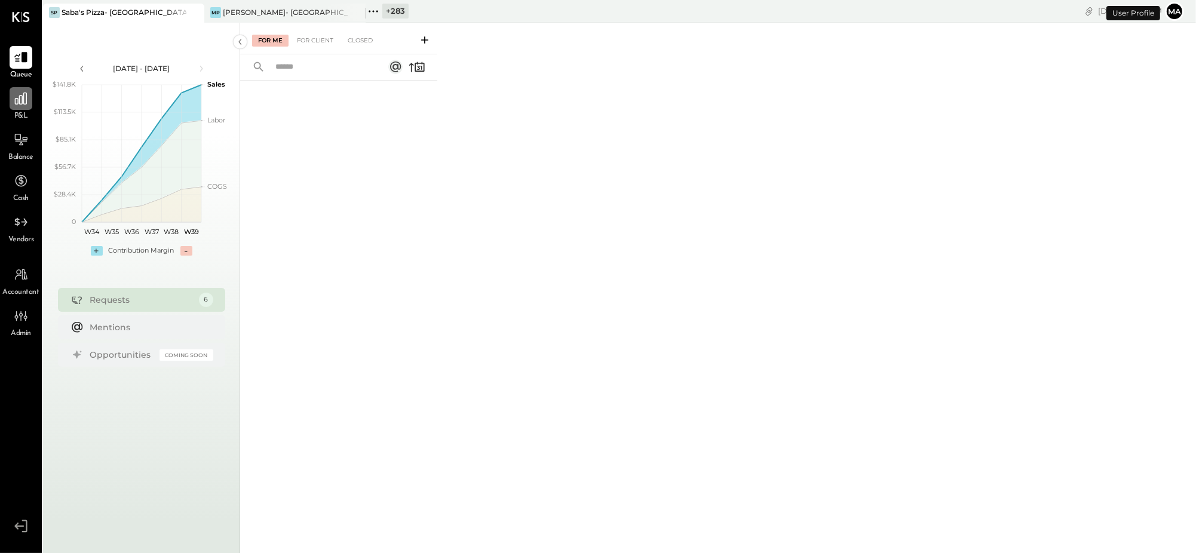
click at [20, 103] on icon at bounding box center [21, 99] width 16 height 16
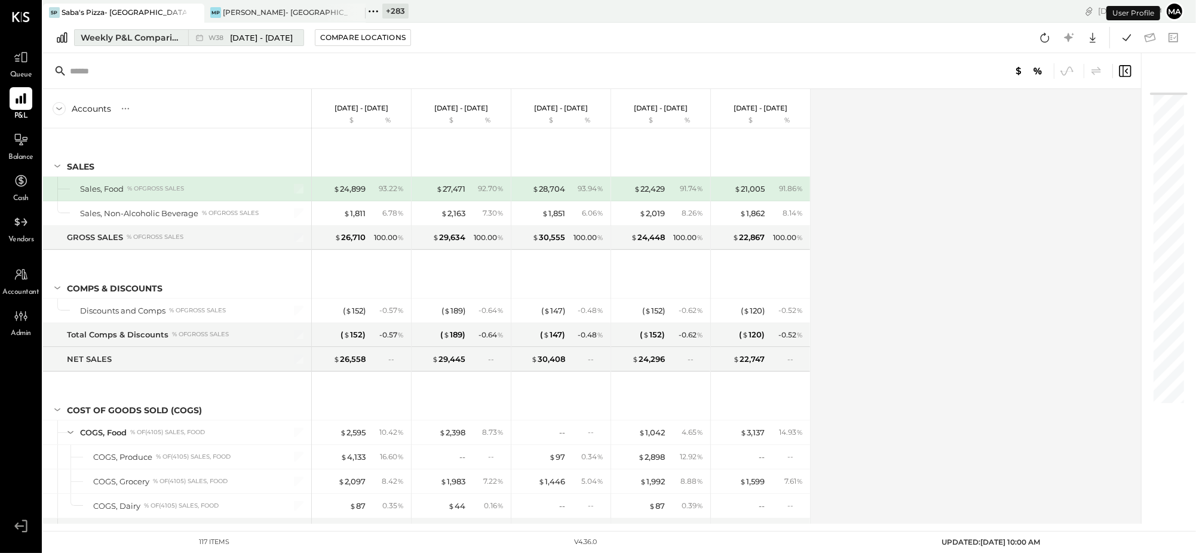
click at [200, 35] on icon at bounding box center [200, 38] width 12 height 12
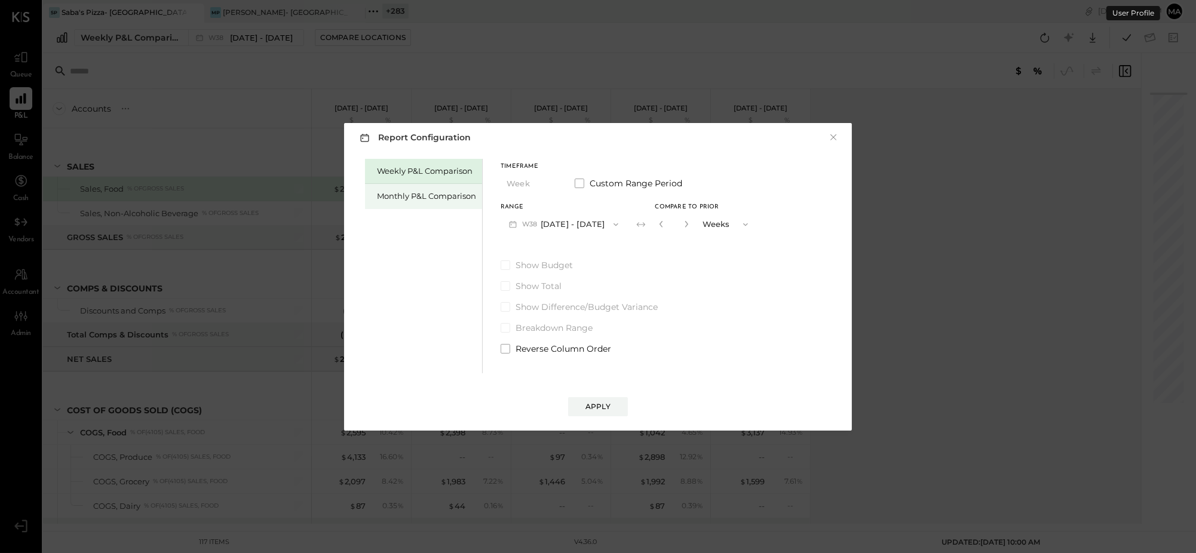
click at [417, 192] on div "Monthly P&L Comparison" at bounding box center [426, 196] width 99 height 11
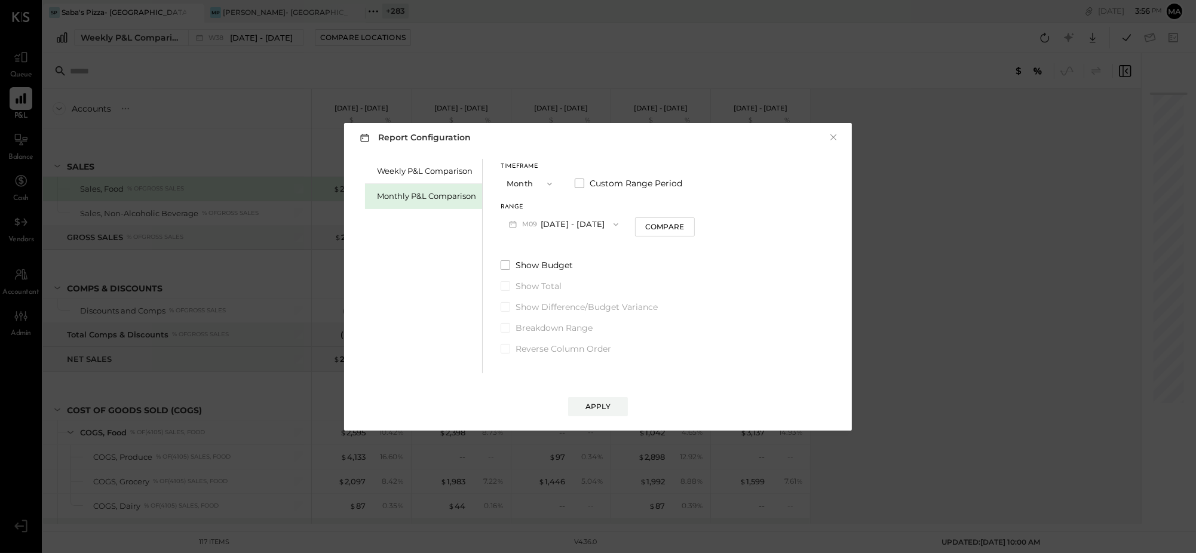
click at [540, 183] on span "button" at bounding box center [547, 184] width 16 height 10
click at [518, 228] on span "YTD" at bounding box center [516, 226] width 12 height 8
click at [594, 406] on div "Apply" at bounding box center [598, 407] width 25 height 10
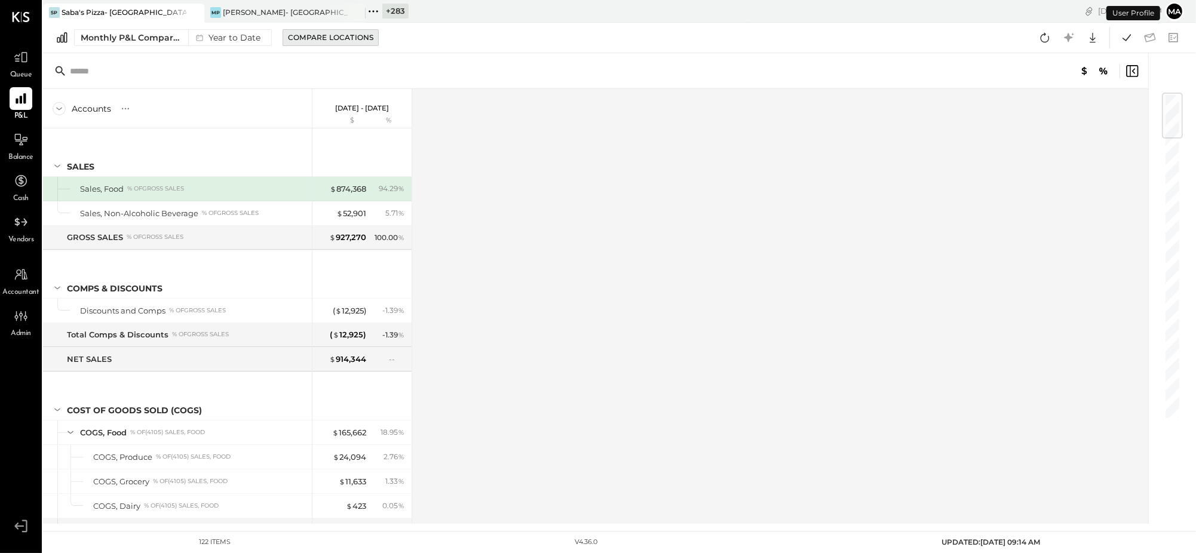
click at [297, 33] on div "Compare Locations" at bounding box center [330, 37] width 85 height 10
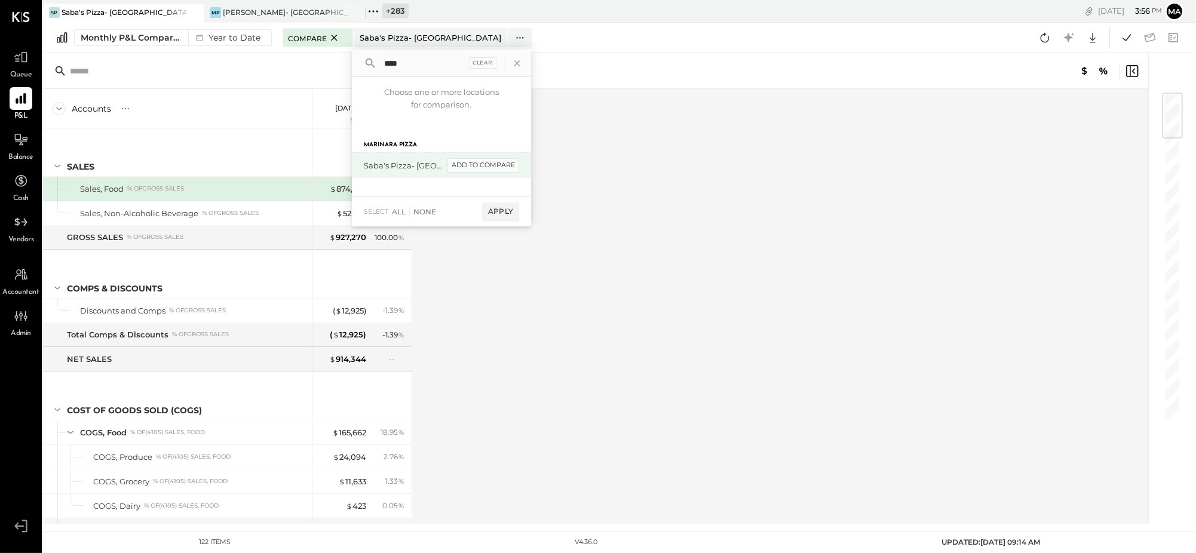
type input "****"
click at [504, 163] on div "add to compare" at bounding box center [484, 165] width 72 height 14
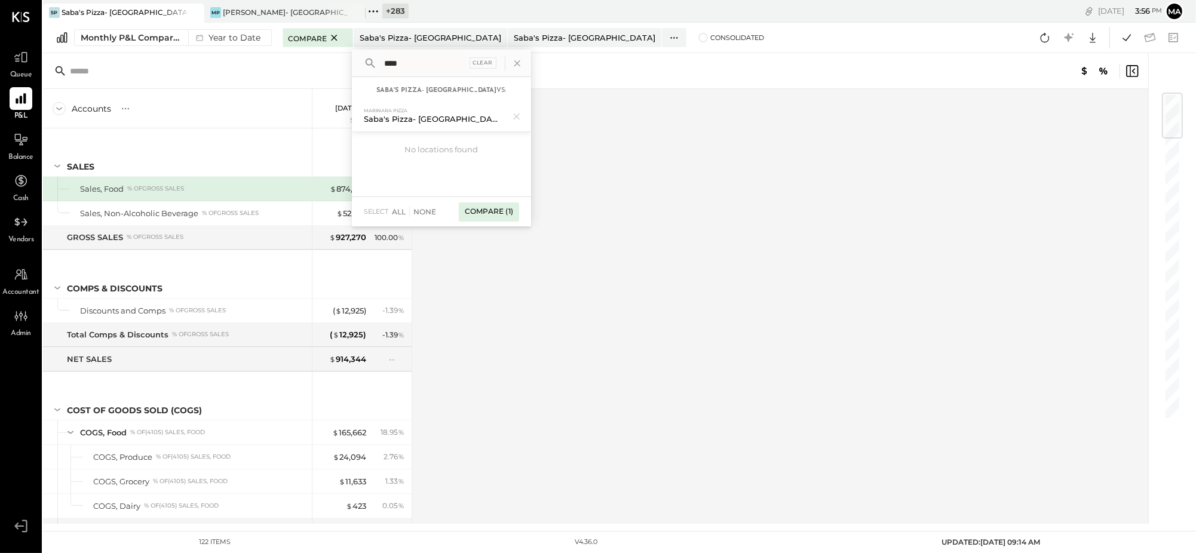
click at [502, 206] on div "Compare (1)" at bounding box center [489, 212] width 60 height 19
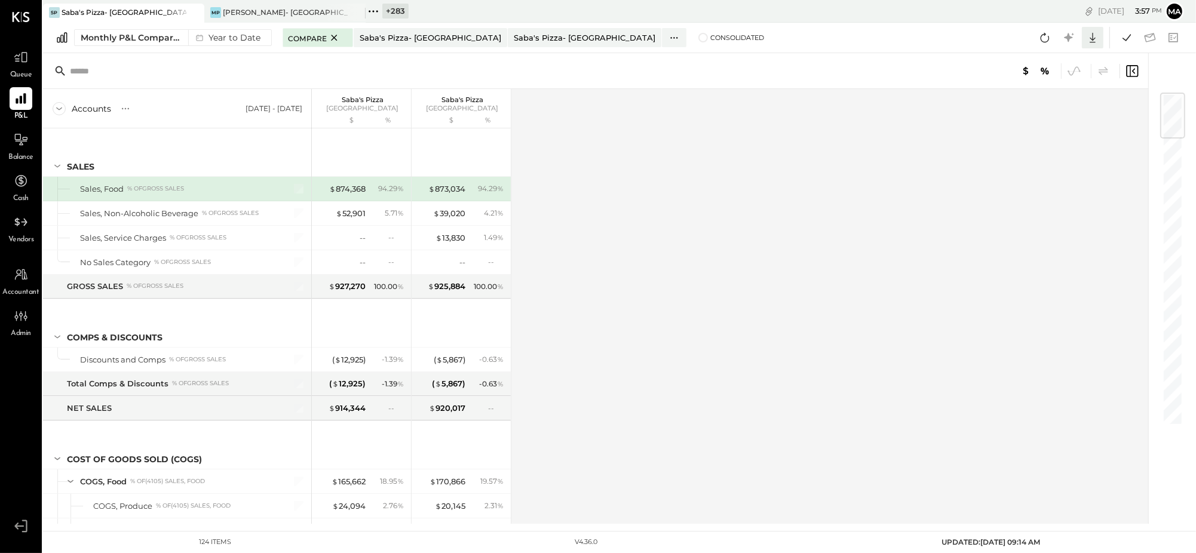
click at [1096, 36] on icon at bounding box center [1093, 38] width 16 height 16
click at [1059, 106] on div "Excel" at bounding box center [1056, 107] width 96 height 25
